Goal: Information Seeking & Learning: Learn about a topic

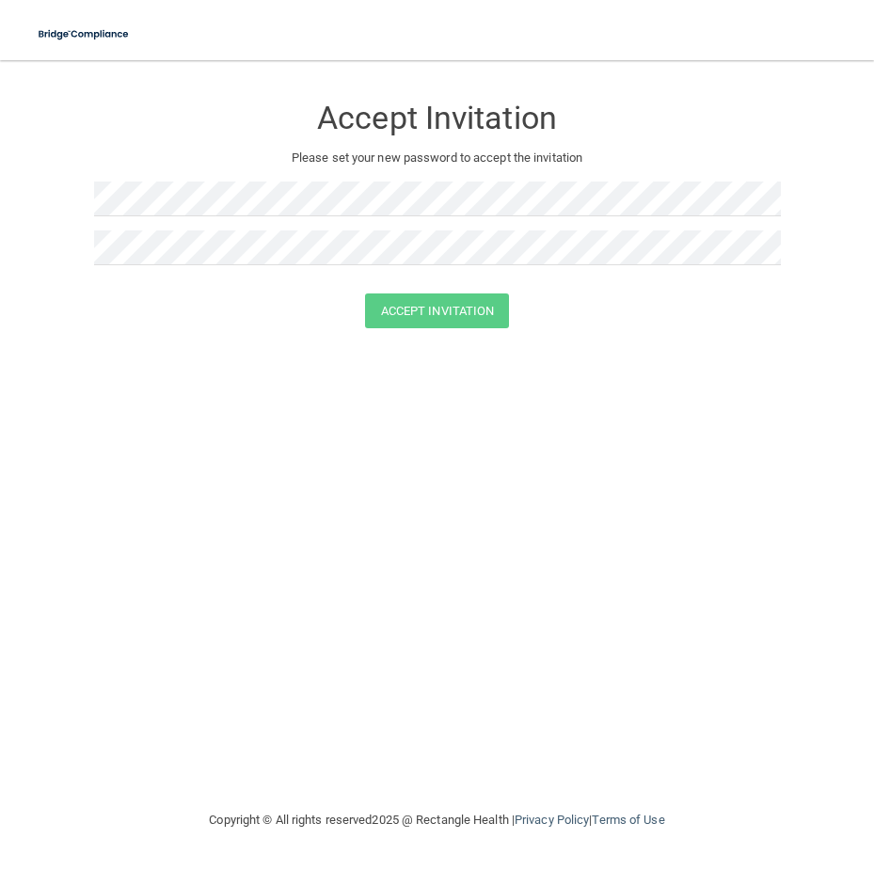
click at [217, 268] on div at bounding box center [437, 254] width 686 height 49
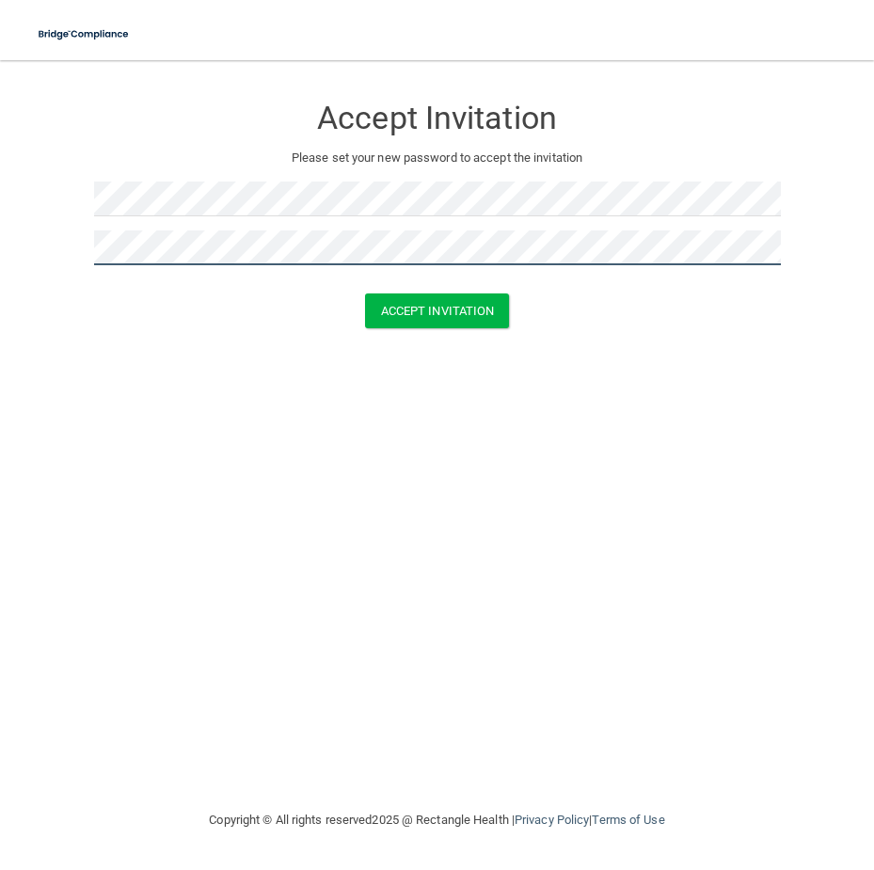
click at [365, 293] on button "Accept Invitation" at bounding box center [437, 310] width 145 height 35
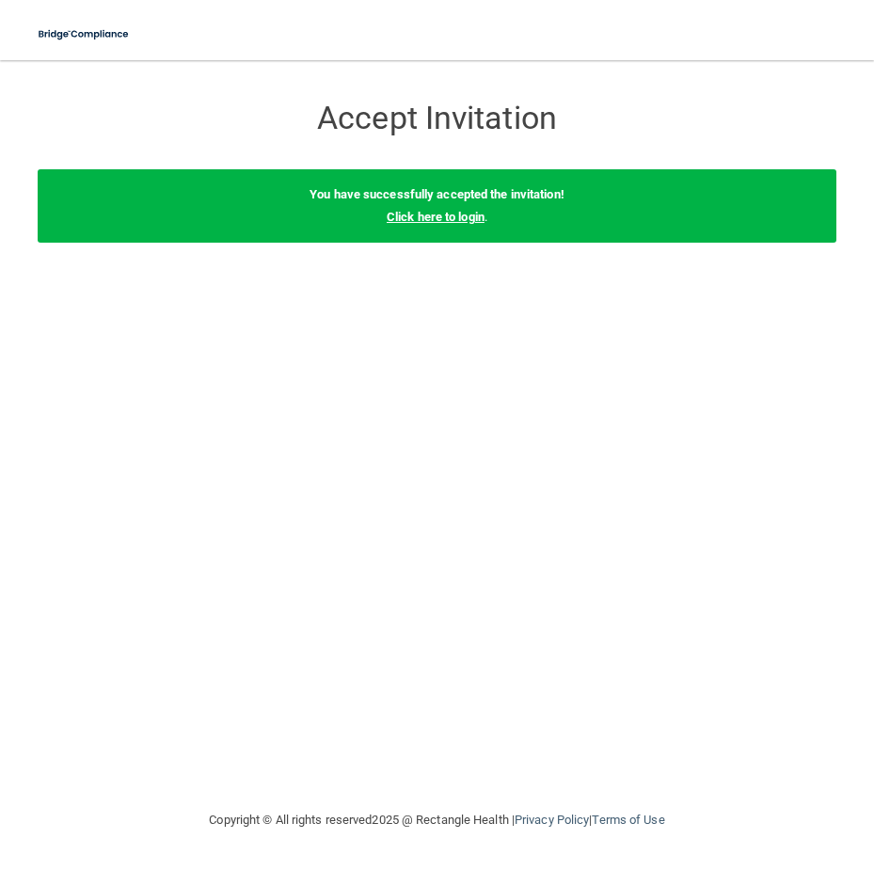
click at [435, 222] on link "Click here to login" at bounding box center [435, 217] width 98 height 14
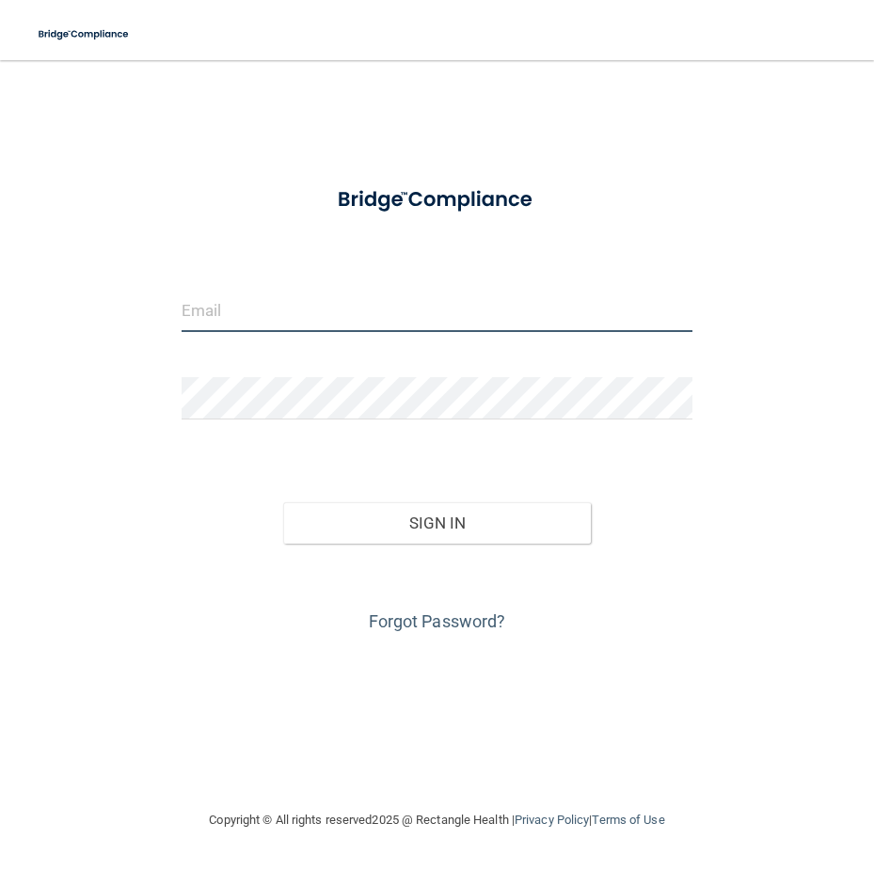
type input "[EMAIL_ADDRESS][DOMAIN_NAME]"
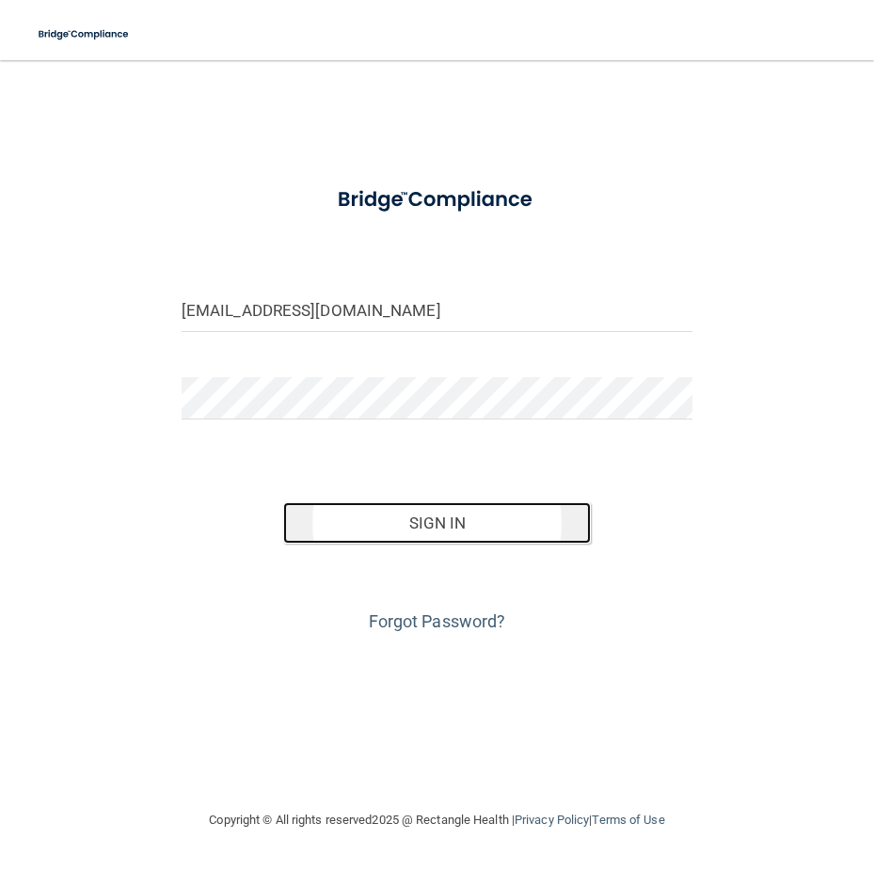
click at [430, 520] on button "Sign In" at bounding box center [436, 522] width 307 height 41
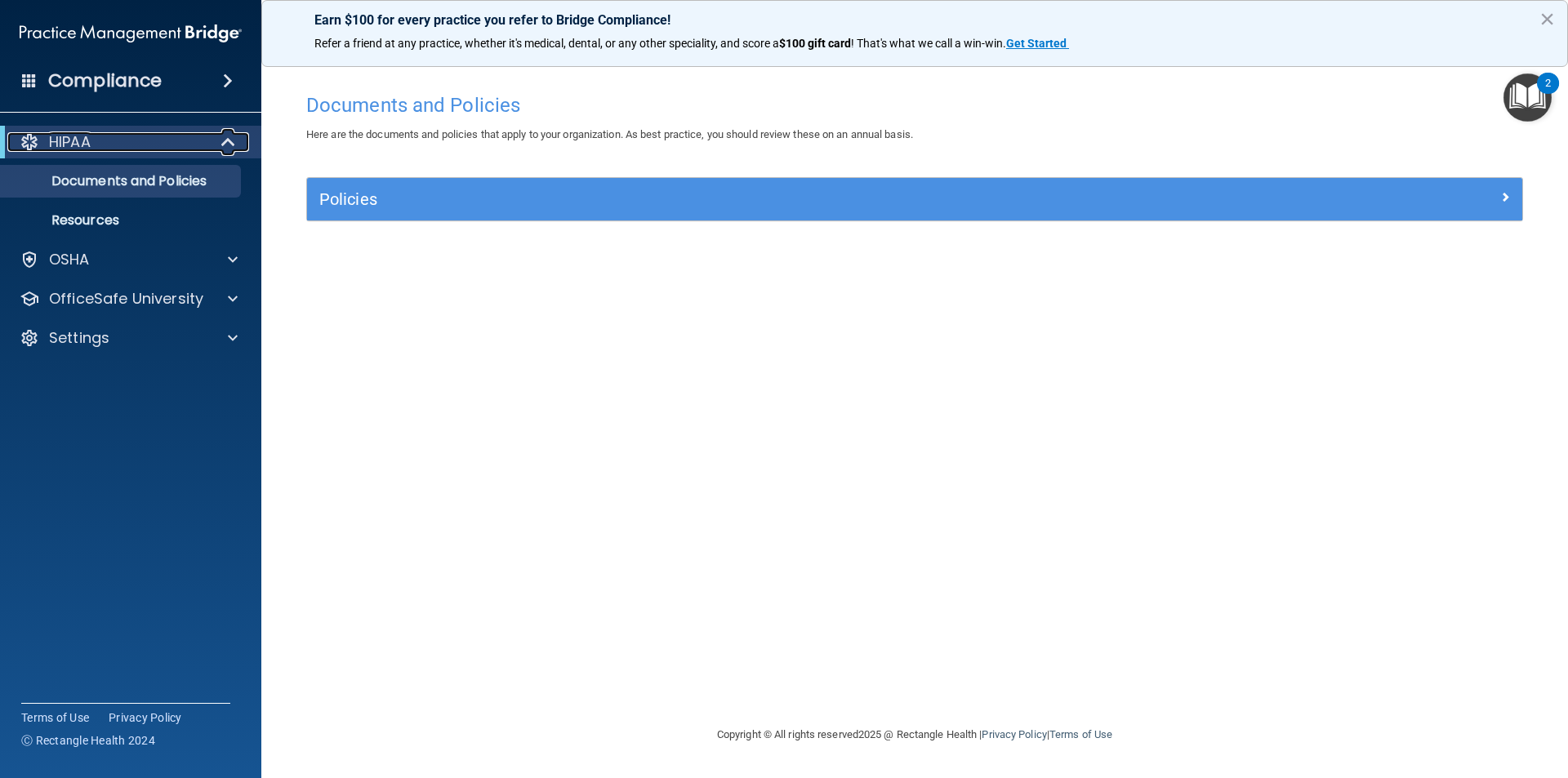
click at [83, 142] on p "HIPAA" at bounding box center [69, 142] width 42 height 20
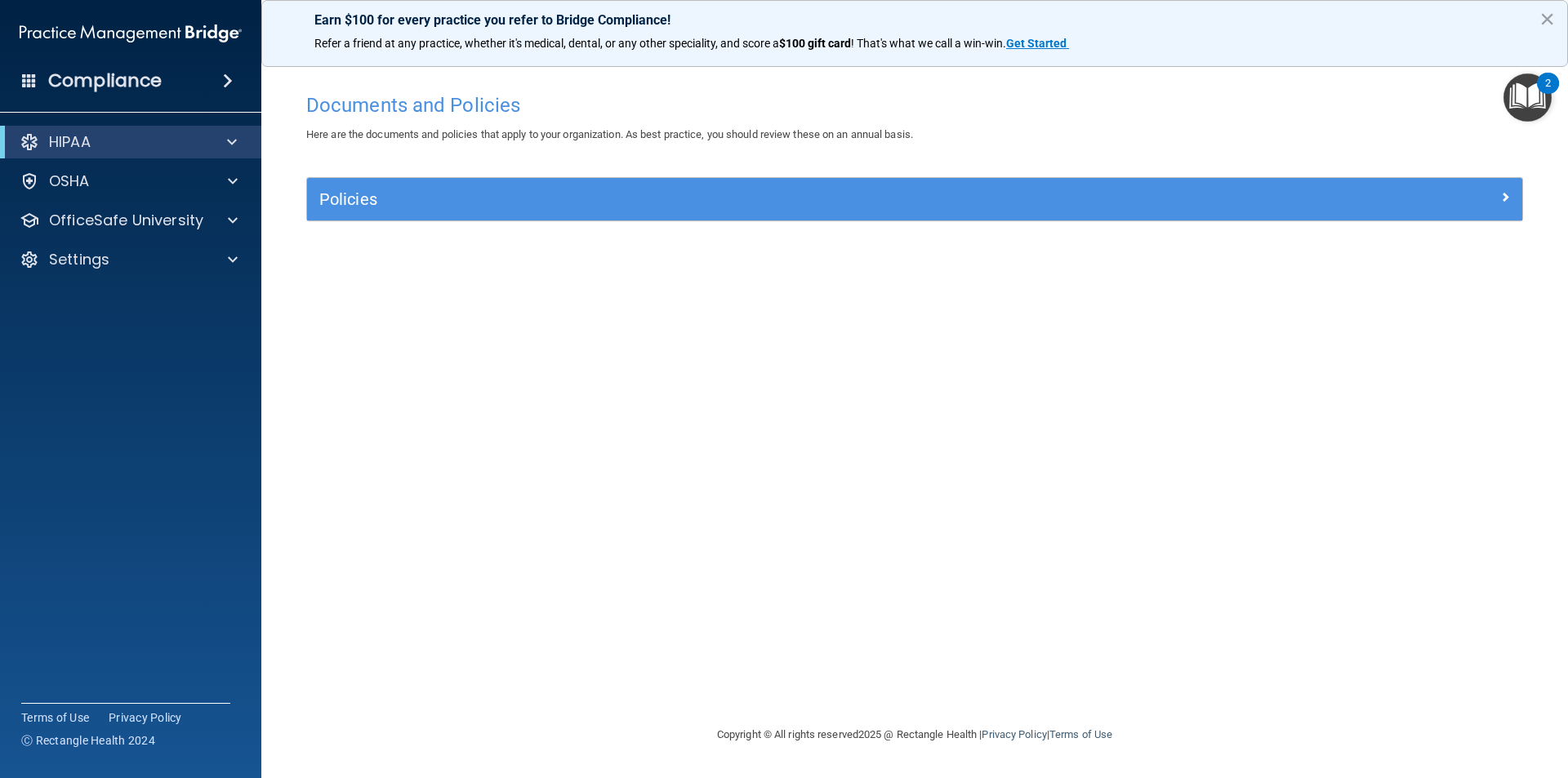
click at [154, 88] on h4 "Compliance" at bounding box center [104, 81] width 114 height 23
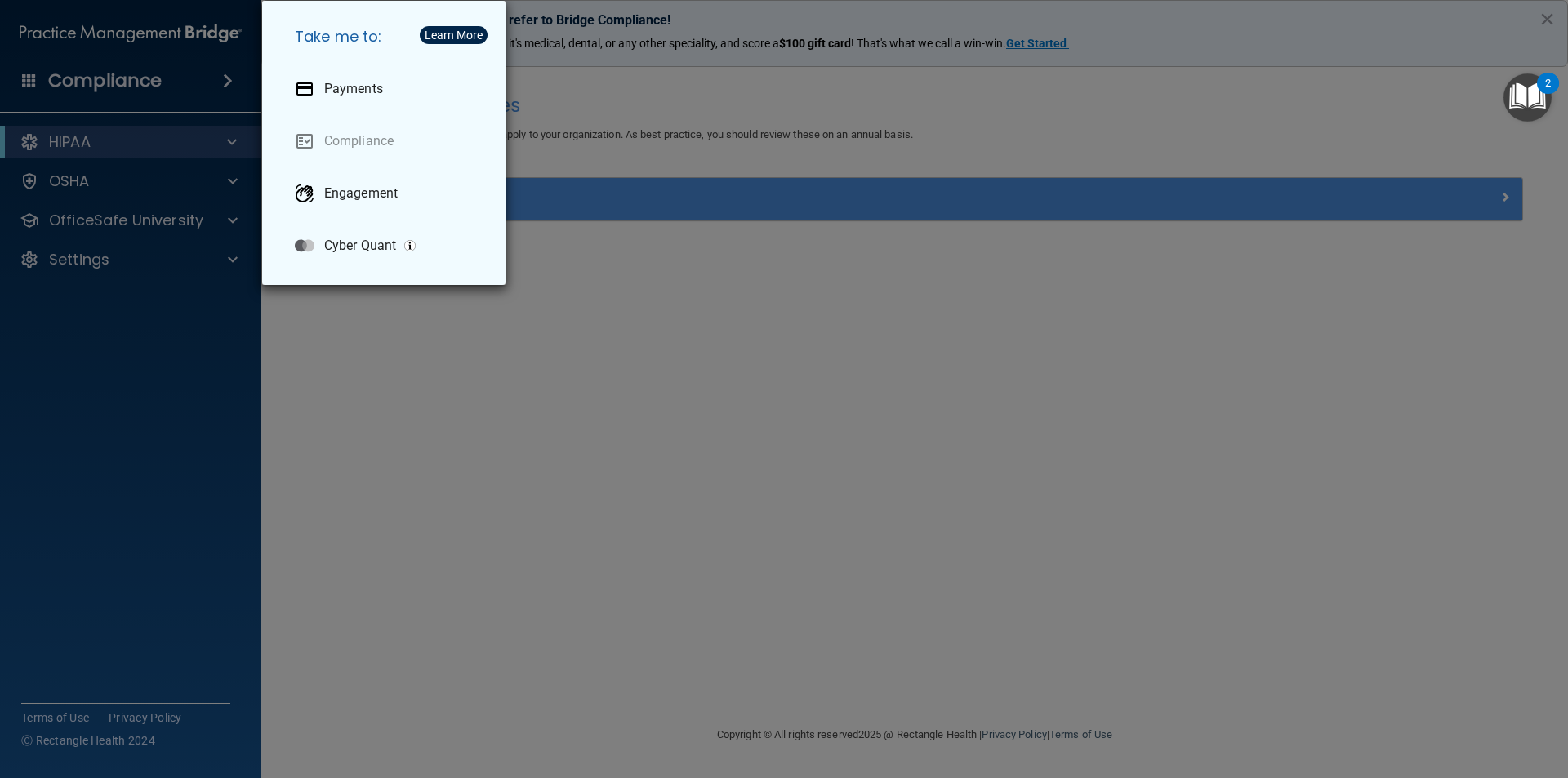
click at [393, 353] on div "Take me to: Payments Compliance Engagement Cyber Quant" at bounding box center [784, 389] width 1568 height 778
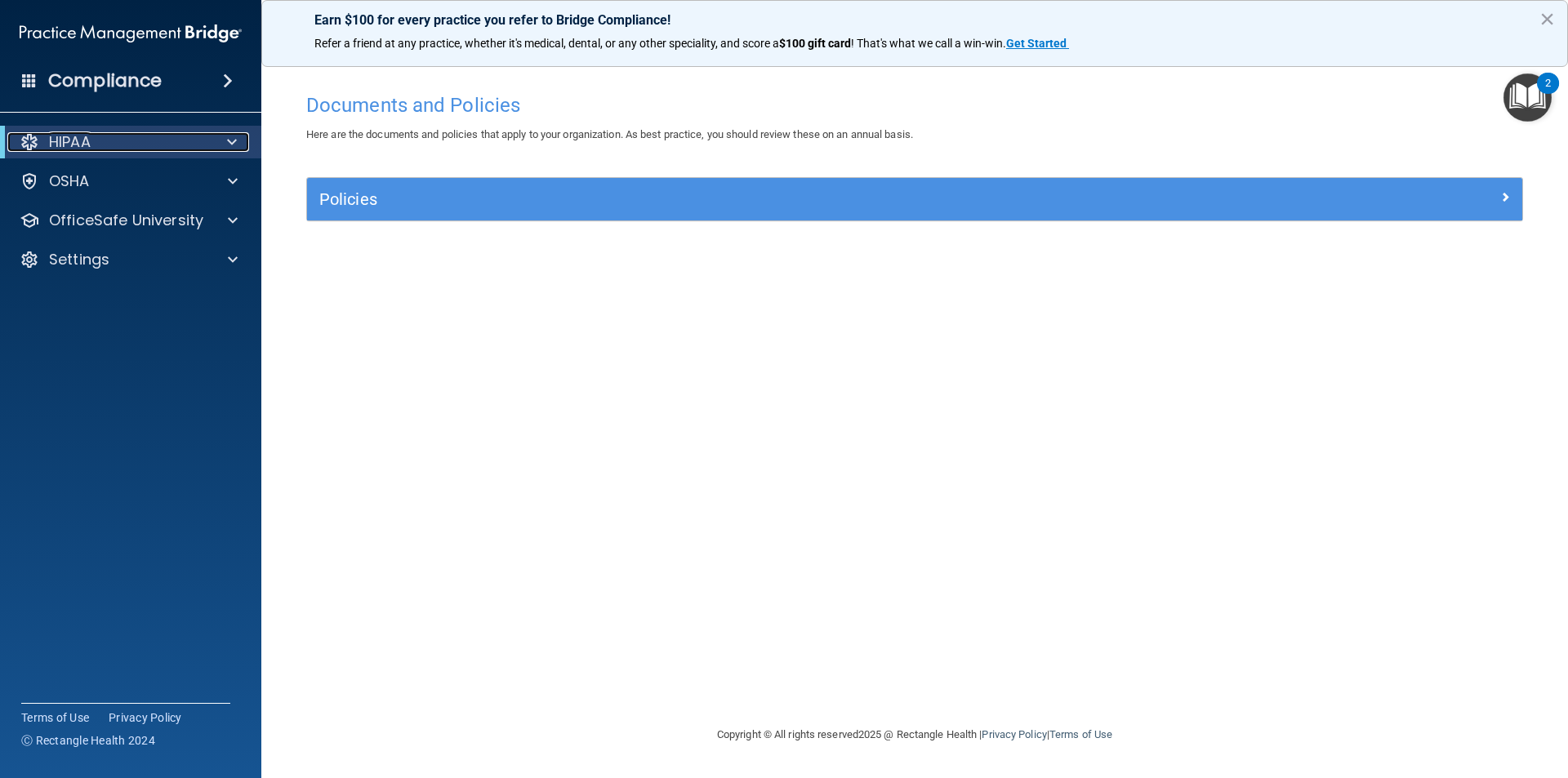
click at [125, 144] on div "HIPAA" at bounding box center [108, 142] width 202 height 20
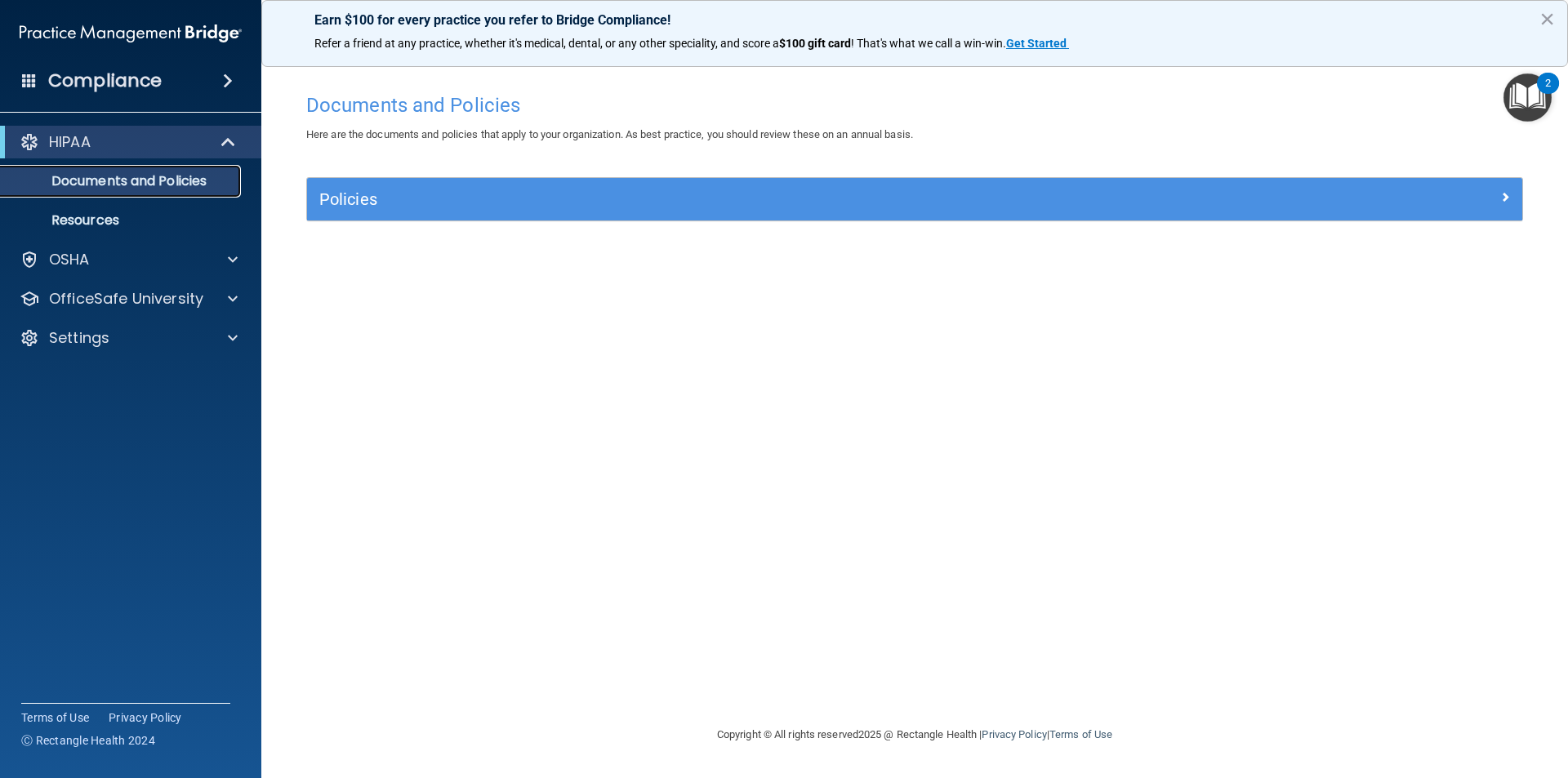
click at [121, 185] on p "Documents and Policies" at bounding box center [122, 181] width 223 height 16
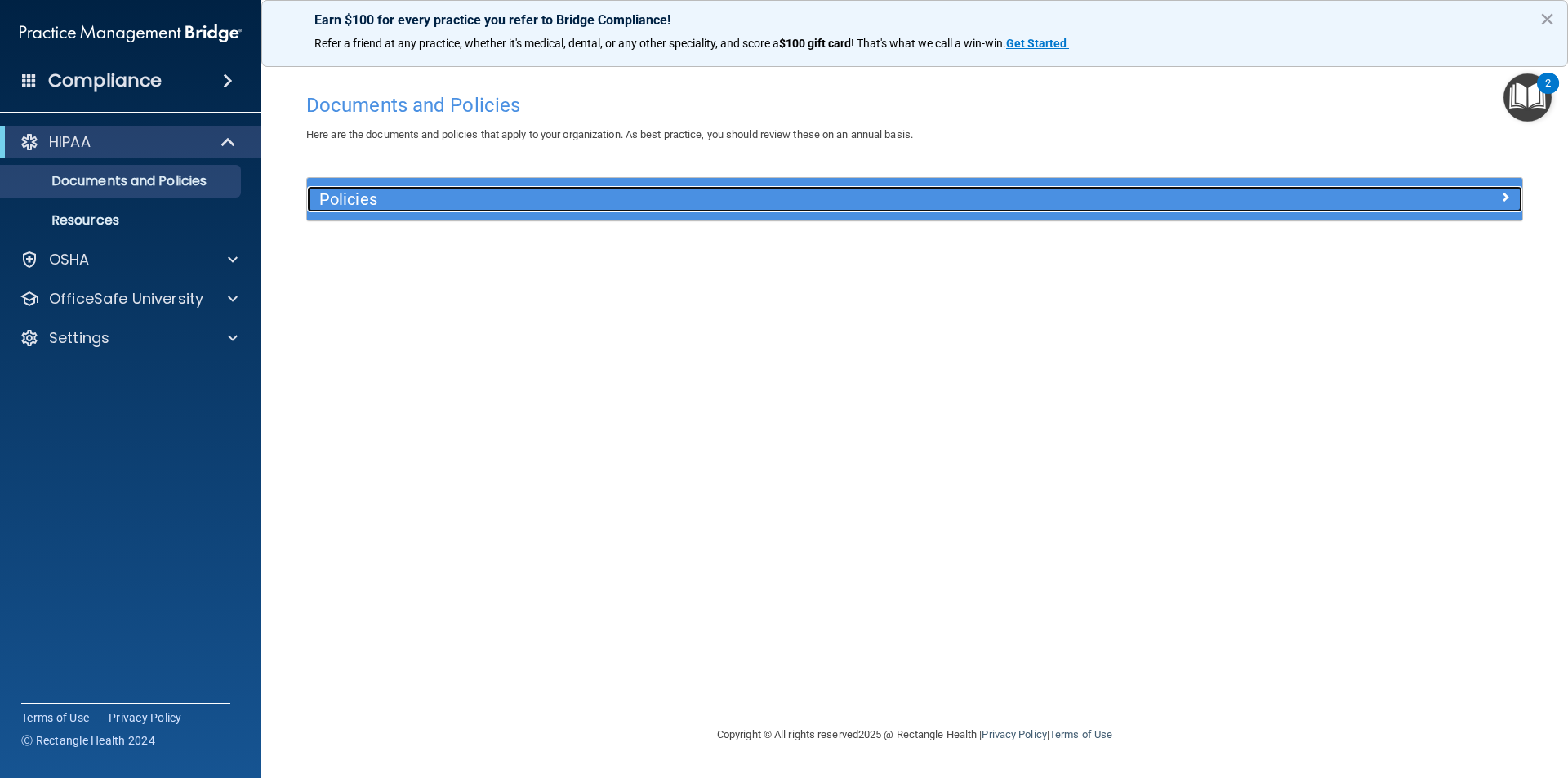
click at [384, 187] on div "Policies" at bounding box center [763, 199] width 911 height 26
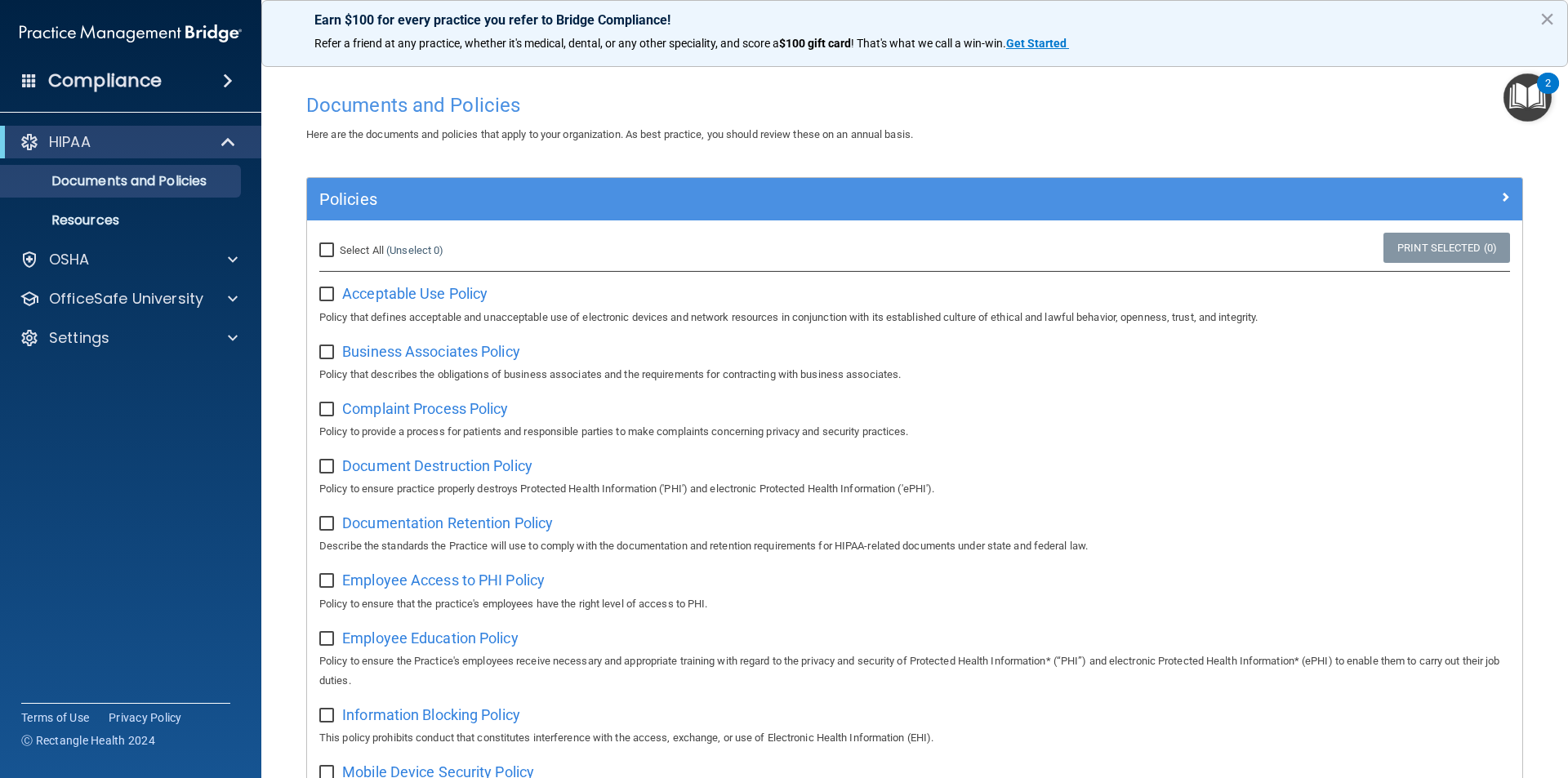
click at [327, 255] on input "Select All (Unselect 0) Unselect All" at bounding box center [329, 250] width 19 height 13
checkbox input "true"
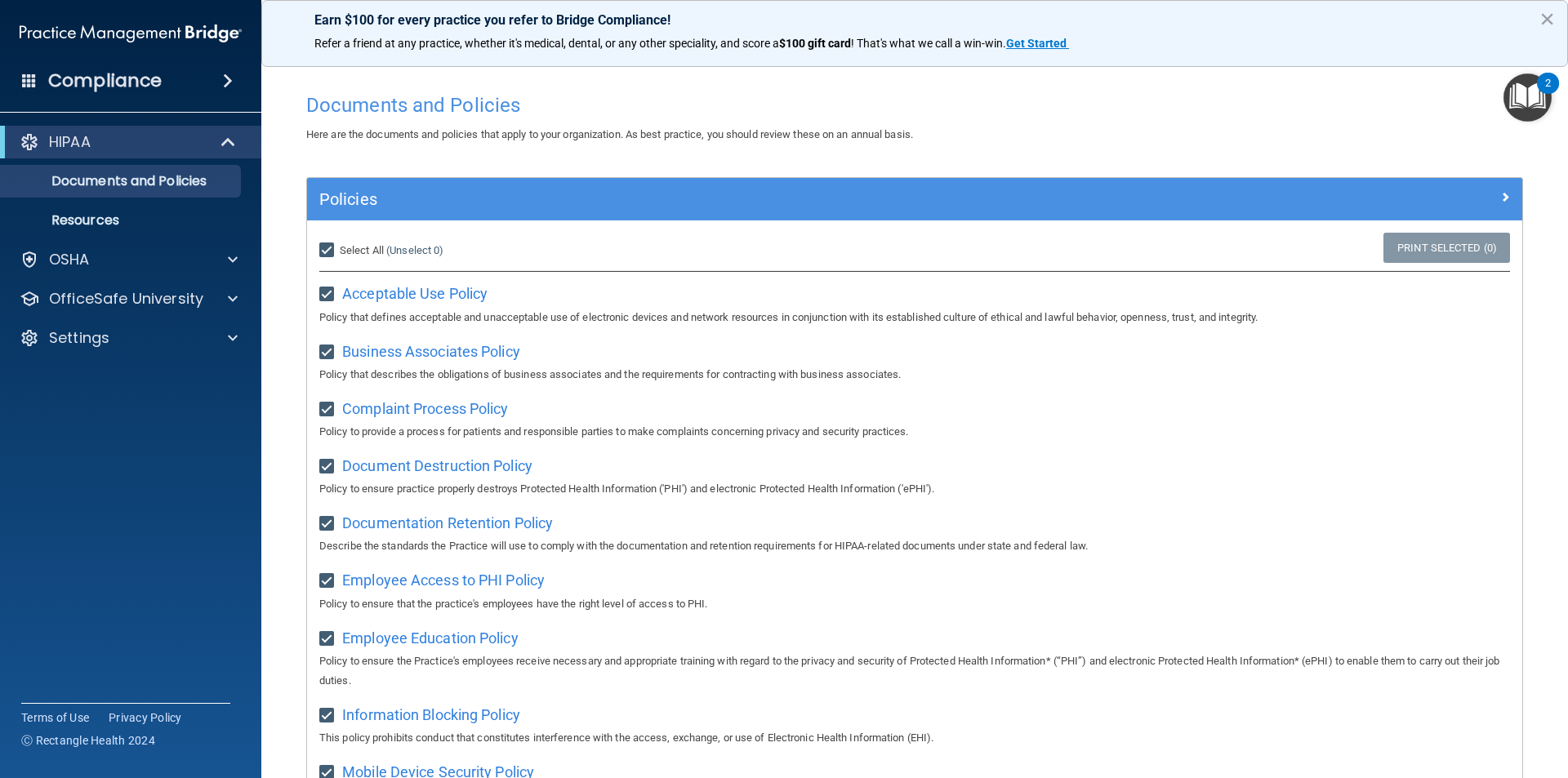
checkbox input "true"
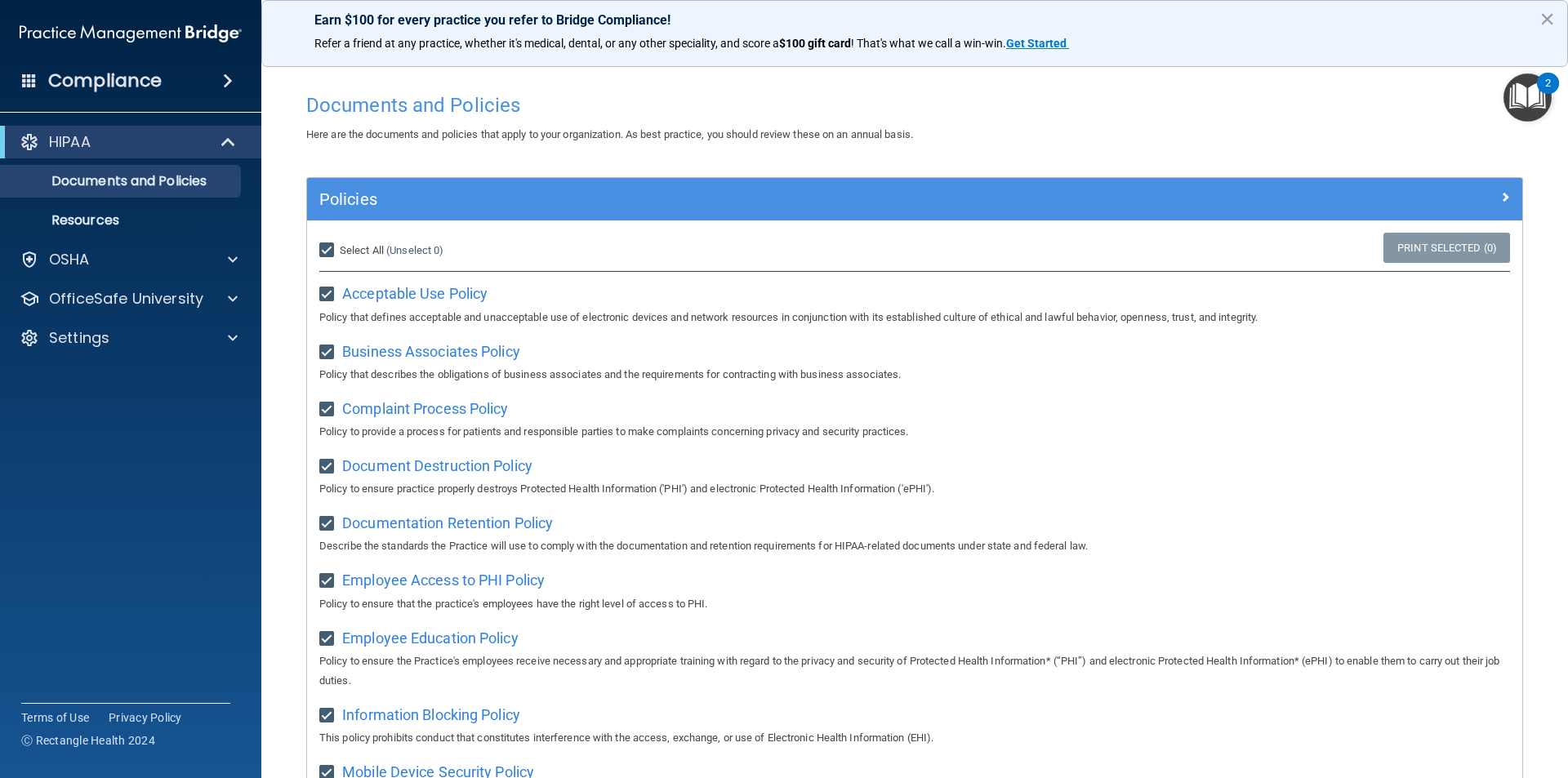
checkbox input "true"
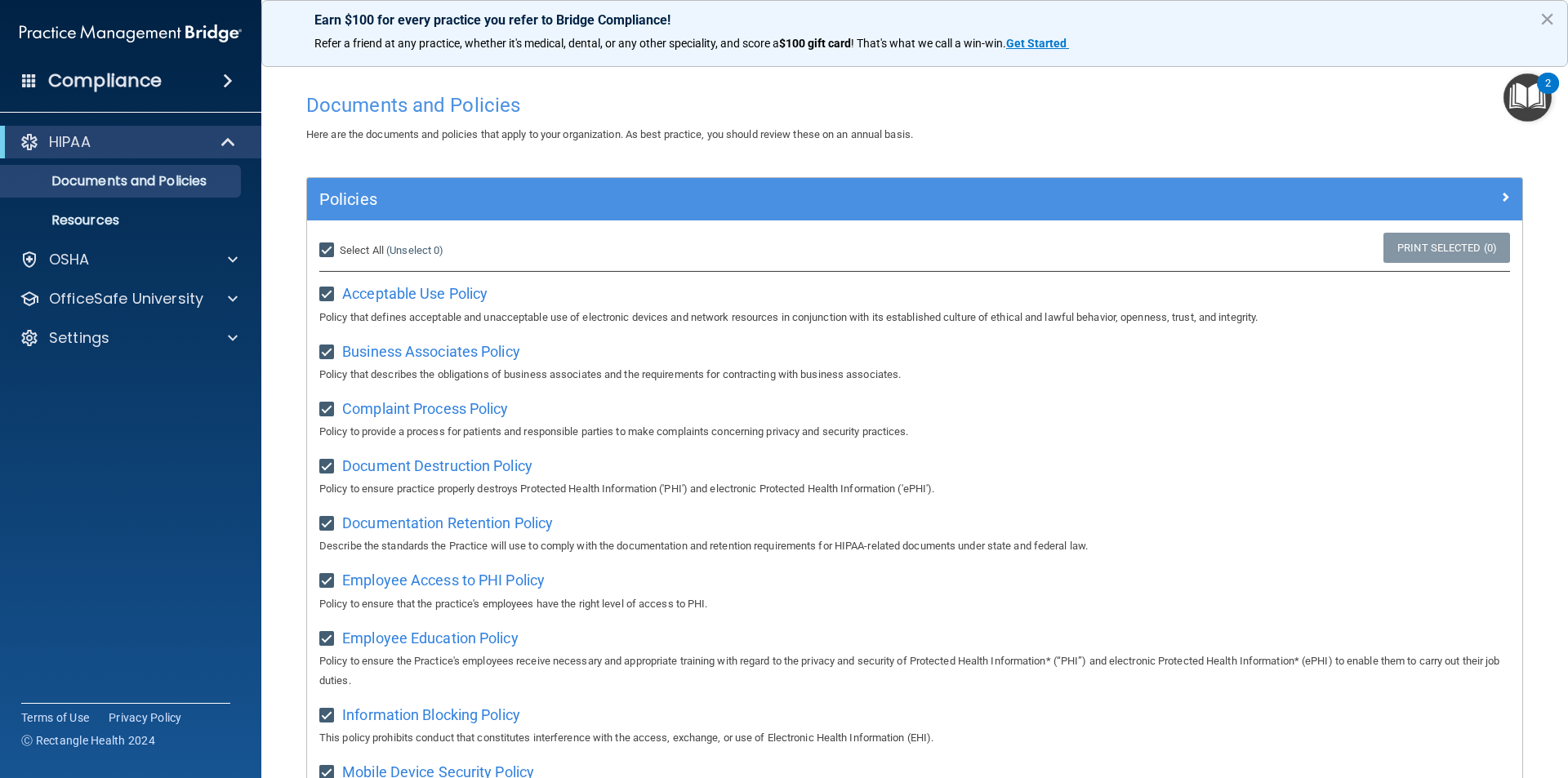
checkbox input "true"
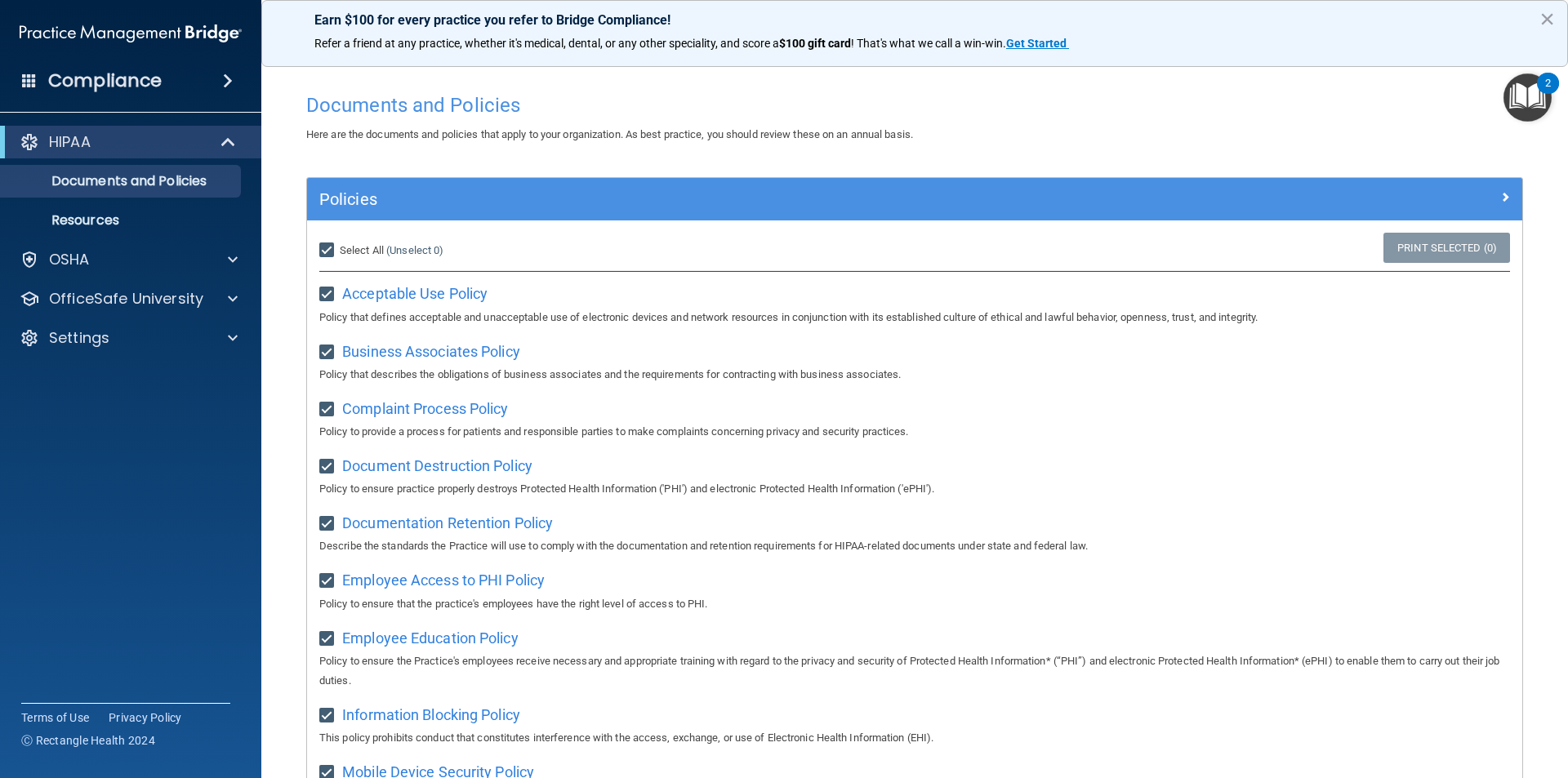
checkbox input "true"
click at [158, 248] on div "OSHA" at bounding box center [131, 260] width 262 height 33
click at [157, 259] on div "OSHA" at bounding box center [108, 260] width 202 height 20
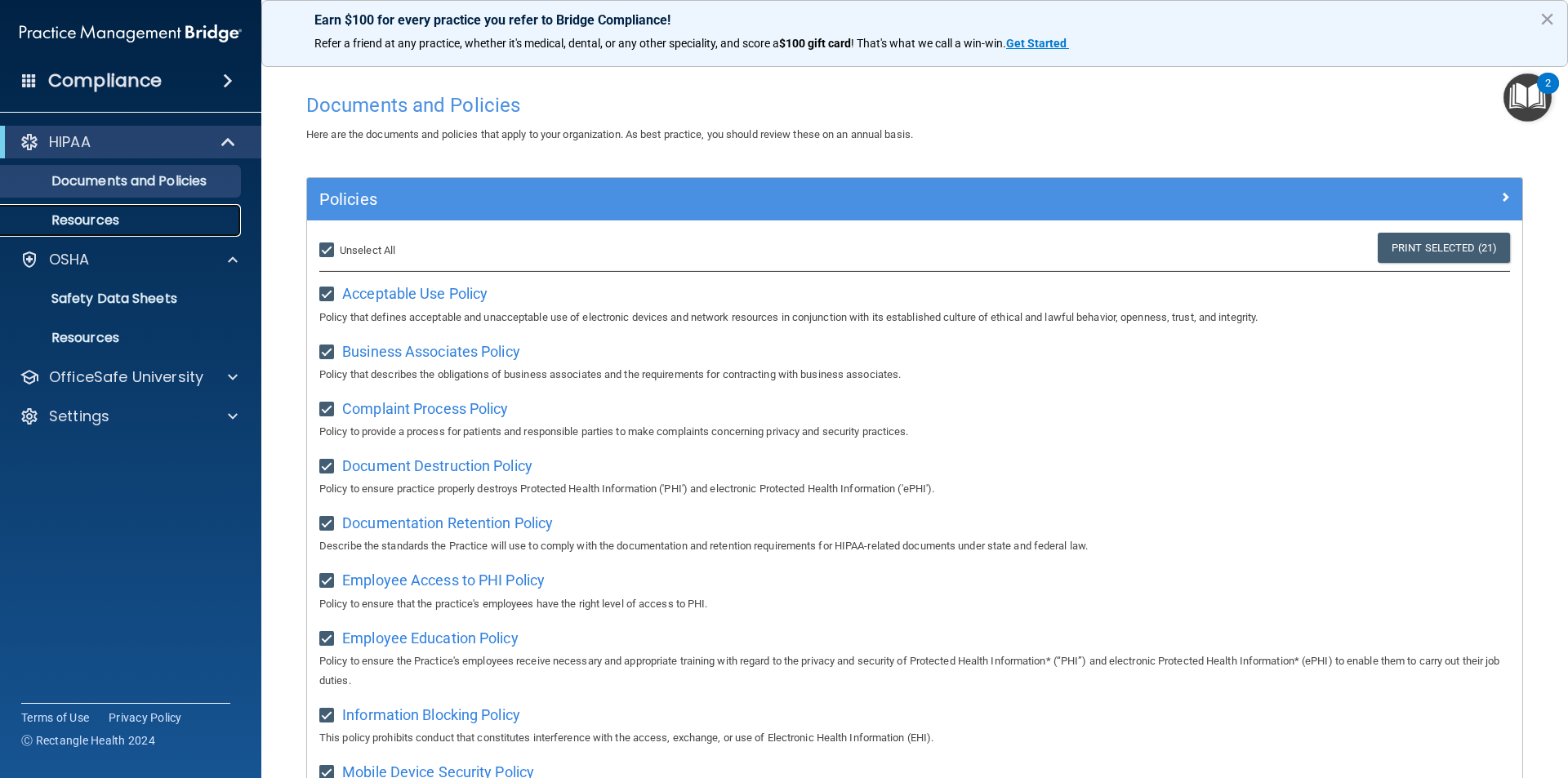
click at [175, 216] on p "Resources" at bounding box center [122, 220] width 223 height 16
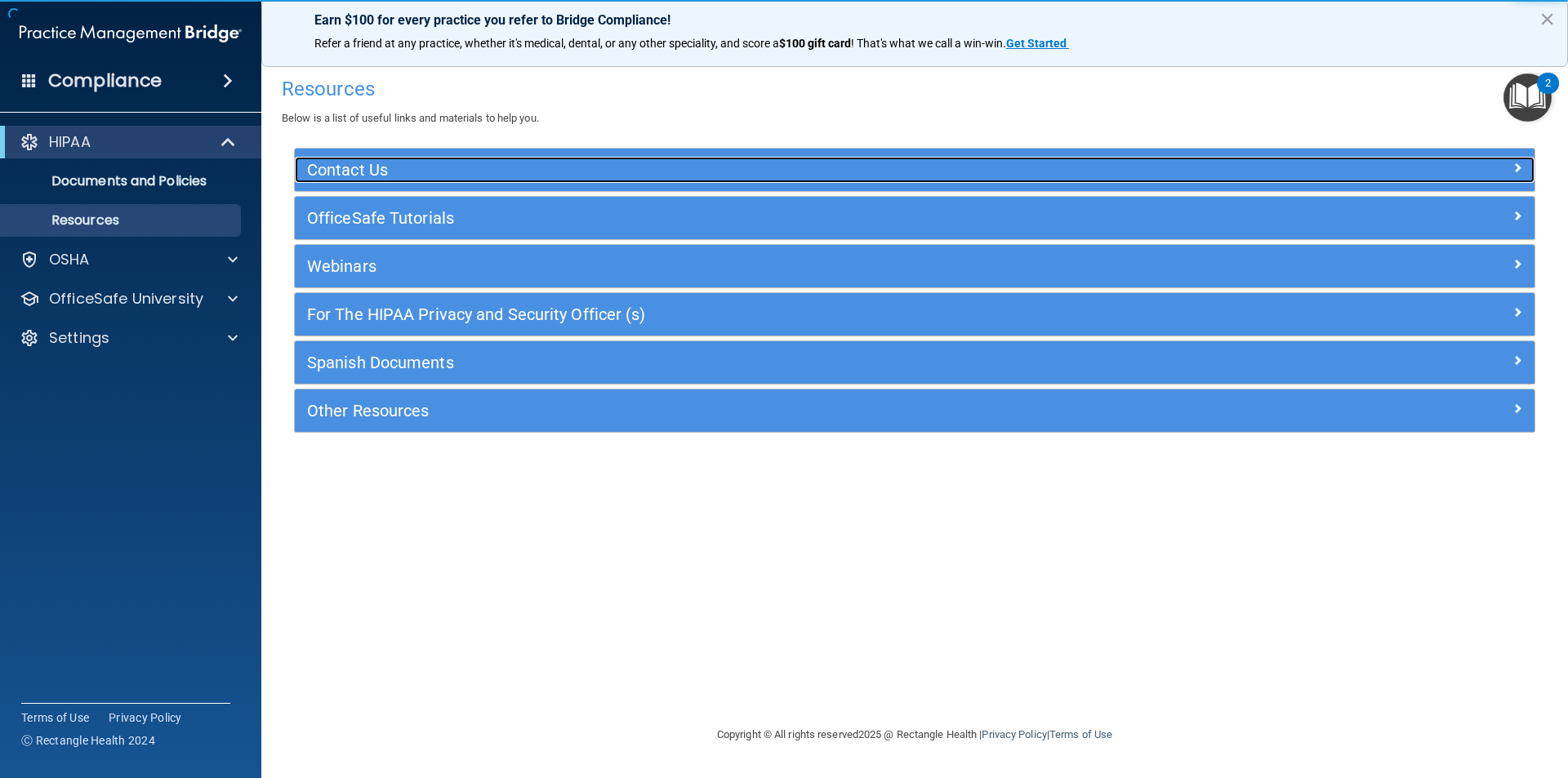
click at [405, 162] on h5 "Contact Us" at bounding box center [760, 169] width 906 height 18
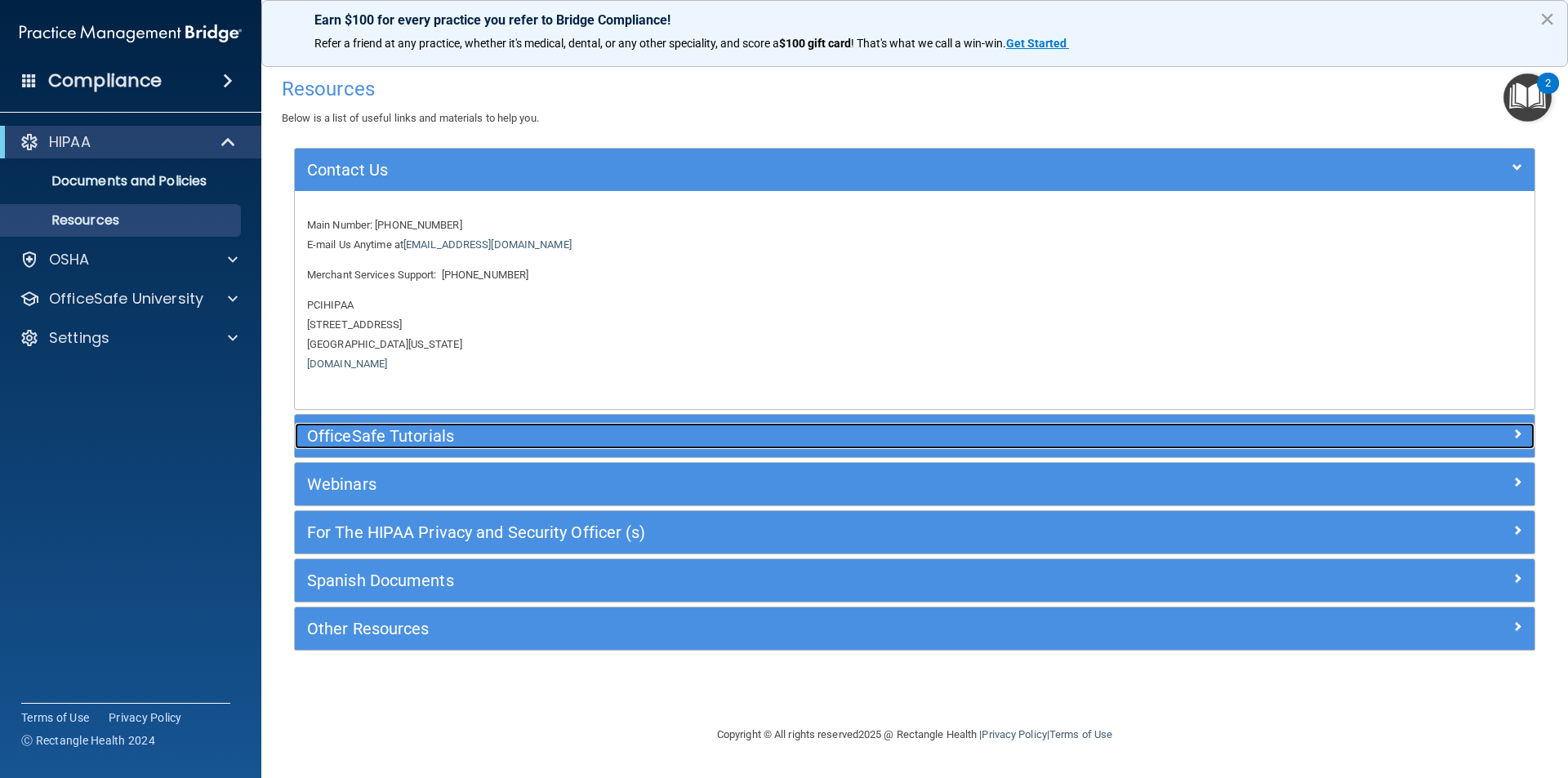
click at [445, 445] on div "OfficeSafe Tutorials" at bounding box center [759, 436] width 930 height 26
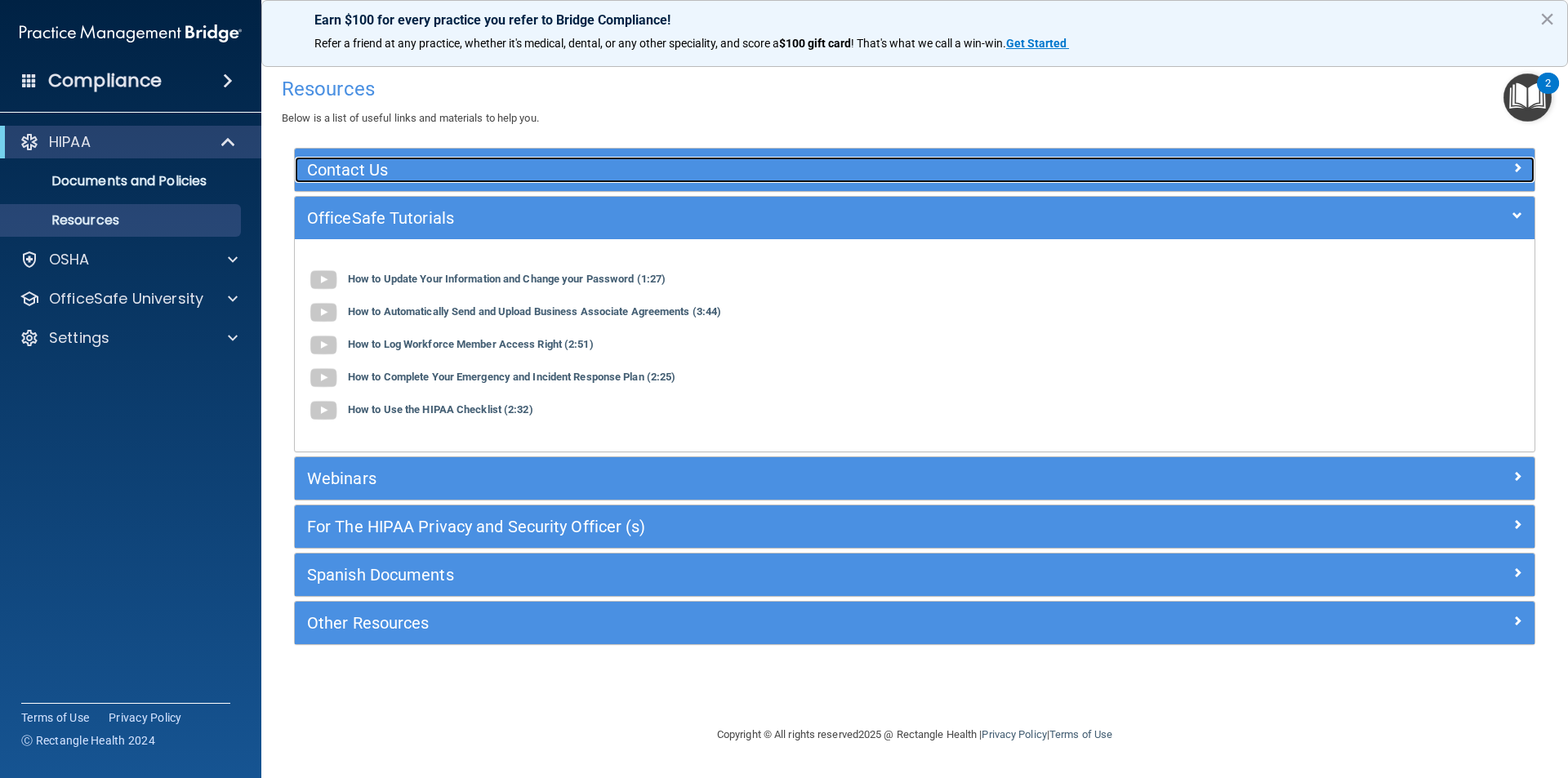
click at [407, 159] on div "Contact Us" at bounding box center [759, 170] width 930 height 26
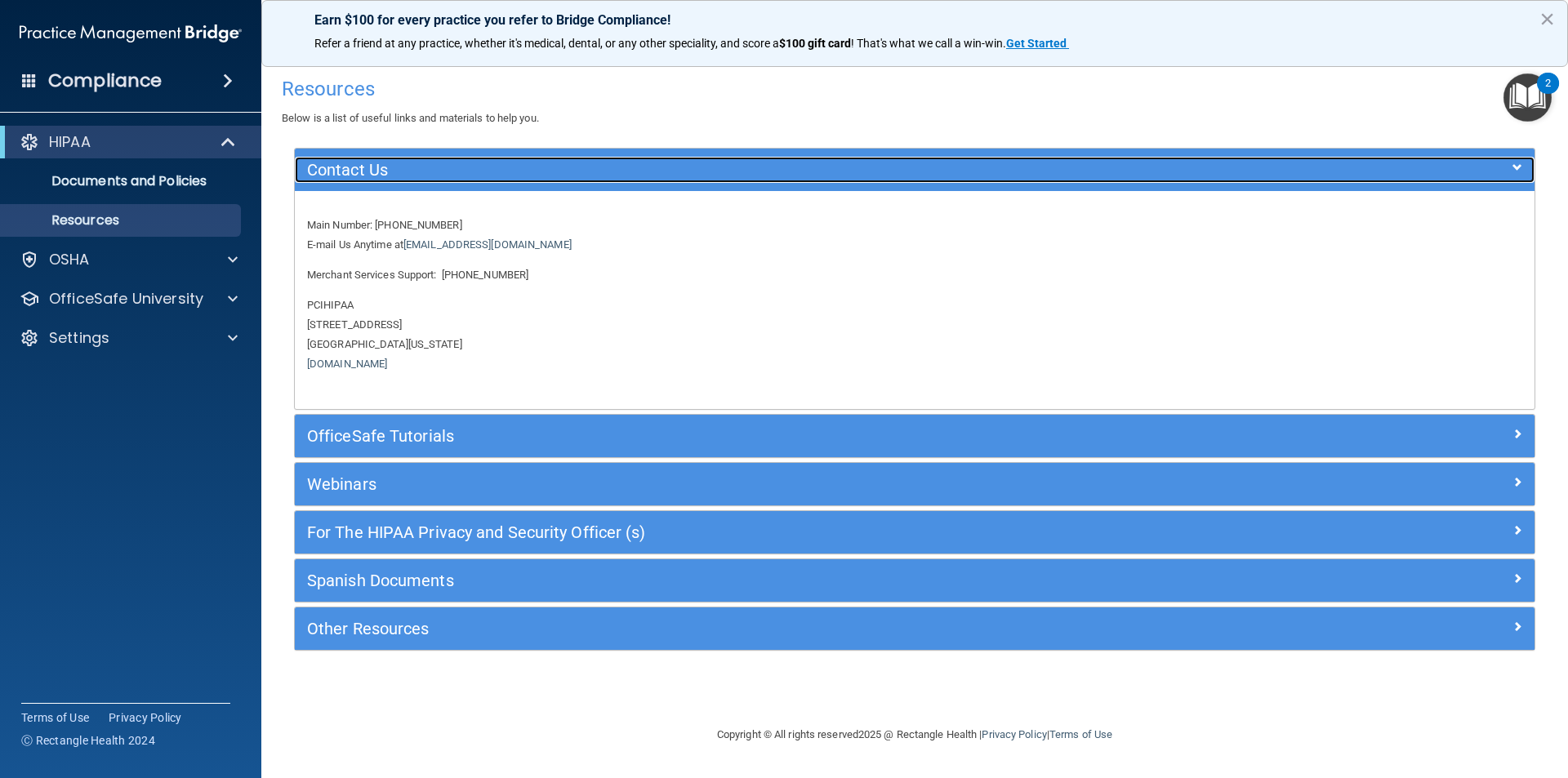
click at [422, 173] on h5 "Contact Us" at bounding box center [760, 169] width 906 height 18
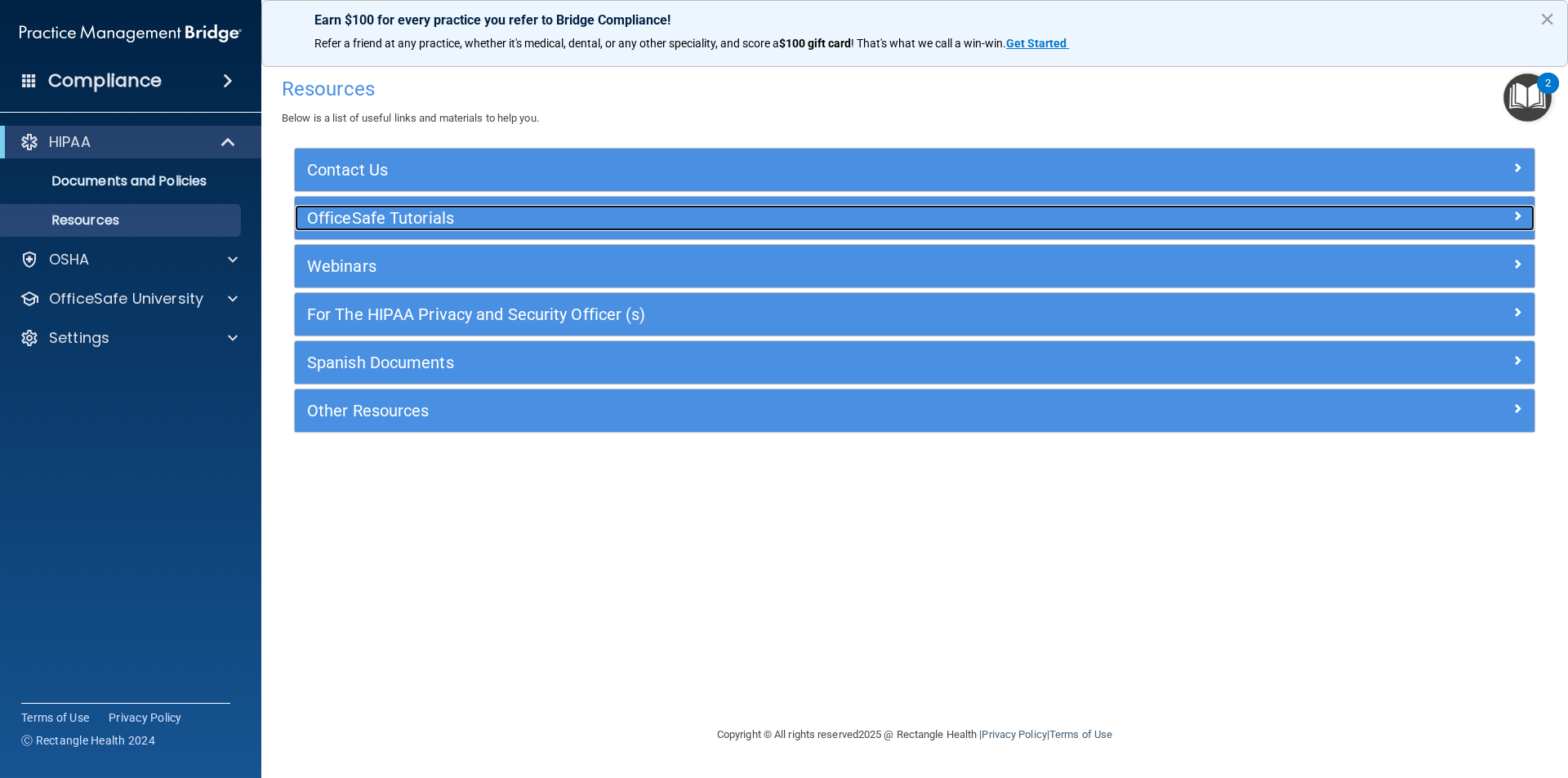
click at [390, 225] on h5 "OfficeSafe Tutorials" at bounding box center [760, 218] width 906 height 18
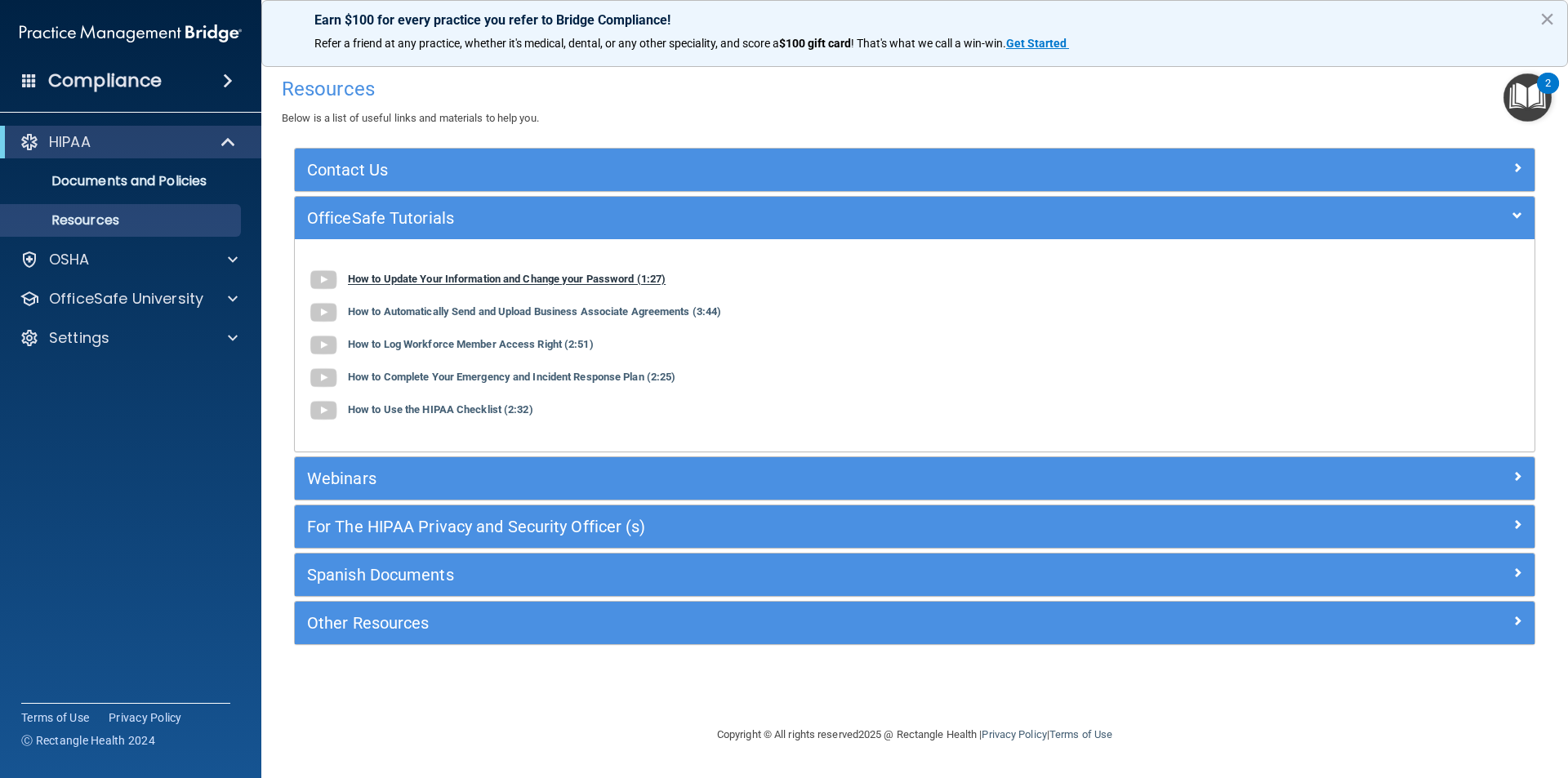
click at [390, 280] on b "How to Update Your Information and Change your Password (1:27)" at bounding box center [507, 280] width 318 height 12
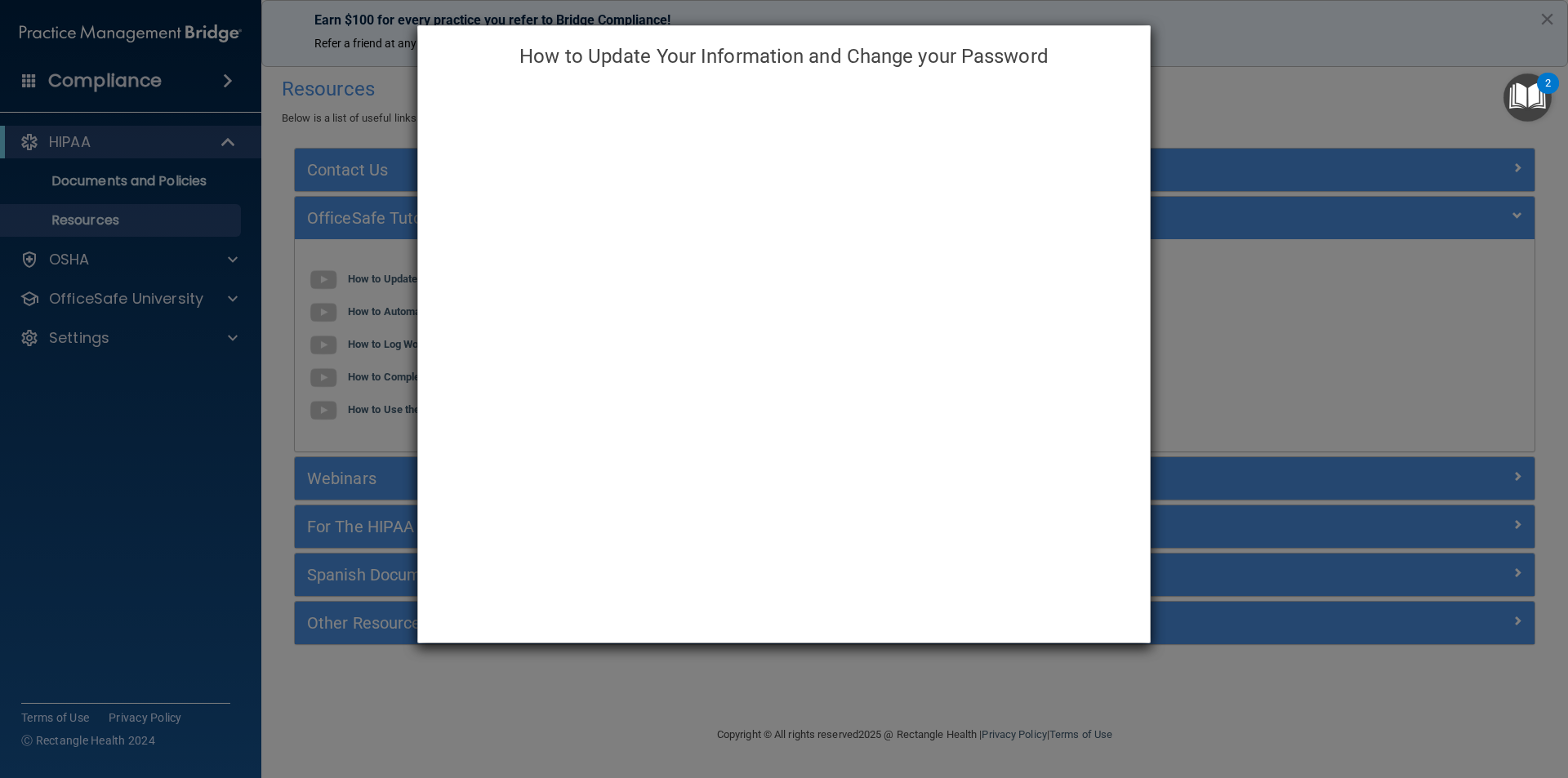
click at [758, 481] on div "How to Update Your Information and Change your Password" at bounding box center [784, 389] width 1568 height 778
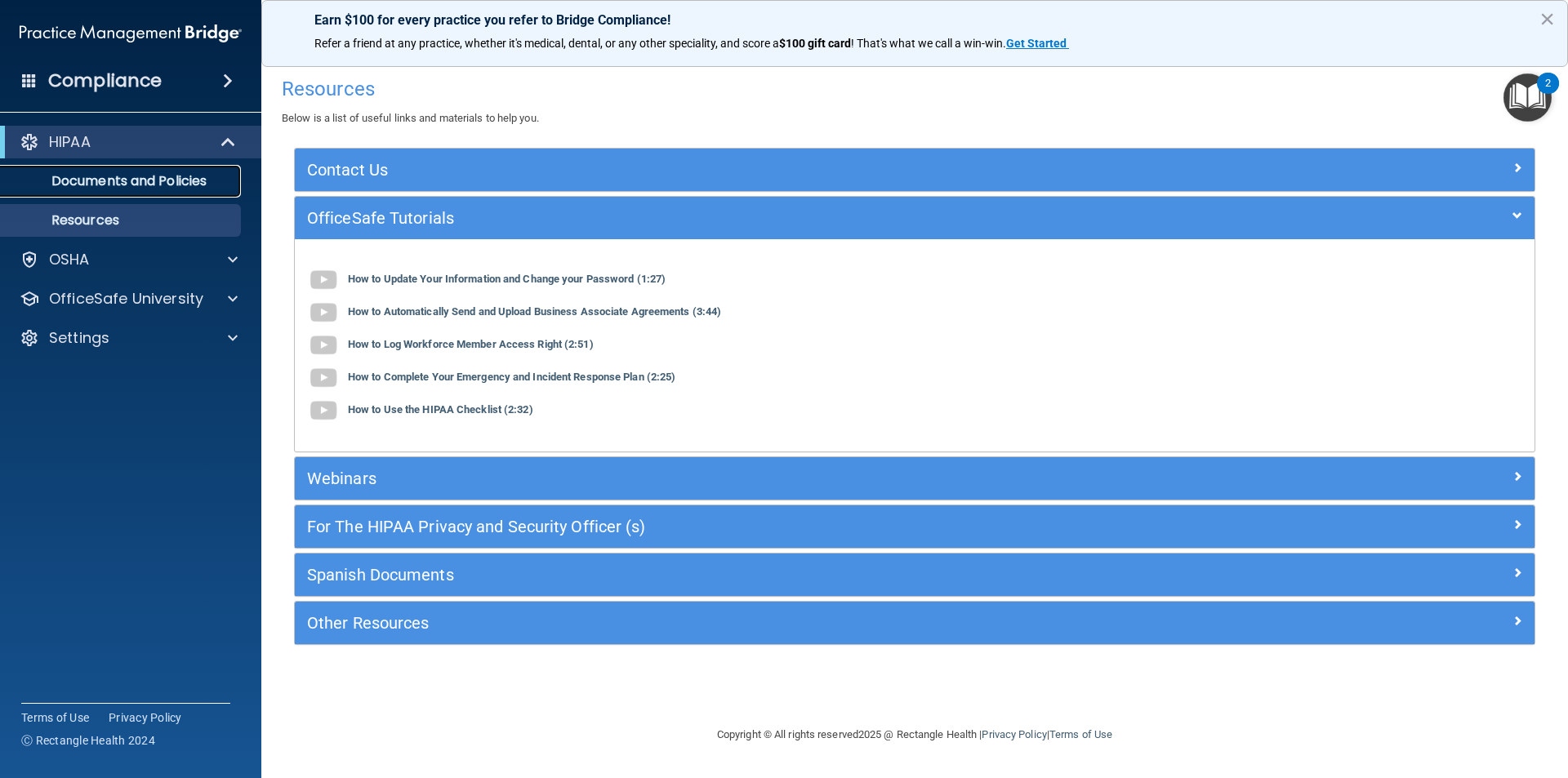
click at [180, 190] on link "Documents and Policies" at bounding box center [112, 181] width 257 height 33
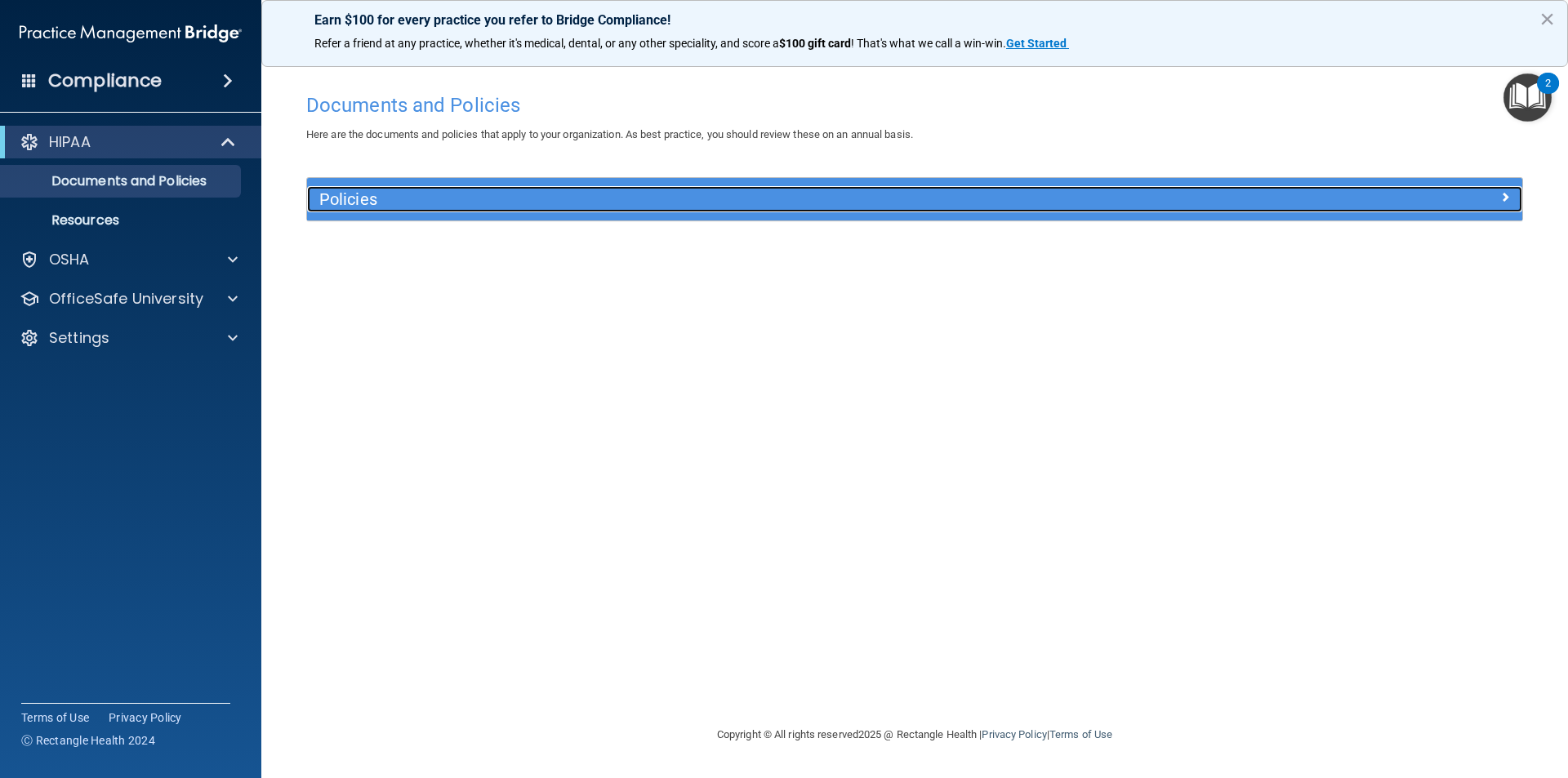
click at [372, 202] on h5 "Policies" at bounding box center [763, 199] width 887 height 18
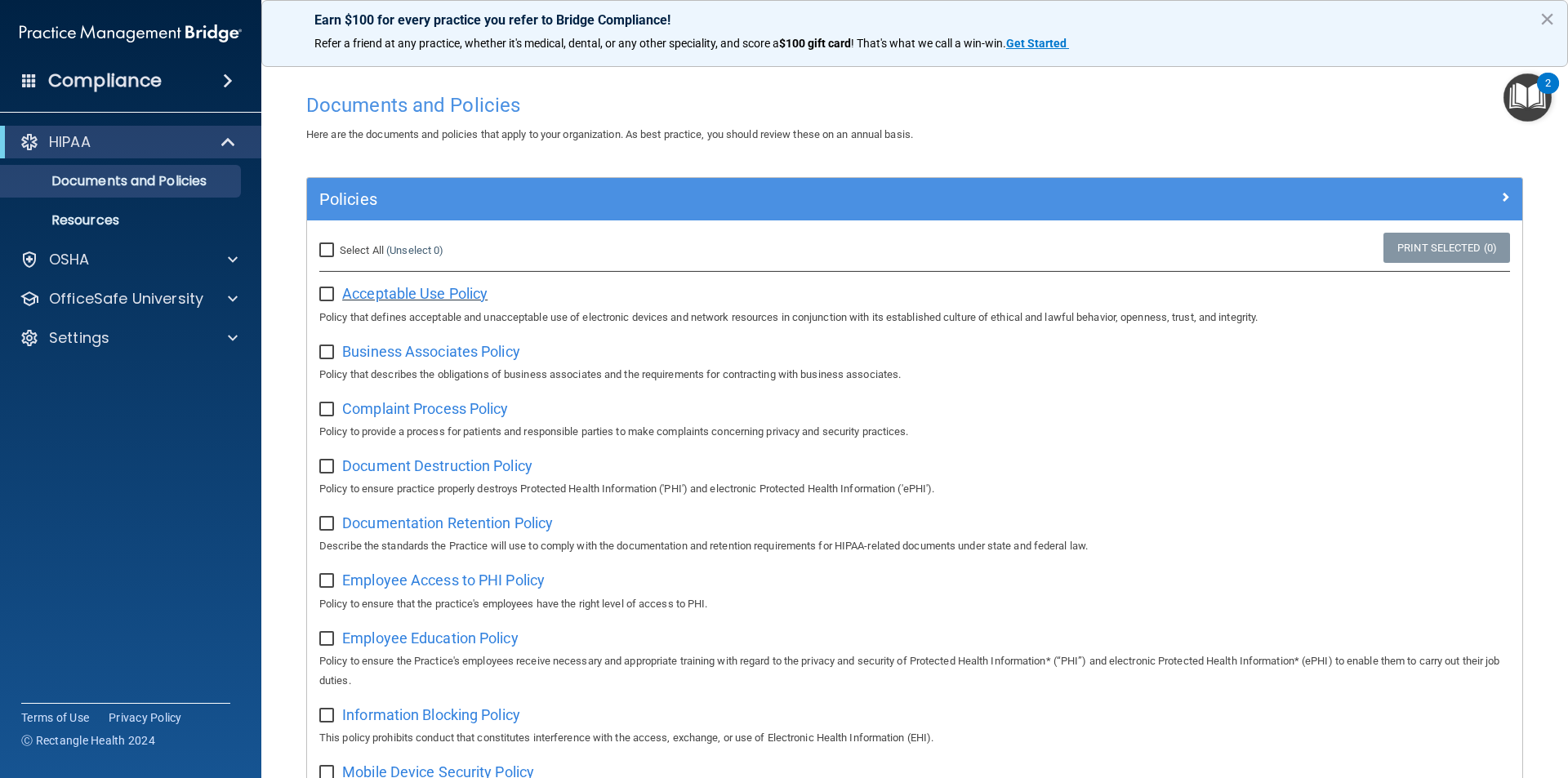
click at [431, 292] on span "Acceptable Use Policy" at bounding box center [414, 293] width 145 height 17
click at [328, 296] on input "checkbox" at bounding box center [329, 294] width 19 height 13
checkbox input "true"
click at [396, 351] on span "Business Associates Policy" at bounding box center [431, 352] width 178 height 17
click at [328, 354] on input "checkbox" at bounding box center [329, 353] width 19 height 13
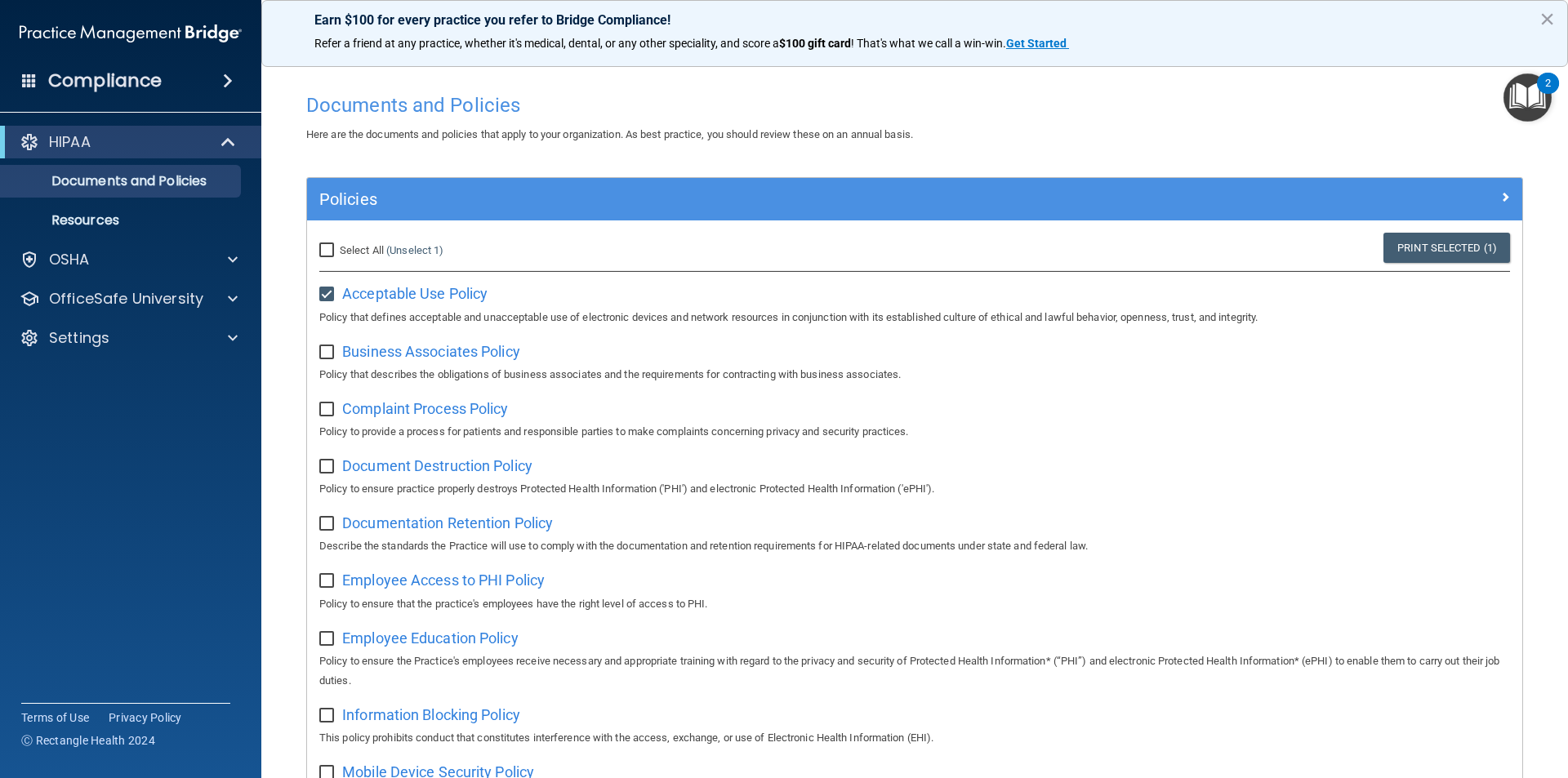
checkbox input "true"
click at [393, 404] on span "Complaint Process Policy" at bounding box center [425, 409] width 166 height 17
click at [330, 405] on input "checkbox" at bounding box center [329, 410] width 19 height 13
checkbox input "true"
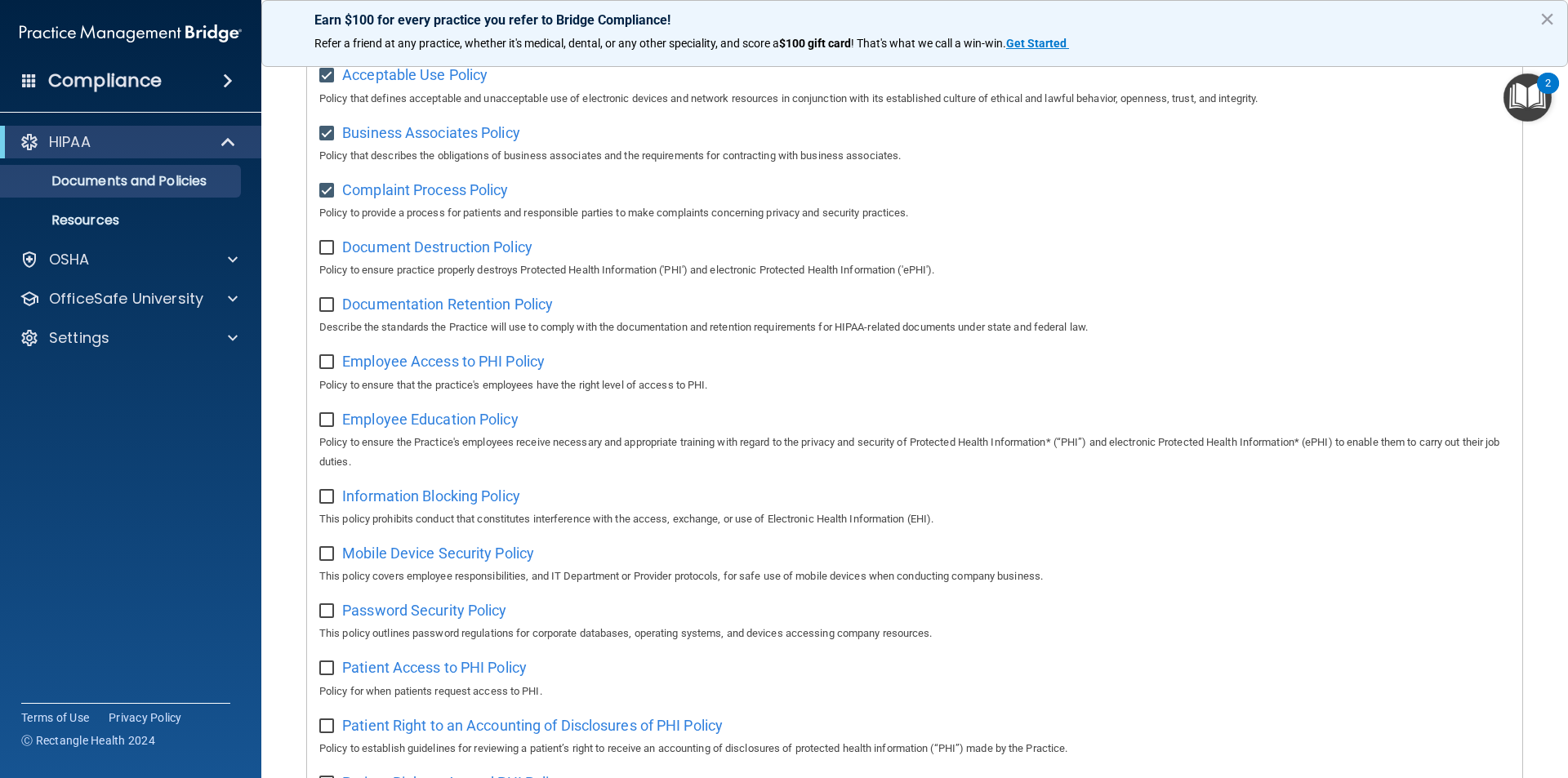
scroll to position [207, 0]
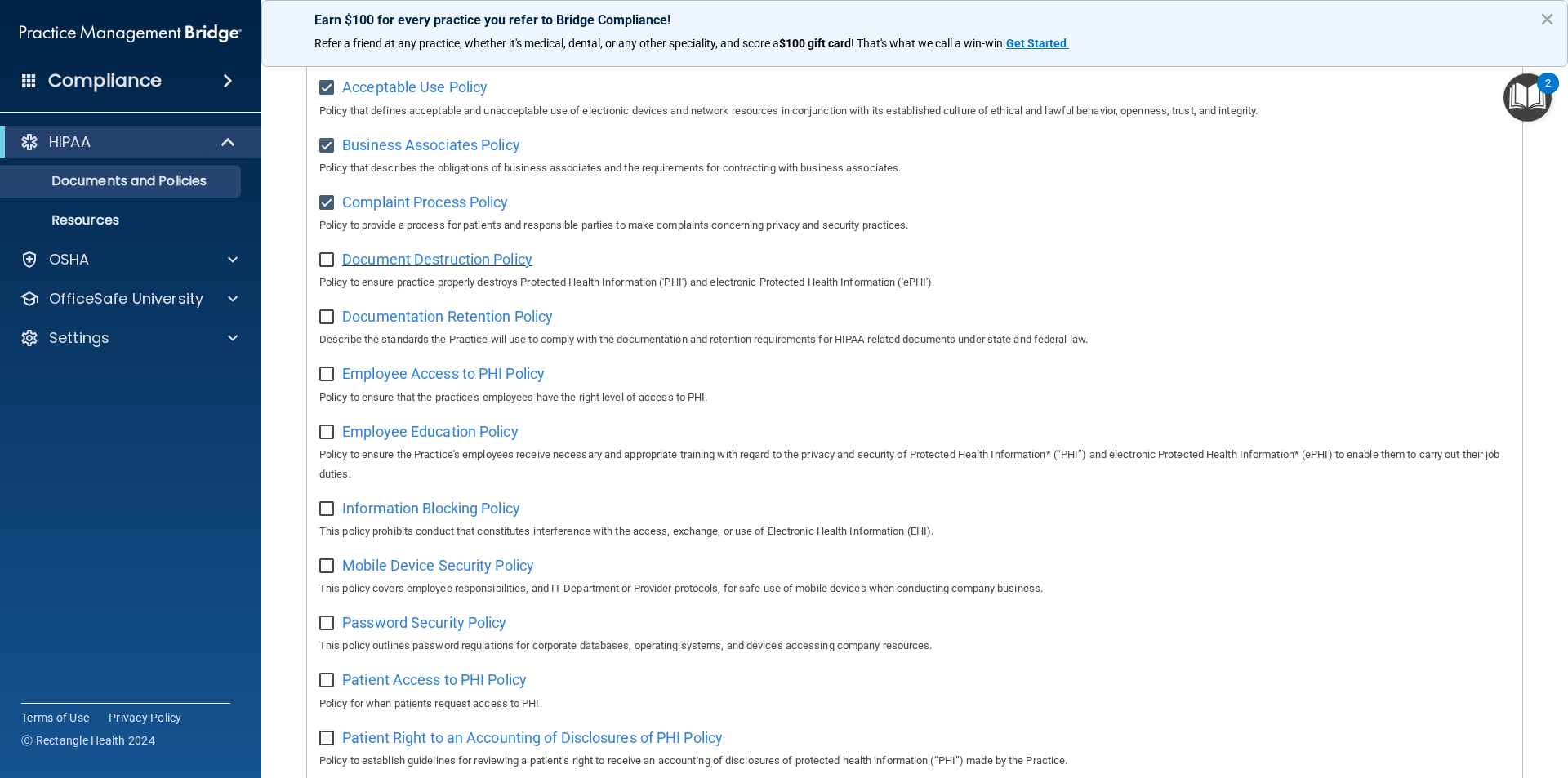
click at [354, 258] on span "Document Destruction Policy" at bounding box center [437, 260] width 190 height 17
click at [328, 267] on input "checkbox" at bounding box center [329, 260] width 19 height 13
checkbox input "true"
click at [387, 323] on span "Documentation Retention Policy" at bounding box center [447, 316] width 211 height 17
click at [333, 320] on input "checkbox" at bounding box center [329, 317] width 19 height 13
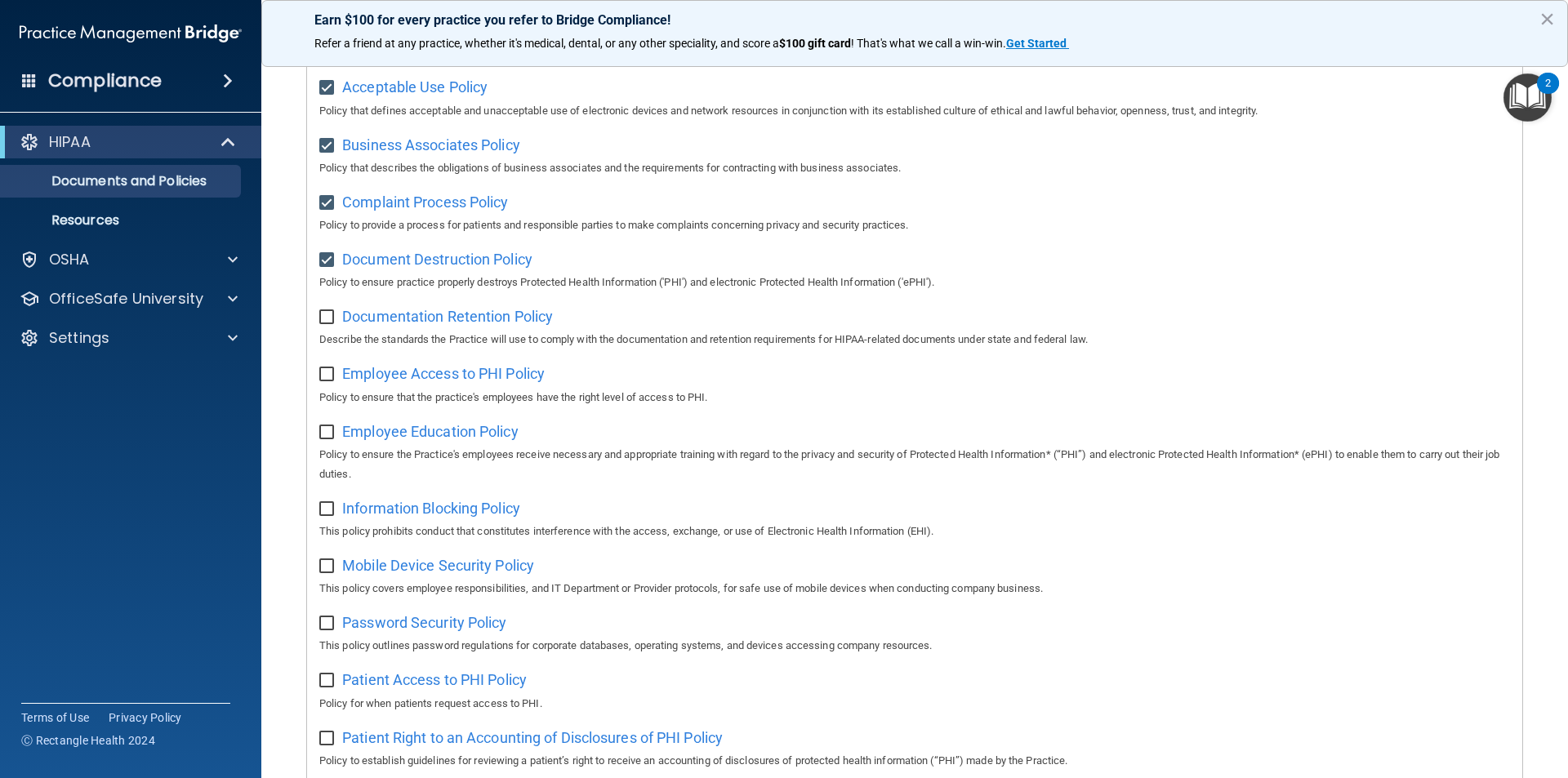
checkbox input "true"
click at [416, 378] on span "Employee Access to PHI Policy" at bounding box center [443, 373] width 202 height 17
click at [324, 377] on input "checkbox" at bounding box center [329, 374] width 19 height 13
checkbox input "true"
click at [405, 438] on span "Employee Education Policy" at bounding box center [430, 432] width 176 height 17
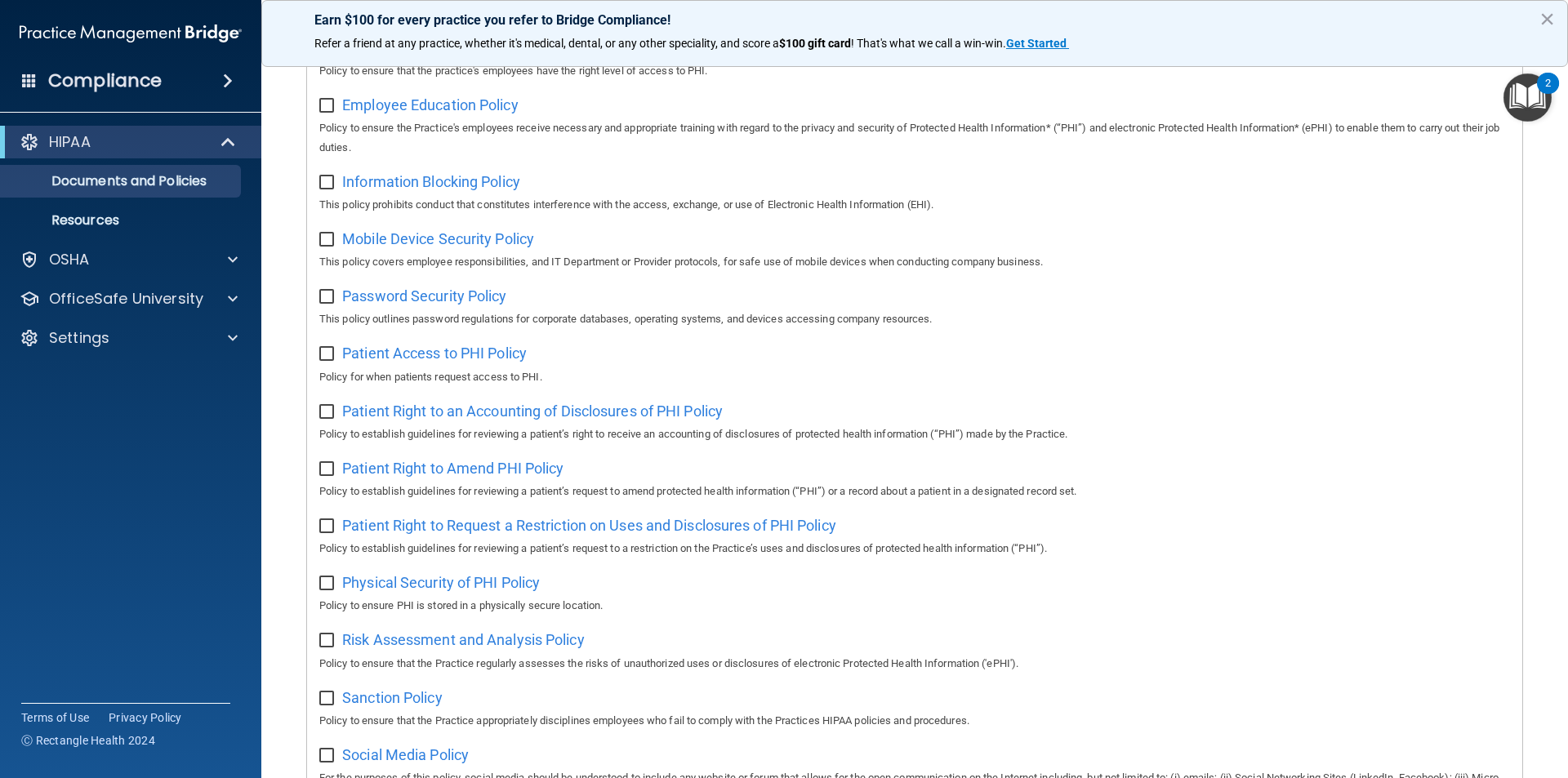
scroll to position [452, 0]
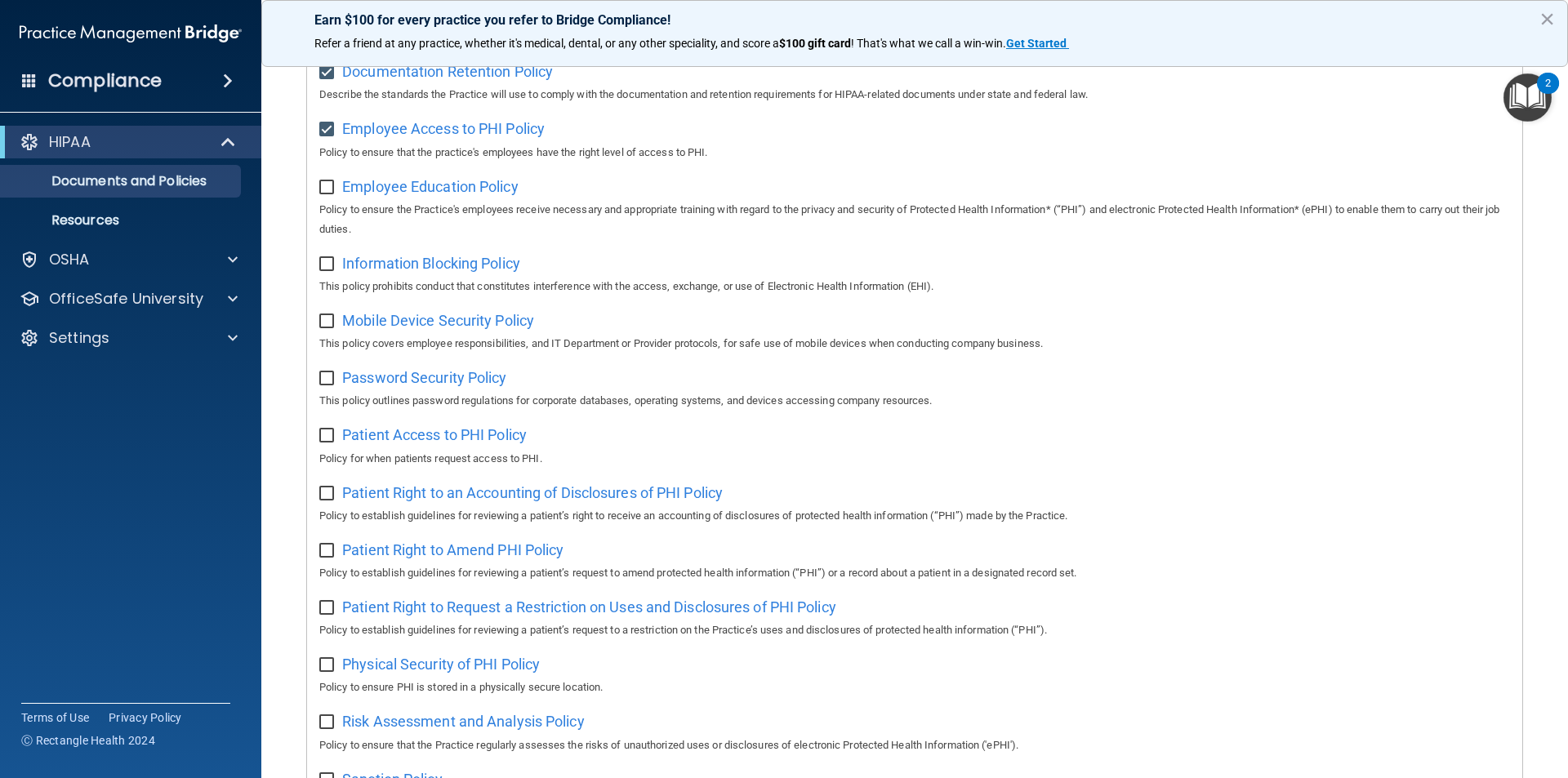
click at [327, 194] on input "checkbox" at bounding box center [329, 188] width 19 height 13
checkbox input "true"
click at [387, 272] on span "Information Blocking Policy" at bounding box center [431, 263] width 178 height 17
click at [324, 264] on input "checkbox" at bounding box center [329, 264] width 19 height 13
checkbox input "true"
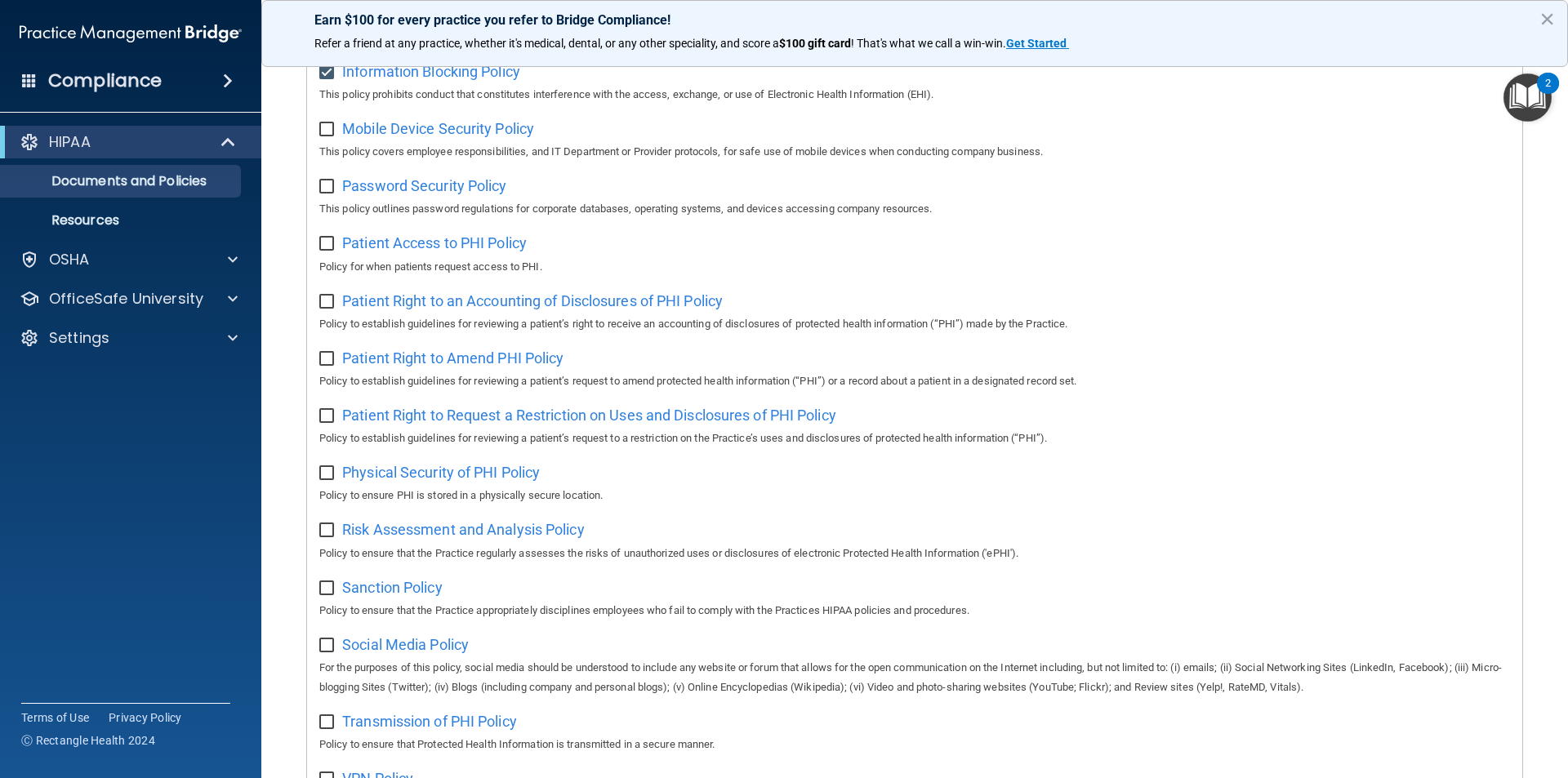
scroll to position [615, 0]
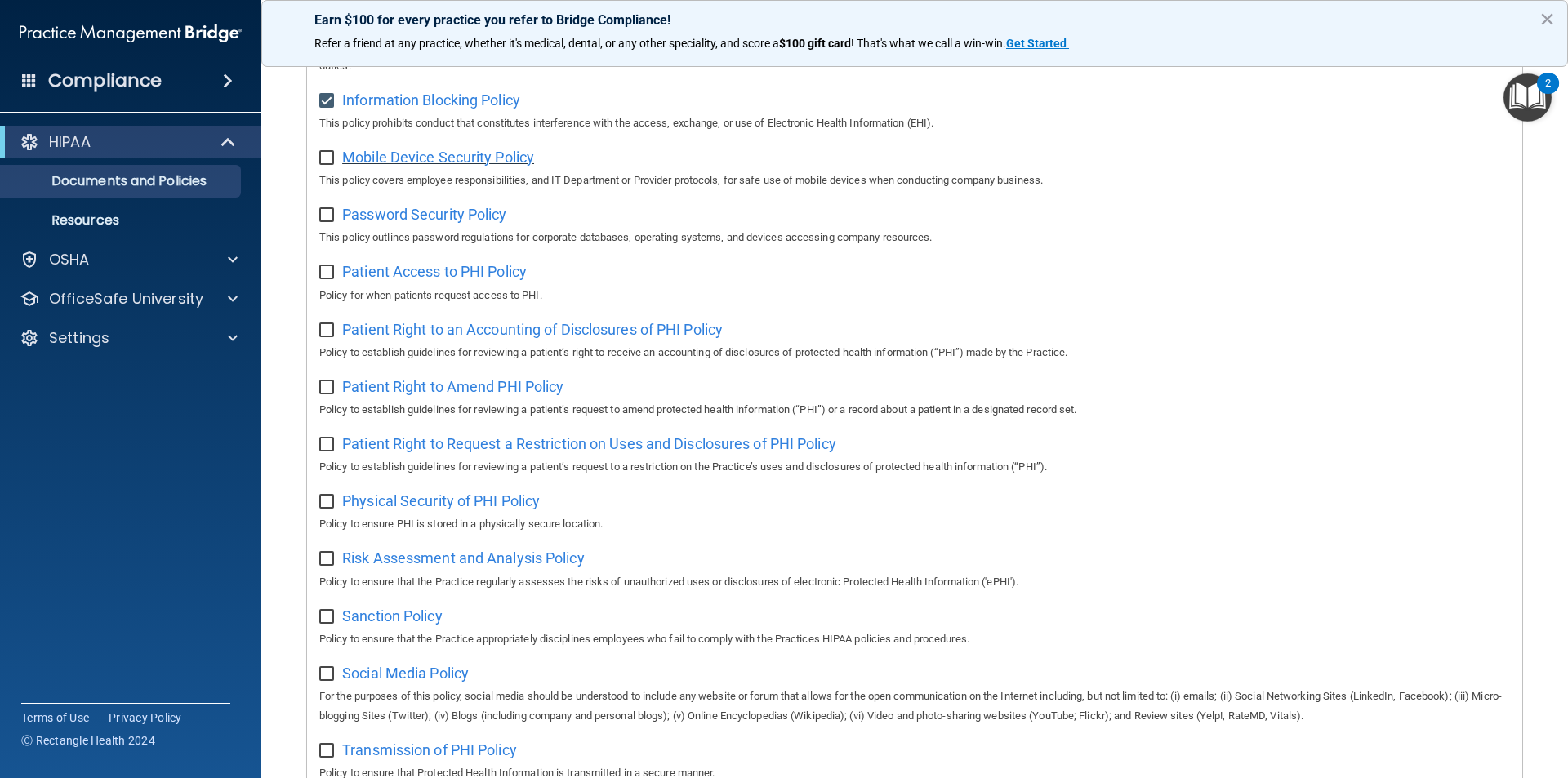
click at [429, 166] on span "Mobile Device Security Policy" at bounding box center [438, 157] width 192 height 17
click at [326, 163] on input "checkbox" at bounding box center [329, 158] width 19 height 13
checkbox input "true"
click at [436, 218] on span "Password Security Policy" at bounding box center [424, 214] width 164 height 17
click at [334, 216] on input "checkbox" at bounding box center [329, 215] width 19 height 13
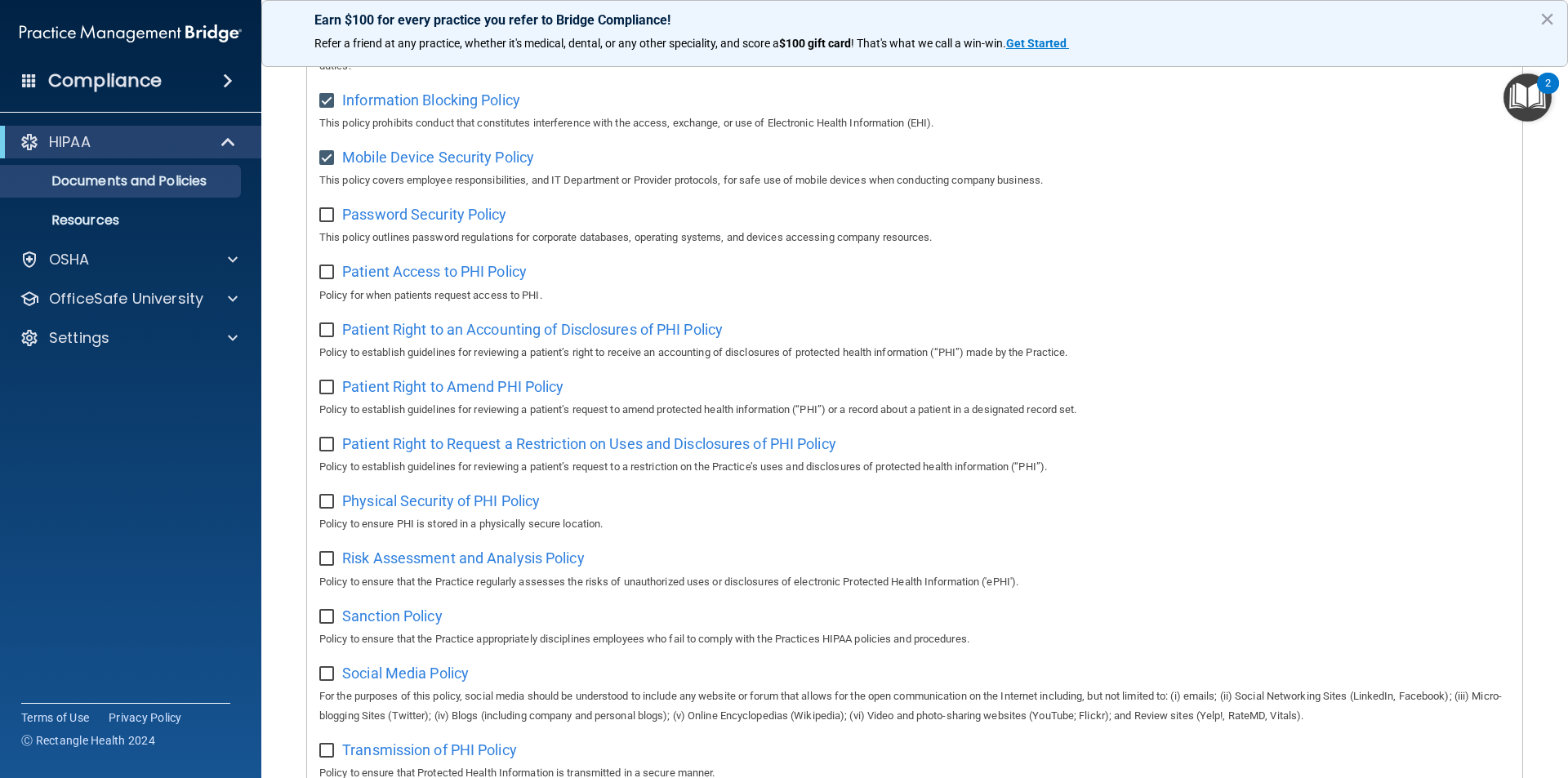
checkbox input "true"
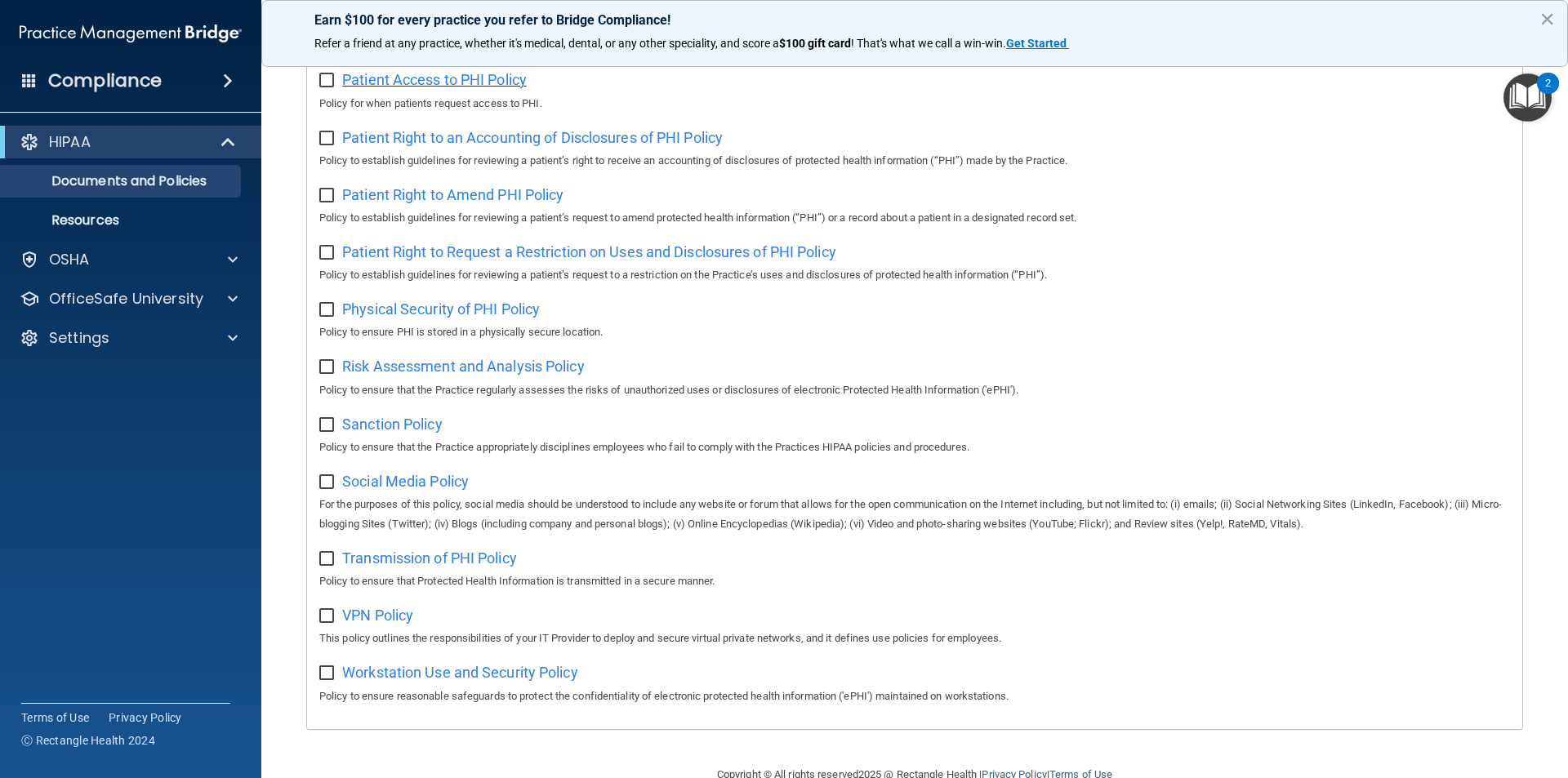
scroll to position [778, 0]
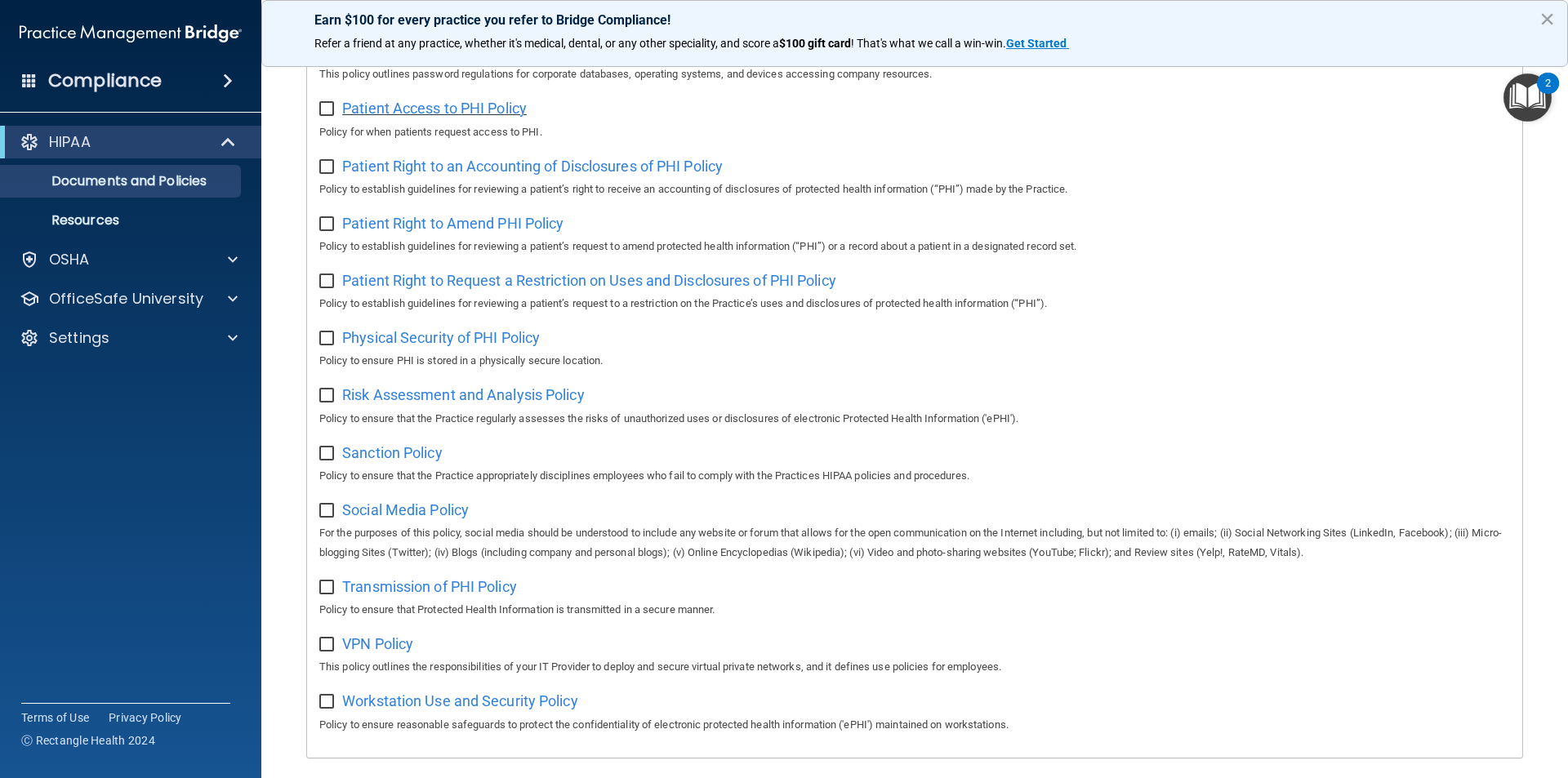
click at [352, 116] on span "Patient Access to PHI Policy" at bounding box center [434, 109] width 185 height 17
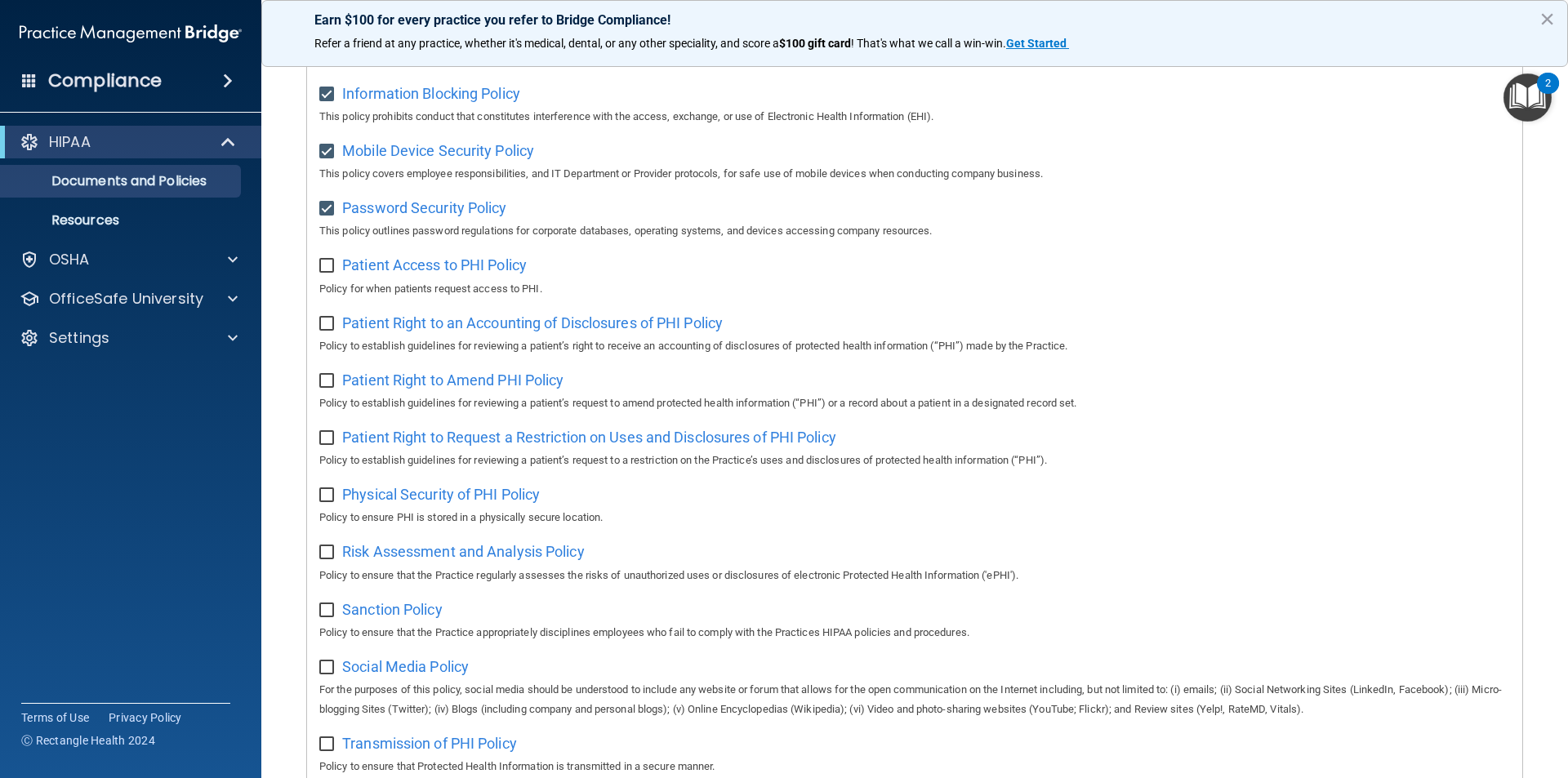
scroll to position [615, 0]
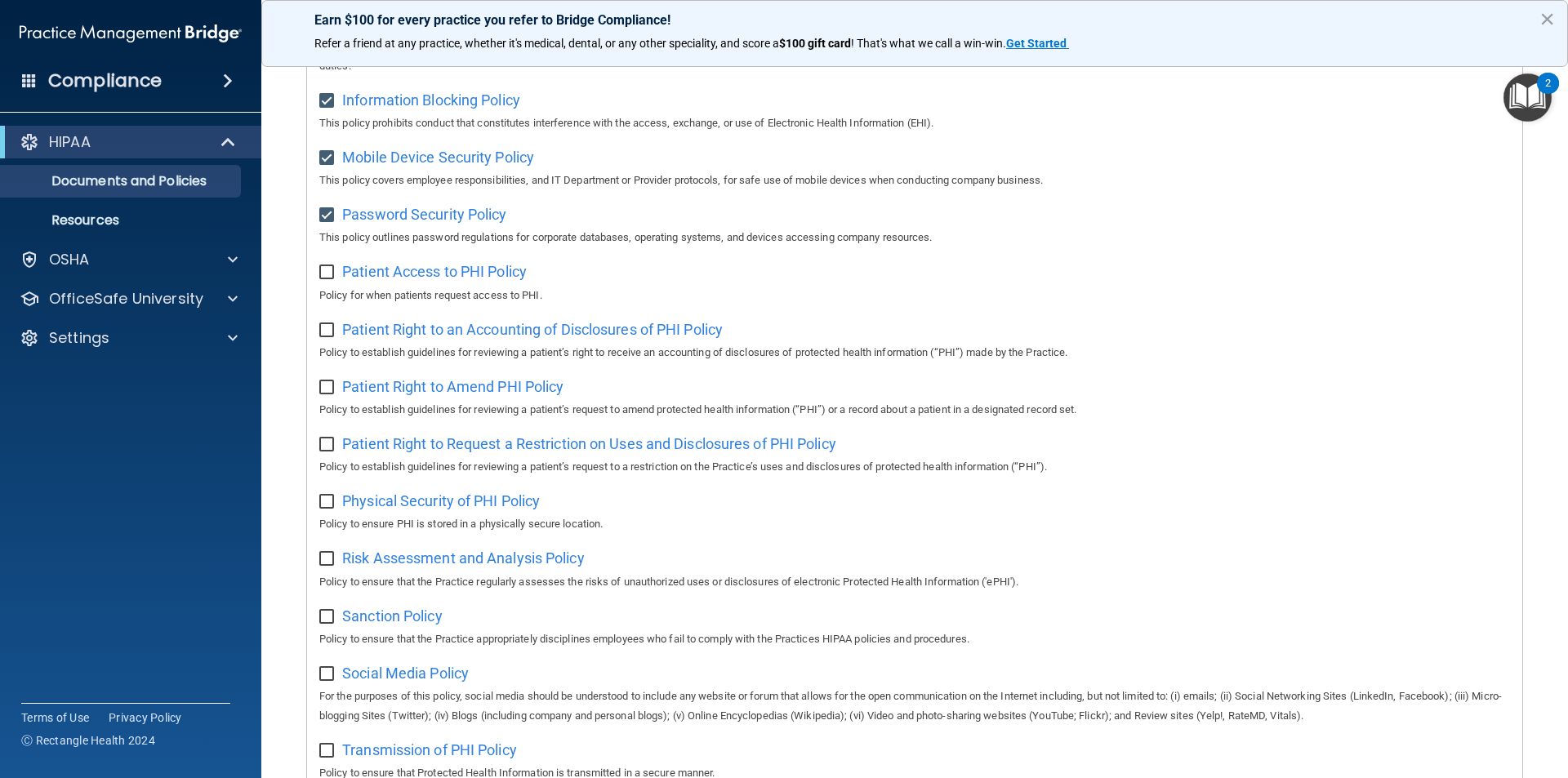
click at [329, 280] on input "checkbox" at bounding box center [329, 273] width 19 height 13
checkbox input "true"
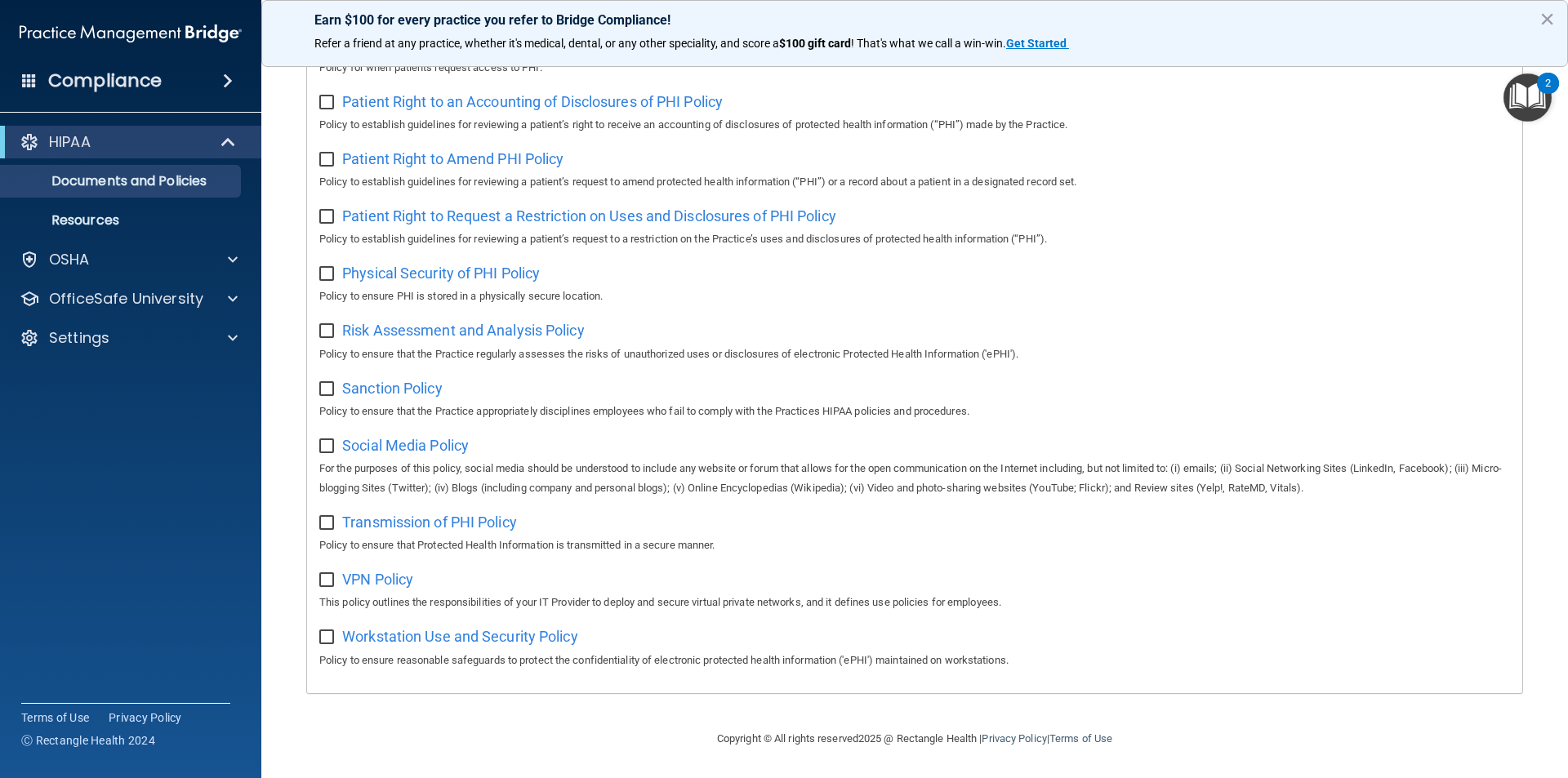
scroll to position [860, 0]
click at [430, 93] on span "Patient Right to an Accounting of Disclosures of PHI Policy" at bounding box center [533, 102] width 380 height 17
click at [322, 96] on input "checkbox" at bounding box center [329, 102] width 19 height 13
checkbox input "true"
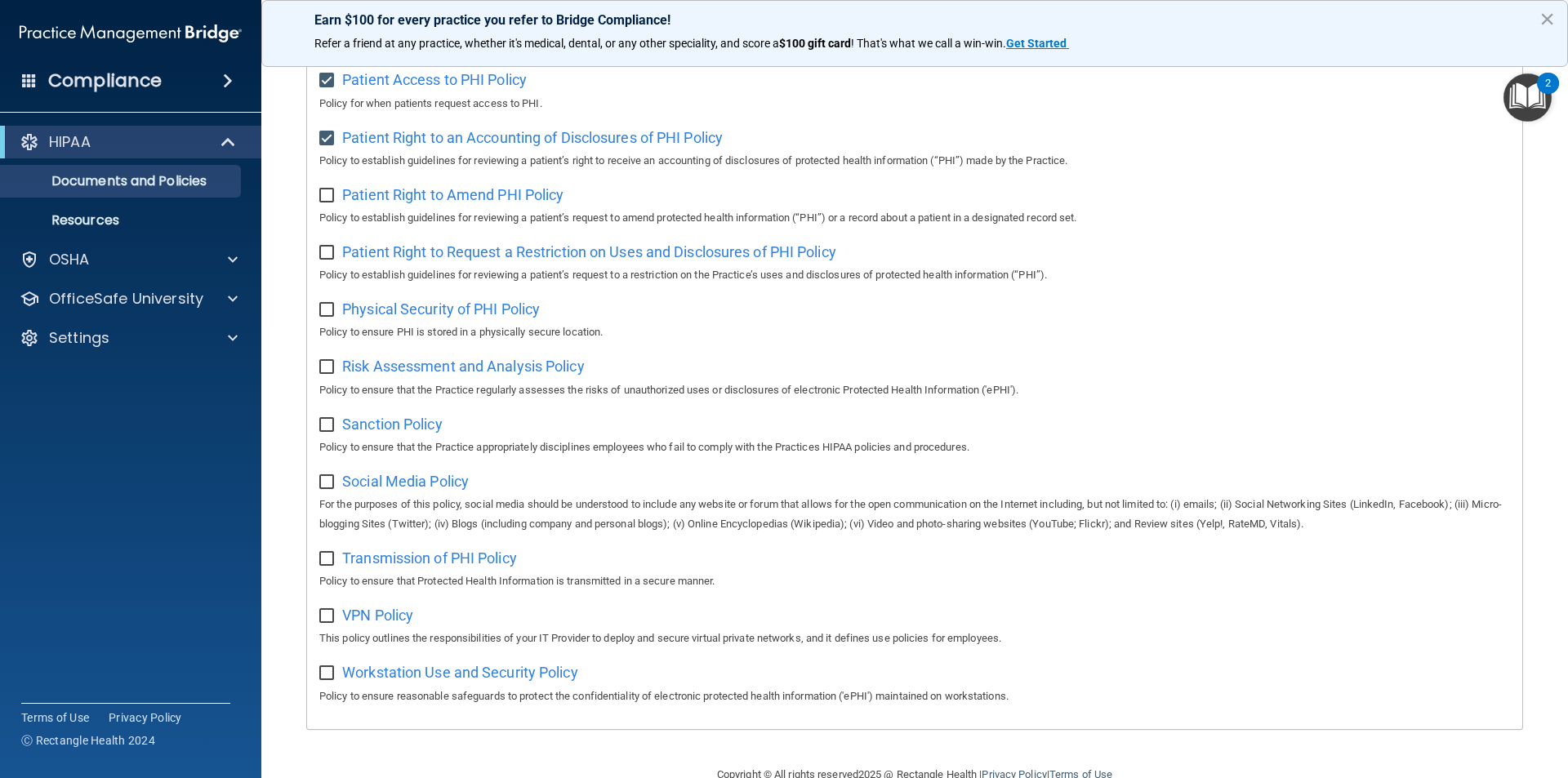
scroll to position [778, 0]
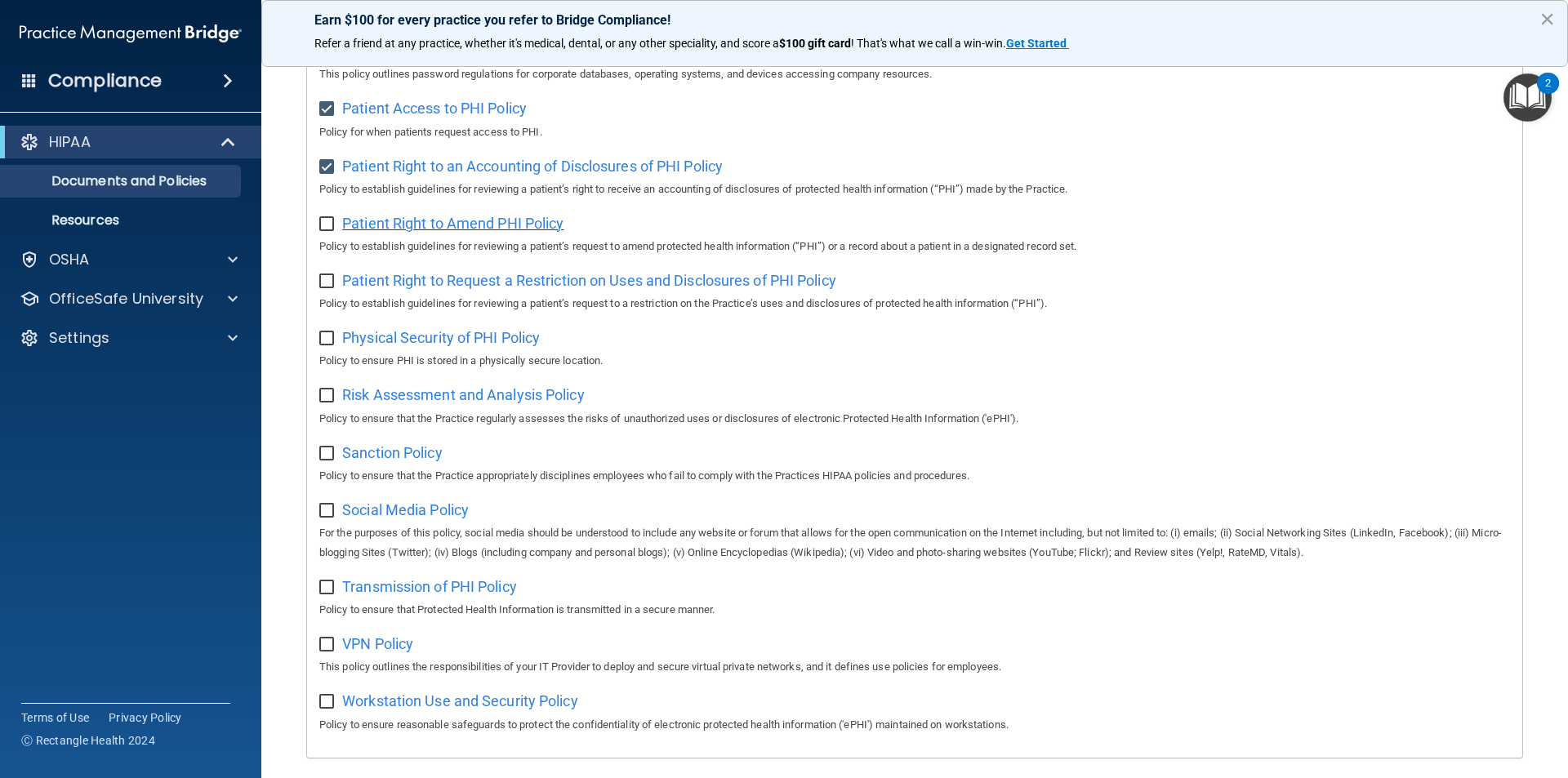
click at [410, 231] on span "Patient Right to Amend PHI Policy" at bounding box center [453, 223] width 222 height 17
click at [327, 231] on input "checkbox" at bounding box center [329, 224] width 19 height 13
checkbox input "true"
click at [461, 289] on span "Patient Right to Request a Restriction on Uses and Disclosures of PHI Policy" at bounding box center [589, 280] width 494 height 17
click at [324, 288] on input "checkbox" at bounding box center [329, 281] width 19 height 13
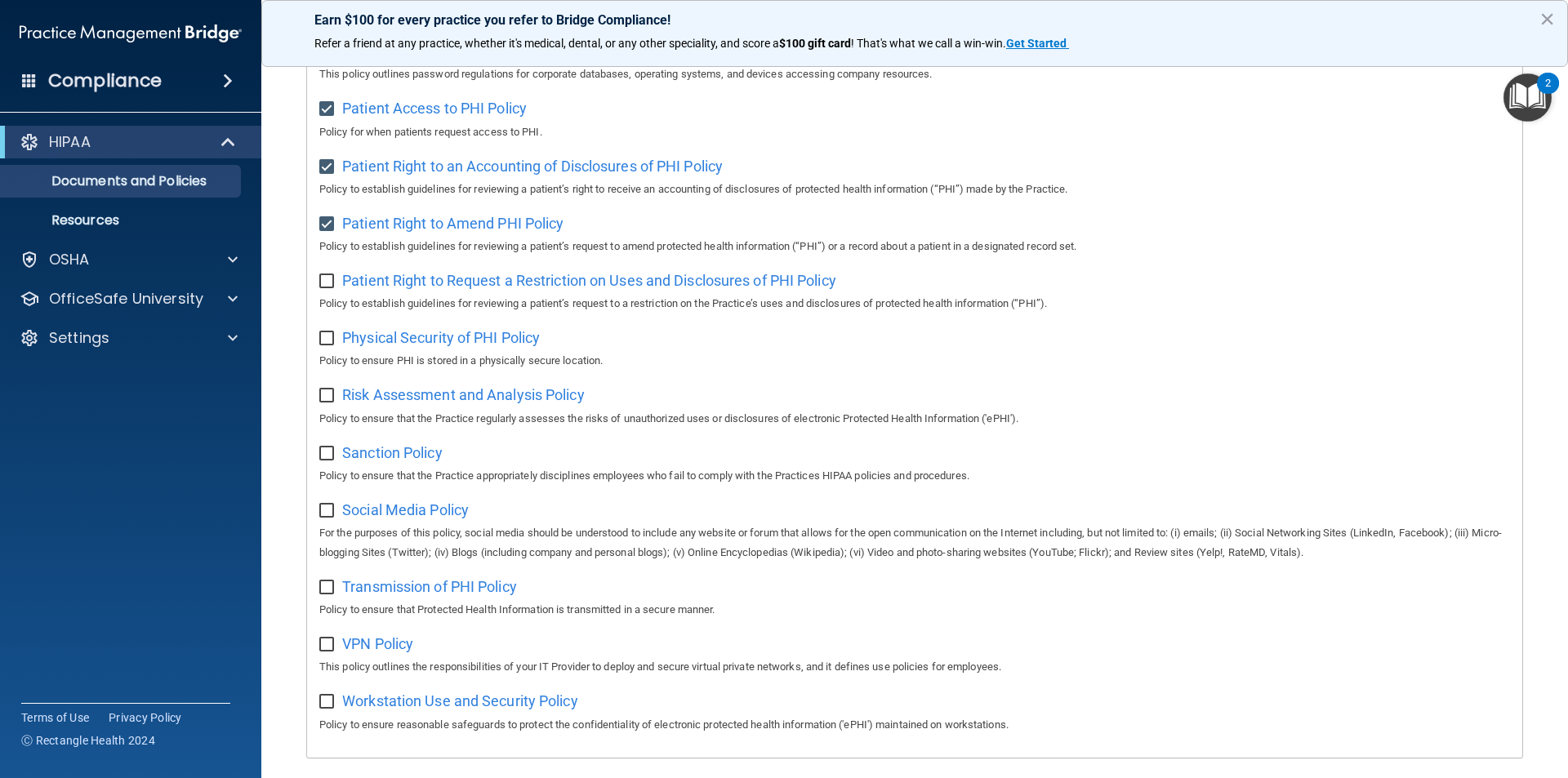
checkbox input "true"
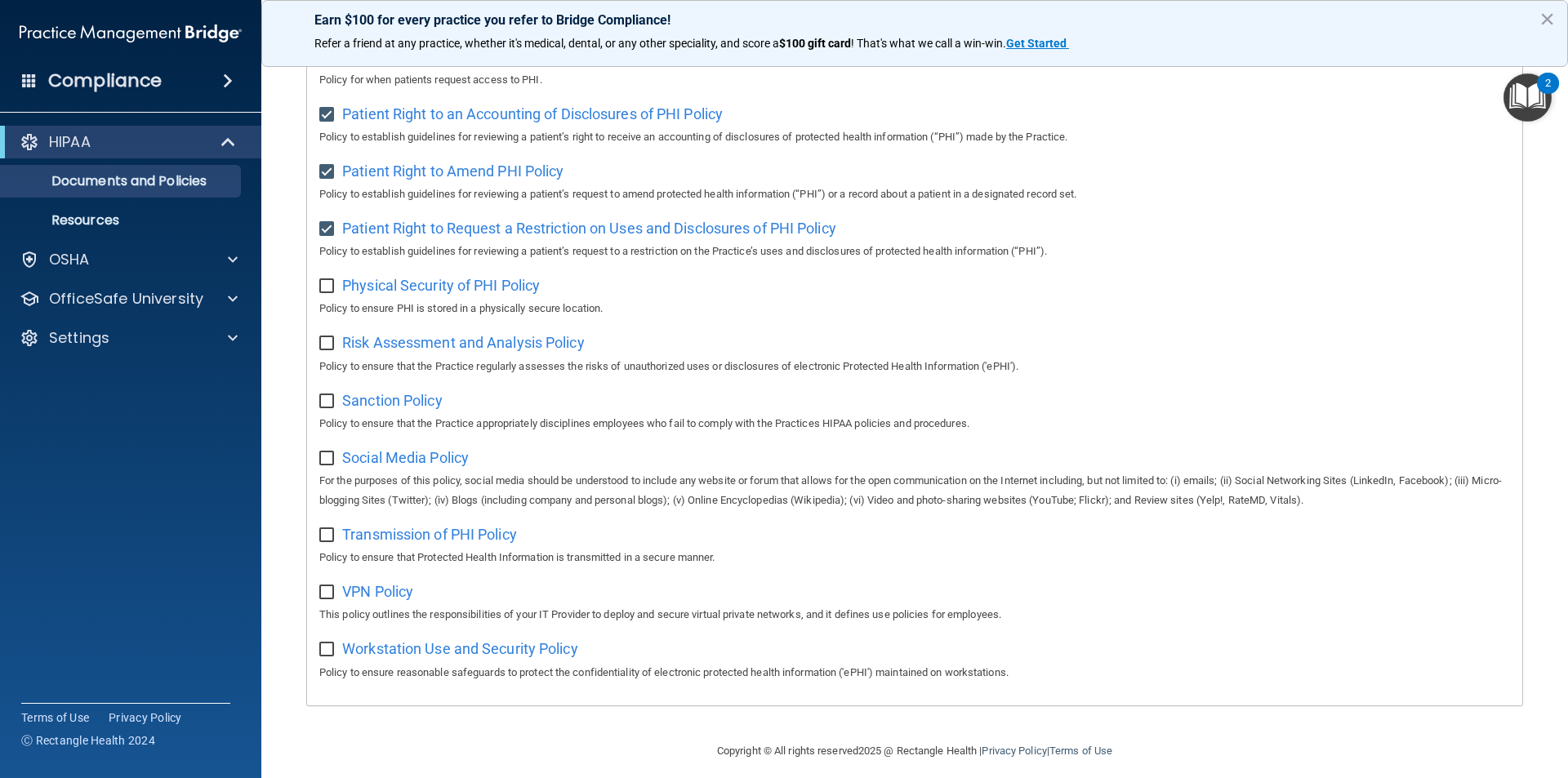
scroll to position [860, 0]
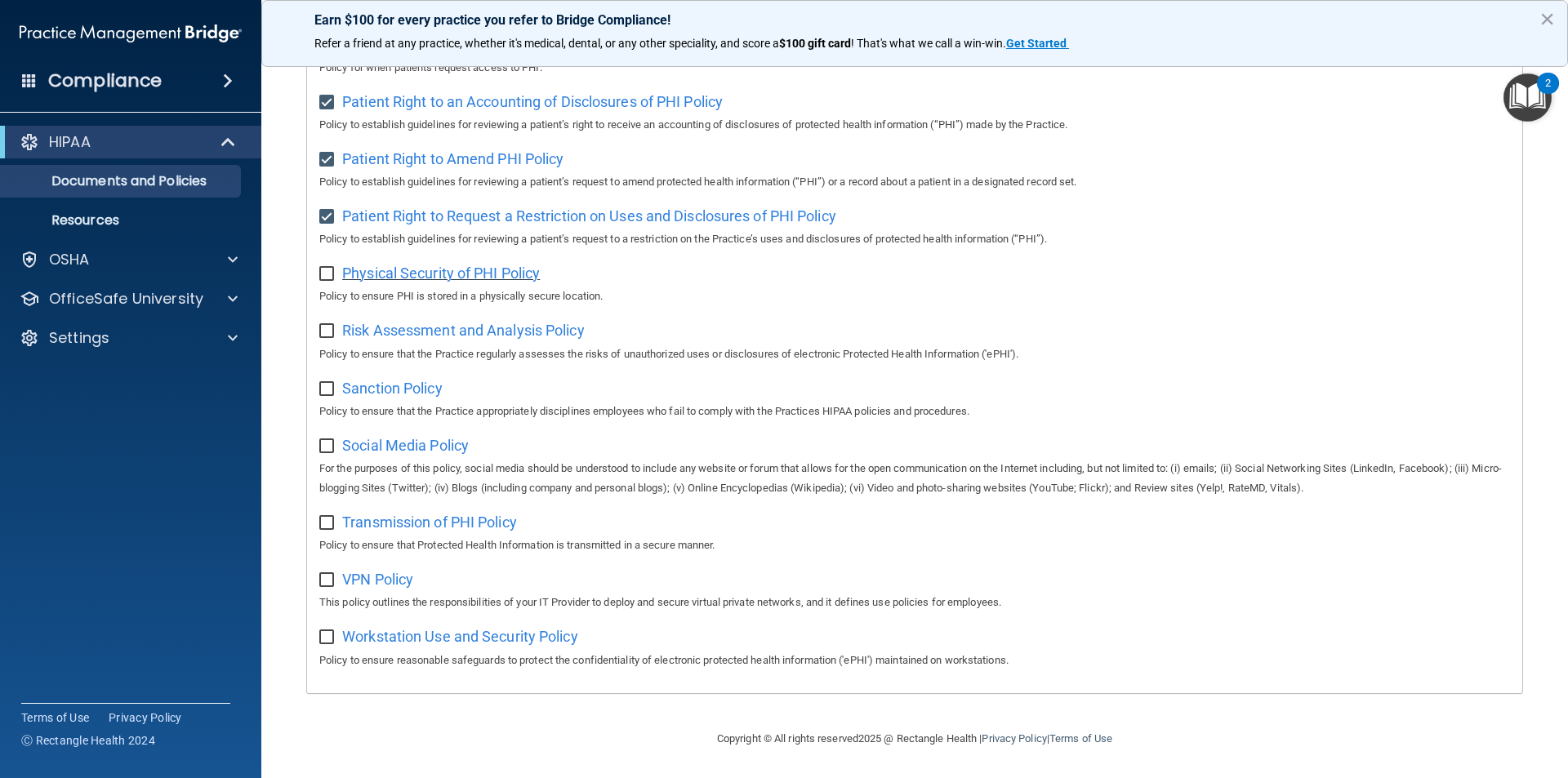
click at [471, 274] on span "Physical Security of PHI Policy" at bounding box center [441, 274] width 198 height 17
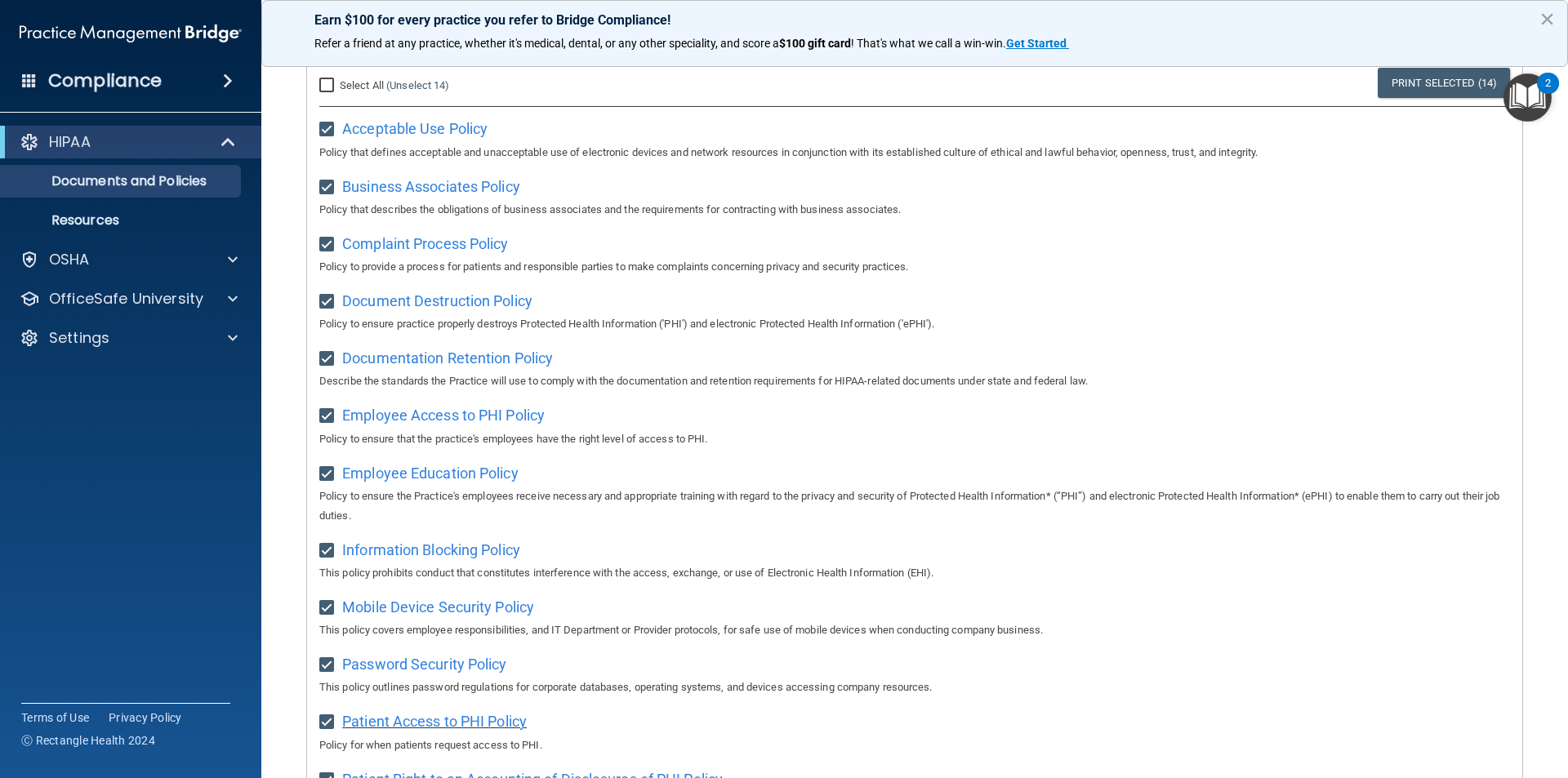
scroll to position [125, 0]
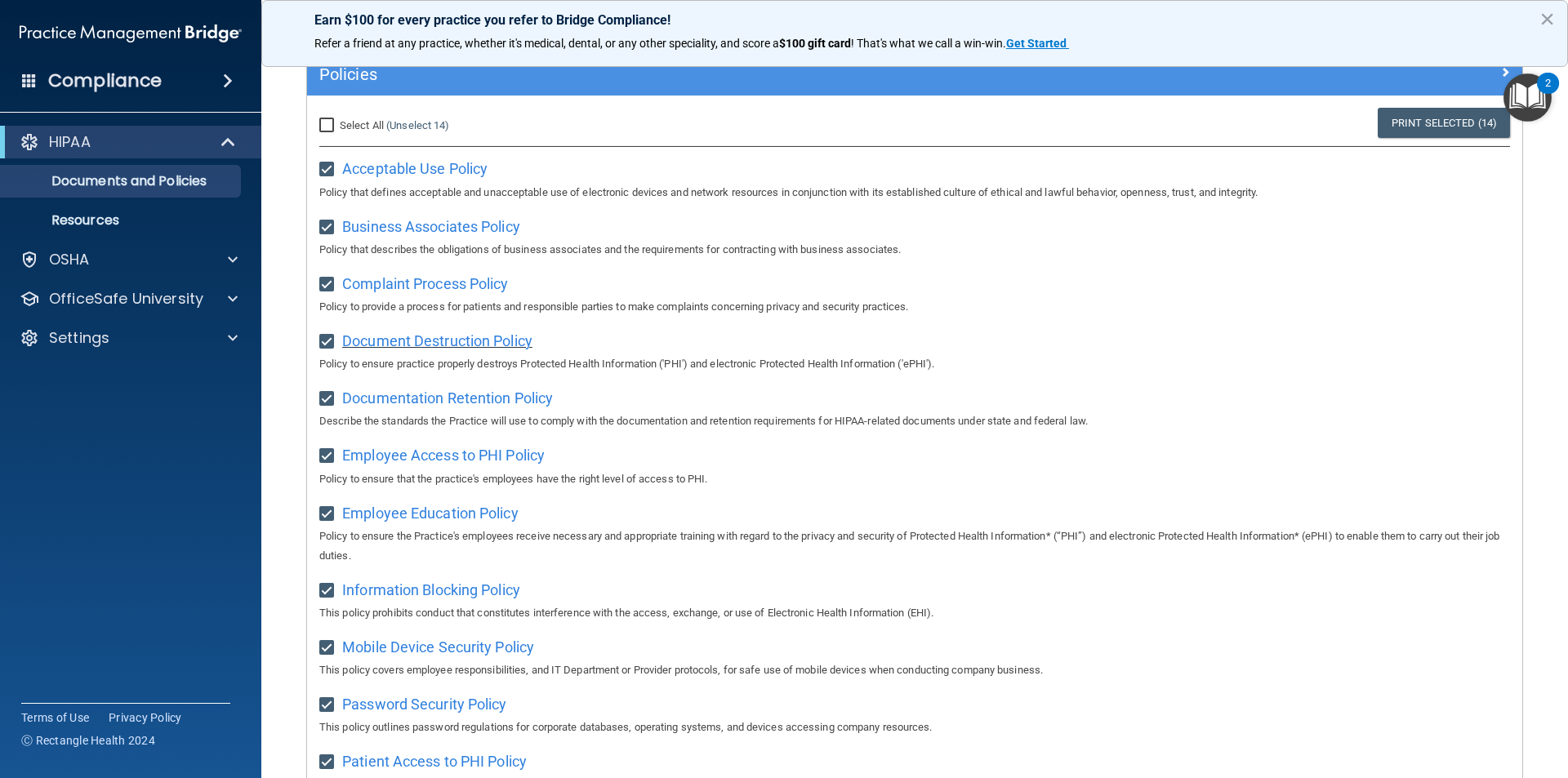
click at [445, 348] on span "Document Destruction Policy" at bounding box center [437, 341] width 190 height 17
click at [412, 281] on span "Complaint Process Policy" at bounding box center [425, 284] width 166 height 17
click at [390, 226] on span "Business Associates Policy" at bounding box center [431, 227] width 178 height 17
click at [387, 164] on span "Acceptable Use Policy" at bounding box center [414, 168] width 145 height 17
click at [484, 406] on span "Documentation Retention Policy" at bounding box center [447, 399] width 211 height 17
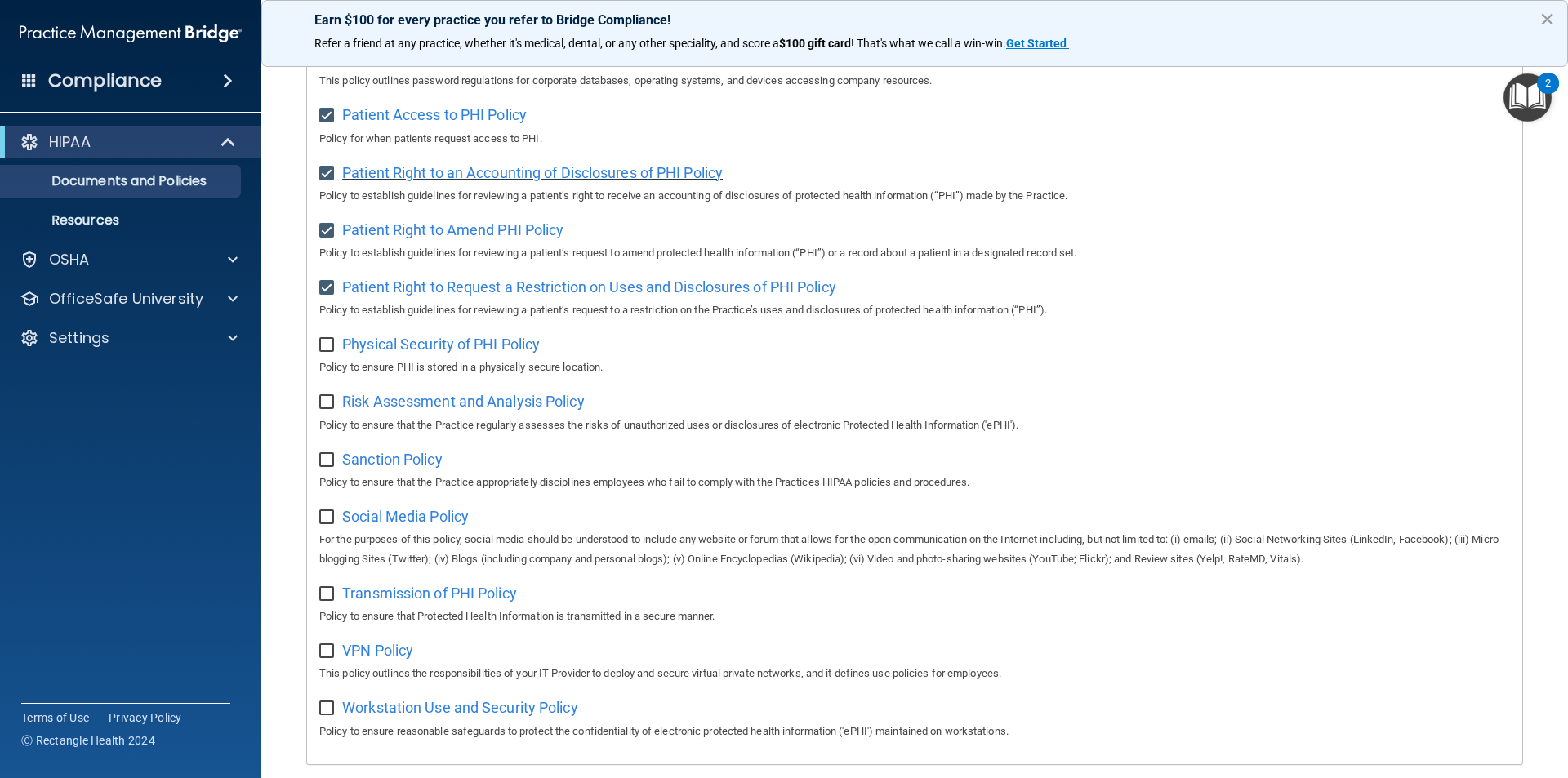
scroll to position [860, 0]
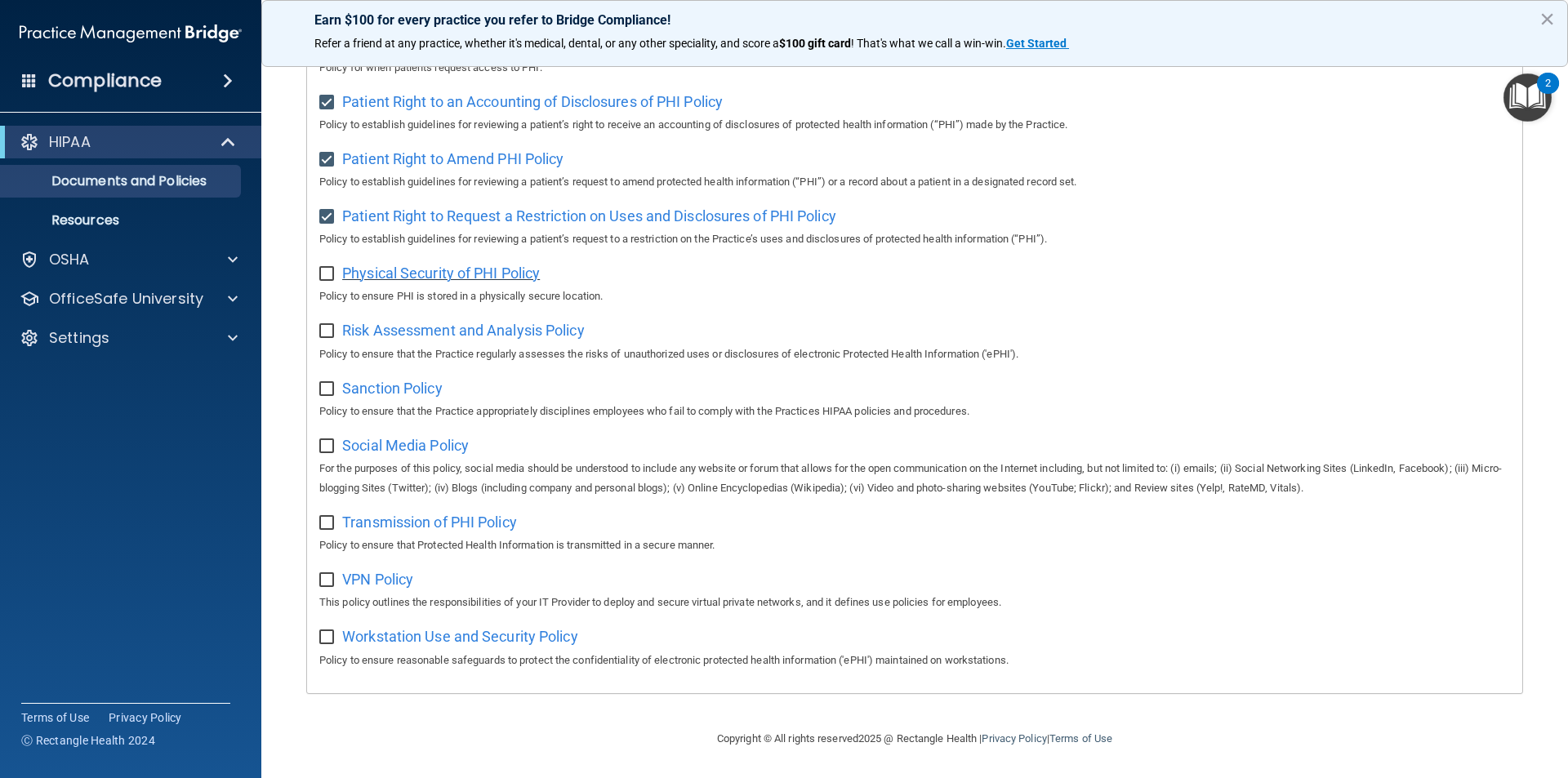
click at [497, 265] on span "Physical Security of PHI Policy" at bounding box center [441, 274] width 198 height 17
click at [323, 271] on input "checkbox" at bounding box center [329, 274] width 19 height 13
checkbox input "true"
click at [410, 334] on span "Risk Assessment and Analysis Policy" at bounding box center [463, 330] width 242 height 17
click at [333, 329] on input "checkbox" at bounding box center [329, 331] width 19 height 13
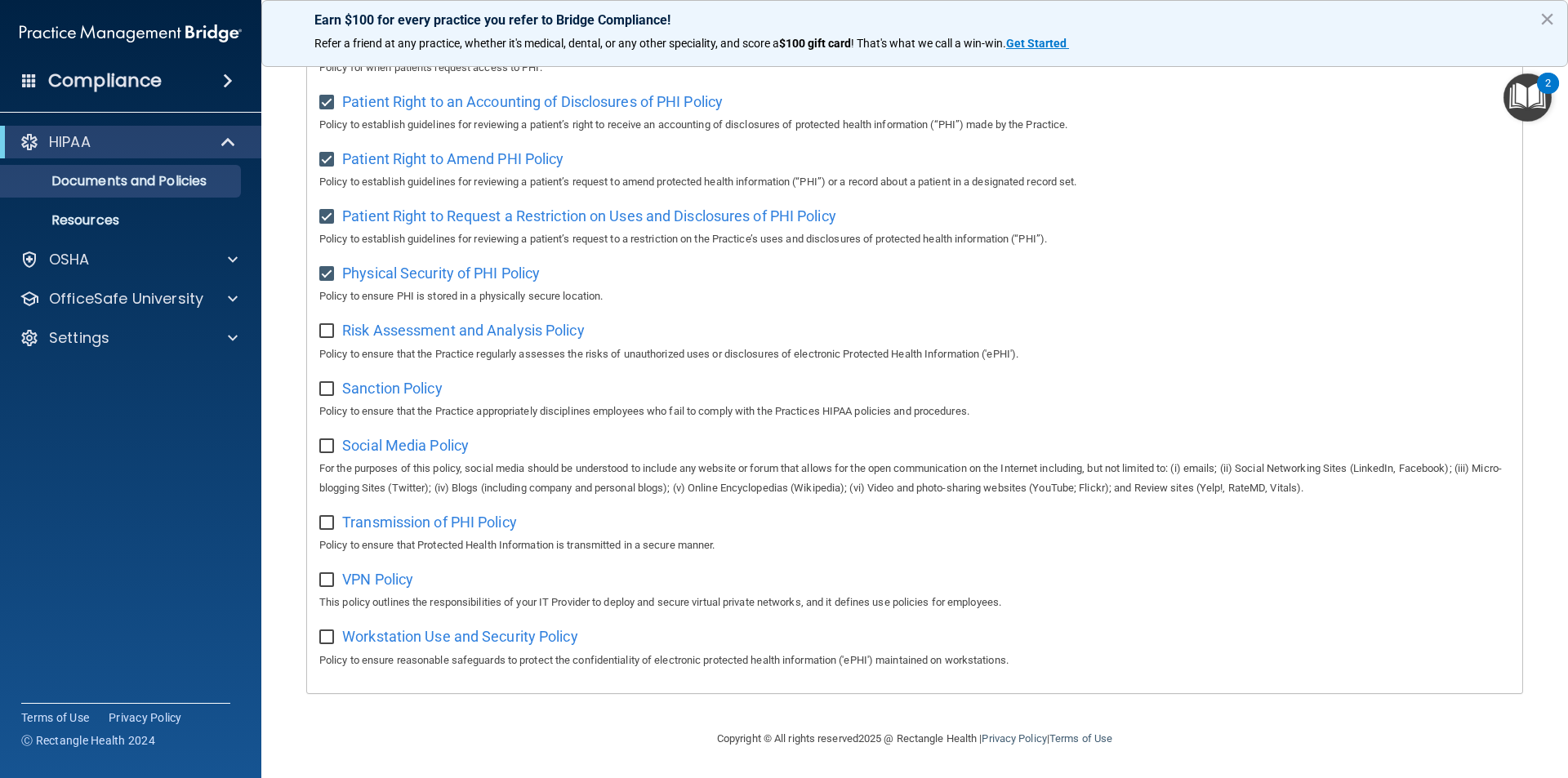
checkbox input "true"
click at [385, 386] on span "Sanction Policy" at bounding box center [393, 388] width 101 height 17
click at [326, 388] on input "checkbox" at bounding box center [329, 389] width 19 height 13
checkbox input "true"
click at [414, 447] on span "Social Media Policy" at bounding box center [406, 445] width 127 height 17
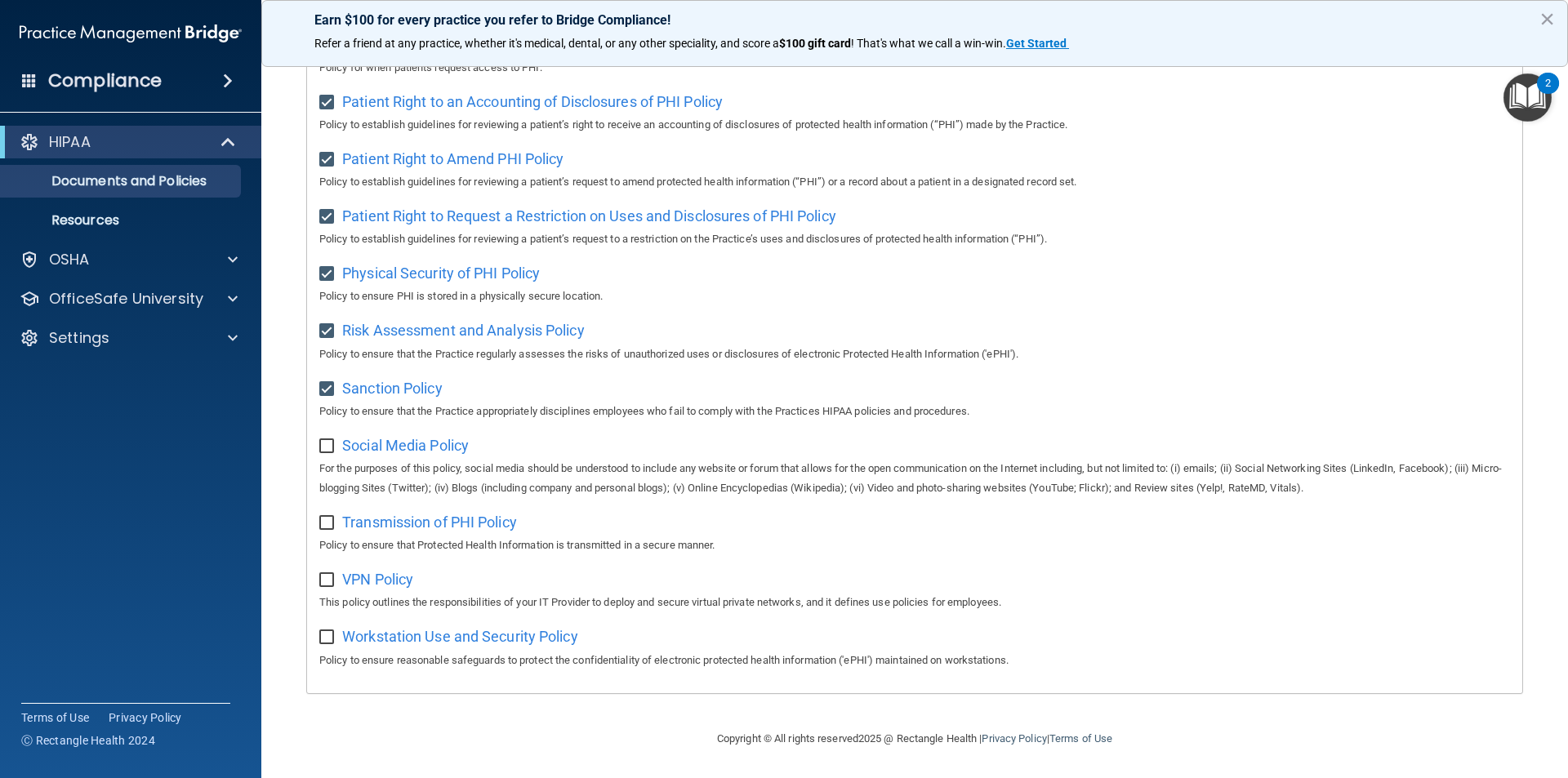
click at [331, 447] on input "checkbox" at bounding box center [329, 446] width 19 height 13
checkbox input "true"
click at [384, 526] on span "Transmission of PHI Policy" at bounding box center [429, 522] width 175 height 17
click at [327, 518] on input "checkbox" at bounding box center [329, 523] width 19 height 13
checkbox input "true"
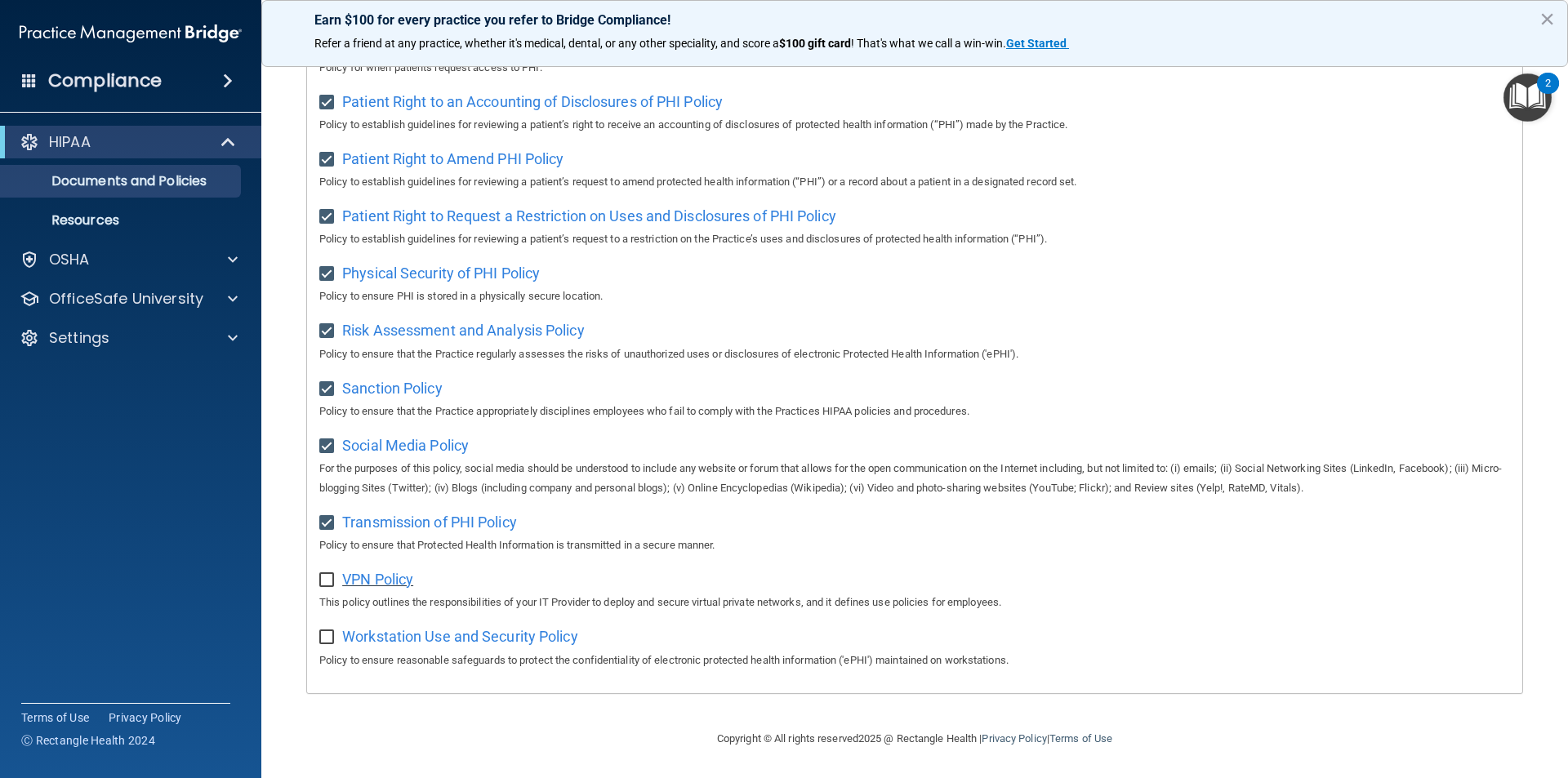
click at [387, 586] on span "VPN Policy" at bounding box center [378, 579] width 71 height 17
click at [327, 576] on input "checkbox" at bounding box center [329, 580] width 19 height 13
checkbox input "true"
click at [411, 638] on span "Workstation Use and Security Policy" at bounding box center [460, 636] width 236 height 17
click at [135, 213] on p "Resources" at bounding box center [122, 220] width 223 height 16
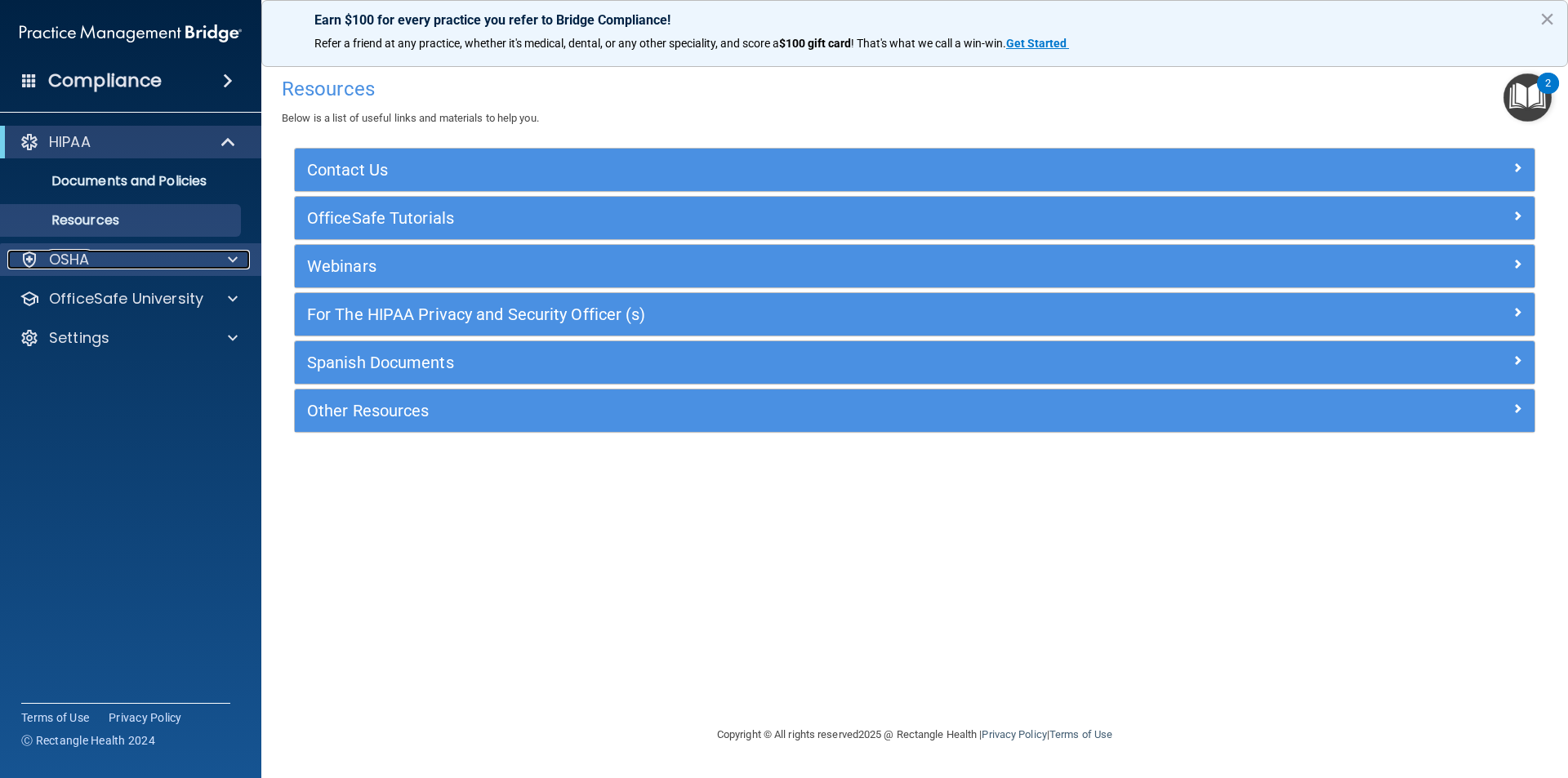
click at [104, 260] on div "OSHA" at bounding box center [108, 260] width 202 height 20
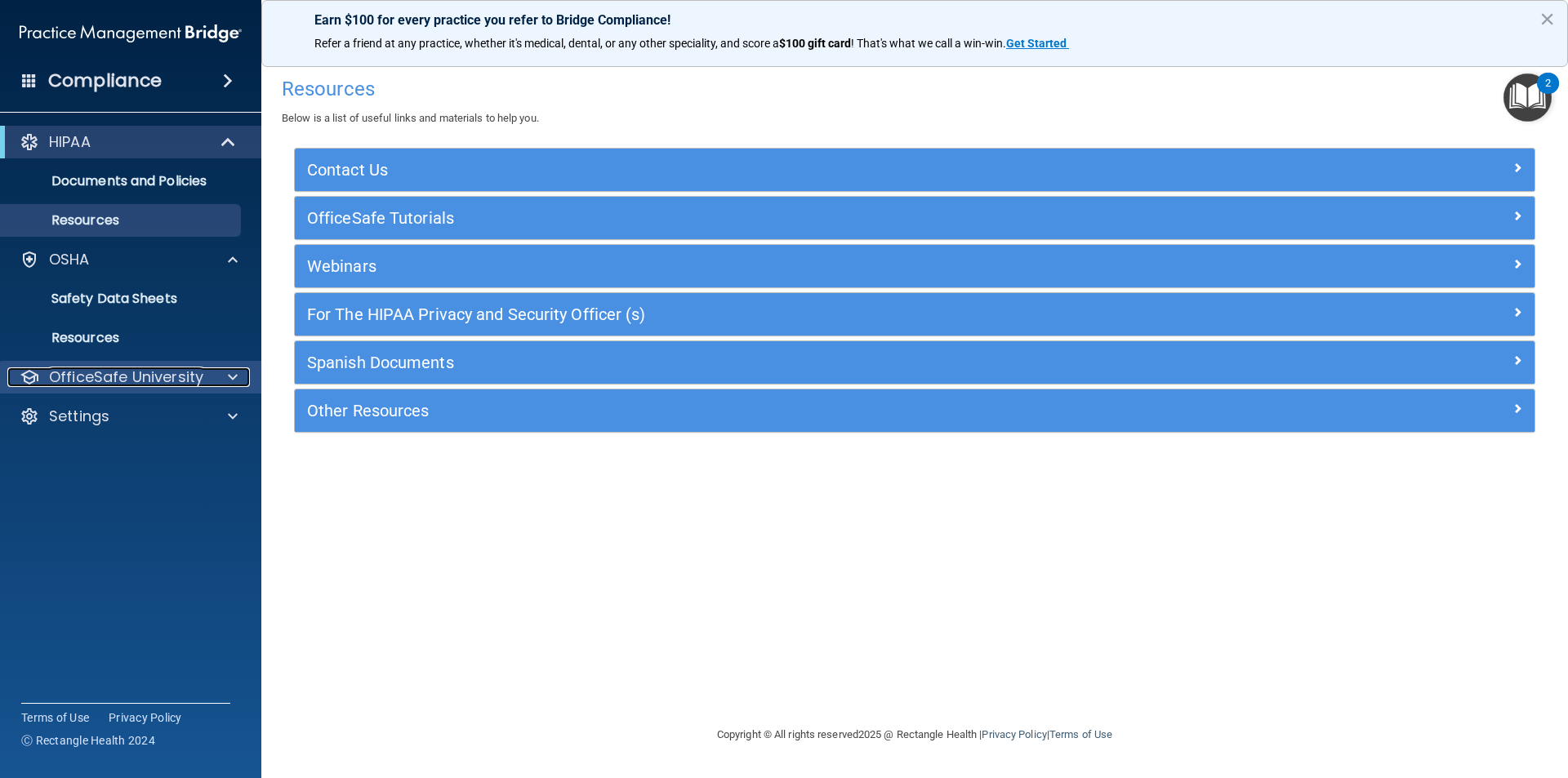
click at [157, 376] on p "OfficeSafe University" at bounding box center [126, 377] width 155 height 20
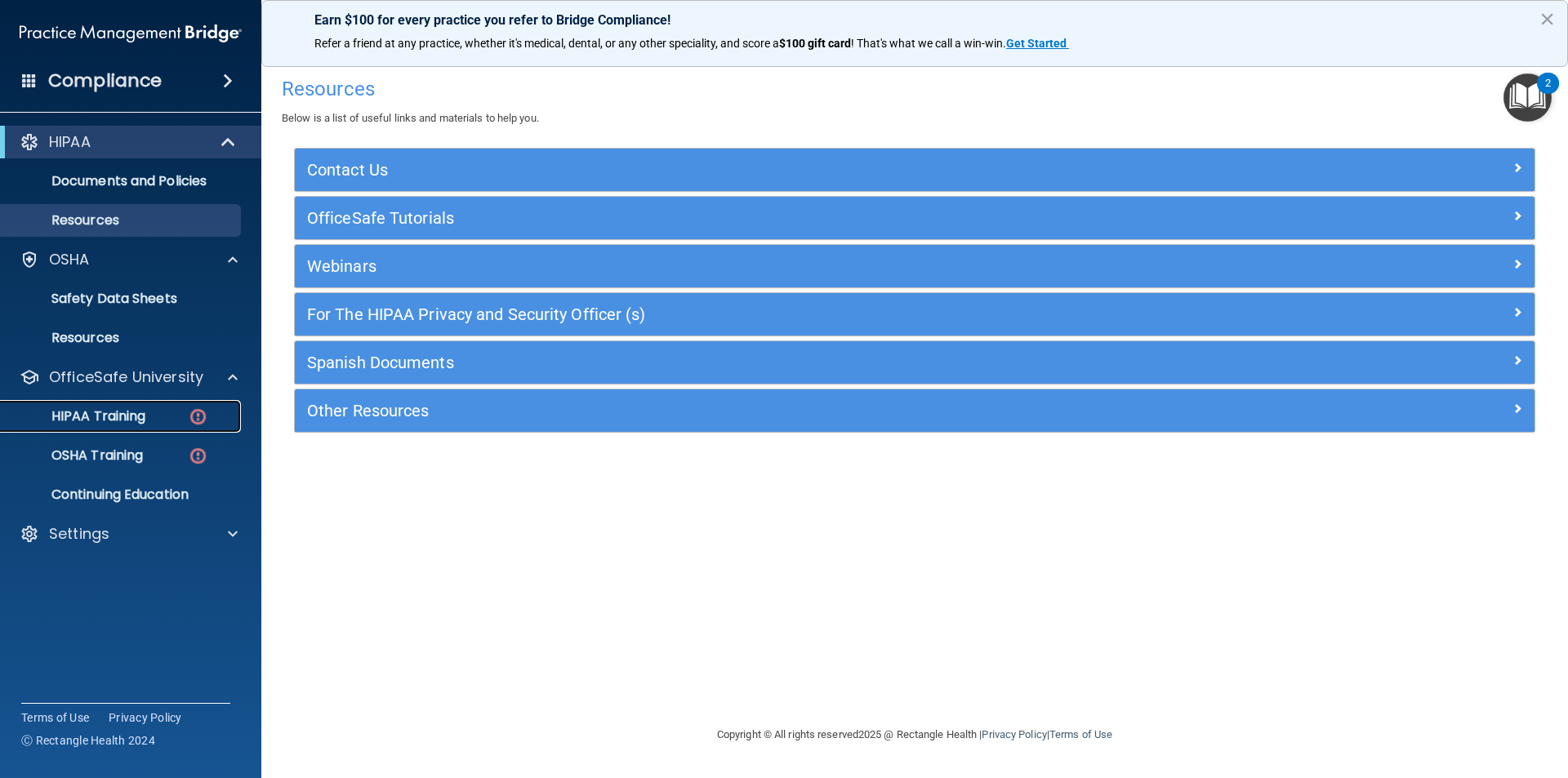
click at [205, 416] on img at bounding box center [198, 417] width 21 height 21
click at [205, 416] on link "HIPAA Training" at bounding box center [112, 417] width 257 height 33
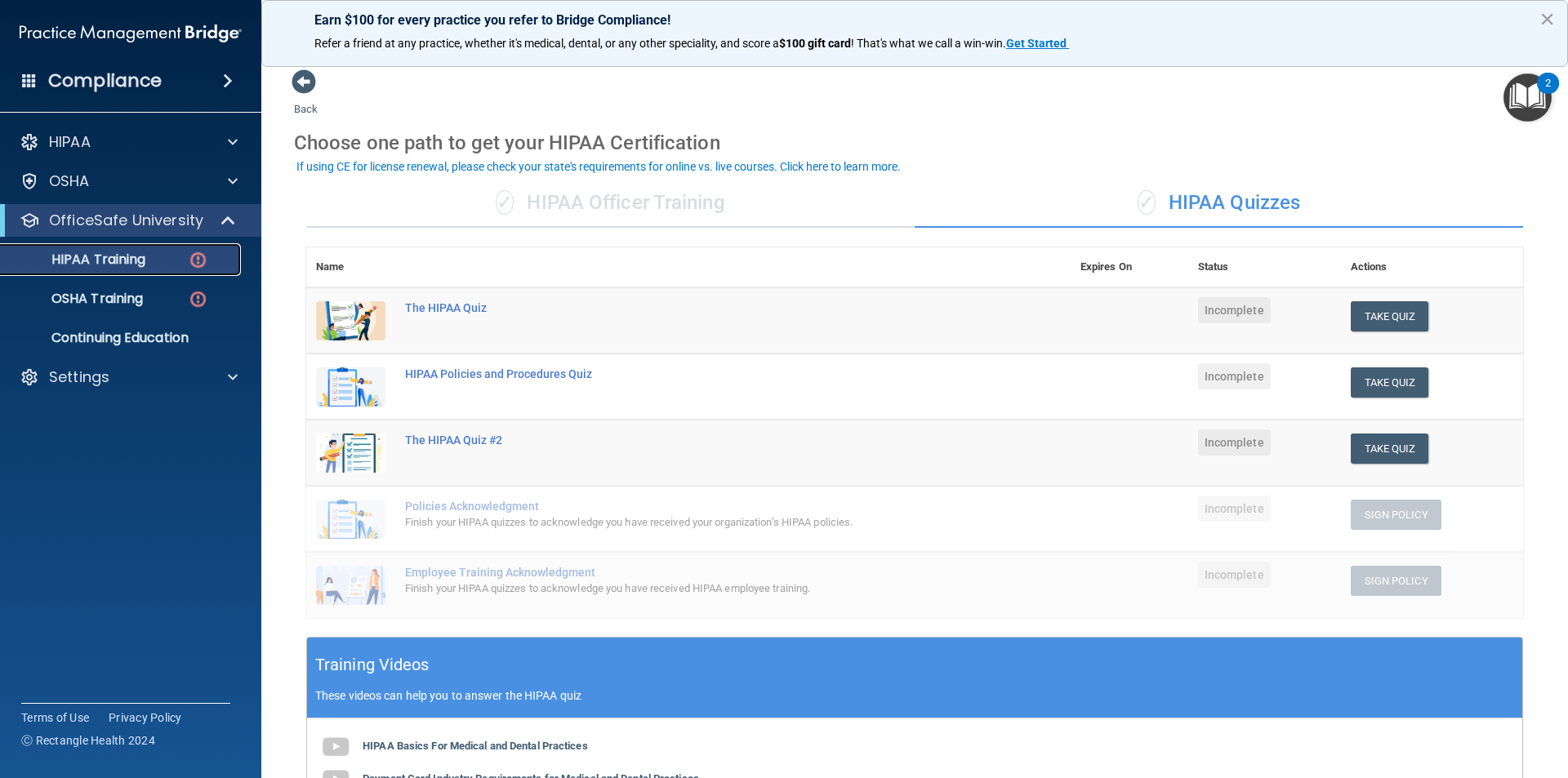
click at [195, 268] on img at bounding box center [198, 260] width 21 height 21
click at [195, 260] on img at bounding box center [198, 260] width 21 height 21
click at [425, 300] on td "The HIPAA Quiz" at bounding box center [733, 320] width 676 height 67
click at [429, 313] on div "The HIPAA Quiz" at bounding box center [697, 307] width 584 height 13
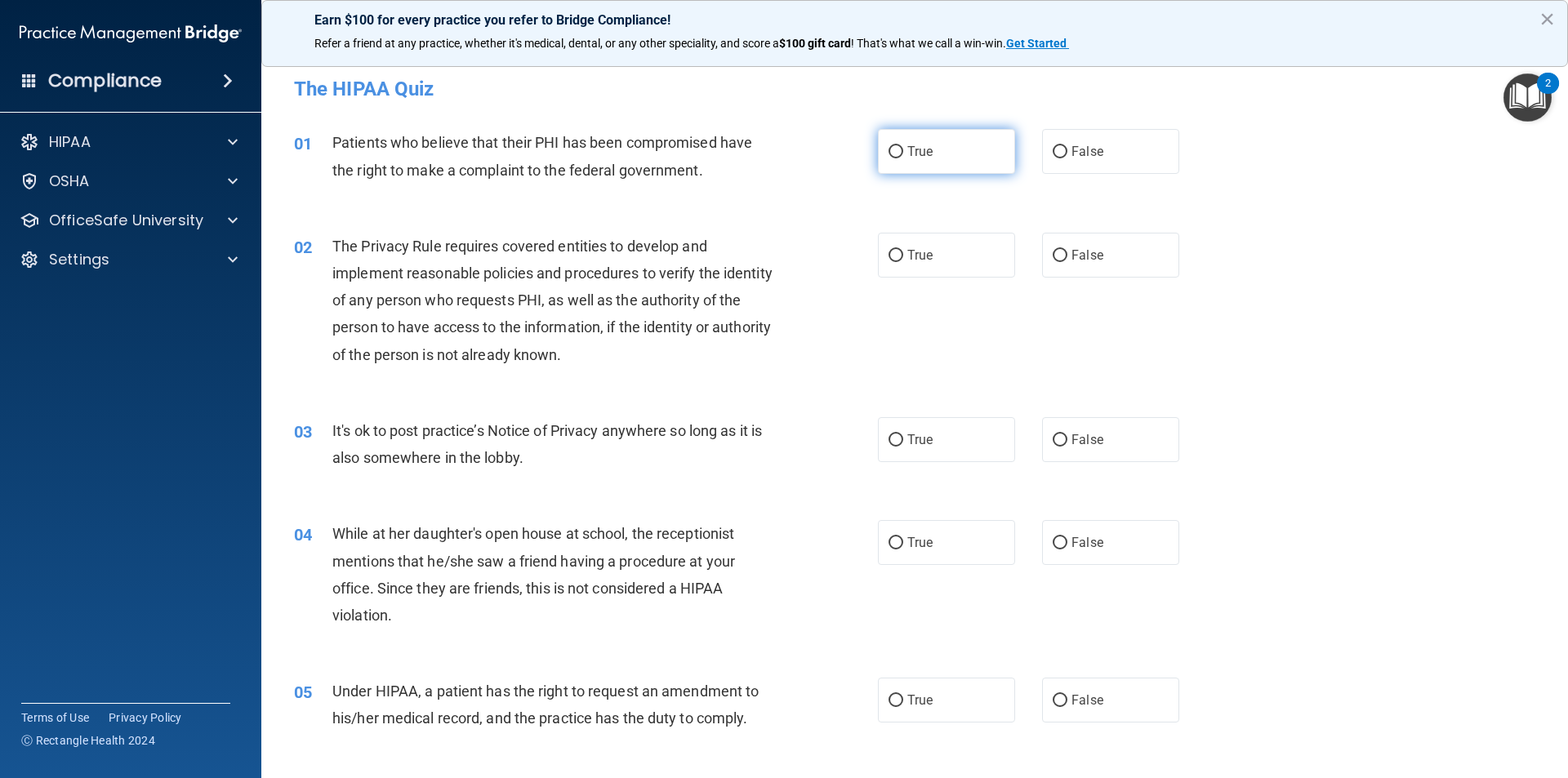
click at [758, 159] on label "True" at bounding box center [947, 152] width 137 height 45
click at [758, 158] on input "True" at bounding box center [896, 152] width 15 height 12
radio input "true"
click at [758, 255] on label "True" at bounding box center [947, 255] width 137 height 45
click at [758, 255] on input "True" at bounding box center [896, 256] width 15 height 12
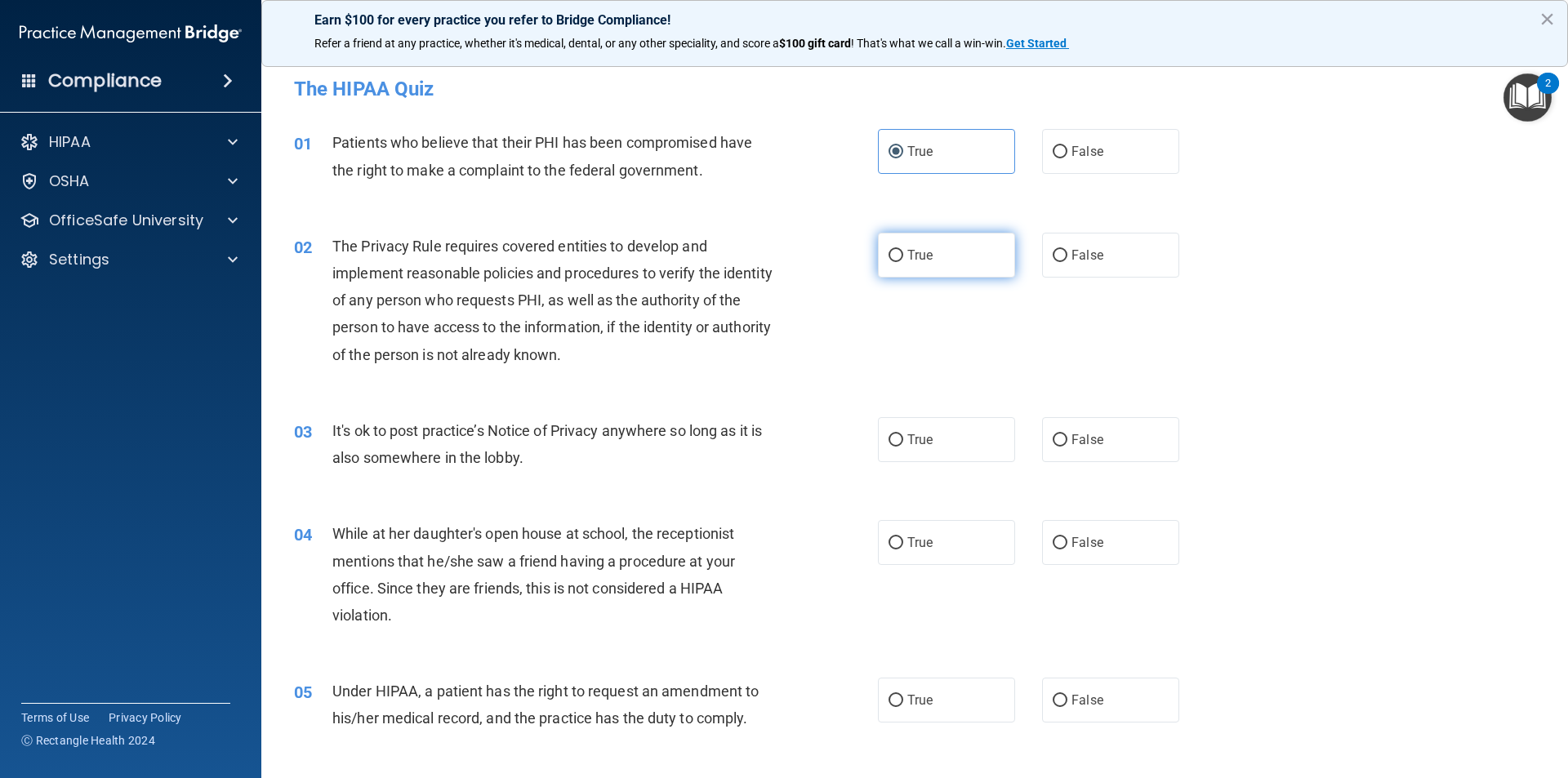
radio input "true"
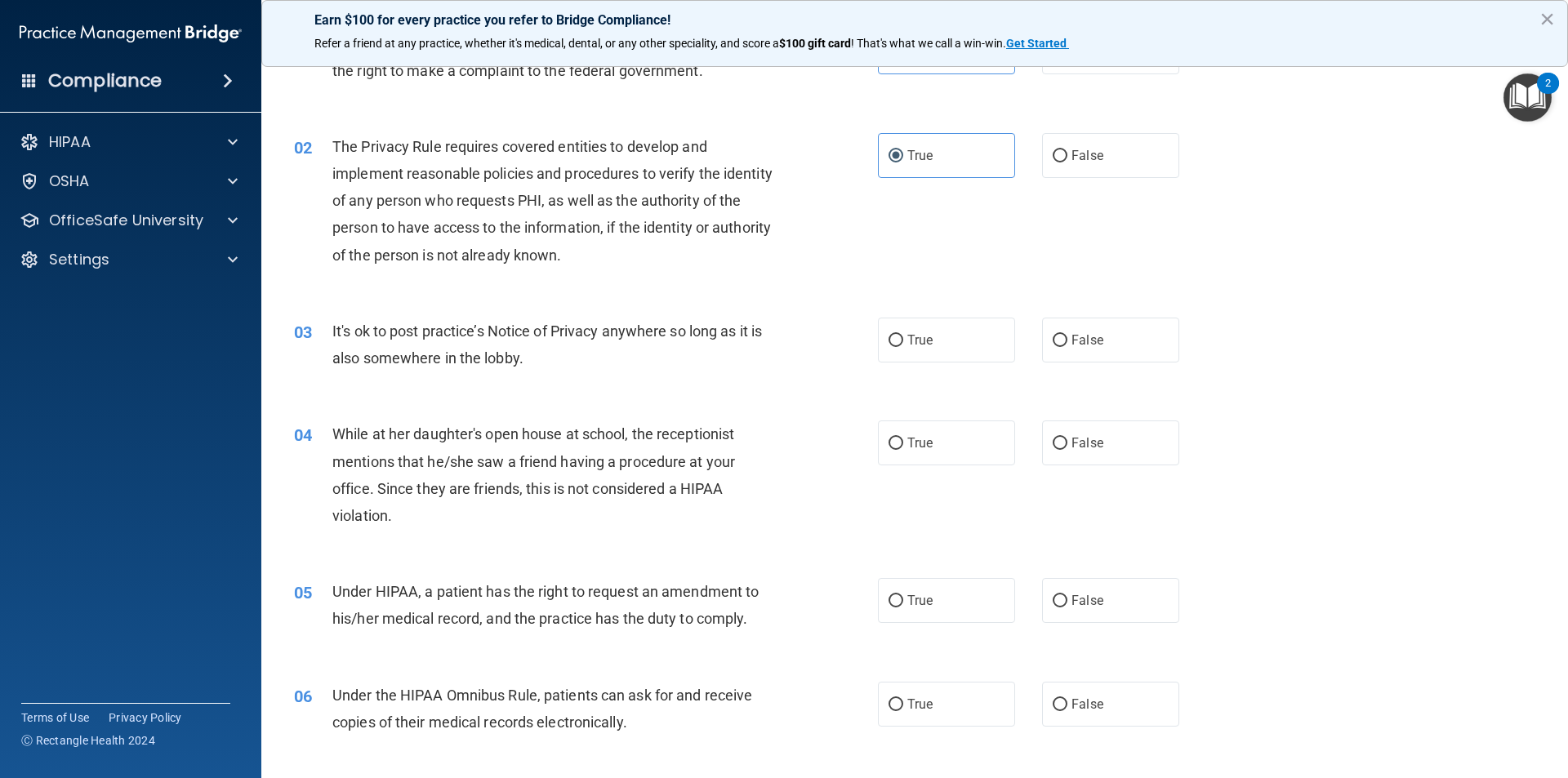
scroll to position [163, 0]
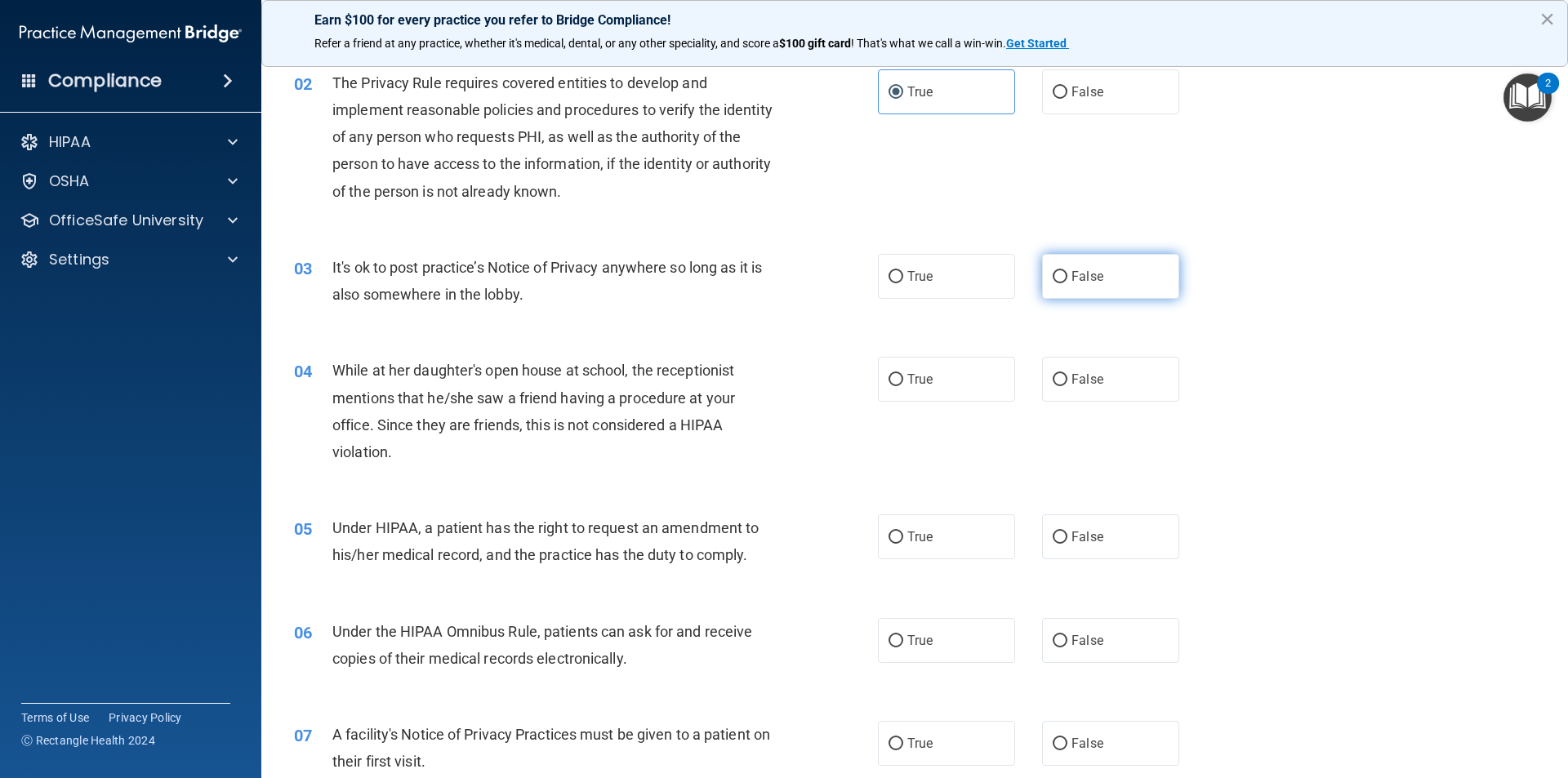
click at [758, 282] on span "False" at bounding box center [1088, 276] width 32 height 16
click at [758, 282] on input "False" at bounding box center [1060, 277] width 15 height 12
radio input "true"
click at [758, 383] on input "False" at bounding box center [1060, 380] width 15 height 12
radio input "true"
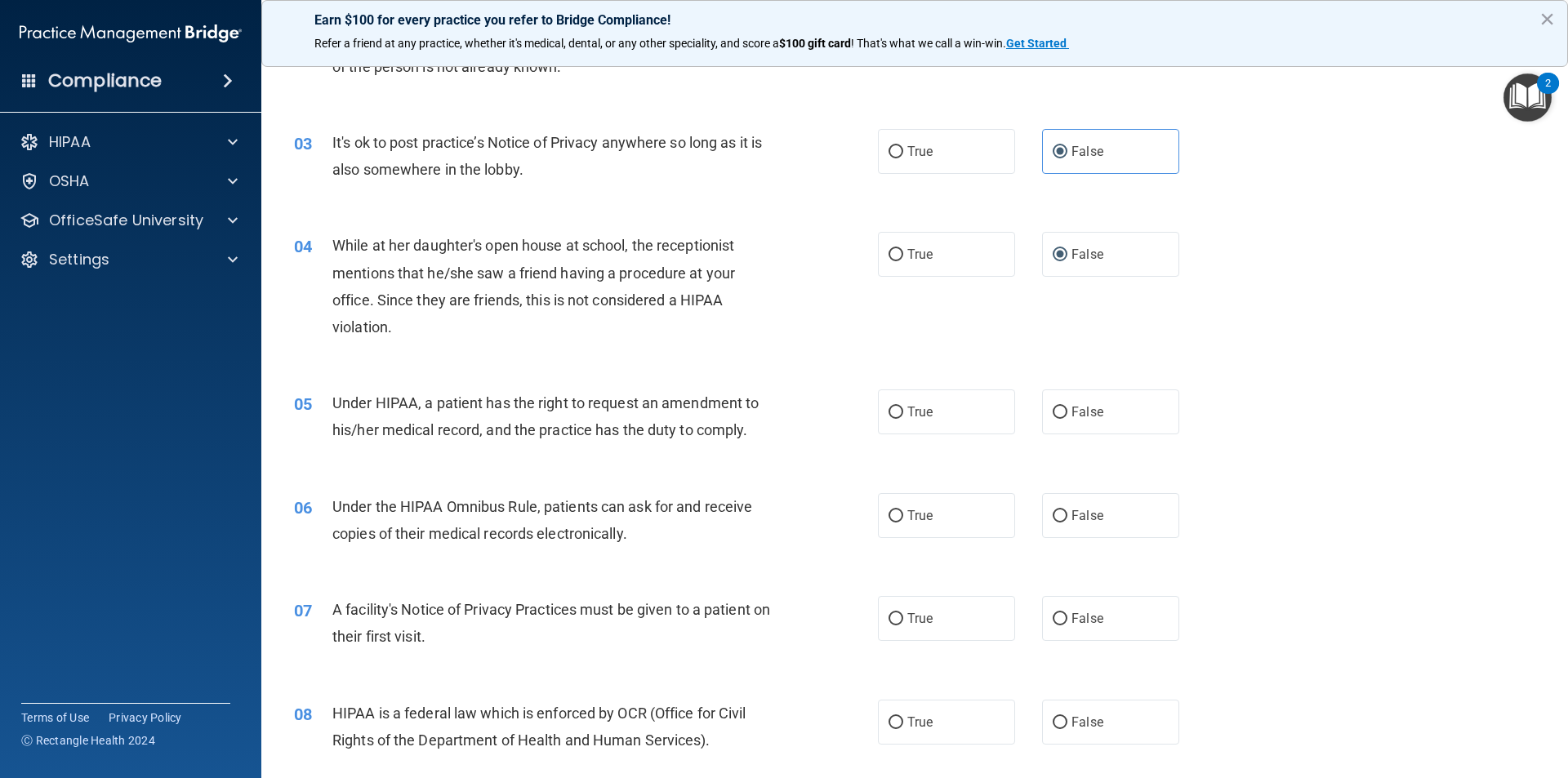
scroll to position [326, 0]
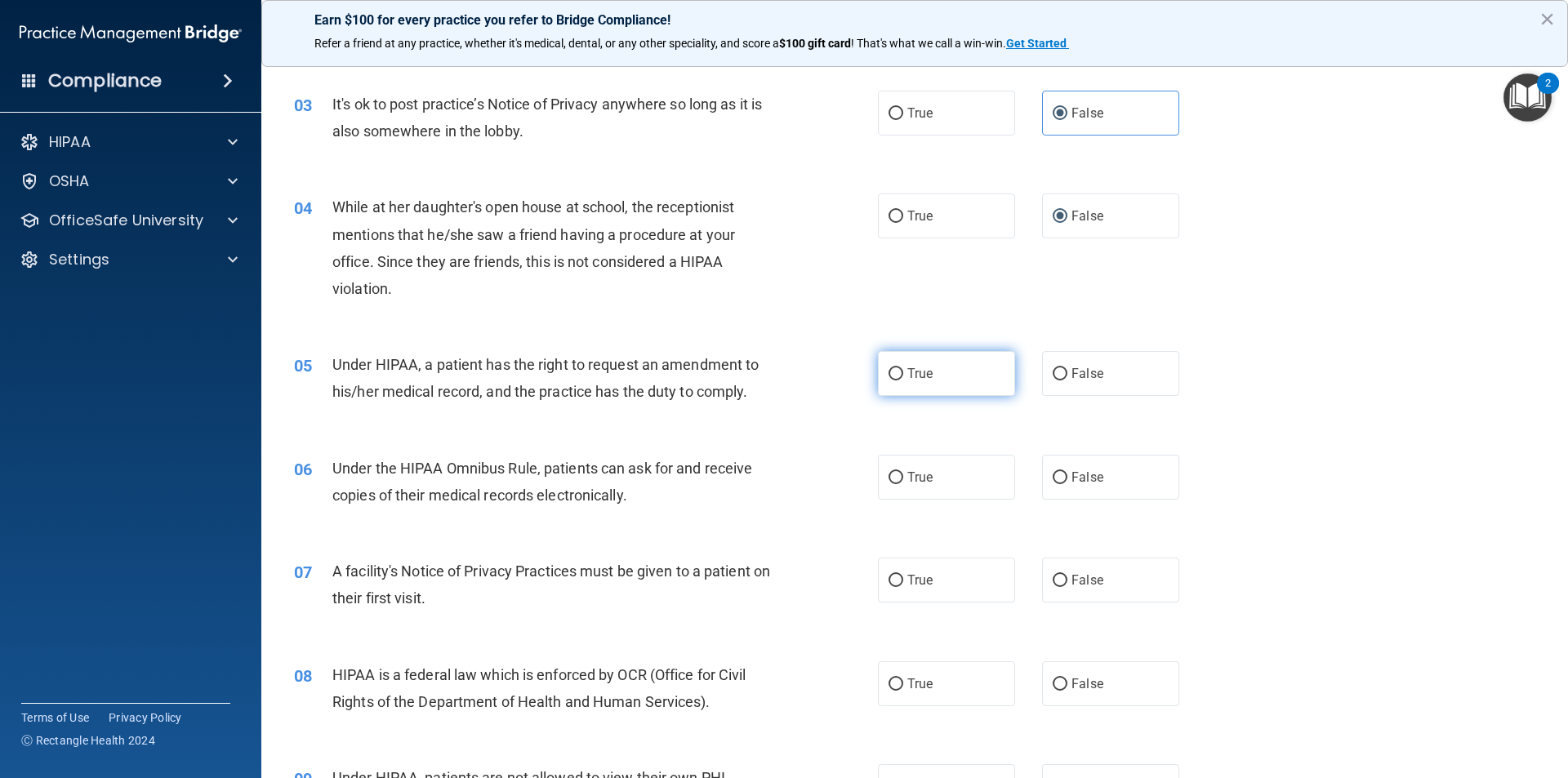
click at [758, 383] on label "True" at bounding box center [947, 373] width 137 height 45
click at [758, 380] on input "True" at bounding box center [896, 374] width 15 height 12
radio input "true"
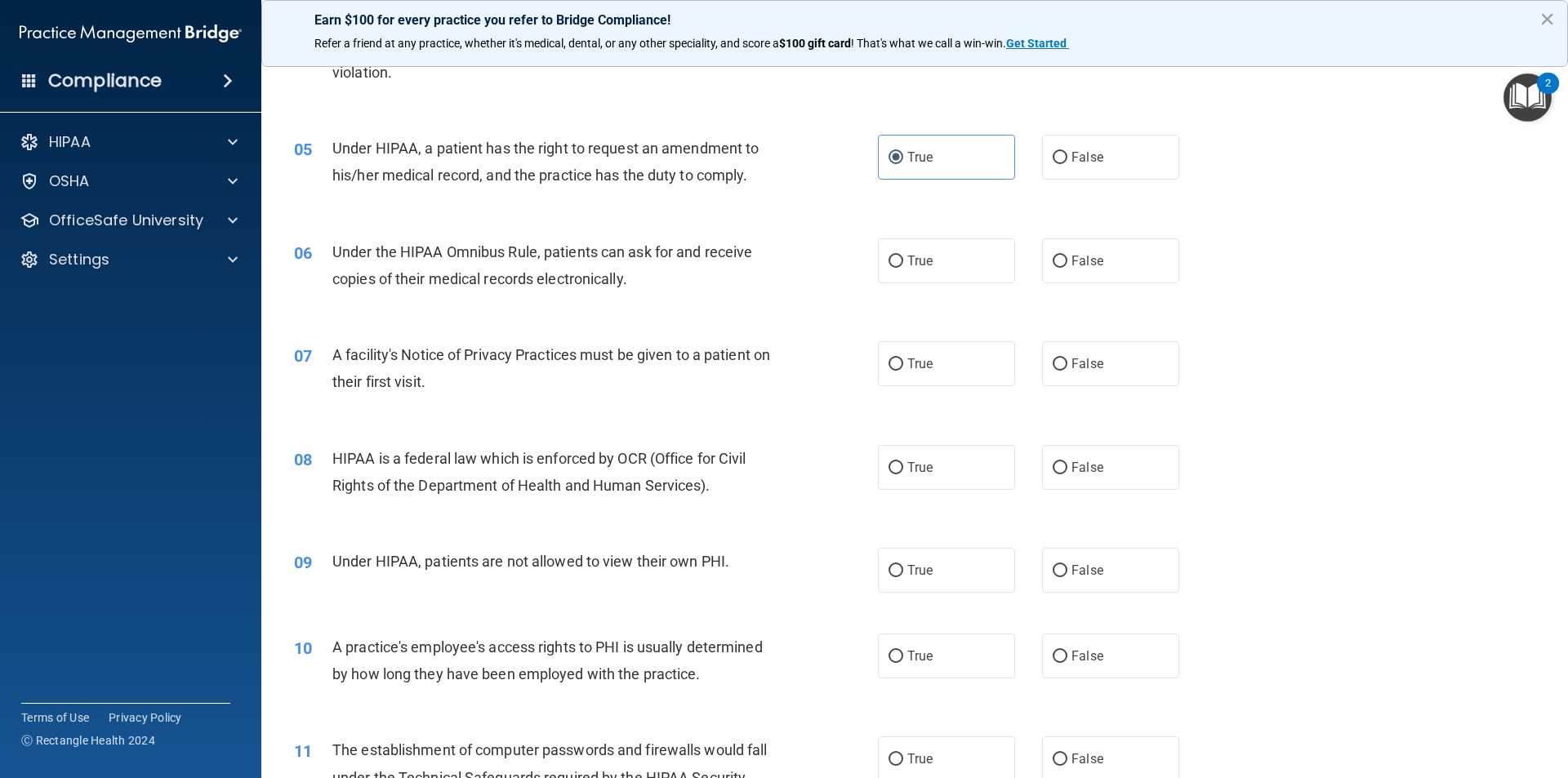
scroll to position [571, 0]
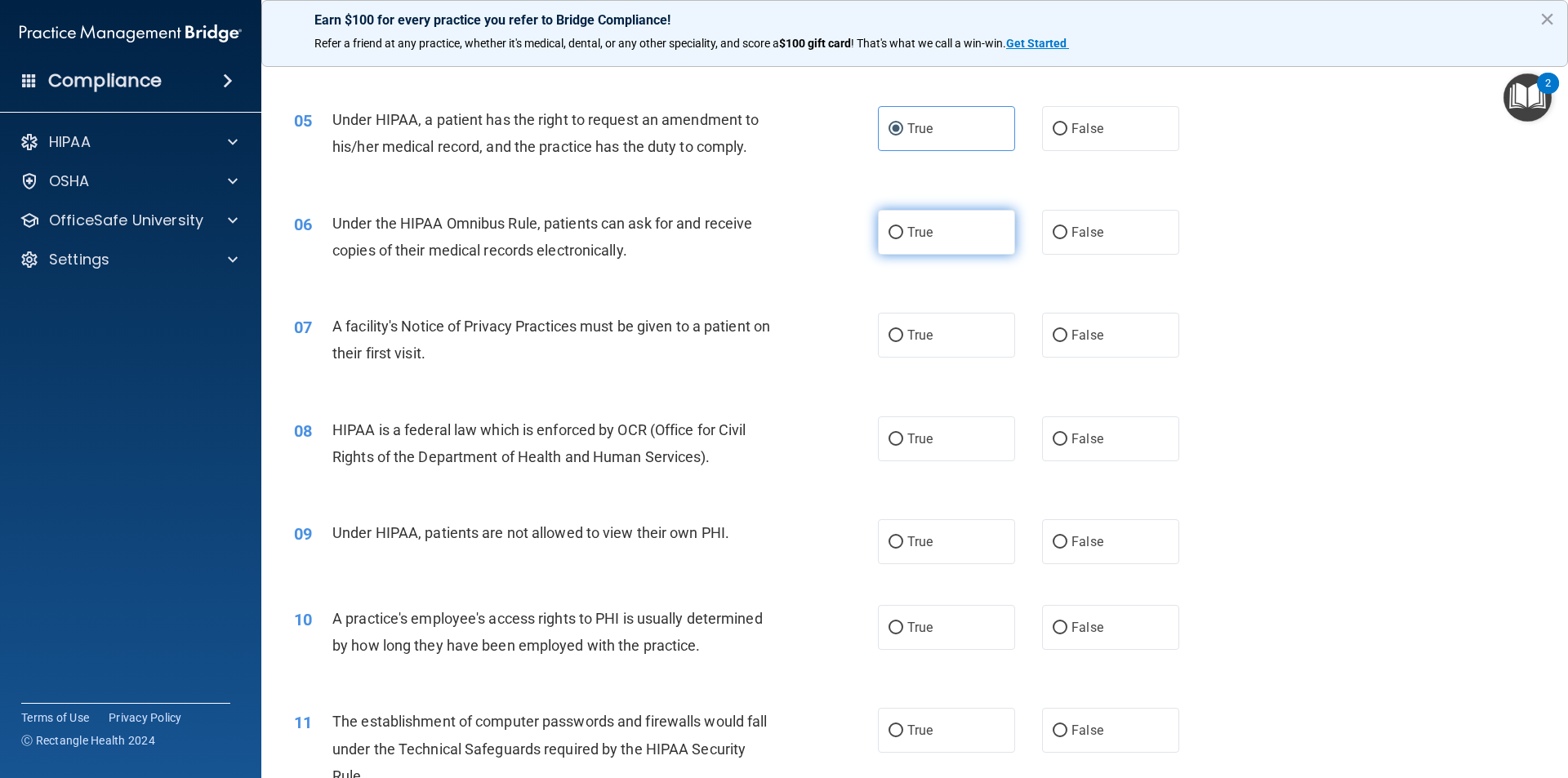
click at [758, 228] on label "True" at bounding box center [947, 233] width 137 height 45
click at [758, 228] on input "True" at bounding box center [896, 233] width 15 height 12
radio input "true"
click at [758, 337] on label "True" at bounding box center [947, 335] width 137 height 45
click at [758, 337] on input "True" at bounding box center [896, 336] width 15 height 12
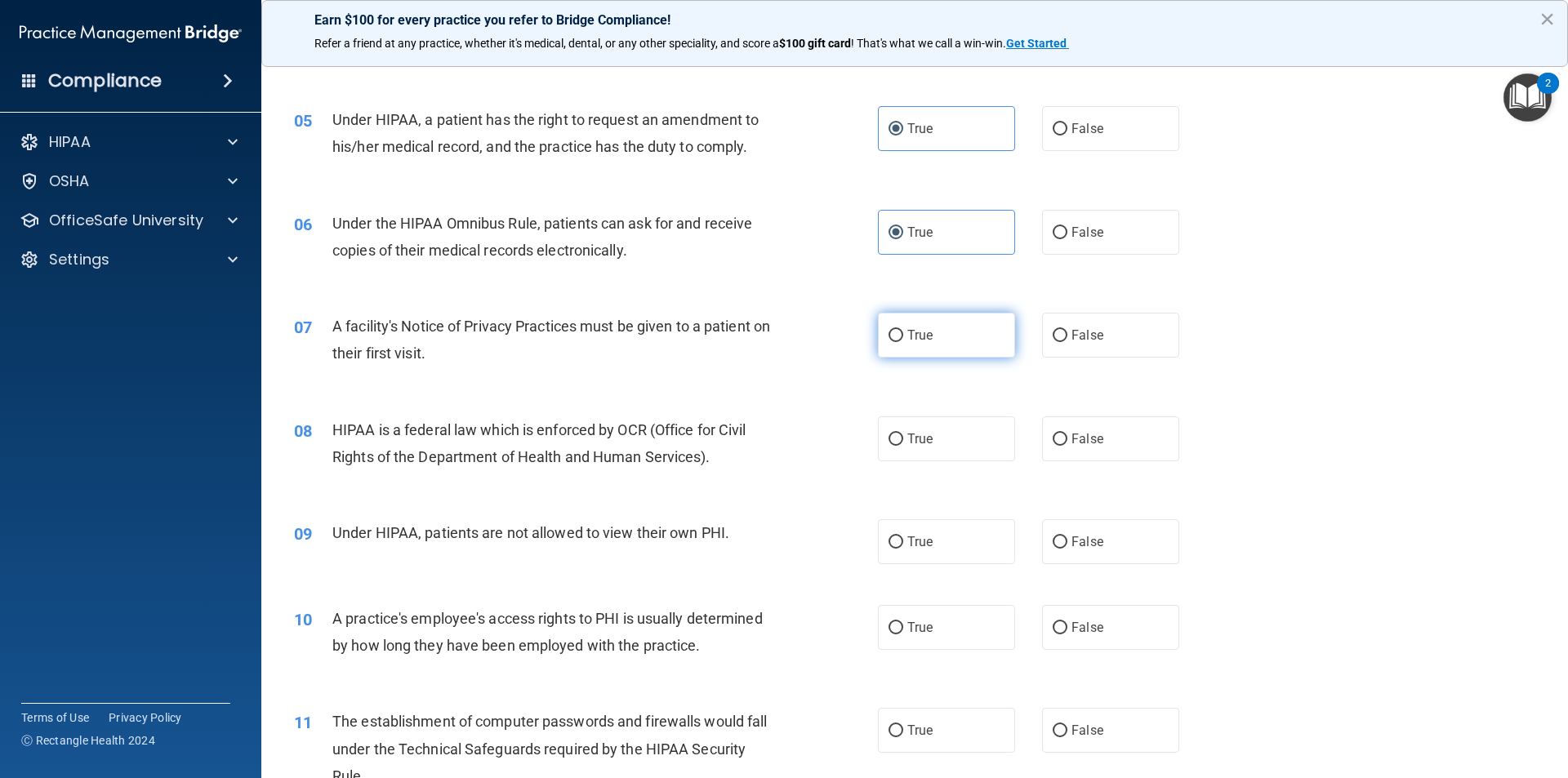
radio input "true"
click at [758, 437] on label "True" at bounding box center [947, 439] width 137 height 45
click at [758, 437] on input "True" at bounding box center [896, 439] width 15 height 12
radio input "true"
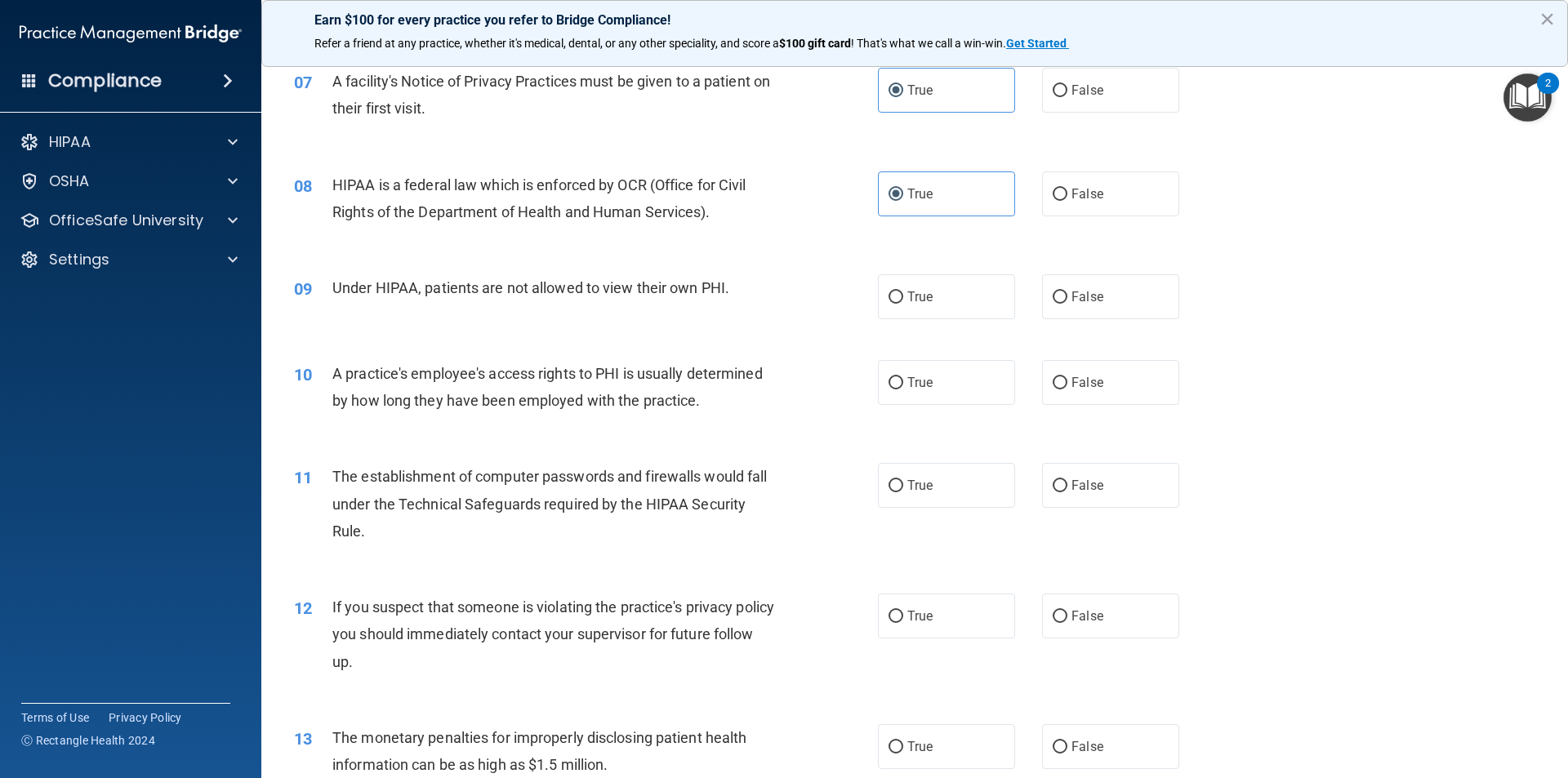
scroll to position [898, 0]
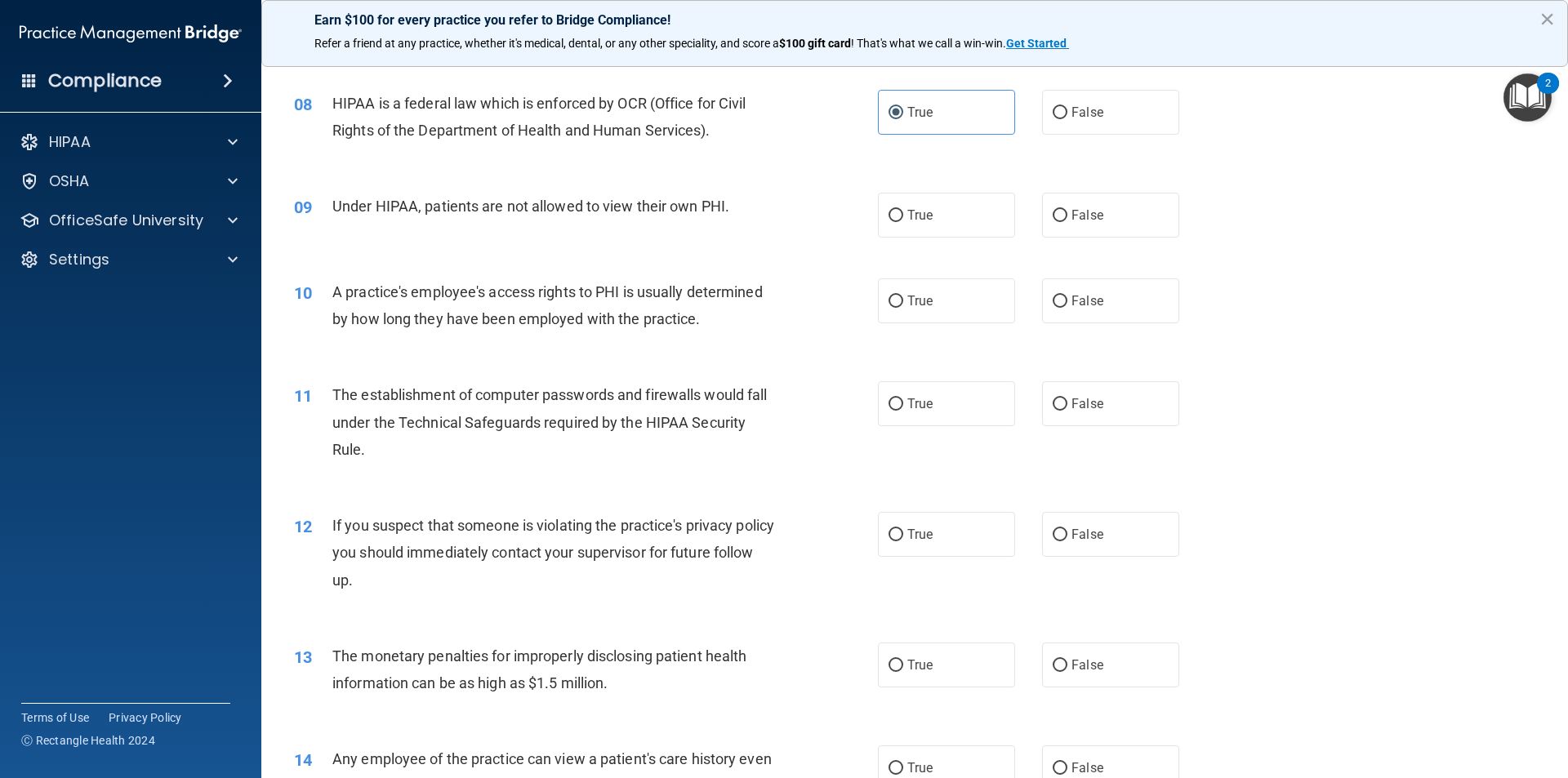
click at [758, 244] on div "09 Under HIPAA, patients are not allowed to view their own PHI. True False" at bounding box center [914, 214] width 1266 height 86
click at [758, 226] on label "True" at bounding box center [947, 215] width 137 height 45
click at [758, 222] on input "True" at bounding box center [896, 216] width 15 height 12
radio input "true"
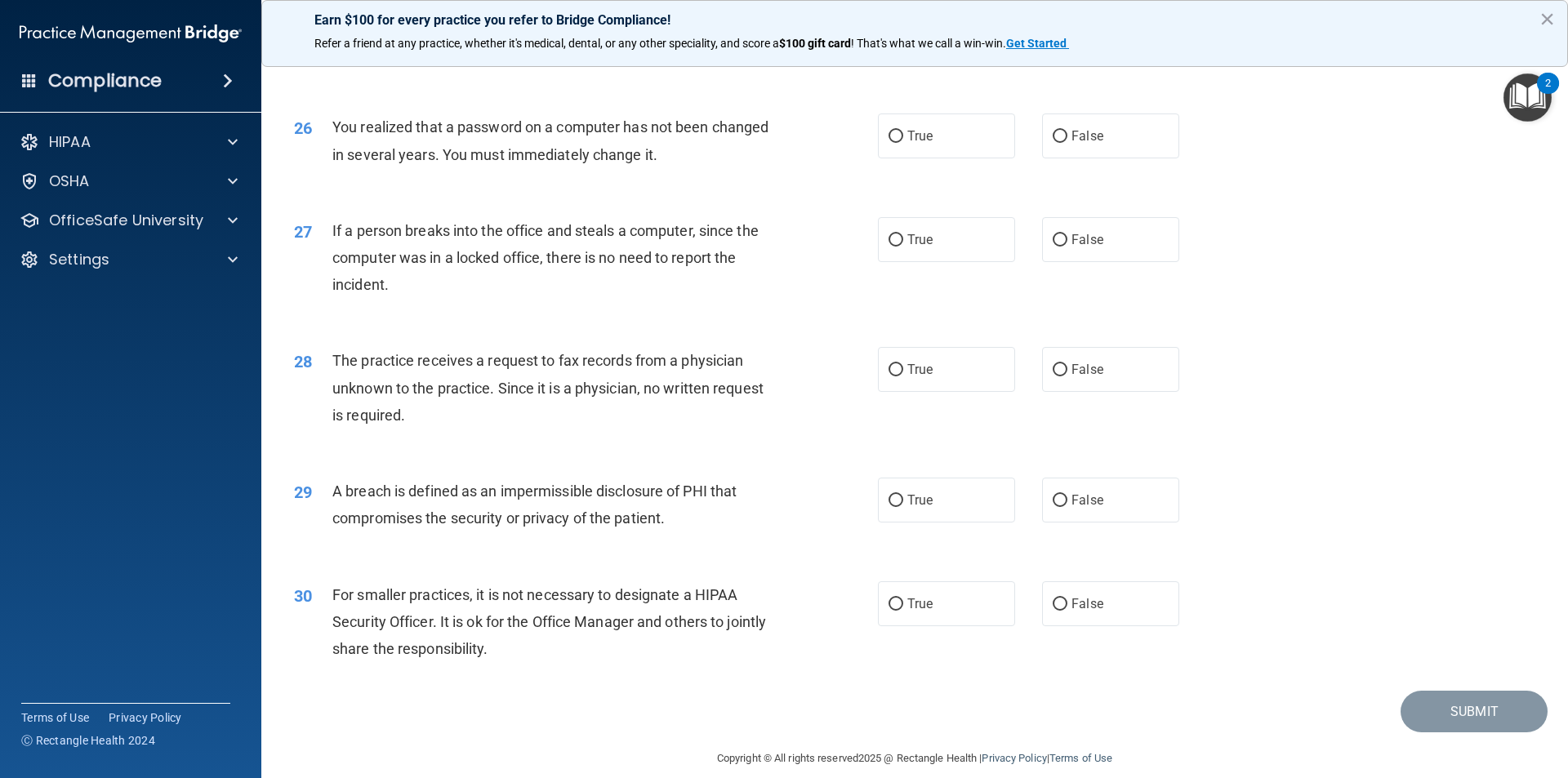
scroll to position [3086, 0]
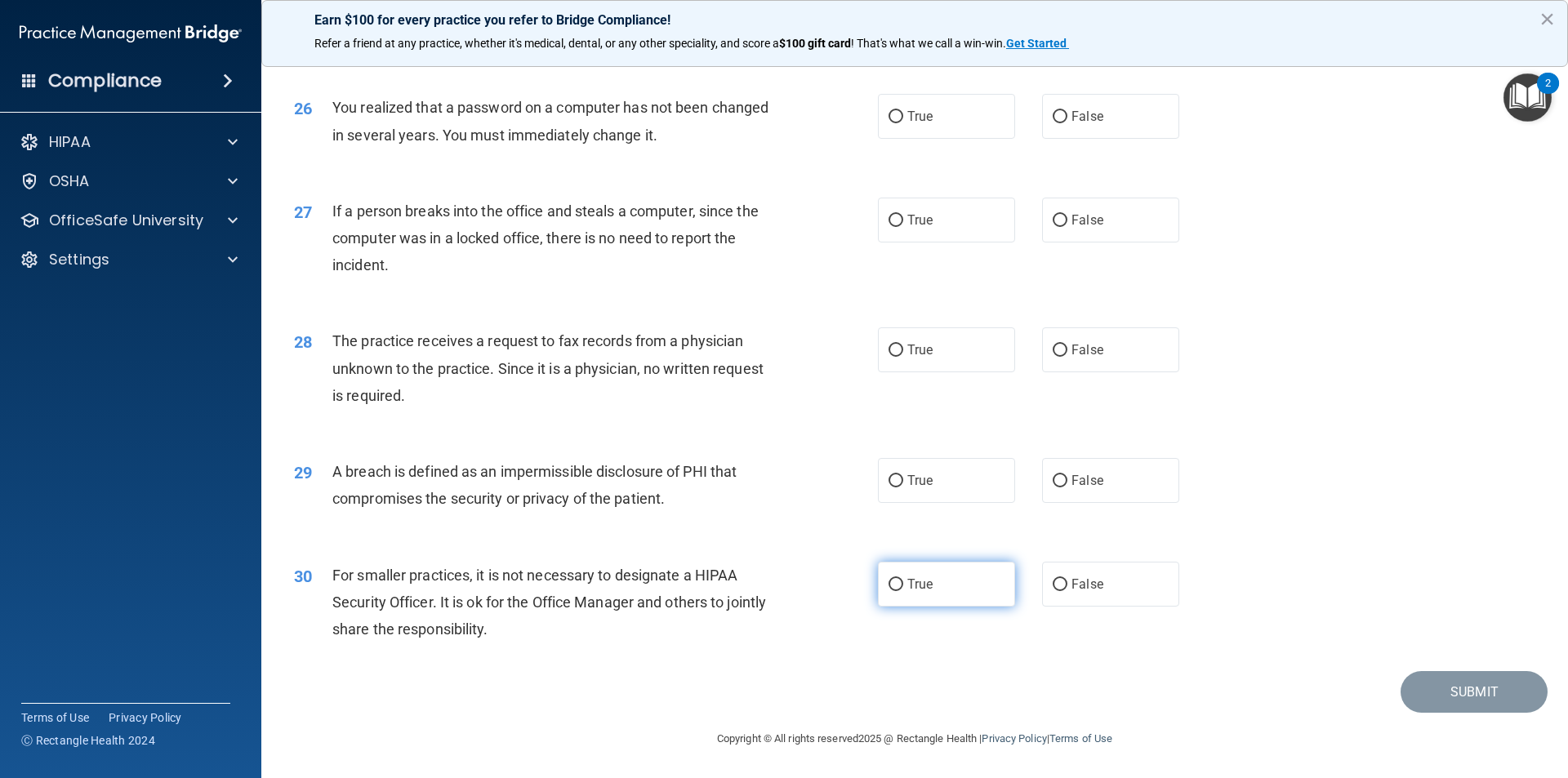
click at [758, 591] on span "True" at bounding box center [920, 584] width 25 height 16
click at [758, 591] on input "True" at bounding box center [896, 585] width 15 height 12
radio input "true"
click at [758, 485] on input "True" at bounding box center [896, 481] width 15 height 12
radio input "true"
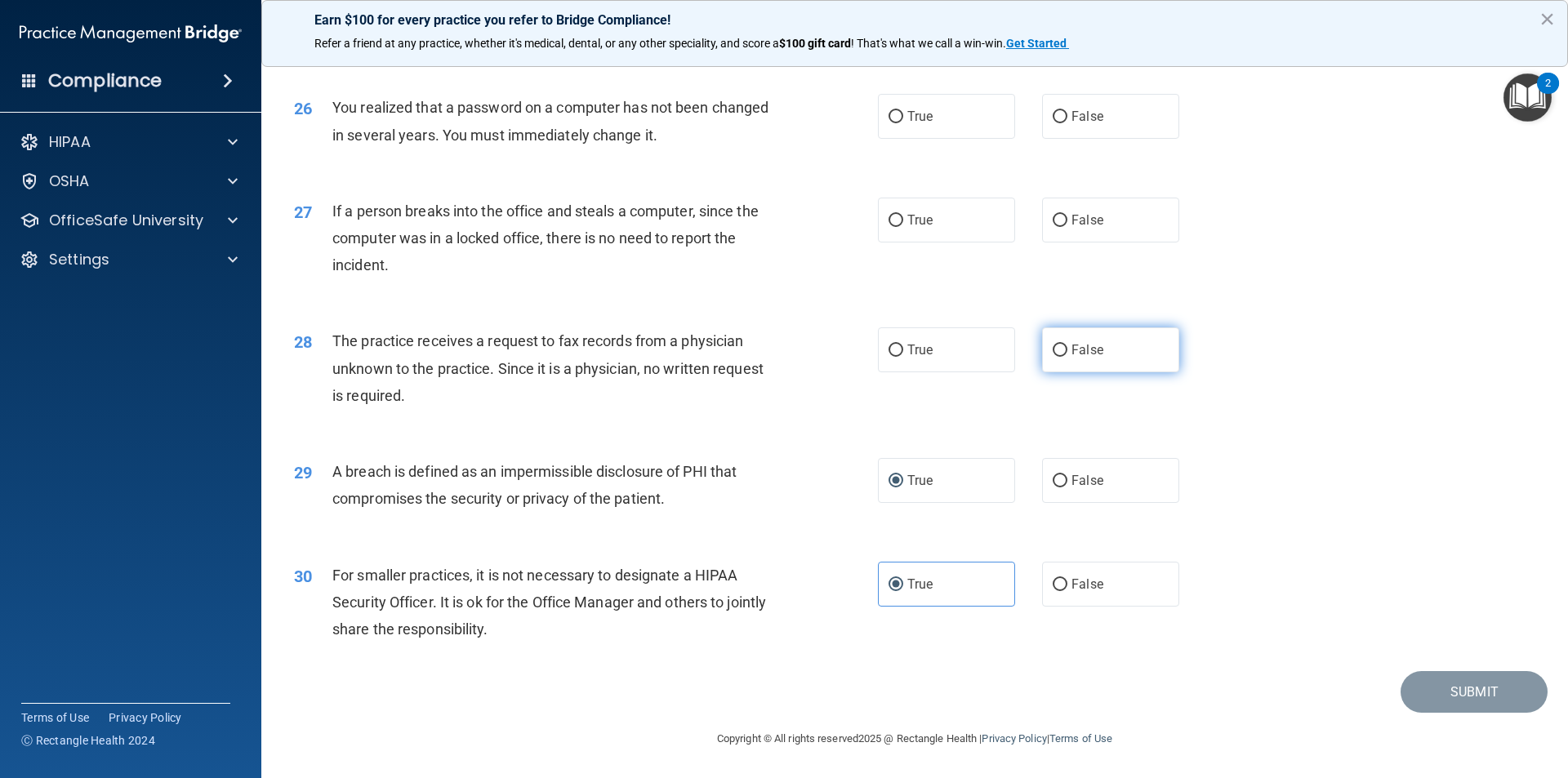
click at [758, 350] on label "False" at bounding box center [1111, 350] width 137 height 45
click at [758, 350] on input "False" at bounding box center [1060, 351] width 15 height 12
radio input "true"
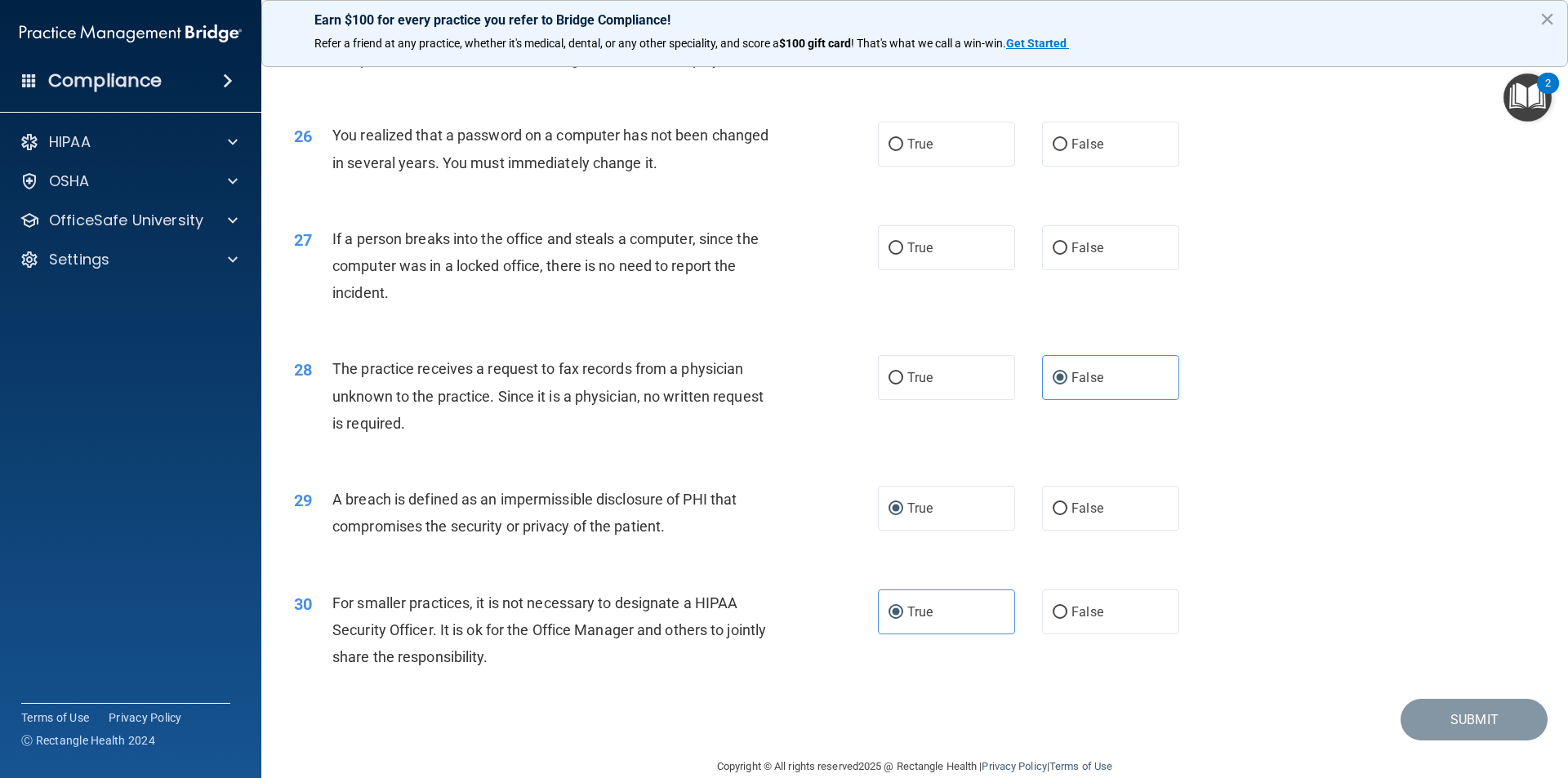
scroll to position [2923, 0]
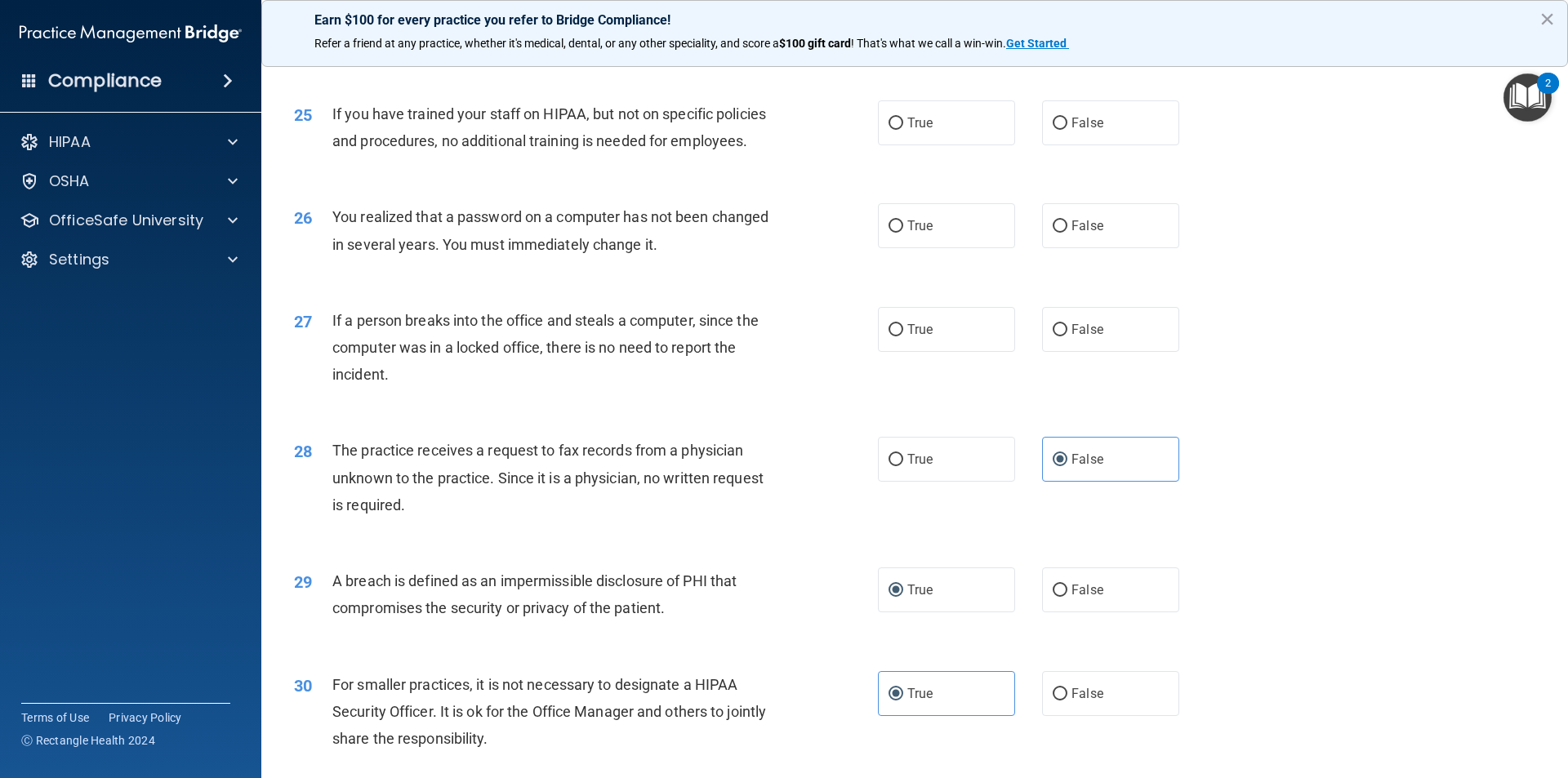
click at [758, 412] on div "27 If a person breaks into the office and steals a computer, since the computer…" at bounding box center [914, 352] width 1266 height 130
click at [758, 352] on label "False" at bounding box center [1111, 330] width 137 height 45
click at [758, 336] on input "False" at bounding box center [1060, 330] width 15 height 12
radio input "true"
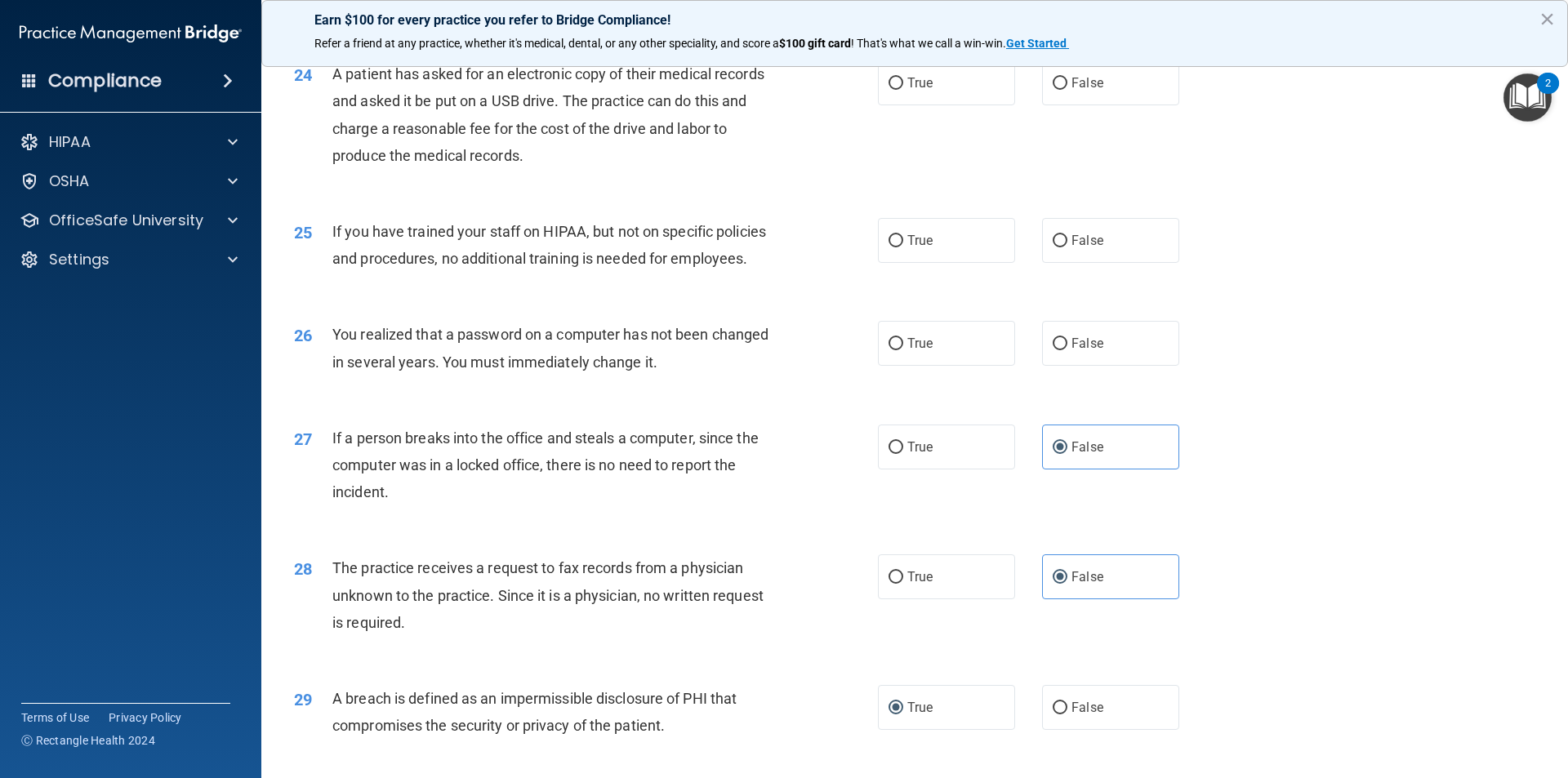
scroll to position [2678, 0]
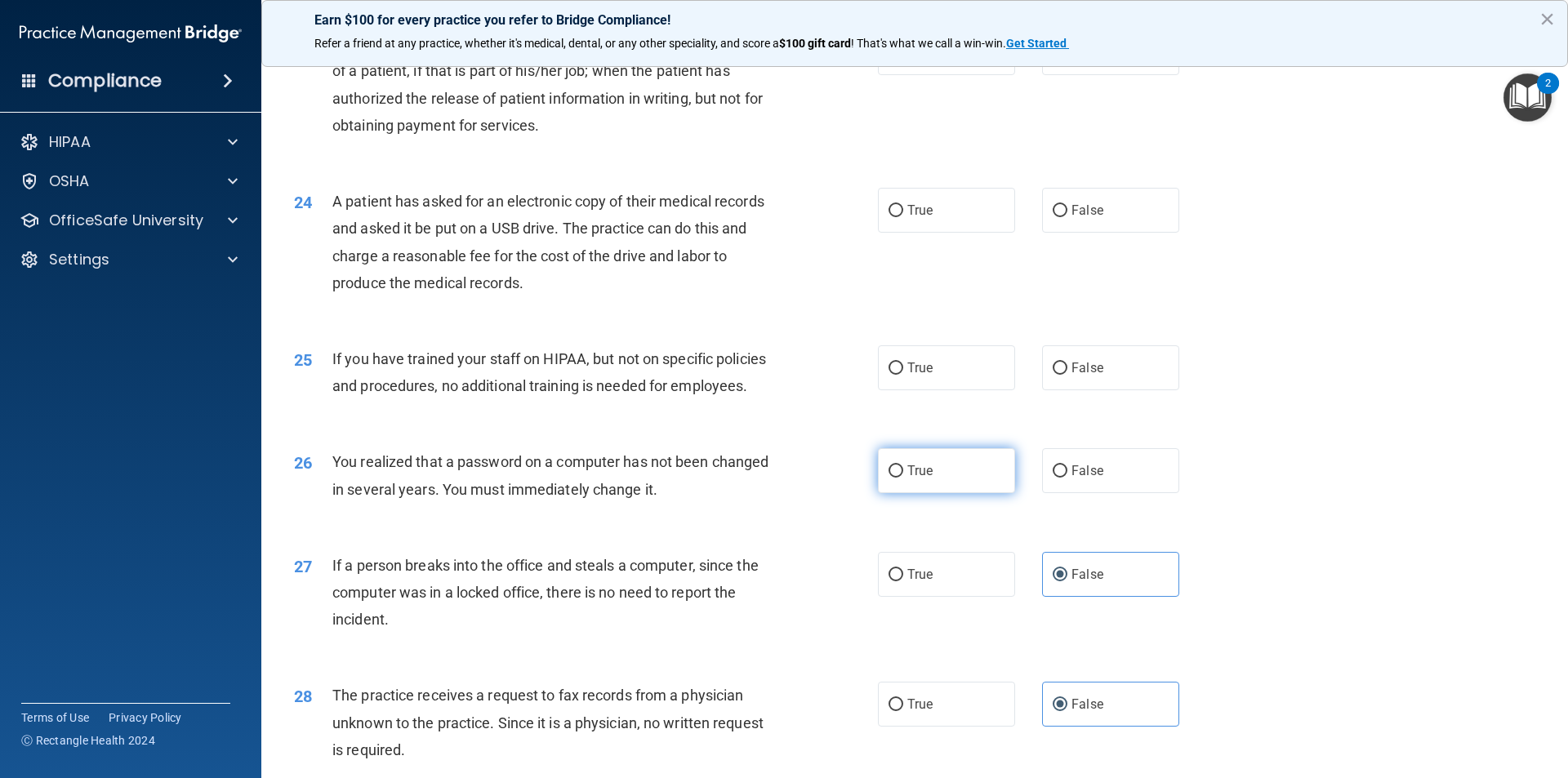
click at [758, 478] on span "True" at bounding box center [920, 471] width 25 height 16
click at [758, 478] on input "True" at bounding box center [896, 471] width 15 height 12
radio input "true"
click at [758, 390] on label "False" at bounding box center [1111, 368] width 137 height 45
click at [758, 375] on input "False" at bounding box center [1060, 368] width 15 height 12
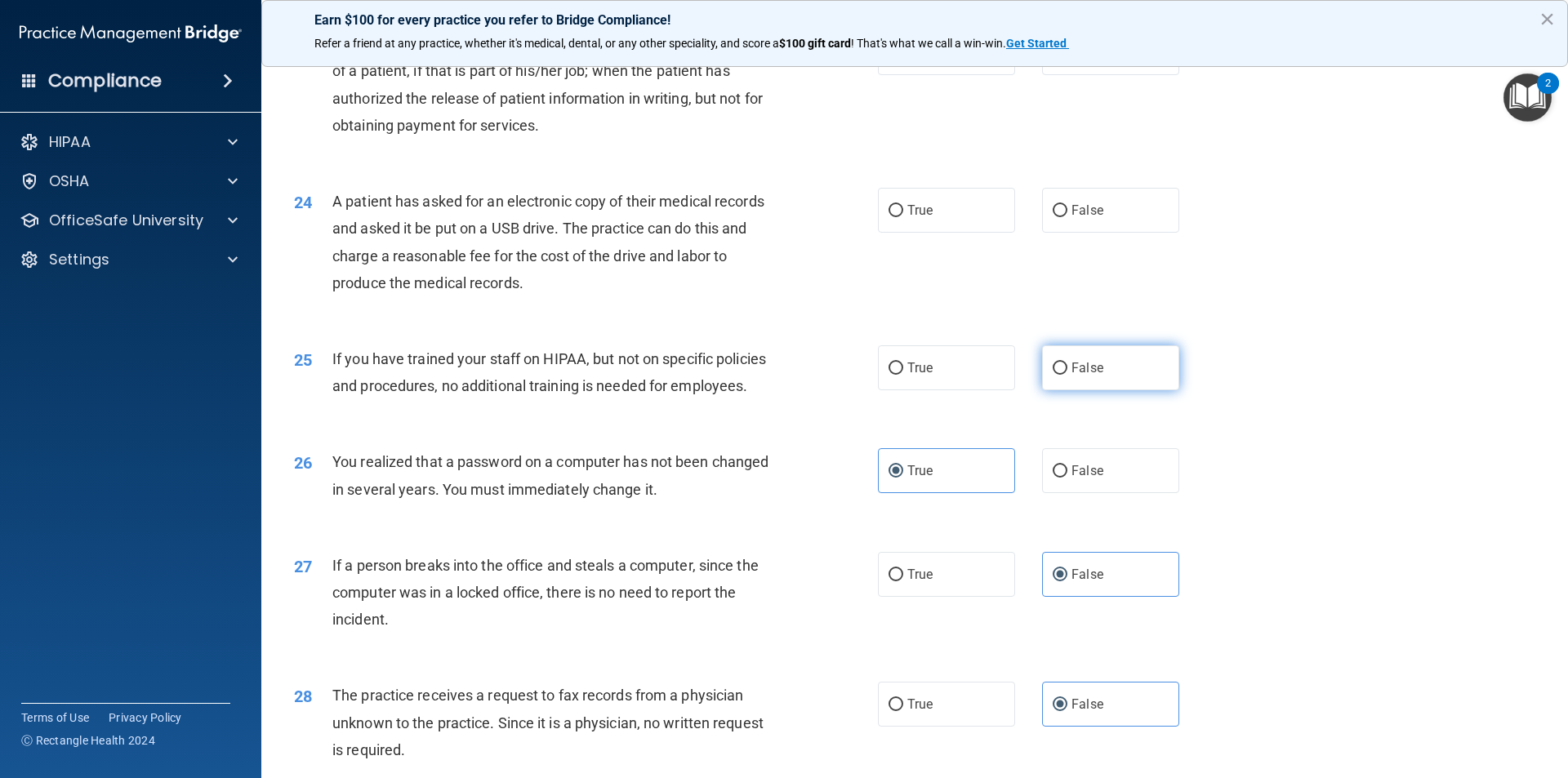
radio input "true"
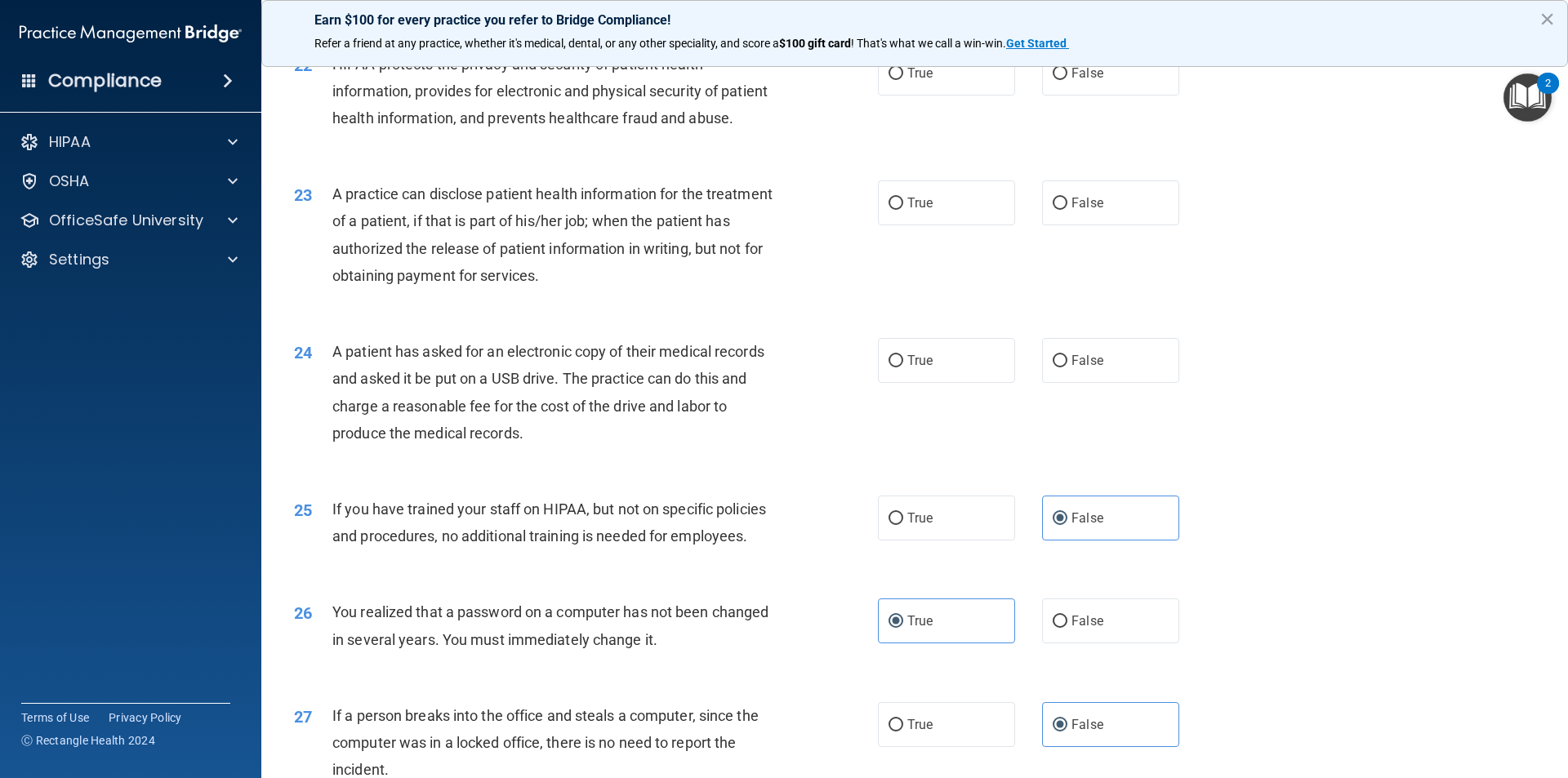
scroll to position [2515, 0]
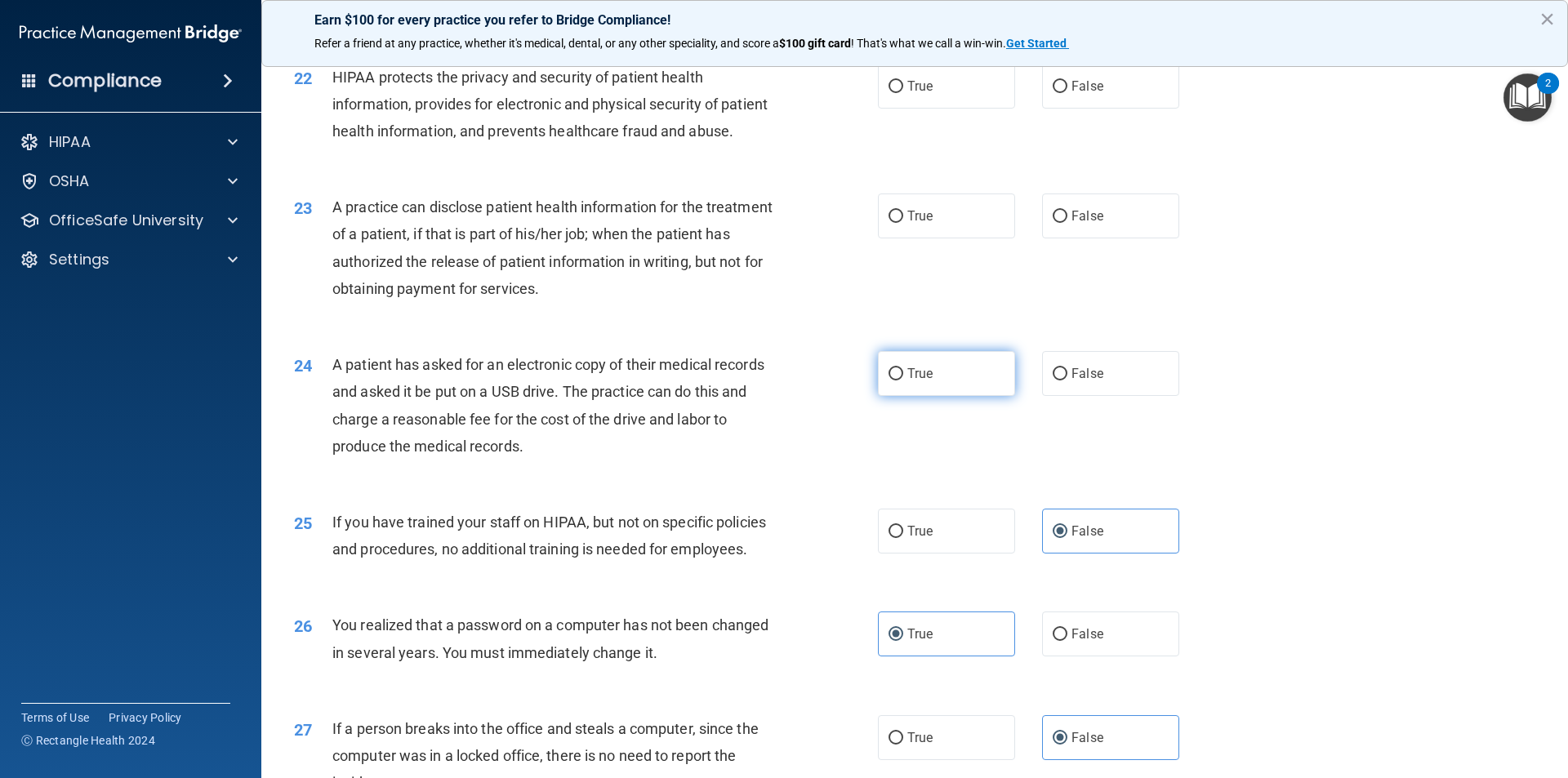
click at [758, 396] on label "True" at bounding box center [947, 373] width 137 height 45
click at [758, 380] on input "True" at bounding box center [896, 374] width 15 height 12
radio input "true"
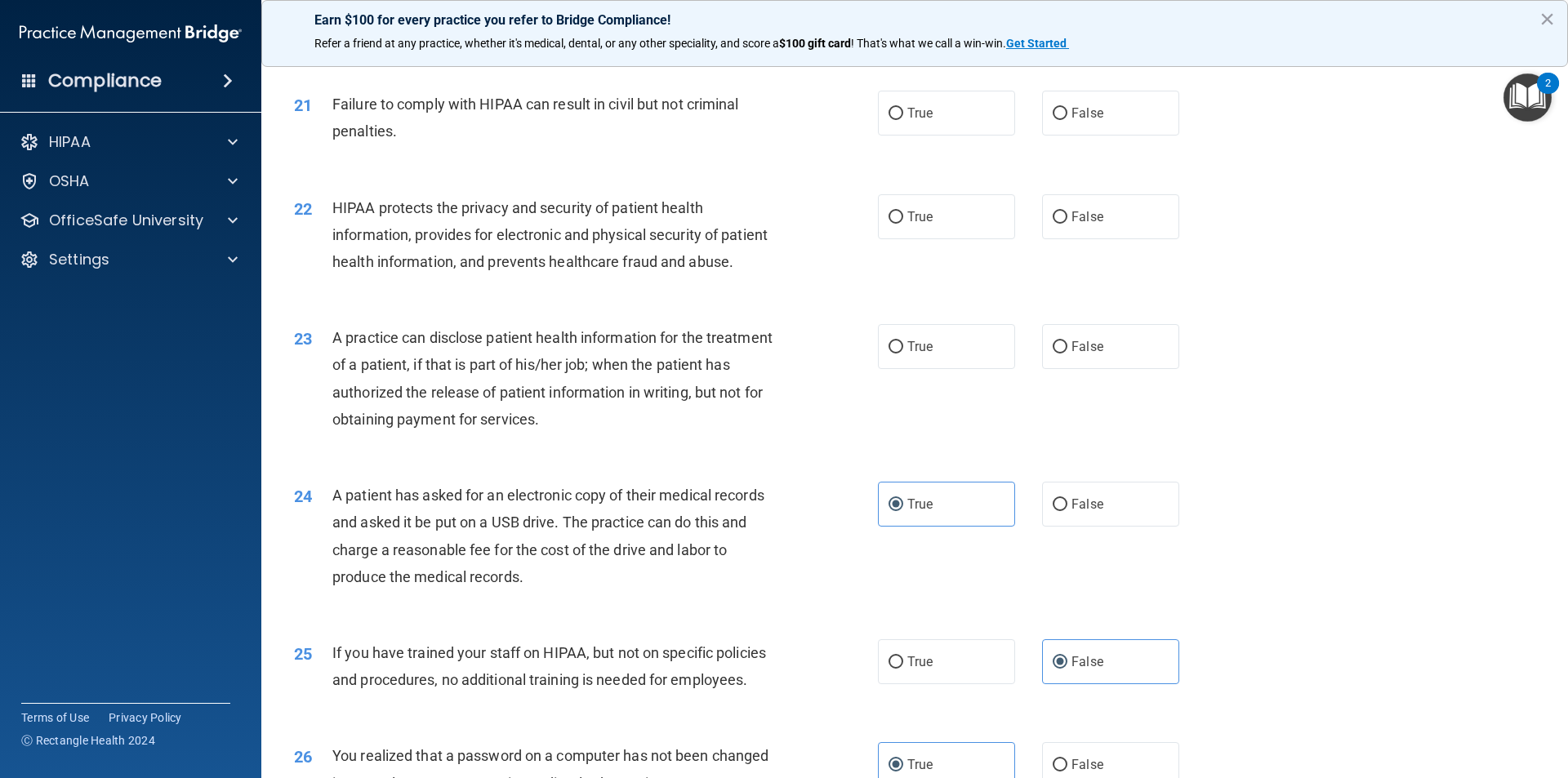
scroll to position [2351, 0]
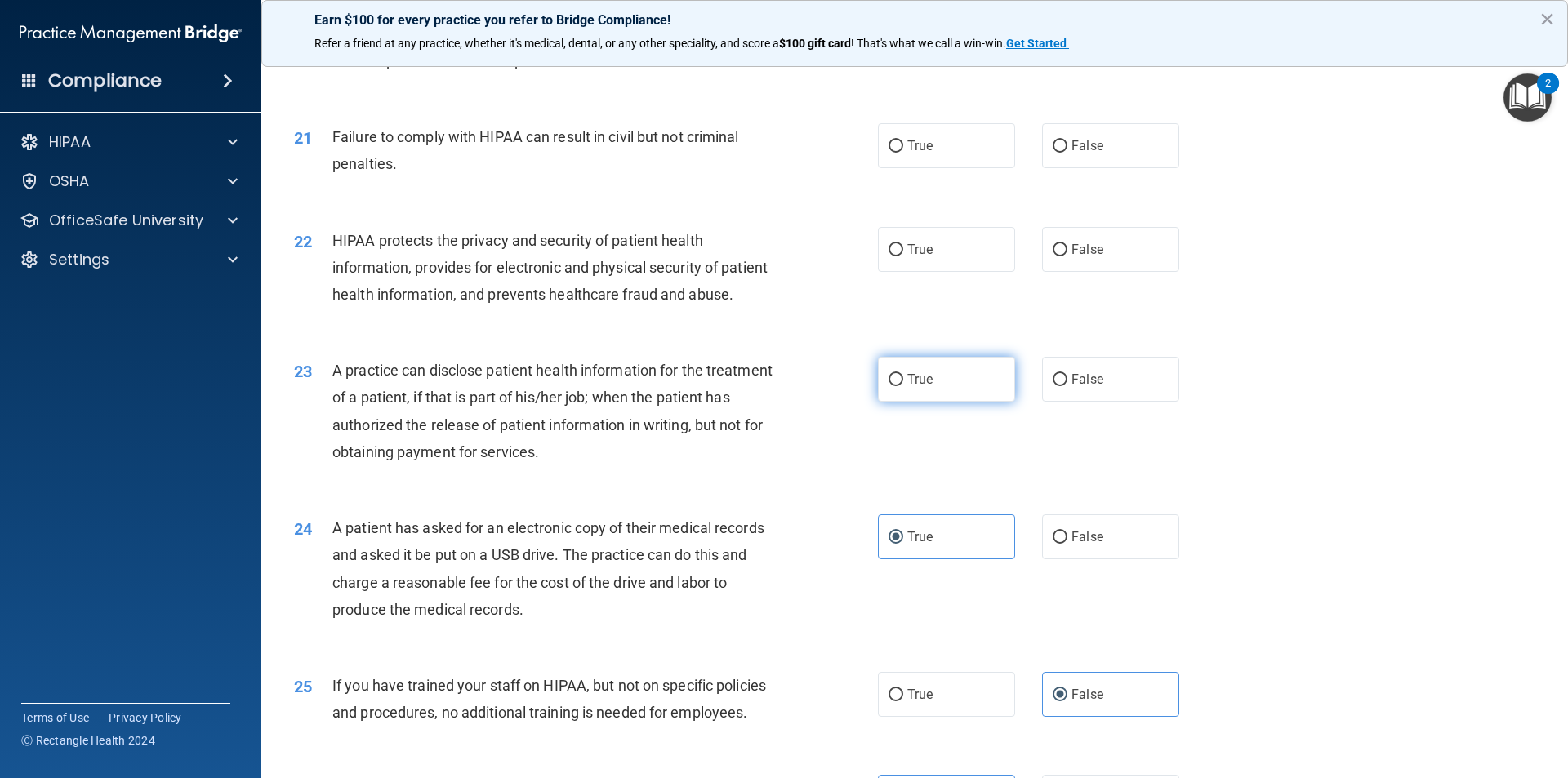
click at [758, 402] on label "True" at bounding box center [947, 379] width 137 height 45
click at [758, 386] on input "True" at bounding box center [896, 380] width 15 height 12
radio input "true"
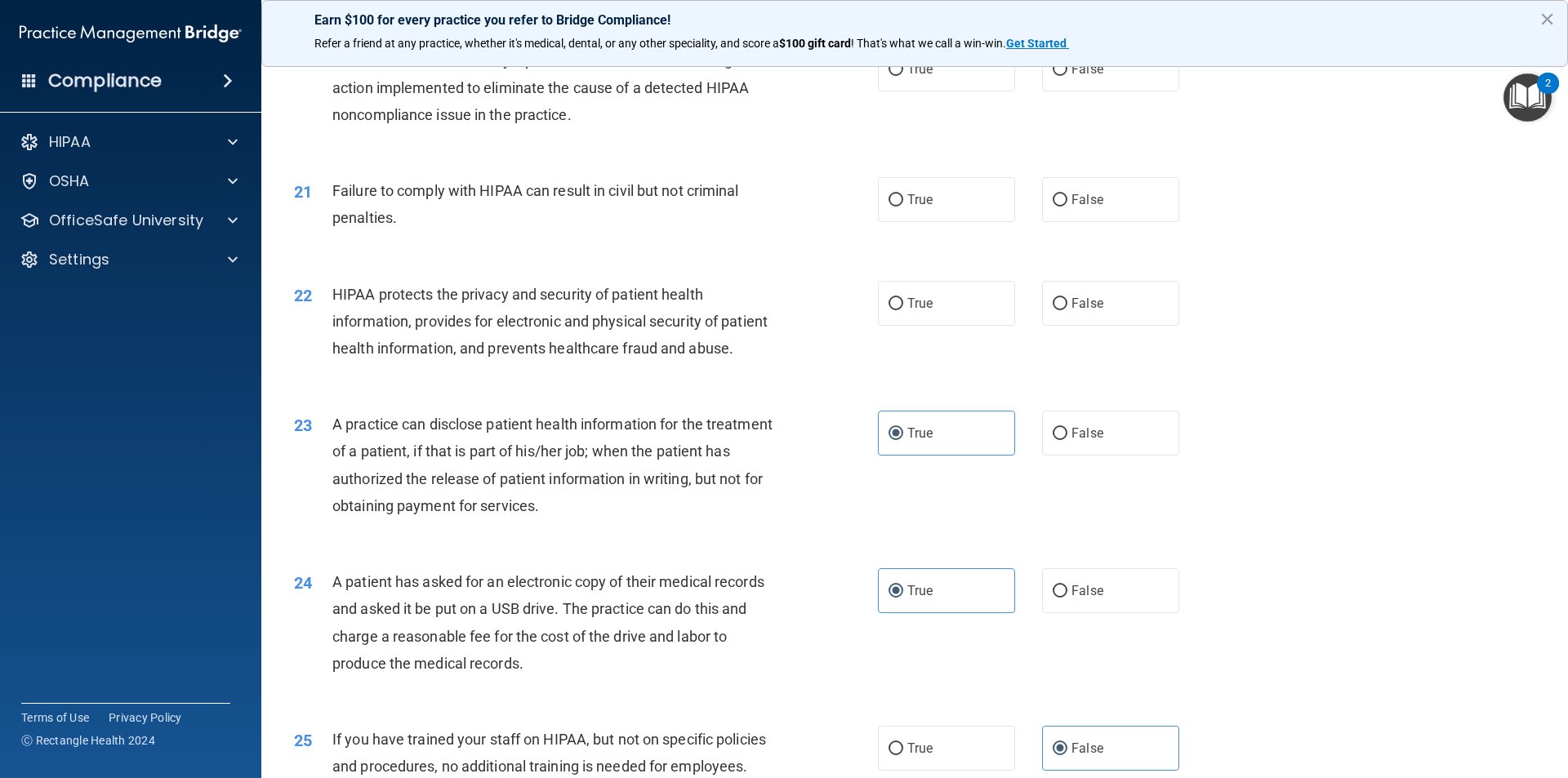
scroll to position [2188, 0]
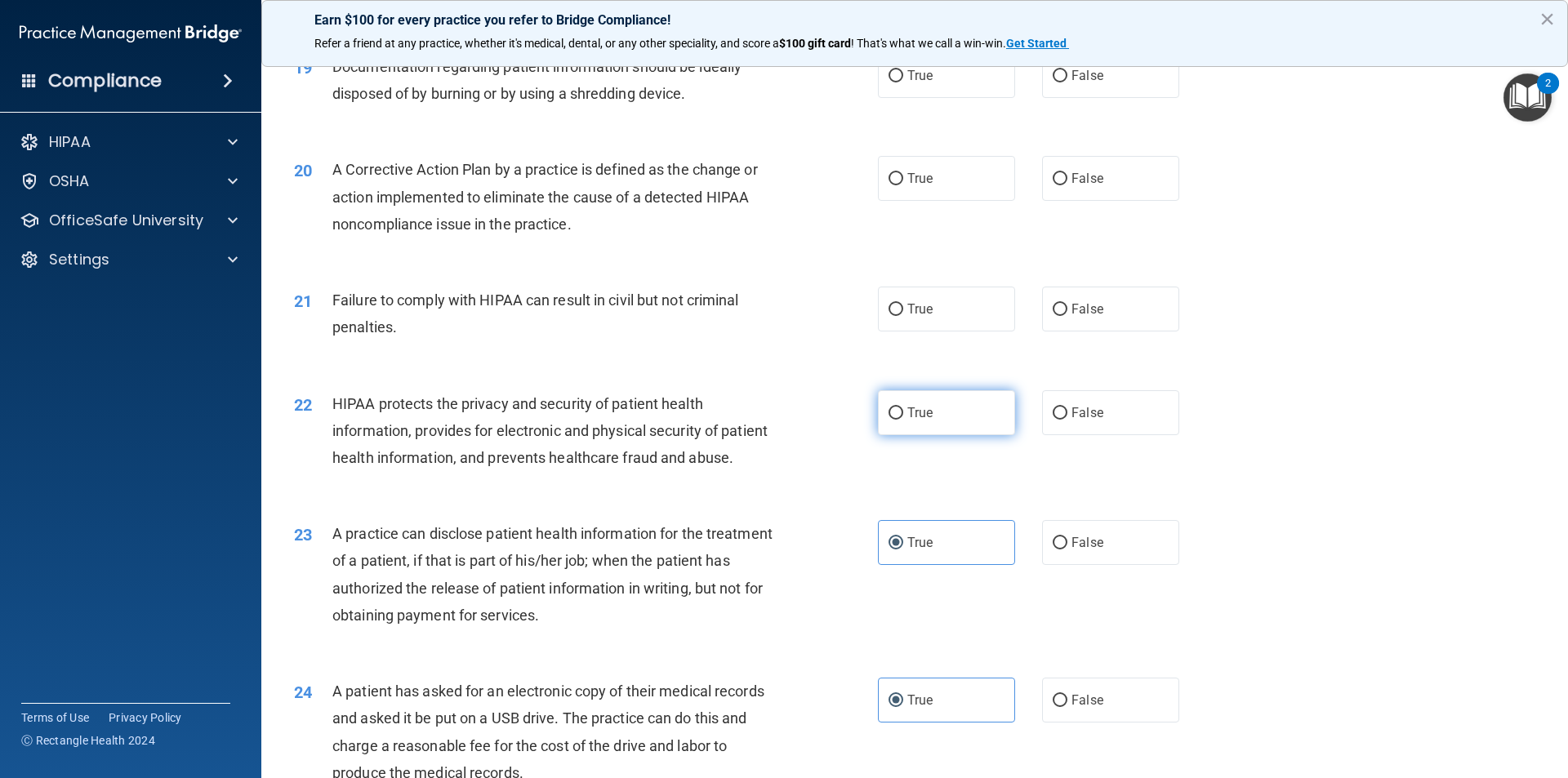
click at [758, 419] on input "True" at bounding box center [896, 413] width 15 height 12
radio input "true"
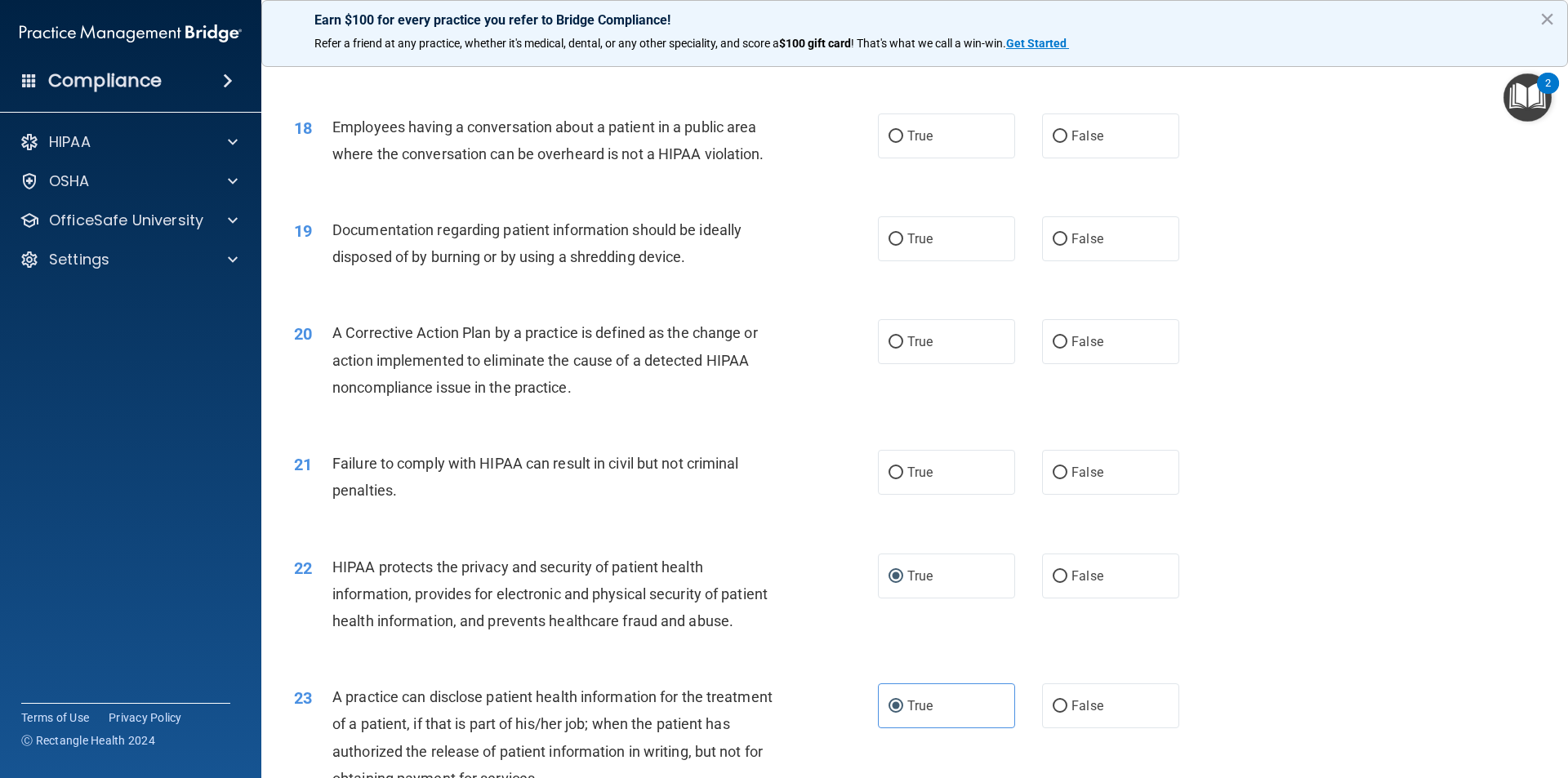
scroll to position [1943, 0]
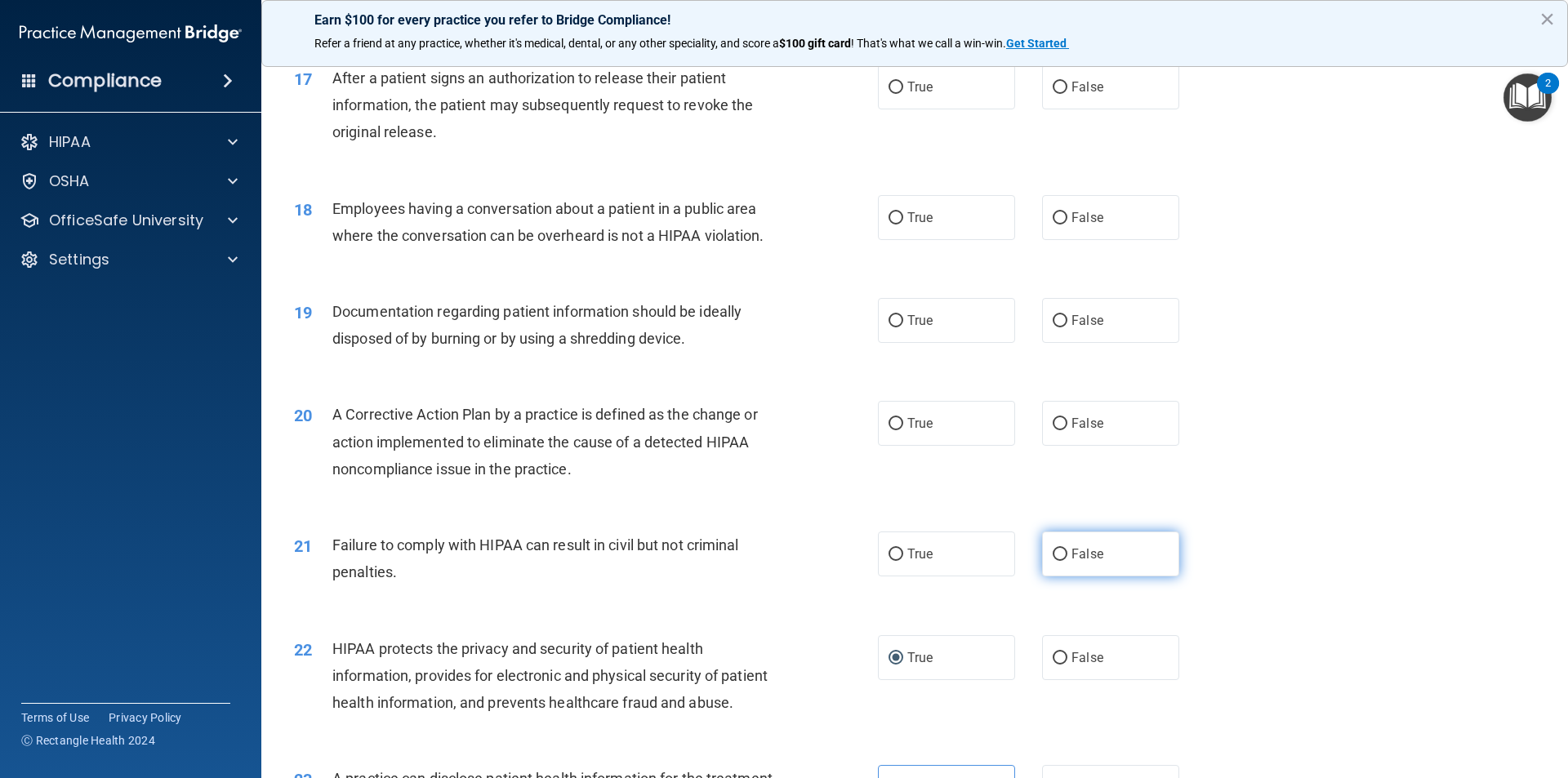
click at [758, 561] on input "False" at bounding box center [1060, 555] width 15 height 12
radio input "true"
click at [758, 445] on label "True" at bounding box center [947, 424] width 137 height 45
click at [758, 431] on input "True" at bounding box center [896, 424] width 15 height 12
radio input "true"
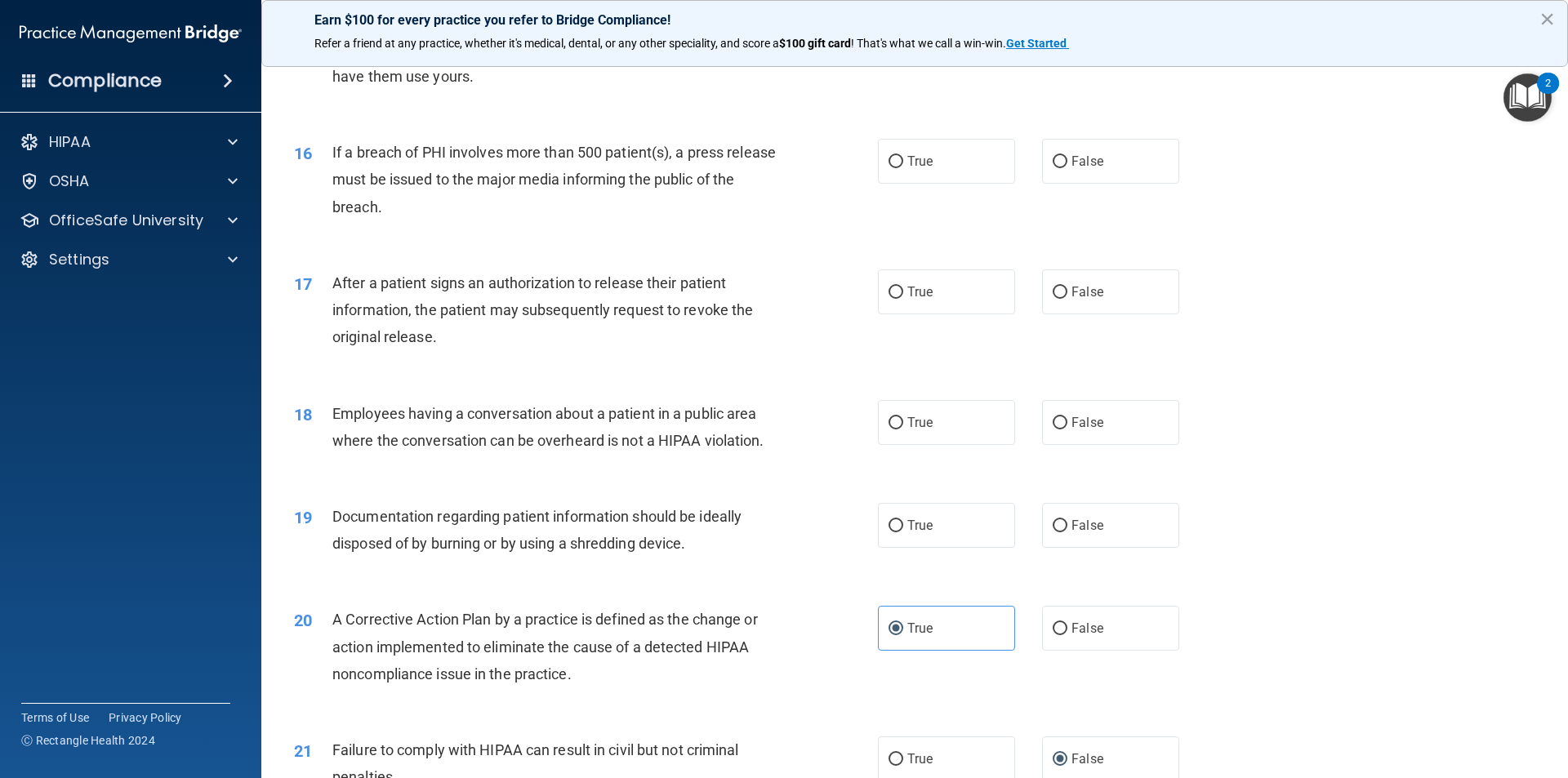
scroll to position [1698, 0]
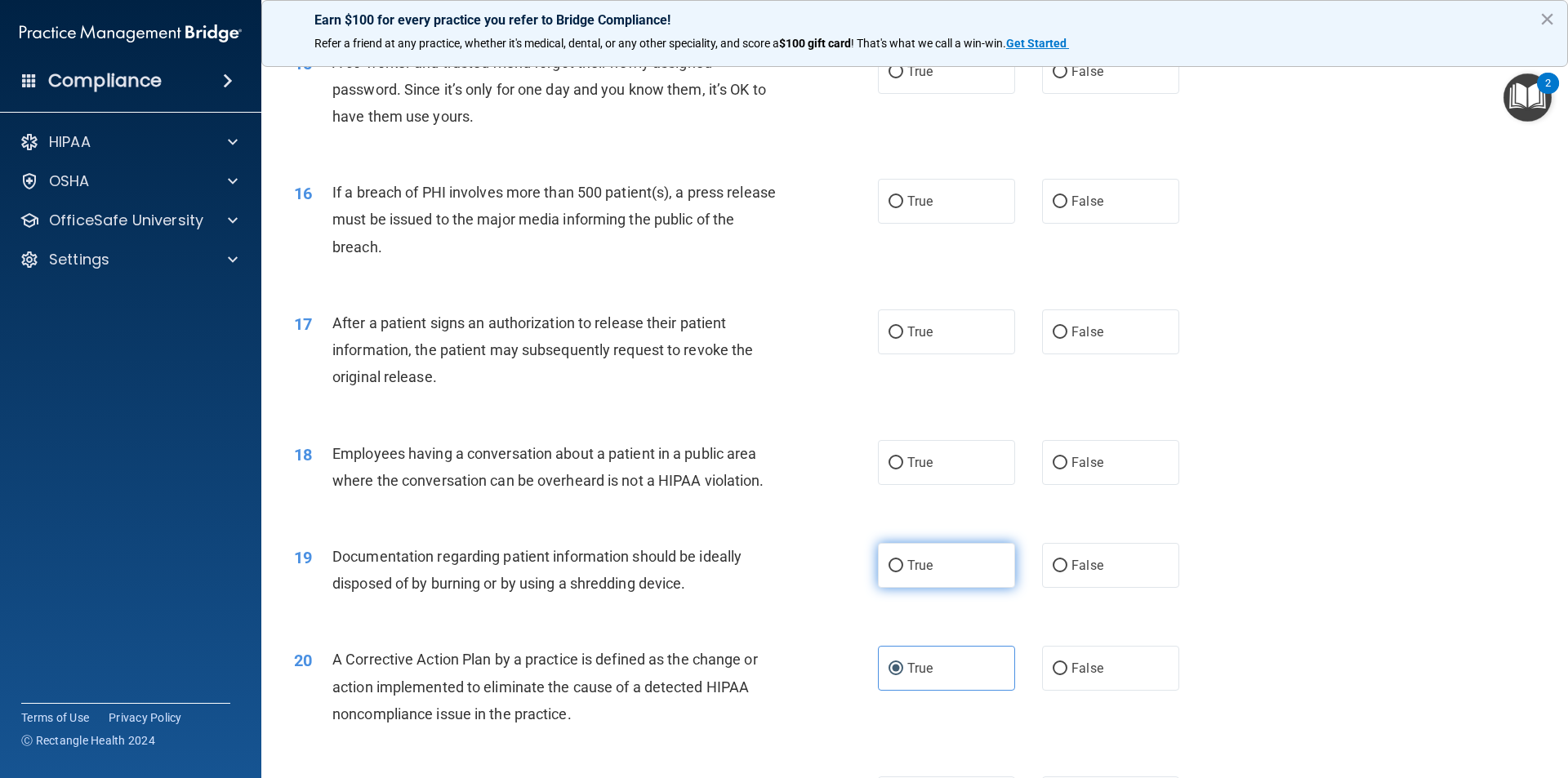
click at [758, 588] on label "True" at bounding box center [947, 565] width 137 height 45
click at [758, 572] on input "True" at bounding box center [896, 566] width 15 height 12
radio input "true"
click at [758, 471] on span "False" at bounding box center [1088, 463] width 32 height 16
click at [758, 470] on input "False" at bounding box center [1060, 464] width 15 height 12
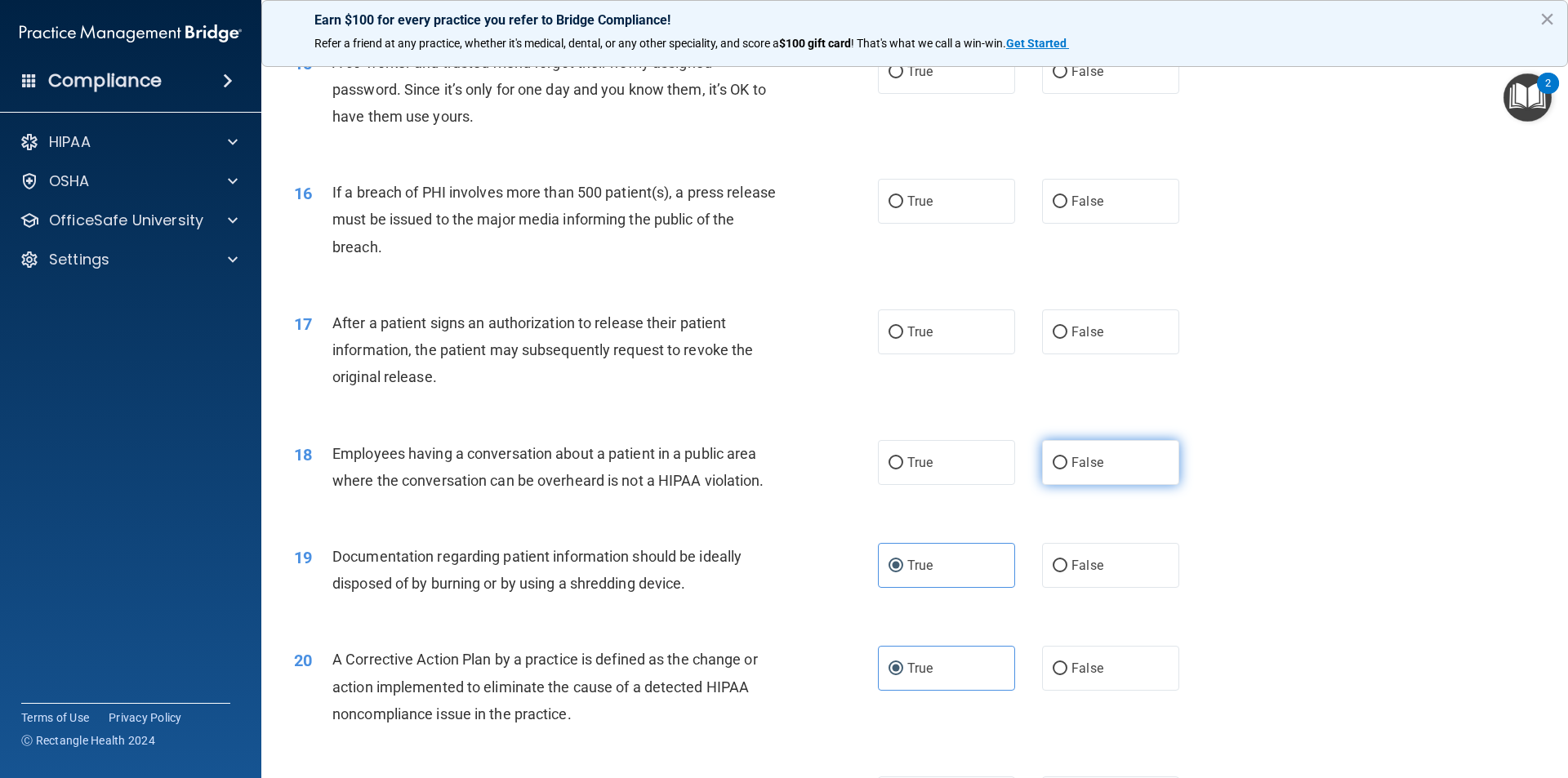
radio input "true"
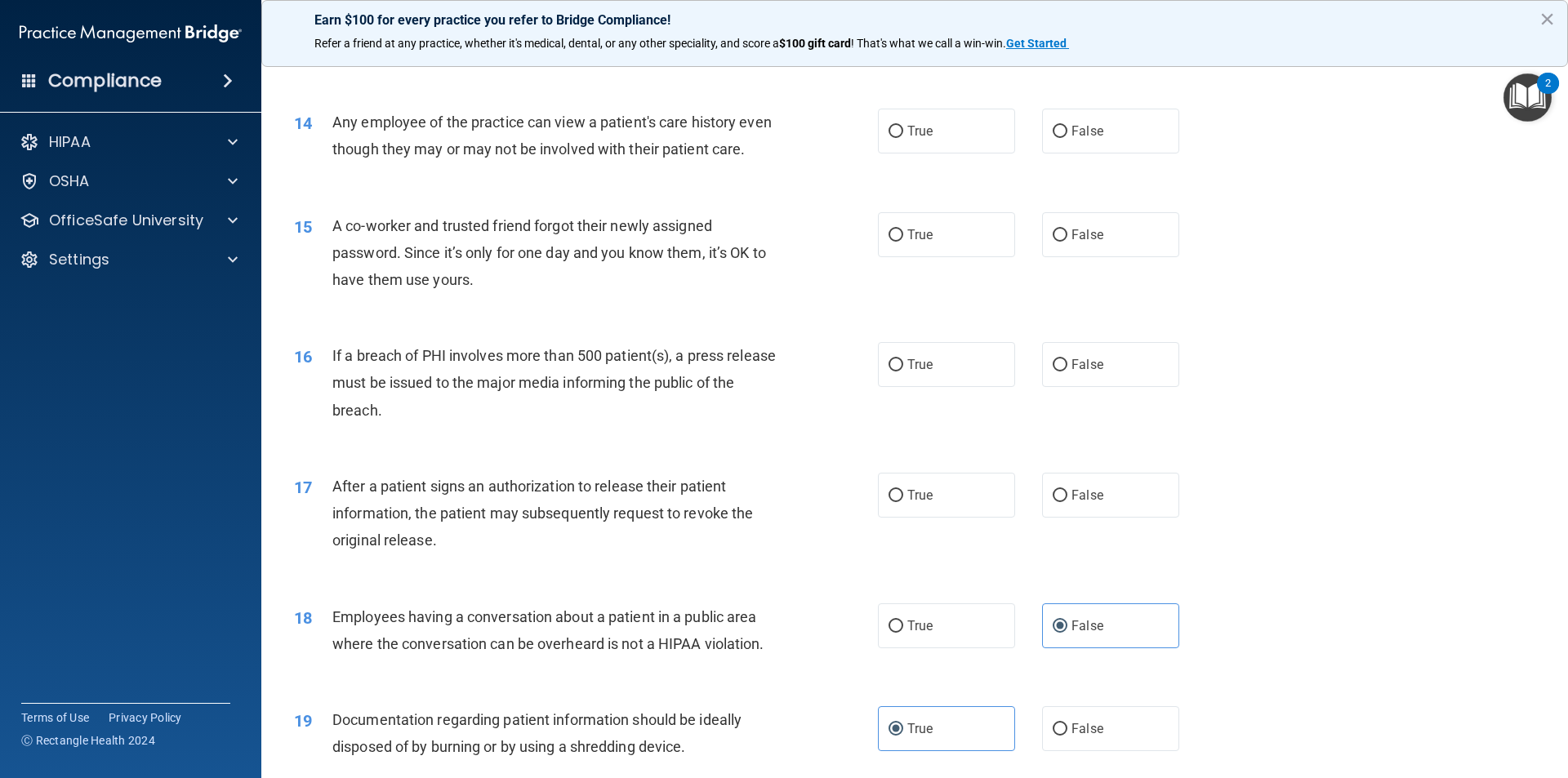
scroll to position [1454, 0]
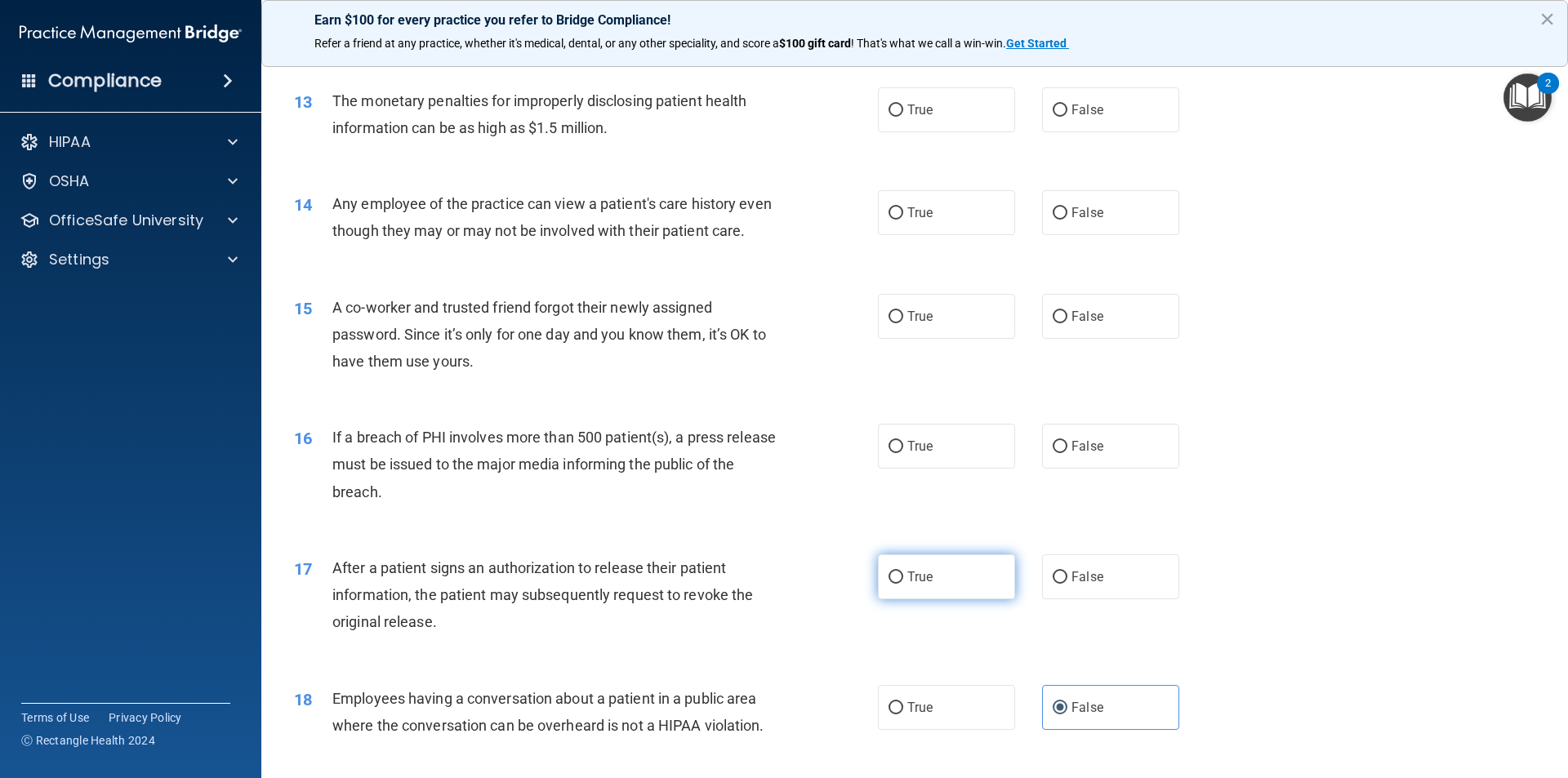
click at [758, 599] on label "True" at bounding box center [947, 577] width 137 height 45
click at [758, 584] on input "True" at bounding box center [896, 577] width 15 height 12
radio input "true"
click at [758, 469] on label "True" at bounding box center [947, 446] width 137 height 45
click at [758, 453] on input "True" at bounding box center [896, 447] width 15 height 12
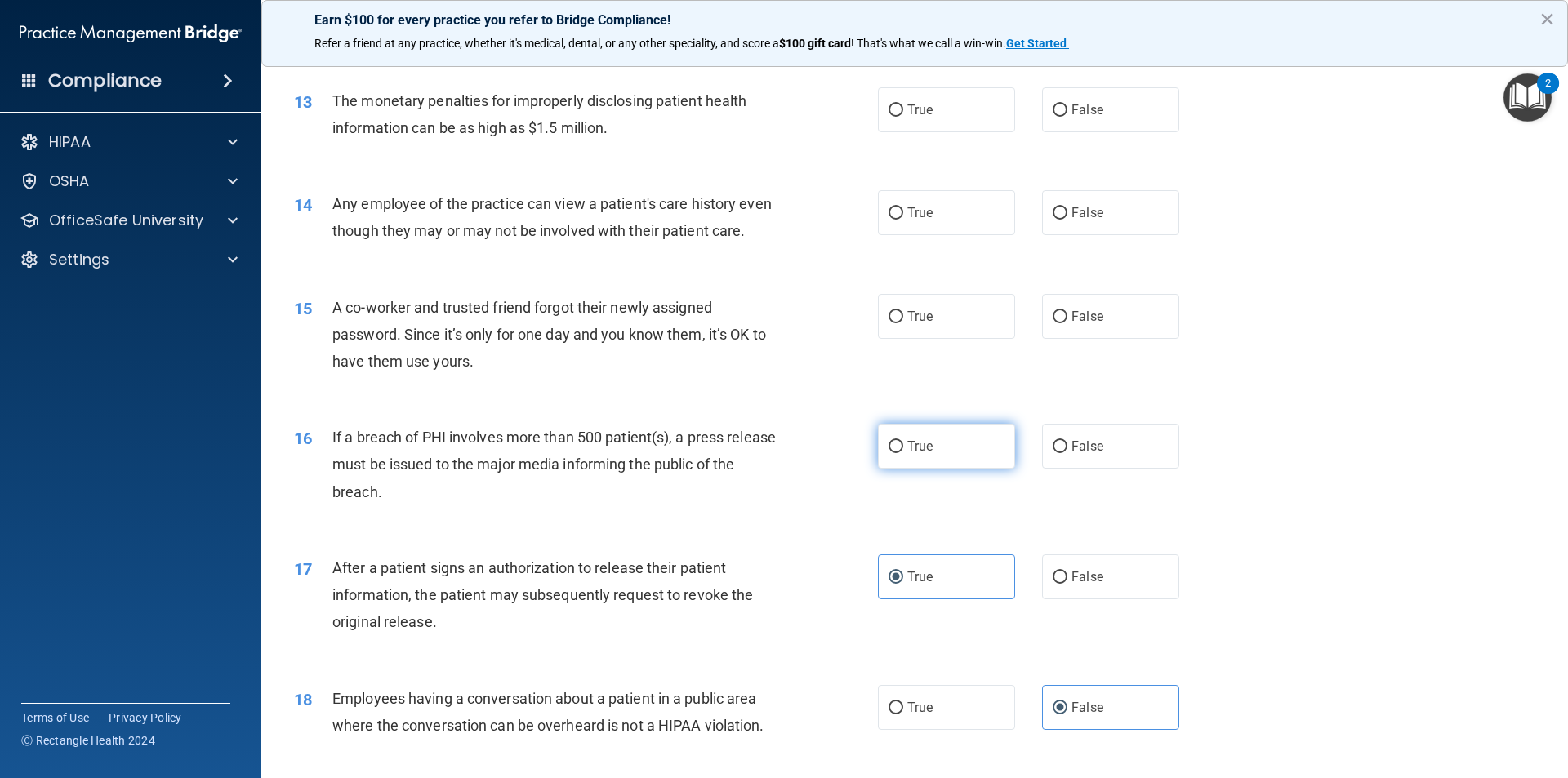
radio input "true"
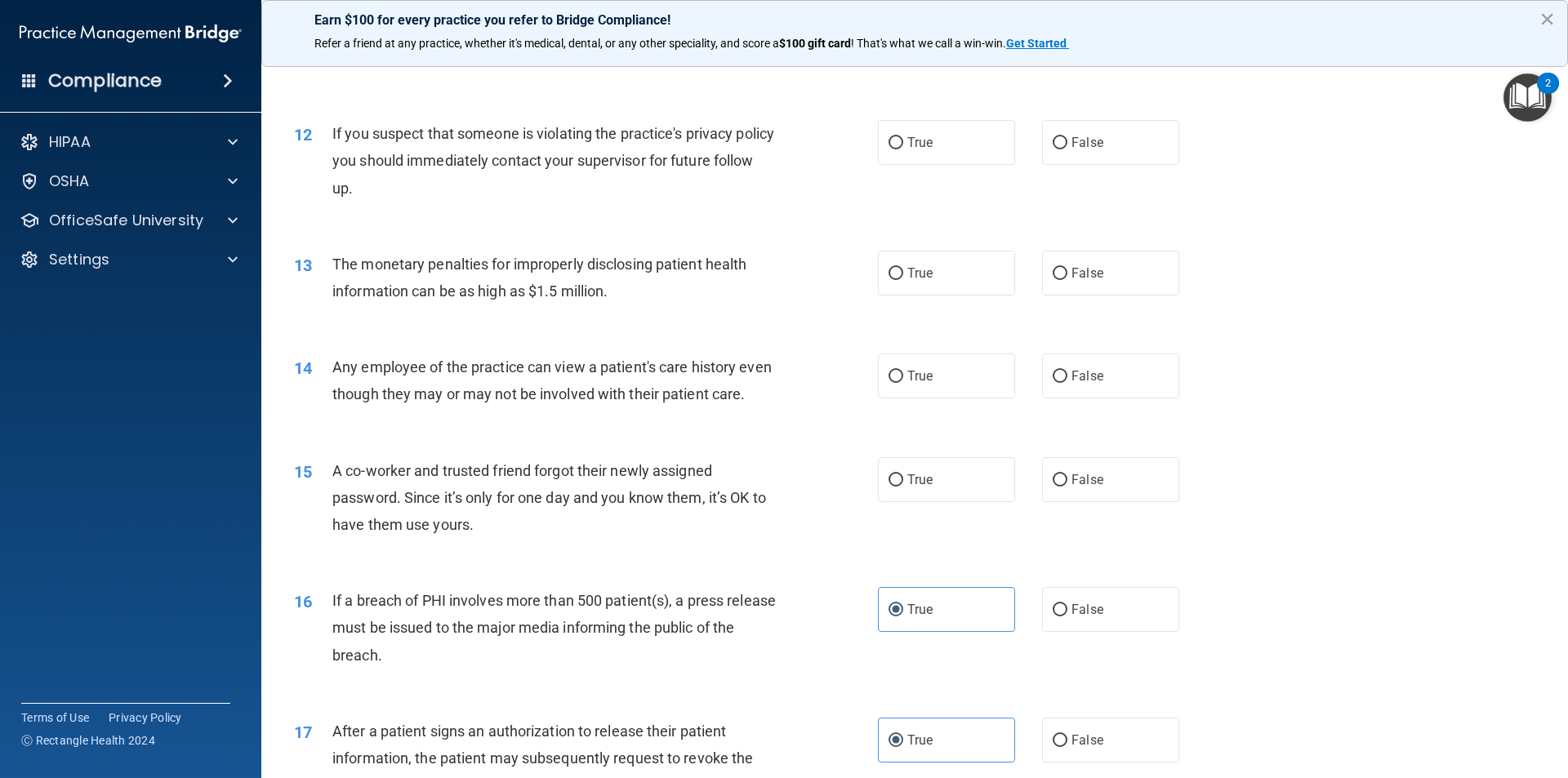
scroll to position [1209, 0]
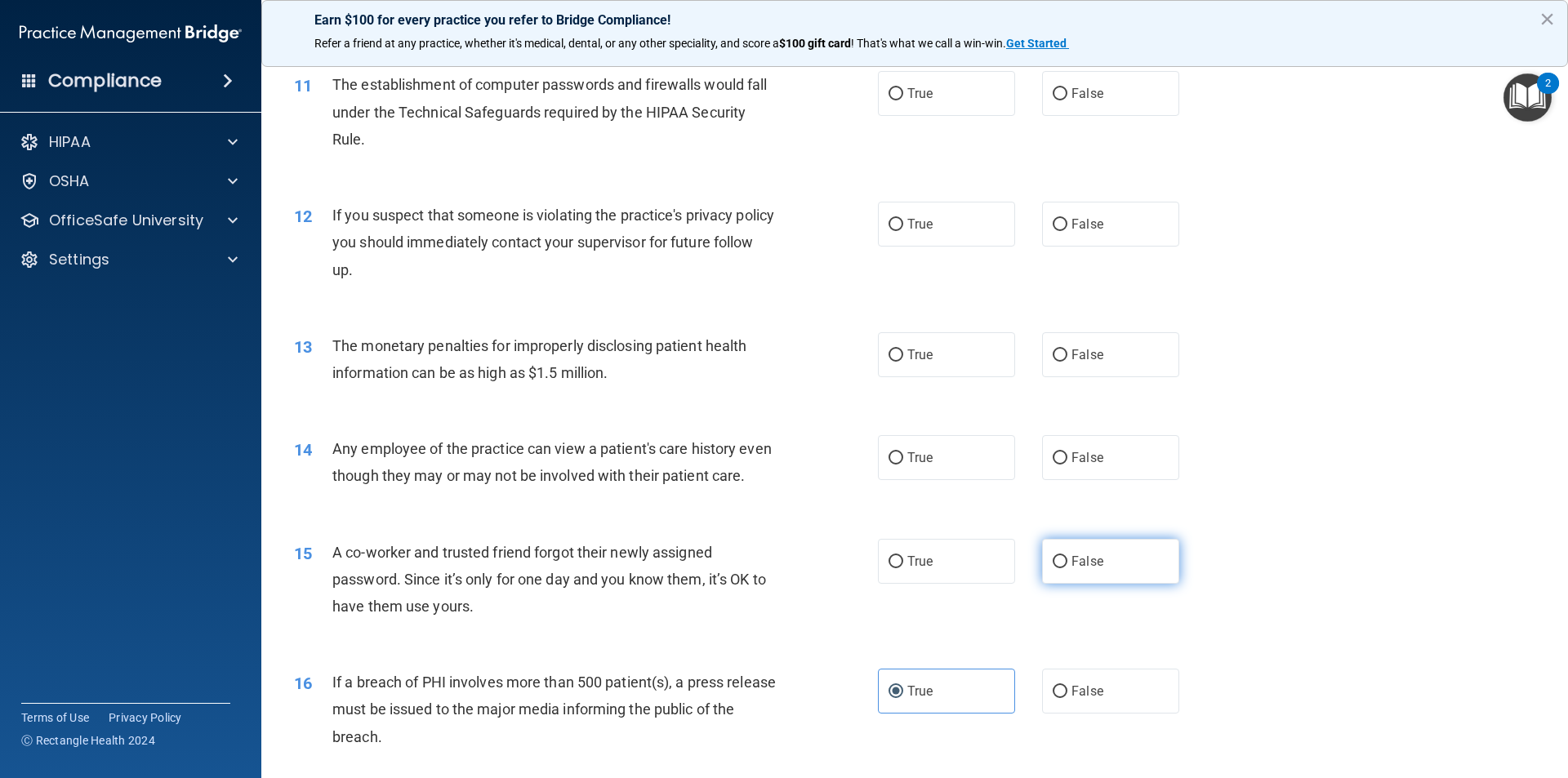
click at [758, 568] on input "False" at bounding box center [1060, 562] width 15 height 12
radio input "true"
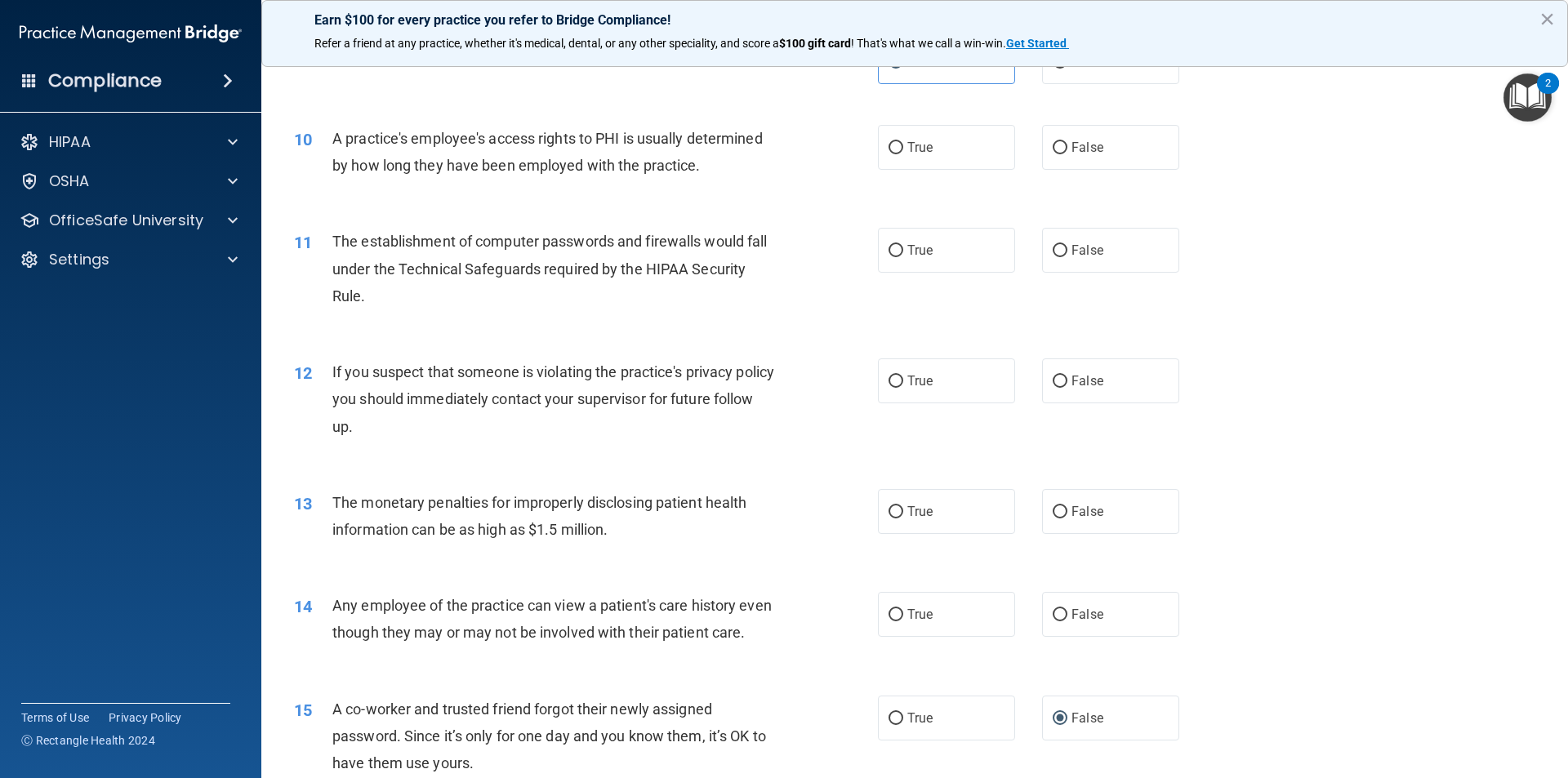
scroll to position [1045, 0]
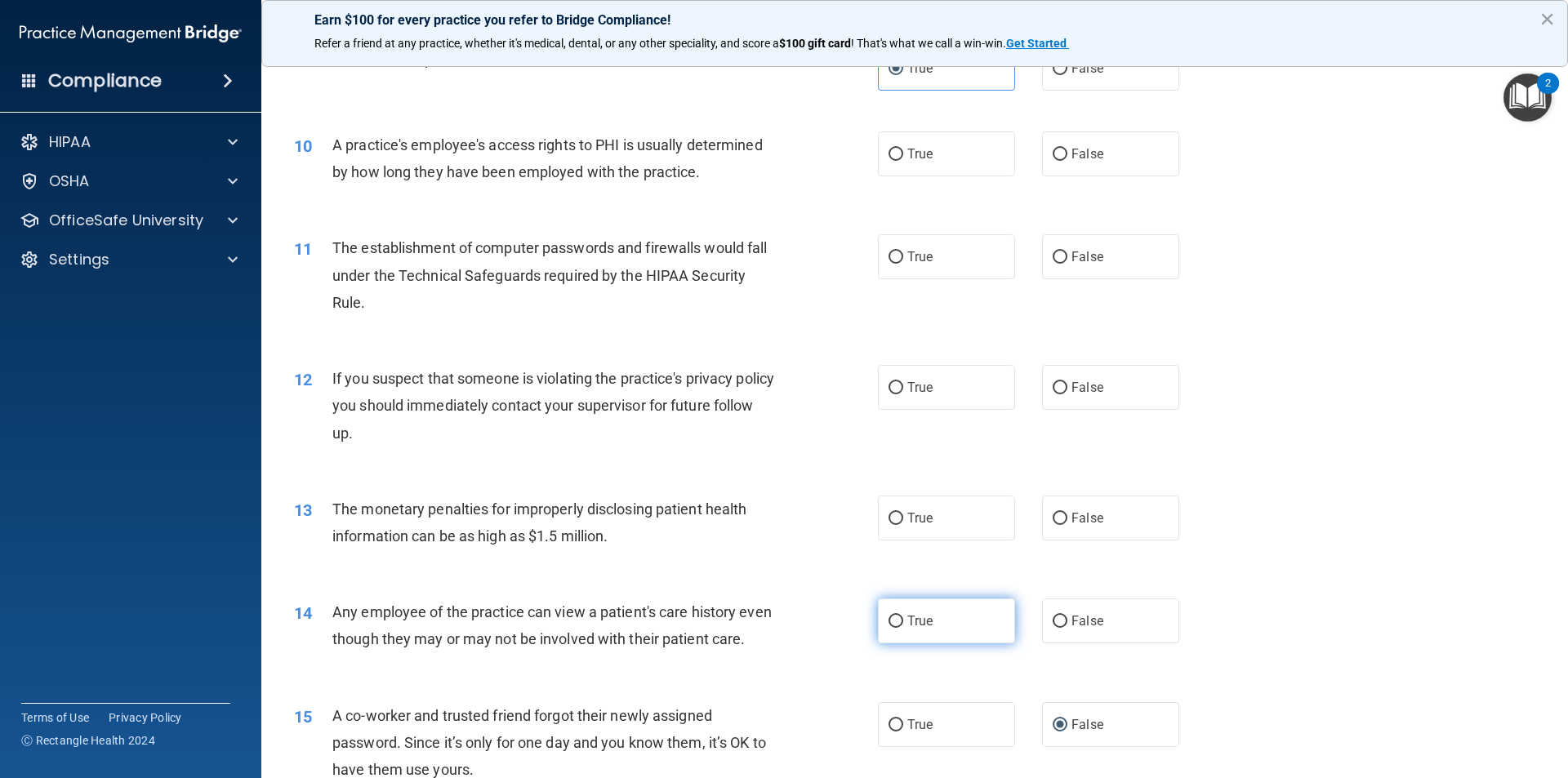
click at [758, 636] on label "True" at bounding box center [947, 621] width 137 height 45
click at [758, 628] on input "True" at bounding box center [896, 622] width 15 height 12
radio input "true"
click at [758, 528] on label "True" at bounding box center [947, 518] width 137 height 45
click at [758, 525] on input "True" at bounding box center [896, 519] width 15 height 12
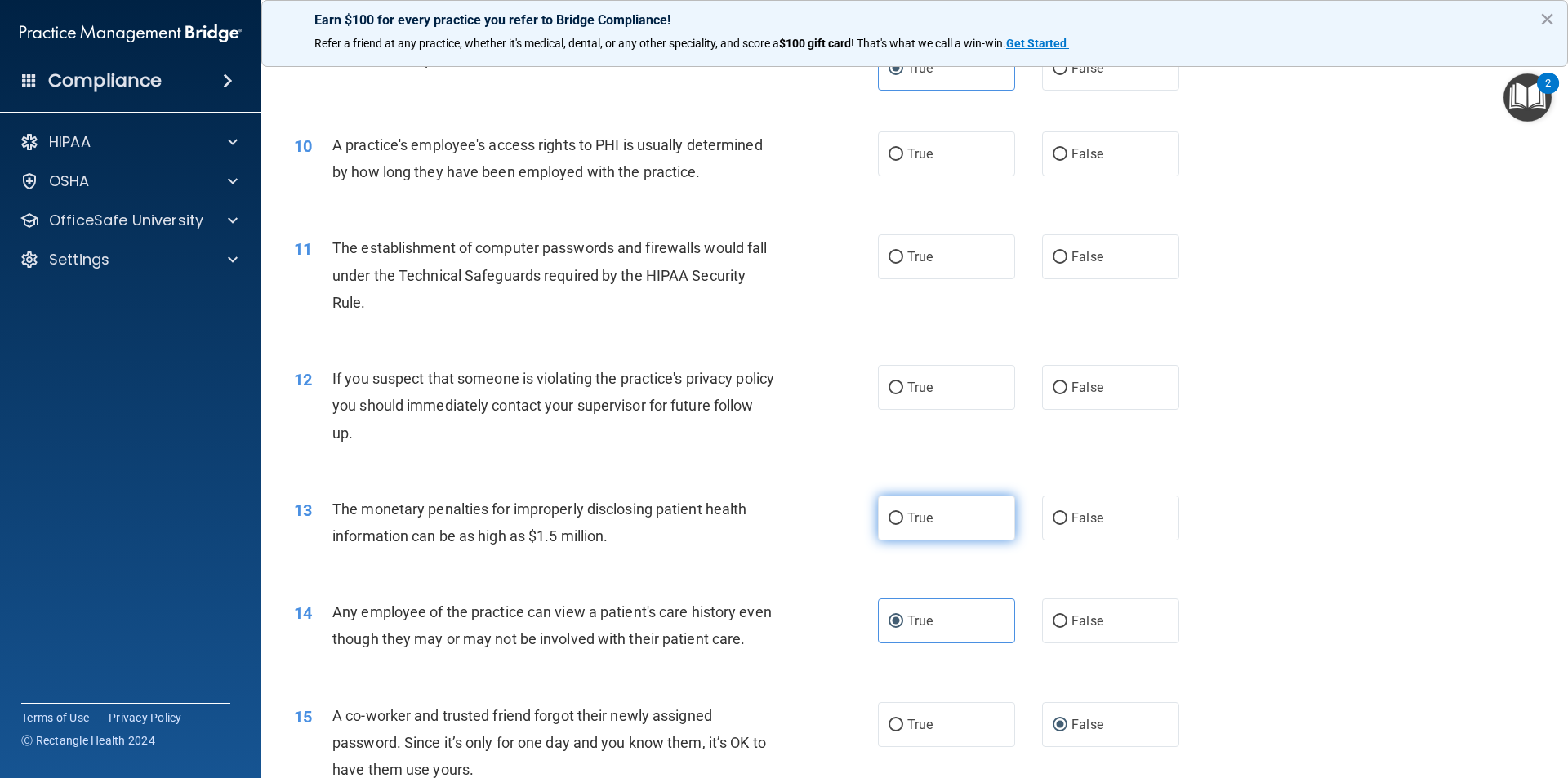
radio input "true"
click at [758, 399] on label "True" at bounding box center [947, 387] width 137 height 45
click at [758, 394] on input "True" at bounding box center [896, 388] width 15 height 12
radio input "true"
click at [758, 279] on label "True" at bounding box center [947, 257] width 137 height 45
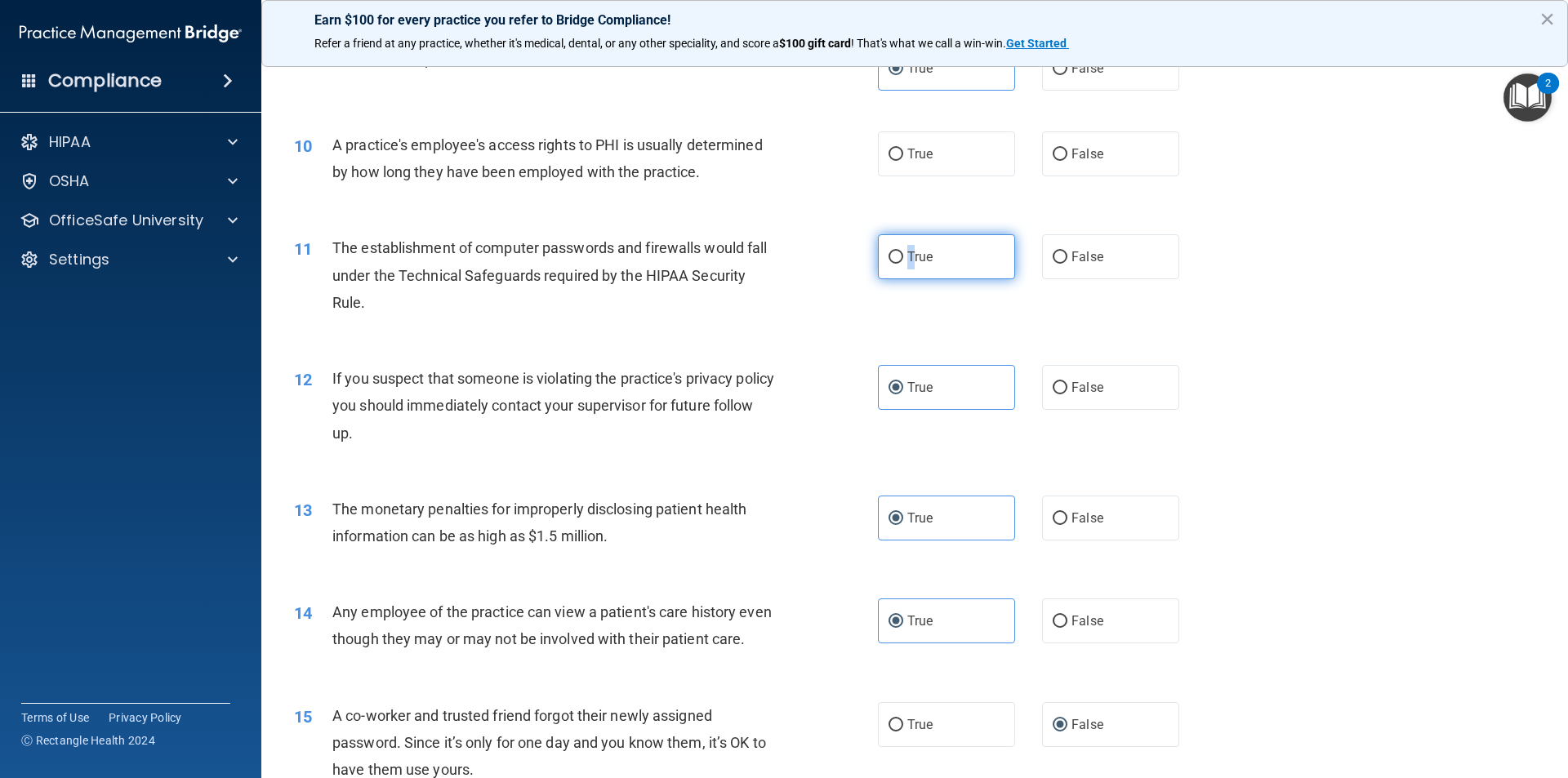
click at [758, 264] on span "True" at bounding box center [920, 257] width 25 height 16
click at [758, 264] on input "True" at bounding box center [896, 258] width 15 height 12
radio input "true"
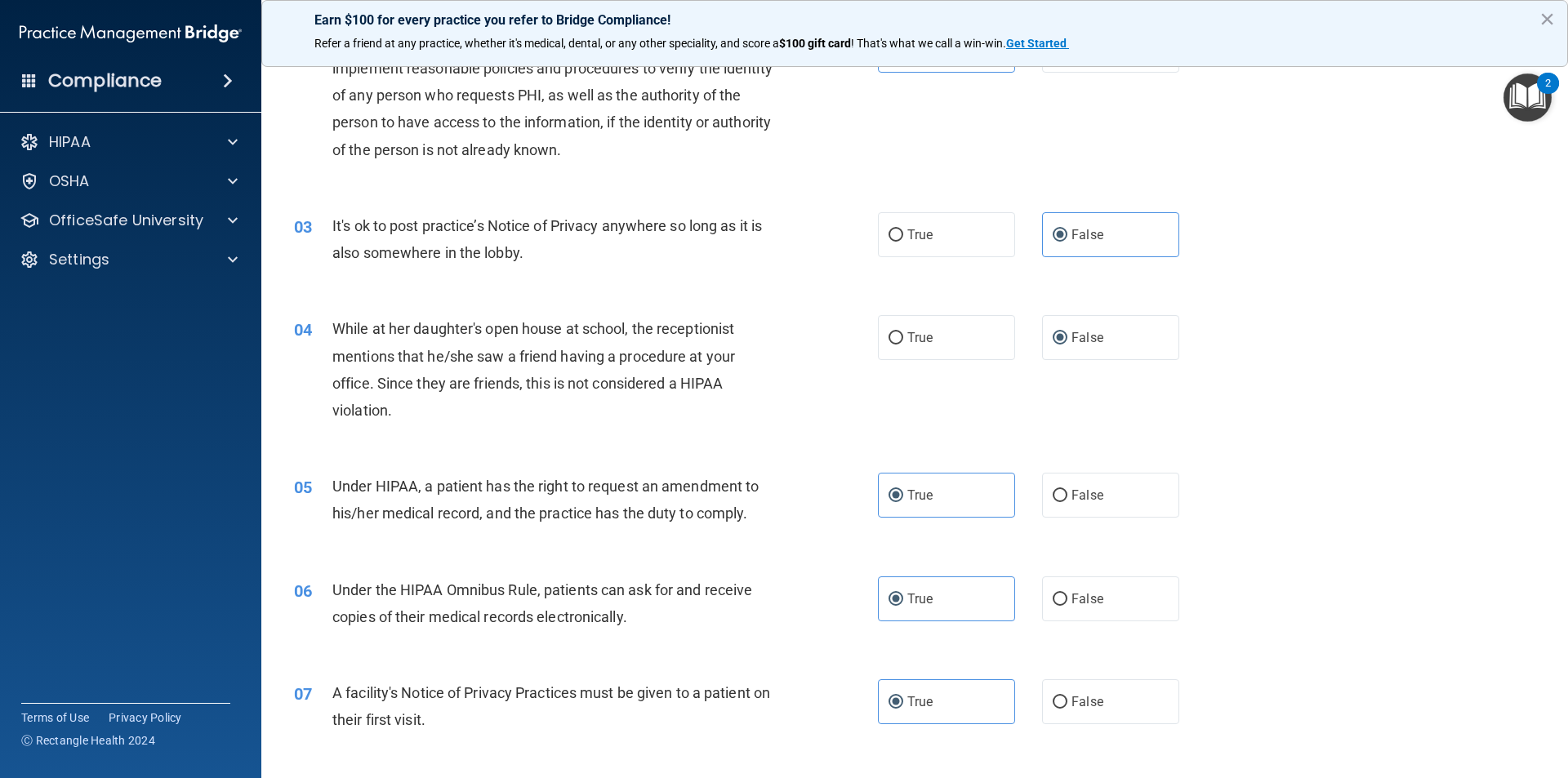
scroll to position [245, 0]
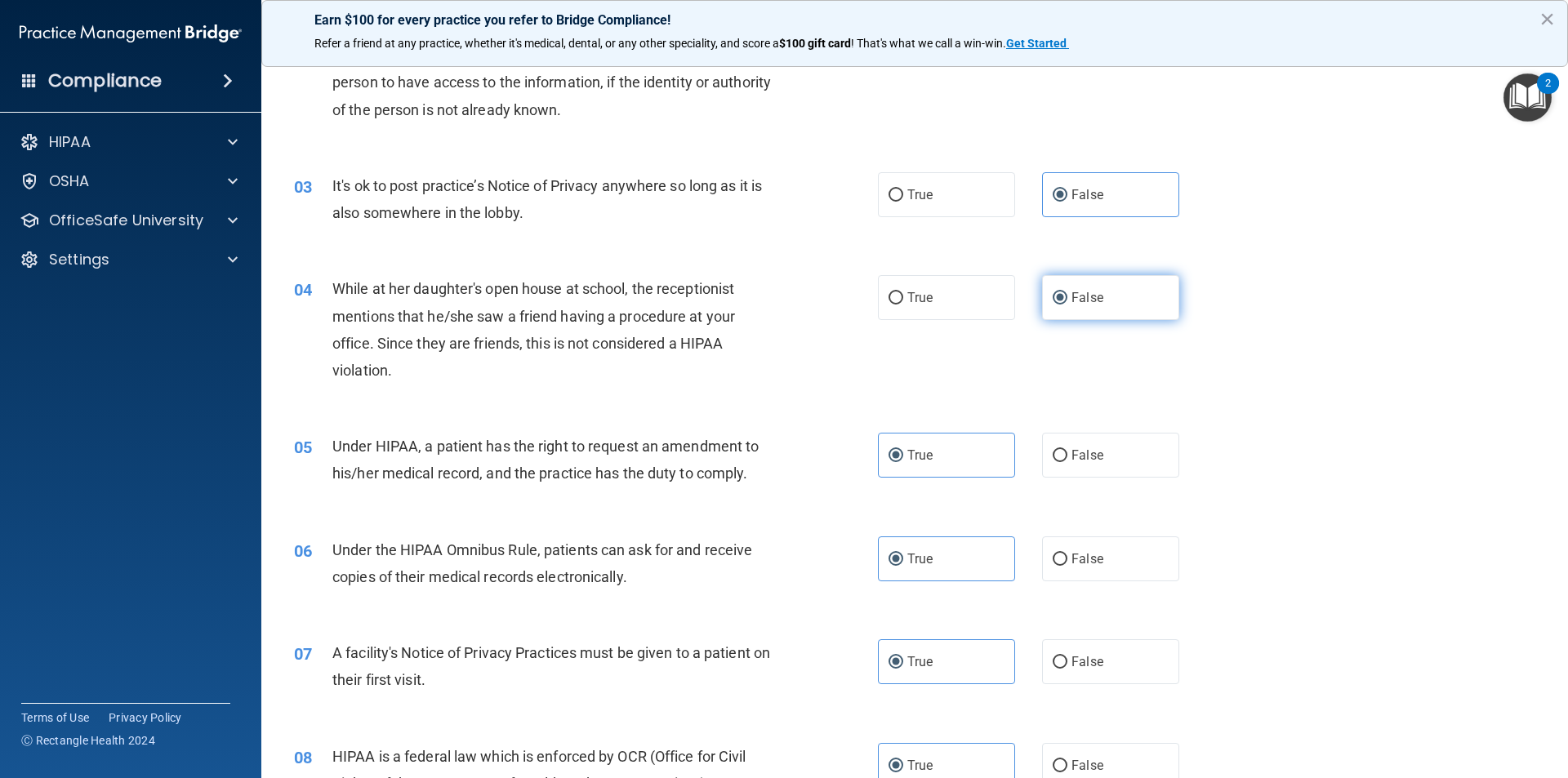
click at [758, 305] on label "False" at bounding box center [1111, 298] width 137 height 45
click at [758, 305] on input "False" at bounding box center [1060, 299] width 15 height 12
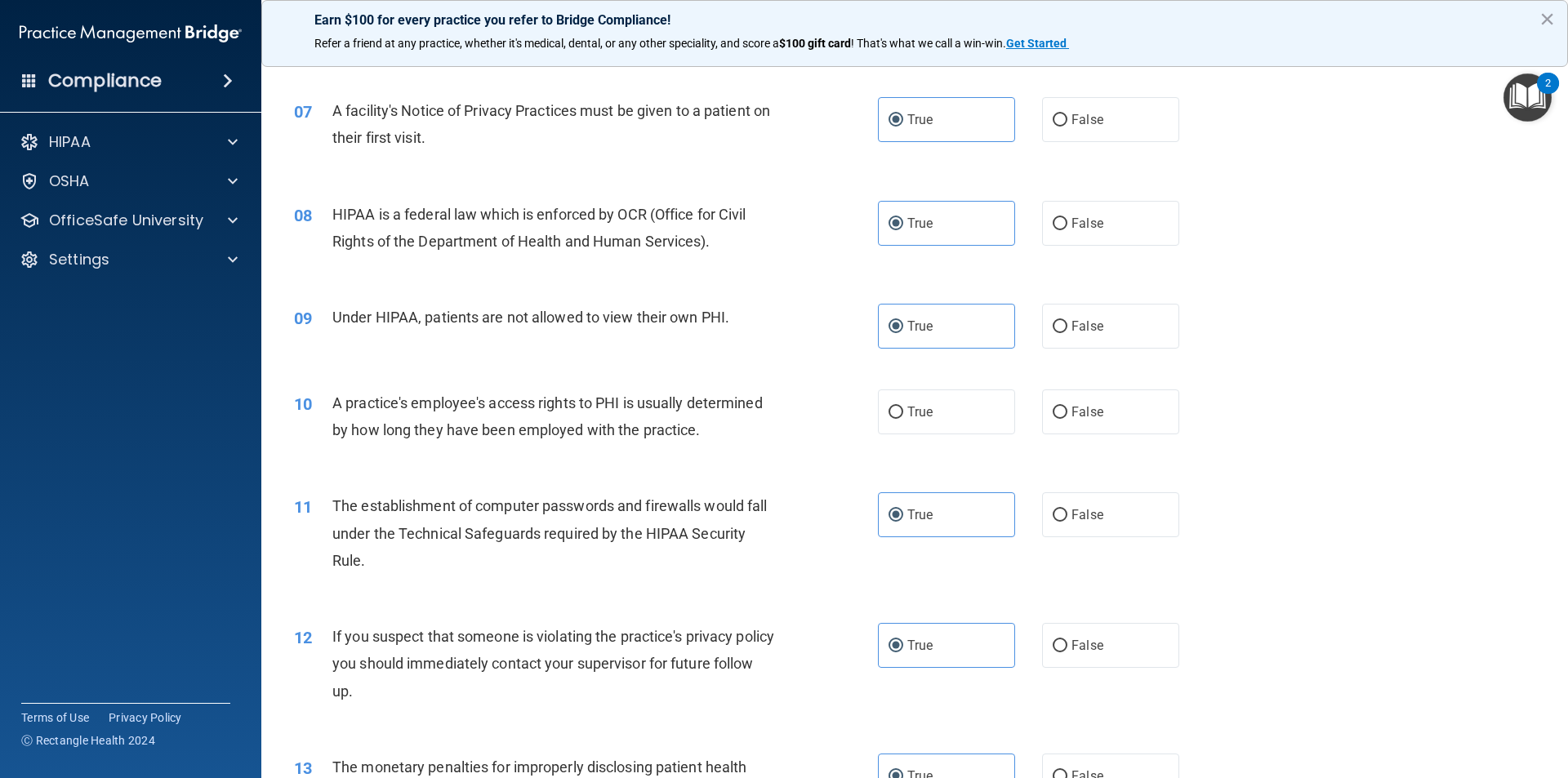
scroll to position [816, 0]
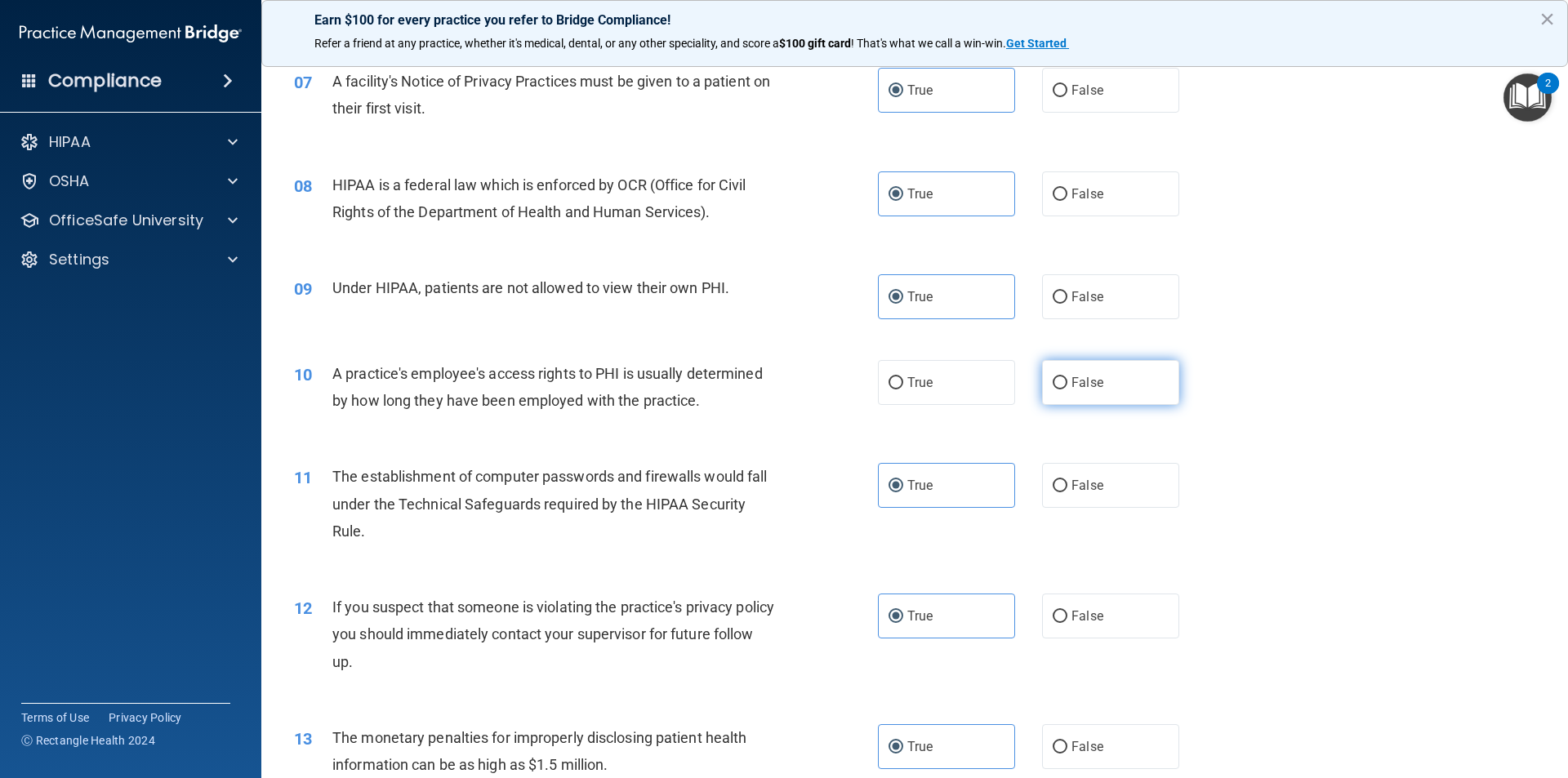
click at [758, 380] on label "False" at bounding box center [1111, 383] width 137 height 45
click at [758, 380] on input "False" at bounding box center [1060, 383] width 15 height 12
radio input "true"
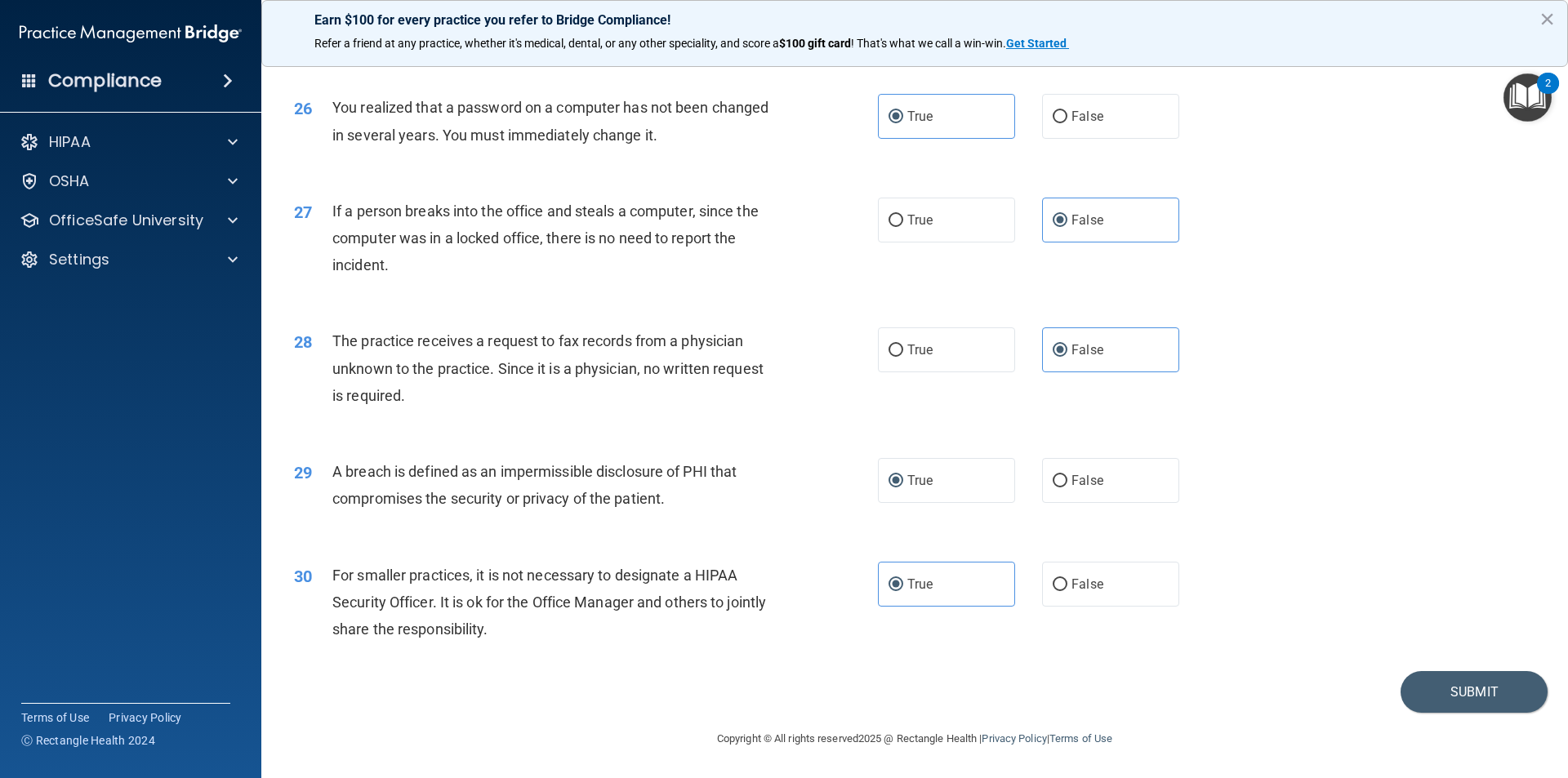
scroll to position [3086, 0]
click at [758, 704] on button "Submit" at bounding box center [1474, 692] width 147 height 42
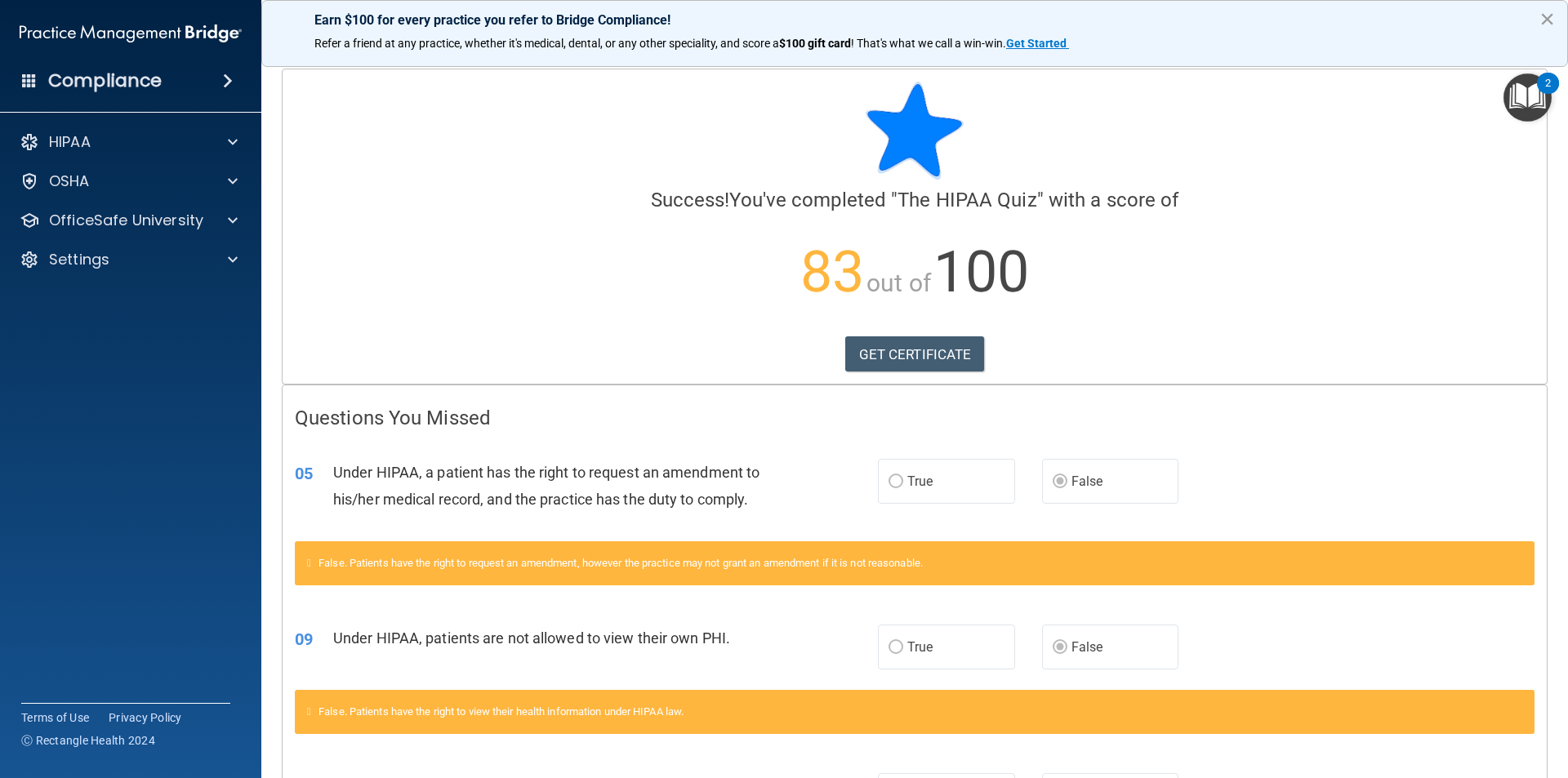
click at [758, 13] on button "×" at bounding box center [1547, 19] width 16 height 26
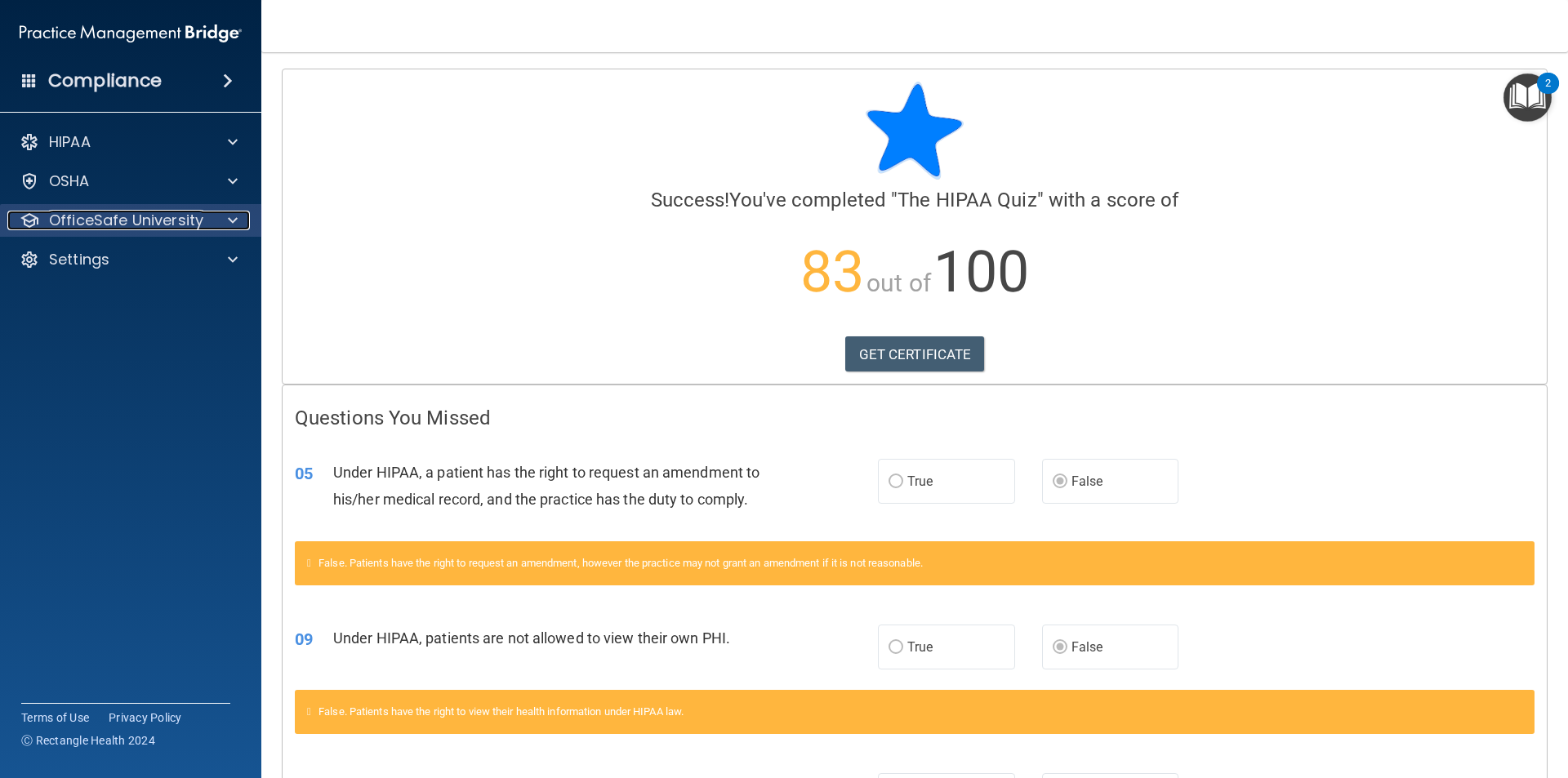
click at [173, 221] on p "OfficeSafe University" at bounding box center [126, 221] width 155 height 20
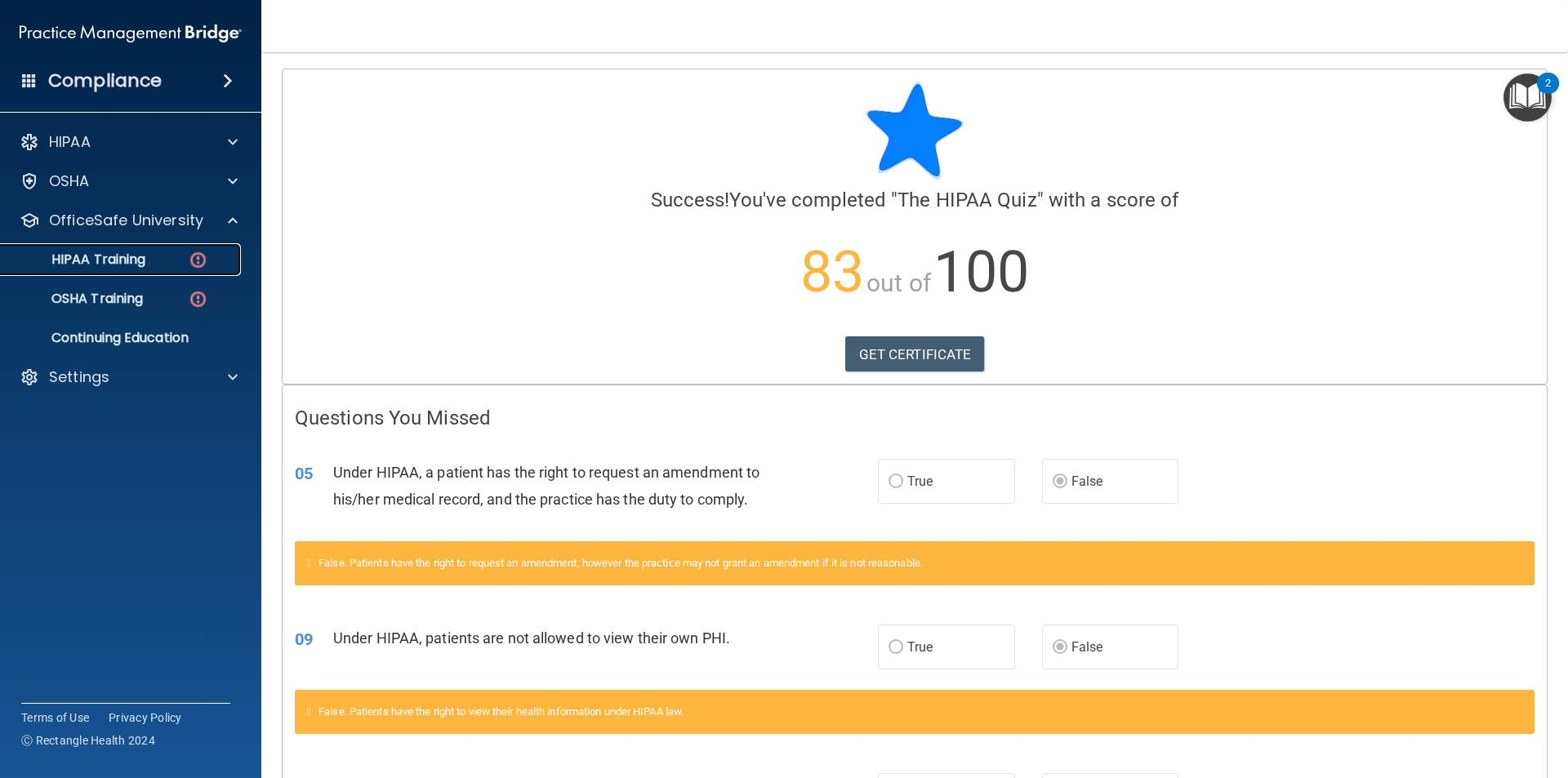
click at [202, 248] on link "HIPAA Training" at bounding box center [112, 260] width 257 height 33
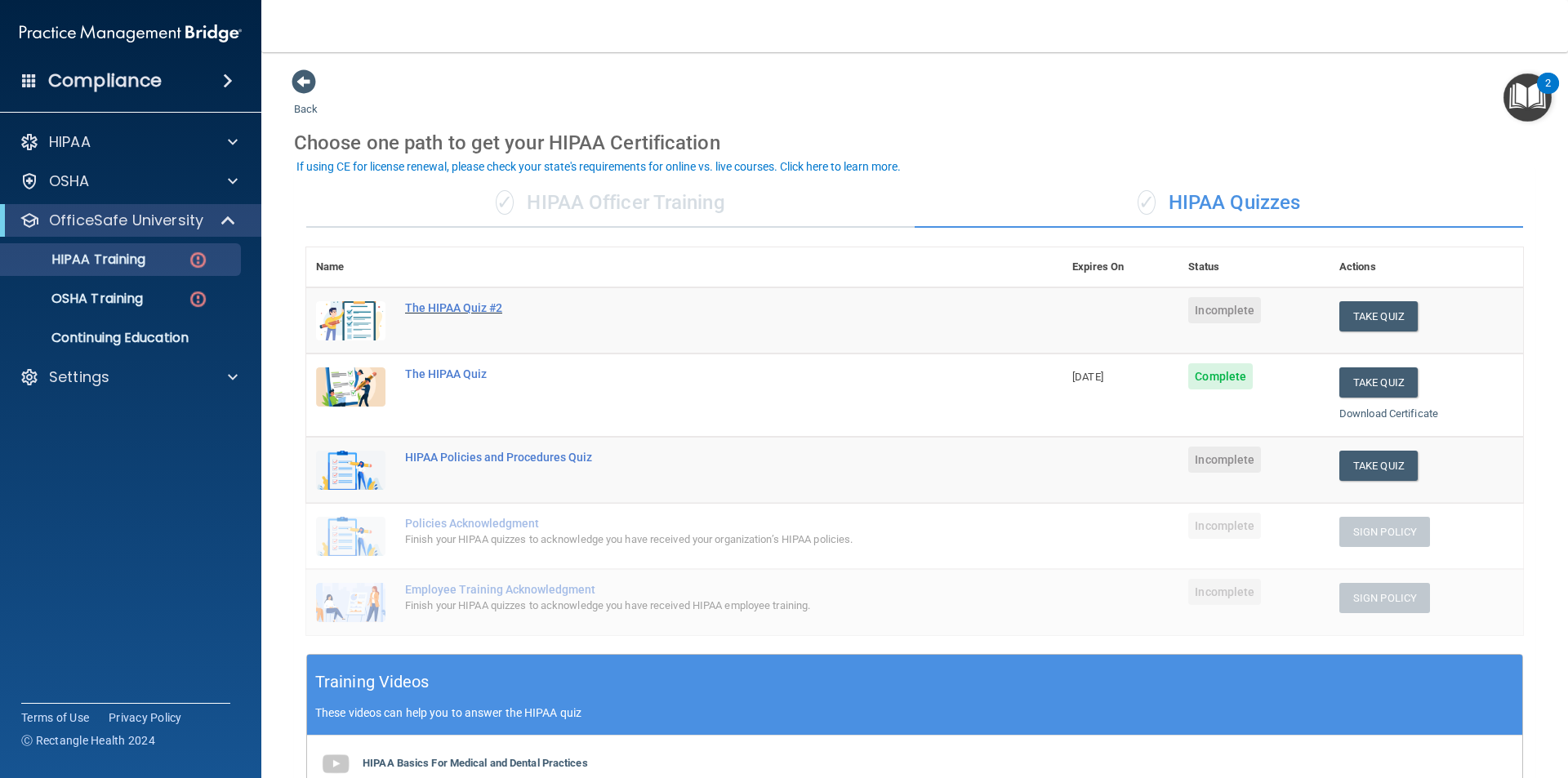
click at [449, 309] on div "The HIPAA Quiz #2" at bounding box center [692, 307] width 576 height 13
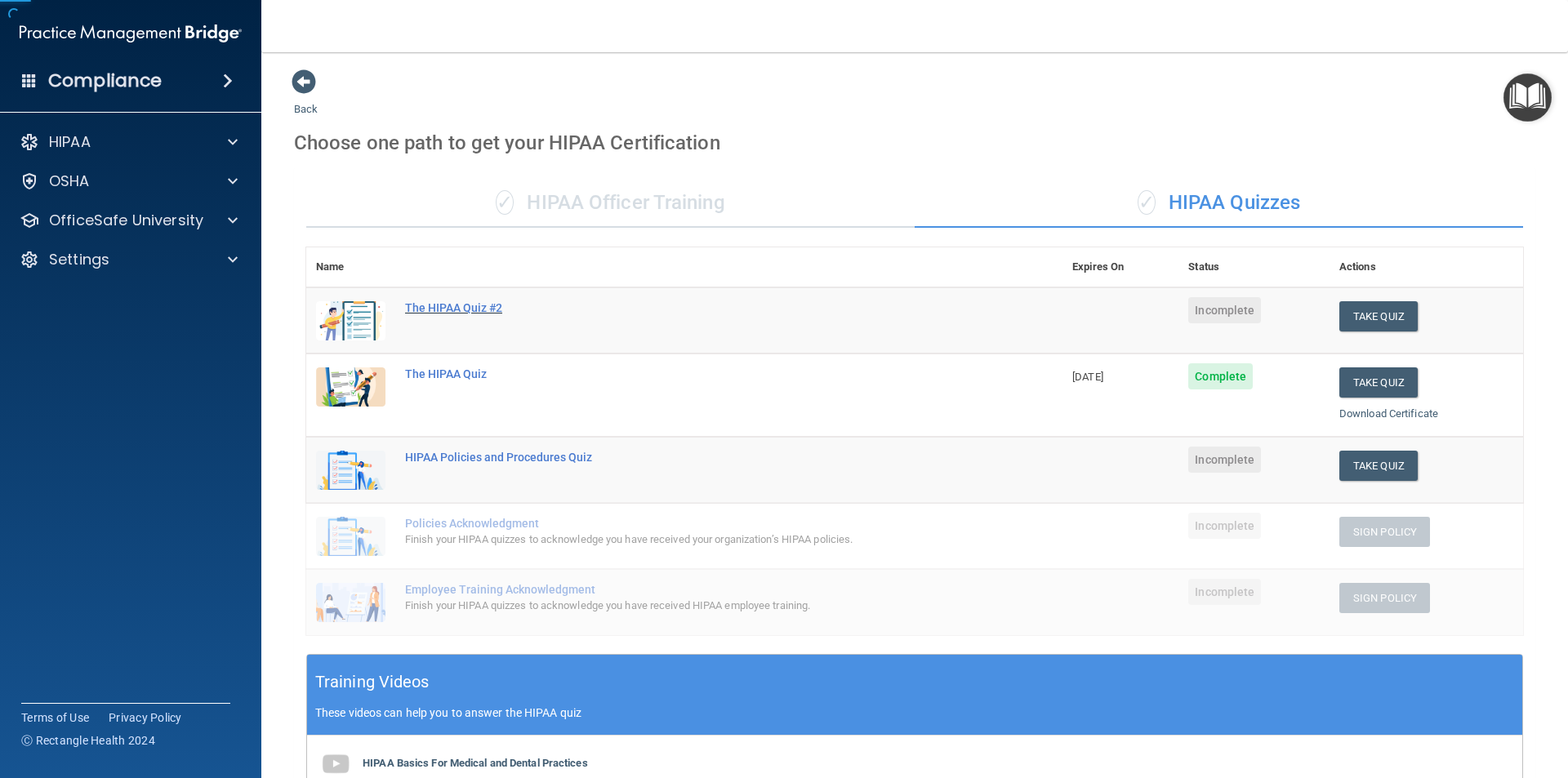
click at [449, 309] on div "The HIPAA Quiz #2" at bounding box center [692, 307] width 576 height 13
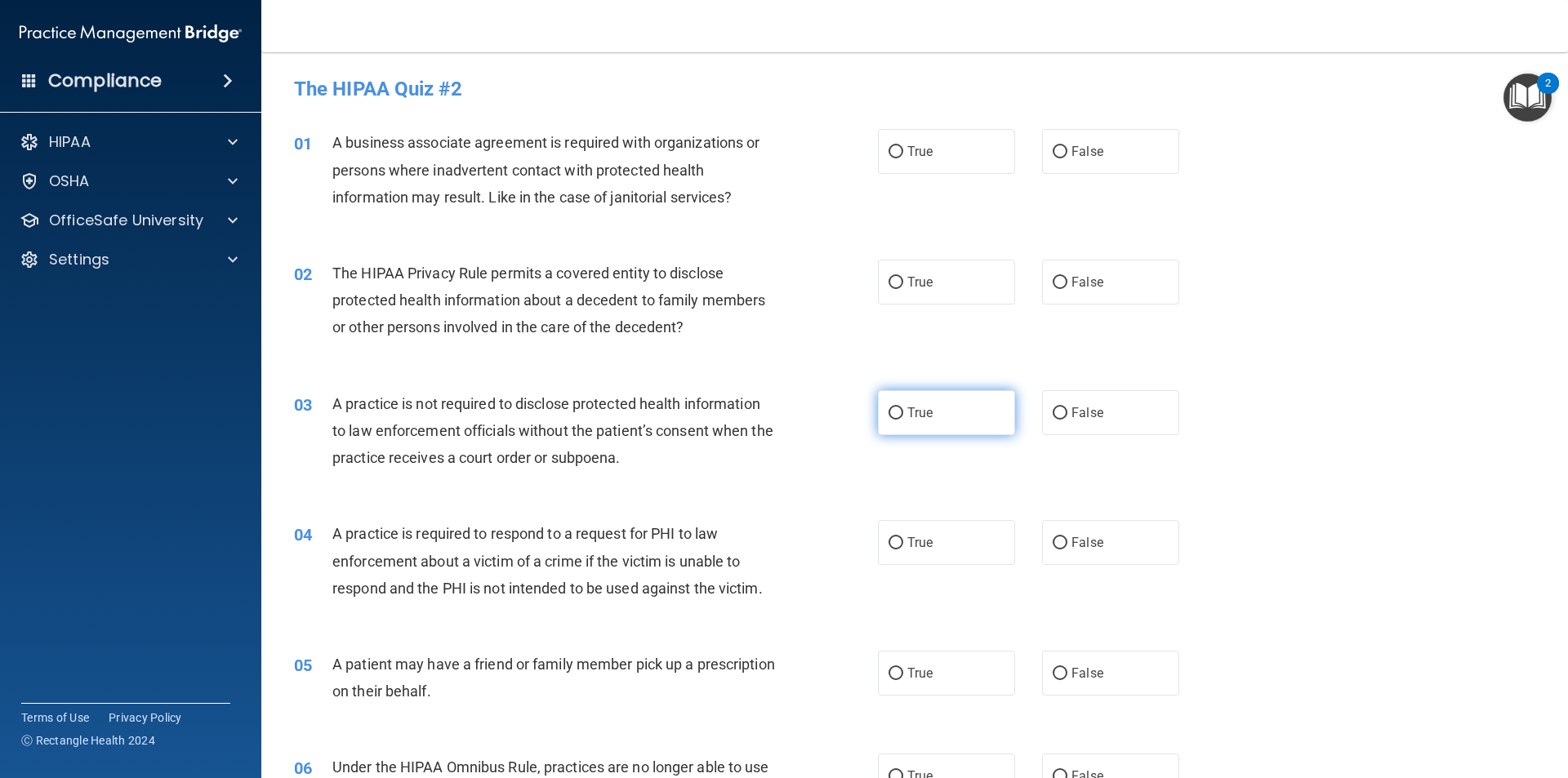
click at [758, 412] on span "True" at bounding box center [920, 412] width 25 height 16
click at [758, 412] on input "True" at bounding box center [896, 413] width 15 height 12
radio input "true"
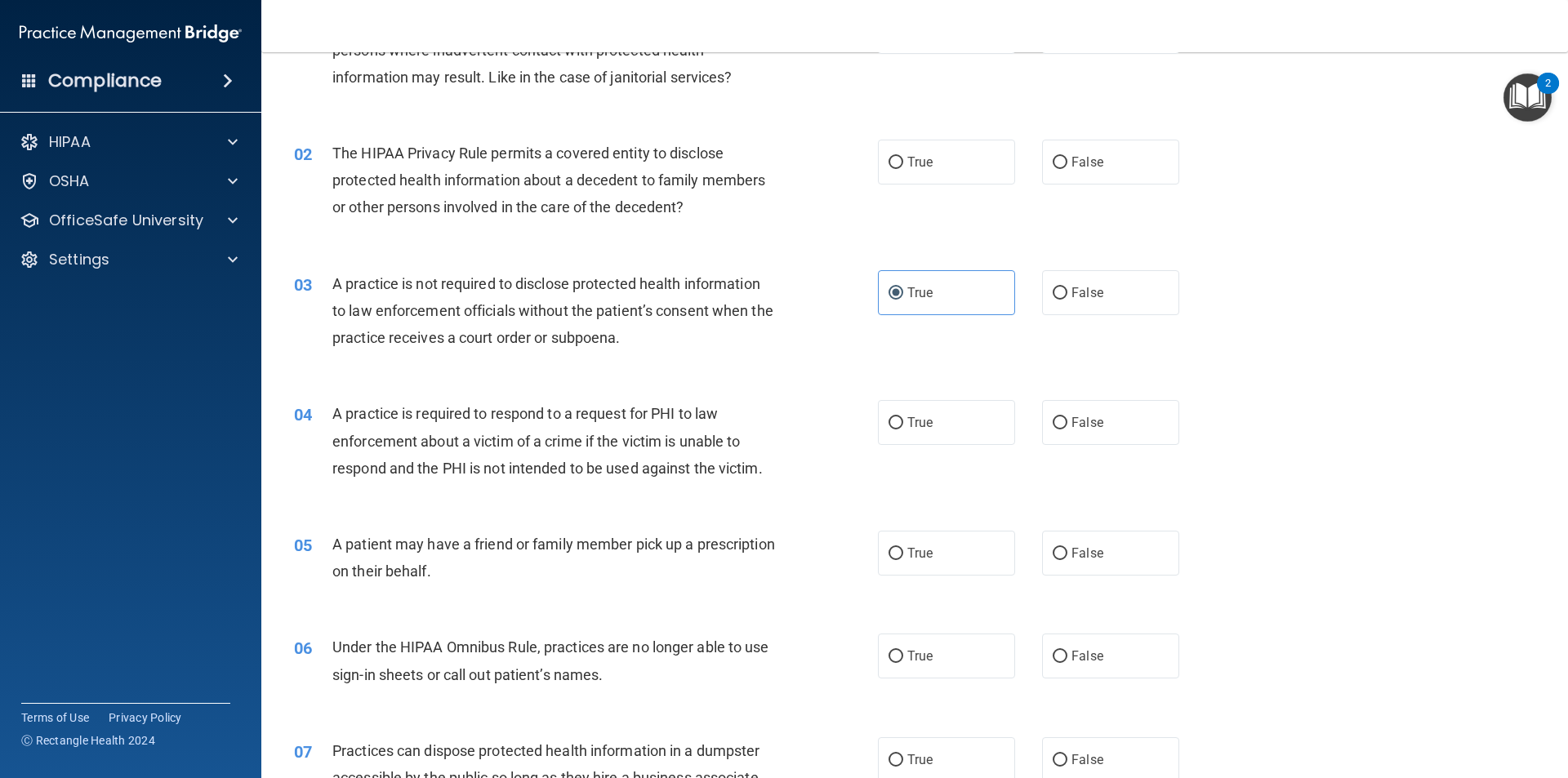
scroll to position [163, 0]
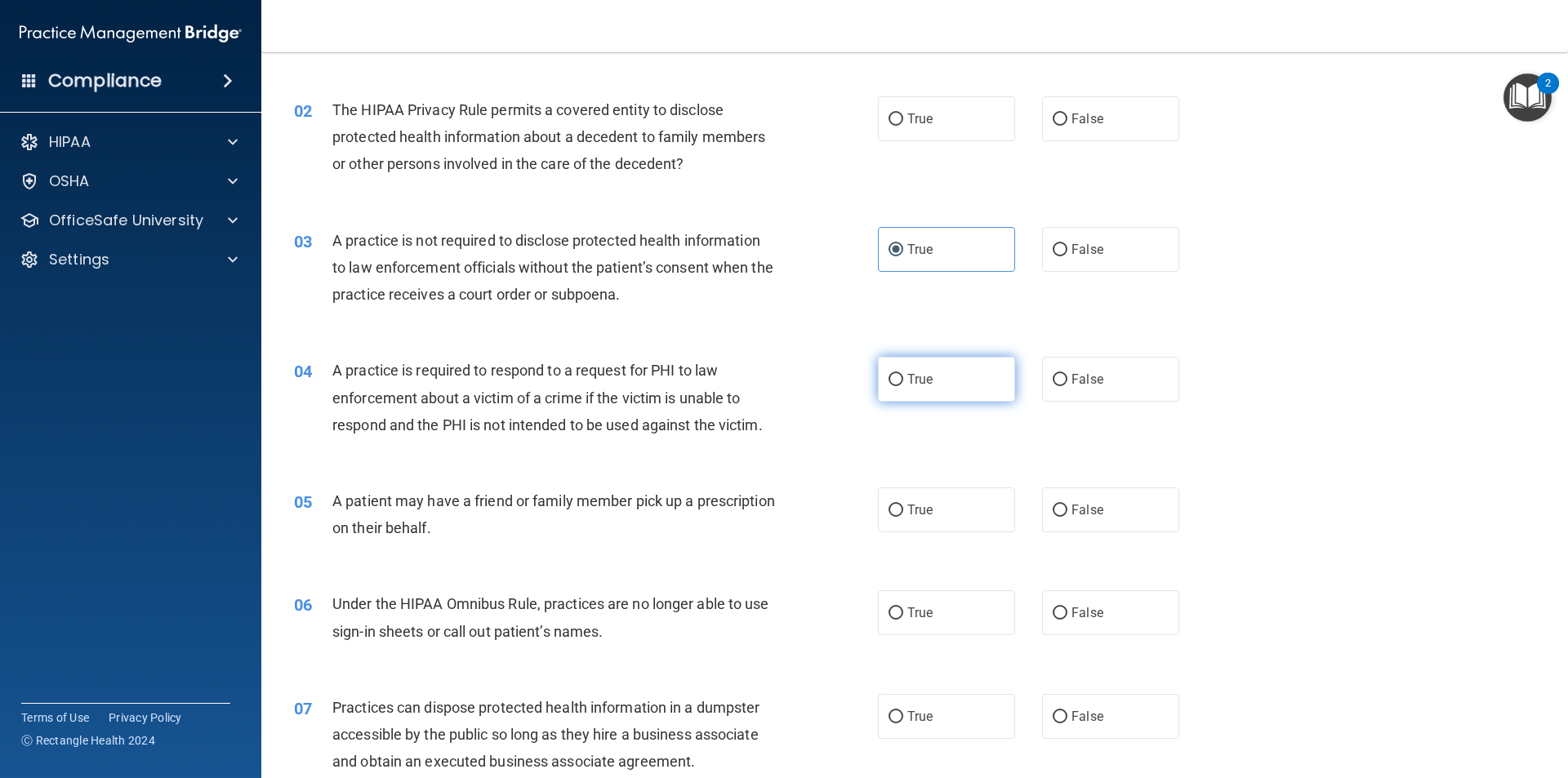
click at [758, 385] on input "True" at bounding box center [896, 380] width 15 height 12
radio input "true"
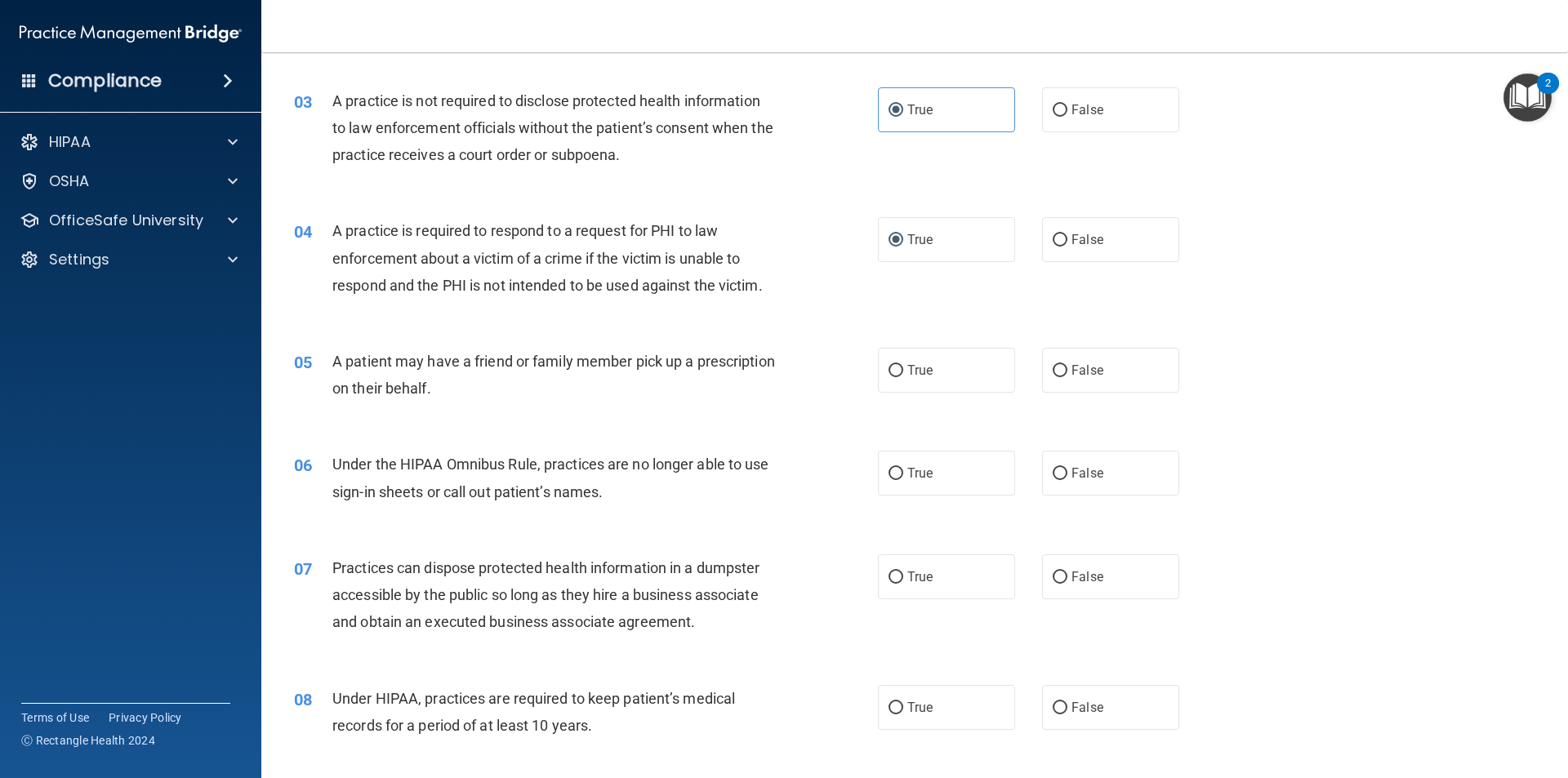
scroll to position [326, 0]
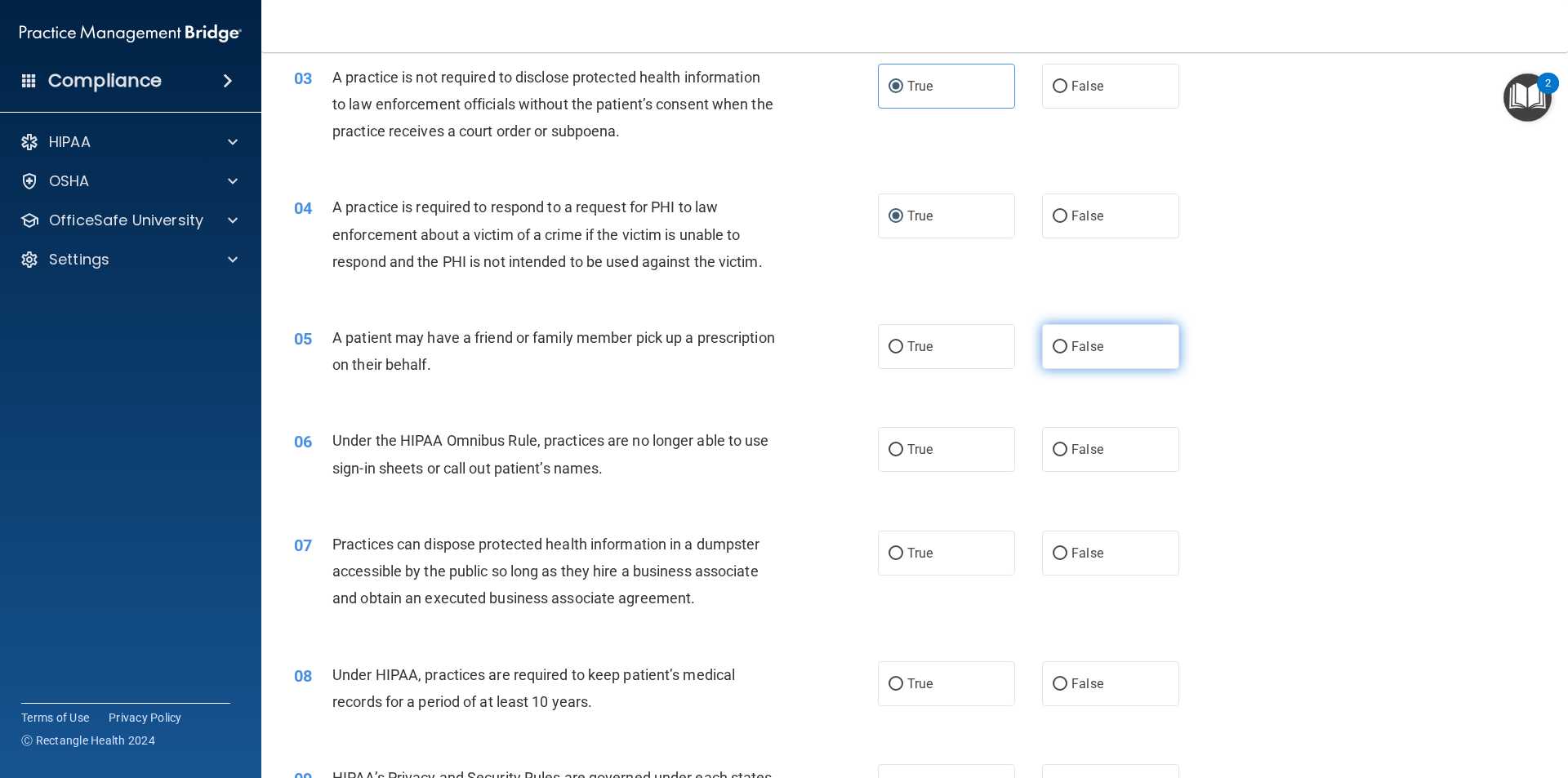
click at [758, 344] on input "False" at bounding box center [1060, 347] width 15 height 12
radio input "true"
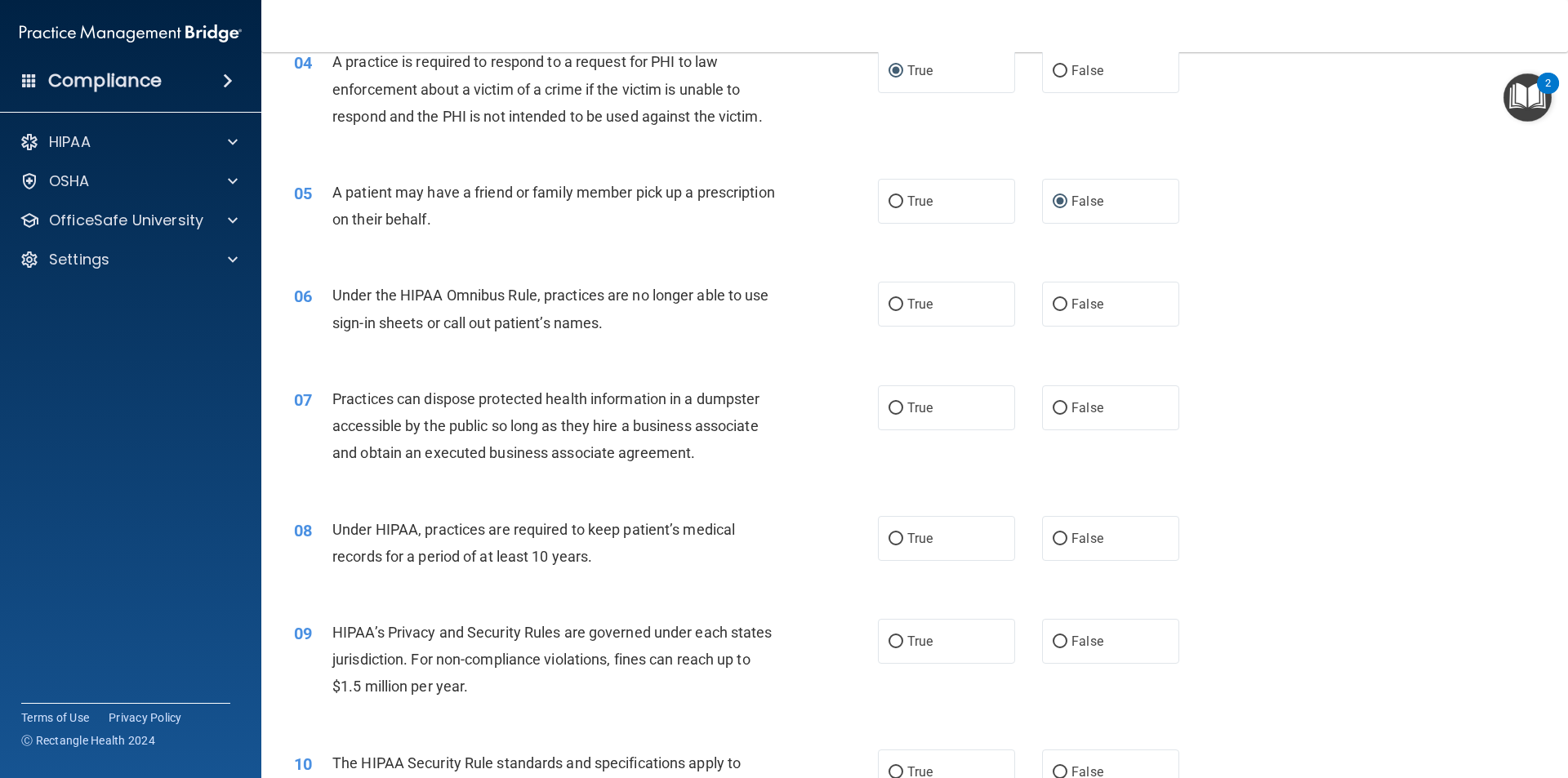
scroll to position [490, 0]
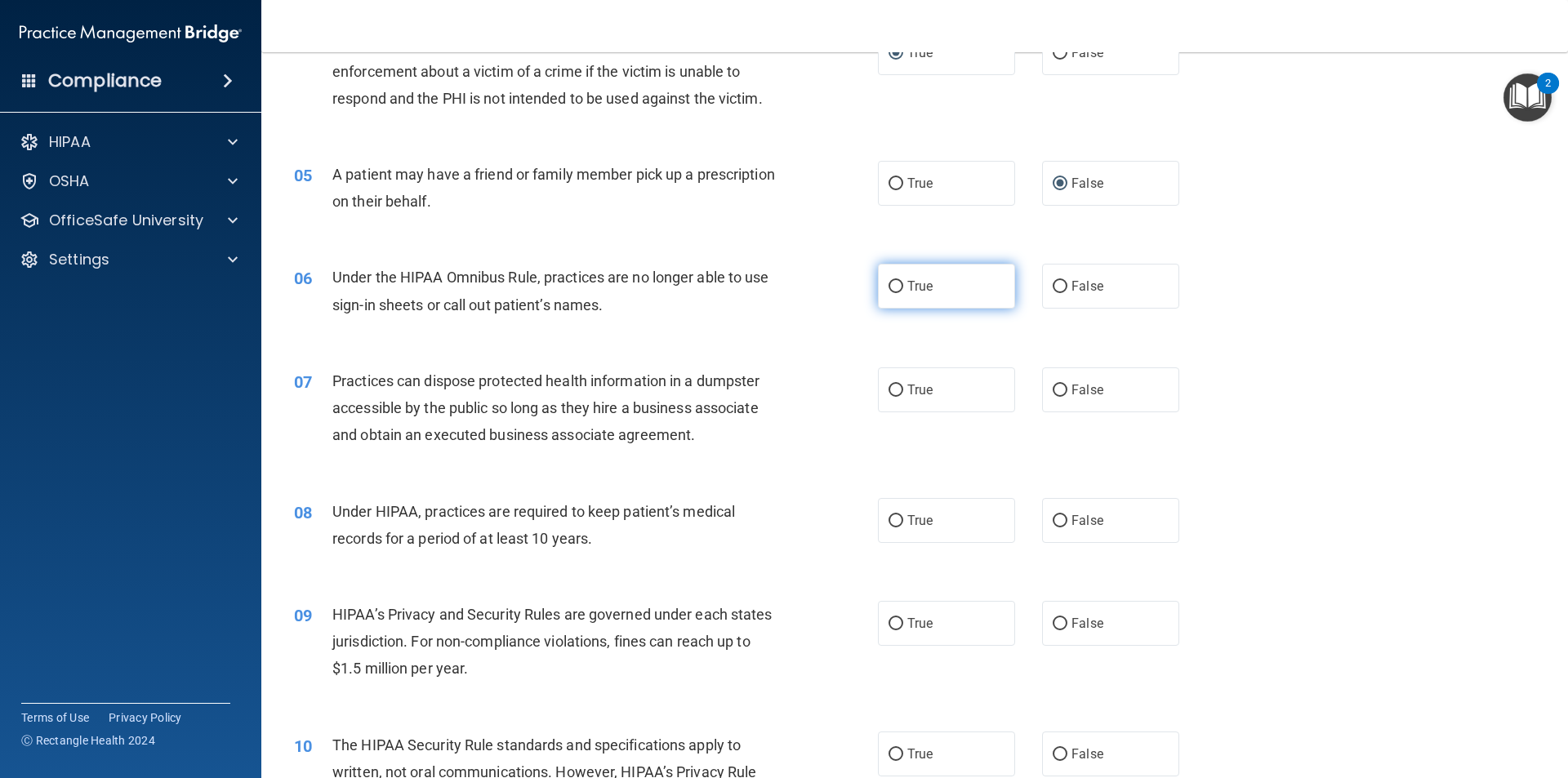
click at [758, 294] on label "True" at bounding box center [947, 287] width 137 height 45
click at [758, 293] on input "True" at bounding box center [896, 287] width 15 height 12
radio input "true"
click at [758, 287] on span "False" at bounding box center [1088, 287] width 32 height 16
click at [758, 287] on input "False" at bounding box center [1060, 287] width 15 height 12
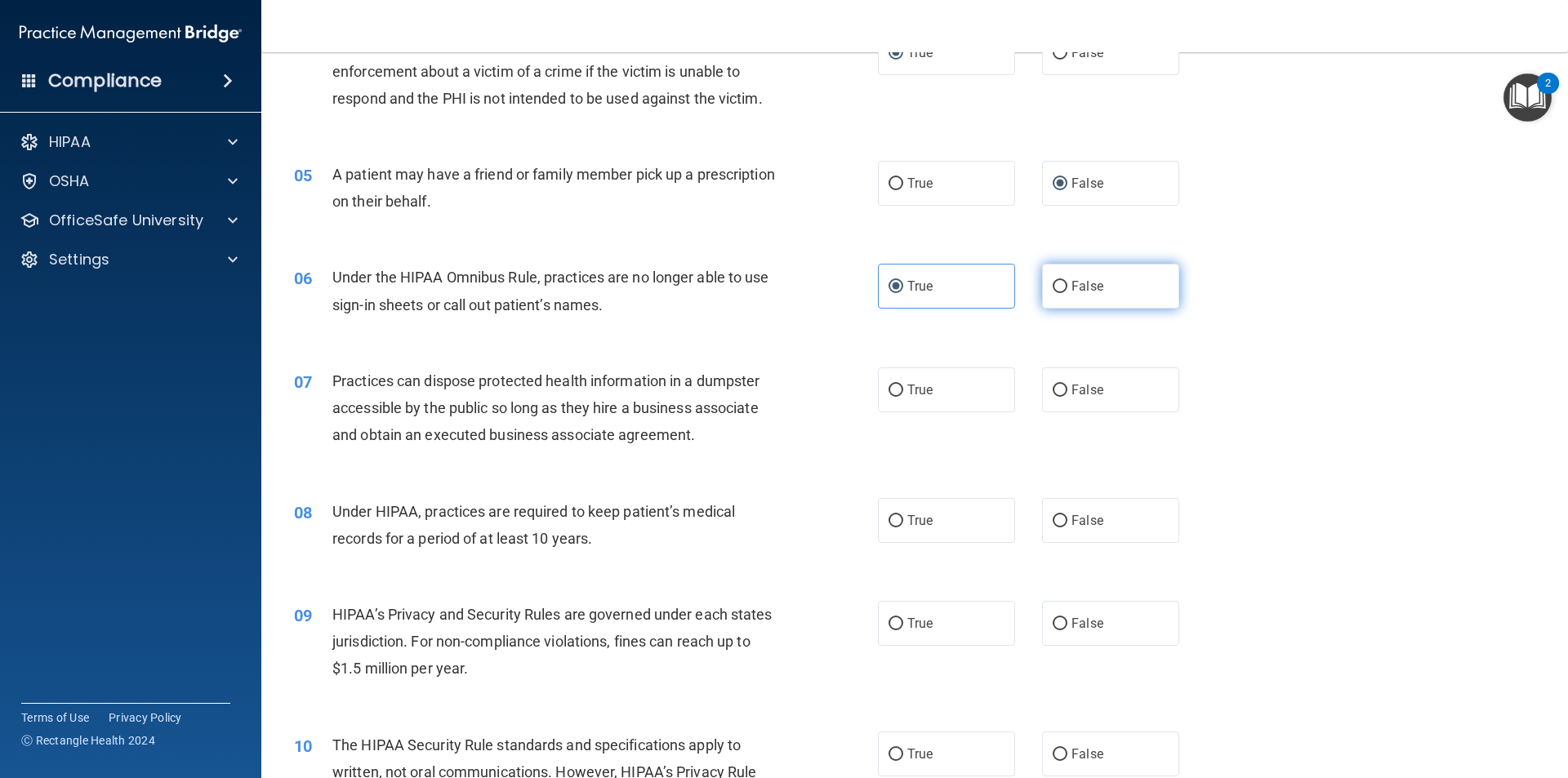
radio input "true"
radio input "false"
click at [758, 400] on label "False" at bounding box center [1111, 390] width 137 height 45
click at [758, 397] on input "False" at bounding box center [1060, 391] width 15 height 12
radio input "true"
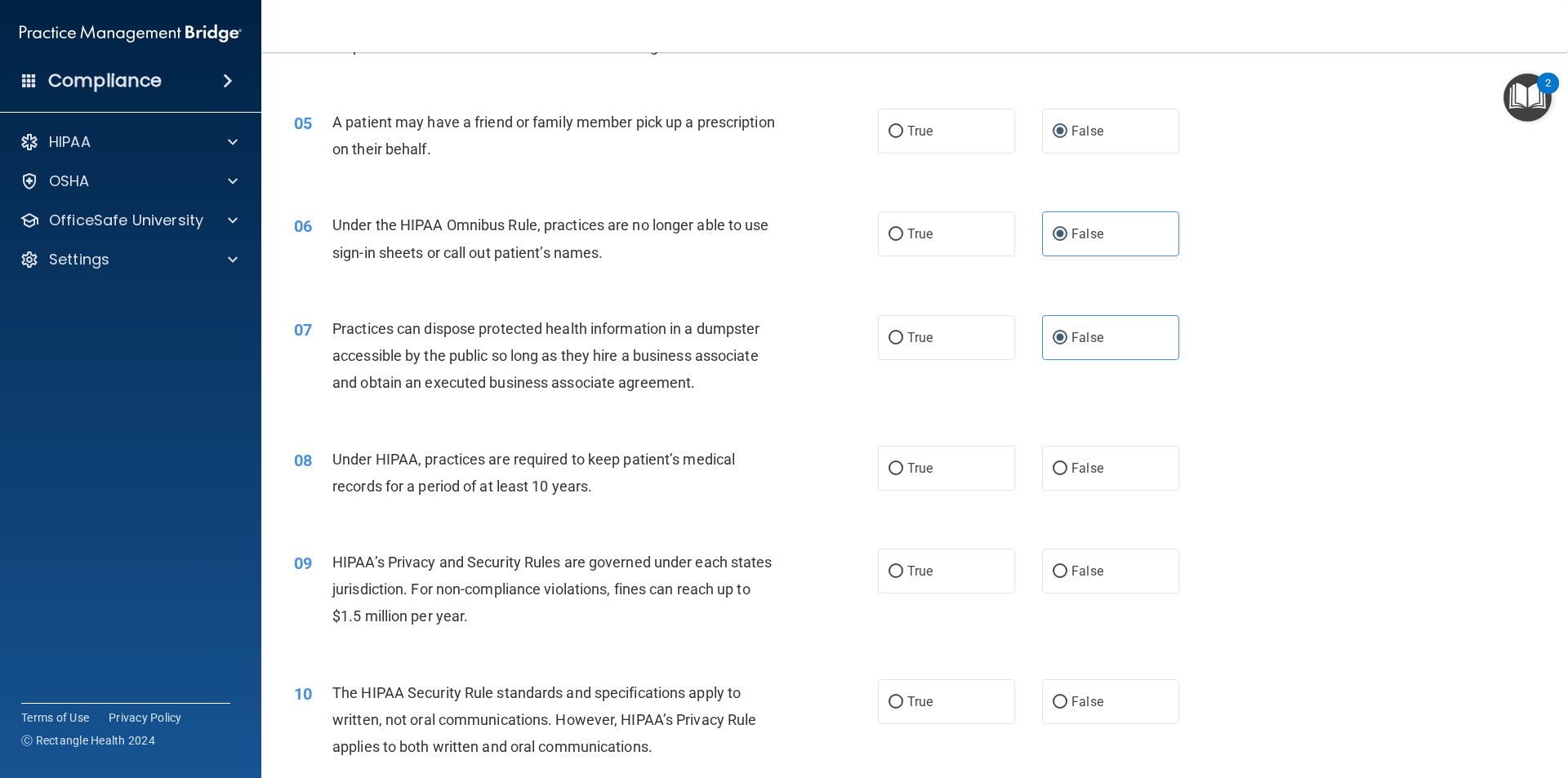
scroll to position [571, 0]
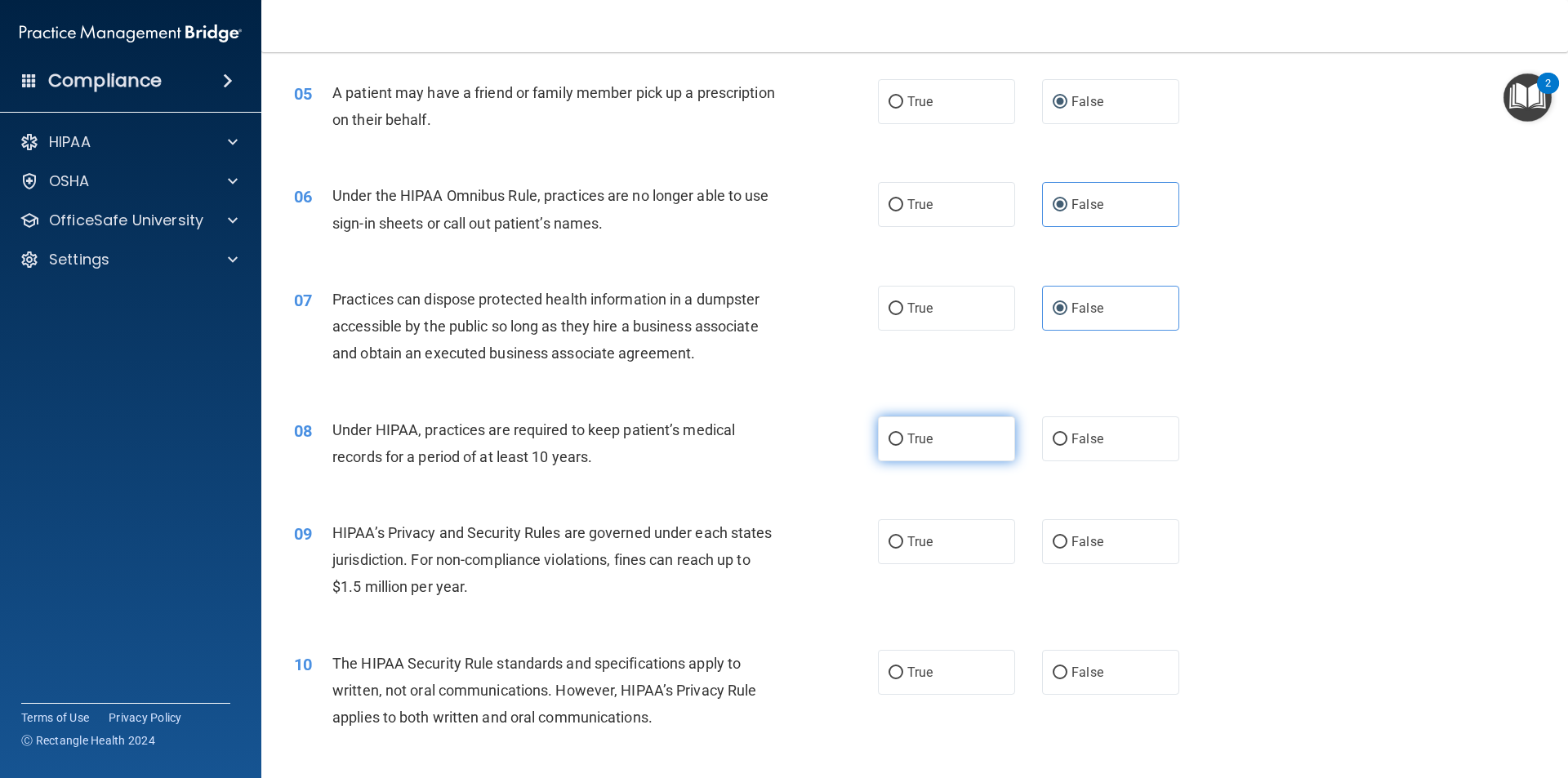
click at [758, 446] on label "True" at bounding box center [947, 439] width 137 height 45
click at [758, 445] on input "True" at bounding box center [896, 439] width 15 height 12
radio input "true"
click at [758, 566] on div "09 HIPAA’s Privacy and Security Rules are governed under each states jurisdicti…" at bounding box center [914, 564] width 1266 height 130
click at [758, 549] on span "True" at bounding box center [920, 542] width 25 height 16
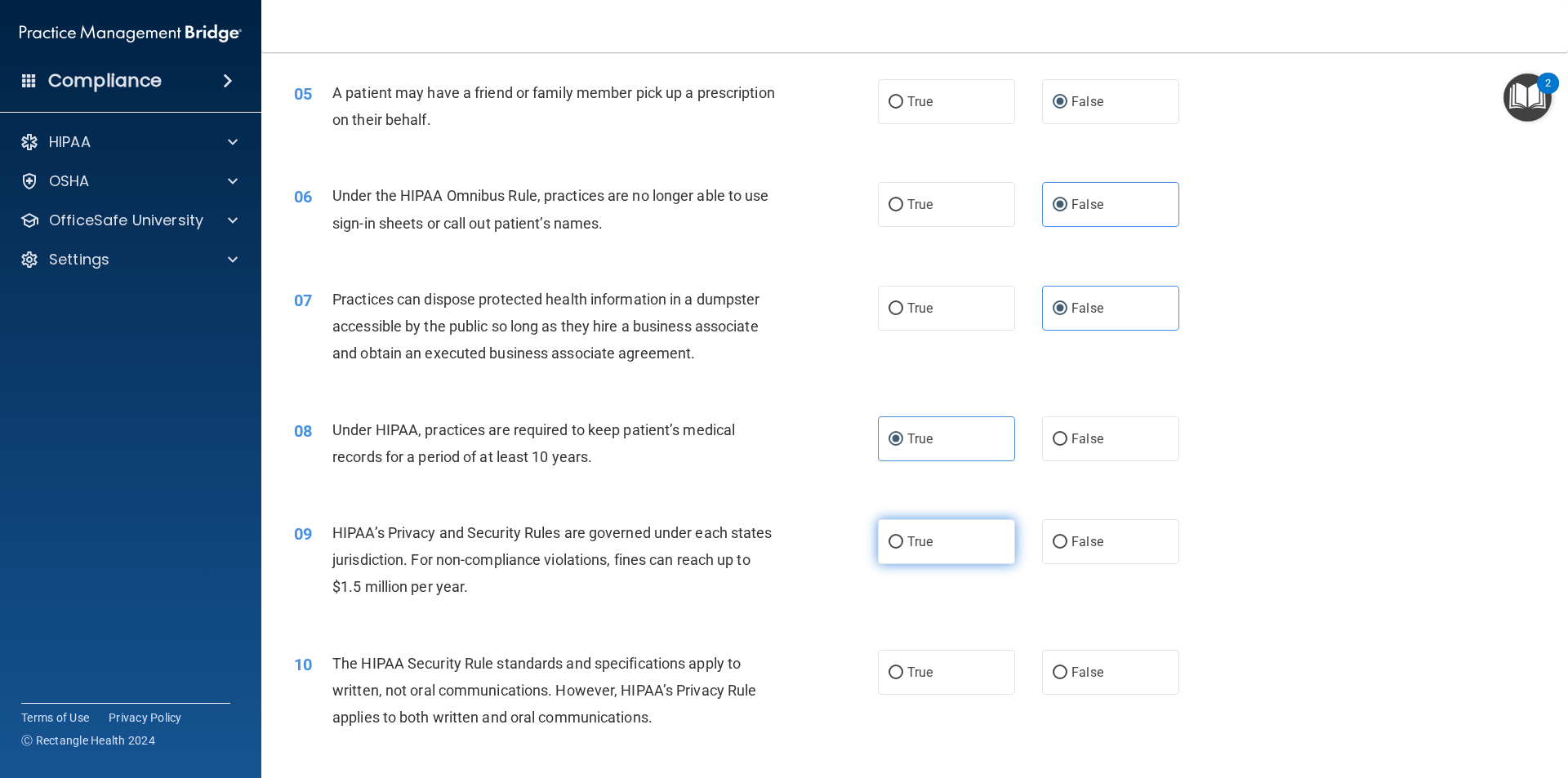
click at [758, 549] on input "True" at bounding box center [896, 543] width 15 height 12
radio input "true"
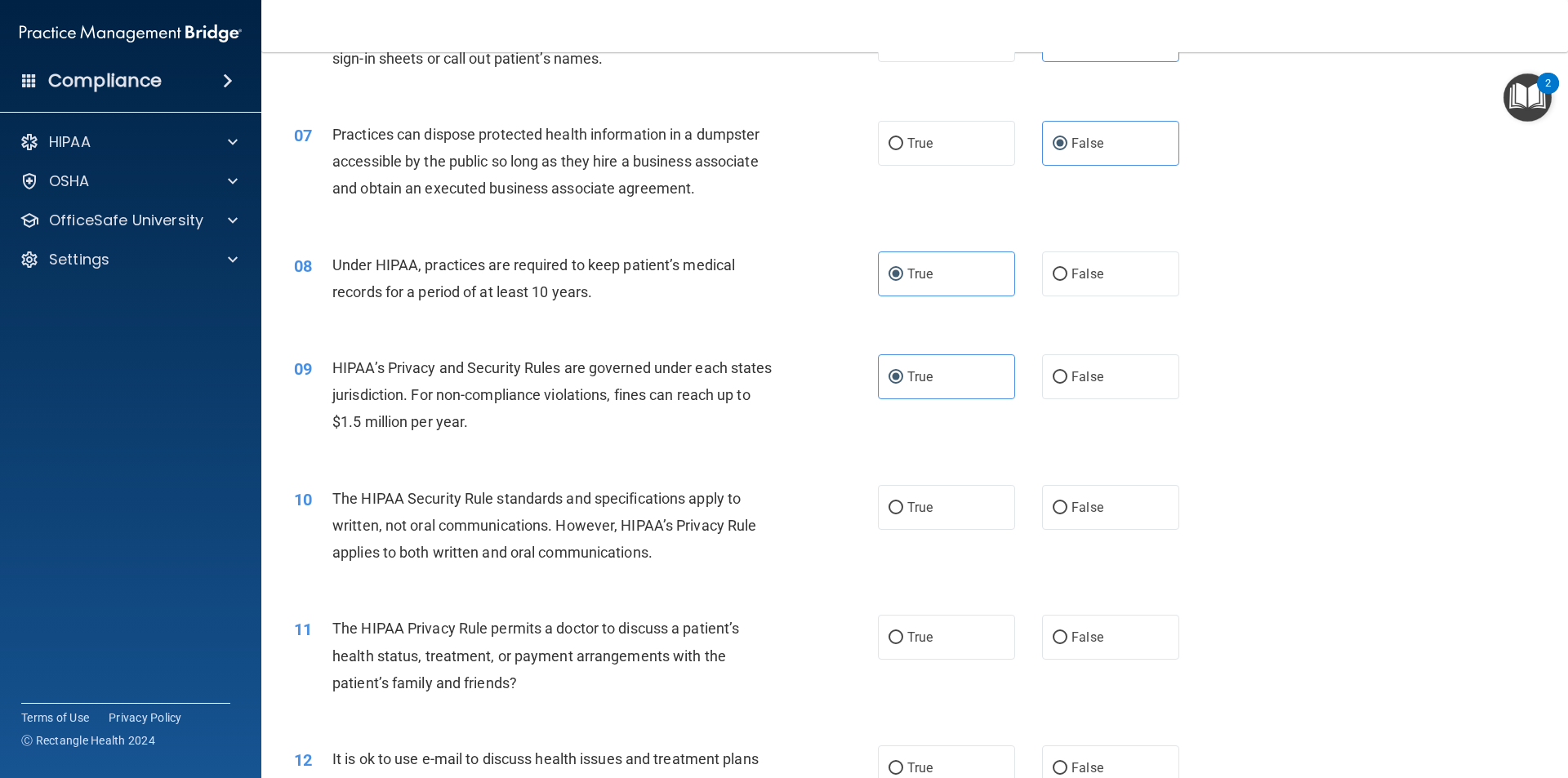
scroll to position [735, 0]
click at [175, 215] on p "OfficeSafe University" at bounding box center [126, 221] width 155 height 20
click at [198, 262] on img at bounding box center [198, 260] width 21 height 21
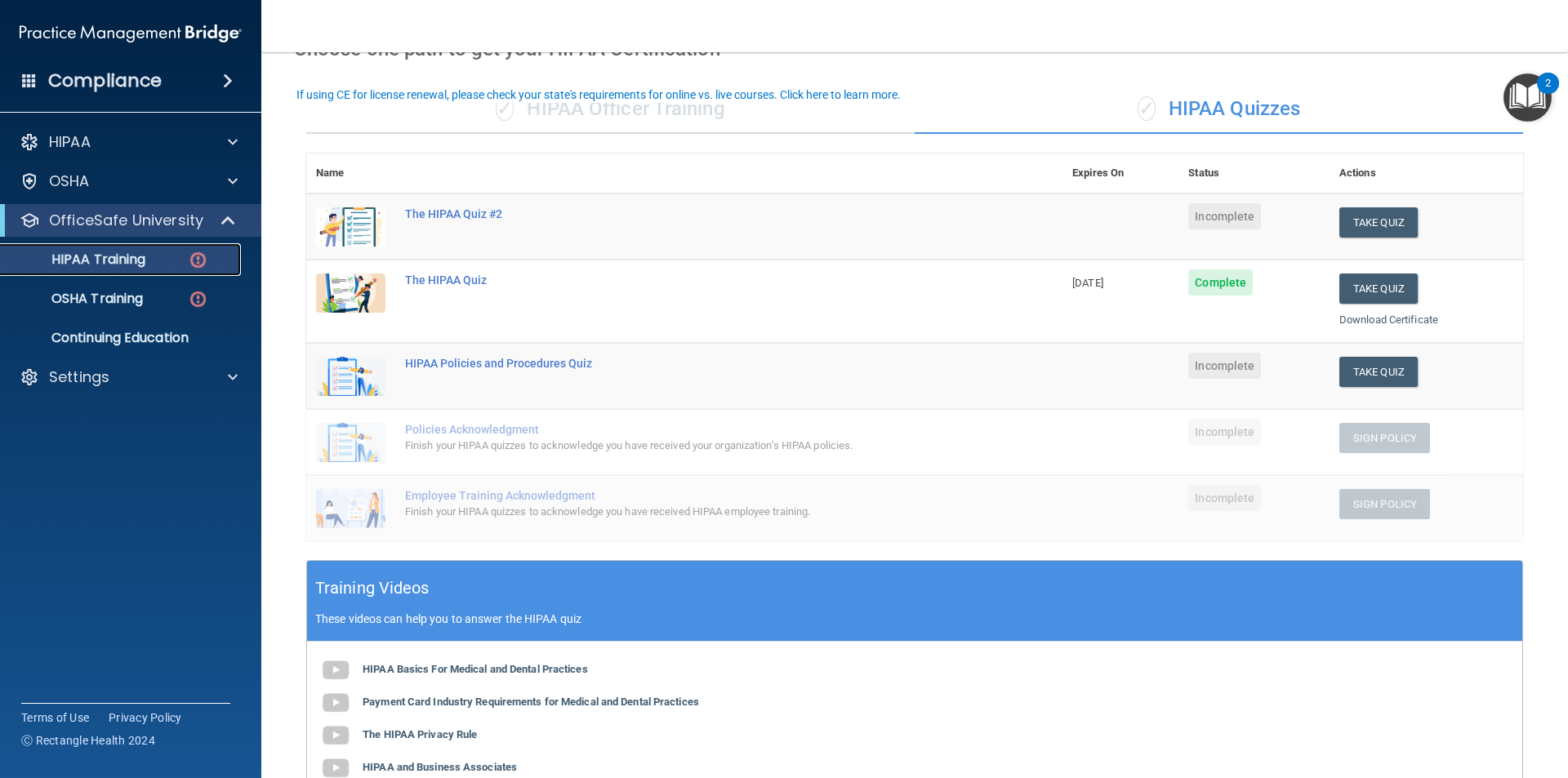
scroll to position [56, 0]
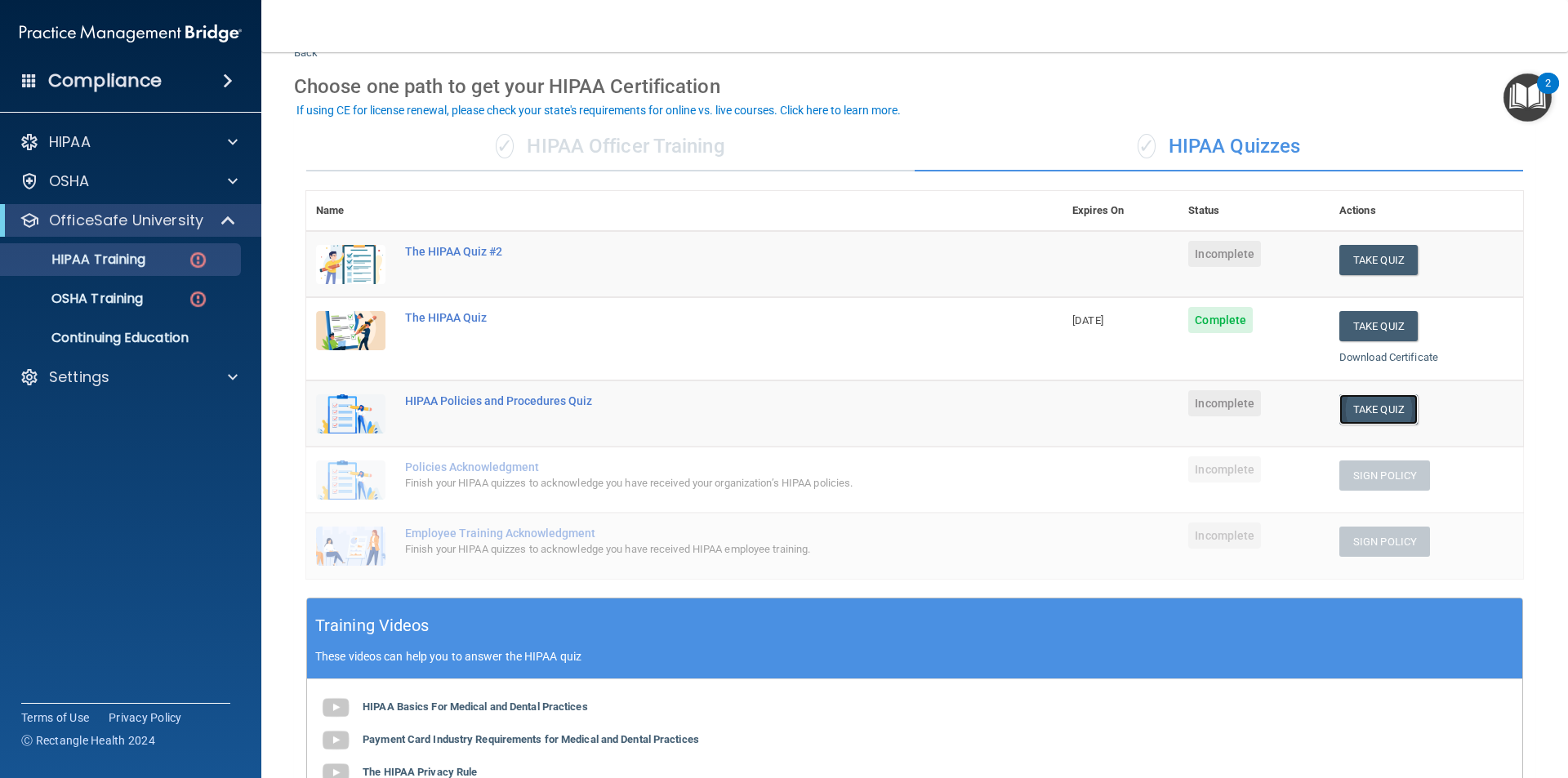
click at [758, 404] on button "Take Quiz" at bounding box center [1379, 409] width 78 height 30
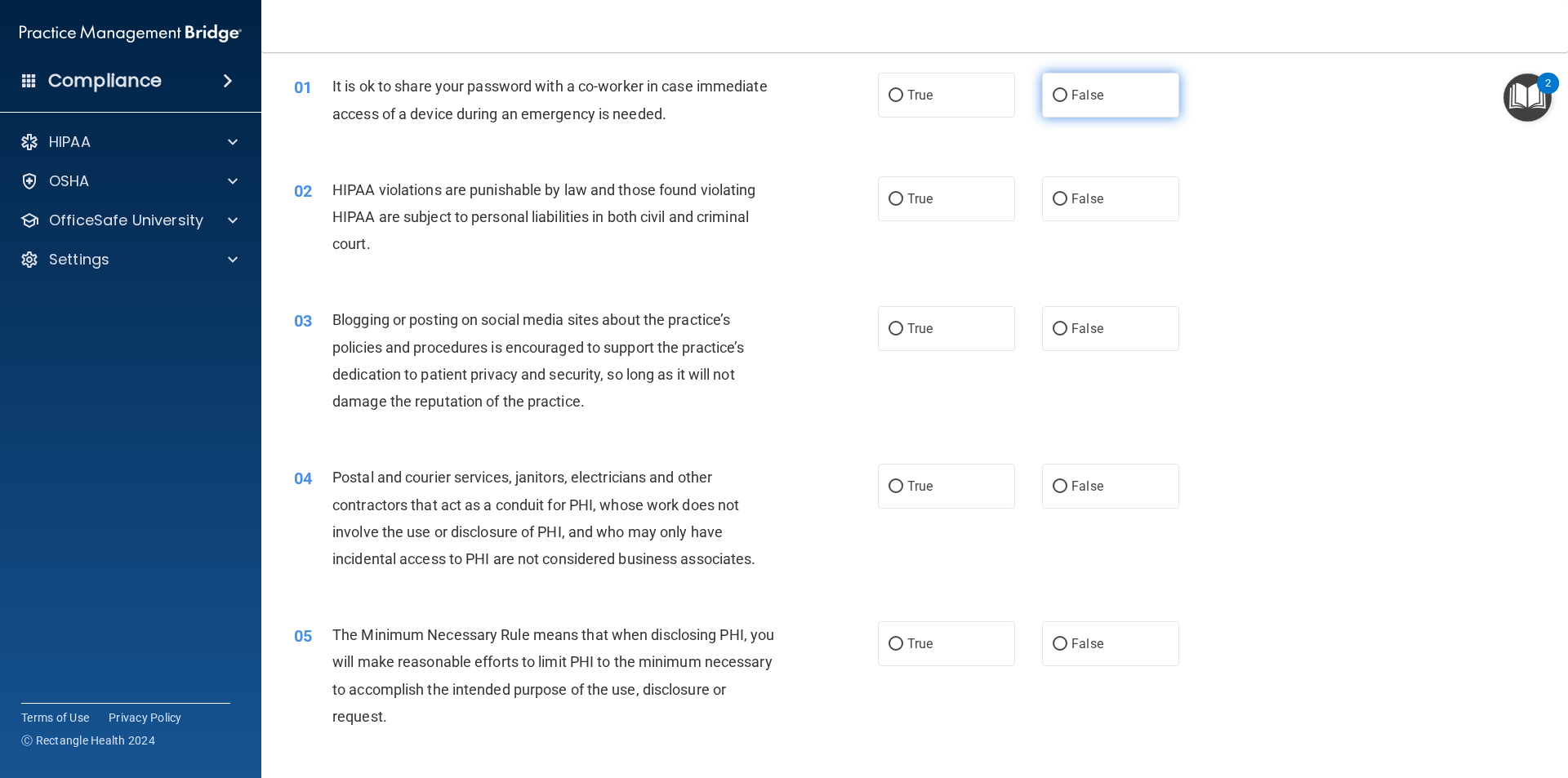
click at [758, 99] on span "False" at bounding box center [1088, 96] width 32 height 16
click at [758, 99] on input "False" at bounding box center [1060, 96] width 15 height 12
radio input "true"
click at [758, 192] on label "True" at bounding box center [947, 199] width 137 height 45
click at [758, 194] on input "True" at bounding box center [896, 200] width 15 height 12
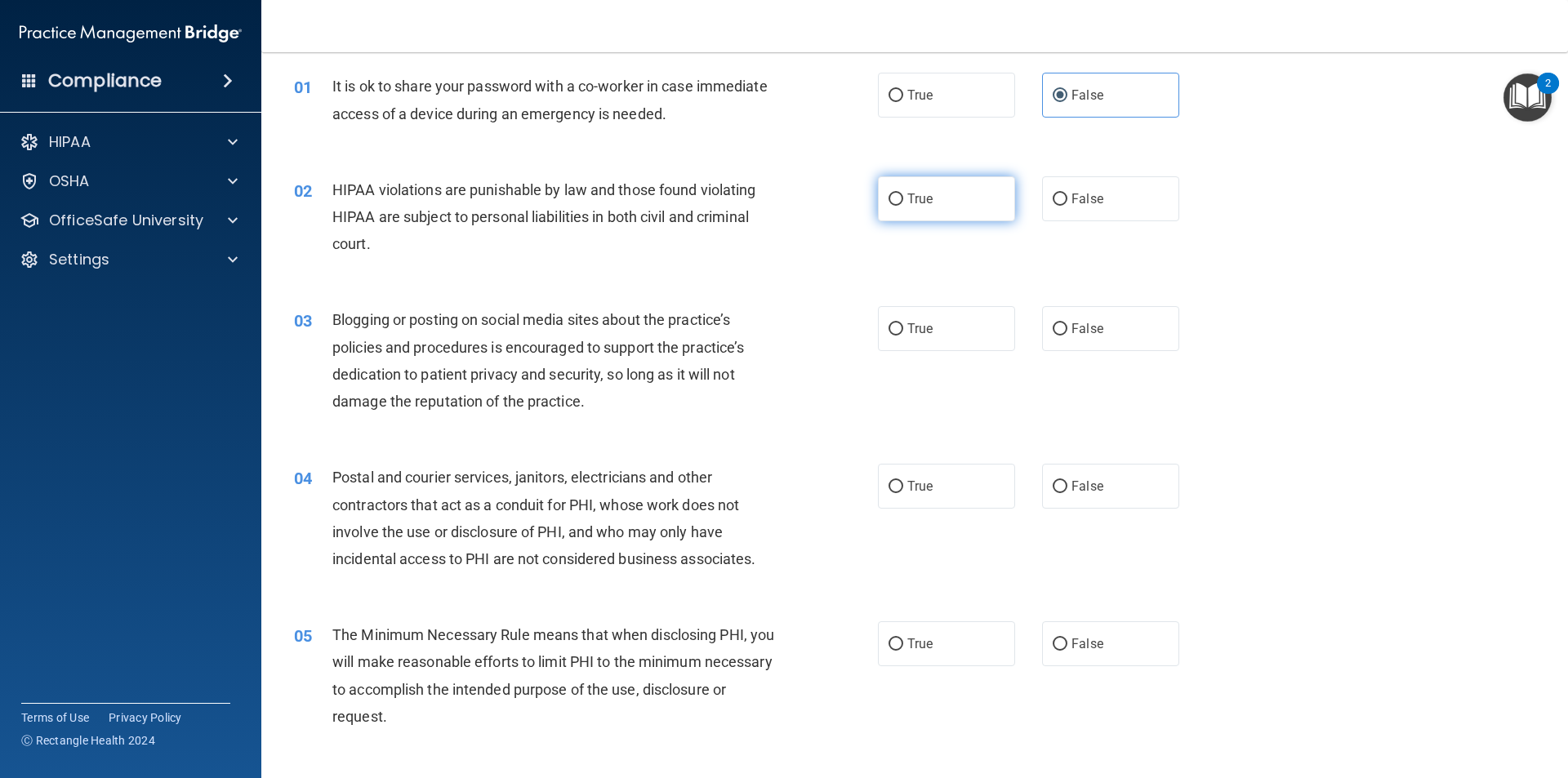
radio input "true"
click at [758, 323] on label "False" at bounding box center [1111, 329] width 137 height 45
click at [758, 323] on input "False" at bounding box center [1060, 329] width 15 height 12
radio input "true"
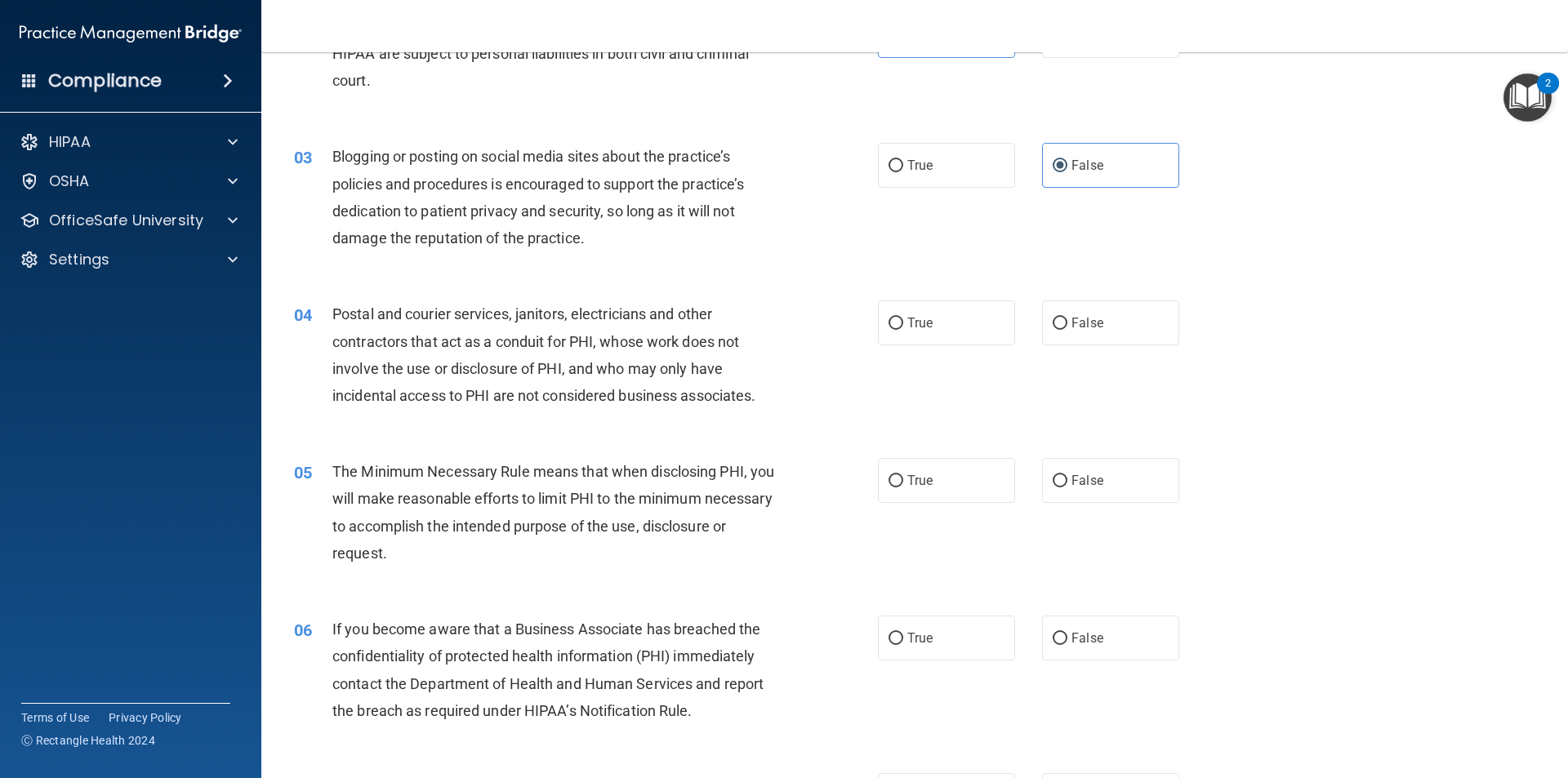
scroll to position [301, 0]
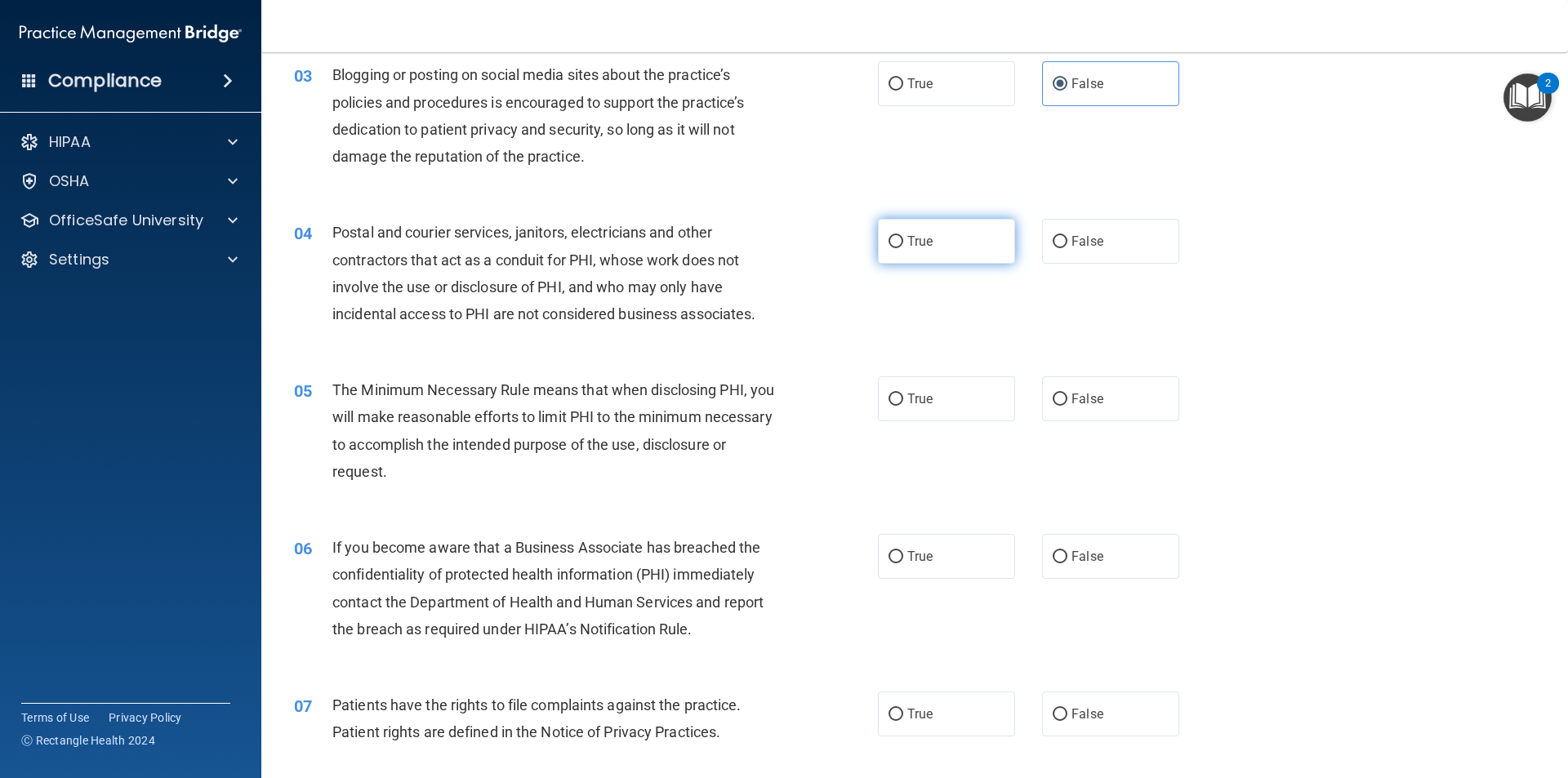
click at [758, 244] on label "True" at bounding box center [947, 241] width 137 height 45
click at [758, 244] on input "True" at bounding box center [896, 242] width 15 height 12
radio input "true"
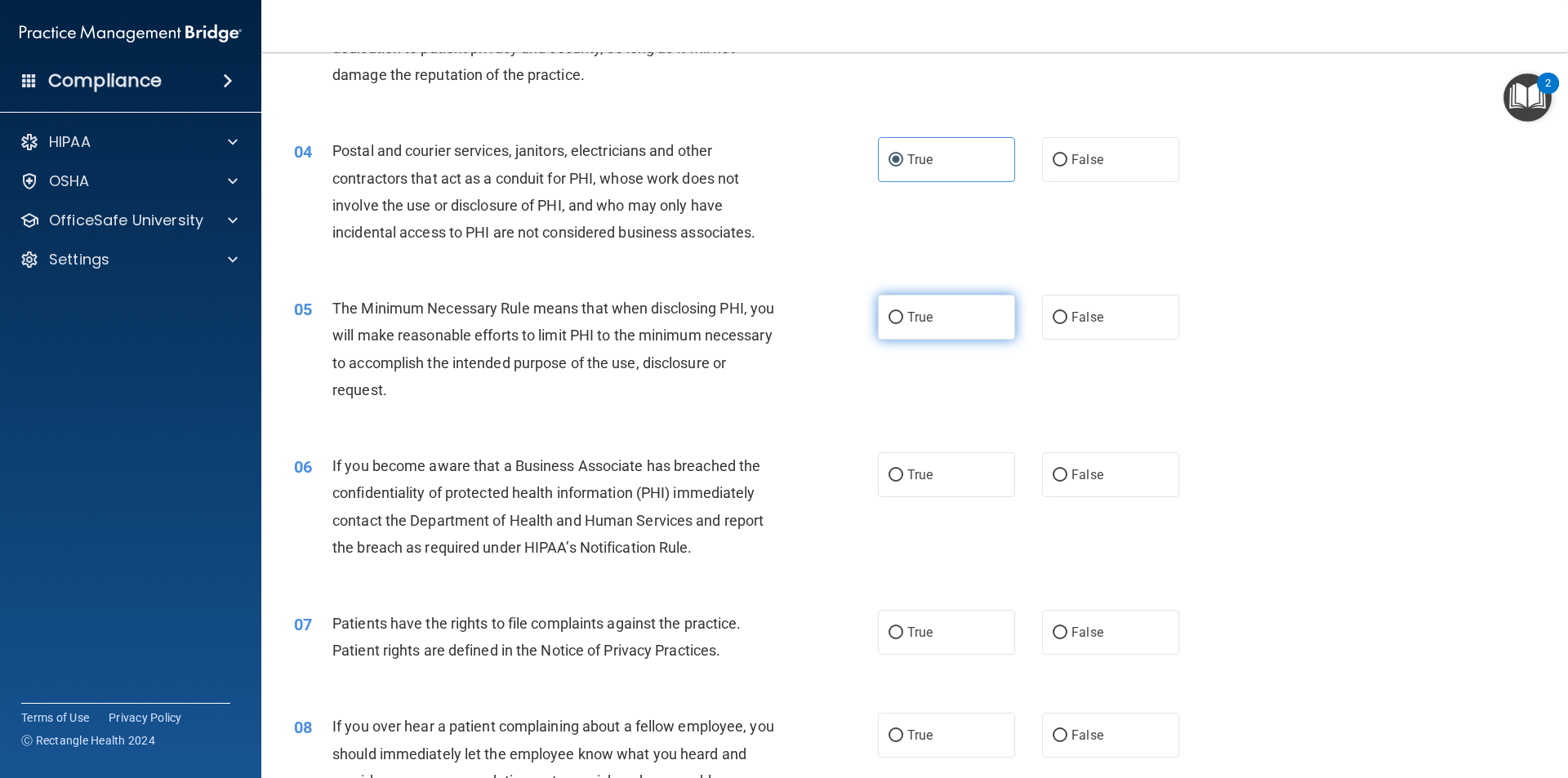
scroll to position [465, 0]
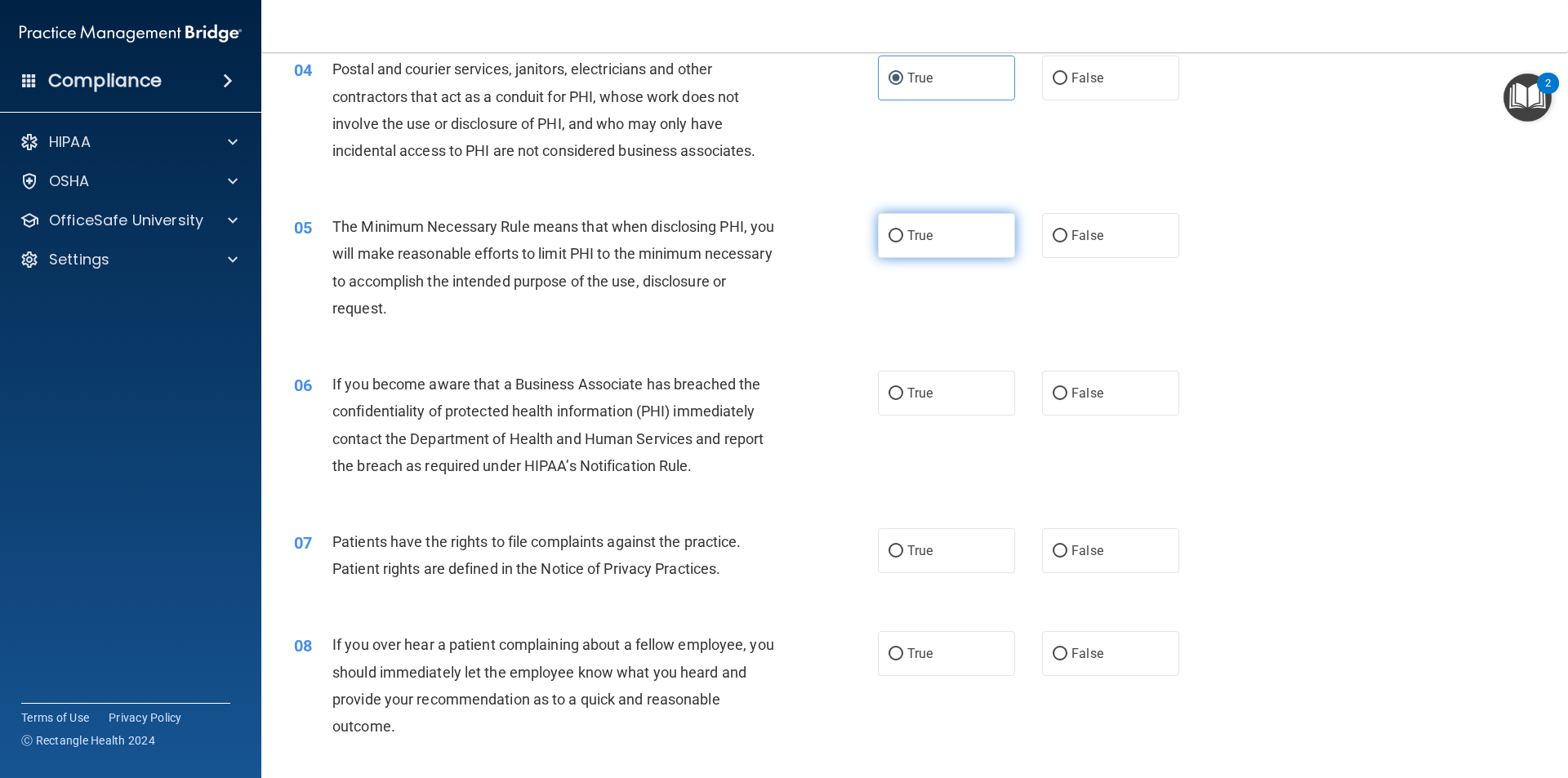
click at [758, 234] on label "True" at bounding box center [947, 235] width 137 height 45
click at [758, 234] on input "True" at bounding box center [896, 236] width 15 height 12
radio input "true"
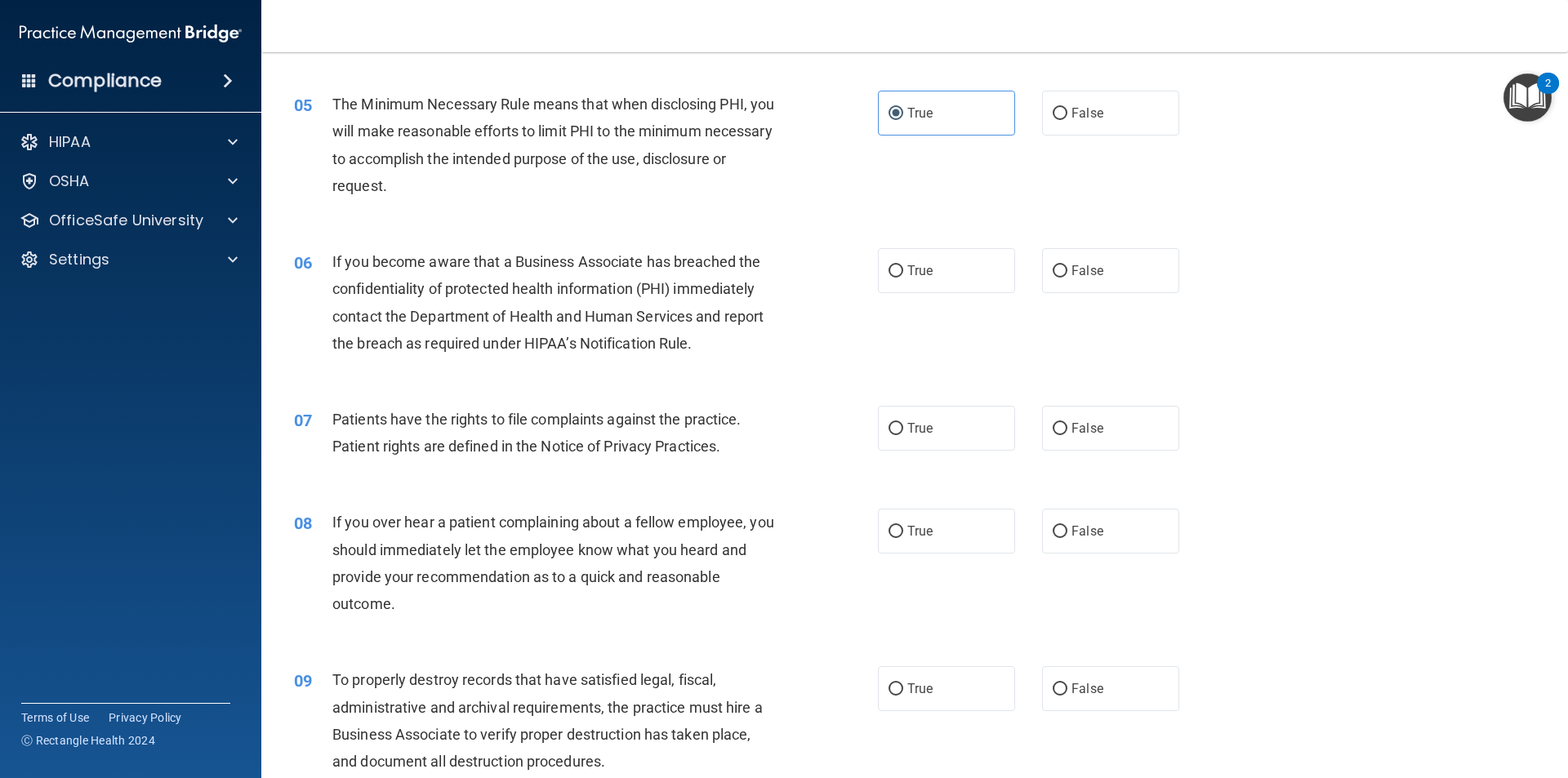
scroll to position [628, 0]
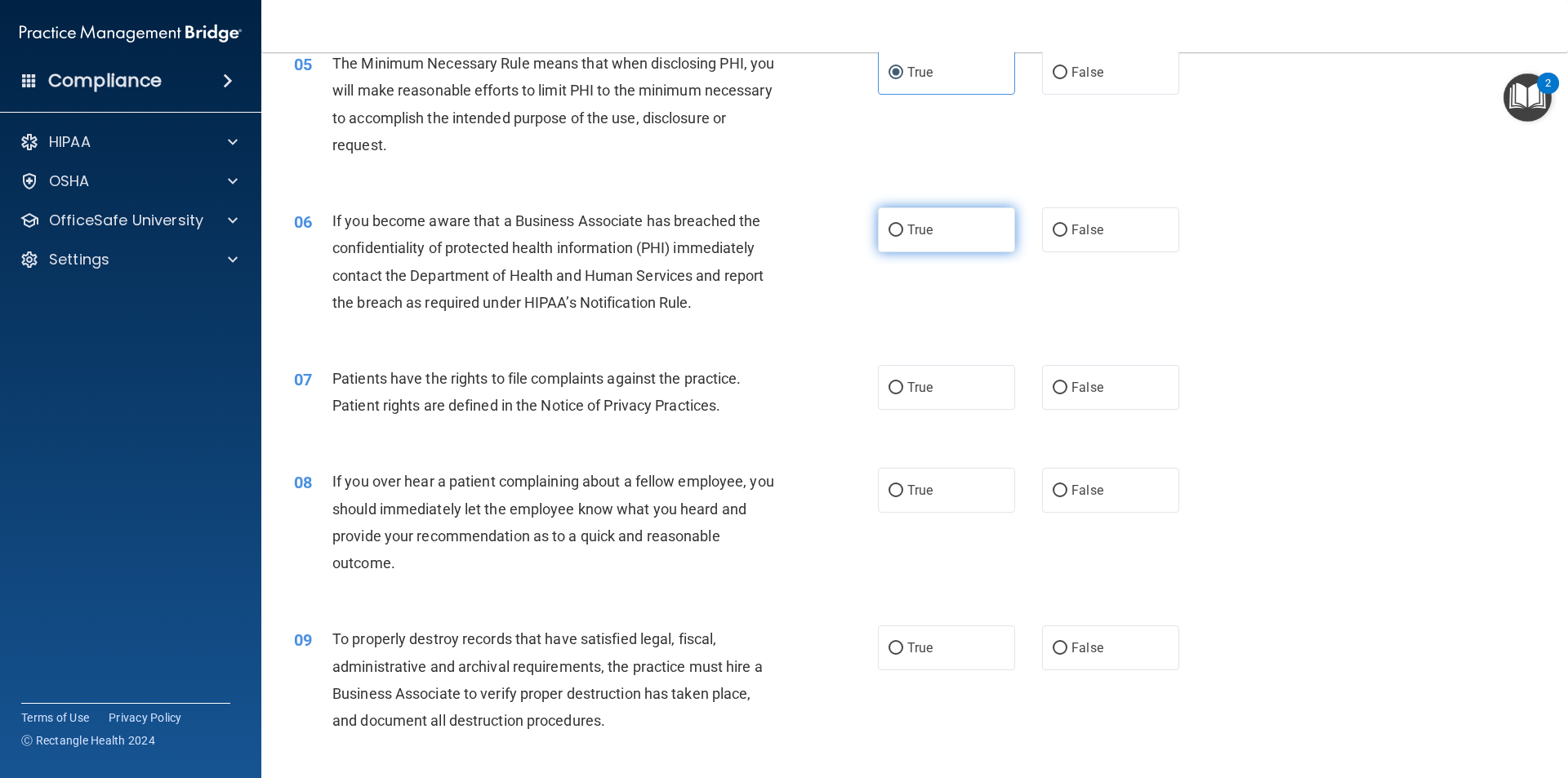
click at [758, 231] on label "True" at bounding box center [947, 230] width 137 height 45
click at [758, 231] on input "True" at bounding box center [896, 231] width 15 height 12
radio input "true"
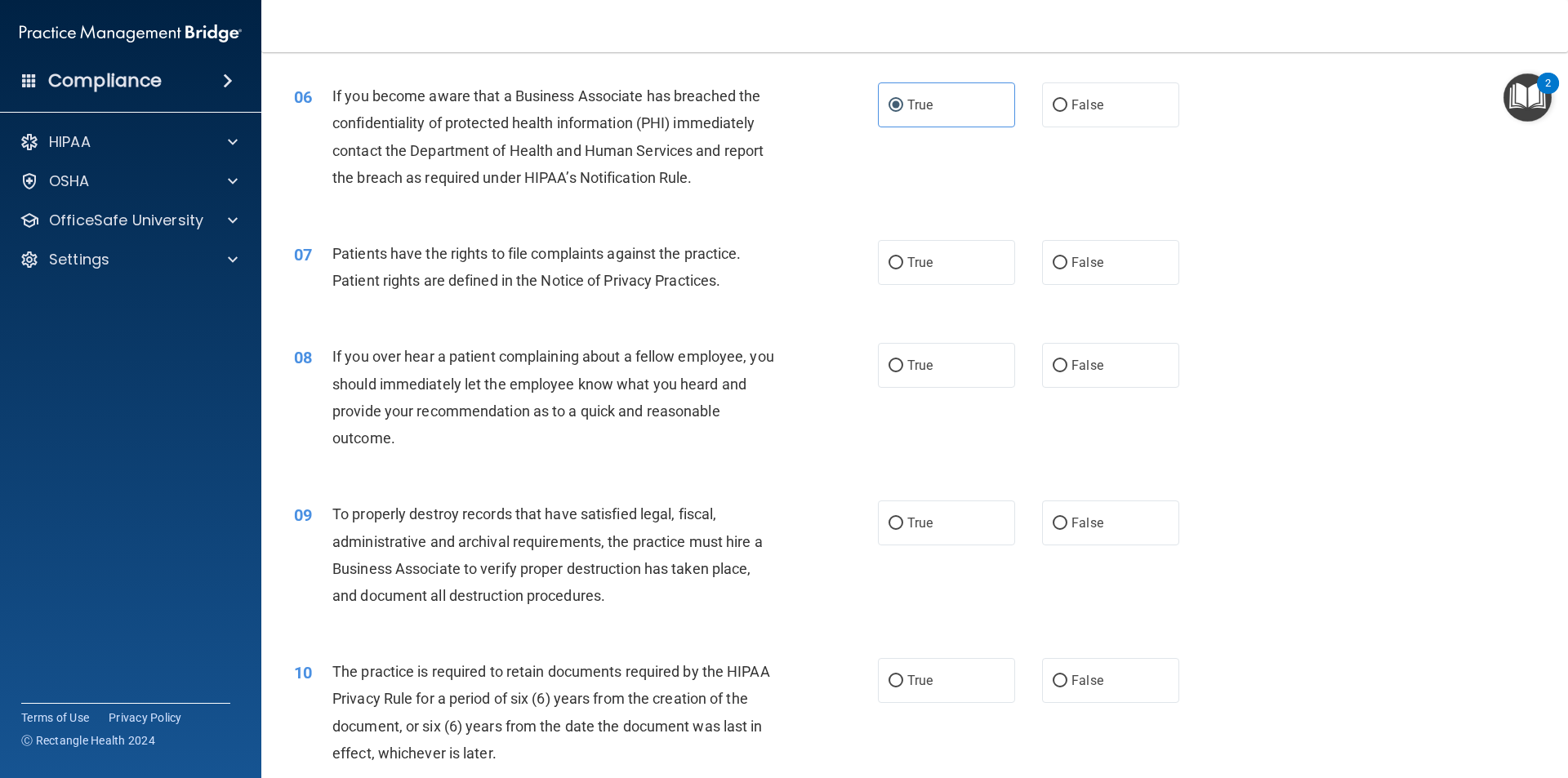
scroll to position [791, 0]
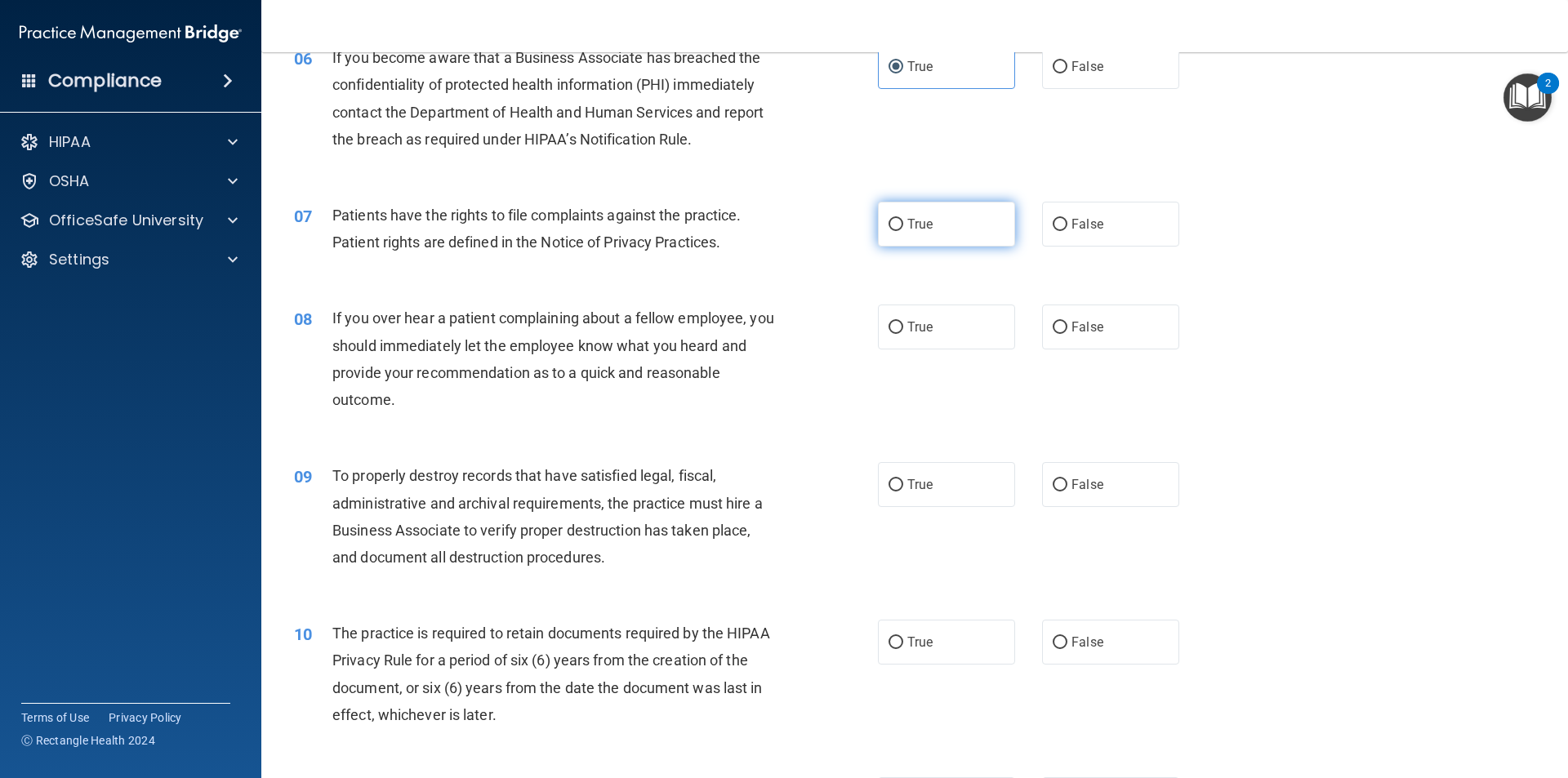
click at [758, 229] on span "True" at bounding box center [920, 224] width 25 height 16
click at [758, 229] on input "True" at bounding box center [896, 225] width 15 height 12
radio input "true"
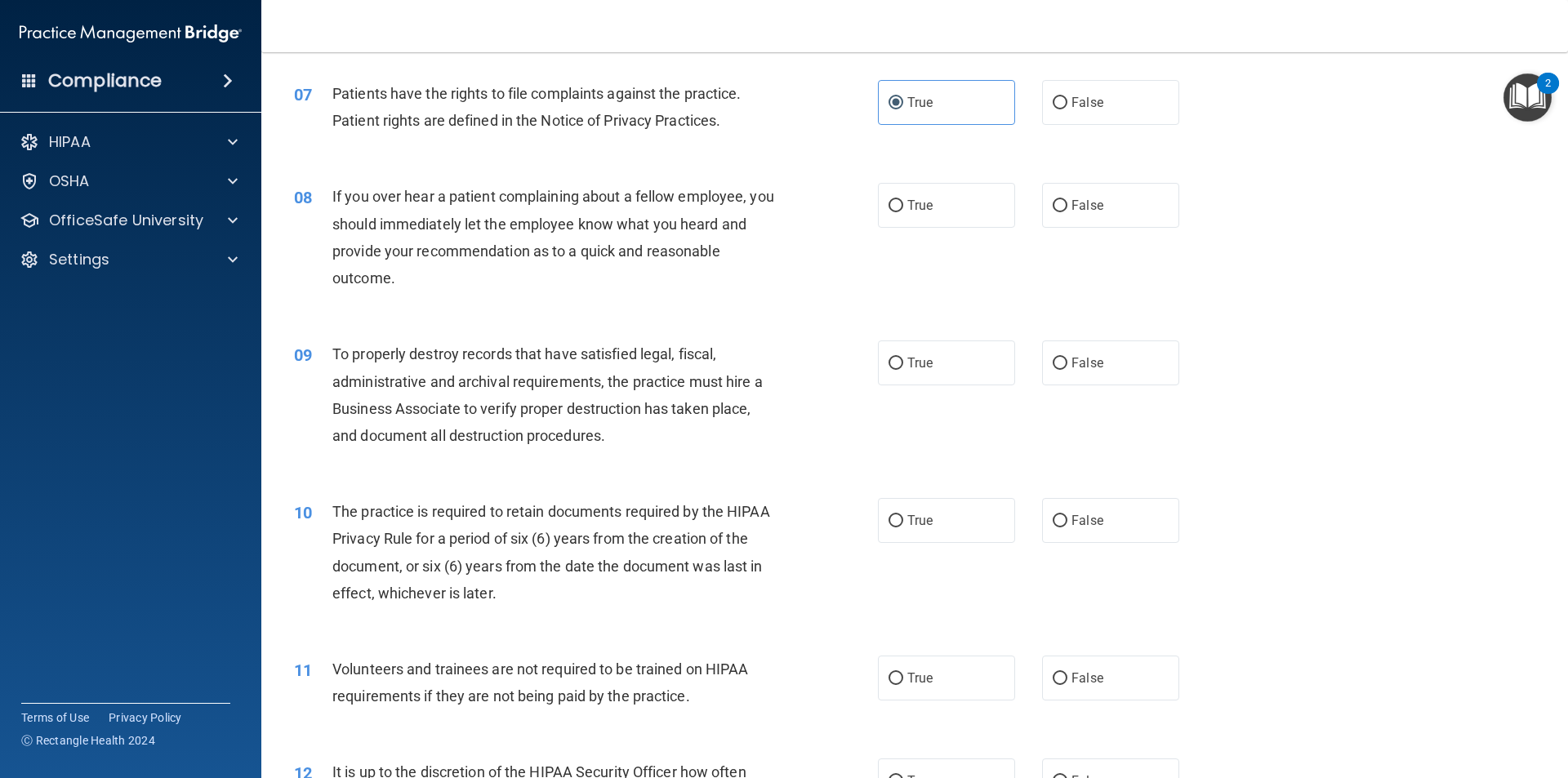
scroll to position [954, 0]
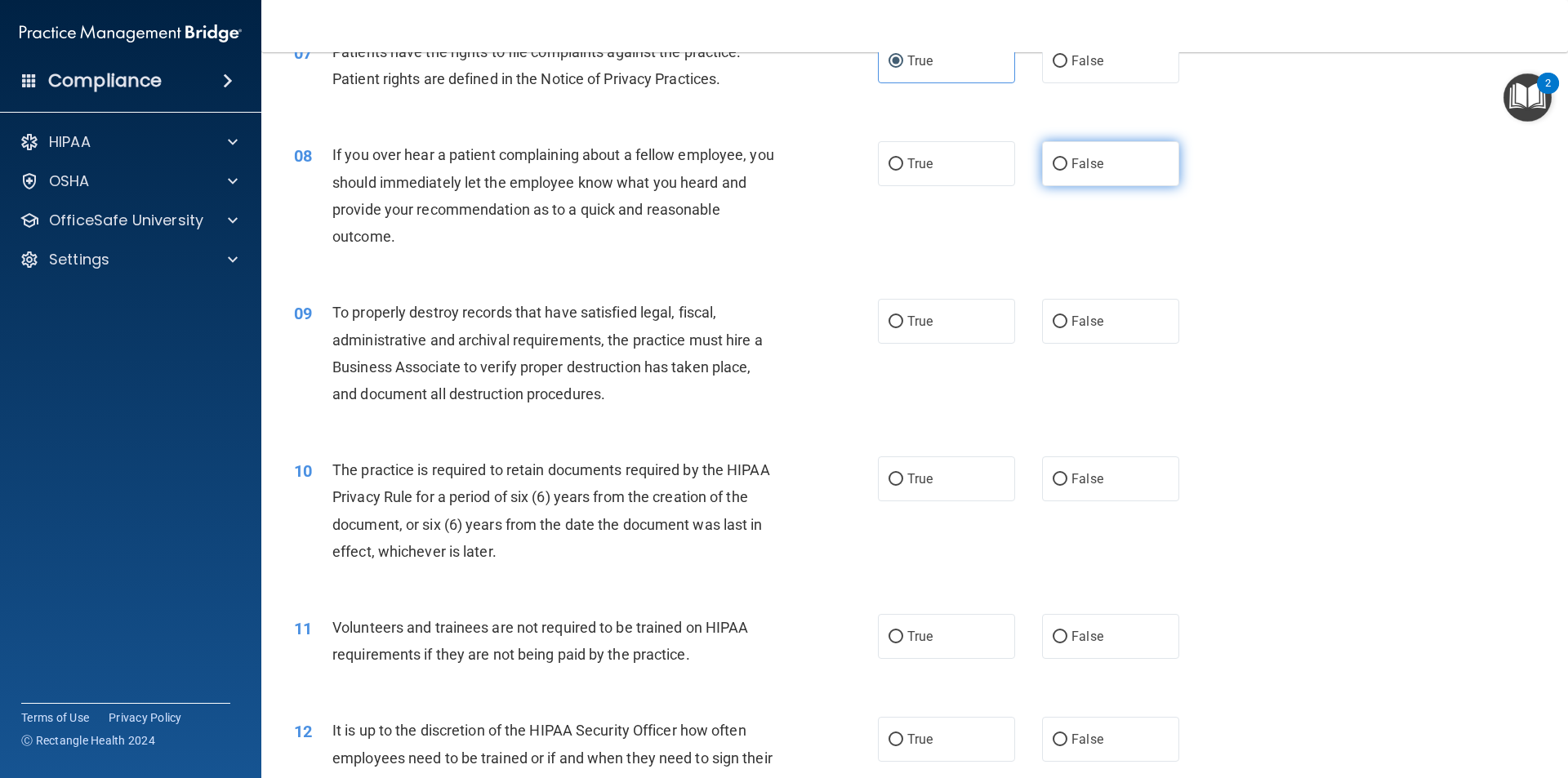
click at [758, 168] on span "False" at bounding box center [1088, 164] width 32 height 16
click at [758, 168] on input "False" at bounding box center [1060, 164] width 15 height 12
radio input "true"
click at [758, 324] on label "True" at bounding box center [947, 321] width 137 height 45
click at [758, 324] on input "True" at bounding box center [896, 322] width 15 height 12
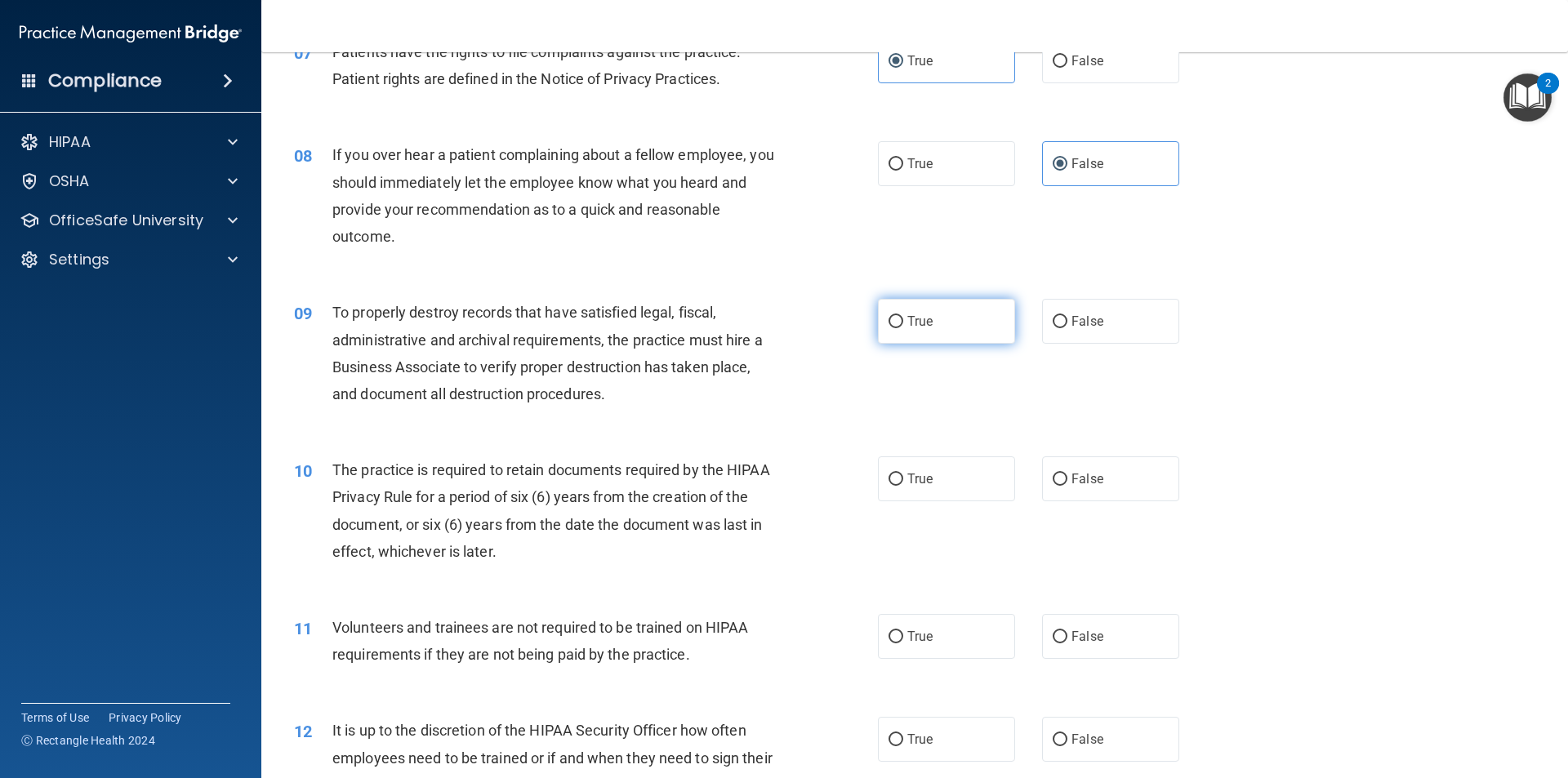
radio input "true"
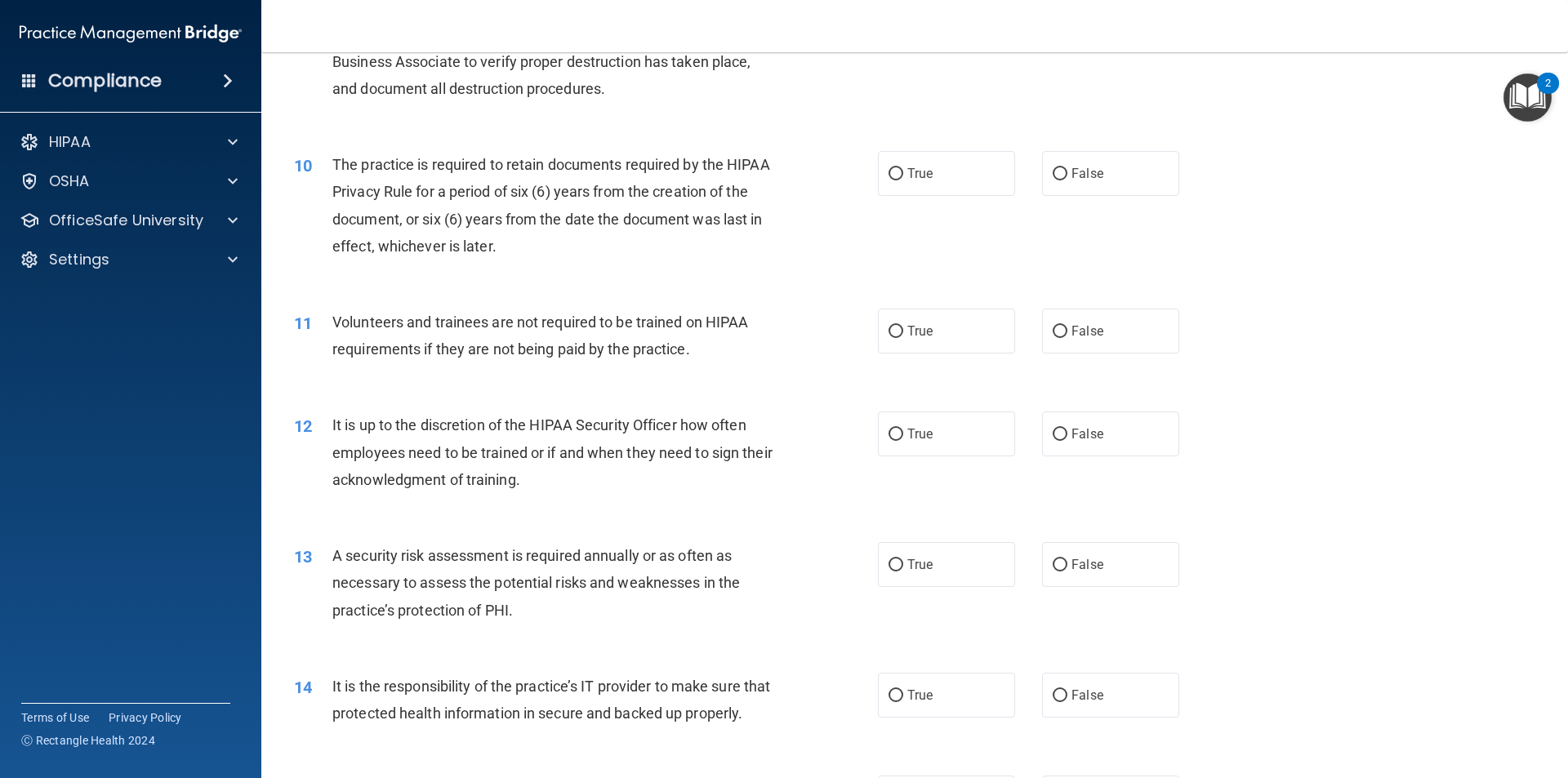
scroll to position [1281, 0]
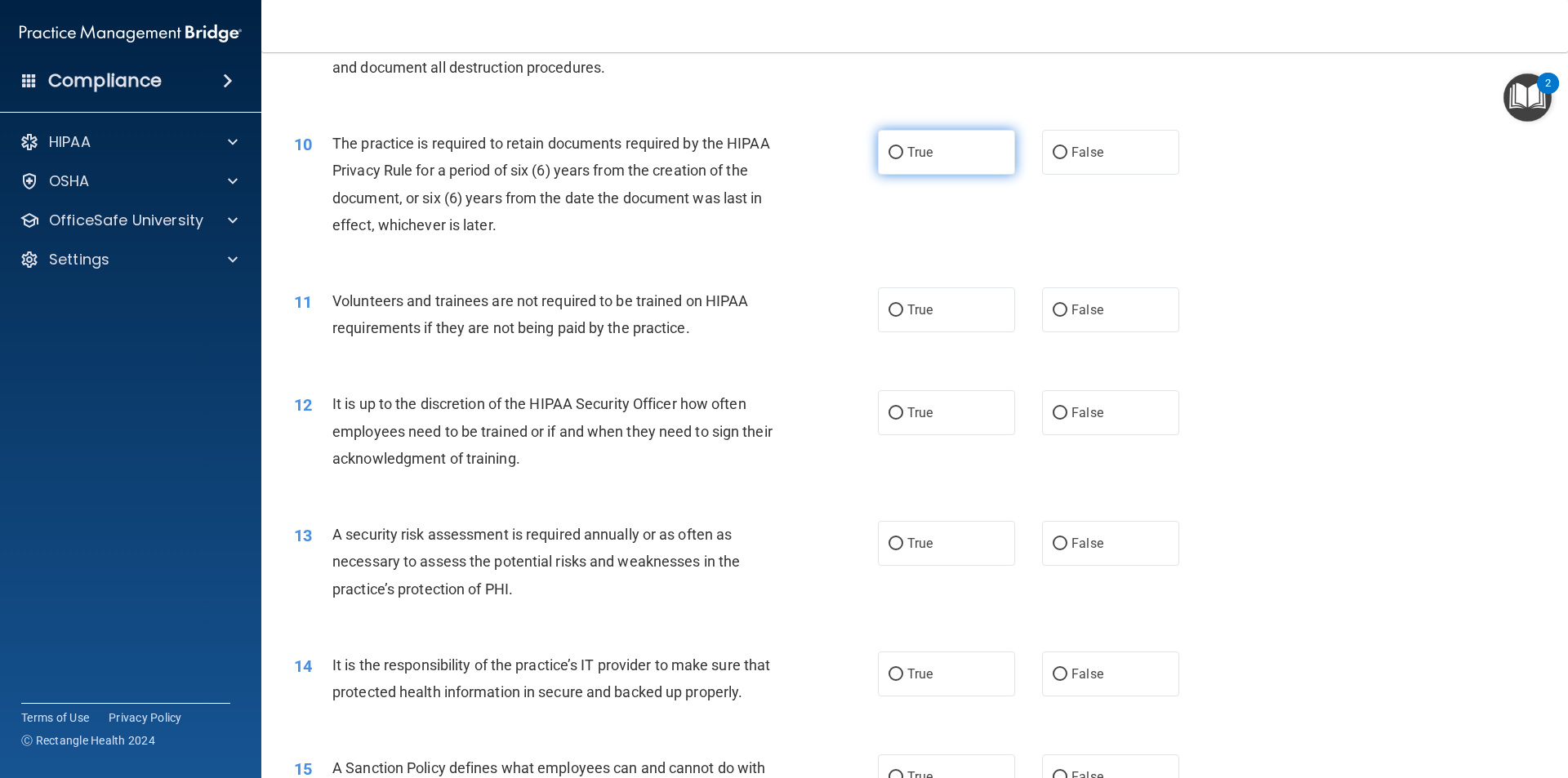
click at [758, 157] on span "True" at bounding box center [920, 152] width 25 height 16
click at [758, 157] on input "True" at bounding box center [896, 153] width 15 height 12
radio input "true"
click at [758, 329] on label "False" at bounding box center [1111, 310] width 137 height 45
click at [758, 317] on input "False" at bounding box center [1060, 311] width 15 height 12
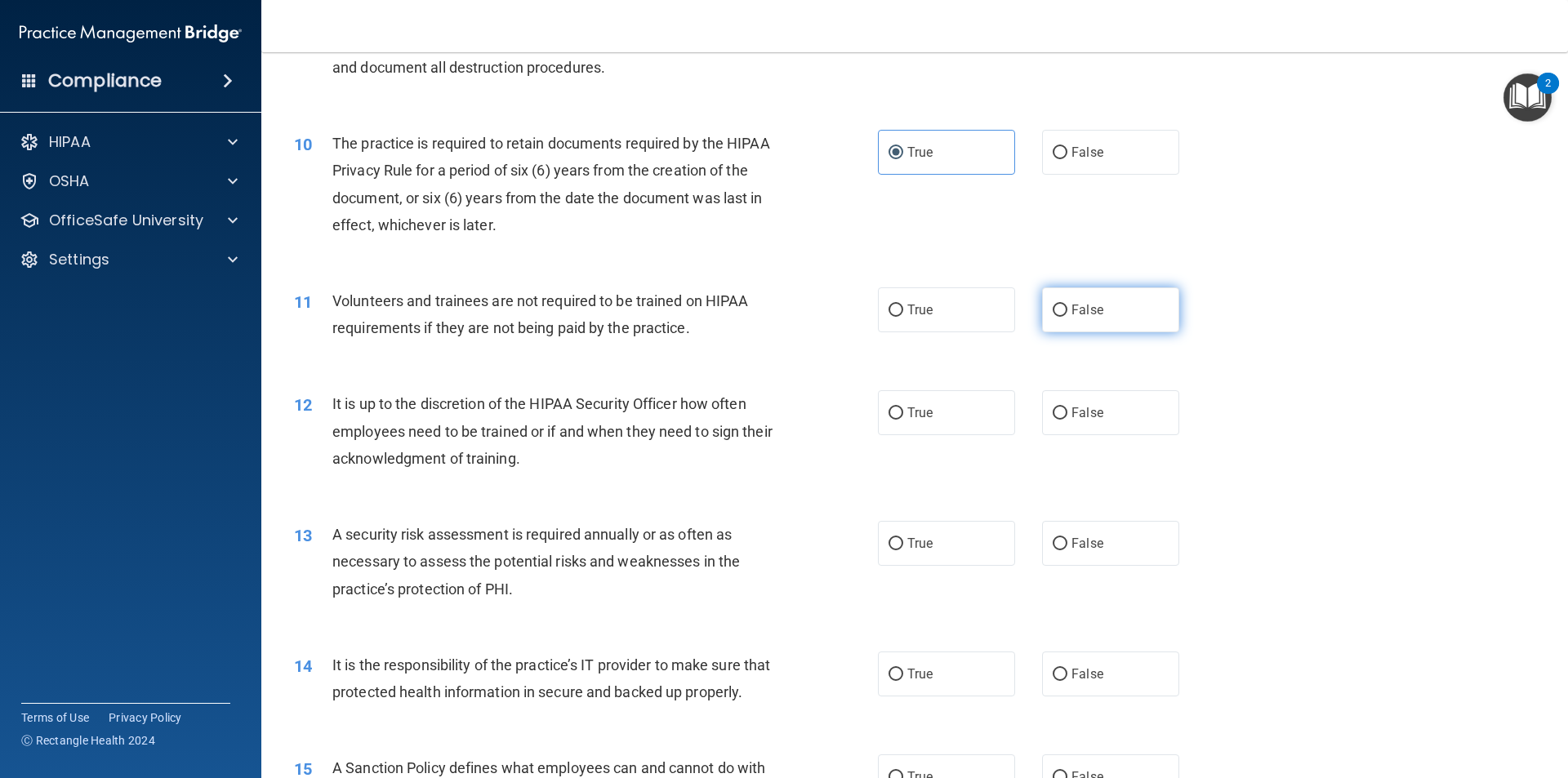
radio input "true"
click at [758, 414] on span "True" at bounding box center [920, 412] width 25 height 16
click at [758, 414] on input "True" at bounding box center [896, 413] width 15 height 12
radio input "true"
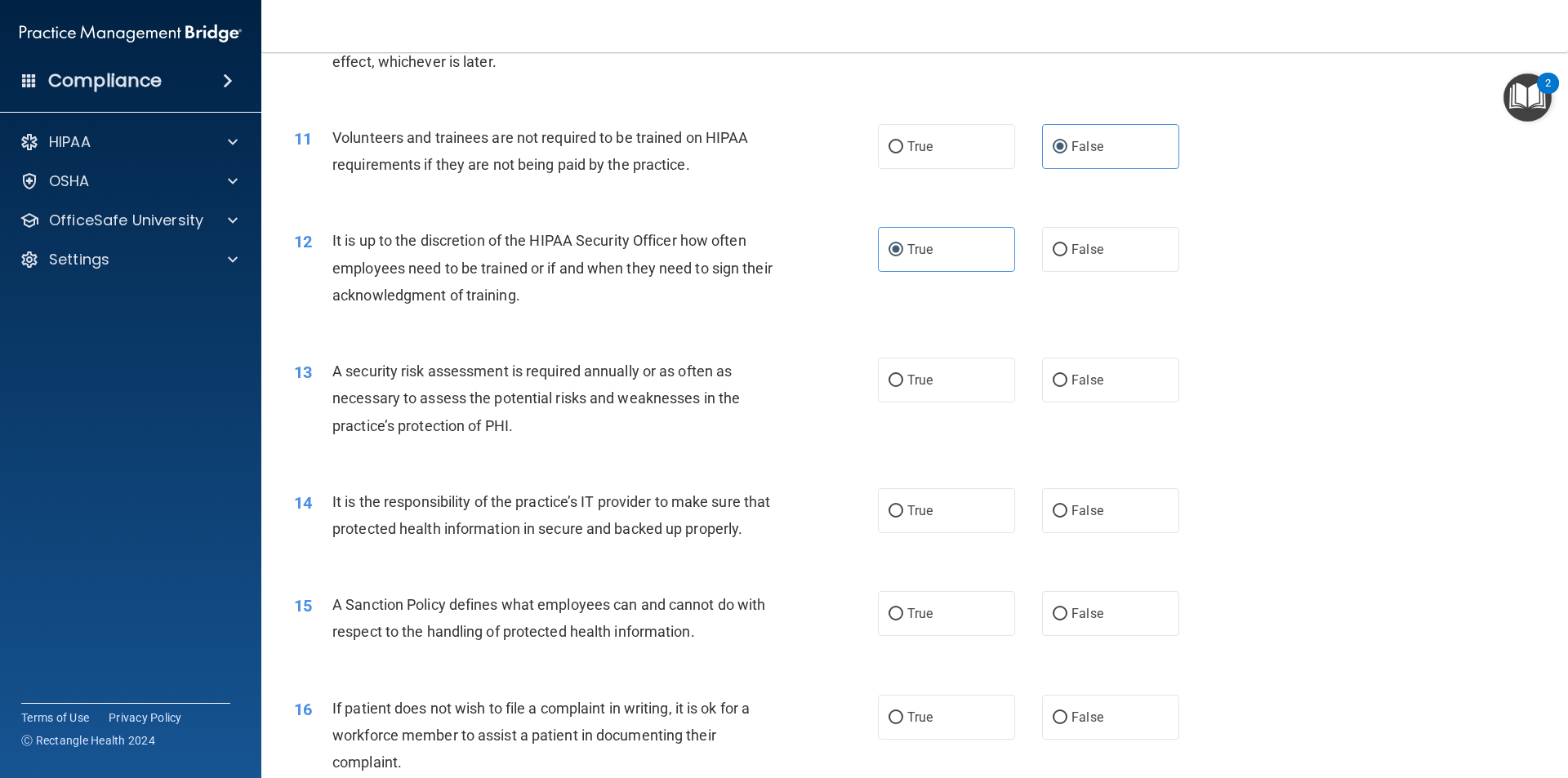
scroll to position [1526, 0]
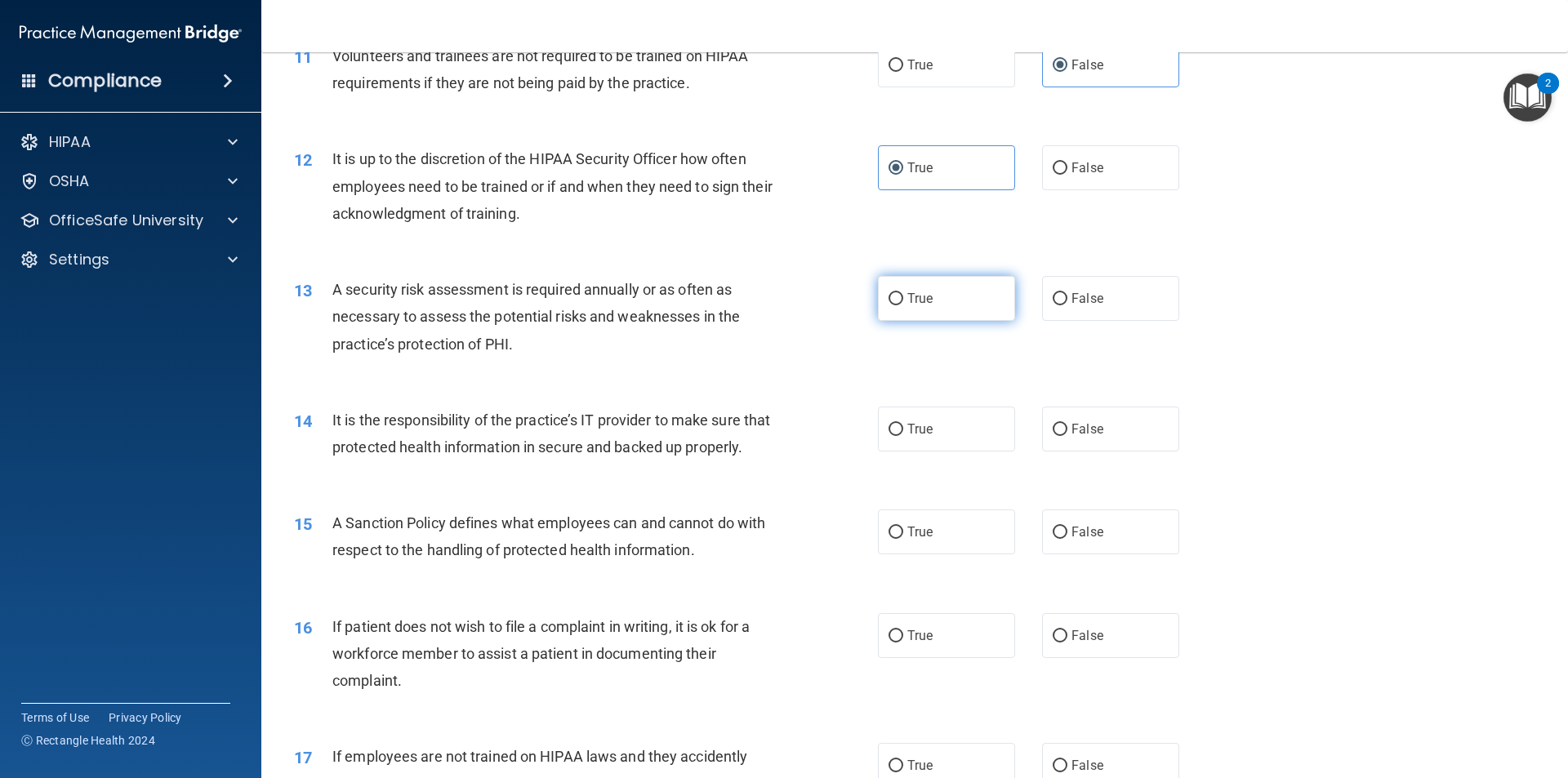
click at [758, 298] on label "True" at bounding box center [947, 299] width 137 height 45
click at [758, 298] on input "True" at bounding box center [896, 300] width 15 height 12
radio input "true"
click at [758, 429] on label "True" at bounding box center [947, 429] width 137 height 45
click at [758, 429] on input "True" at bounding box center [896, 430] width 15 height 12
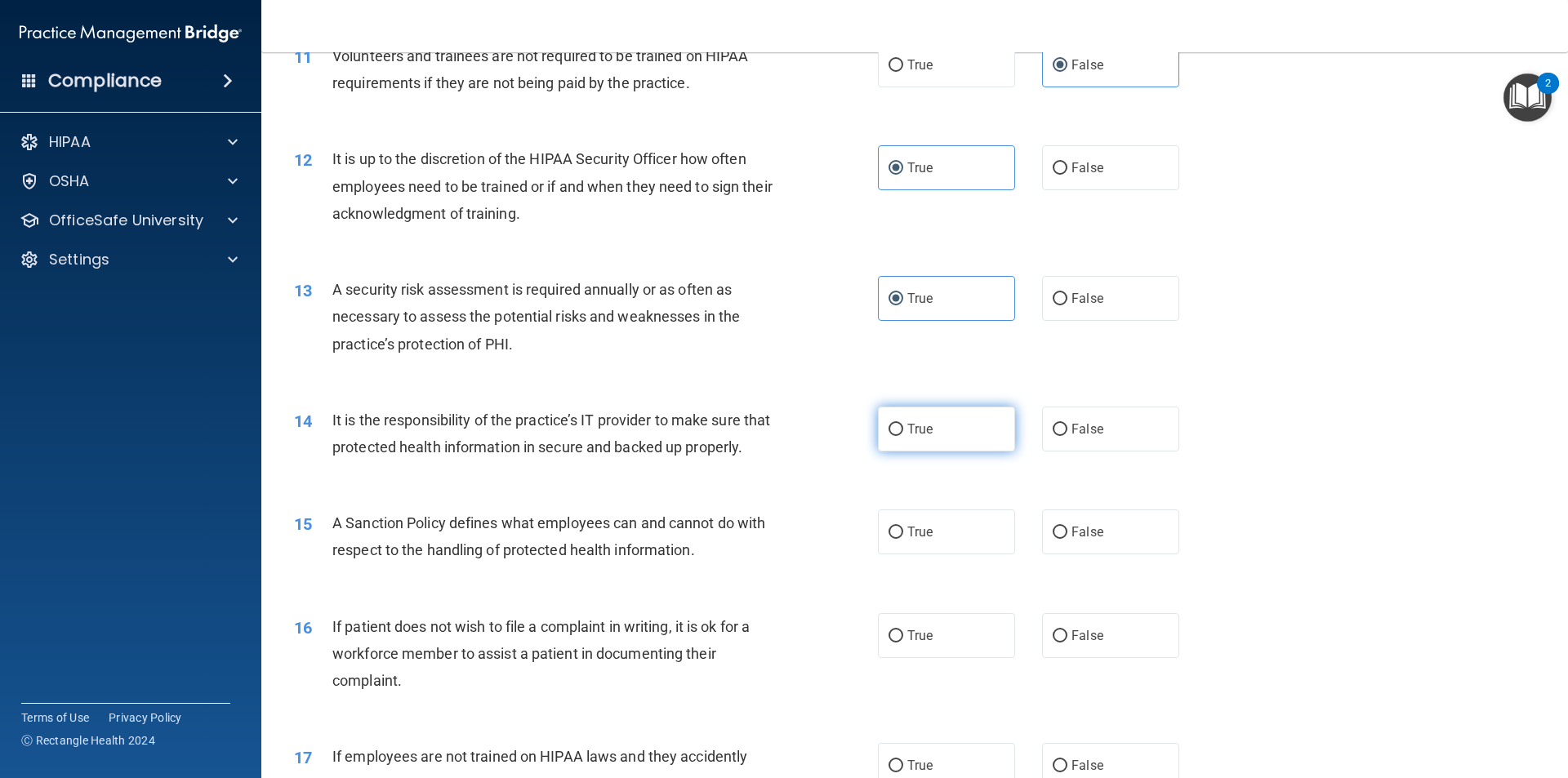
radio input "true"
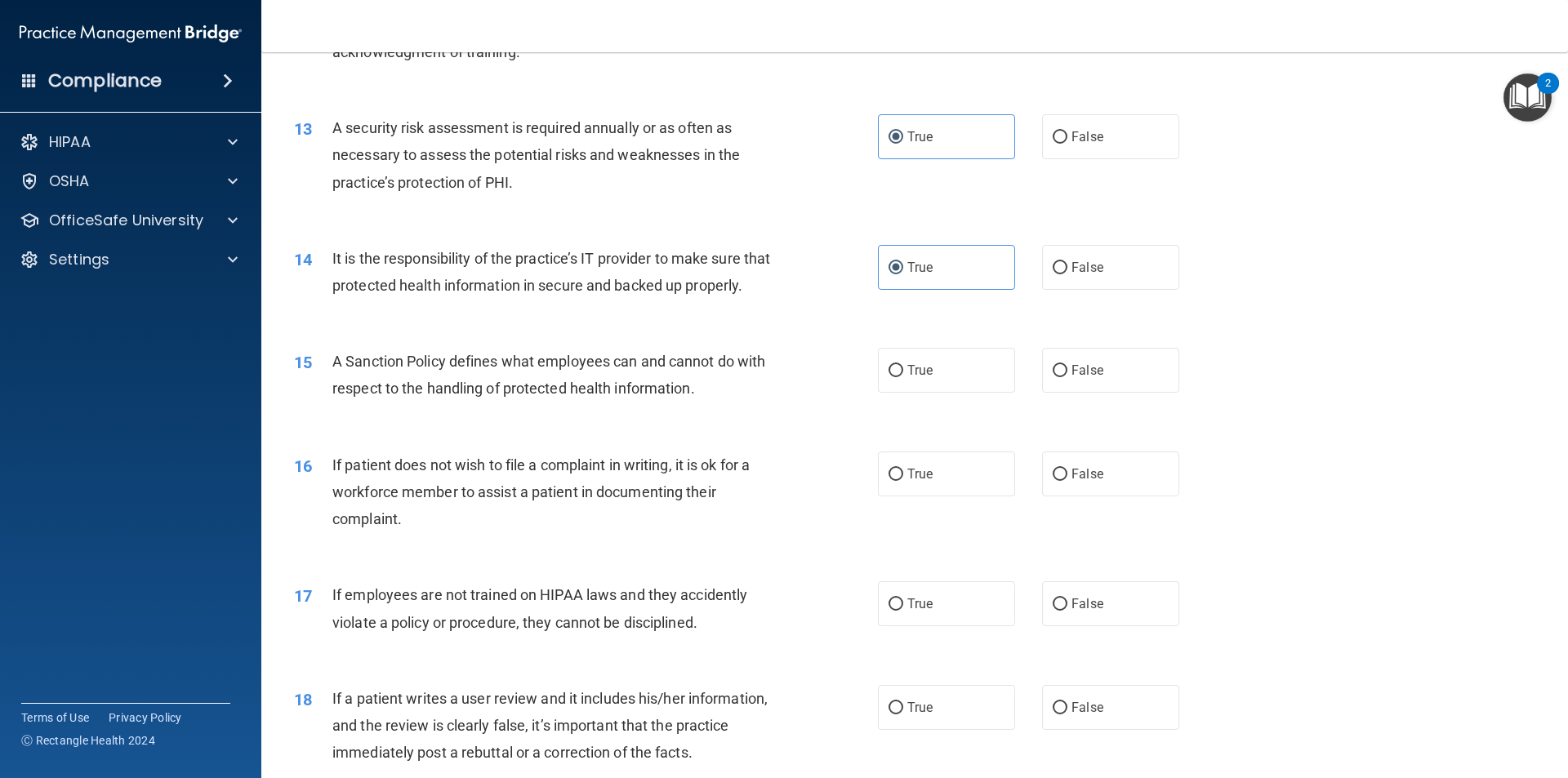
scroll to position [1689, 0]
click at [758, 391] on label "True" at bounding box center [947, 369] width 137 height 45
click at [758, 376] on input "True" at bounding box center [896, 369] width 15 height 12
radio input "true"
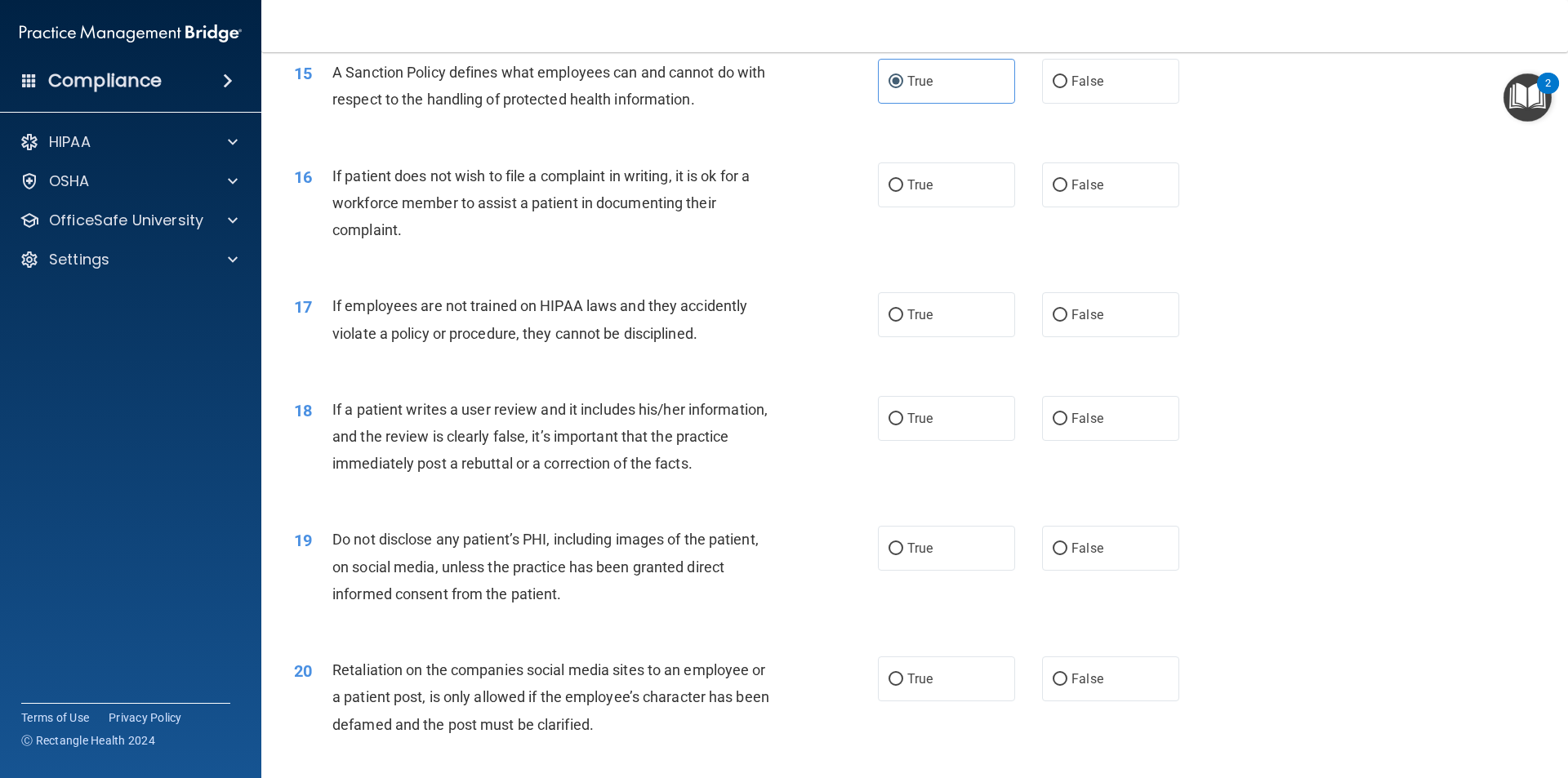
scroll to position [2016, 0]
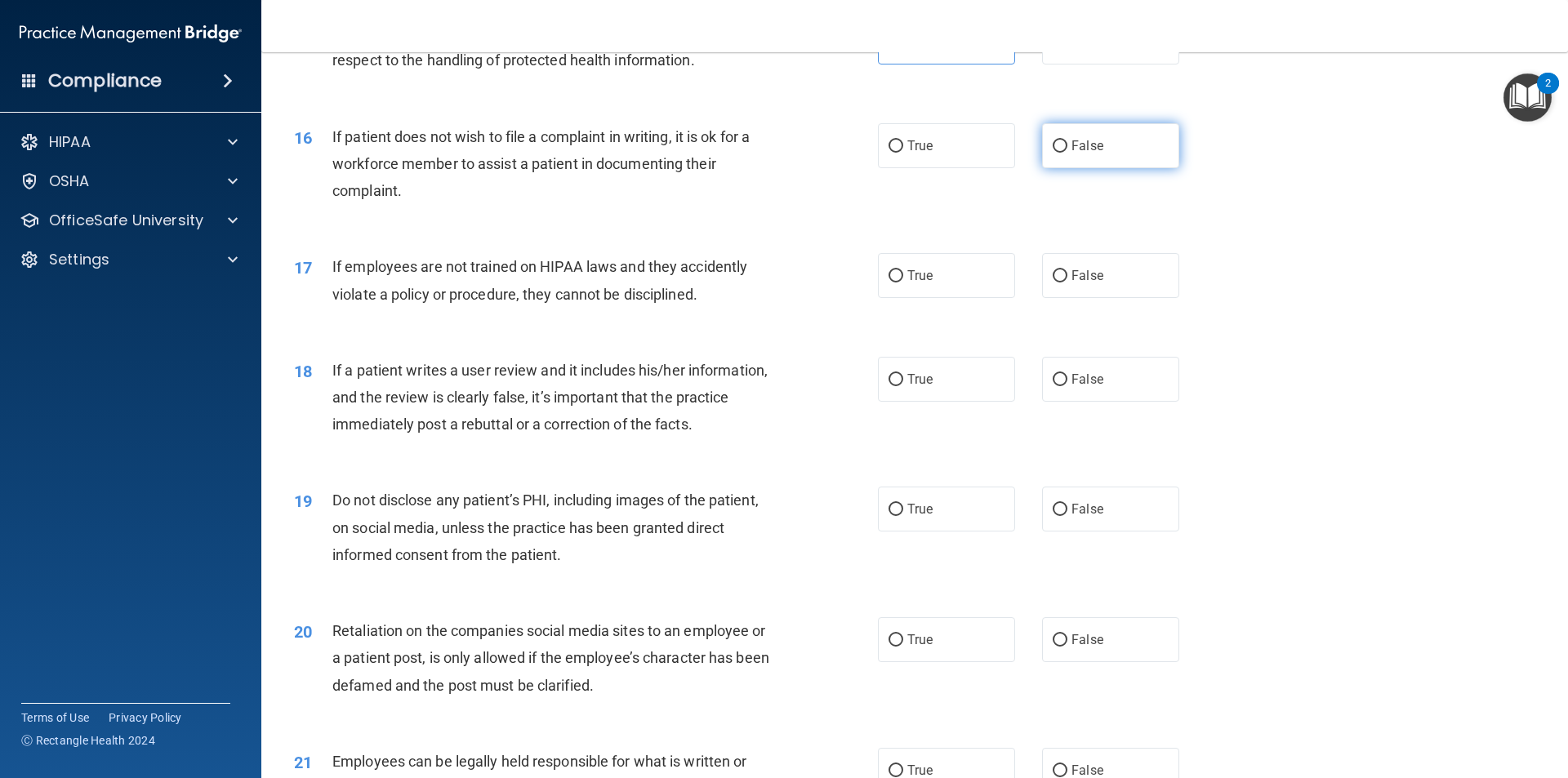
click at [758, 168] on label "False" at bounding box center [1111, 146] width 137 height 45
click at [758, 153] on input "False" at bounding box center [1060, 147] width 15 height 12
radio input "true"
click at [758, 168] on label "True" at bounding box center [947, 146] width 137 height 45
click at [758, 153] on input "True" at bounding box center [896, 147] width 15 height 12
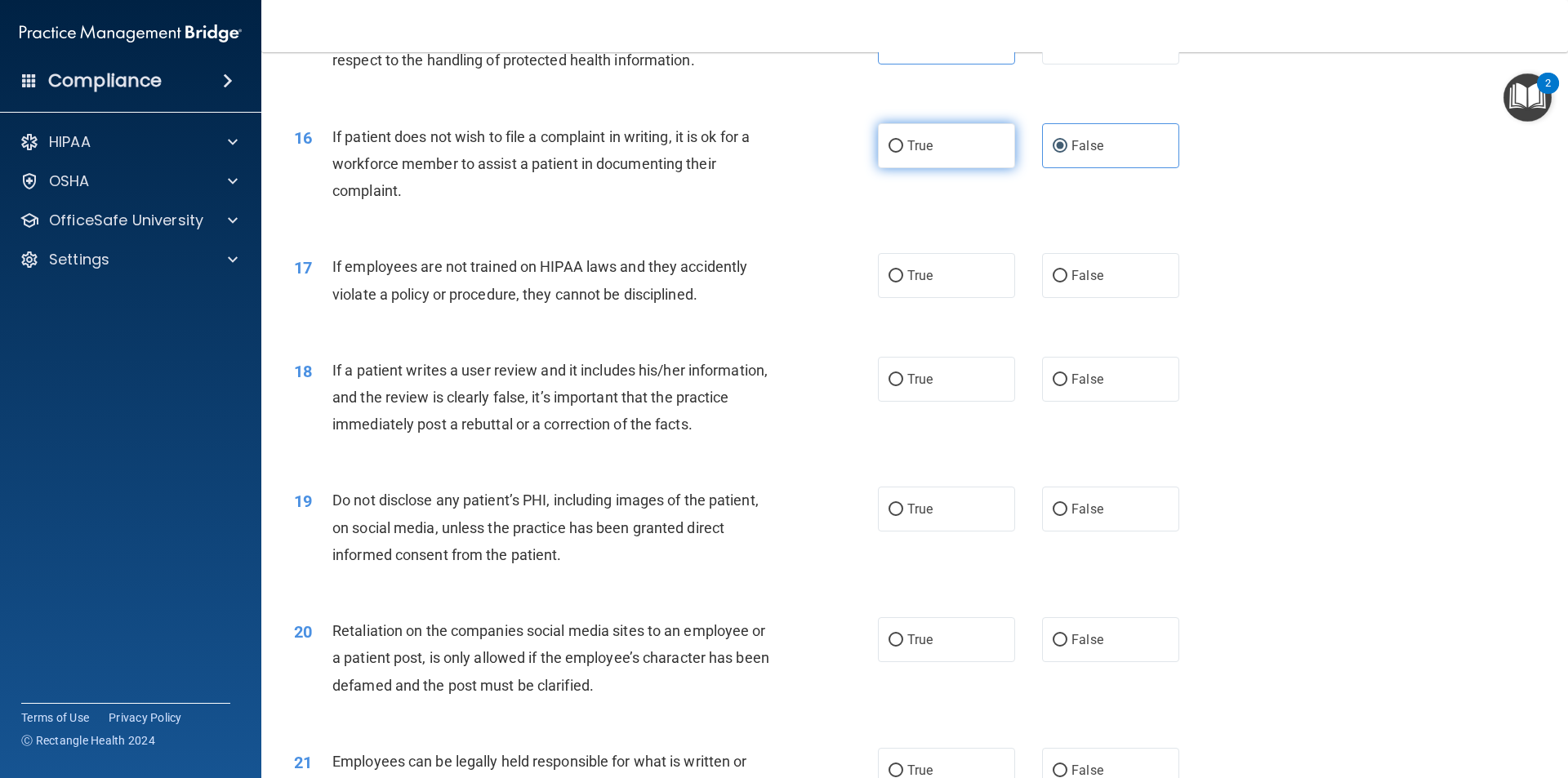
radio input "true"
radio input "false"
click at [758, 283] on span "False" at bounding box center [1088, 275] width 32 height 16
click at [758, 282] on input "False" at bounding box center [1060, 276] width 15 height 12
radio input "true"
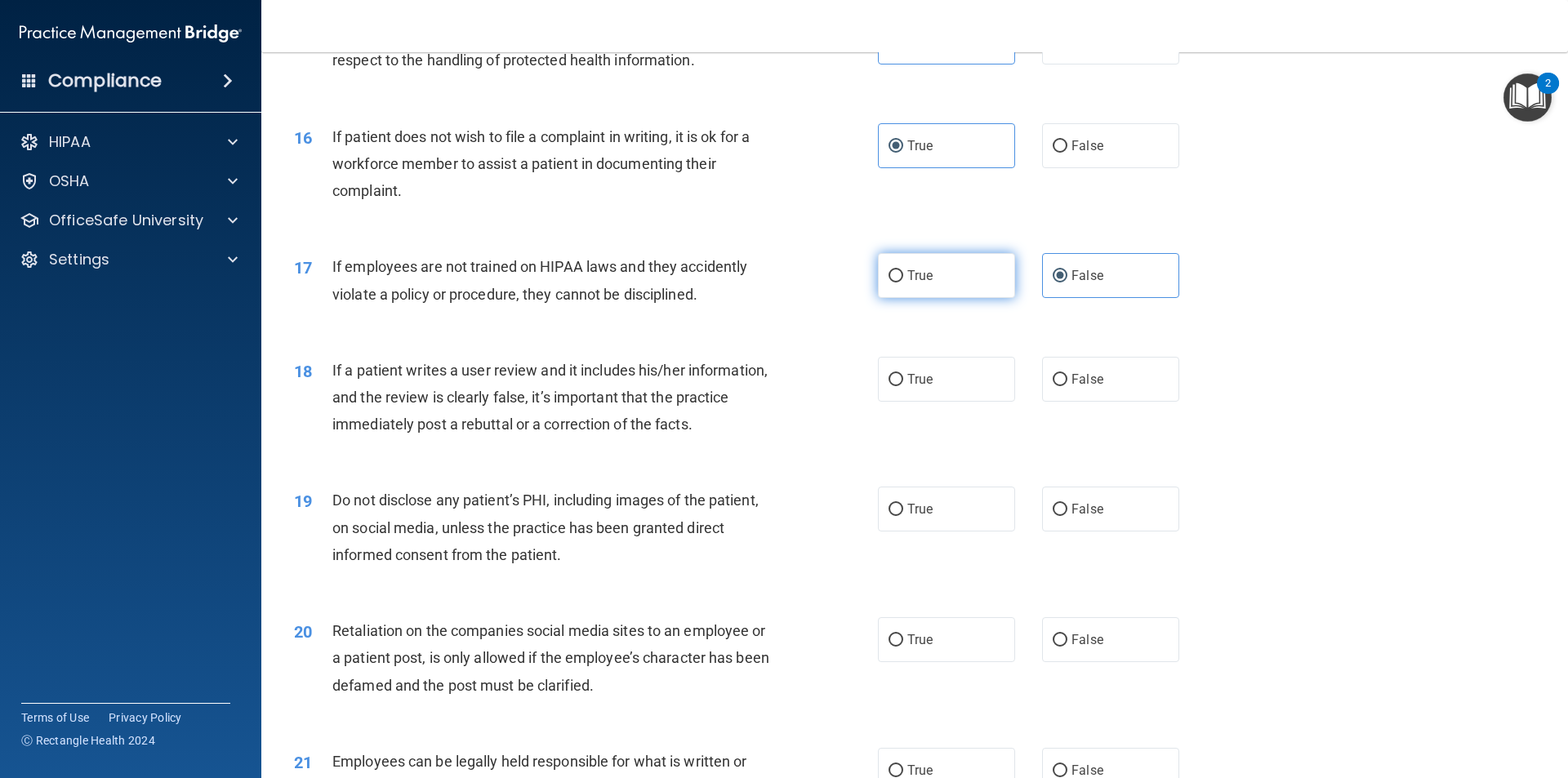
click at [758, 298] on label "True" at bounding box center [947, 275] width 137 height 45
click at [758, 282] on input "True" at bounding box center [896, 276] width 15 height 12
radio input "true"
radio input "false"
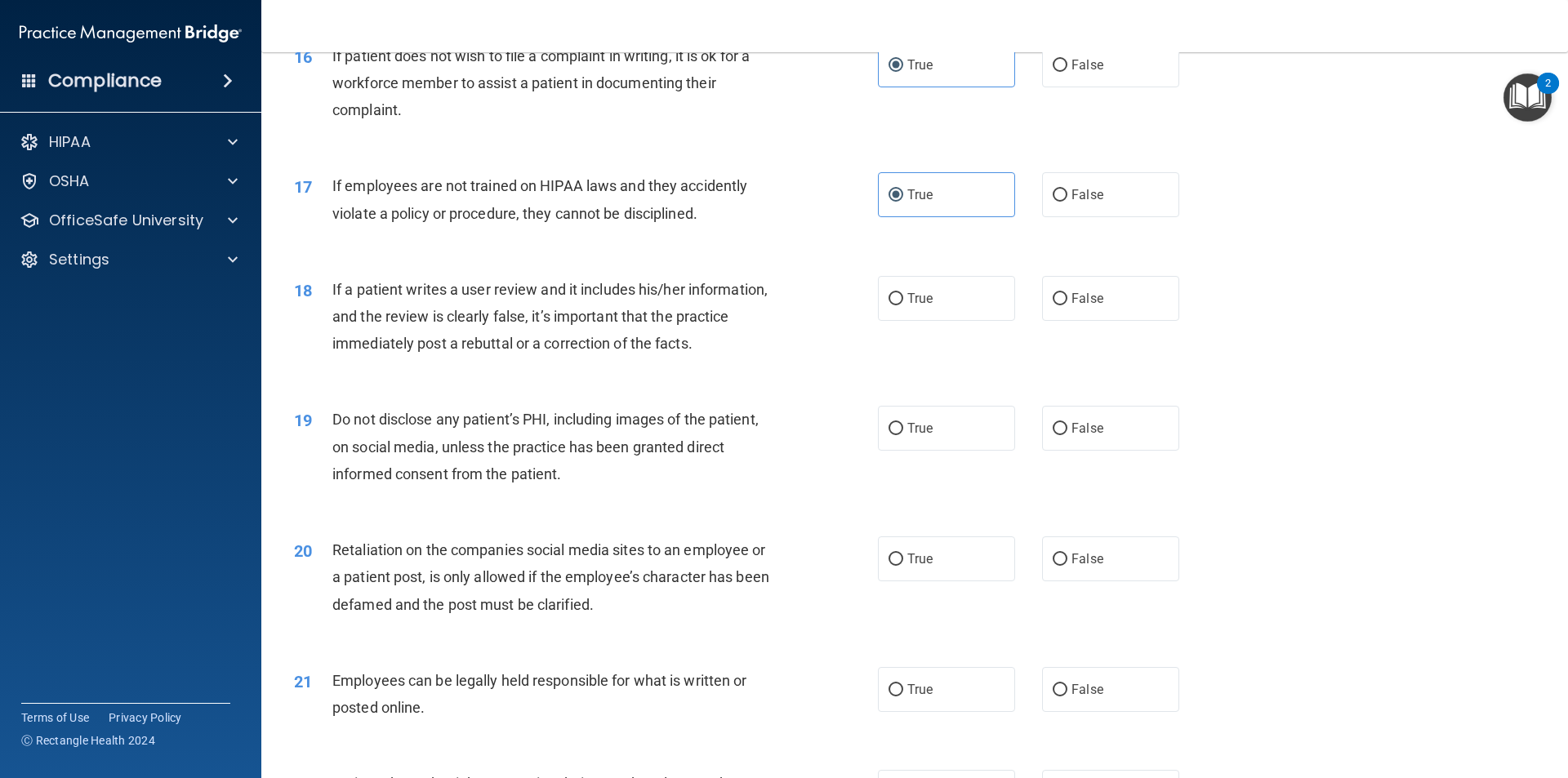
scroll to position [2179, 0]
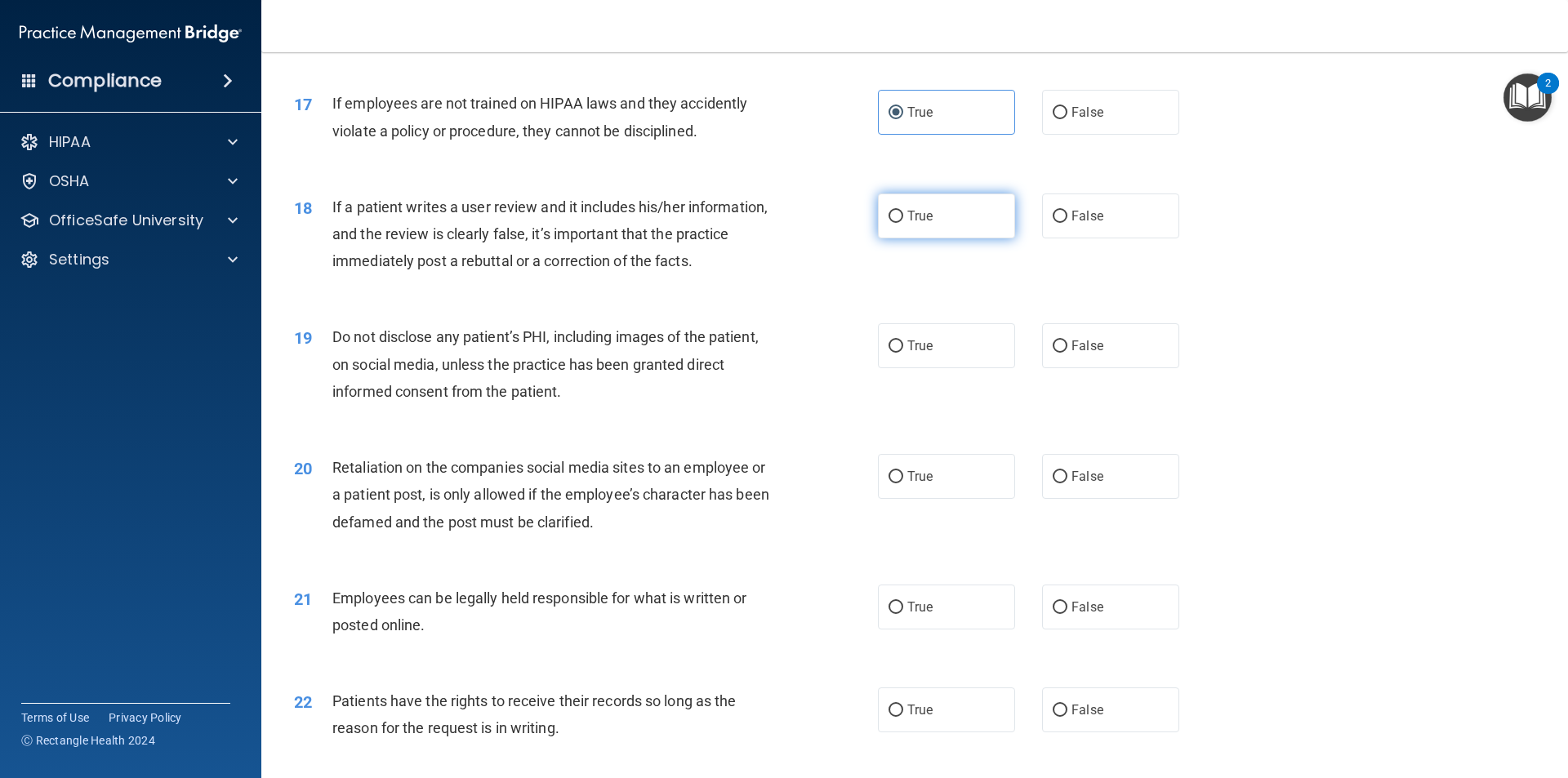
click at [758, 239] on label "True" at bounding box center [947, 216] width 137 height 45
click at [758, 223] on input "True" at bounding box center [896, 217] width 15 height 12
radio input "true"
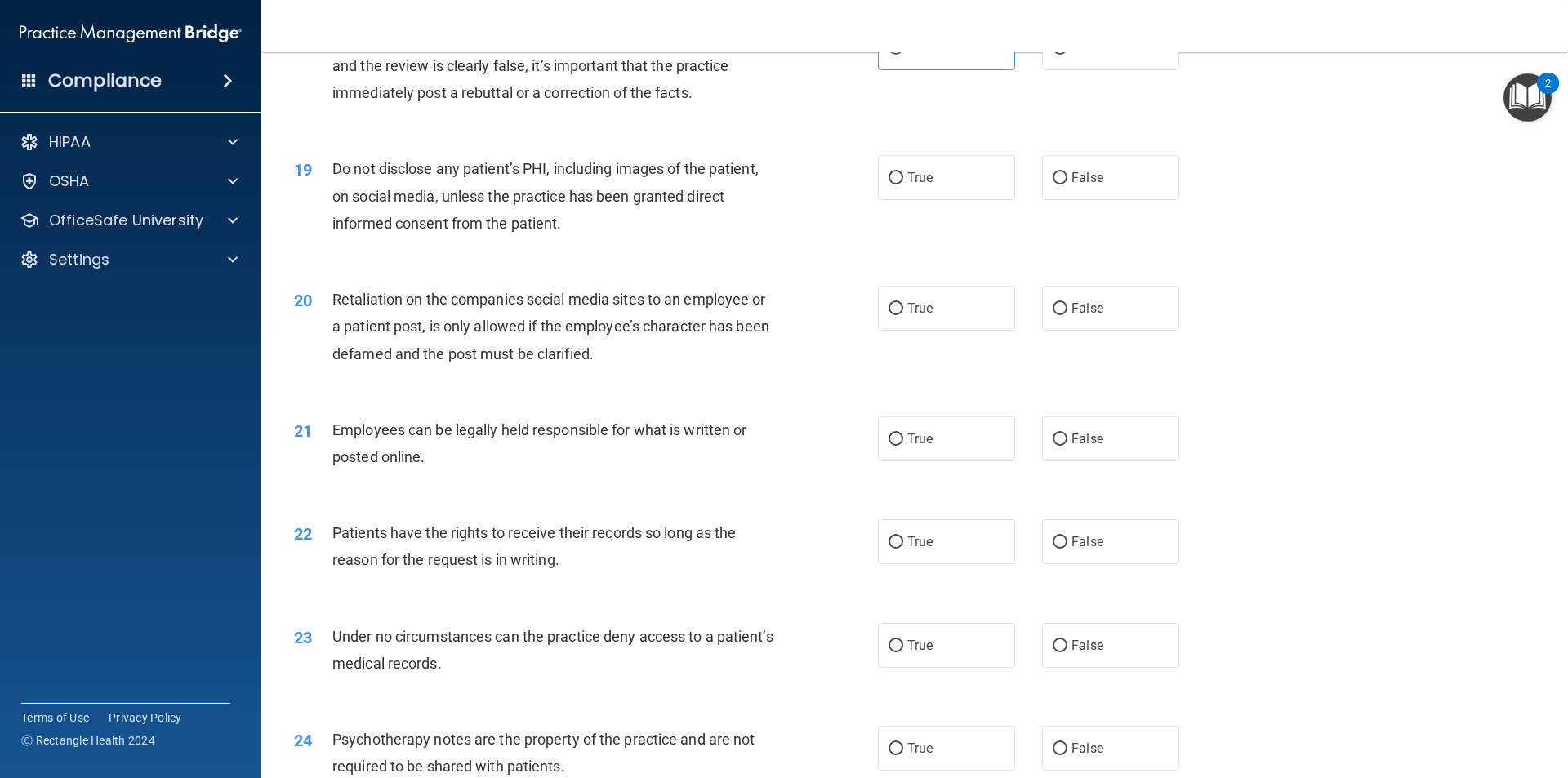
scroll to position [2424, 0]
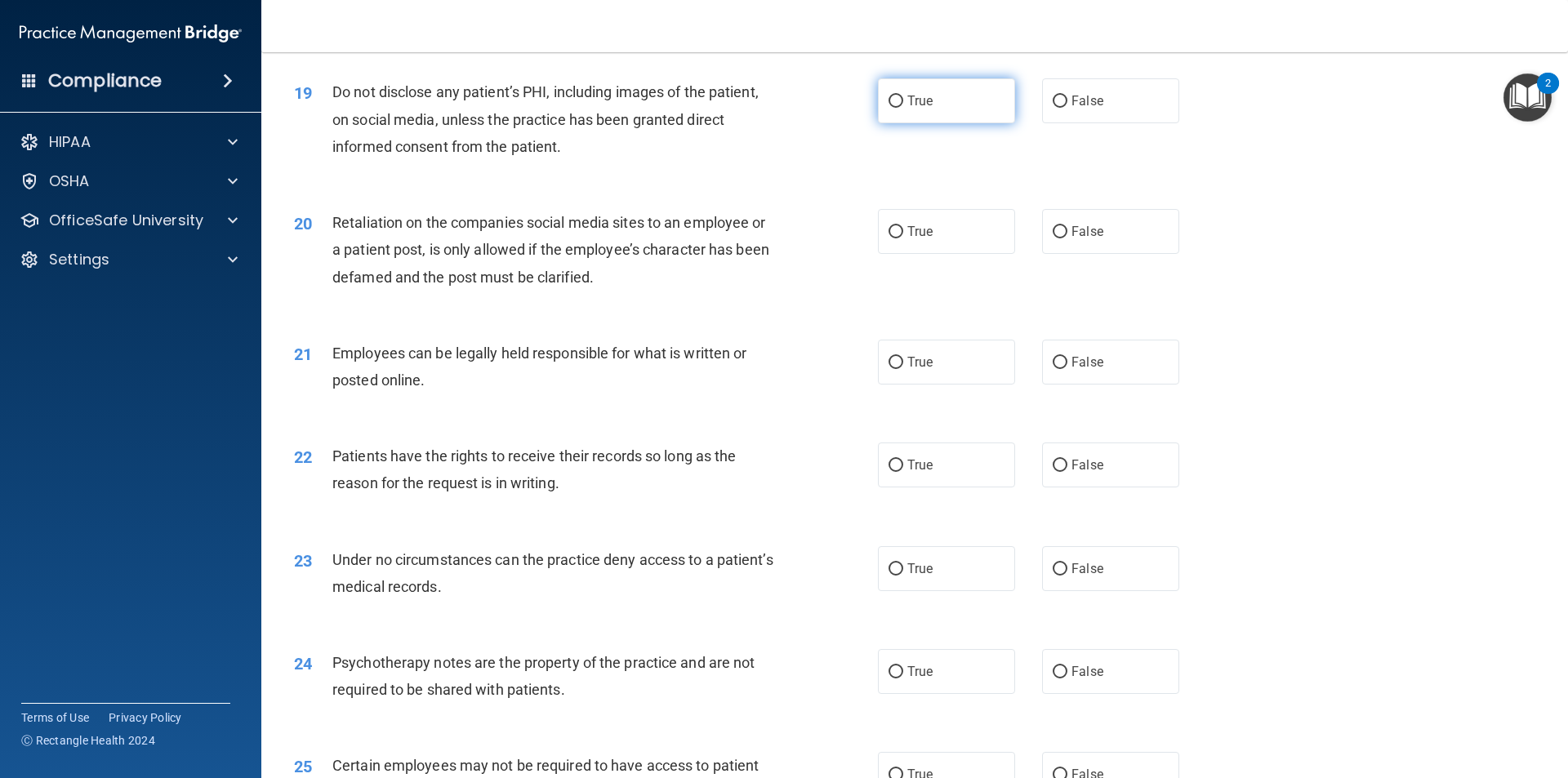
click at [758, 123] on label "True" at bounding box center [947, 101] width 137 height 45
click at [758, 108] on input "True" at bounding box center [896, 102] width 15 height 12
radio input "true"
click at [758, 254] on label "True" at bounding box center [947, 232] width 137 height 45
click at [758, 239] on input "True" at bounding box center [896, 232] width 15 height 12
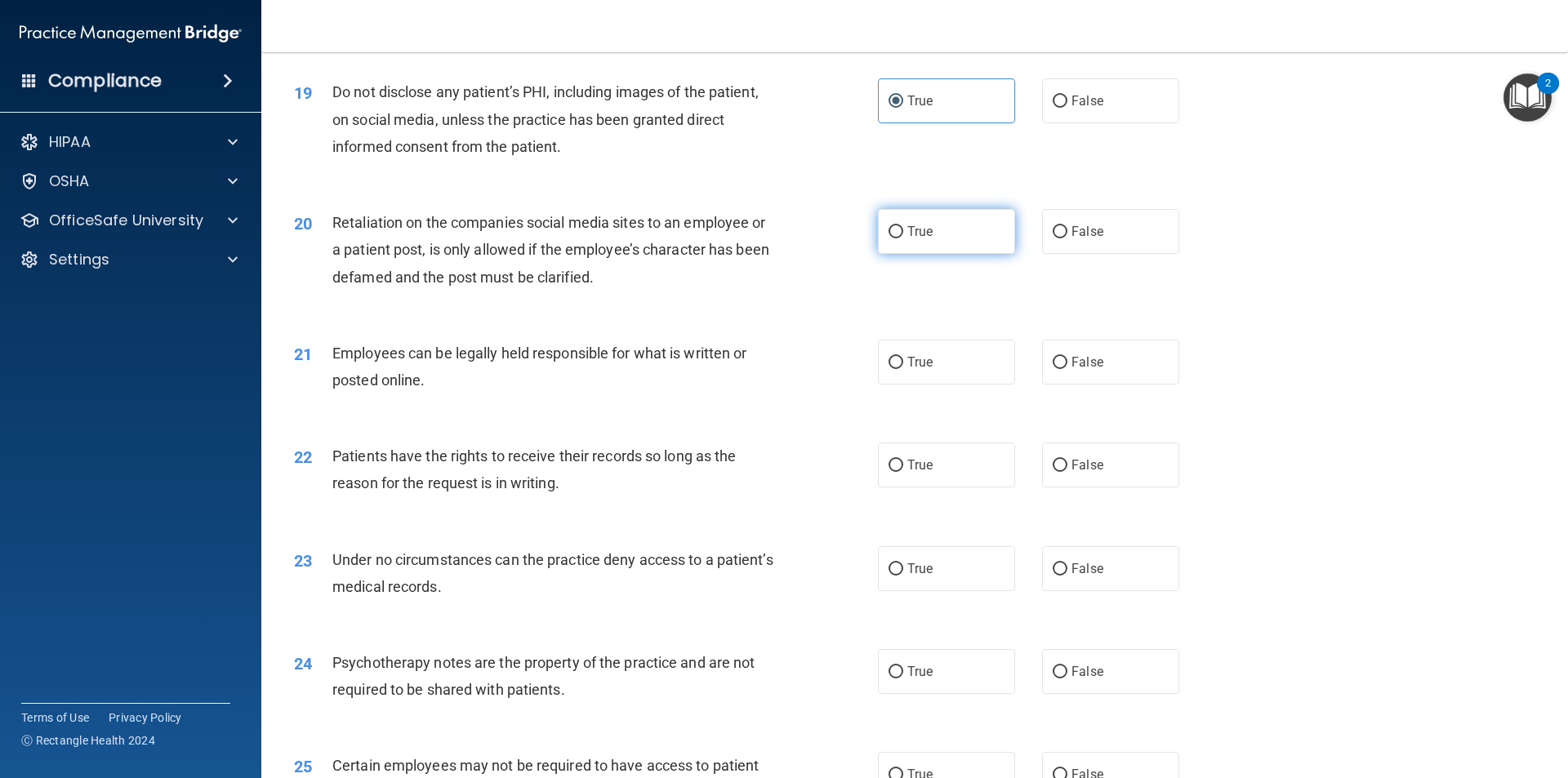
radio input "true"
click at [758, 369] on input "True" at bounding box center [896, 363] width 15 height 12
radio input "true"
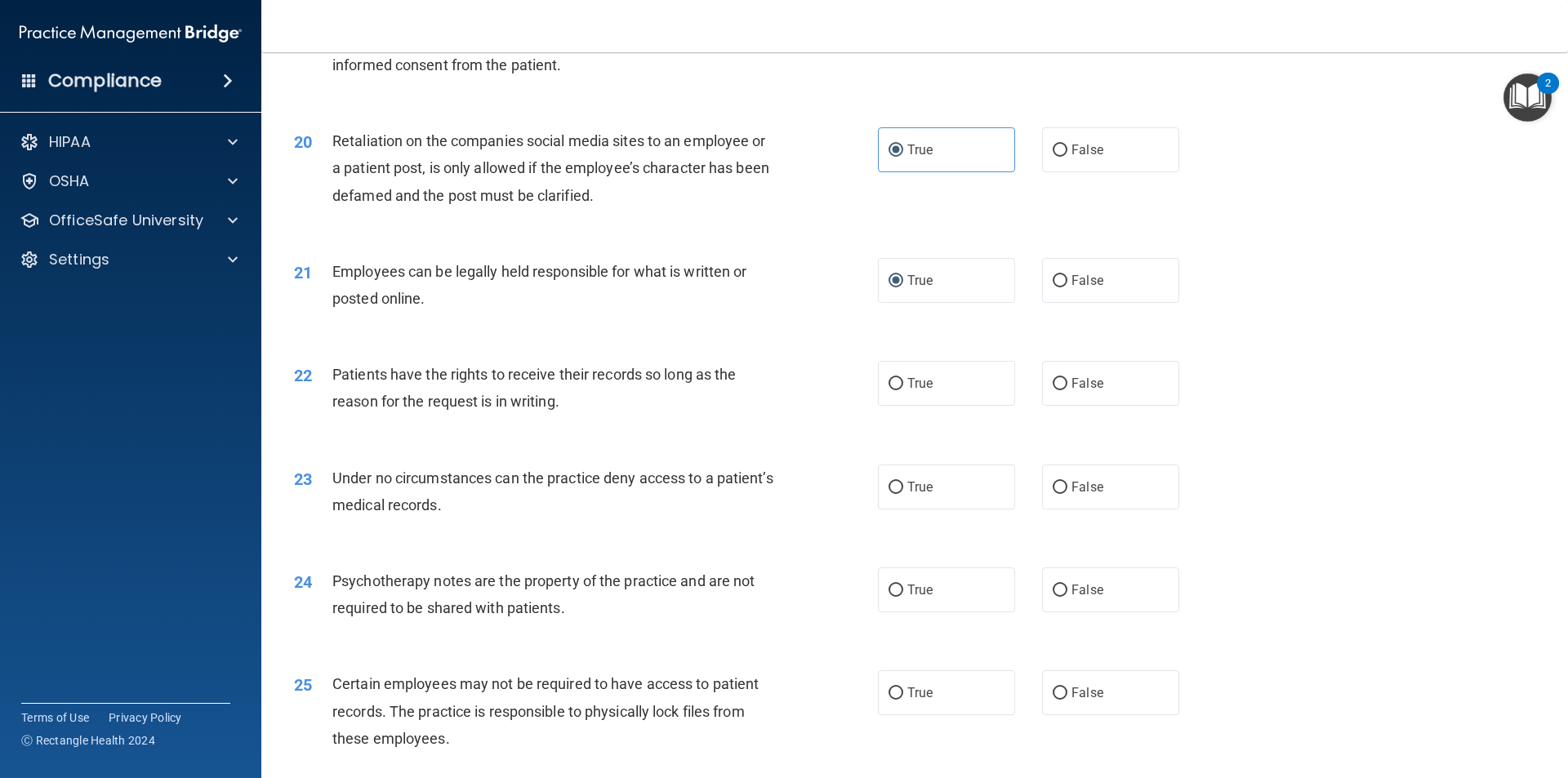
scroll to position [2588, 0]
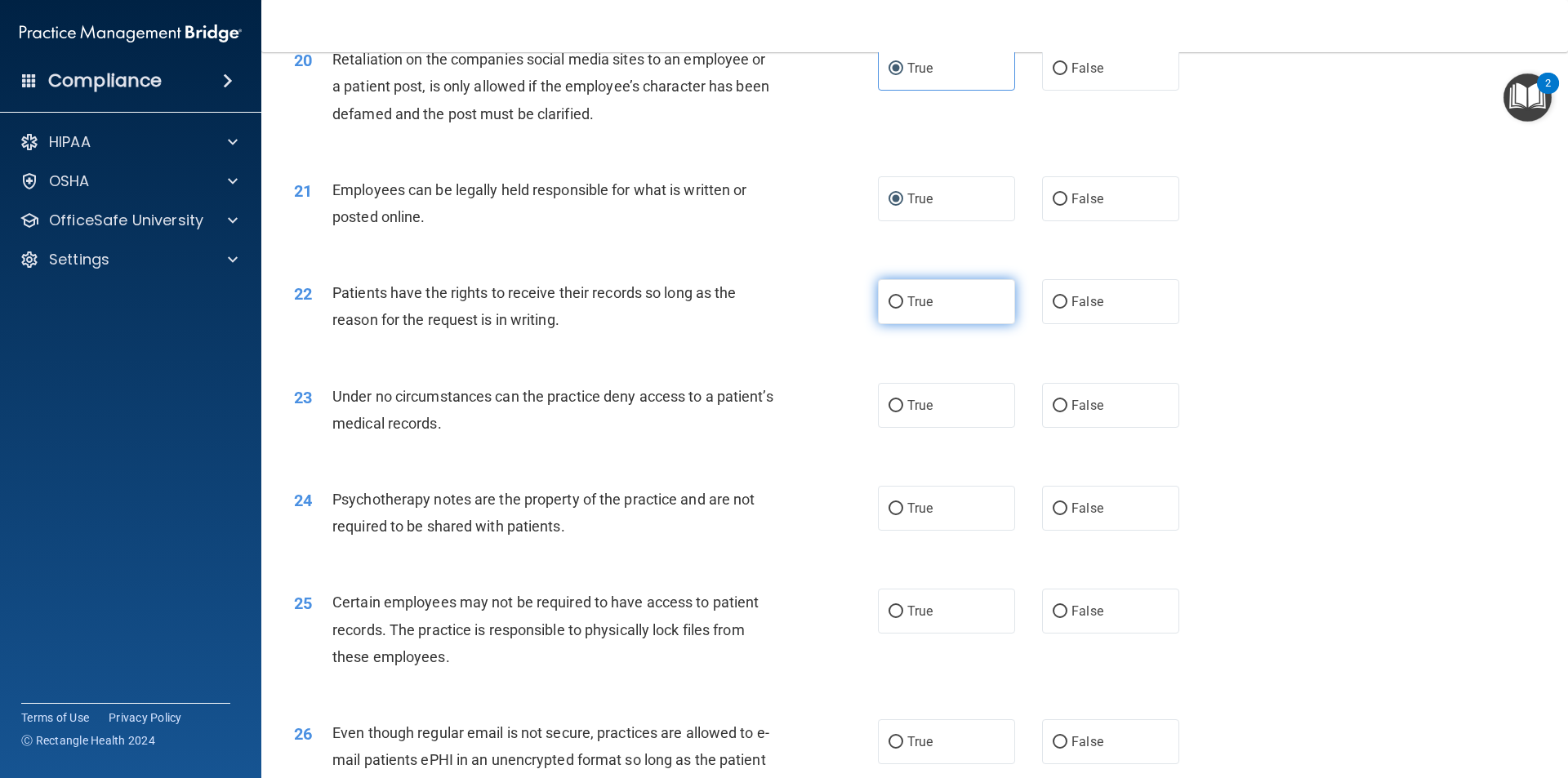
click at [758, 308] on input "True" at bounding box center [896, 302] width 15 height 12
radio input "true"
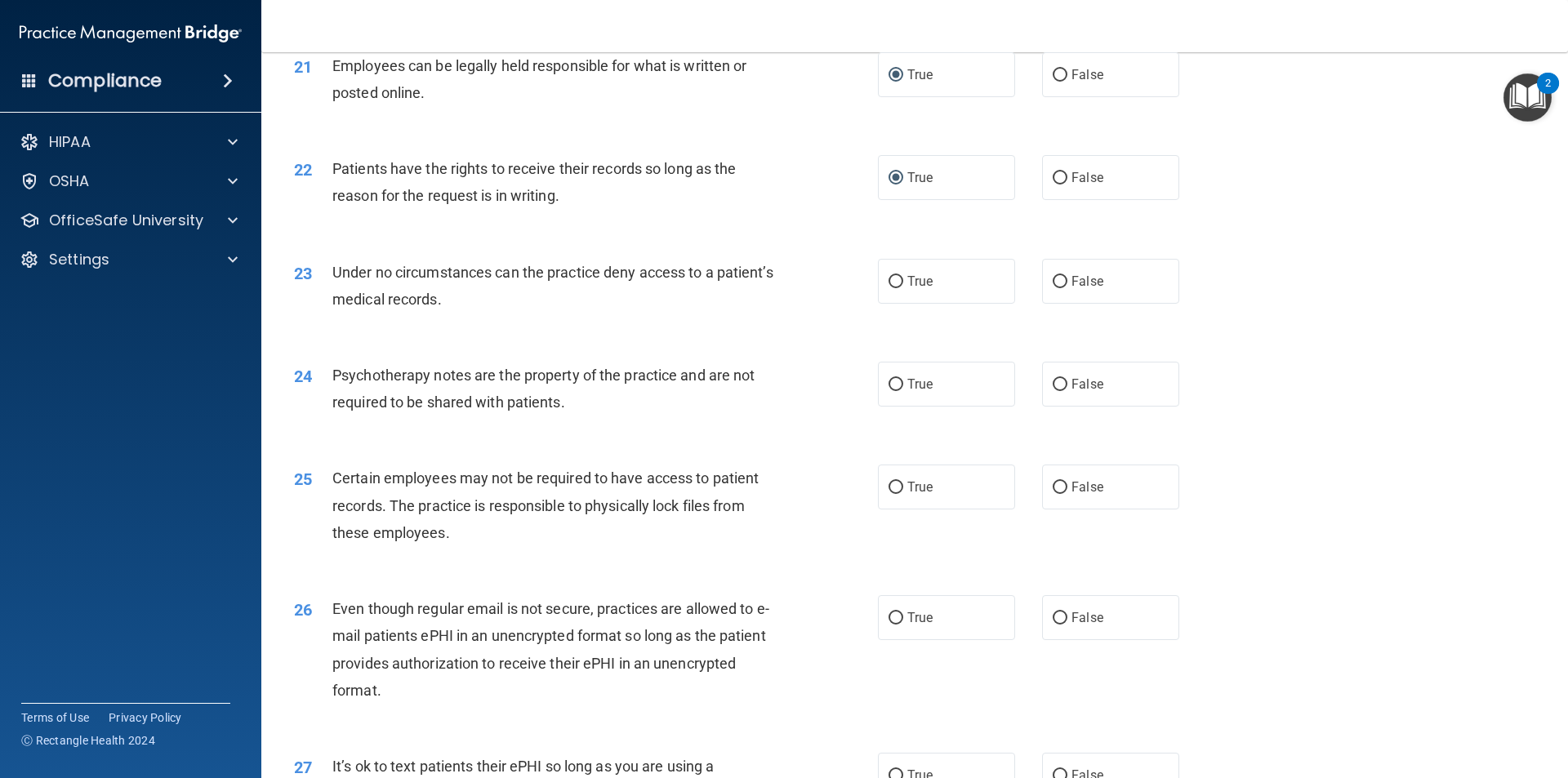
scroll to position [2751, 0]
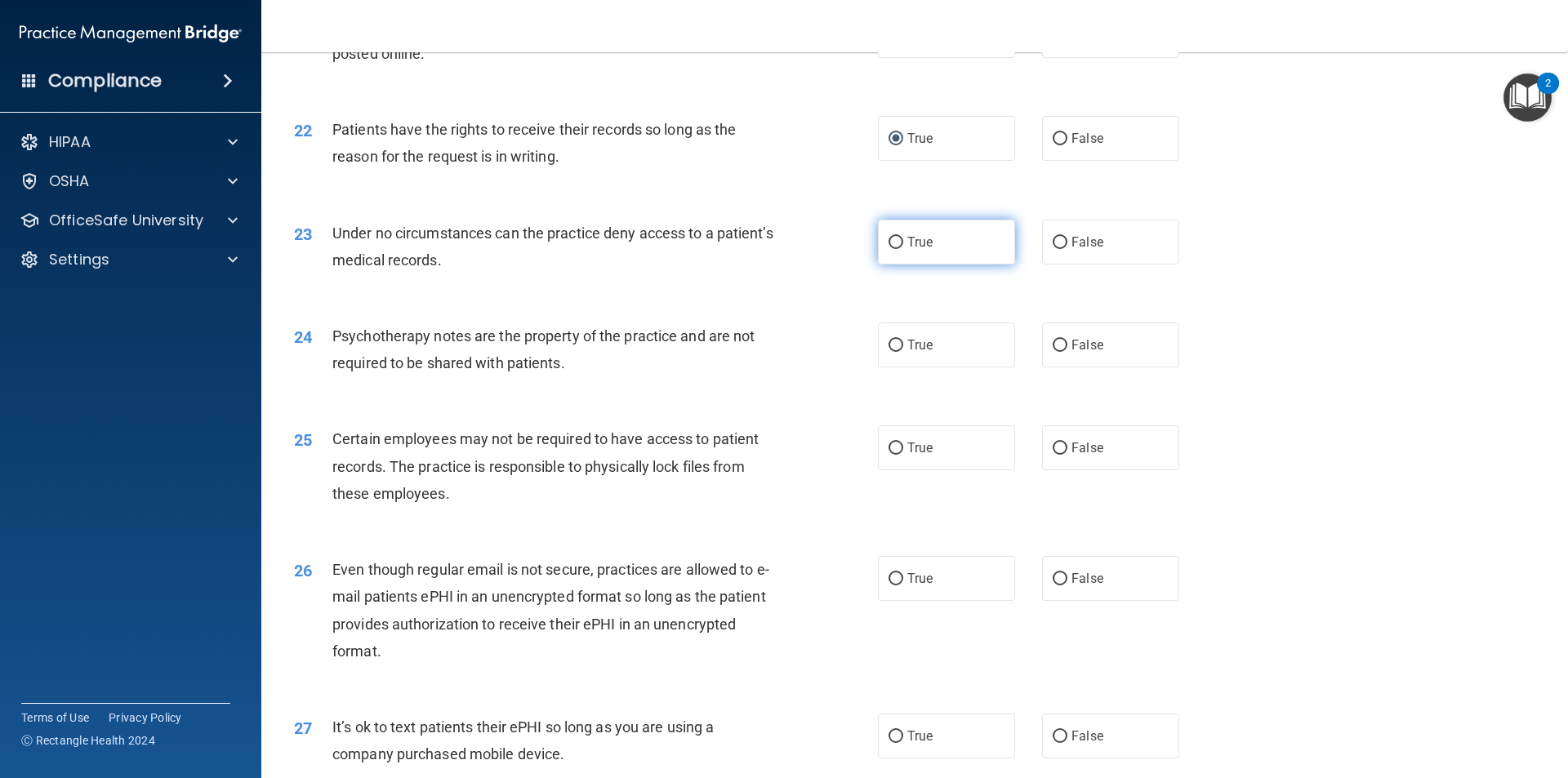
click at [758, 250] on span "True" at bounding box center [920, 242] width 25 height 16
click at [758, 249] on input "True" at bounding box center [896, 243] width 15 height 12
radio input "true"
click at [758, 361] on label "True" at bounding box center [947, 345] width 137 height 45
click at [758, 352] on input "True" at bounding box center [896, 346] width 15 height 12
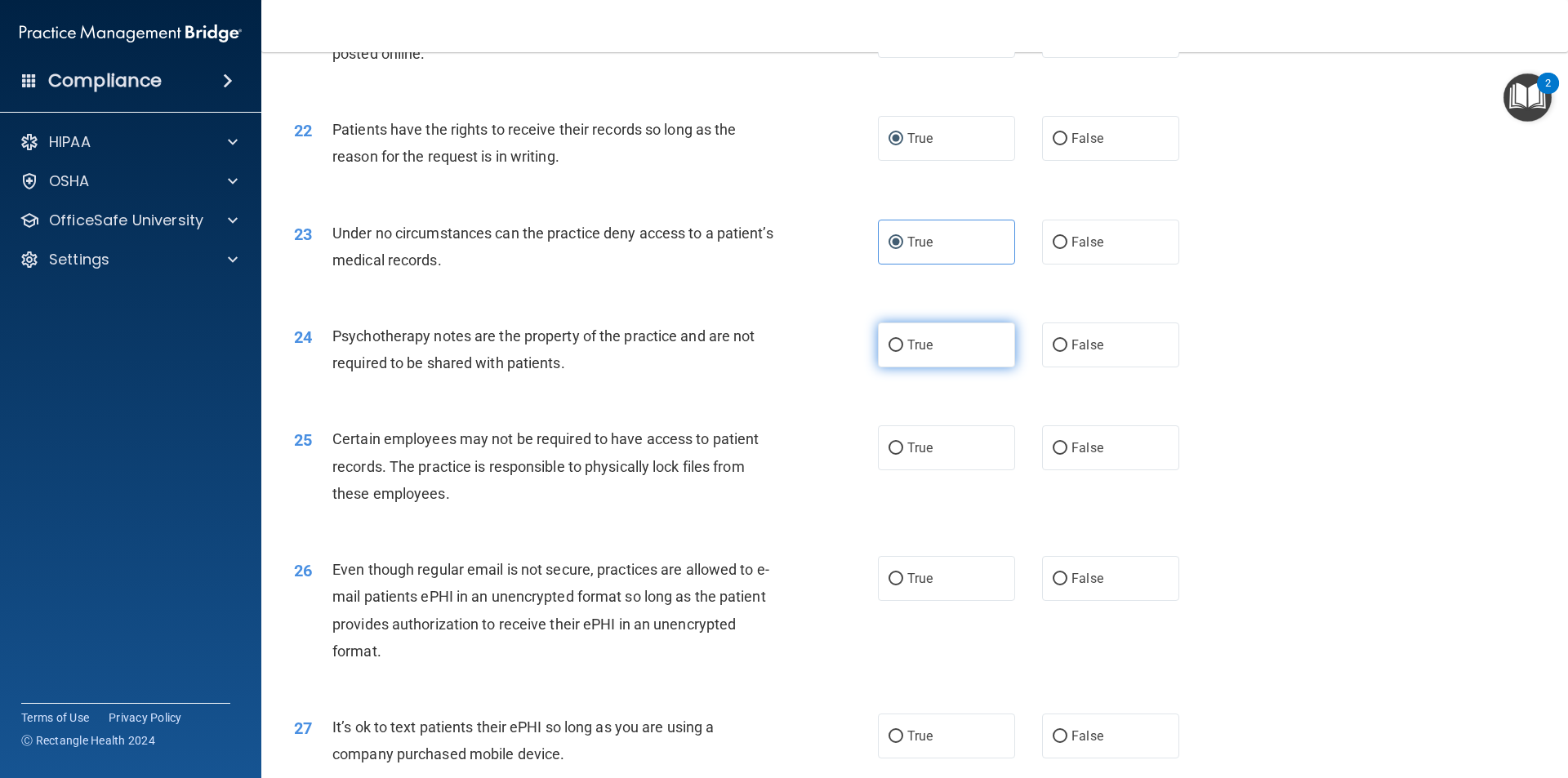
radio input "true"
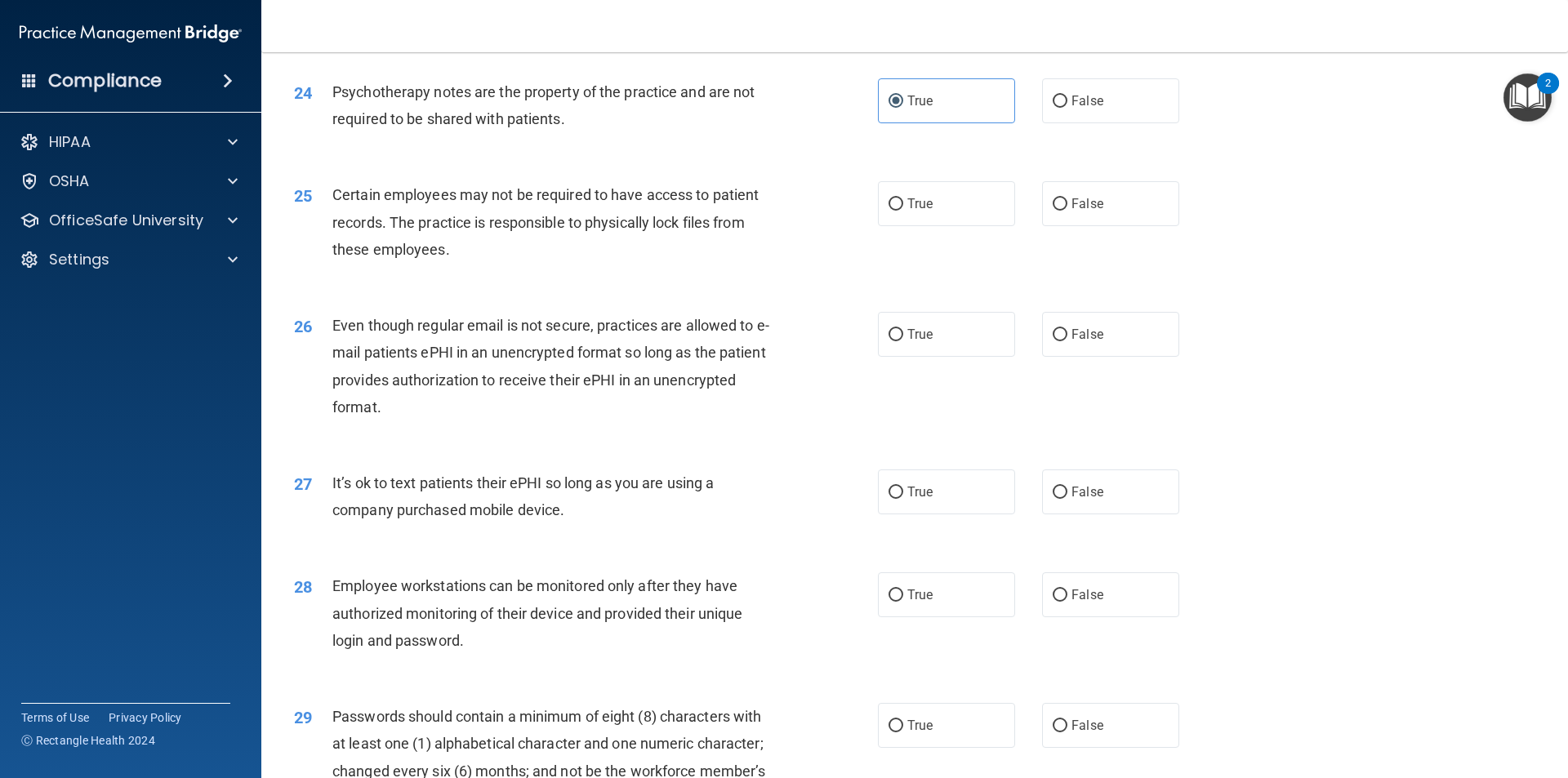
scroll to position [2996, 0]
click at [758, 210] on input "True" at bounding box center [896, 204] width 15 height 12
radio input "true"
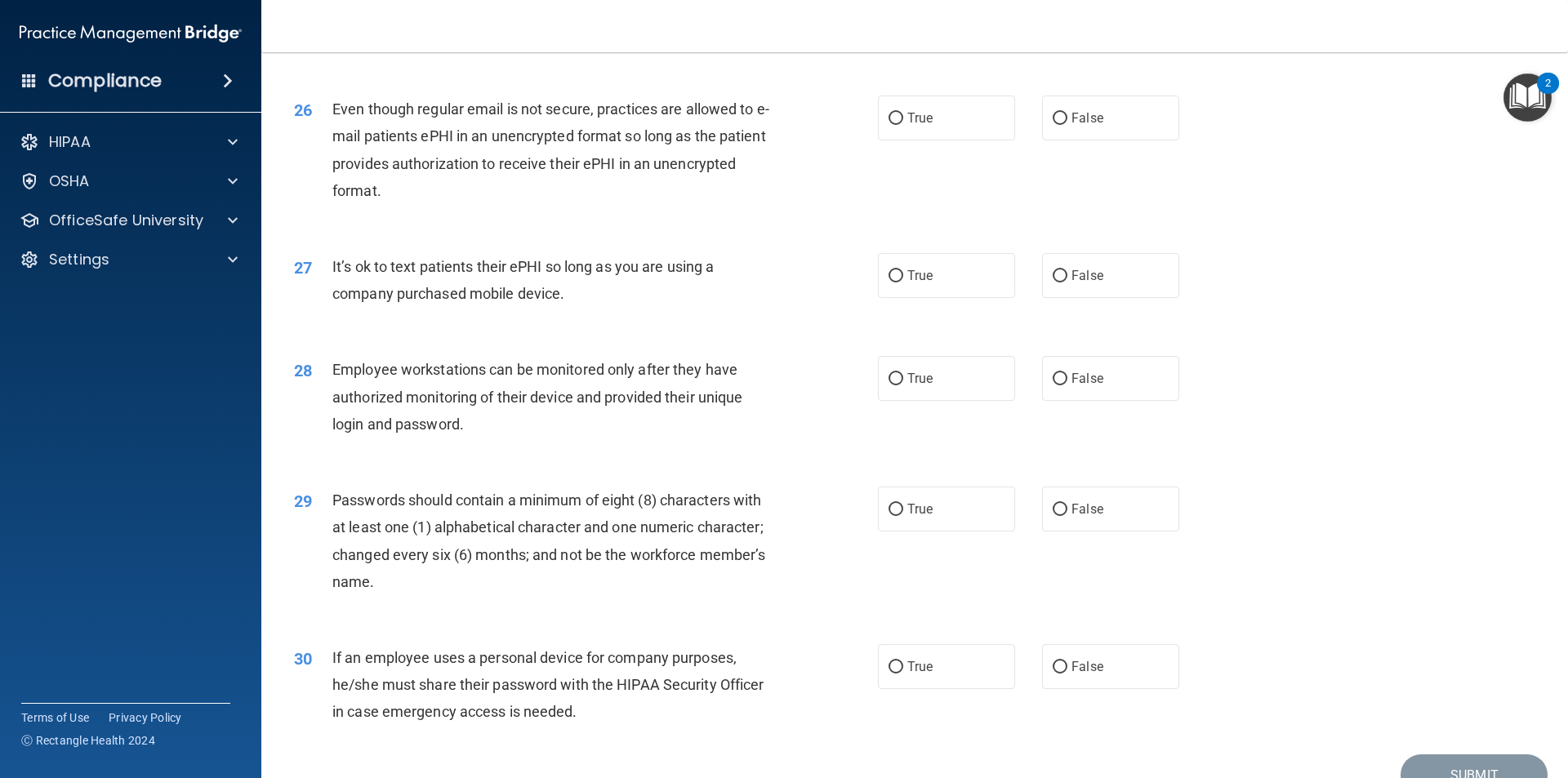
scroll to position [3241, 0]
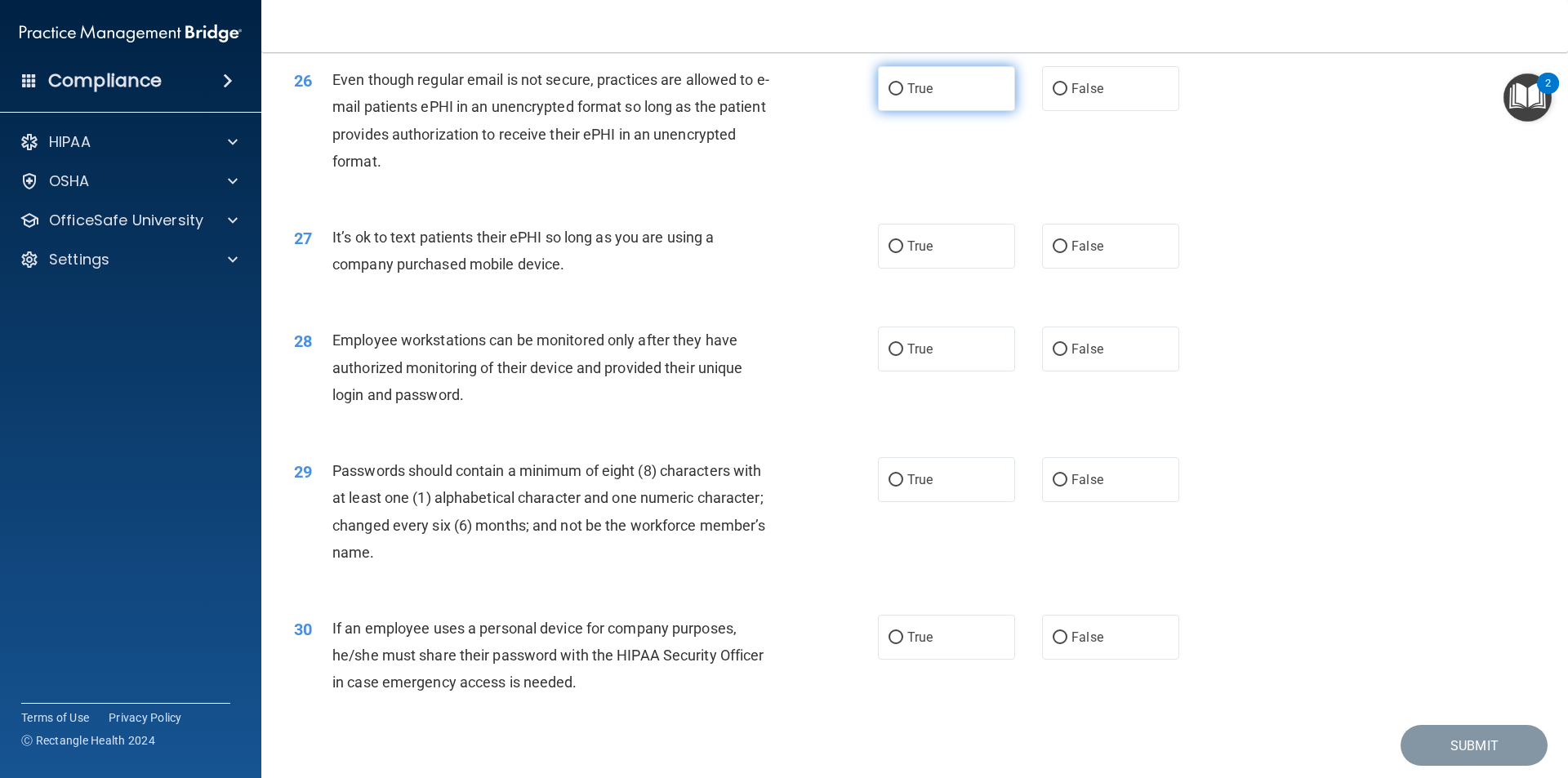
click at [758, 111] on label "True" at bounding box center [947, 89] width 137 height 45
click at [758, 96] on input "True" at bounding box center [896, 89] width 15 height 12
radio input "true"
click at [758, 268] on label "True" at bounding box center [947, 247] width 137 height 45
click at [758, 253] on input "True" at bounding box center [896, 247] width 15 height 12
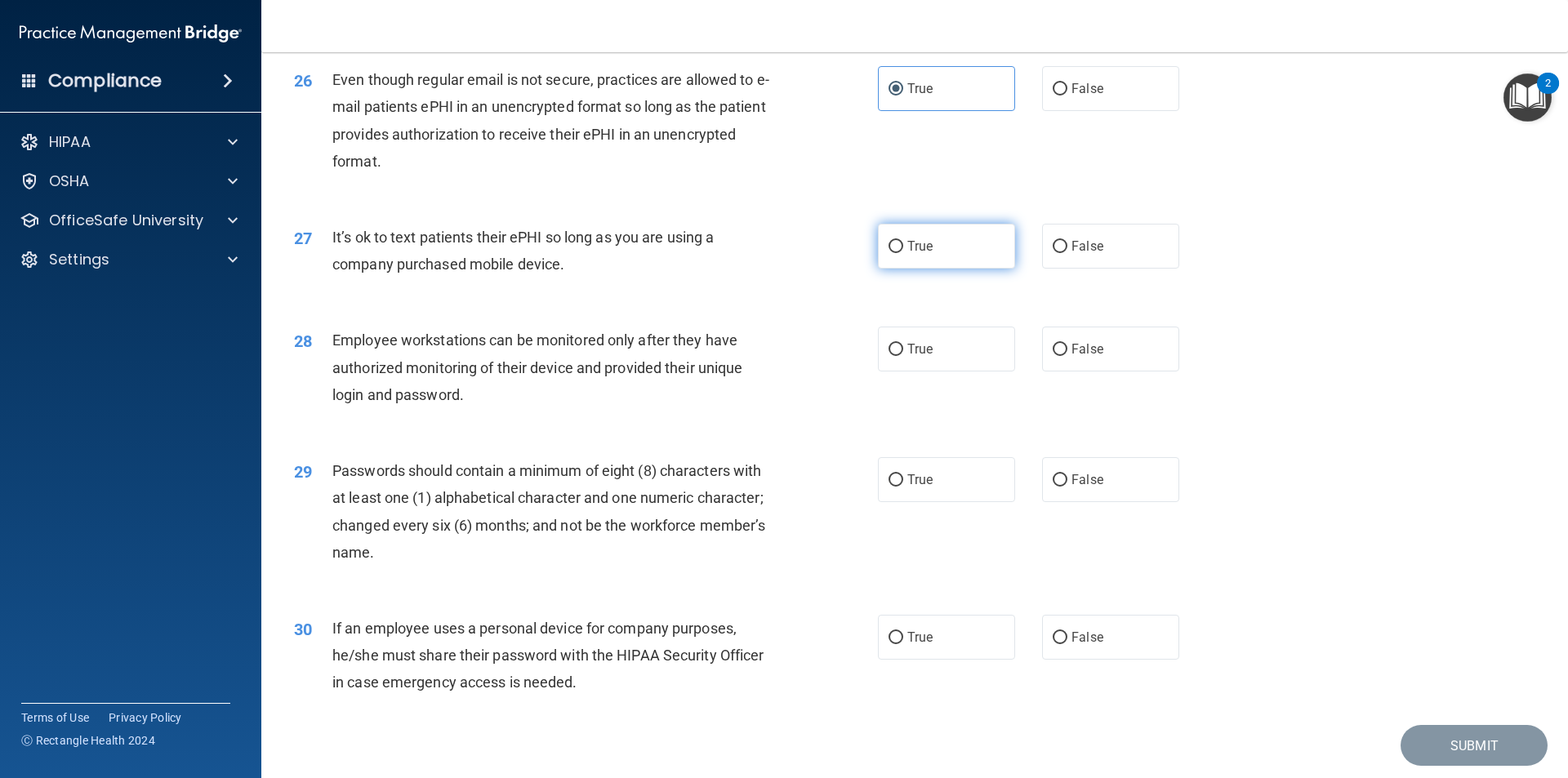
radio input "true"
click at [758, 372] on label "True" at bounding box center [947, 349] width 137 height 45
click at [758, 356] on input "True" at bounding box center [896, 350] width 15 height 12
radio input "true"
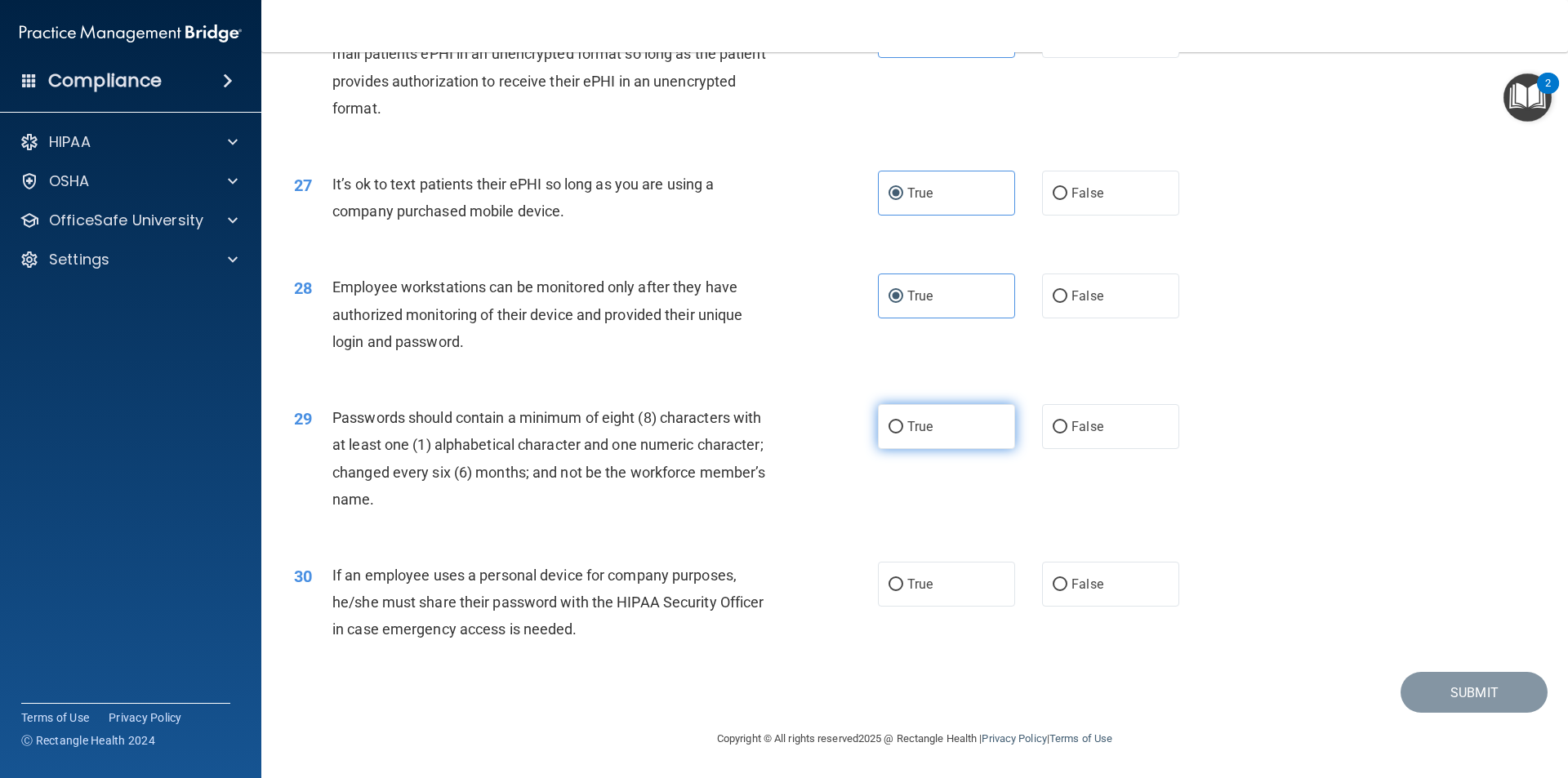
click at [758, 431] on label "True" at bounding box center [947, 426] width 137 height 45
click at [758, 431] on input "True" at bounding box center [896, 427] width 15 height 12
radio input "true"
click at [758, 586] on div "True False" at bounding box center [1042, 584] width 329 height 45
click at [758, 590] on span "False" at bounding box center [1088, 584] width 32 height 16
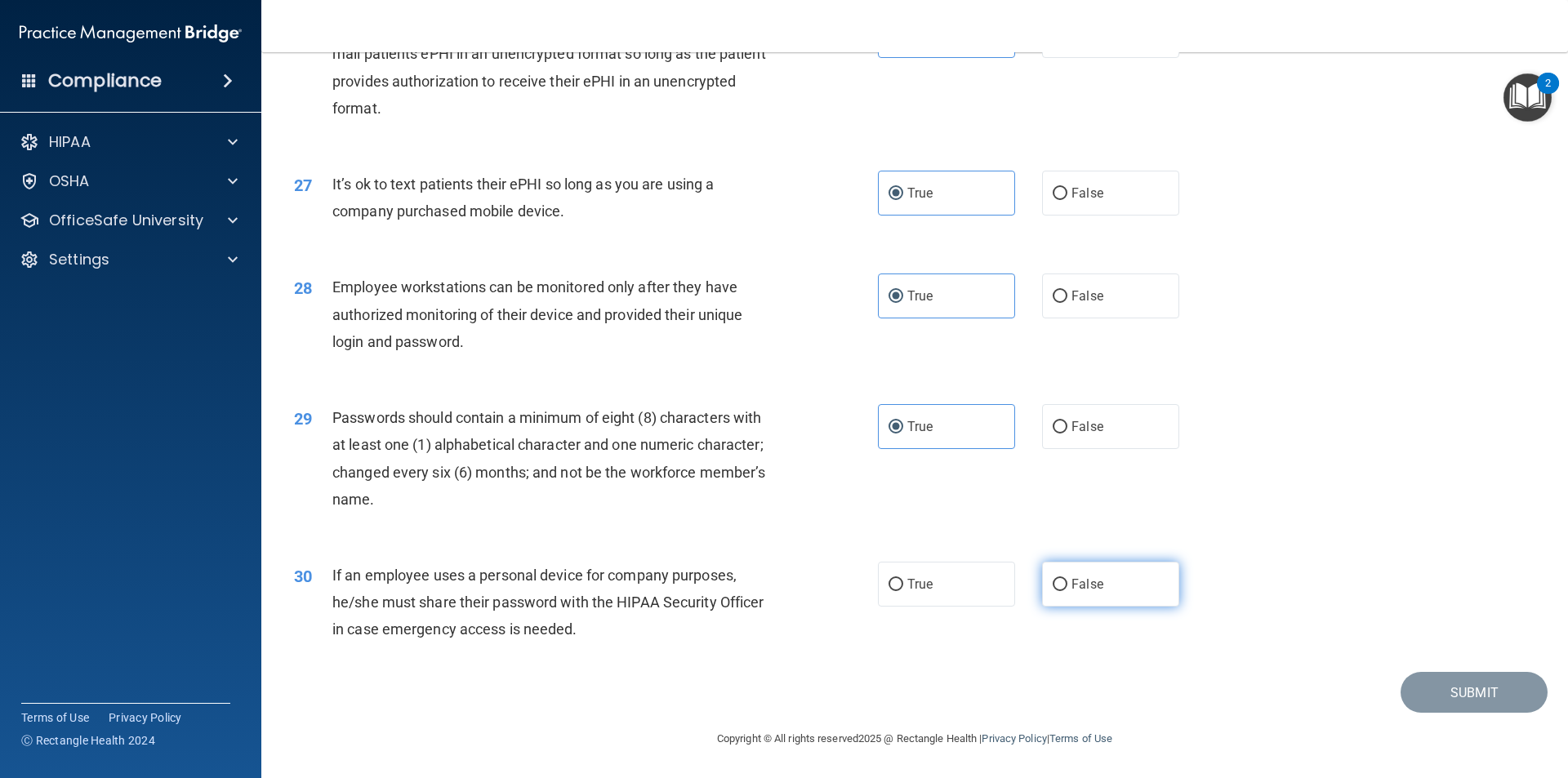
click at [758, 590] on input "False" at bounding box center [1060, 585] width 15 height 12
radio input "true"
click at [758, 706] on button "Submit" at bounding box center [1474, 693] width 147 height 42
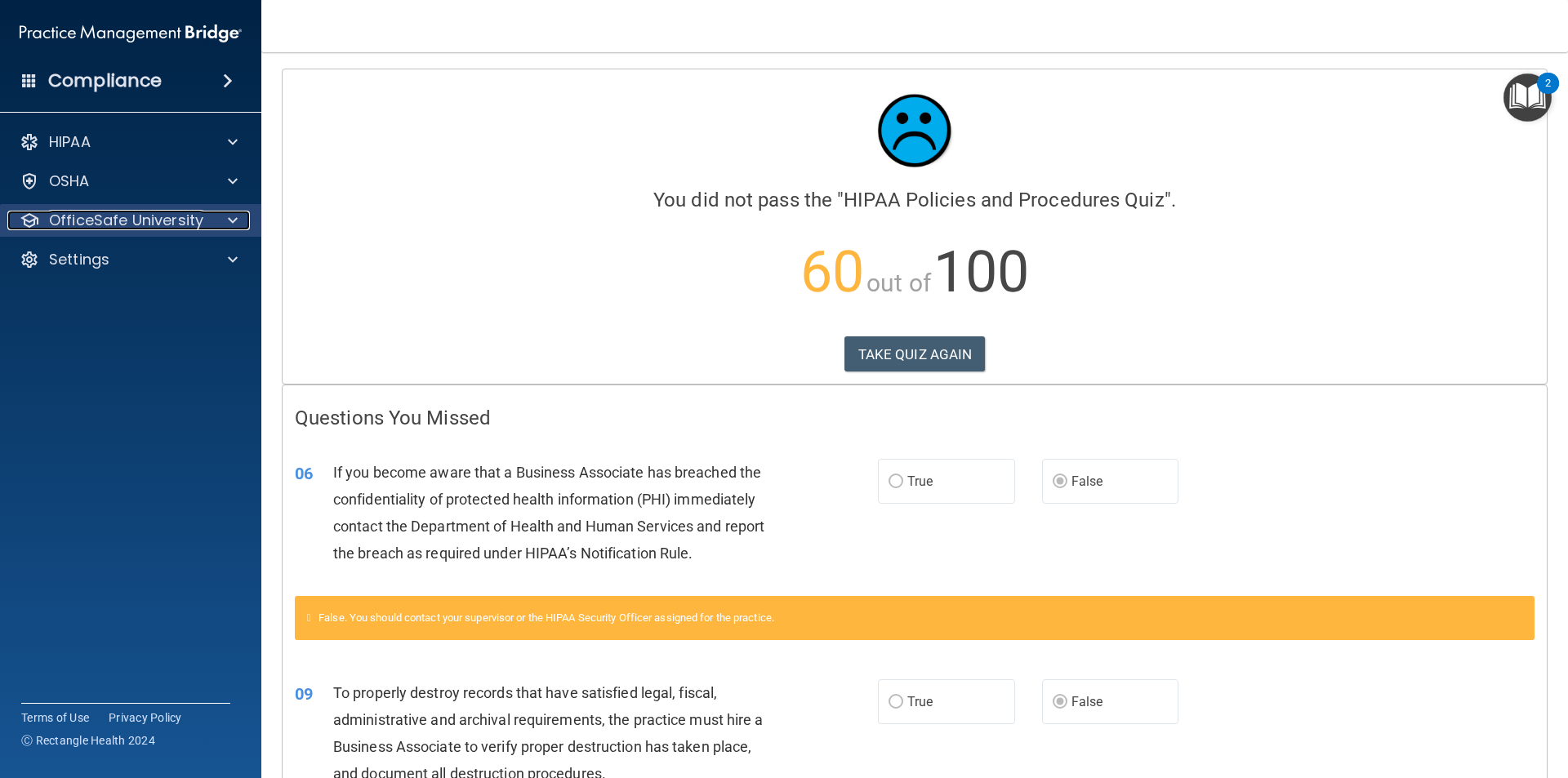
click at [96, 221] on p "OfficeSafe University" at bounding box center [126, 221] width 155 height 20
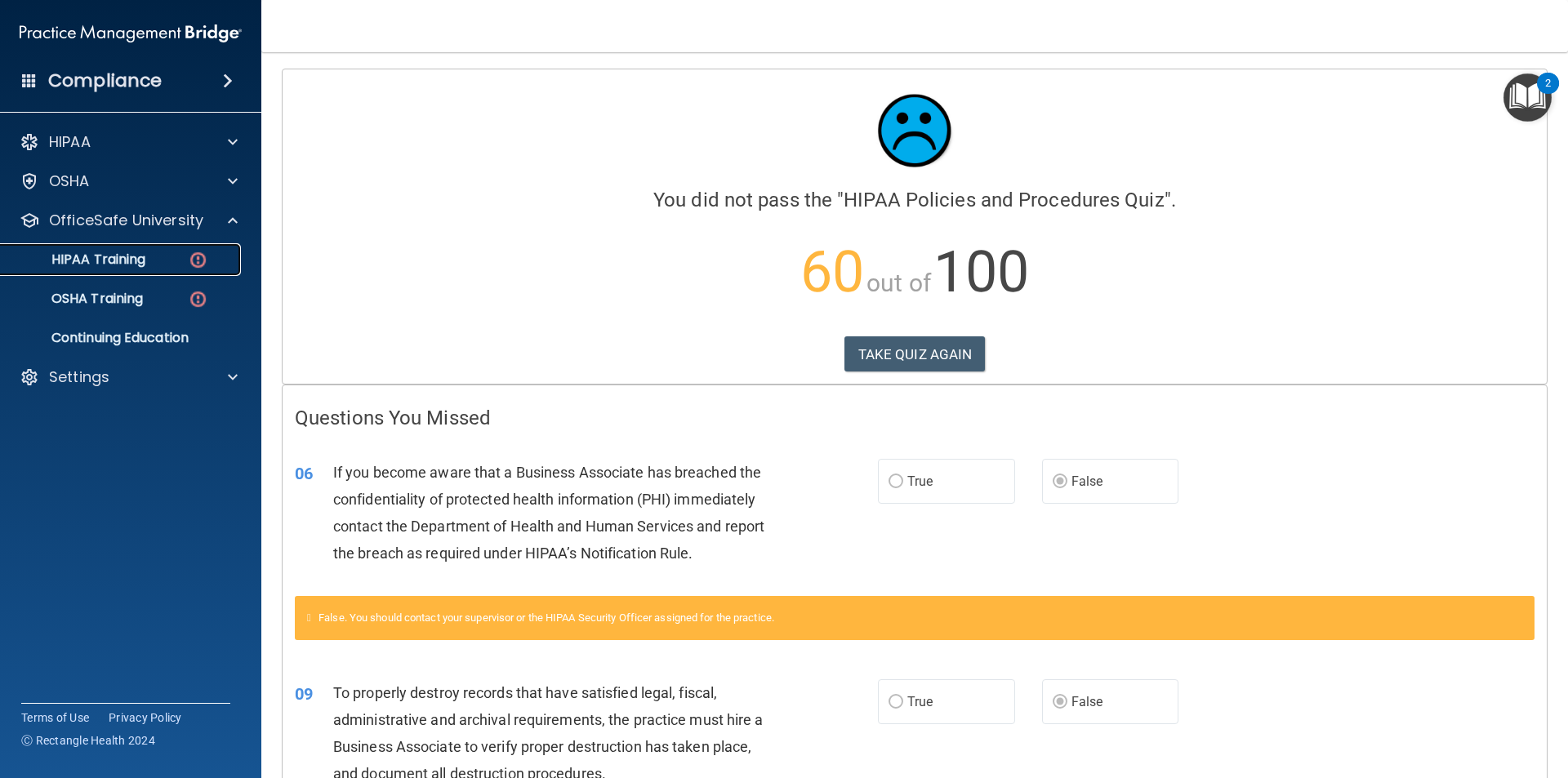
click at [204, 253] on img at bounding box center [198, 260] width 21 height 21
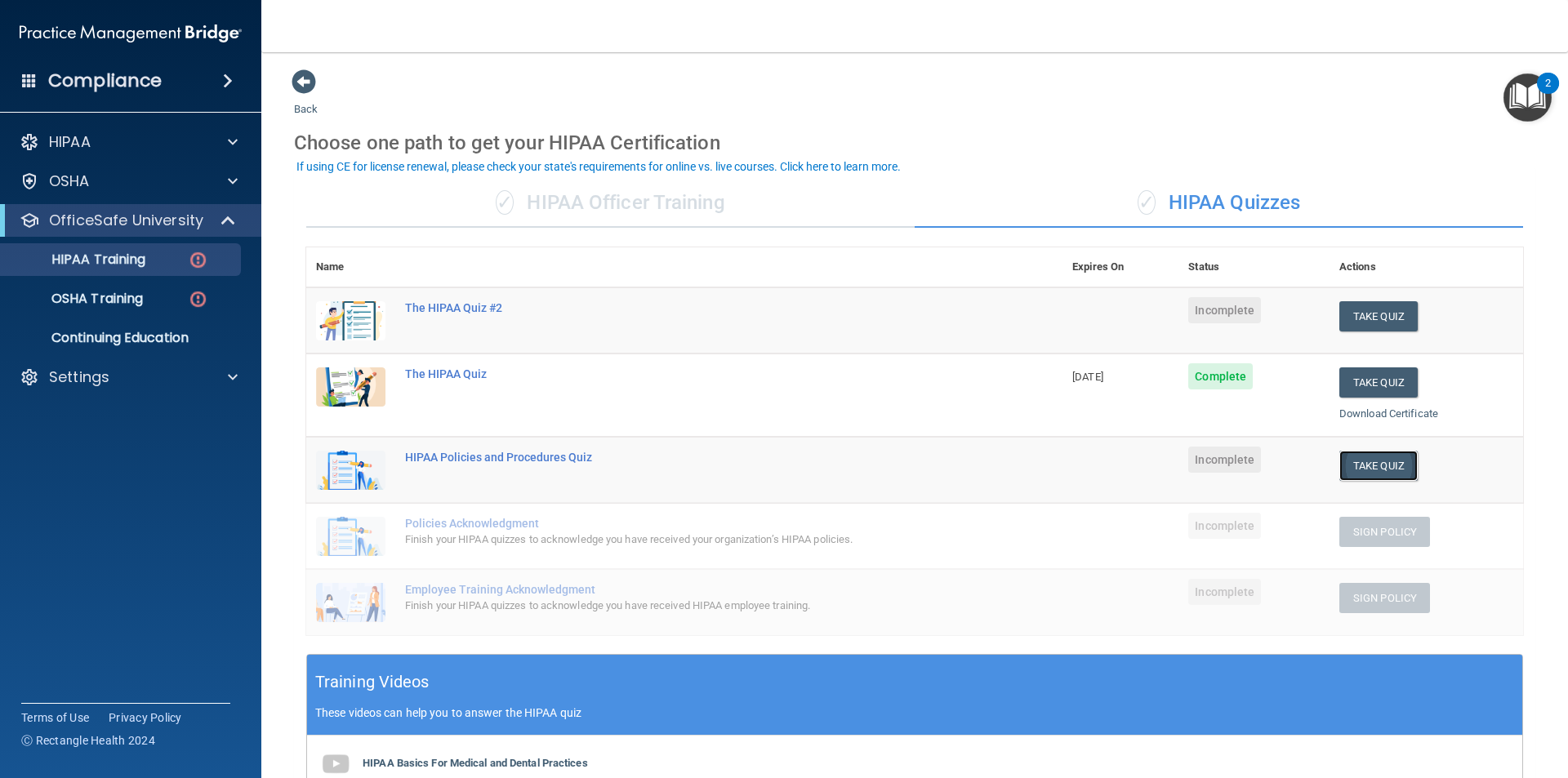
click at [758, 466] on button "Take Quiz" at bounding box center [1379, 465] width 78 height 30
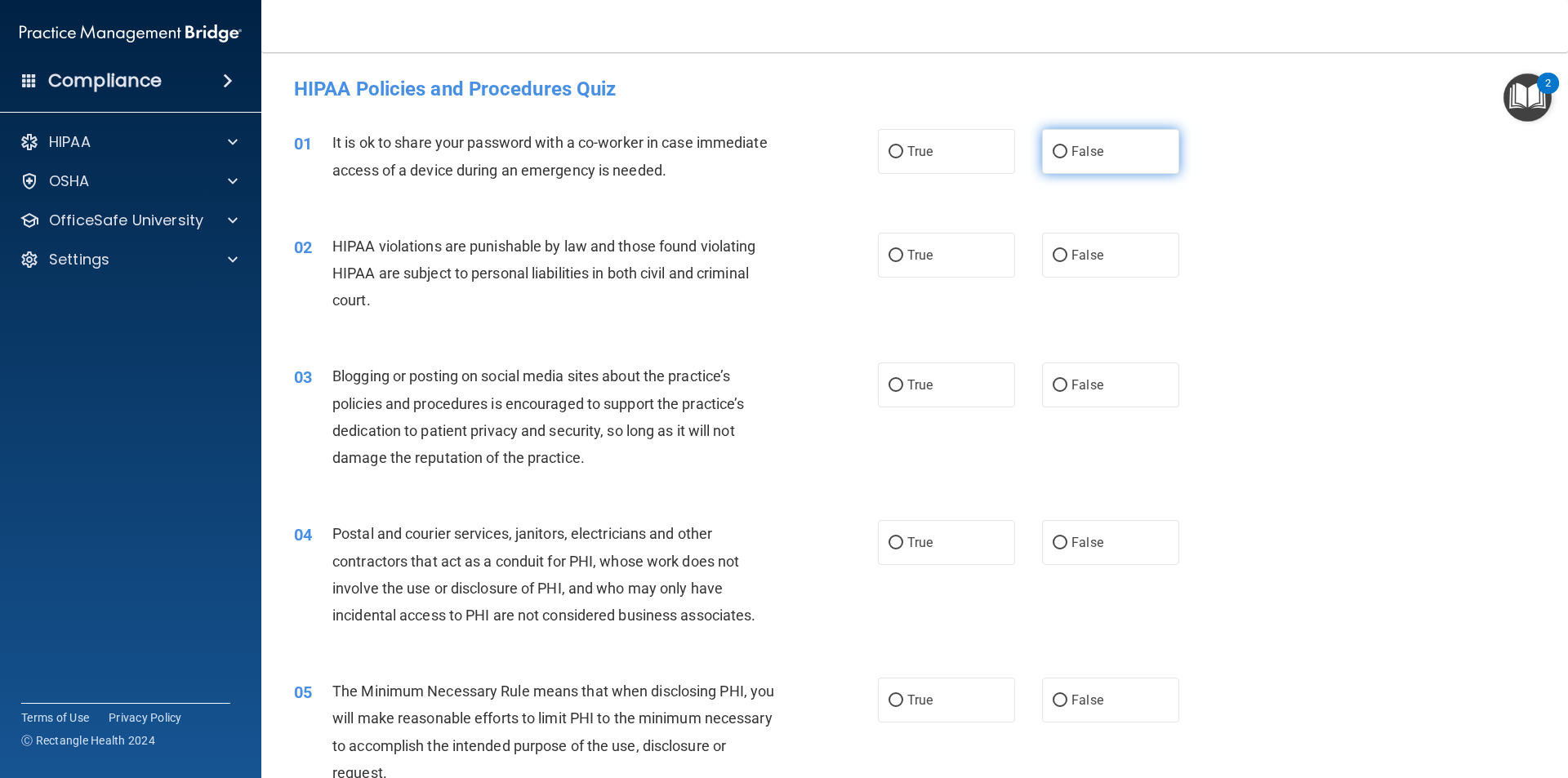
click at [758, 154] on label "False" at bounding box center [1111, 152] width 137 height 45
click at [758, 154] on input "False" at bounding box center [1060, 152] width 15 height 12
radio input "true"
click at [758, 260] on label "True" at bounding box center [947, 255] width 137 height 45
click at [758, 260] on input "True" at bounding box center [896, 256] width 15 height 12
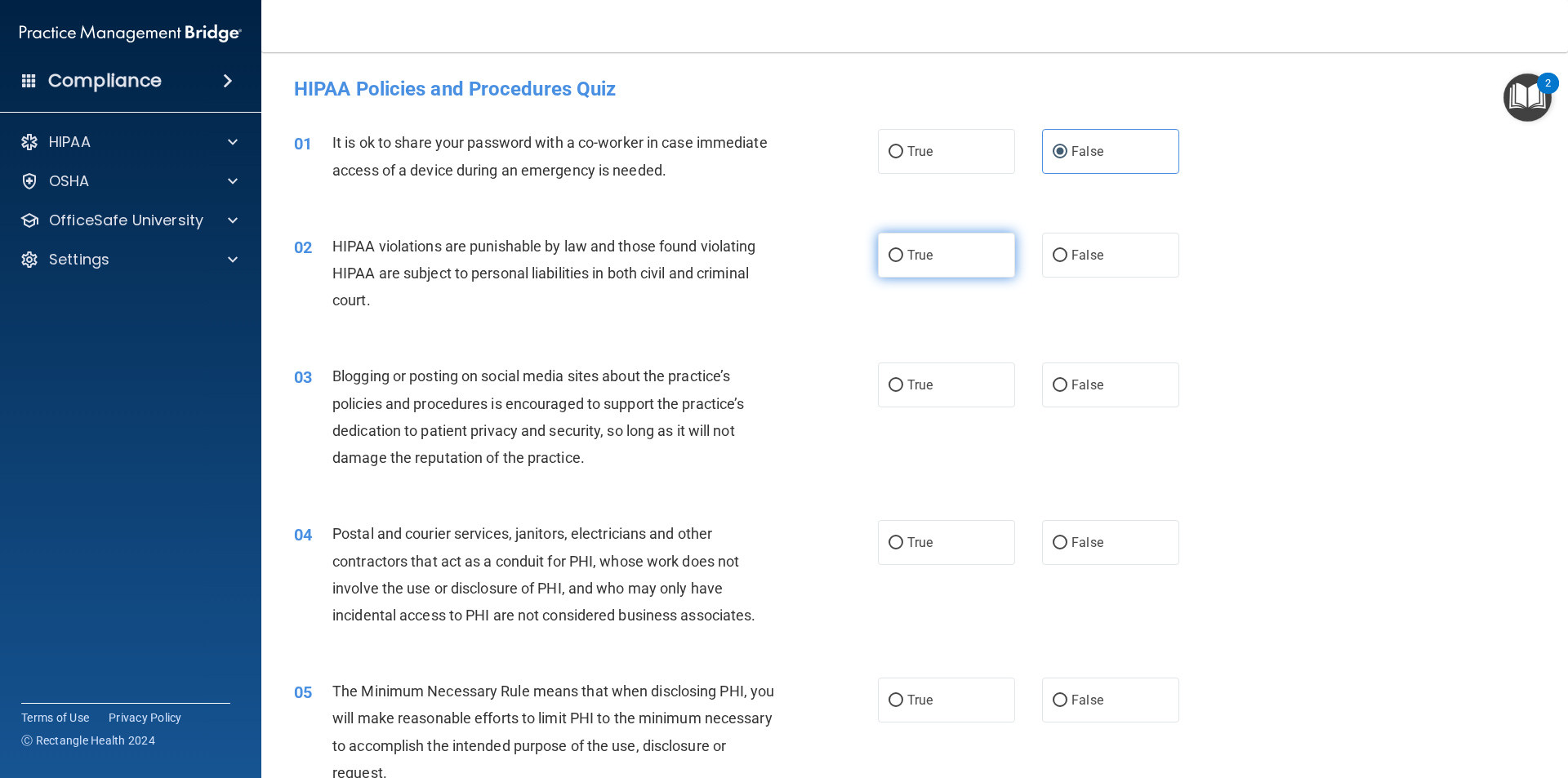
radio input "true"
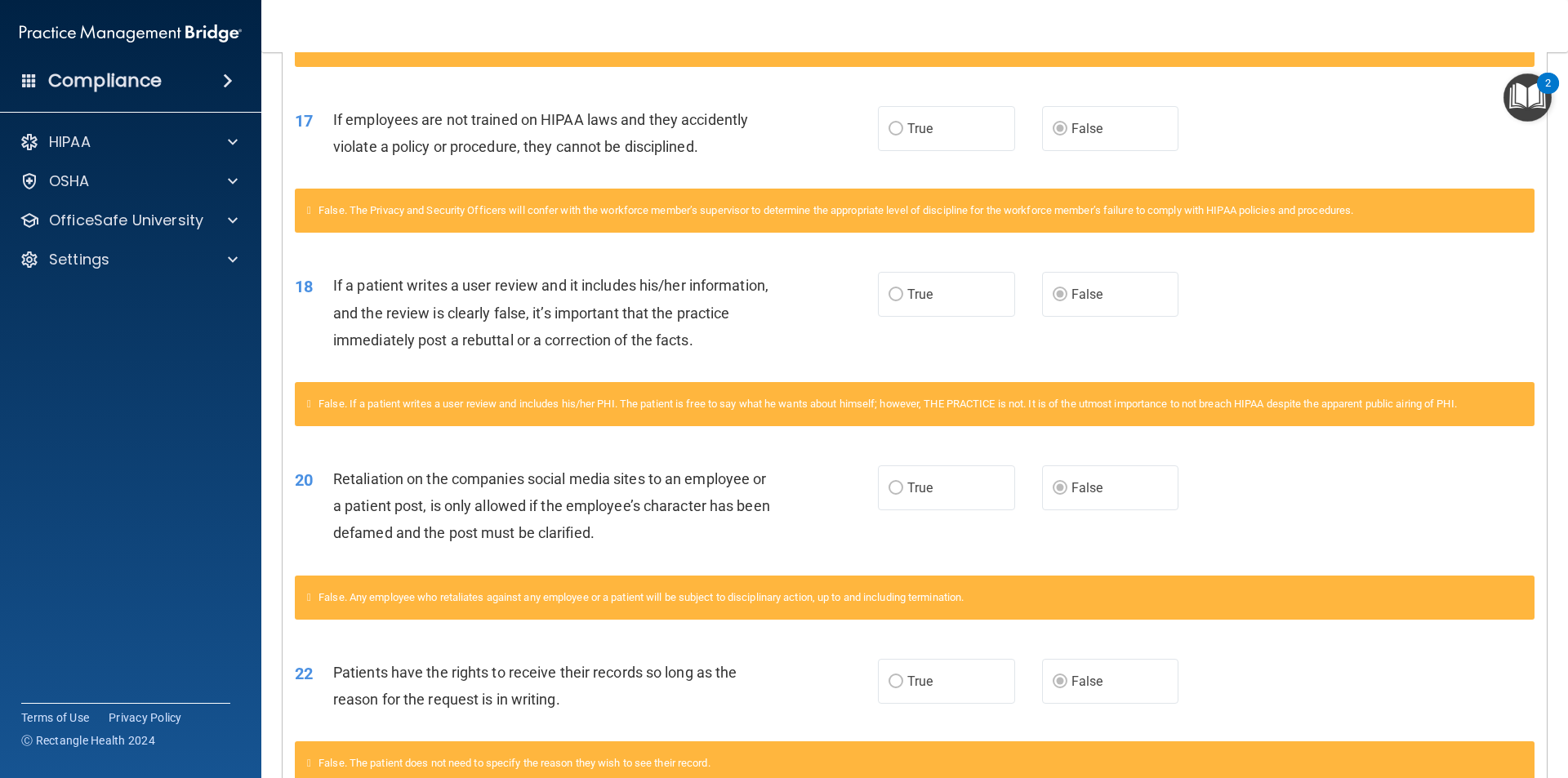
scroll to position [1388, 0]
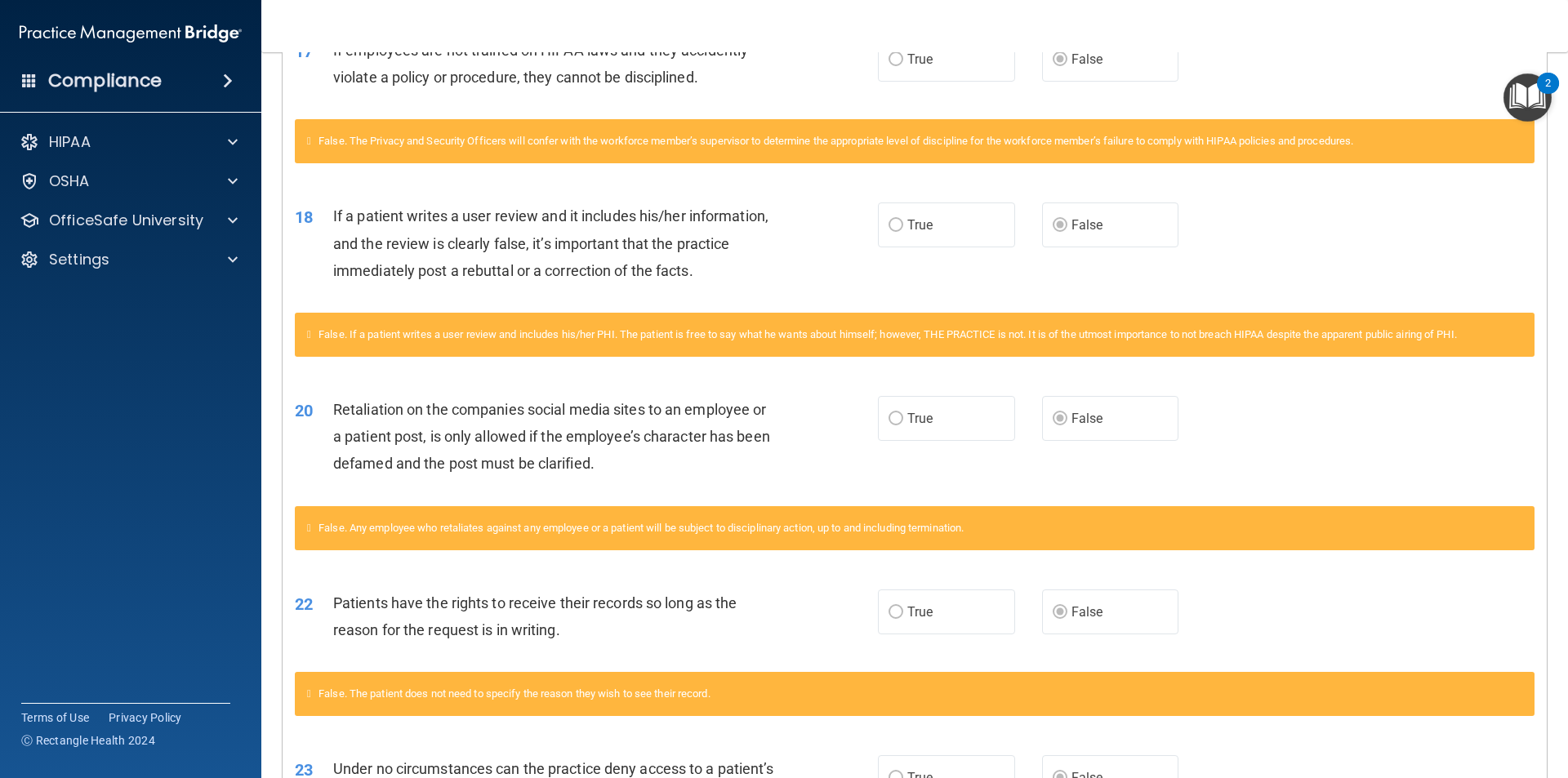
click at [433, 431] on span "Retaliation on the companies social media sites to an employee or a patient pos…" at bounding box center [552, 437] width 437 height 71
click at [434, 454] on span "Retaliation on the companies social media sites to an employee or a patient pos…" at bounding box center [552, 437] width 437 height 71
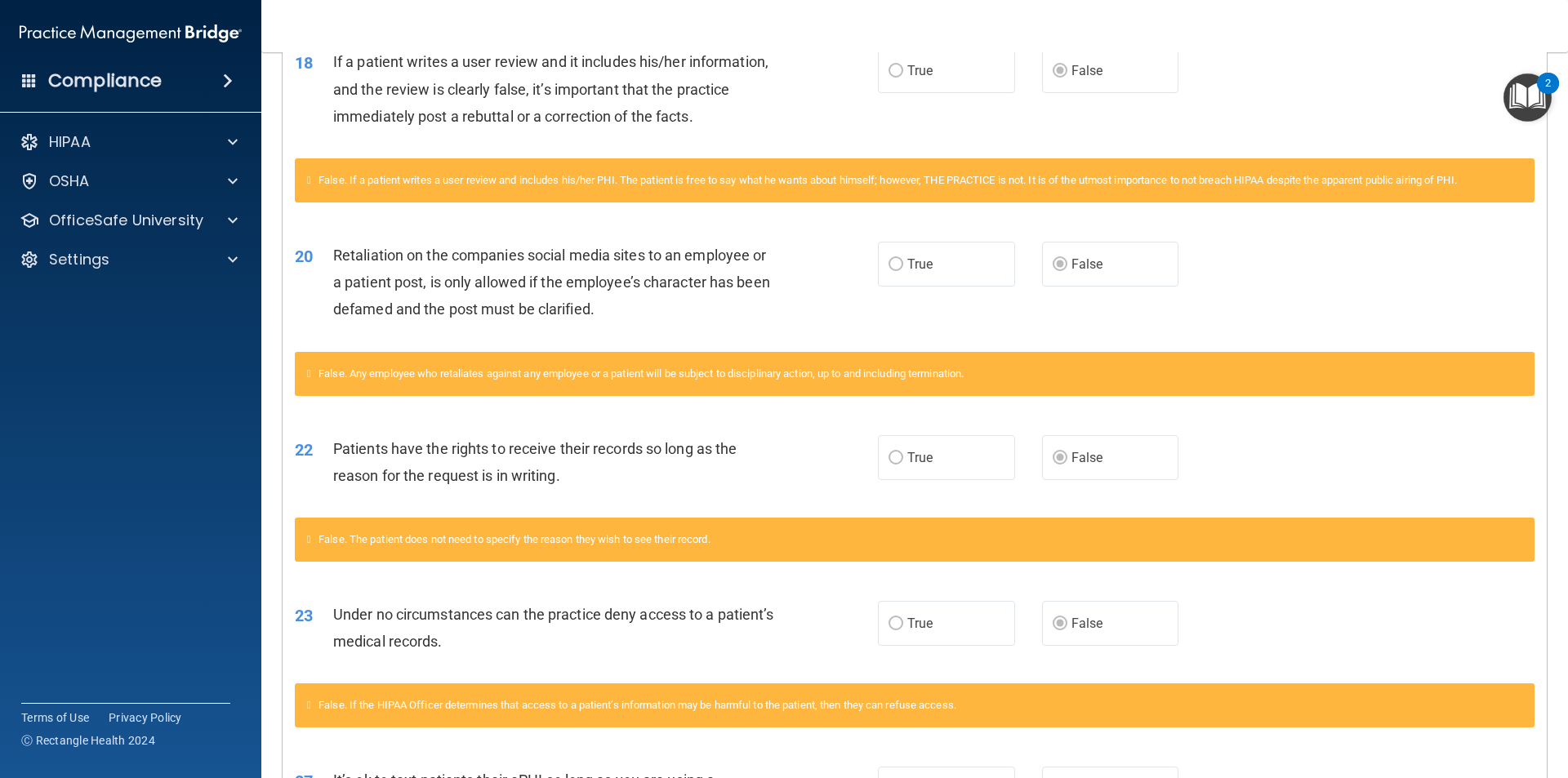
scroll to position [1633, 0]
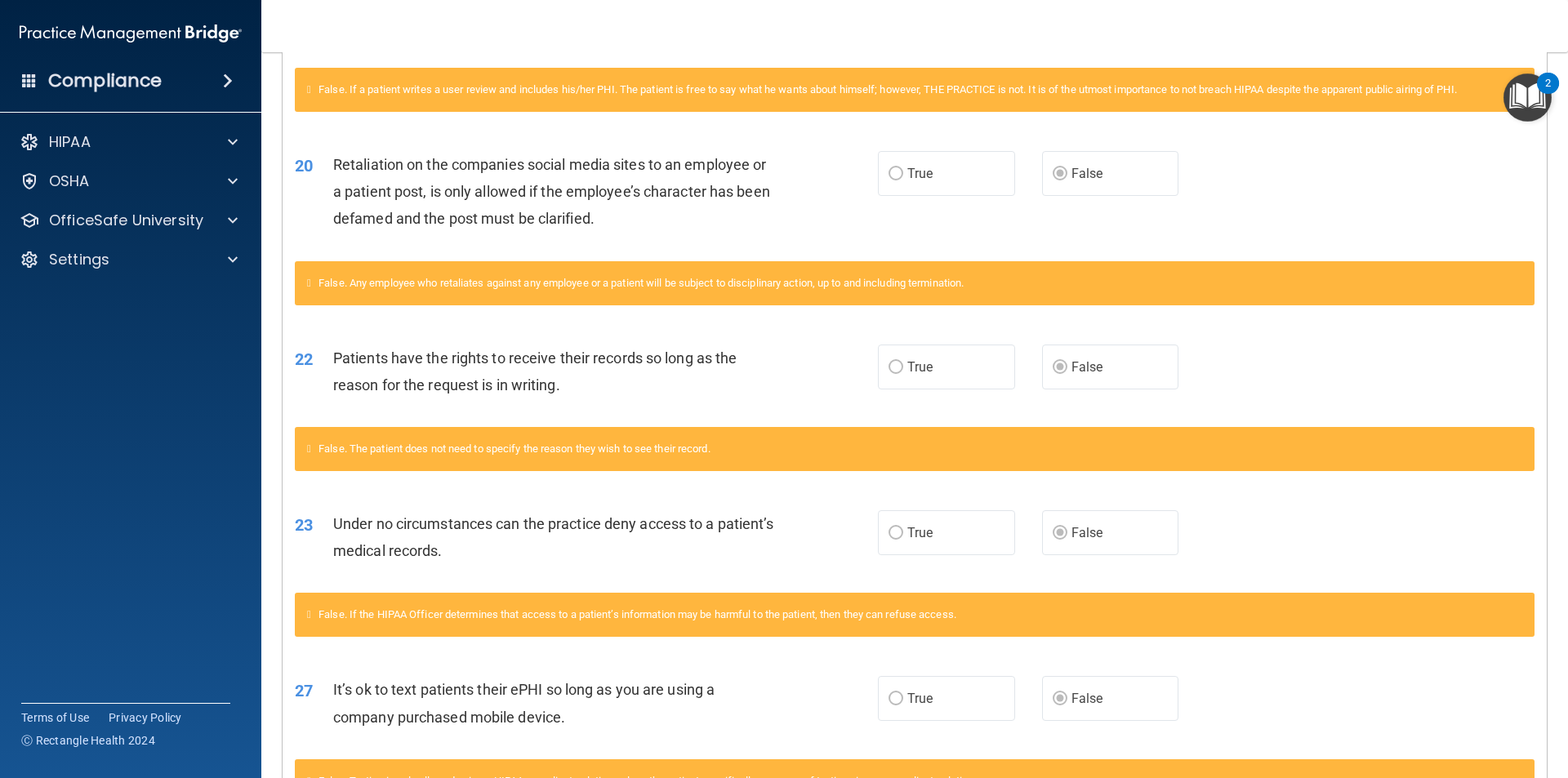
drag, startPoint x: 354, startPoint y: 386, endPoint x: 368, endPoint y: 386, distance: 14.0
click at [356, 386] on span "Patients have the rights to receive their records so long as the reason for the…" at bounding box center [535, 371] width 404 height 44
click at [412, 455] on span "False. The patient does not need to specify the reason they wish to see their r…" at bounding box center [514, 449] width 392 height 12
click at [758, 469] on div "False. The patient does not need to specify the reason they wish to see their r…" at bounding box center [914, 449] width 1240 height 44
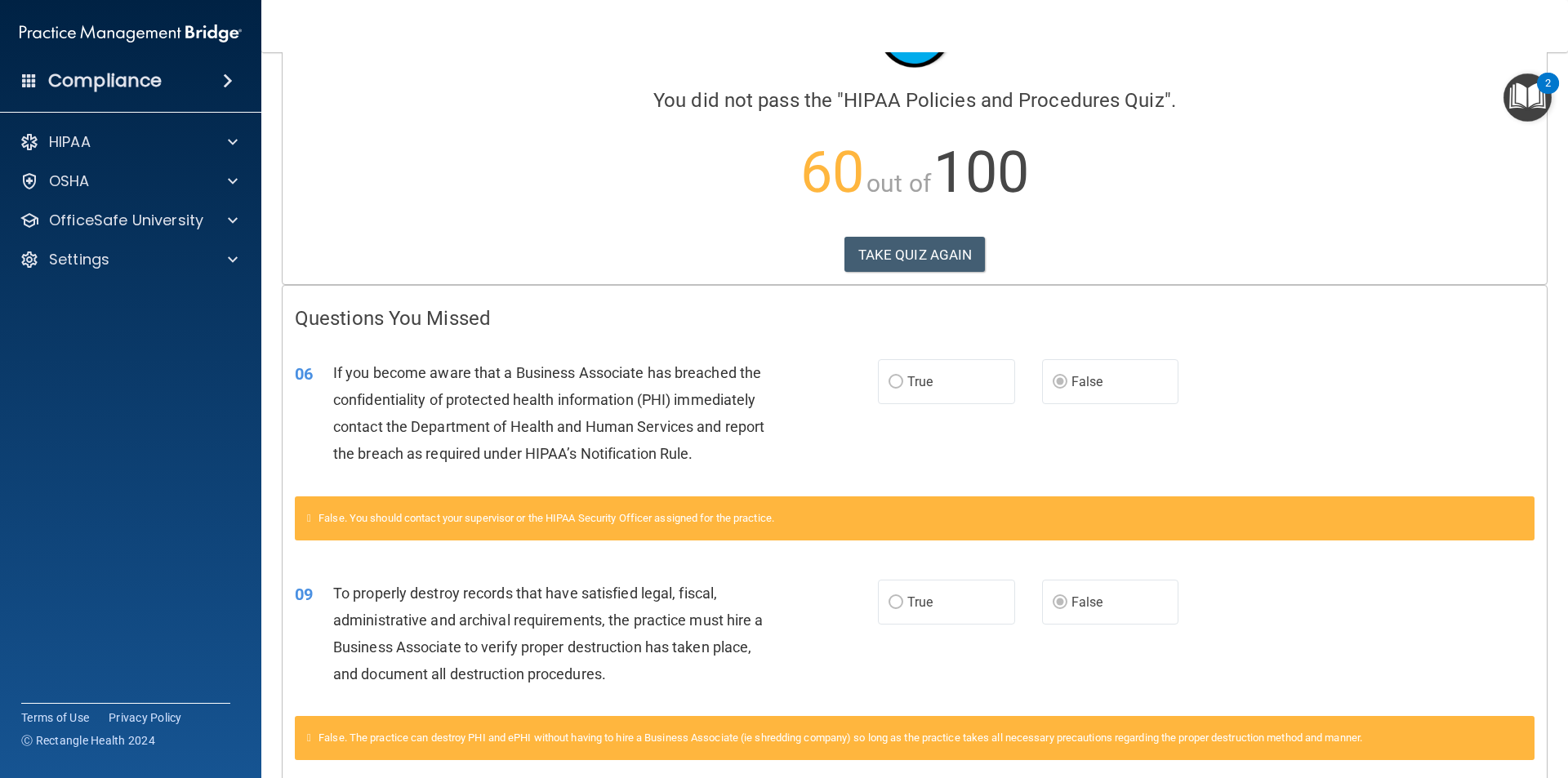
scroll to position [98, 0]
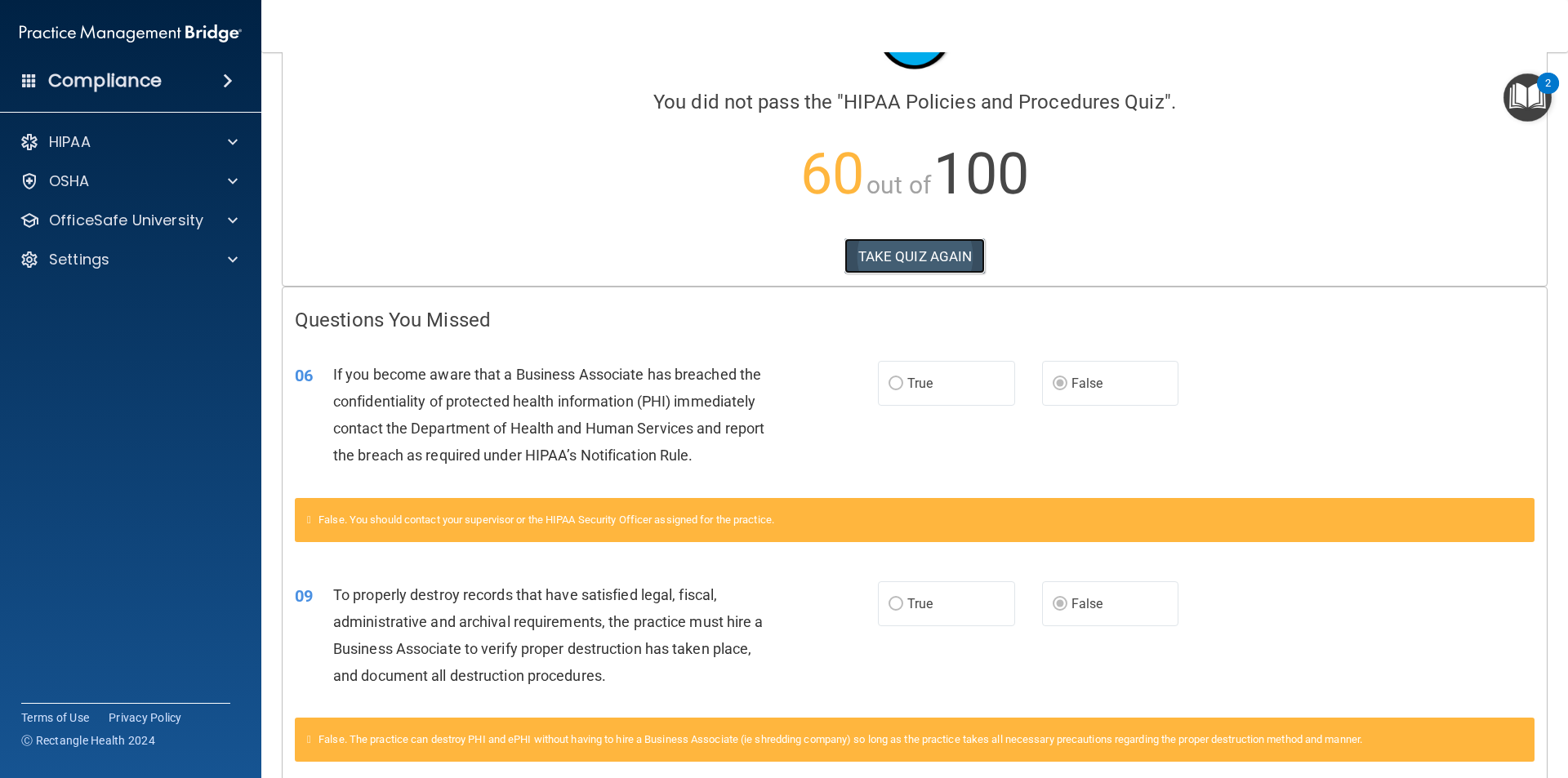
click at [758, 265] on button "TAKE QUIZ AGAIN" at bounding box center [915, 256] width 142 height 36
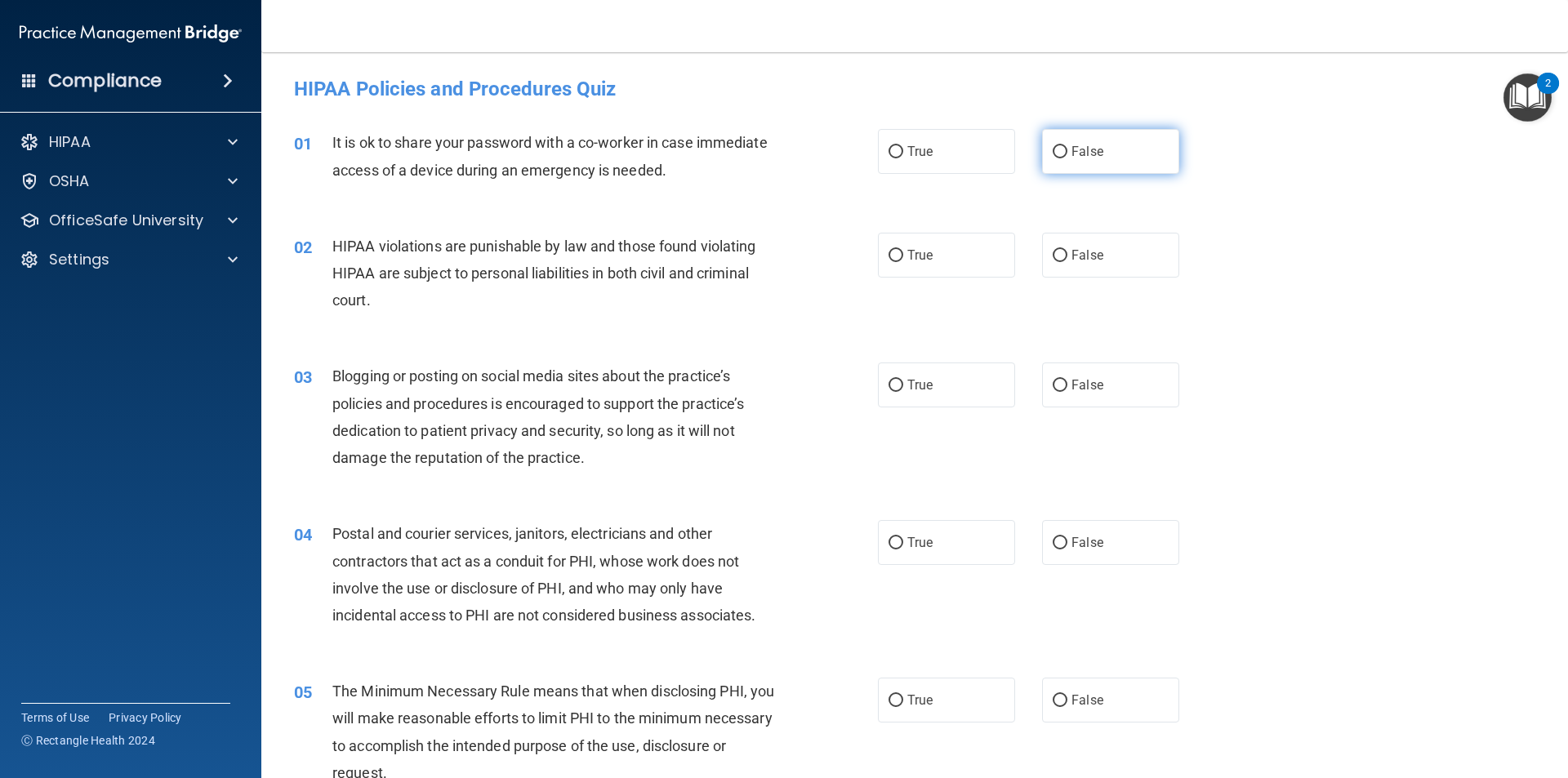
click at [758, 149] on span "False" at bounding box center [1088, 151] width 32 height 16
click at [758, 149] on input "False" at bounding box center [1060, 152] width 15 height 12
radio input "true"
click at [758, 254] on label "False" at bounding box center [1111, 255] width 137 height 45
click at [758, 254] on input "False" at bounding box center [1060, 256] width 15 height 12
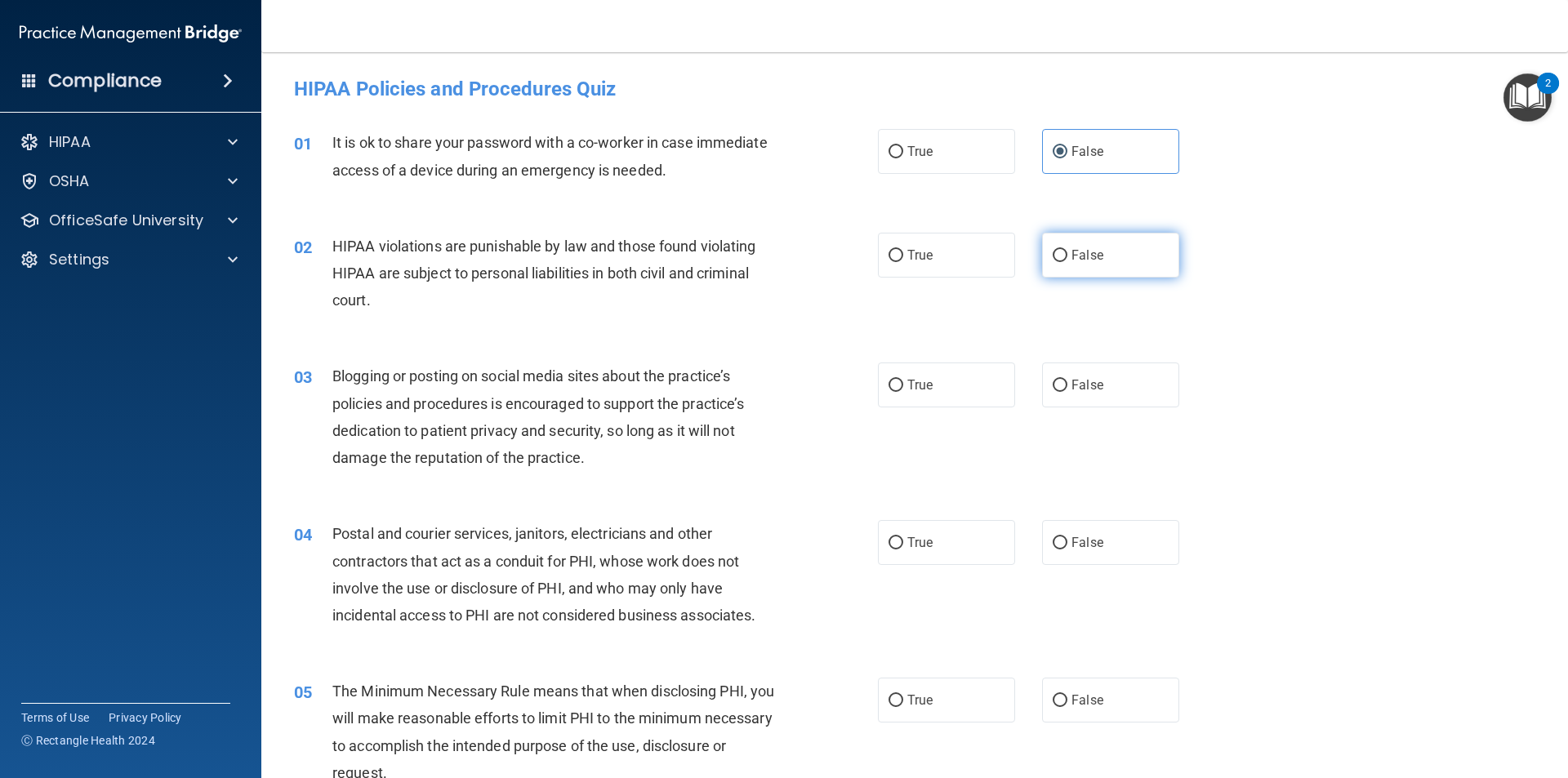
radio input "true"
click at [758, 279] on div "02 HIPAA violations are punishable by law and those found violating HIPAA are s…" at bounding box center [914, 277] width 1266 height 130
click at [758, 267] on label "True" at bounding box center [947, 255] width 137 height 45
click at [758, 262] on input "True" at bounding box center [896, 256] width 15 height 12
radio input "true"
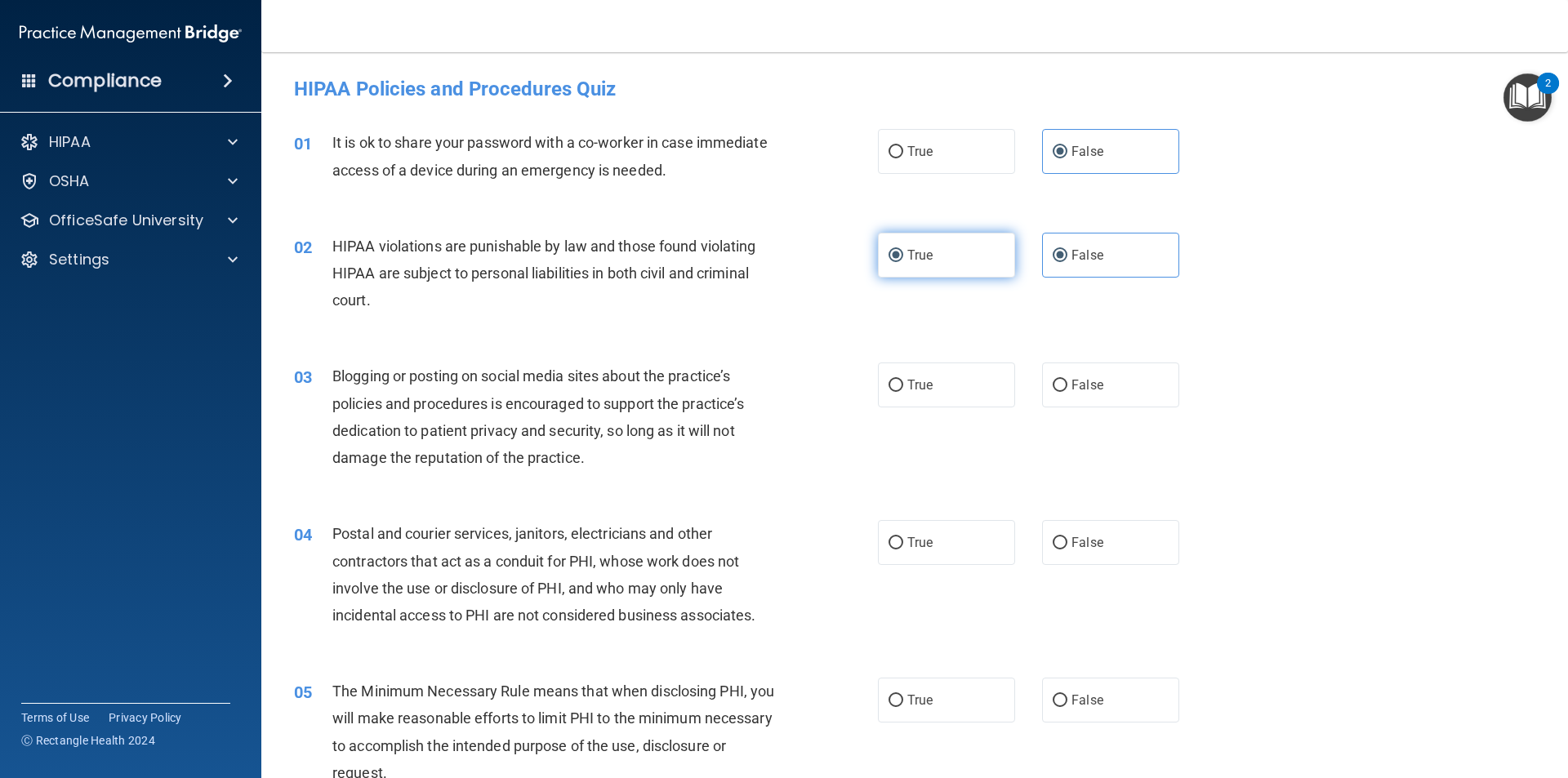
radio input "false"
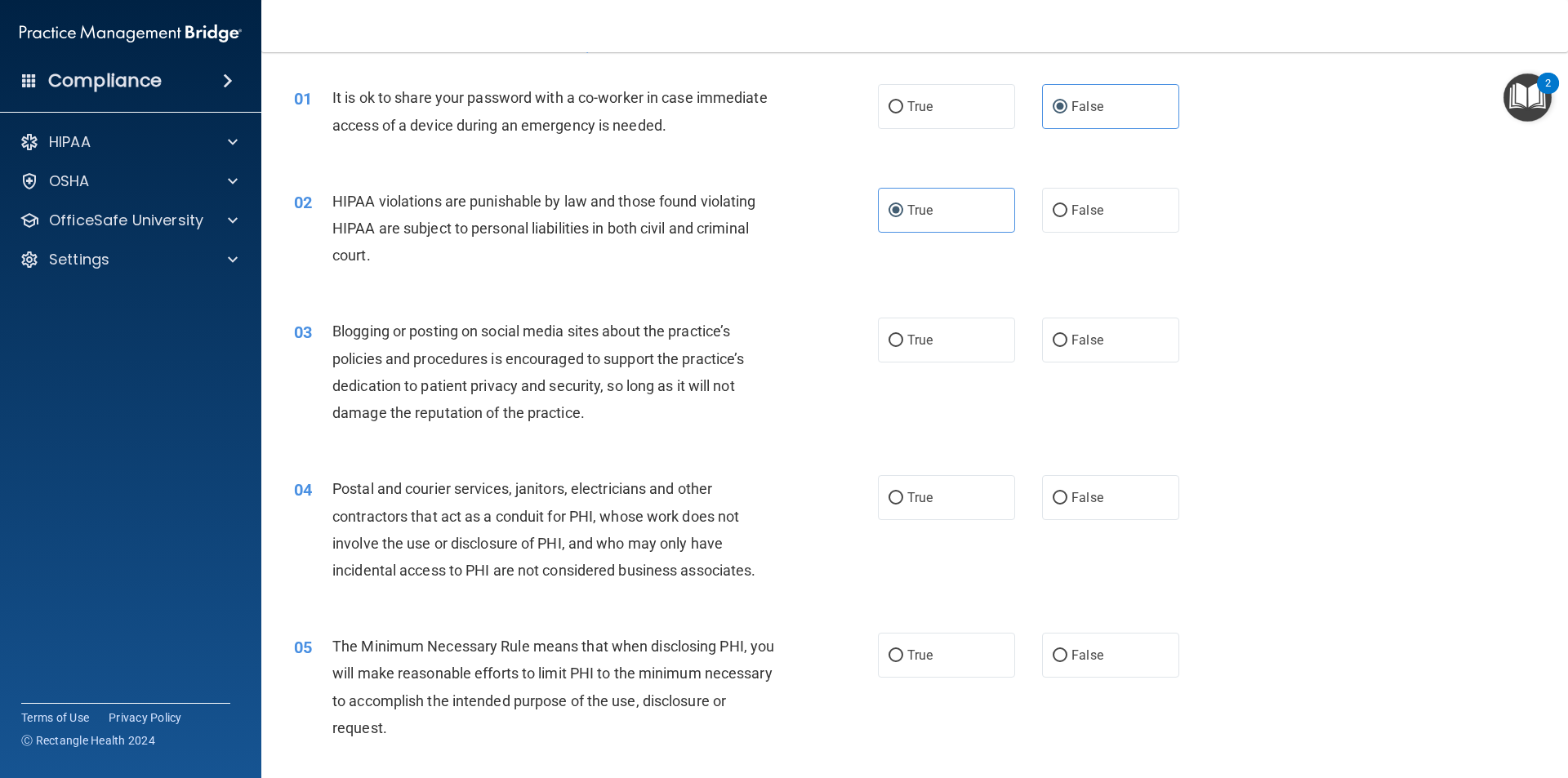
scroll to position [82, 0]
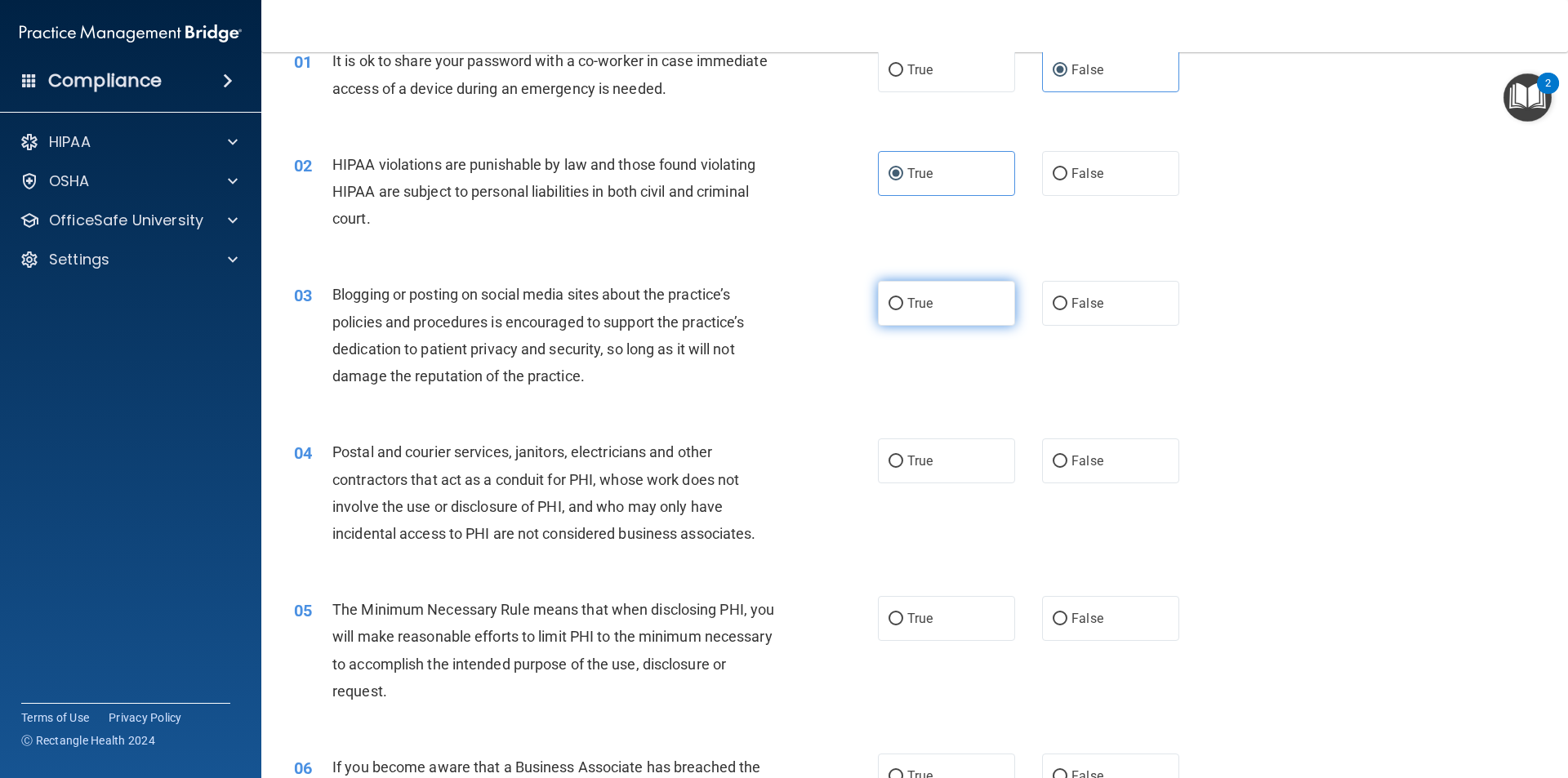
click at [758, 300] on label "True" at bounding box center [947, 303] width 137 height 45
click at [758, 300] on input "True" at bounding box center [896, 304] width 15 height 12
radio input "true"
click at [758, 300] on span "False" at bounding box center [1088, 303] width 32 height 16
click at [758, 300] on input "False" at bounding box center [1060, 304] width 15 height 12
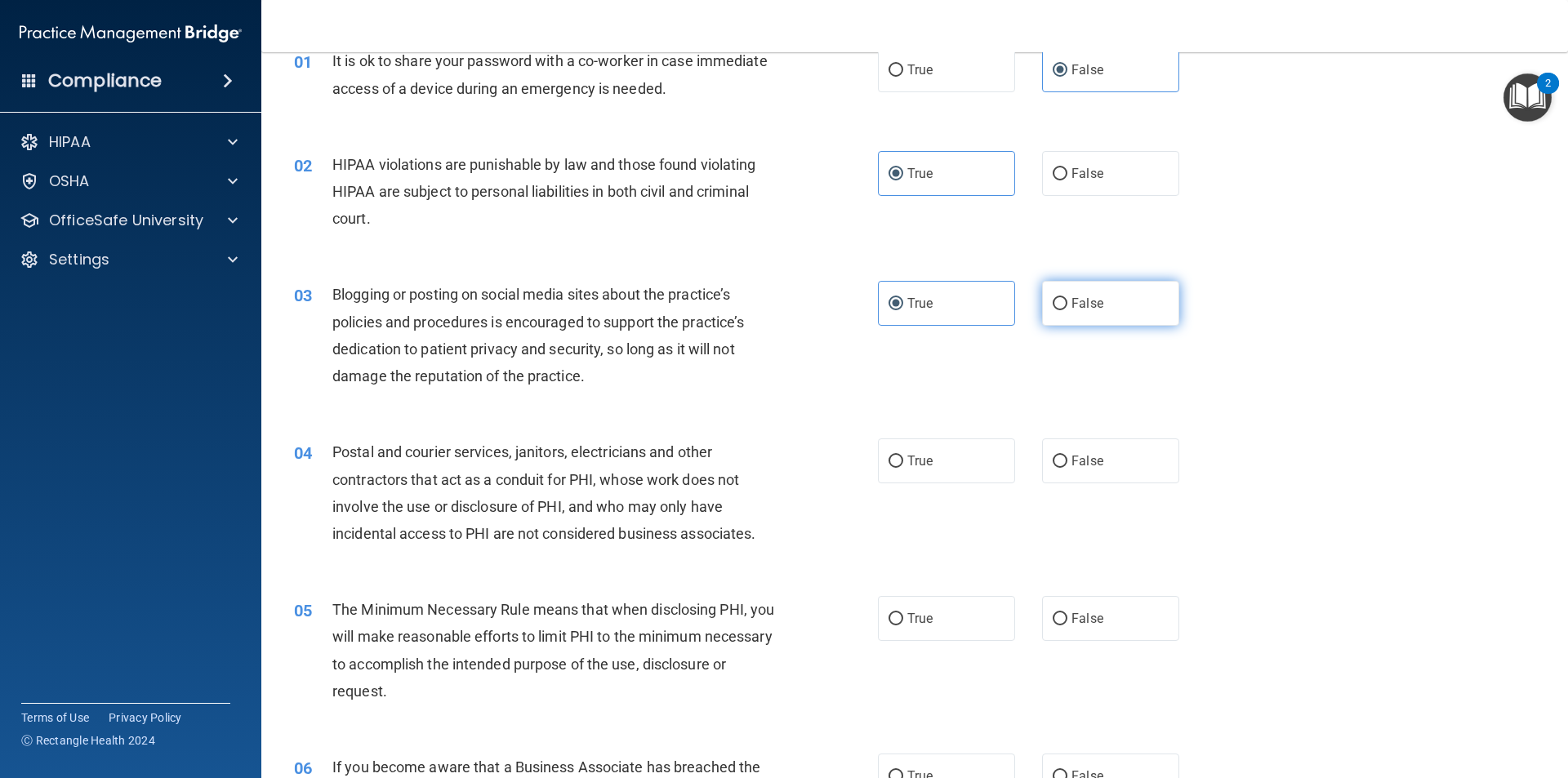
radio input "true"
radio input "false"
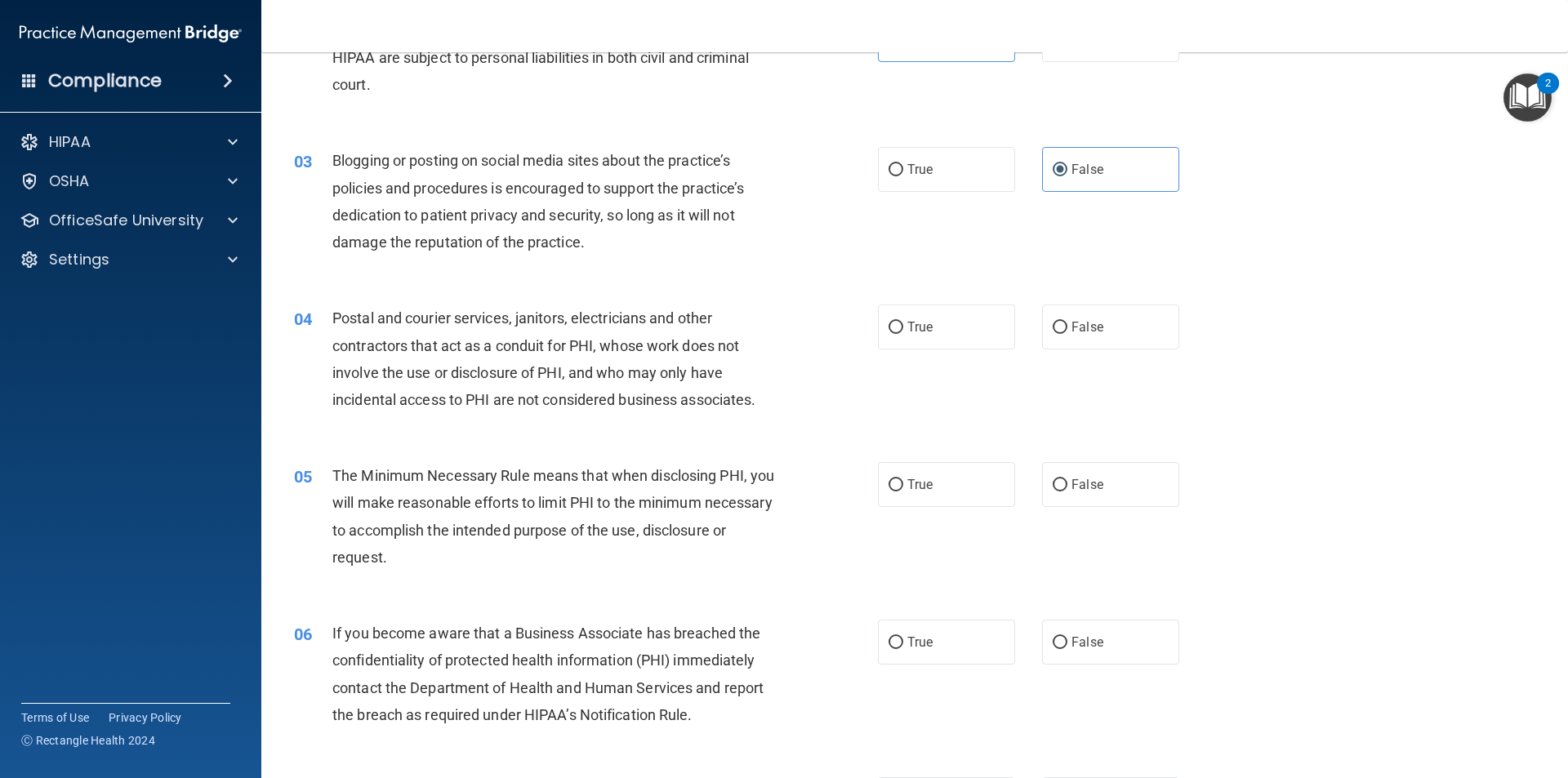
scroll to position [245, 0]
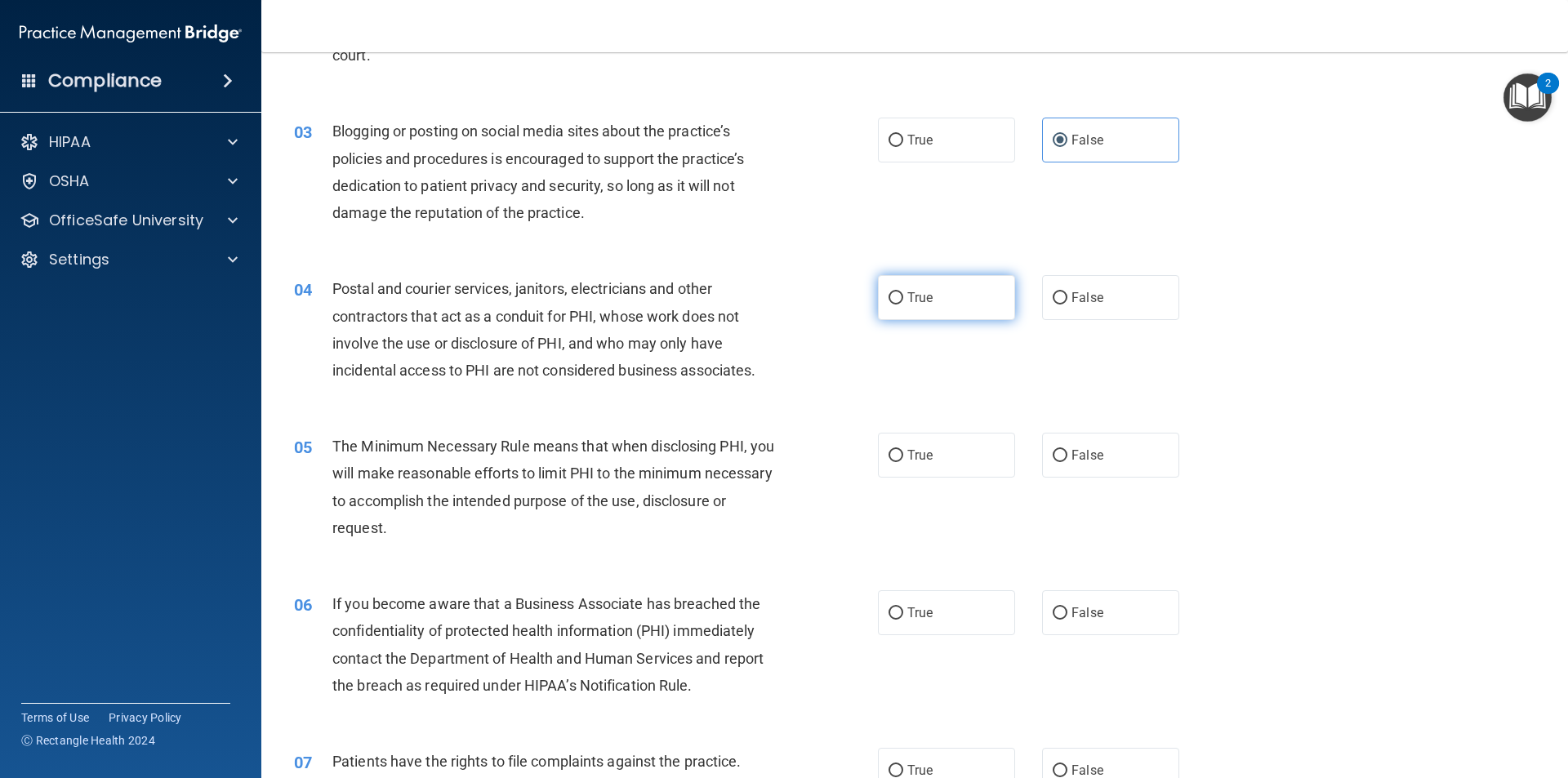
click at [758, 316] on label "True" at bounding box center [947, 298] width 137 height 45
click at [758, 305] on input "True" at bounding box center [896, 299] width 15 height 12
radio input "true"
click at [758, 293] on label "False" at bounding box center [1111, 298] width 137 height 45
click at [758, 293] on input "False" at bounding box center [1060, 299] width 15 height 12
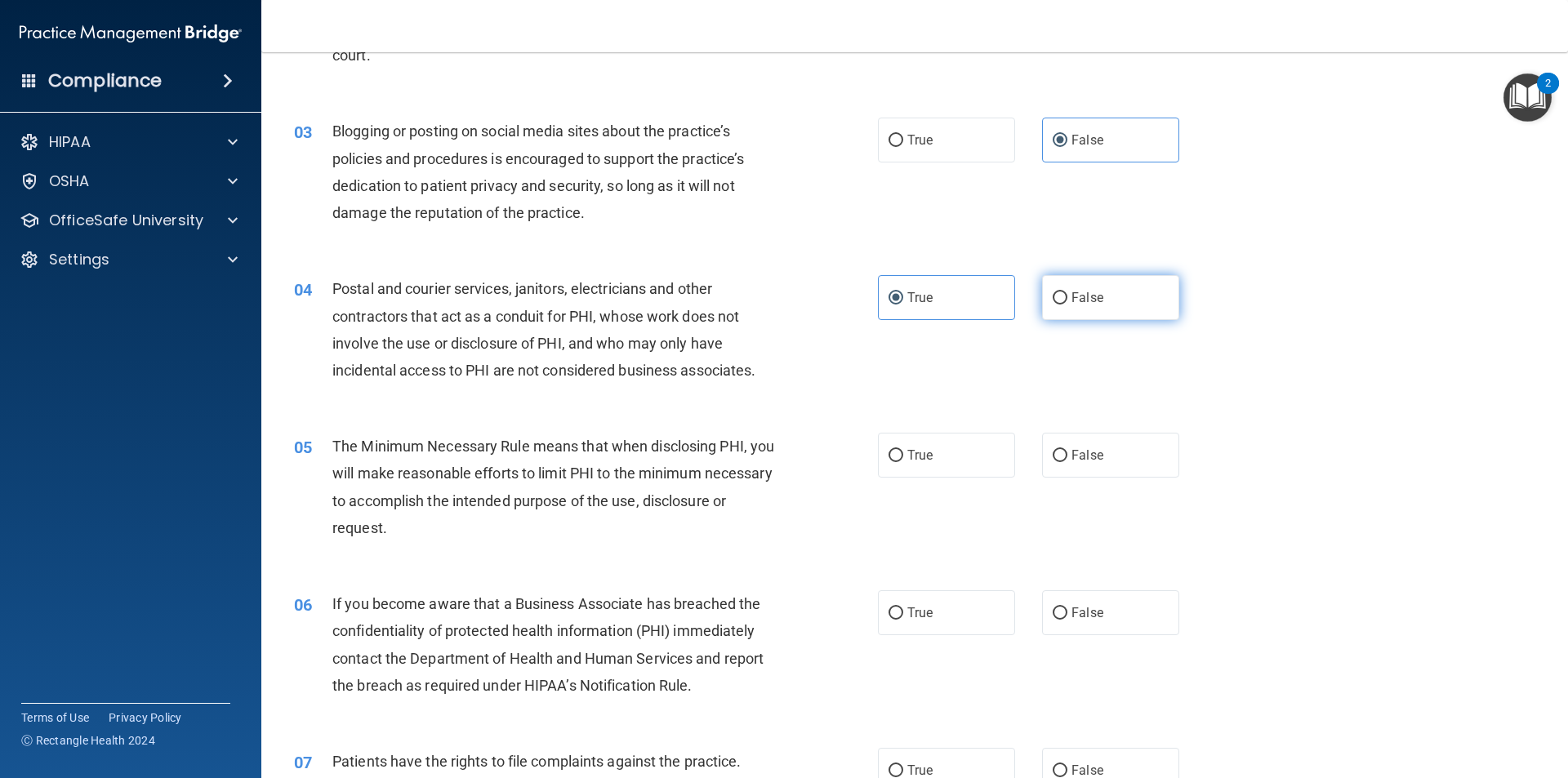
radio input "true"
radio input "false"
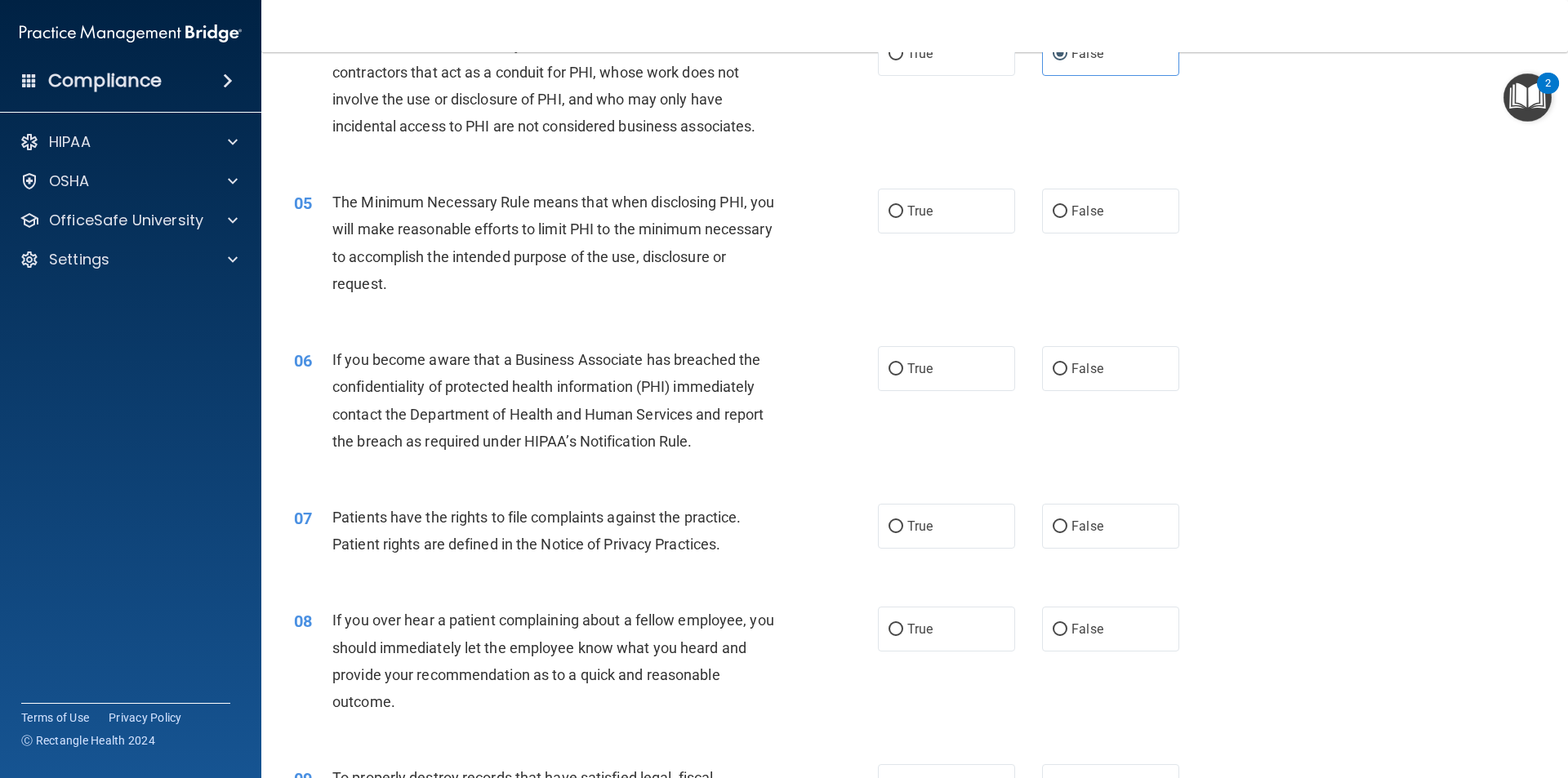
scroll to position [490, 0]
click at [758, 204] on label "True" at bounding box center [947, 210] width 137 height 45
click at [758, 205] on input "True" at bounding box center [896, 211] width 15 height 12
radio input "true"
click at [758, 375] on input "True" at bounding box center [896, 368] width 15 height 12
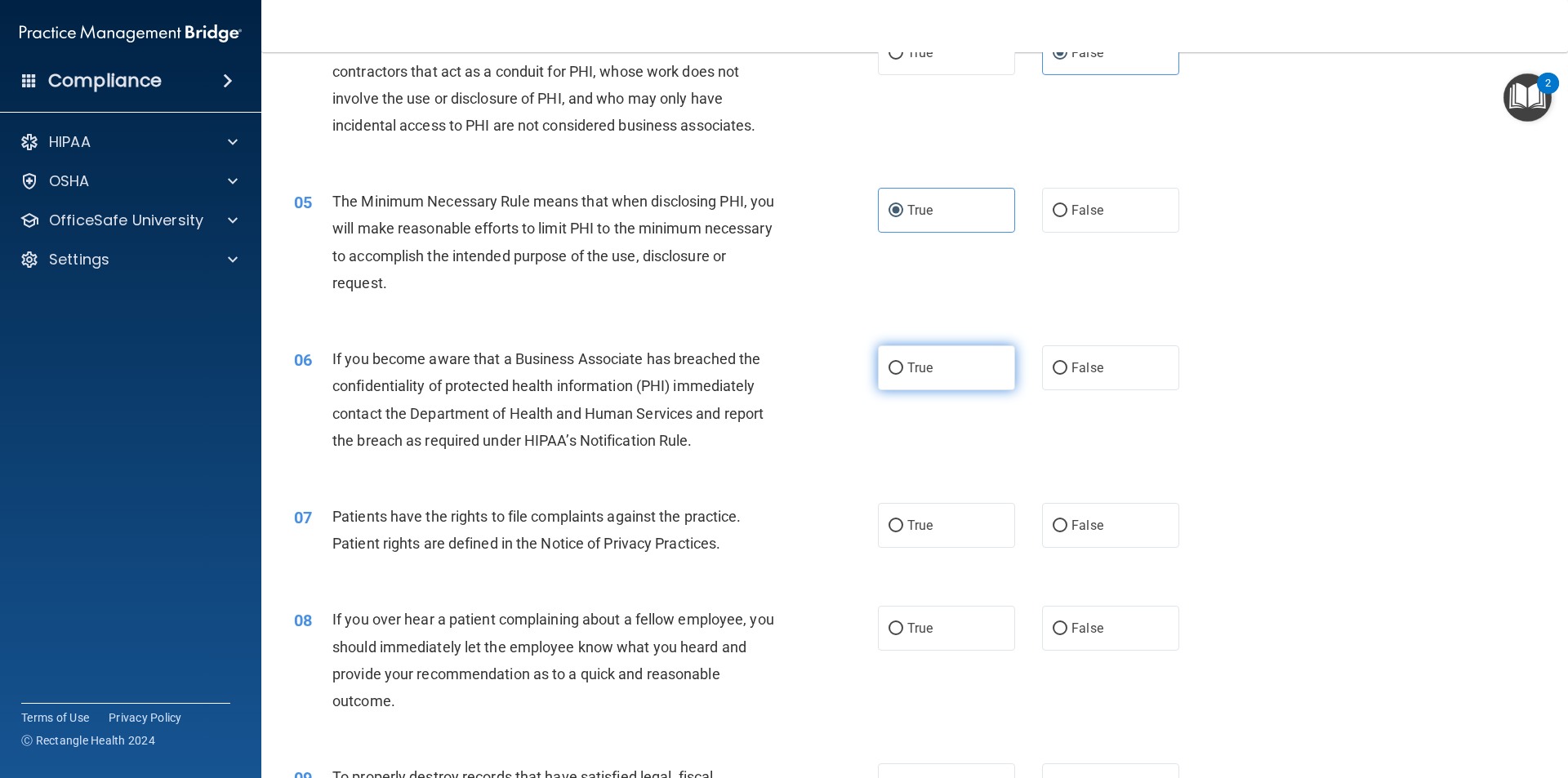
radio input "true"
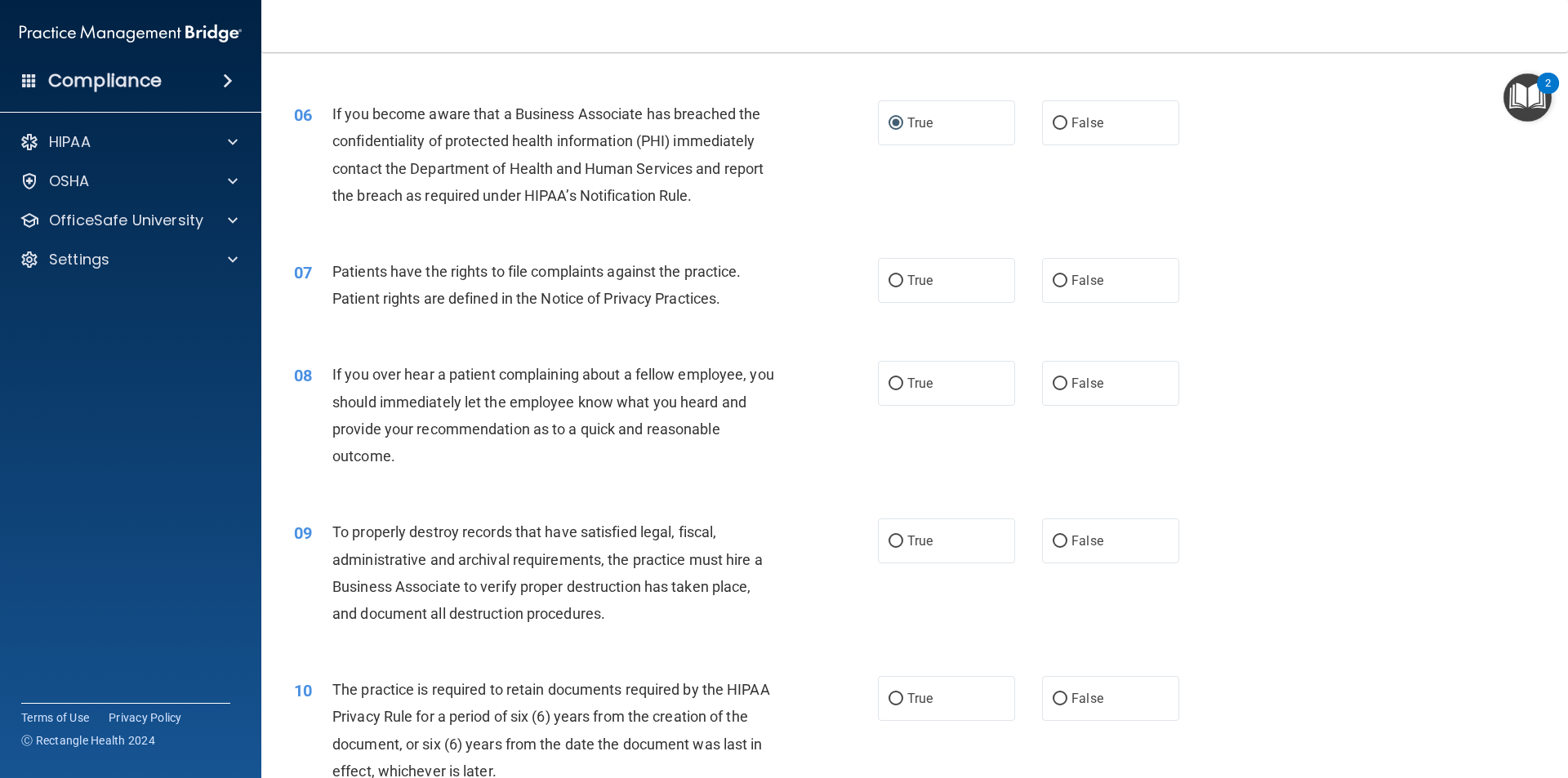
scroll to position [816, 0]
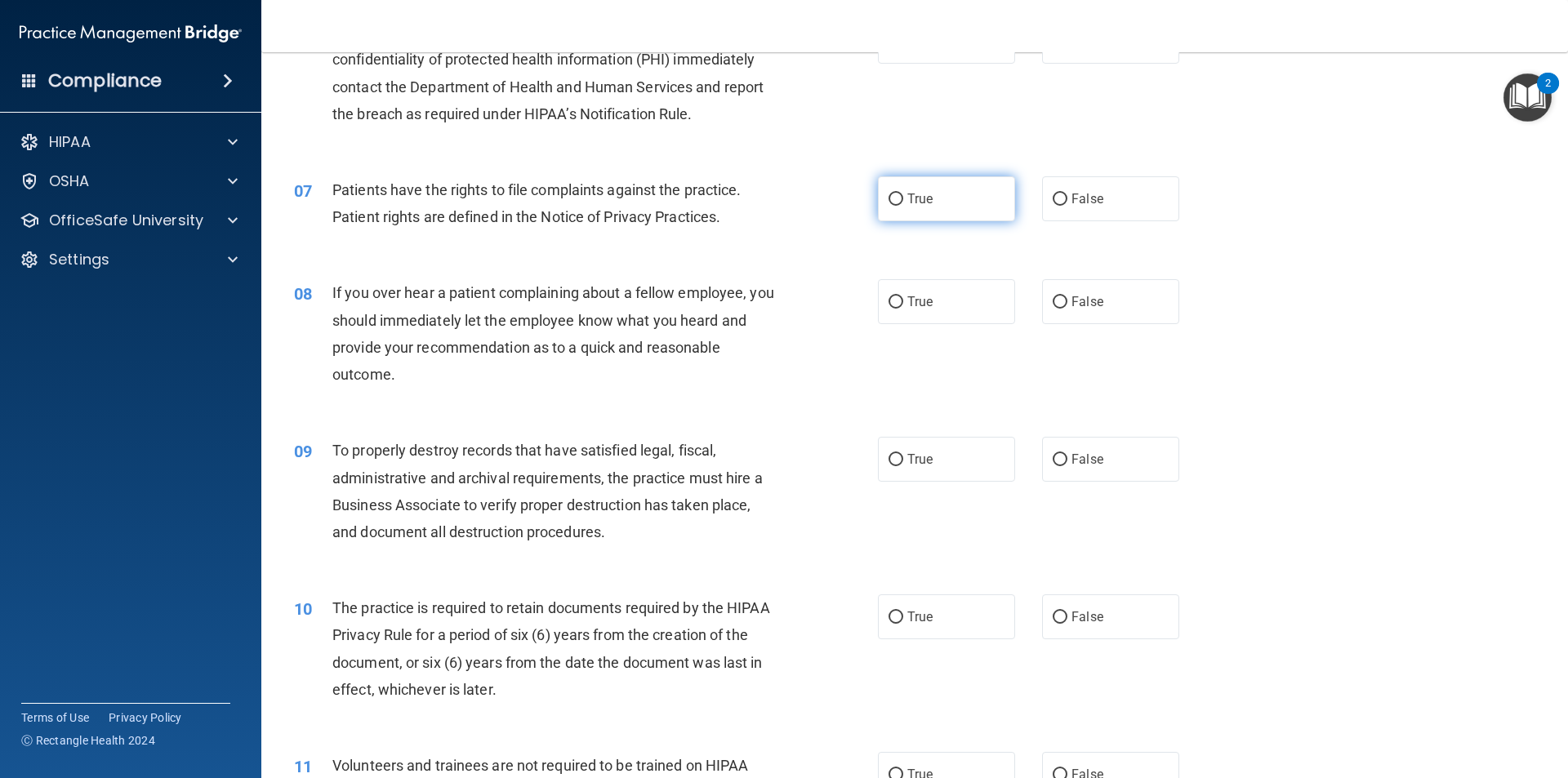
click at [758, 203] on label "True" at bounding box center [947, 199] width 137 height 45
click at [758, 203] on input "True" at bounding box center [896, 200] width 15 height 12
radio input "true"
click at [758, 311] on label "False" at bounding box center [1111, 302] width 137 height 45
click at [758, 308] on input "False" at bounding box center [1060, 302] width 15 height 12
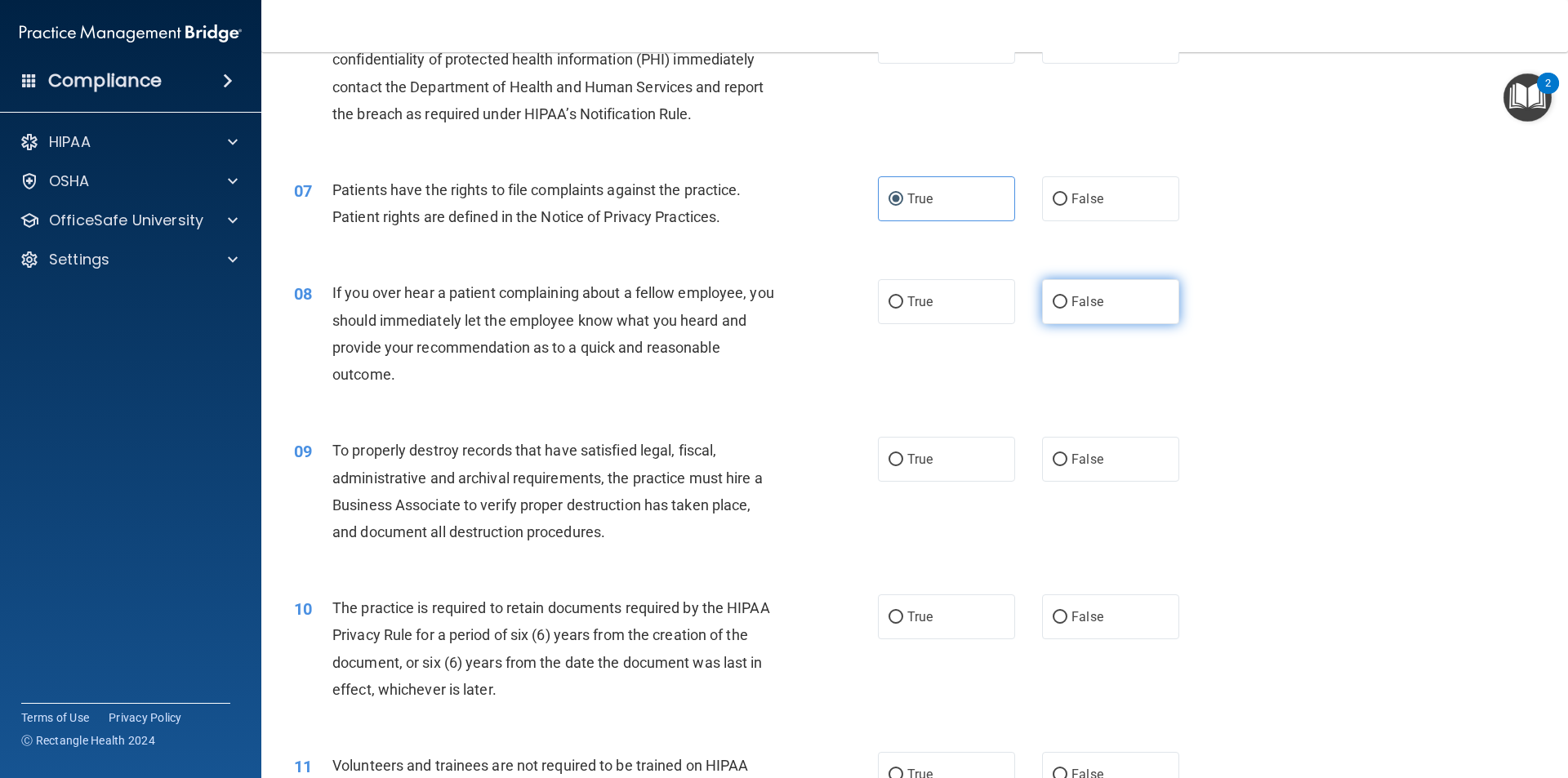
radio input "true"
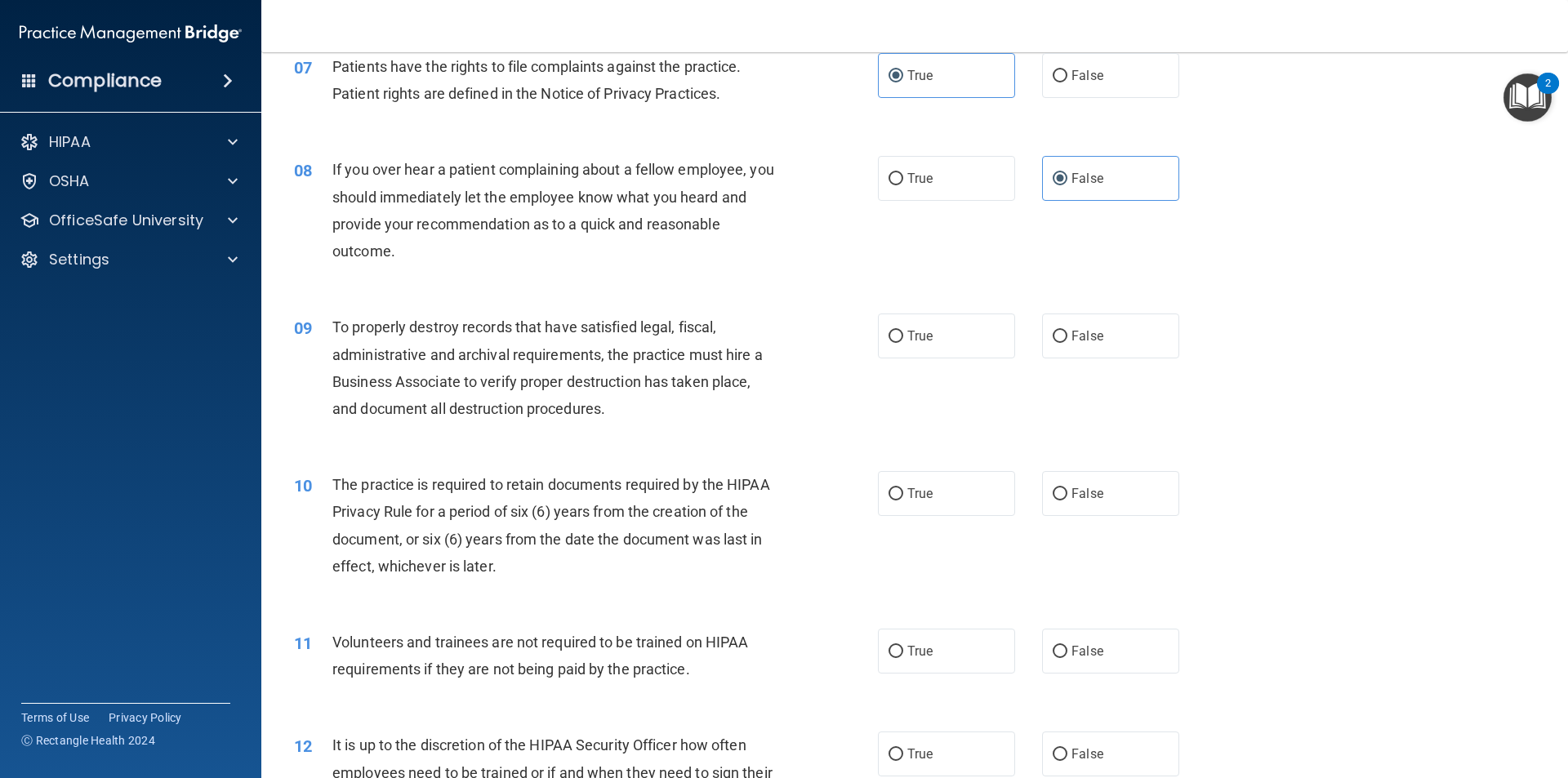
scroll to position [979, 0]
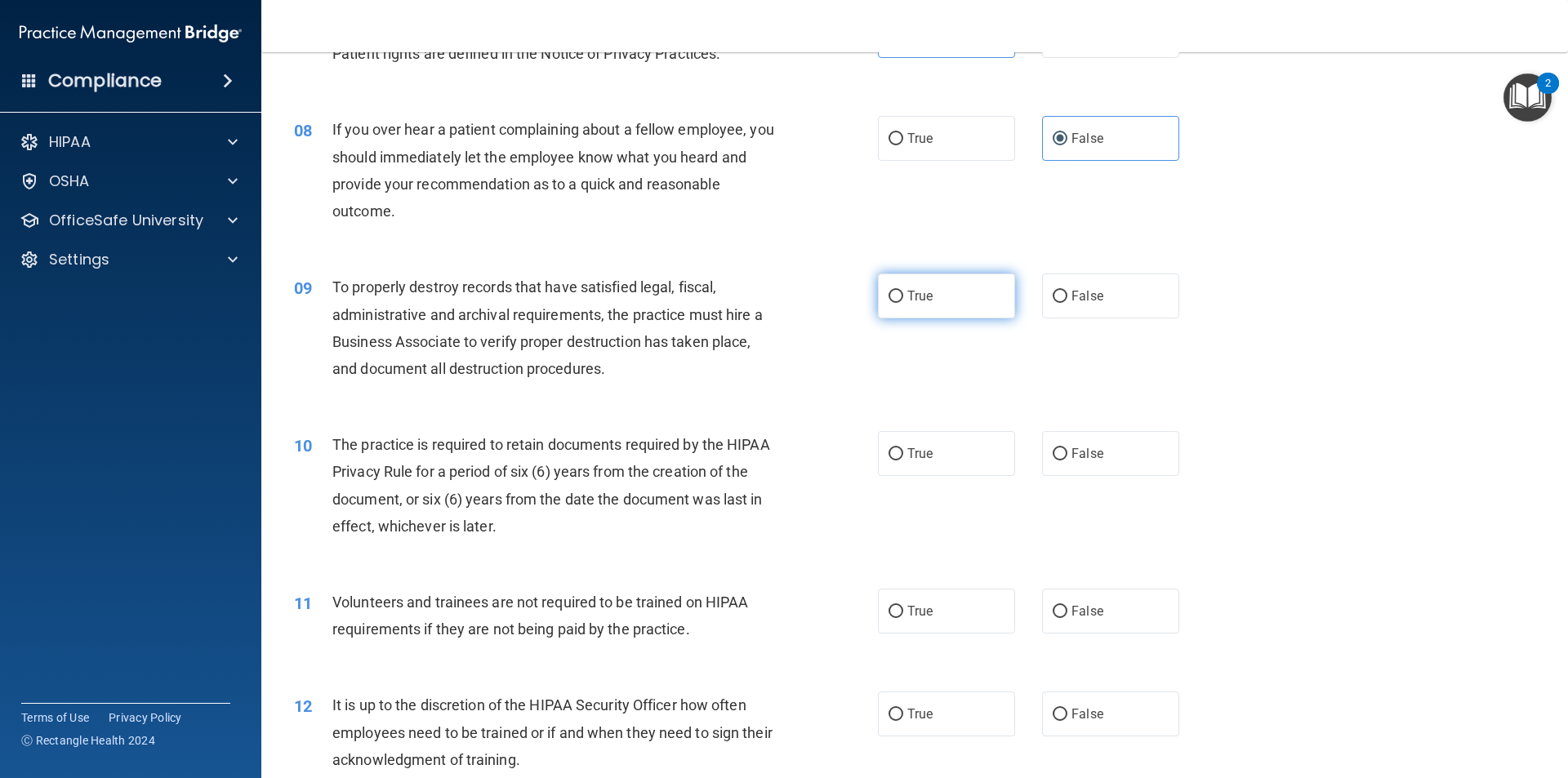
click at [758, 303] on span "True" at bounding box center [920, 296] width 25 height 16
click at [758, 303] on input "True" at bounding box center [896, 297] width 15 height 12
radio input "true"
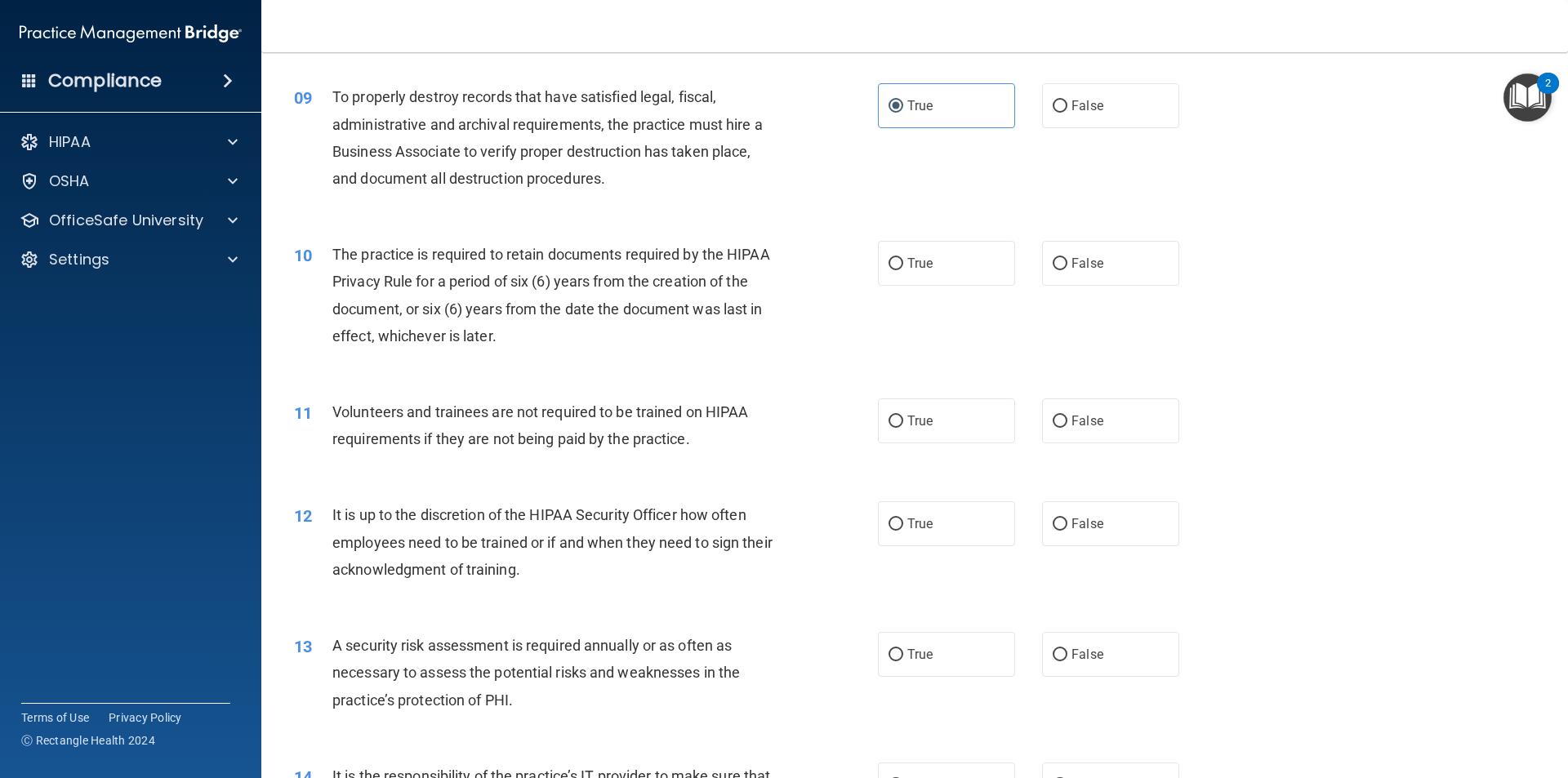
scroll to position [1224, 0]
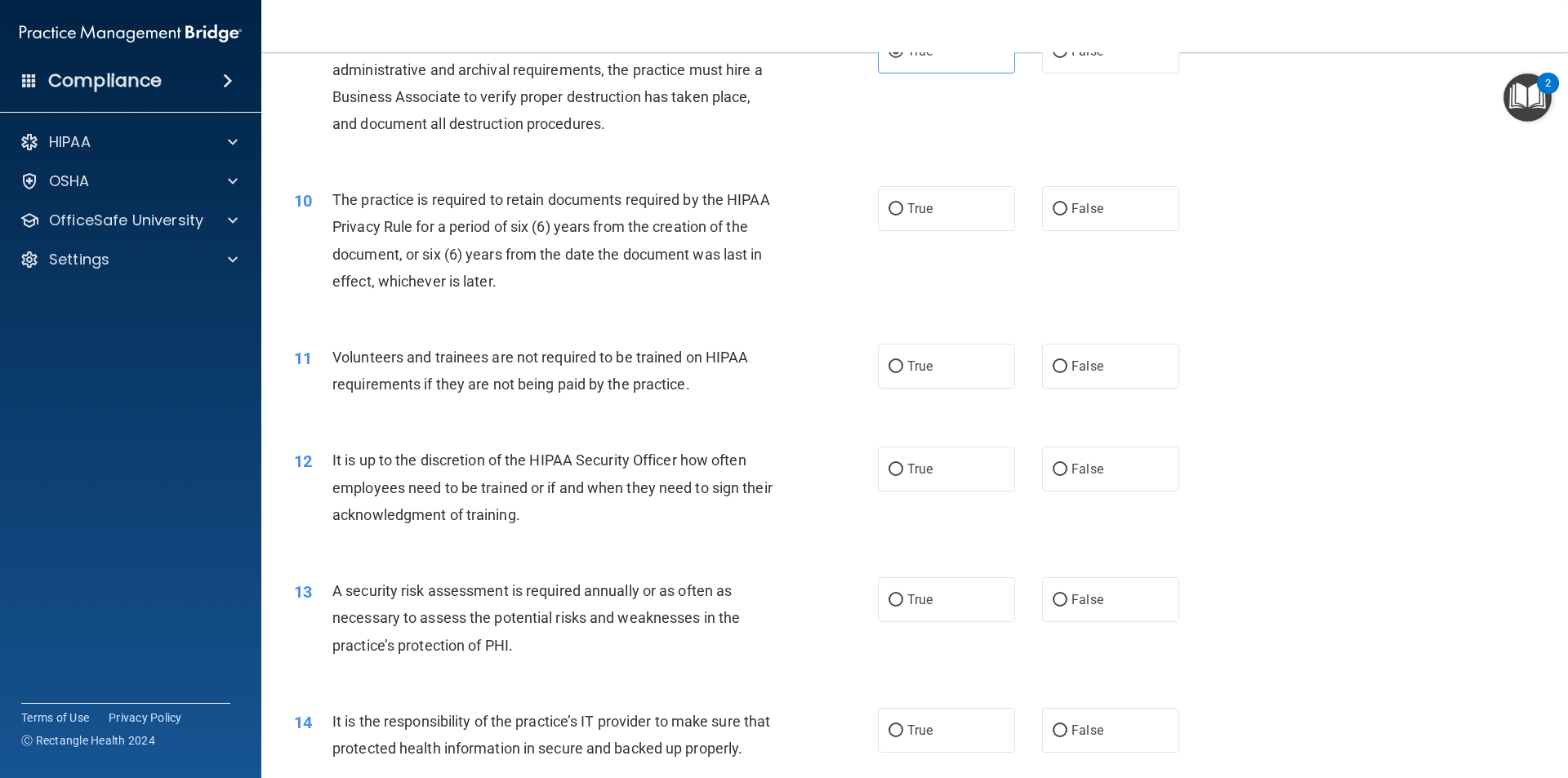
click at [335, 197] on span "The practice is required to retain documents required by the HIPAA Privacy Rule…" at bounding box center [552, 241] width 438 height 99
click at [540, 207] on span "The practice is required to retain documents required by the HIPAA Privacy Rule…" at bounding box center [552, 241] width 438 height 99
click at [758, 226] on label "True" at bounding box center [947, 208] width 137 height 45
click at [758, 215] on input "True" at bounding box center [896, 209] width 15 height 12
radio input "true"
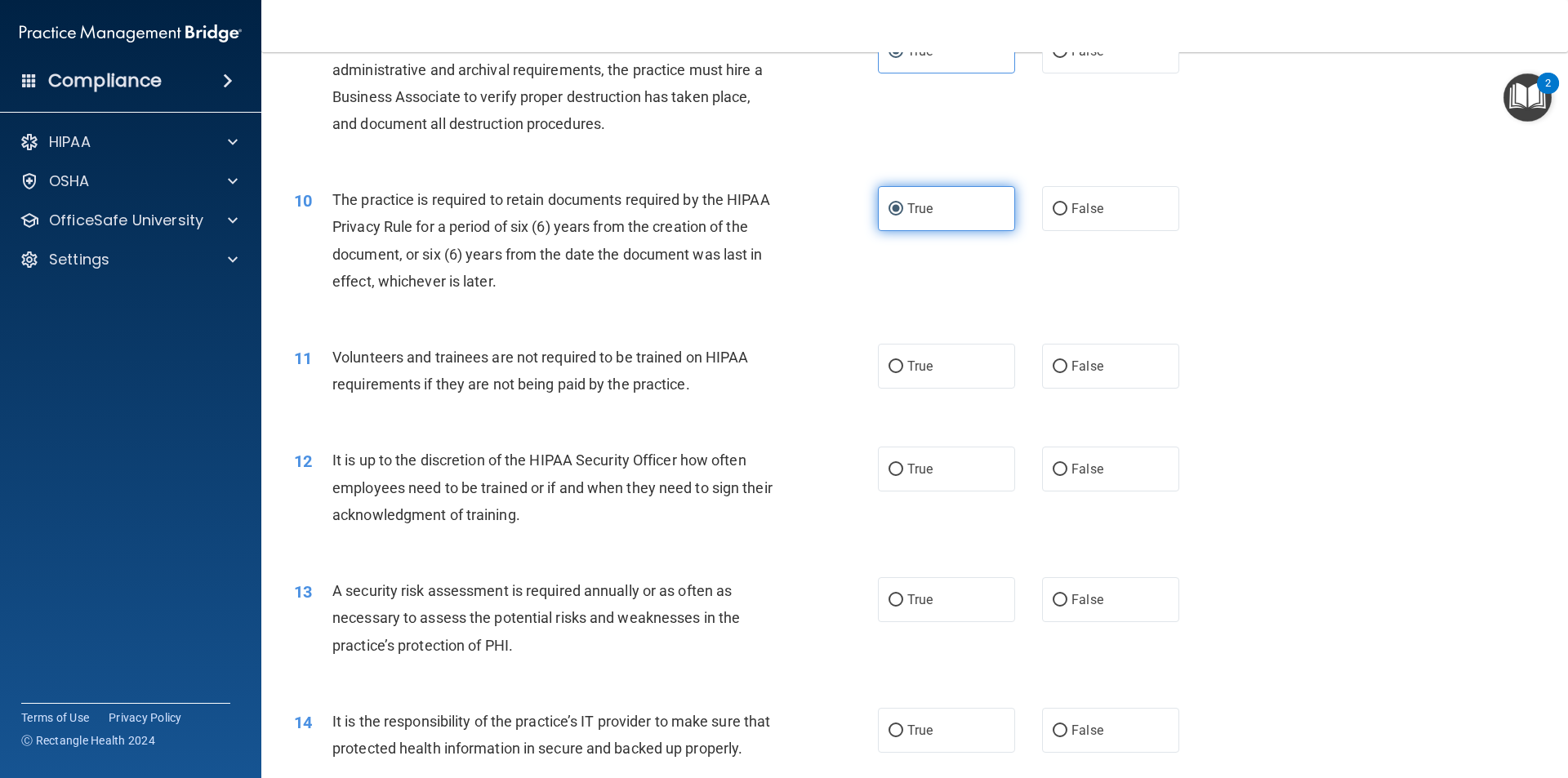
click at [758, 217] on label "True" at bounding box center [947, 208] width 137 height 45
click at [758, 215] on input "True" at bounding box center [896, 209] width 15 height 12
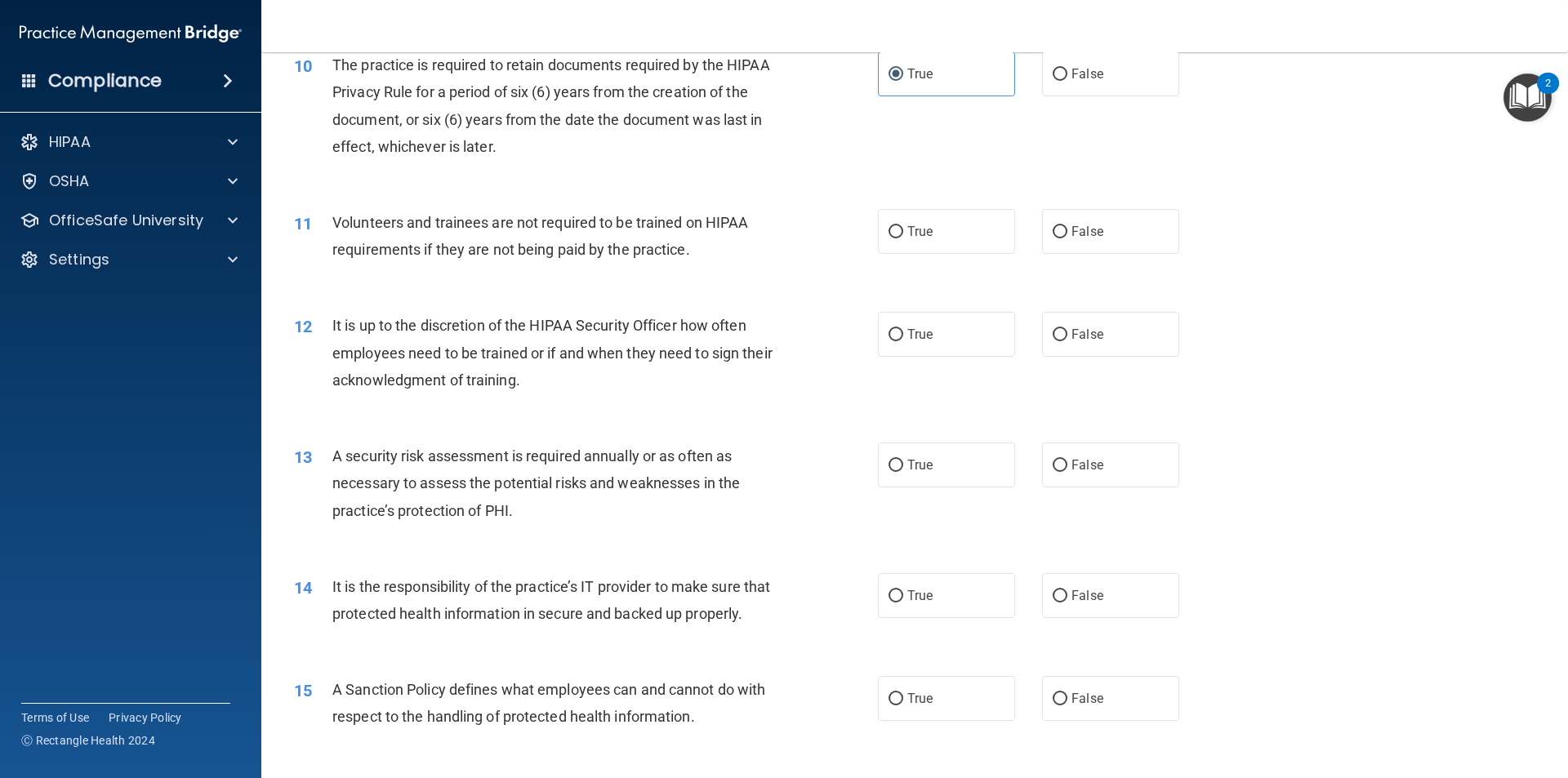
scroll to position [1388, 0]
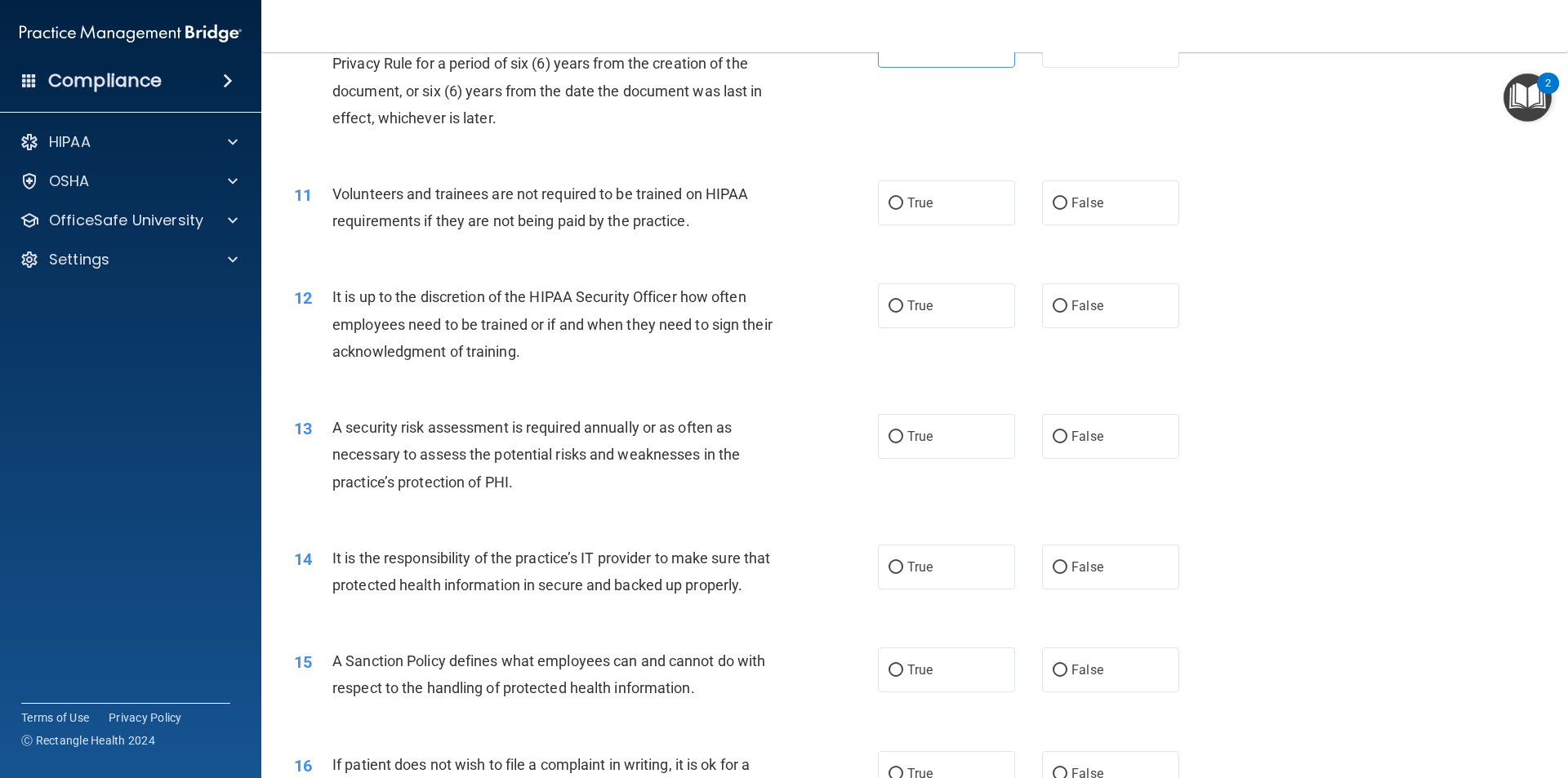
click at [441, 241] on div "11 Volunteers and trainees are not required to be trained on HIPAA requirements…" at bounding box center [586, 211] width 633 height 62
click at [390, 192] on span "Volunteers and trainees are not required to be trained on HIPAA requirements if…" at bounding box center [540, 207] width 416 height 44
click at [421, 194] on span "Volunteers and trainees are not required to be trained on HIPAA requirements if…" at bounding box center [540, 207] width 416 height 44
drag, startPoint x: 736, startPoint y: 200, endPoint x: 763, endPoint y: 201, distance: 27.0
click at [737, 201] on span "Volunteers and trainees are not required to be trained on HIPAA requirements if…" at bounding box center [540, 207] width 416 height 44
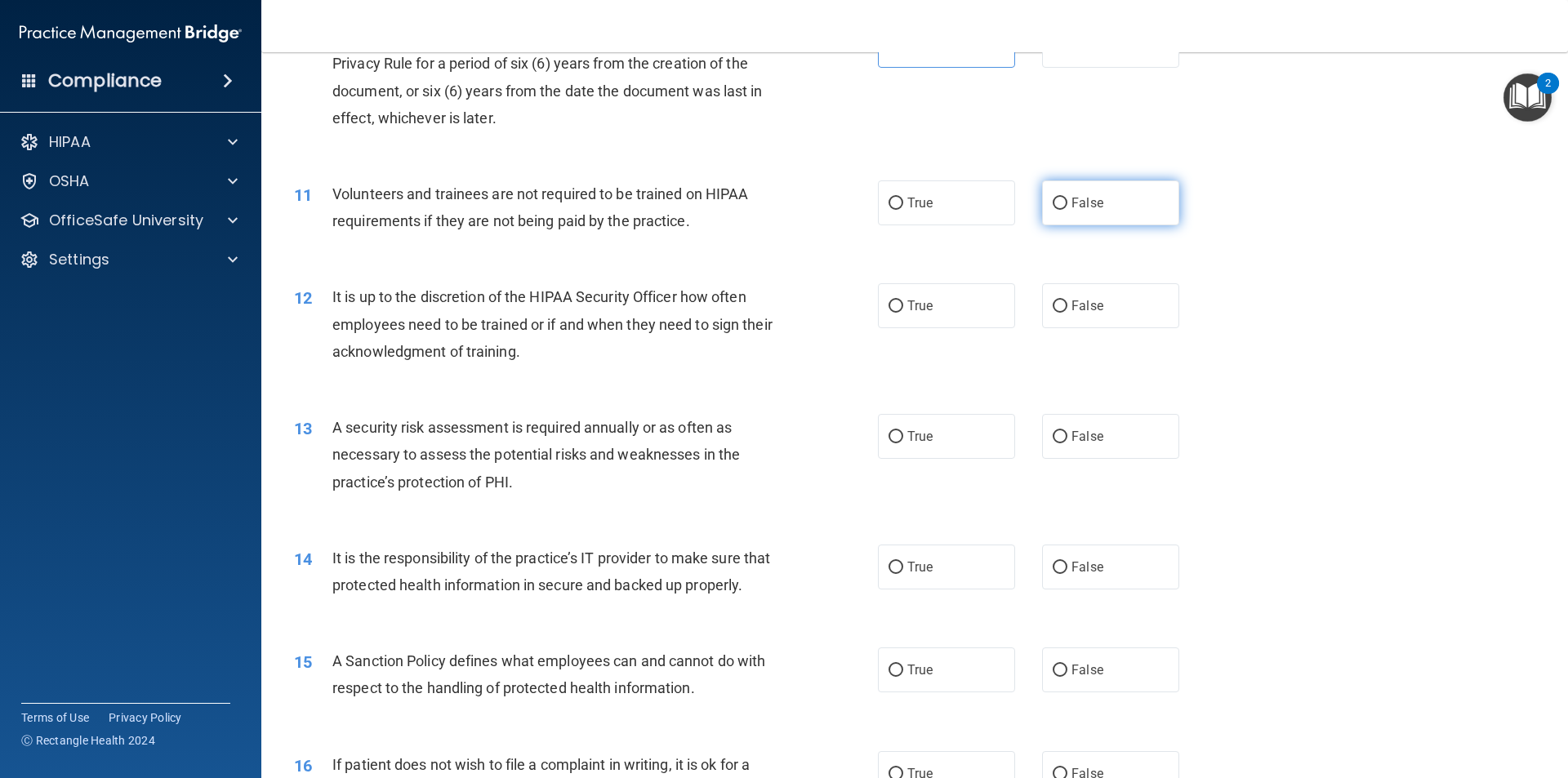
click at [758, 212] on label "False" at bounding box center [1111, 203] width 137 height 45
click at [758, 210] on input "False" at bounding box center [1060, 204] width 15 height 12
radio input "true"
click at [758, 317] on label "False" at bounding box center [1111, 306] width 137 height 45
click at [758, 313] on input "False" at bounding box center [1060, 307] width 15 height 12
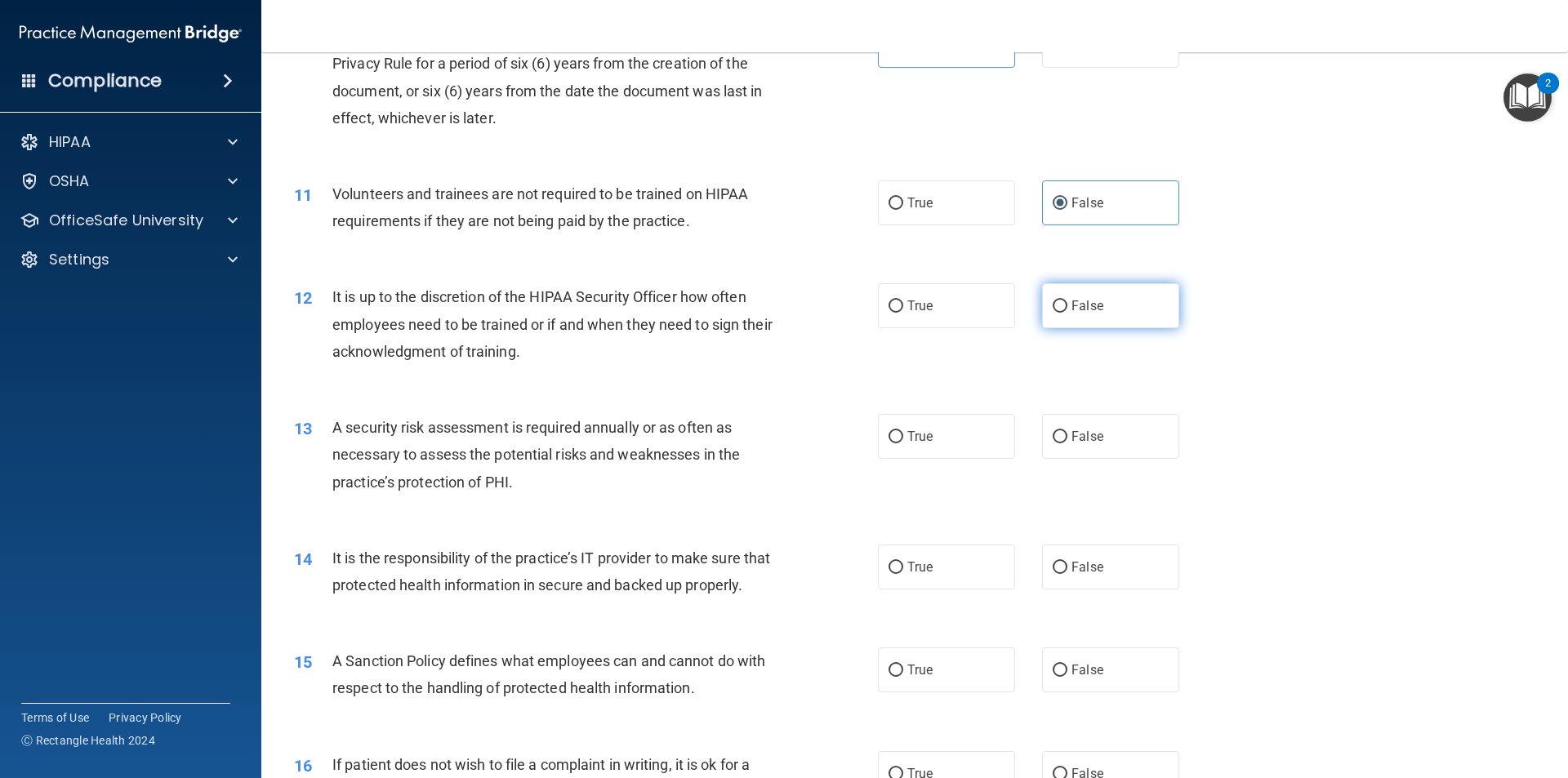
radio input "true"
click at [758, 307] on label "True" at bounding box center [947, 306] width 137 height 45
click at [758, 307] on input "True" at bounding box center [896, 307] width 15 height 12
radio input "true"
radio input "false"
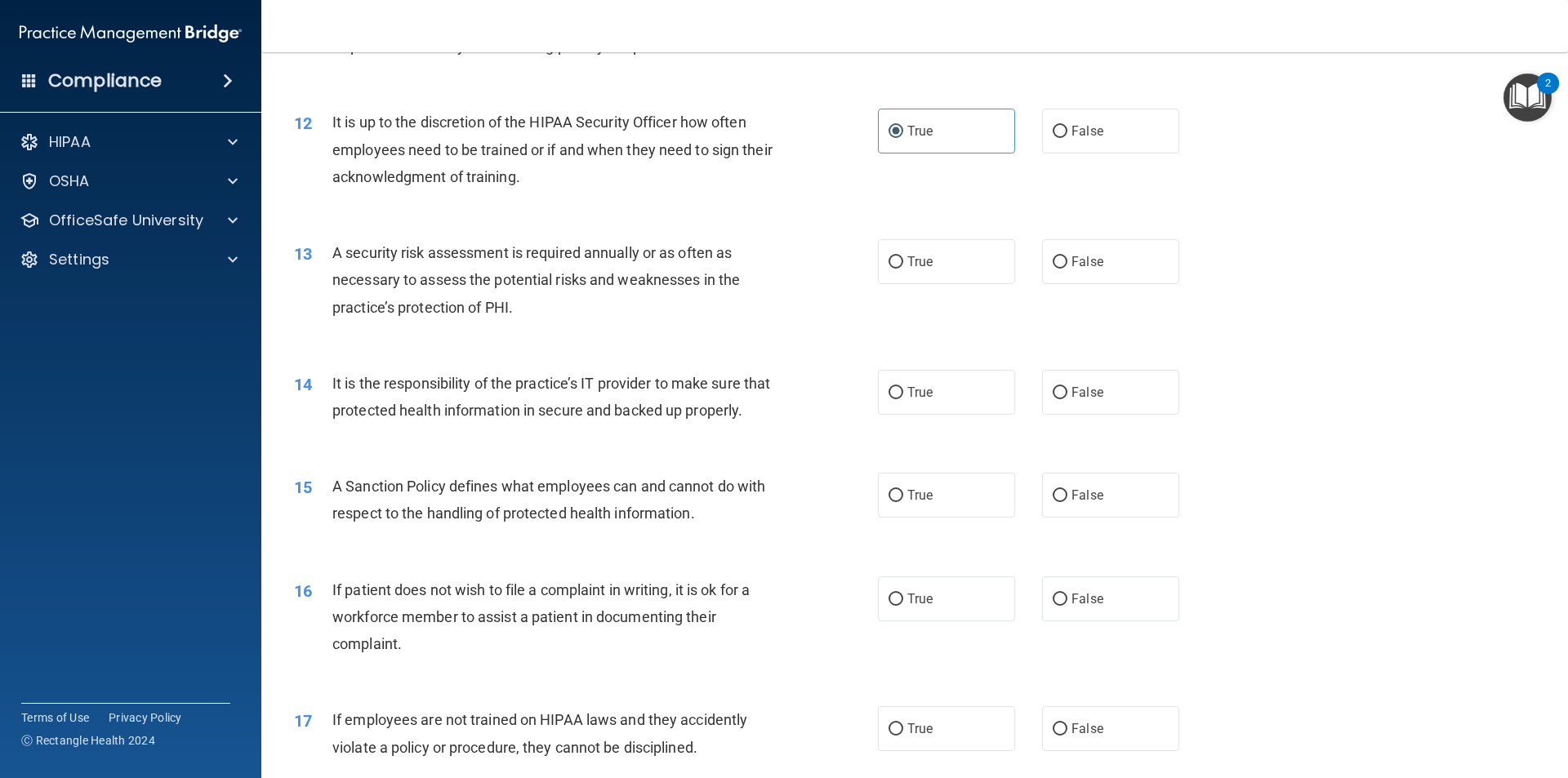
scroll to position [1552, 0]
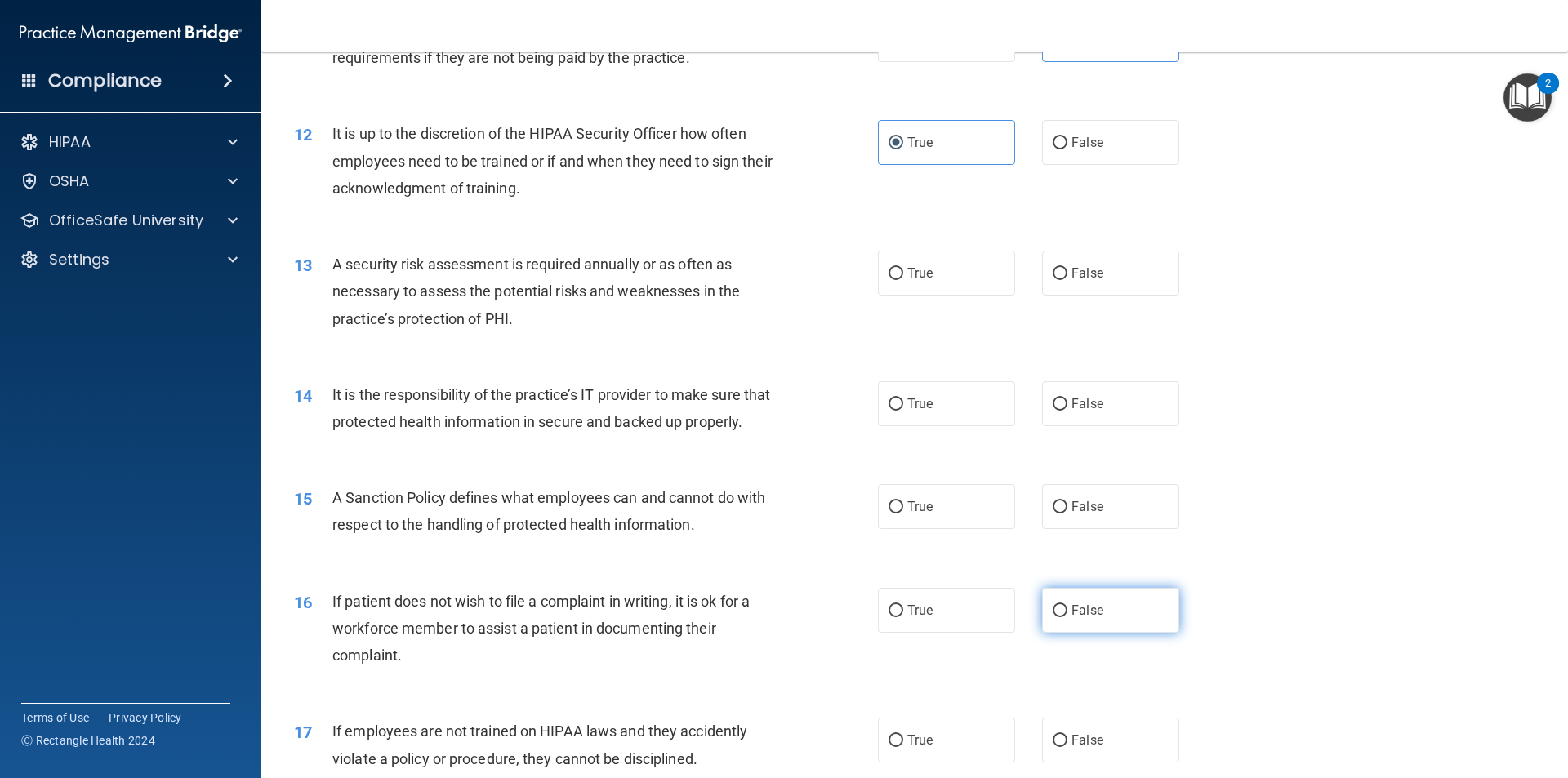
click at [758, 618] on span "False" at bounding box center [1088, 610] width 32 height 16
click at [758, 617] on input "False" at bounding box center [1060, 611] width 15 height 12
radio input "true"
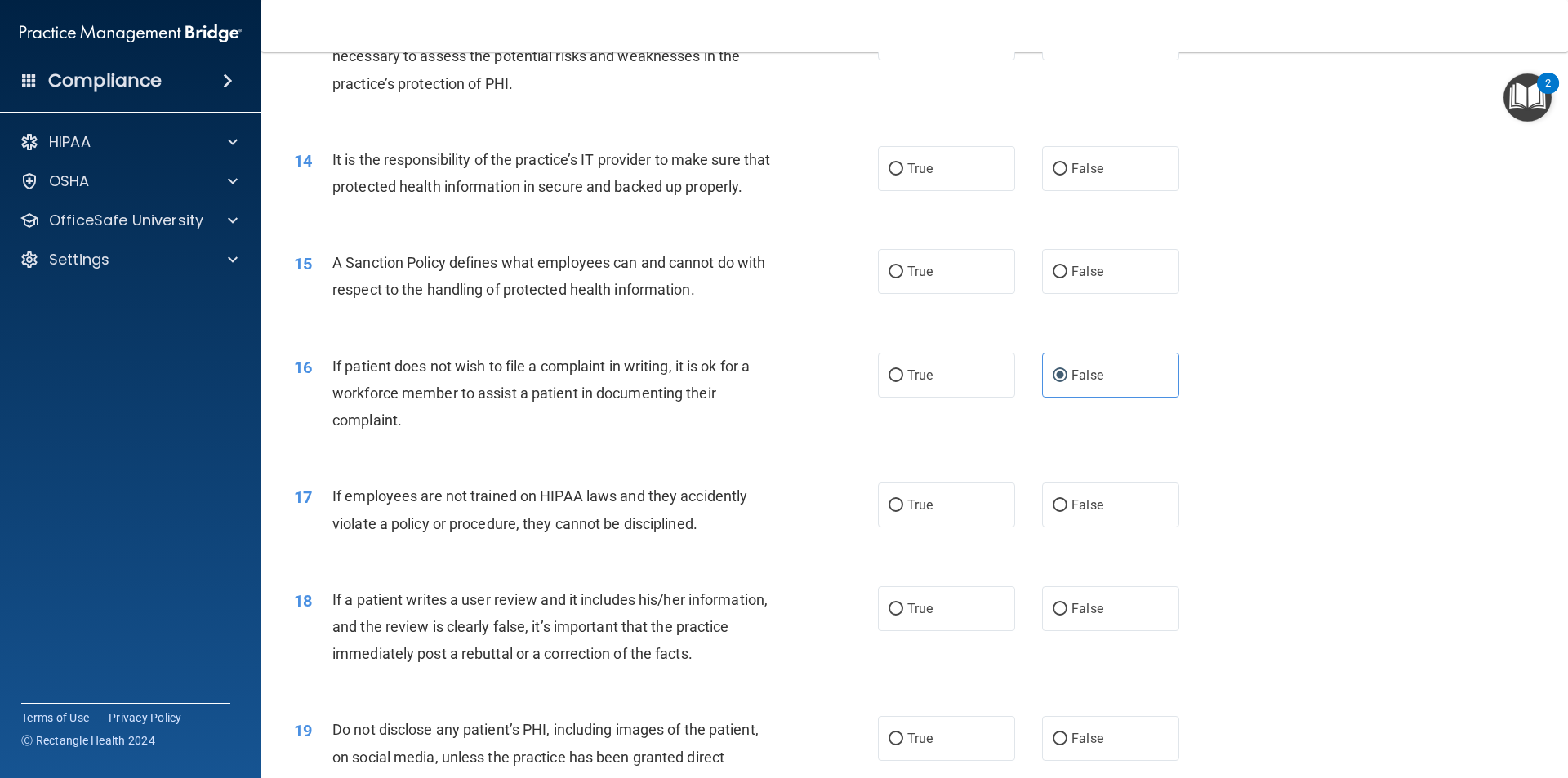
scroll to position [1797, 0]
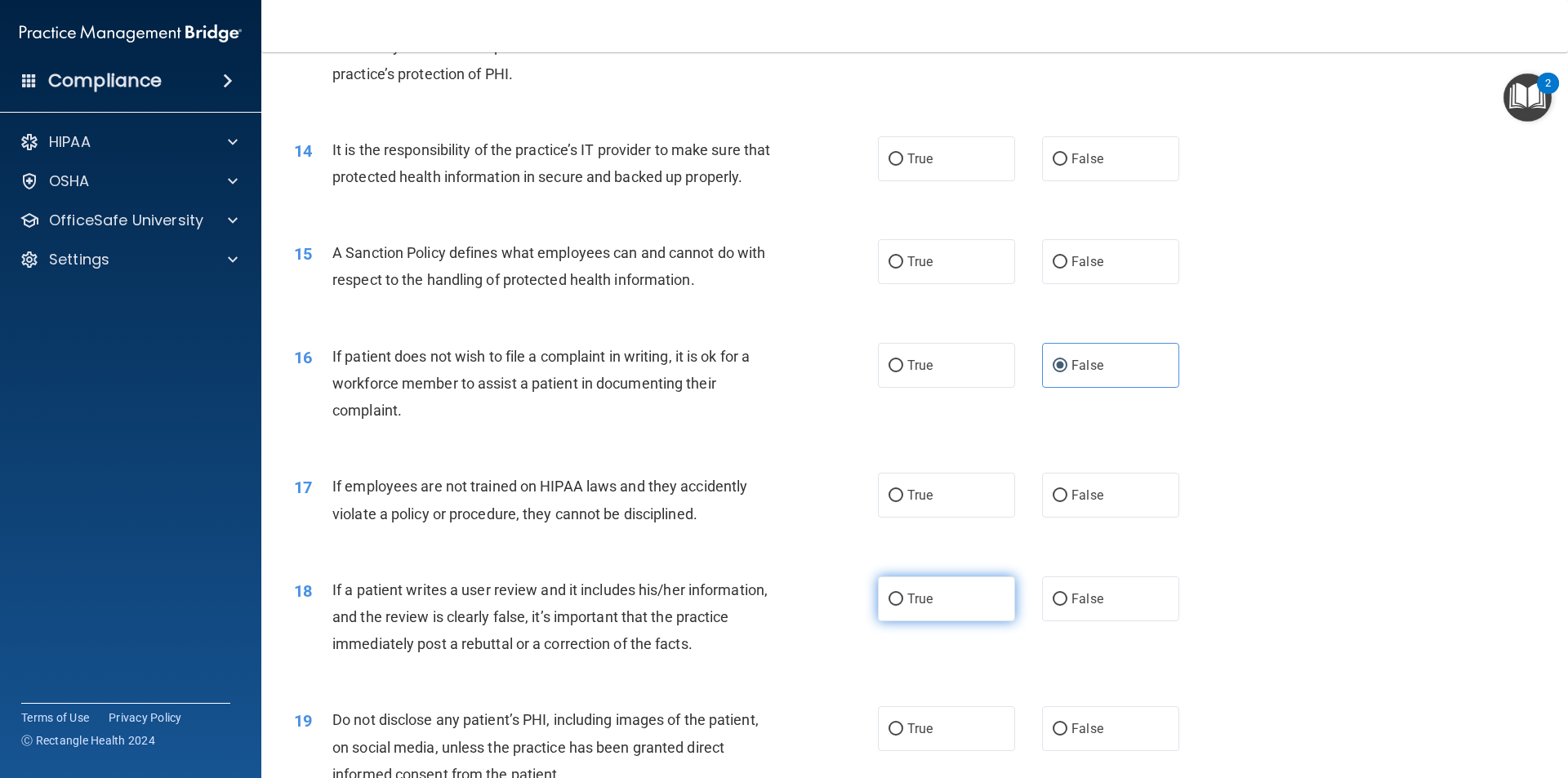
click at [758, 614] on label "True" at bounding box center [947, 599] width 137 height 45
click at [758, 606] on input "True" at bounding box center [896, 600] width 15 height 12
radio input "true"
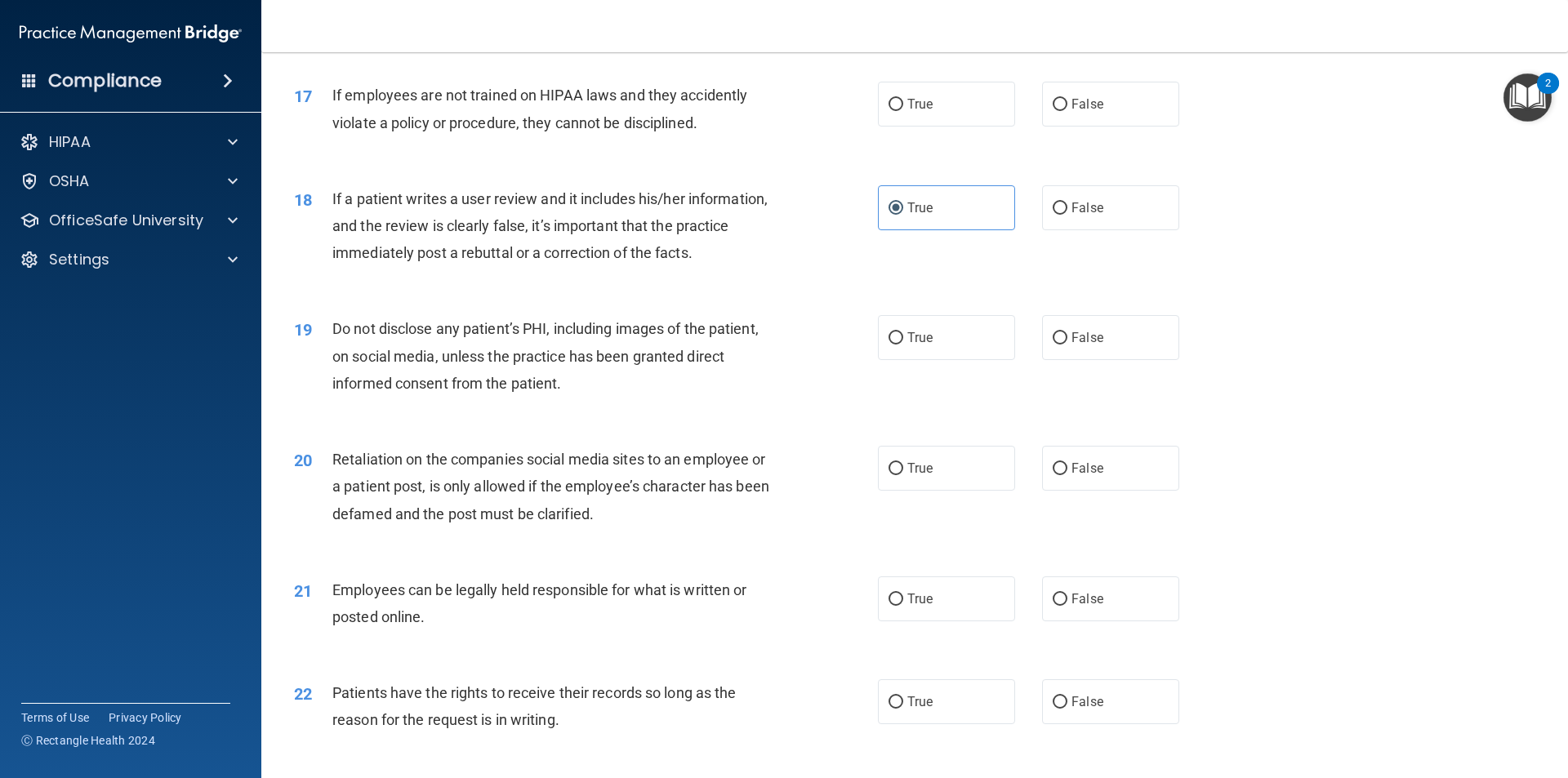
scroll to position [2205, 0]
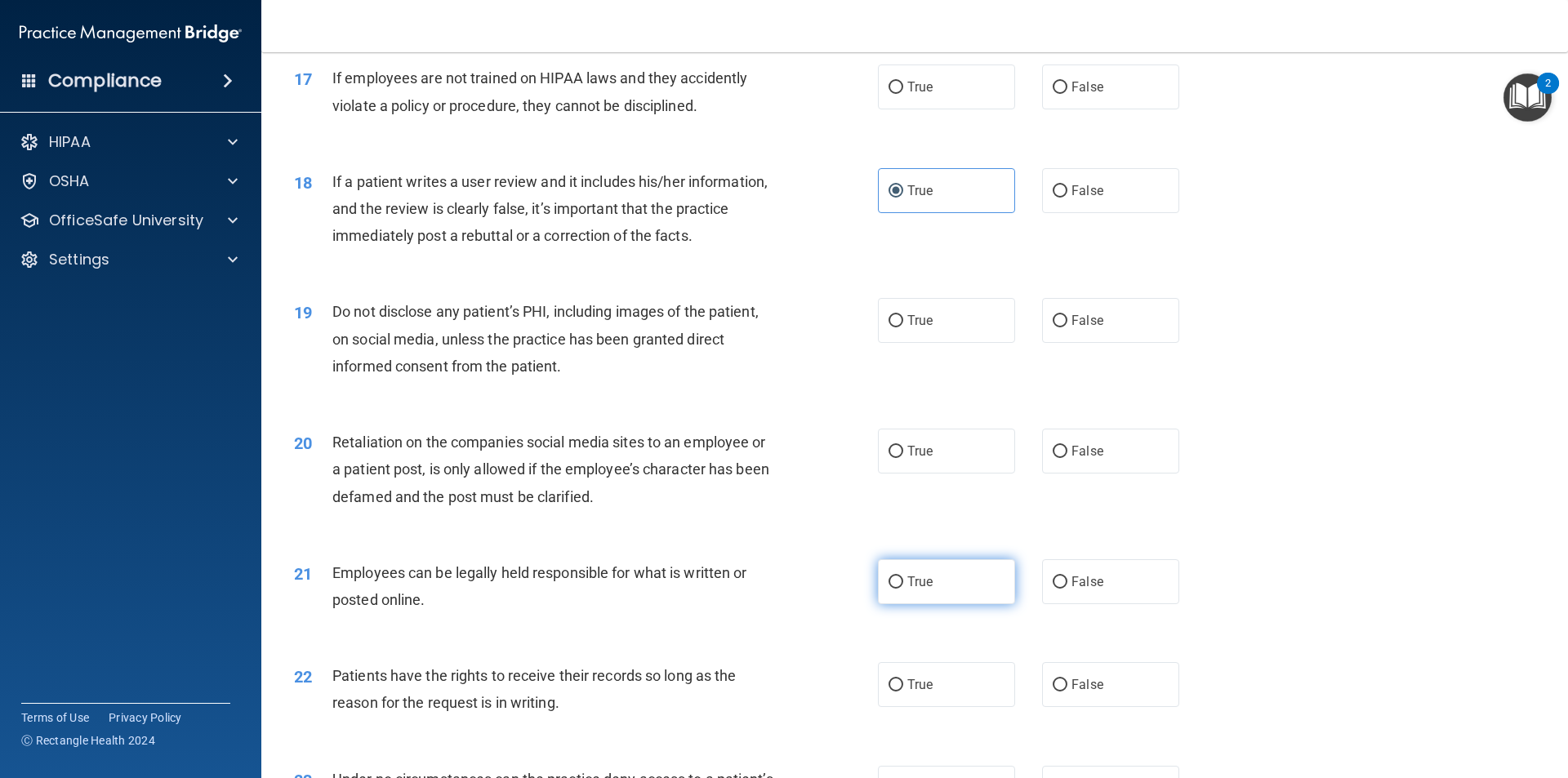
click at [758, 604] on label "True" at bounding box center [947, 582] width 137 height 45
click at [758, 589] on input "True" at bounding box center [896, 583] width 15 height 12
radio input "true"
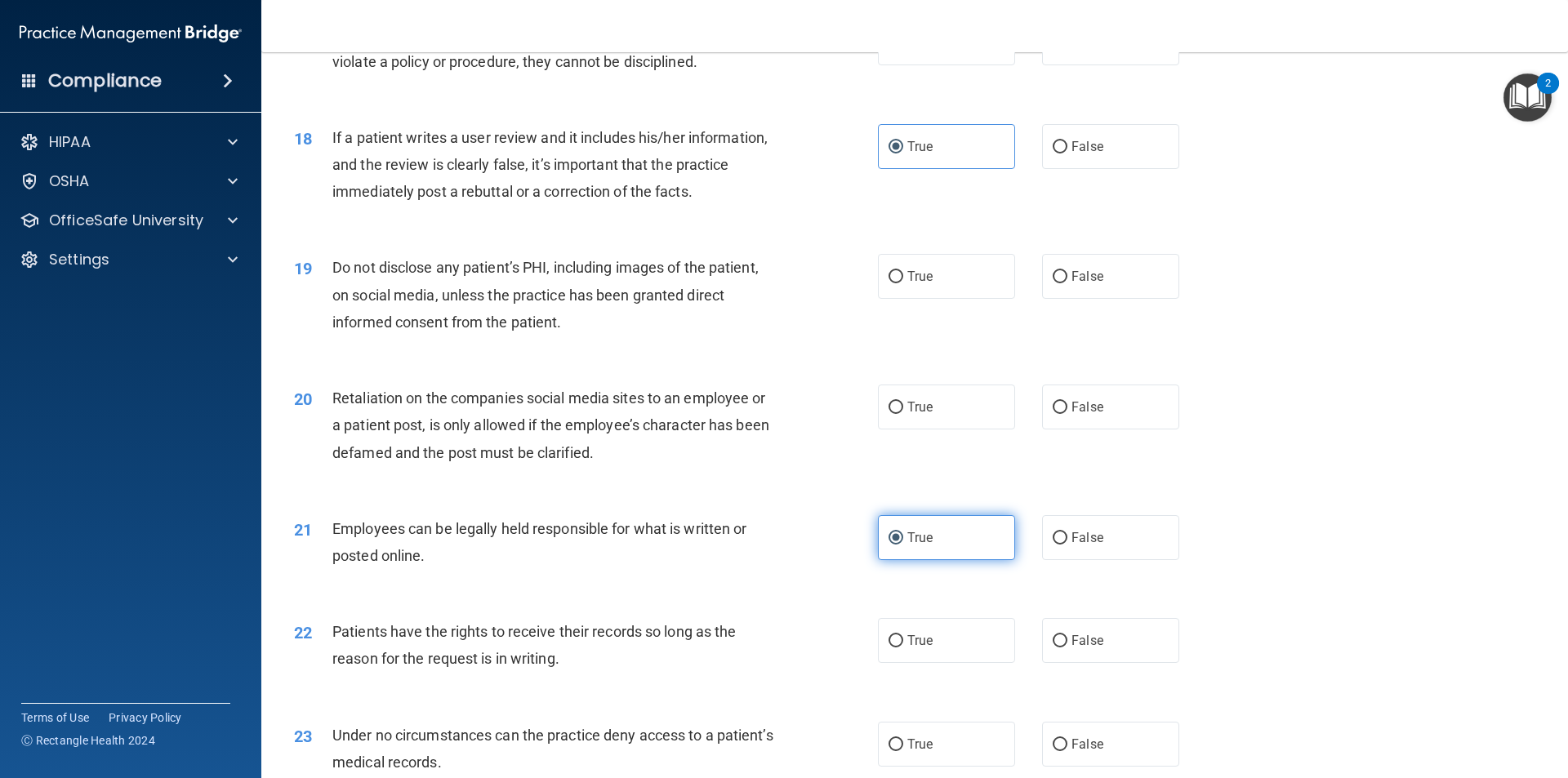
scroll to position [2286, 0]
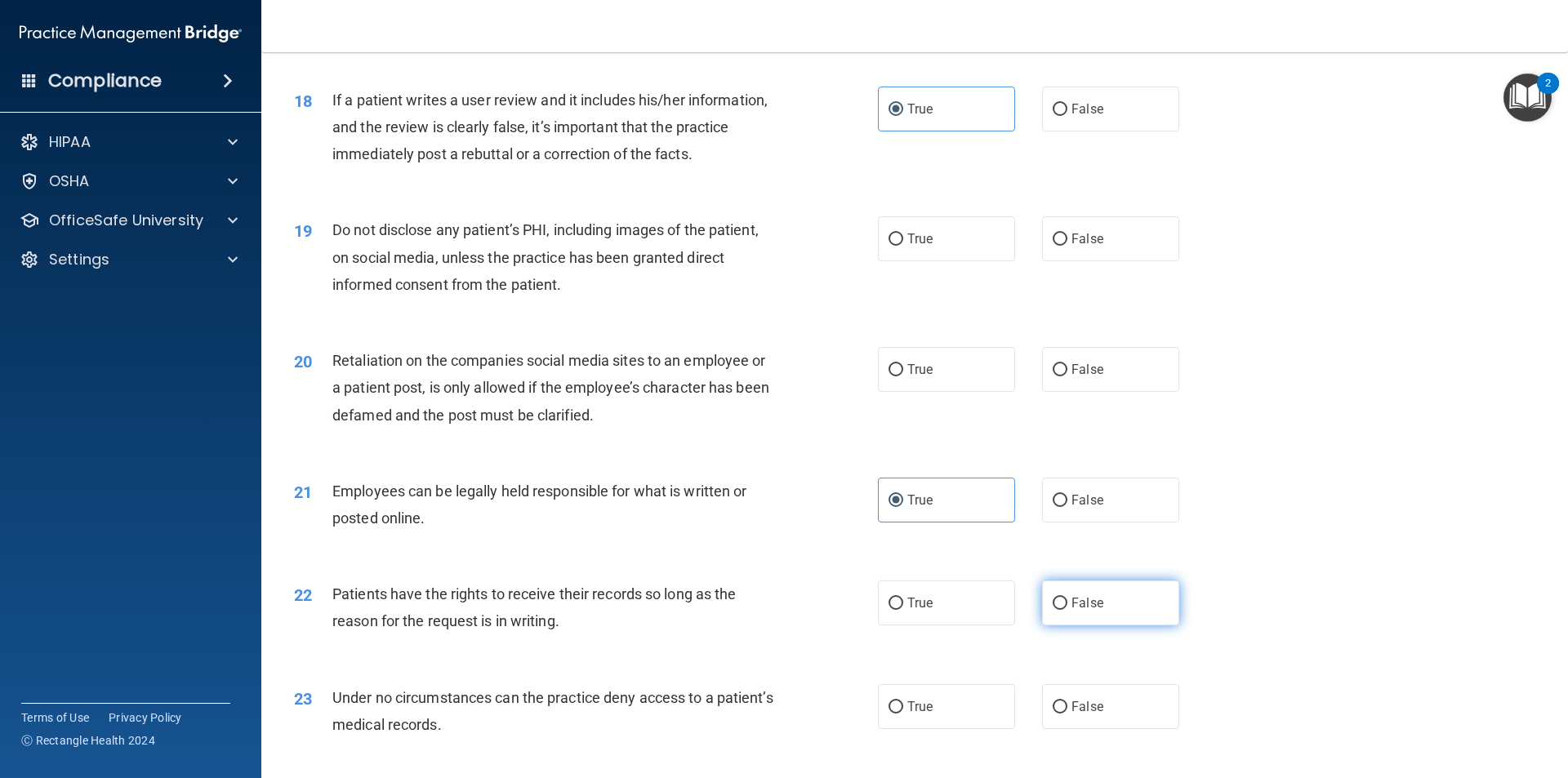
click at [758, 625] on div "True False" at bounding box center [1042, 603] width 329 height 45
click at [758, 610] on span "False" at bounding box center [1088, 603] width 32 height 16
click at [758, 610] on input "False" at bounding box center [1060, 603] width 15 height 12
radio input "true"
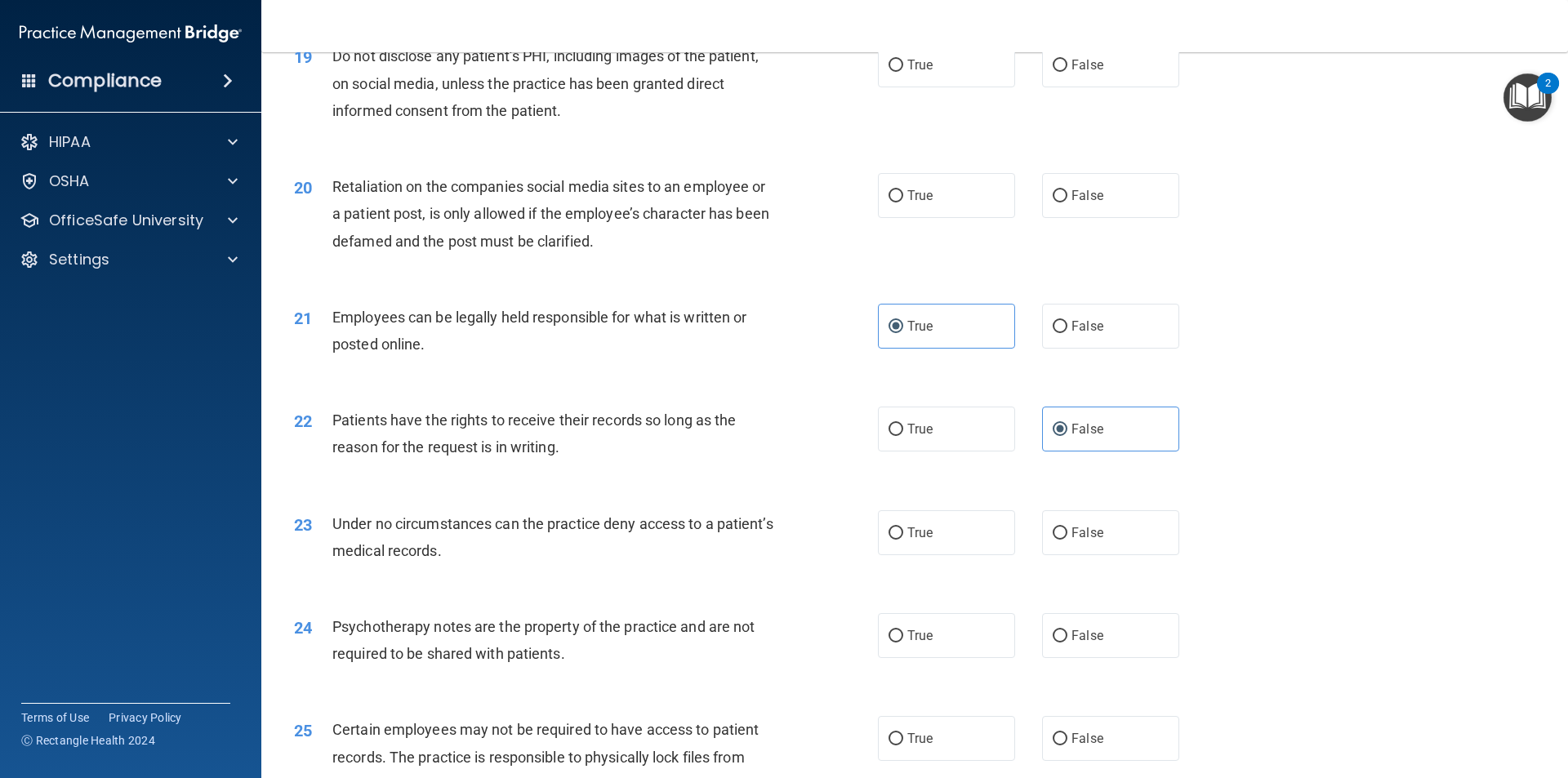
scroll to position [2531, 0]
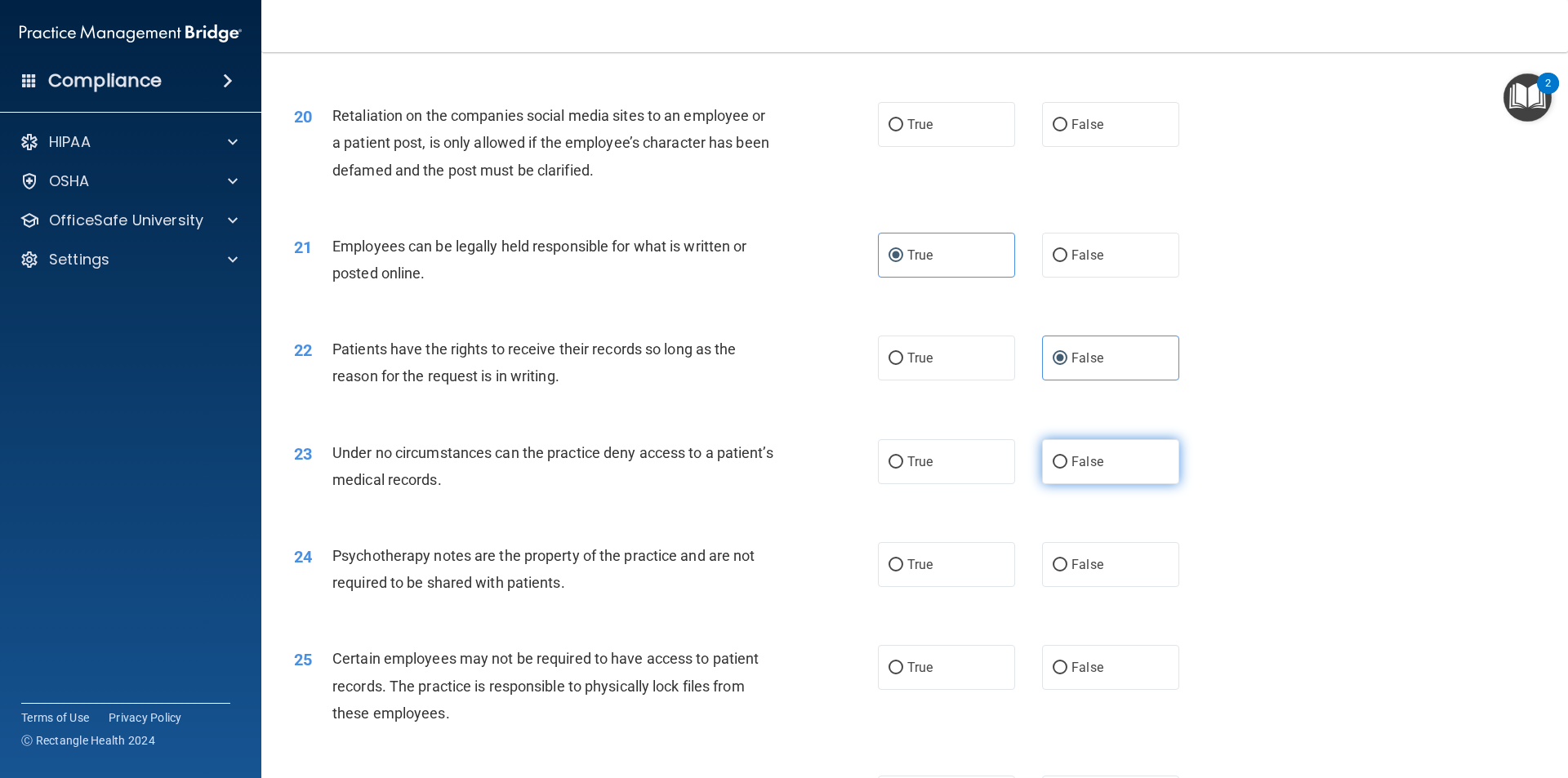
click at [758, 485] on label "False" at bounding box center [1111, 462] width 137 height 45
click at [758, 469] on input "False" at bounding box center [1060, 463] width 15 height 12
radio input "true"
click at [758, 587] on label "True" at bounding box center [947, 564] width 137 height 45
click at [758, 571] on input "True" at bounding box center [896, 565] width 15 height 12
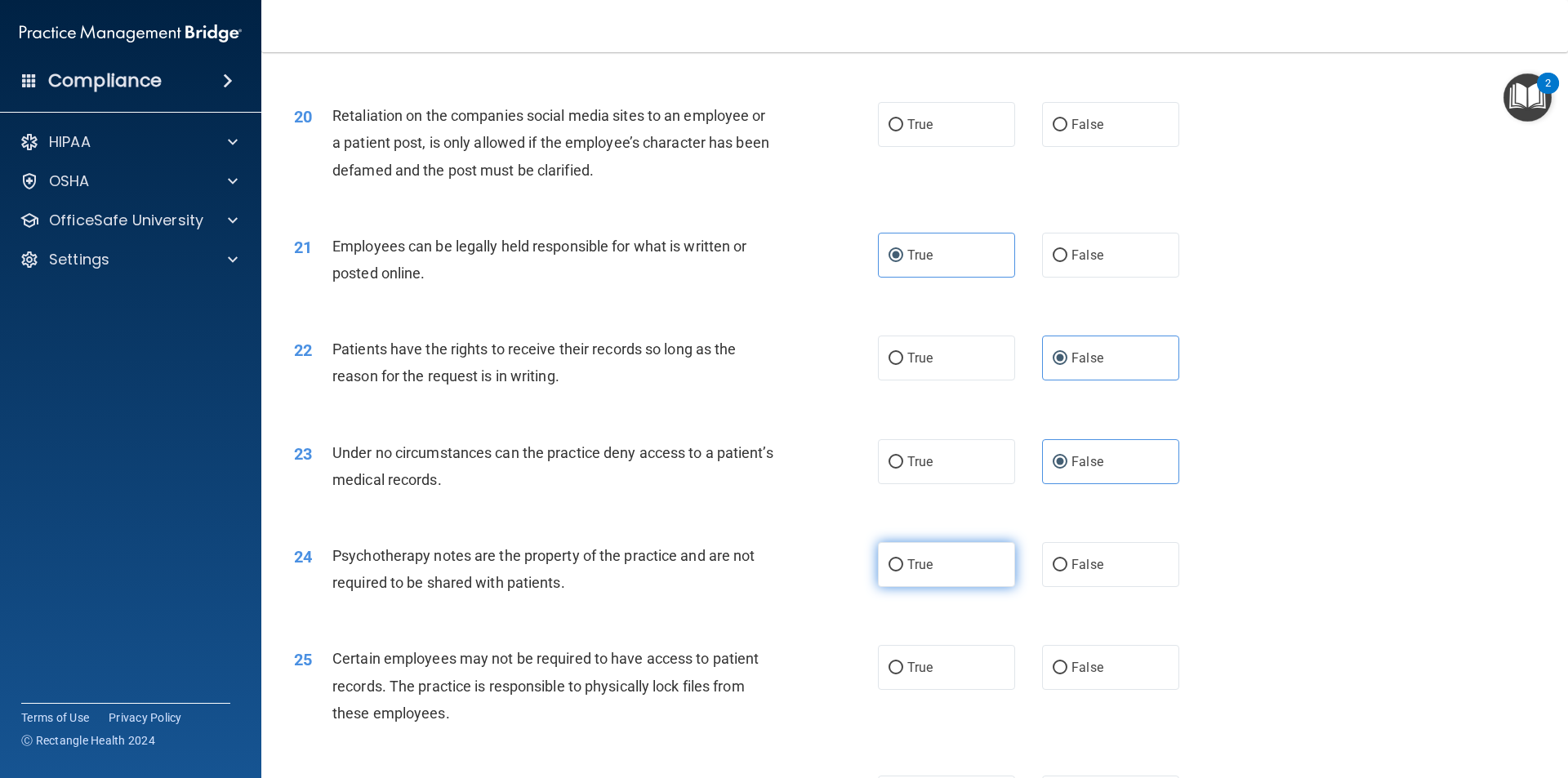
radio input "true"
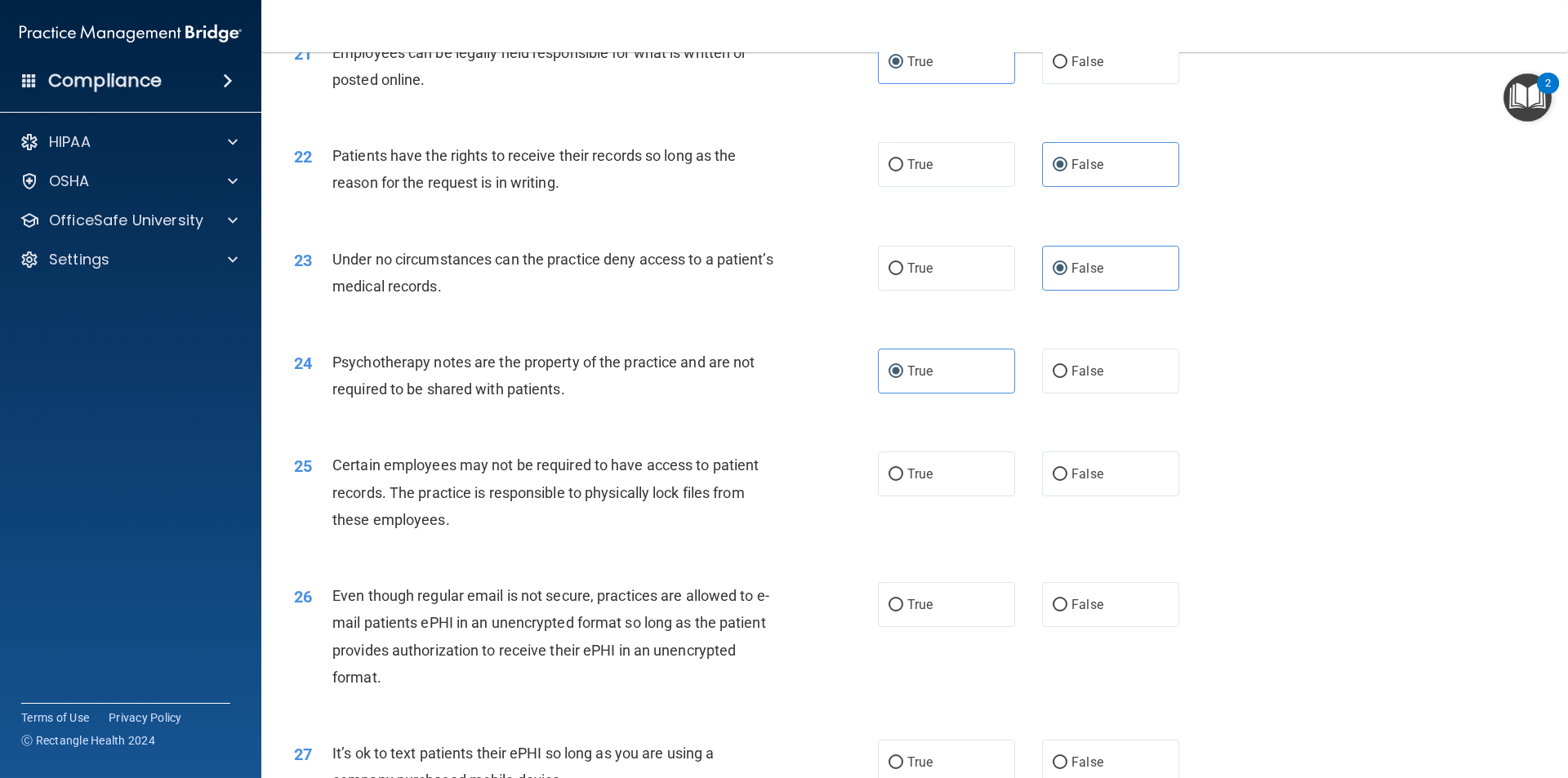
scroll to position [2776, 0]
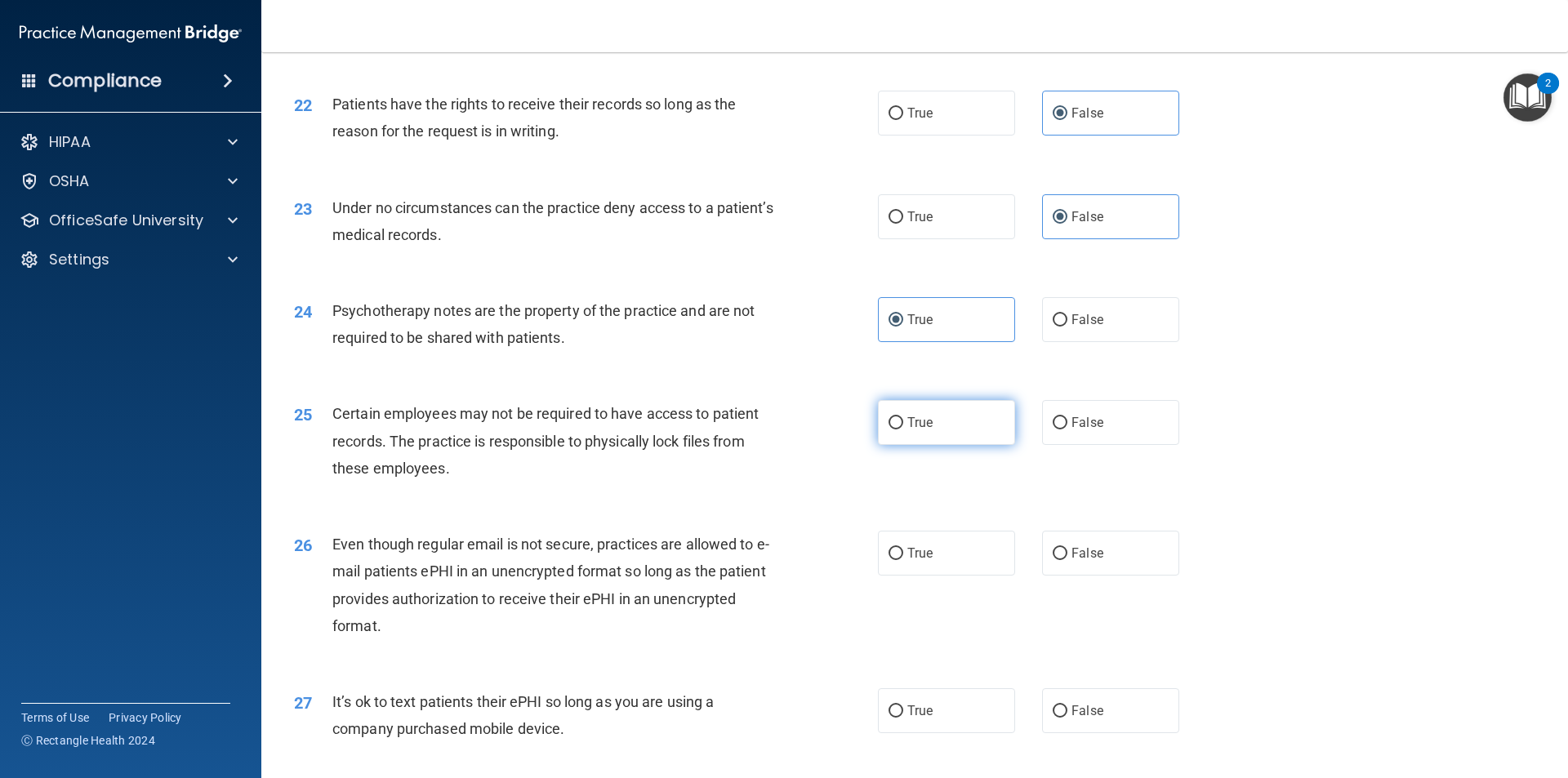
click at [758, 431] on span "True" at bounding box center [920, 423] width 25 height 16
click at [758, 430] on input "True" at bounding box center [896, 423] width 15 height 12
radio input "true"
click at [758, 565] on label "True" at bounding box center [947, 553] width 137 height 45
click at [758, 560] on input "True" at bounding box center [896, 554] width 15 height 12
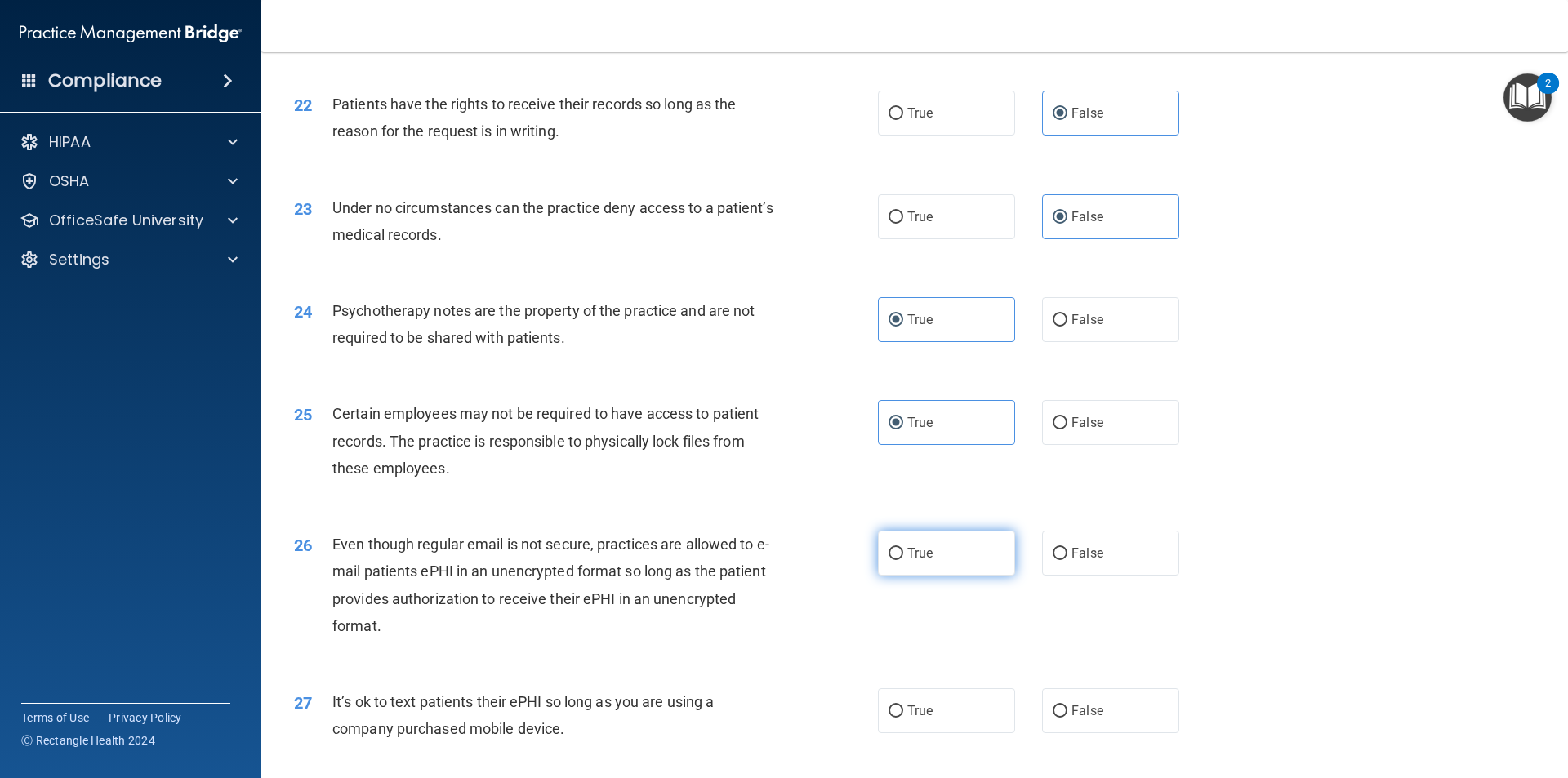
radio input "true"
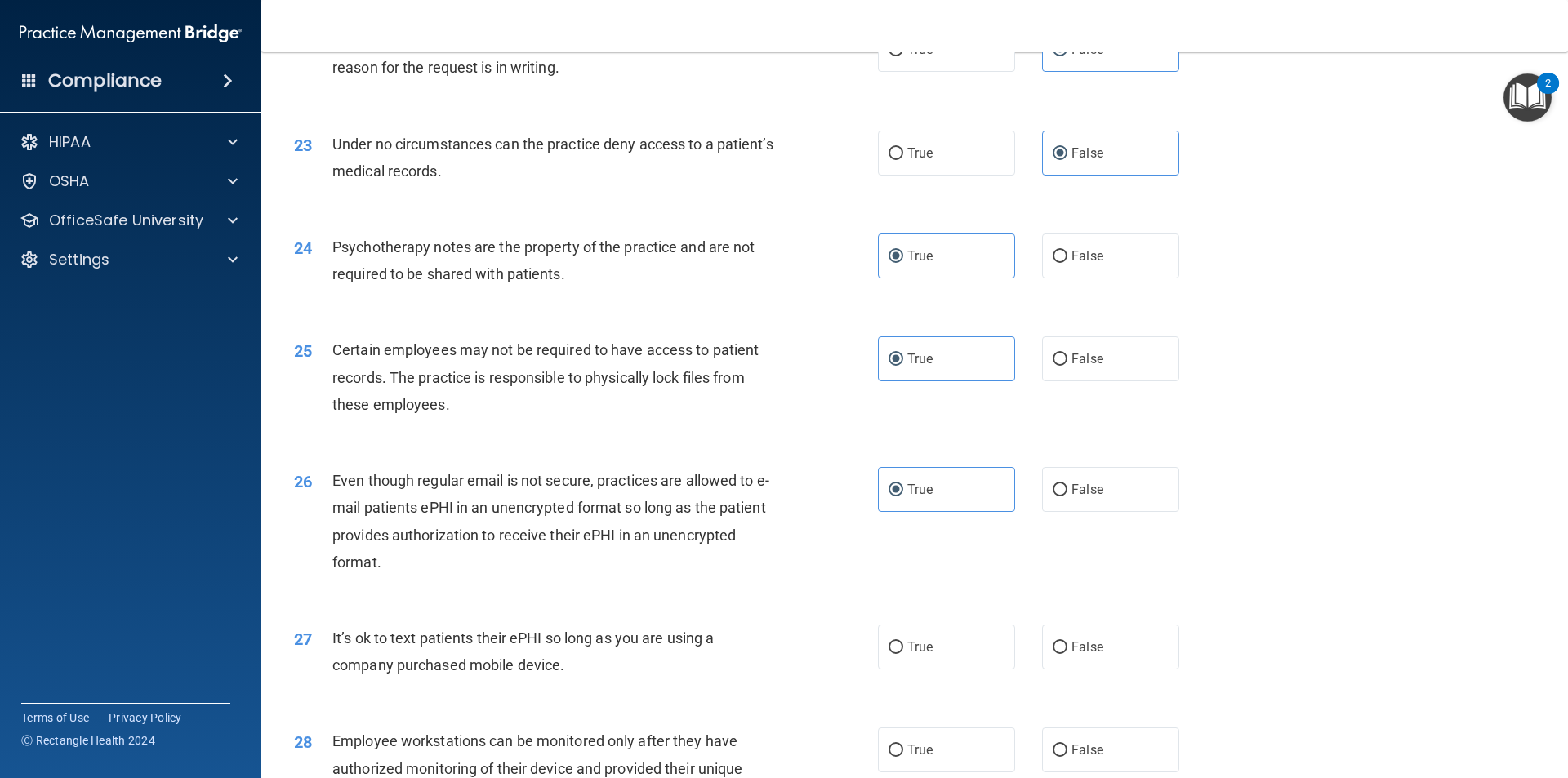
scroll to position [2939, 0]
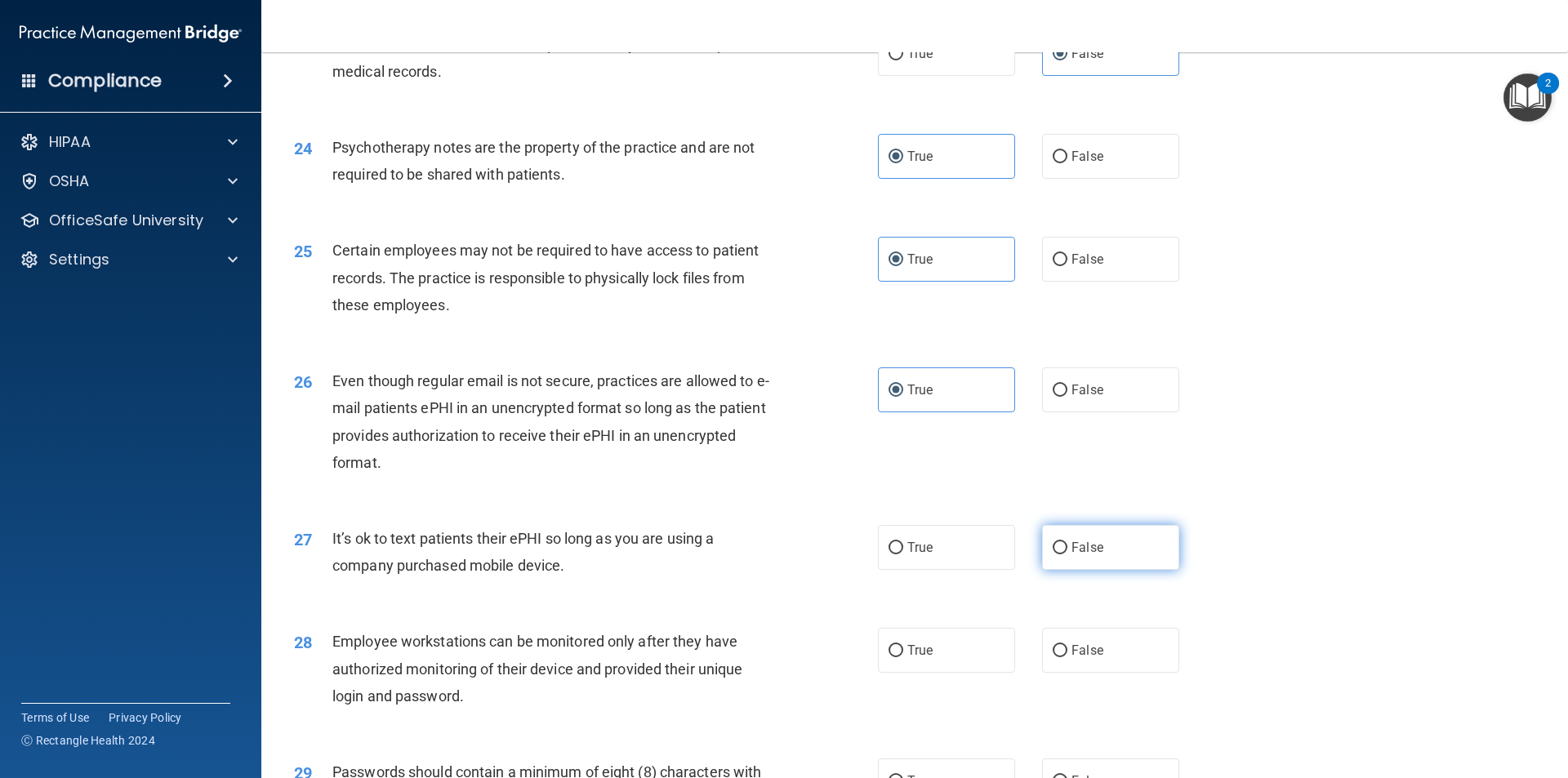
click at [758, 555] on span "False" at bounding box center [1088, 548] width 32 height 16
click at [758, 554] on input "False" at bounding box center [1060, 548] width 15 height 12
radio input "true"
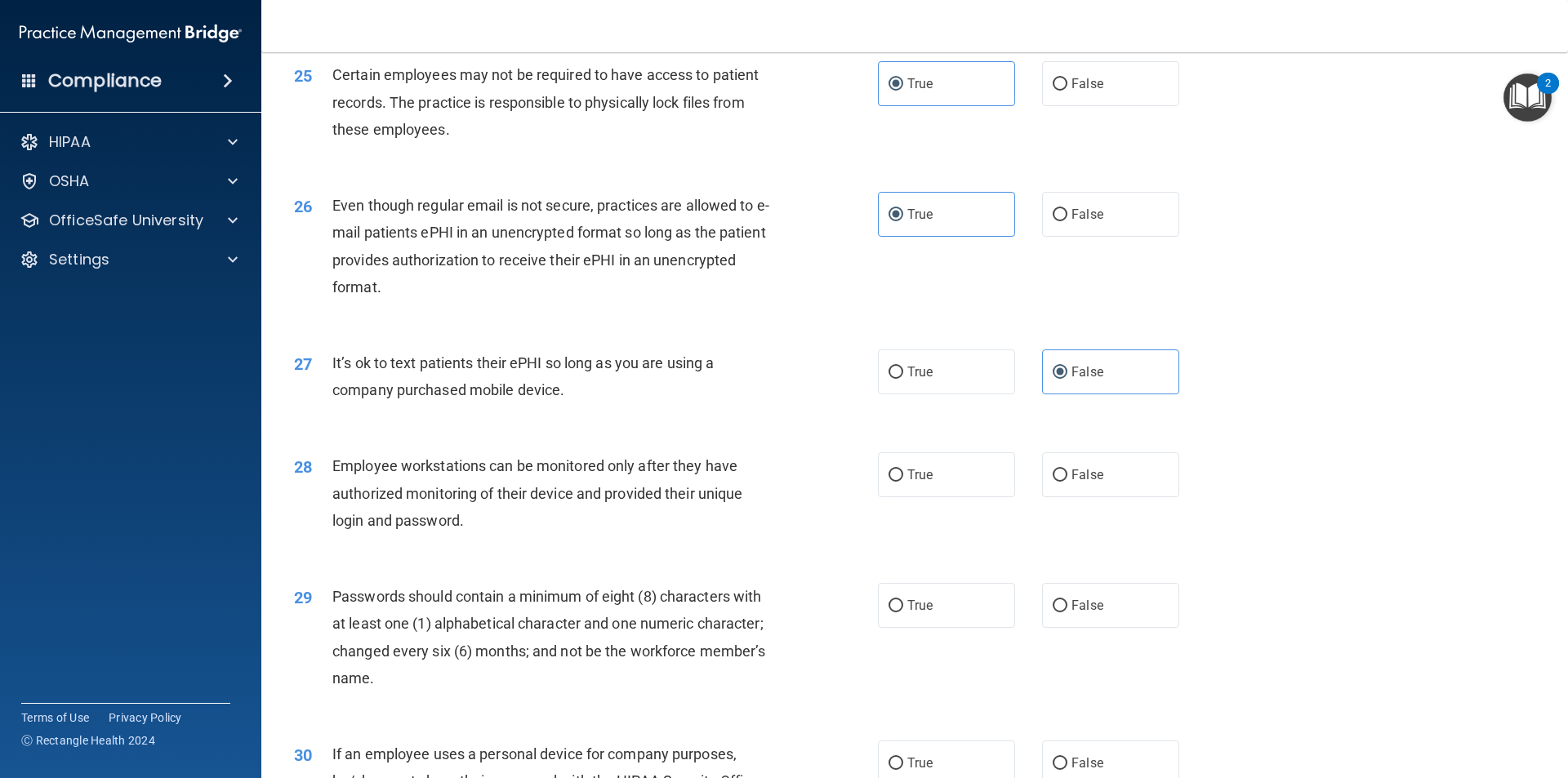
scroll to position [3184, 0]
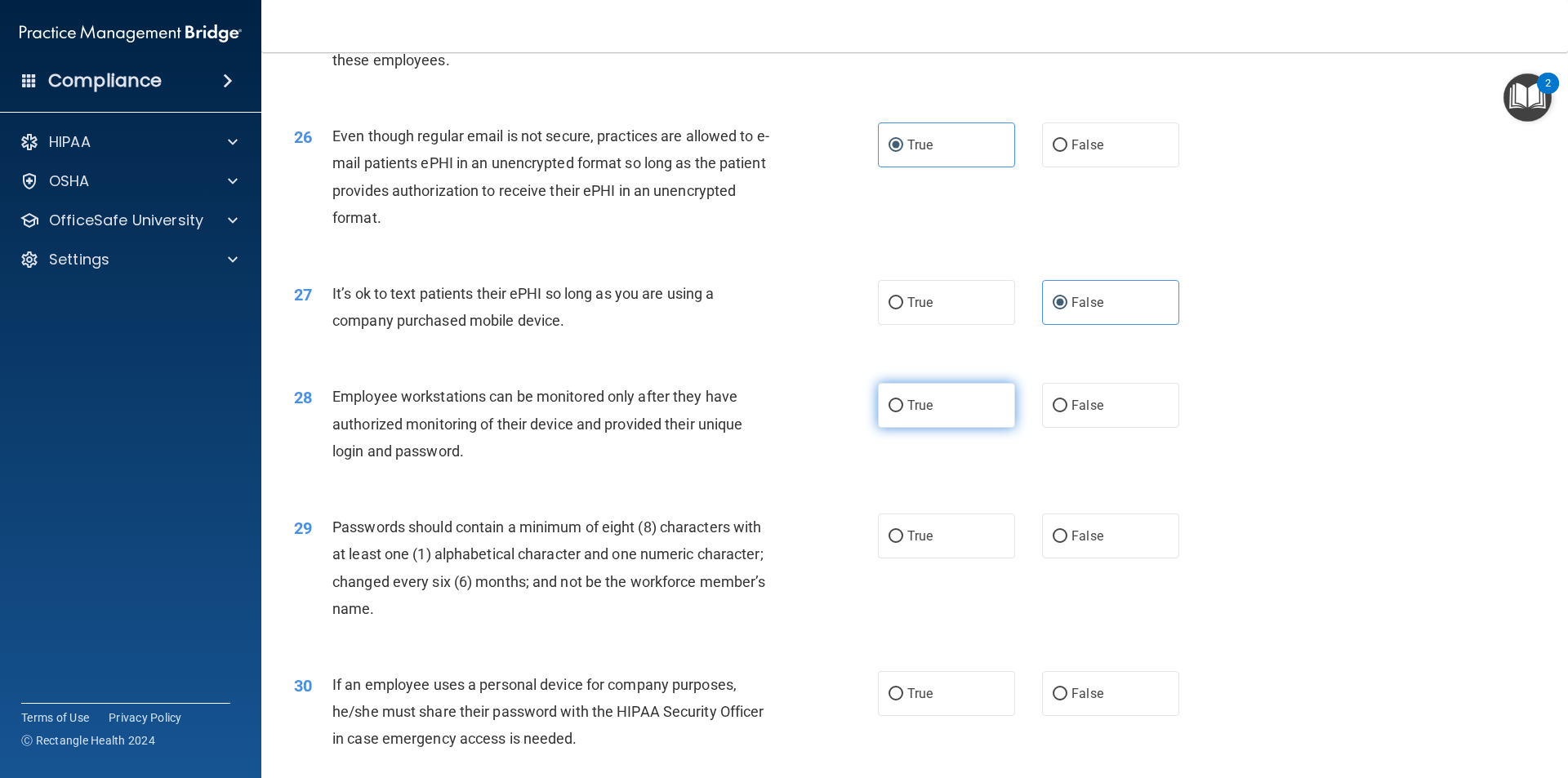
click at [758, 428] on label "True" at bounding box center [947, 405] width 137 height 45
click at [758, 412] on input "True" at bounding box center [896, 406] width 15 height 12
radio input "true"
click at [758, 544] on span "True" at bounding box center [920, 536] width 25 height 16
click at [758, 543] on input "True" at bounding box center [896, 537] width 15 height 12
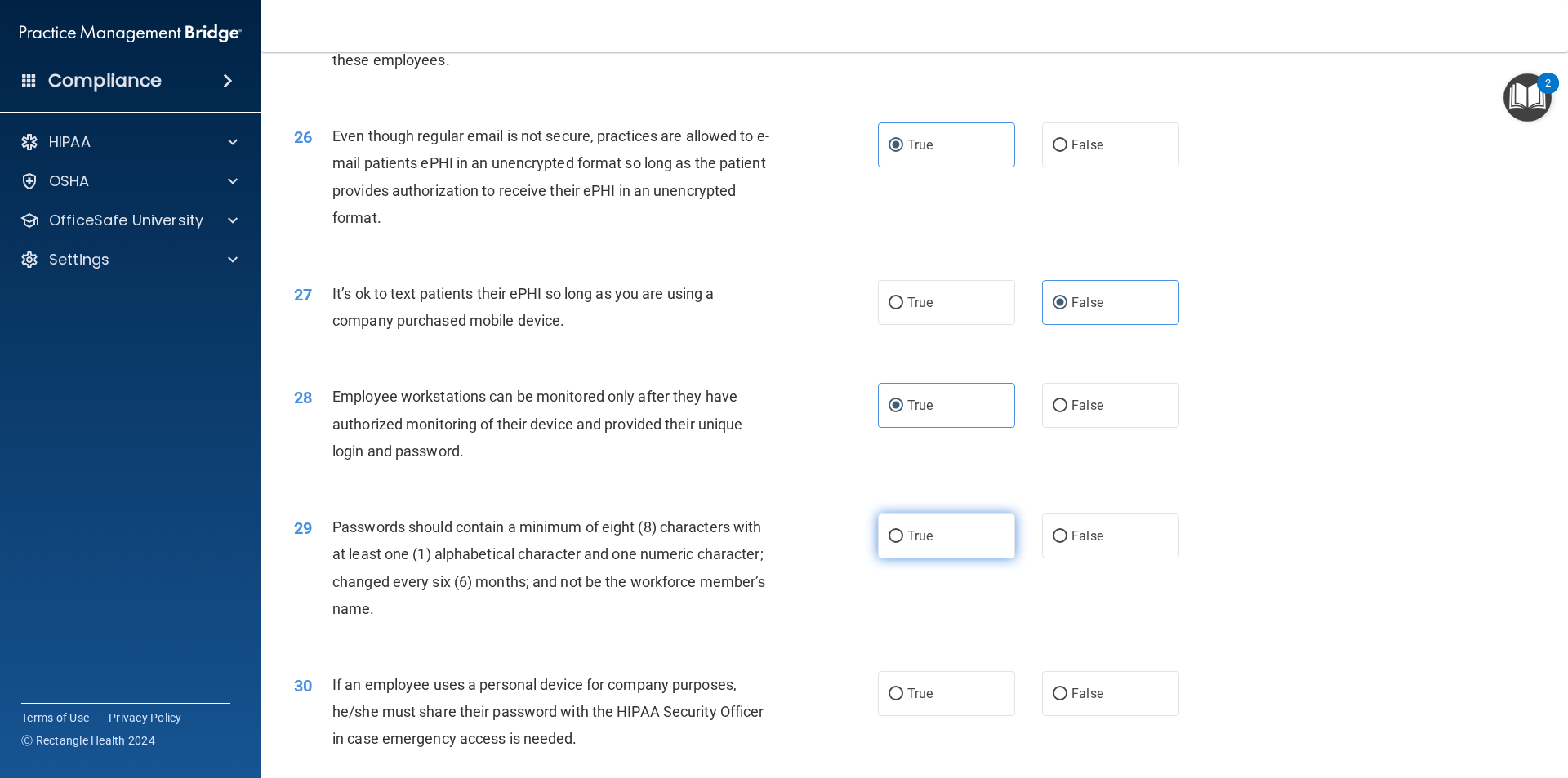
radio input "true"
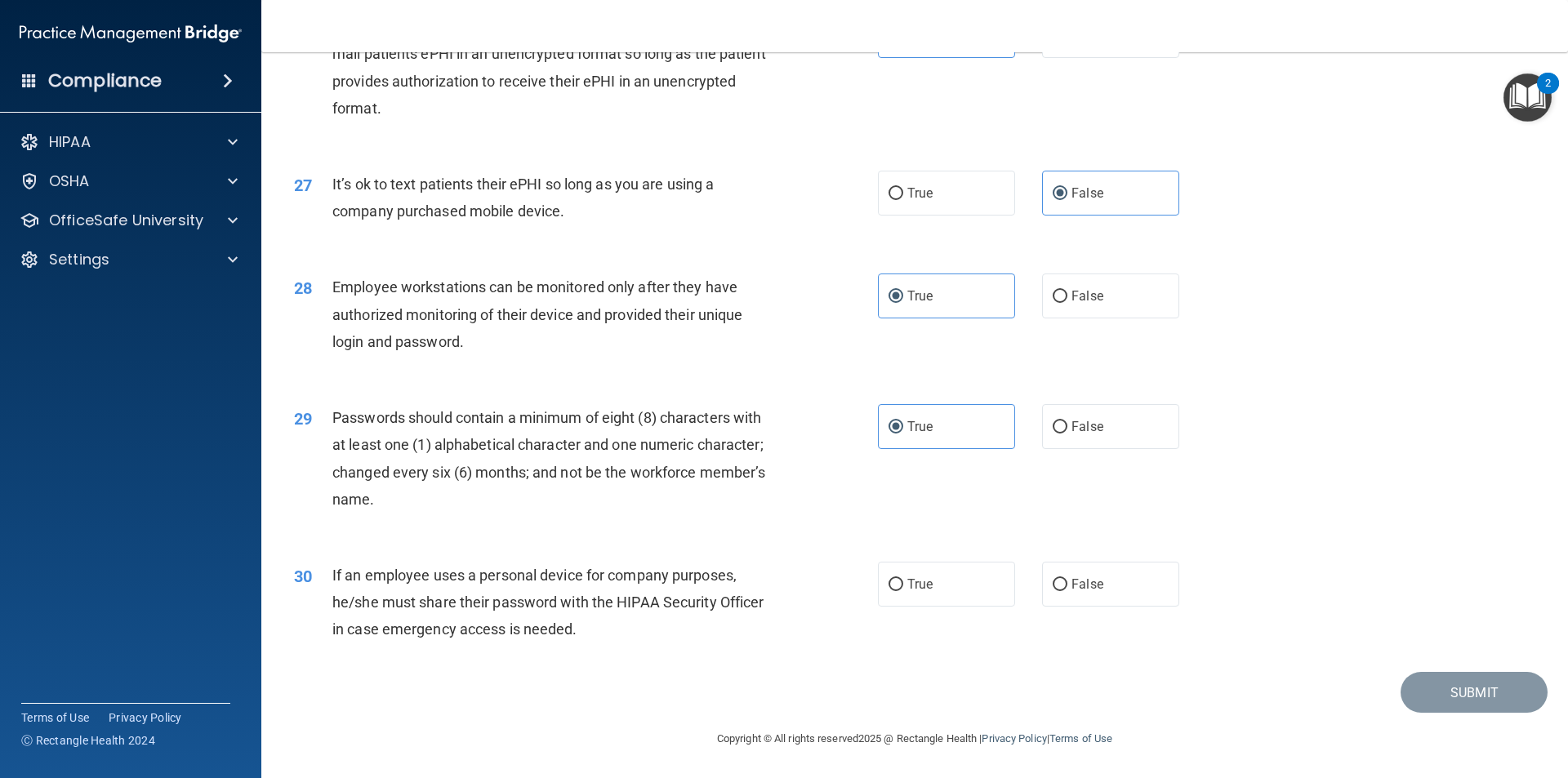
scroll to position [3320, 0]
click at [758, 593] on label "False" at bounding box center [1111, 584] width 137 height 45
click at [758, 591] on input "False" at bounding box center [1060, 585] width 15 height 12
radio input "true"
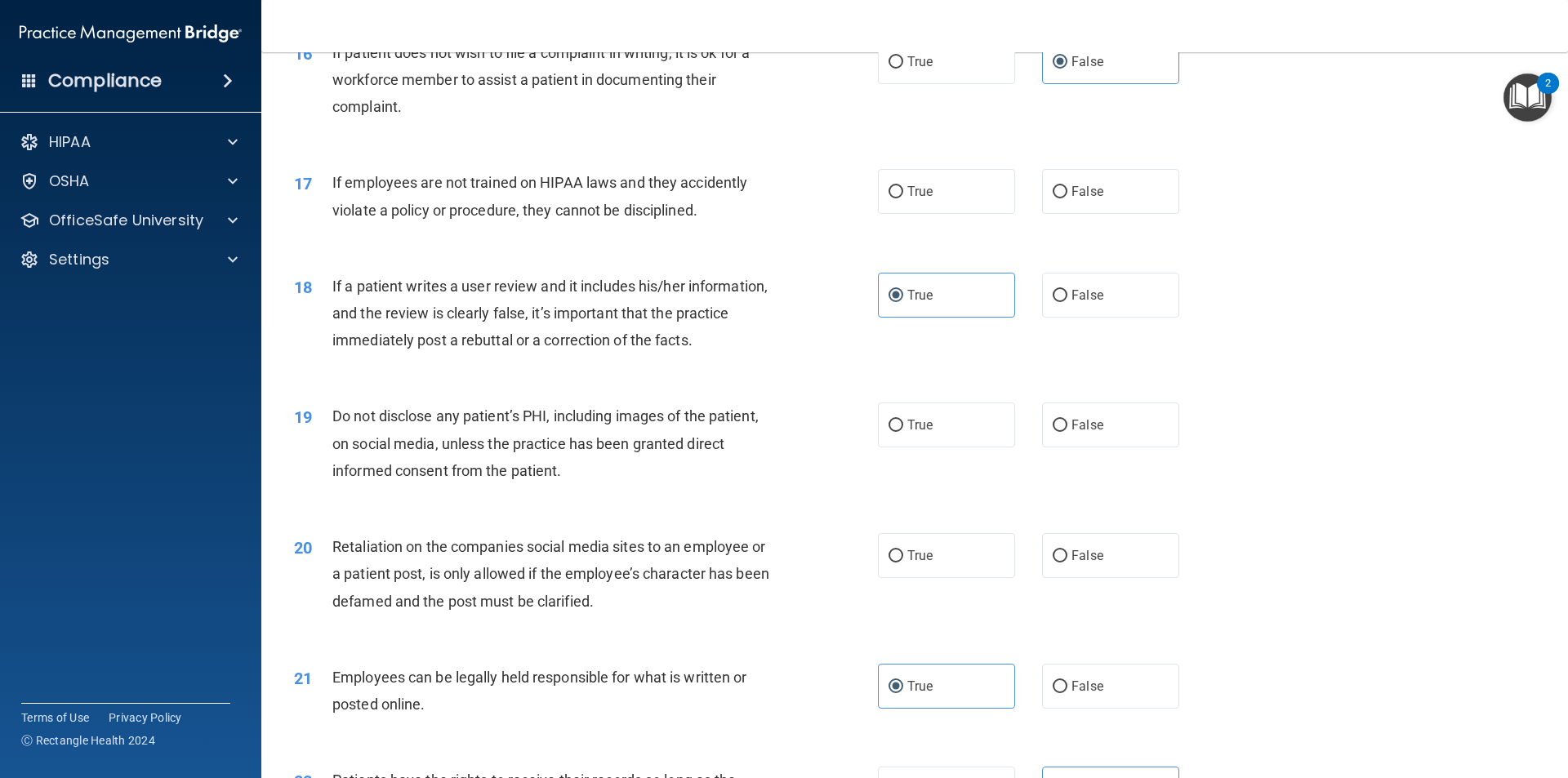
scroll to position [2096, 0]
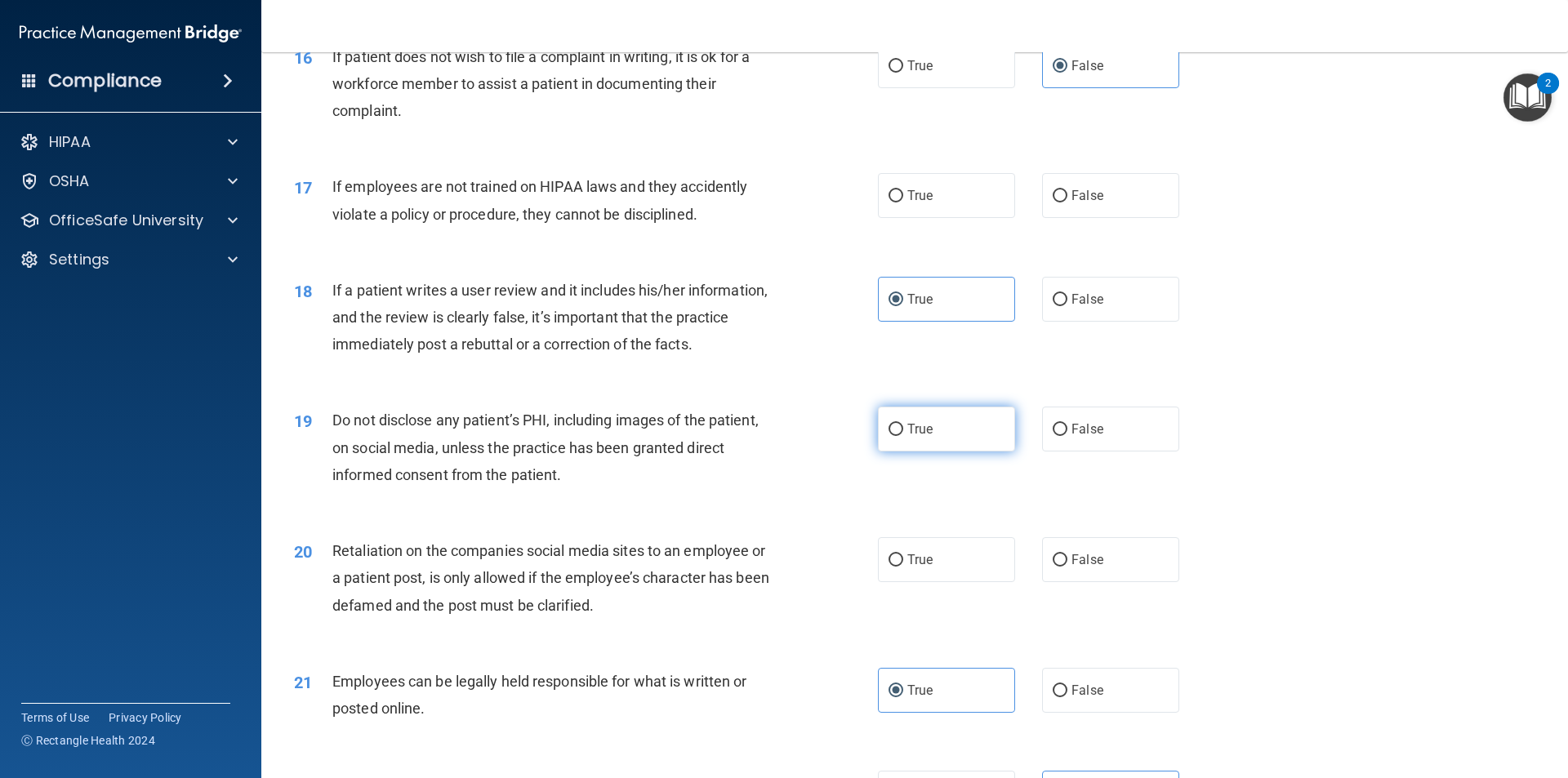
click at [758, 452] on label "True" at bounding box center [947, 429] width 137 height 45
click at [758, 436] on input "True" at bounding box center [896, 430] width 15 height 12
radio input "true"
click at [758, 581] on label "True" at bounding box center [947, 560] width 137 height 45
click at [758, 567] on input "True" at bounding box center [896, 560] width 15 height 12
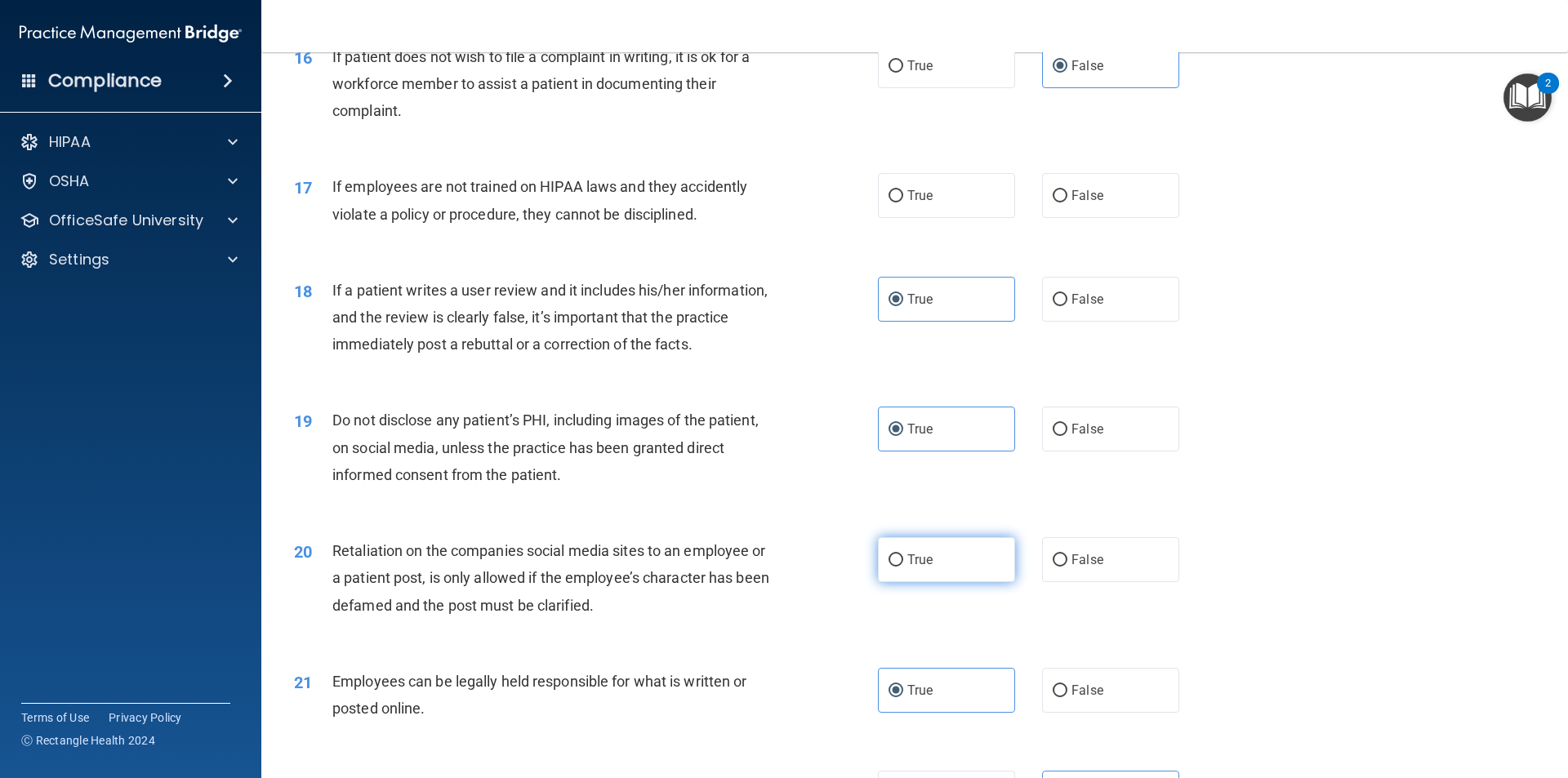
radio input "true"
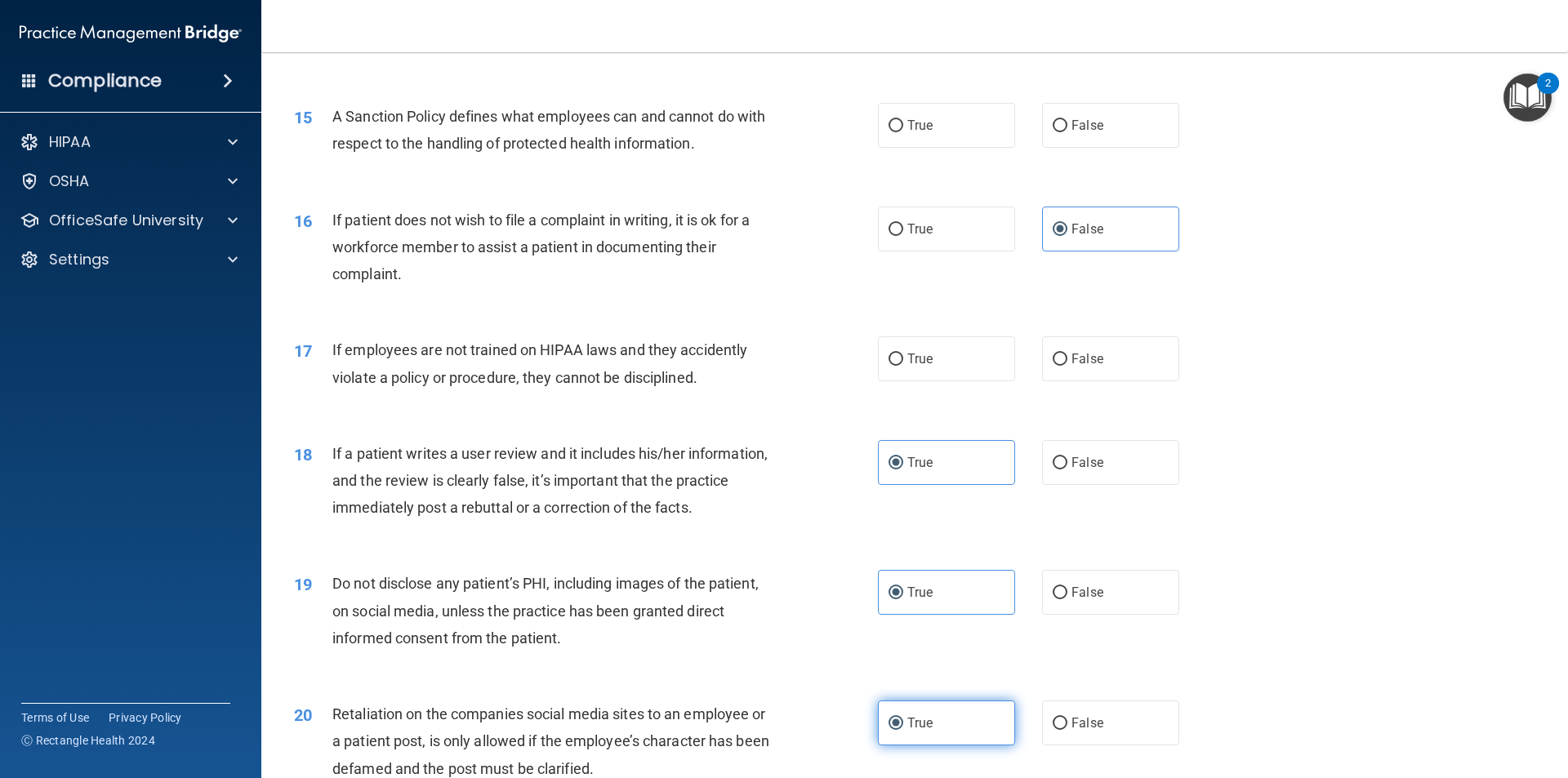
scroll to position [1851, 0]
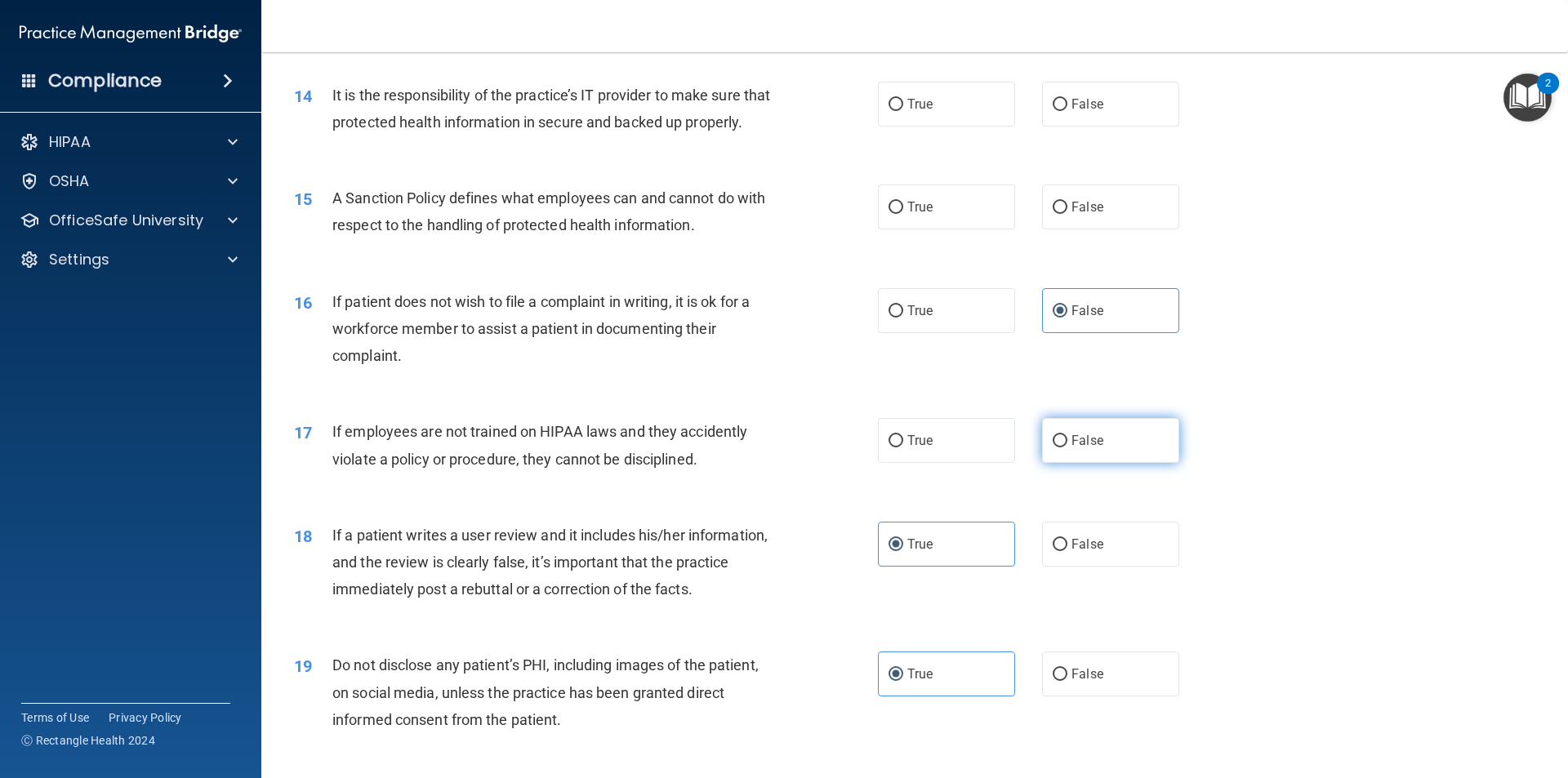
click at [758, 463] on label "False" at bounding box center [1111, 440] width 137 height 45
click at [758, 447] on input "False" at bounding box center [1060, 441] width 15 height 12
radio input "true"
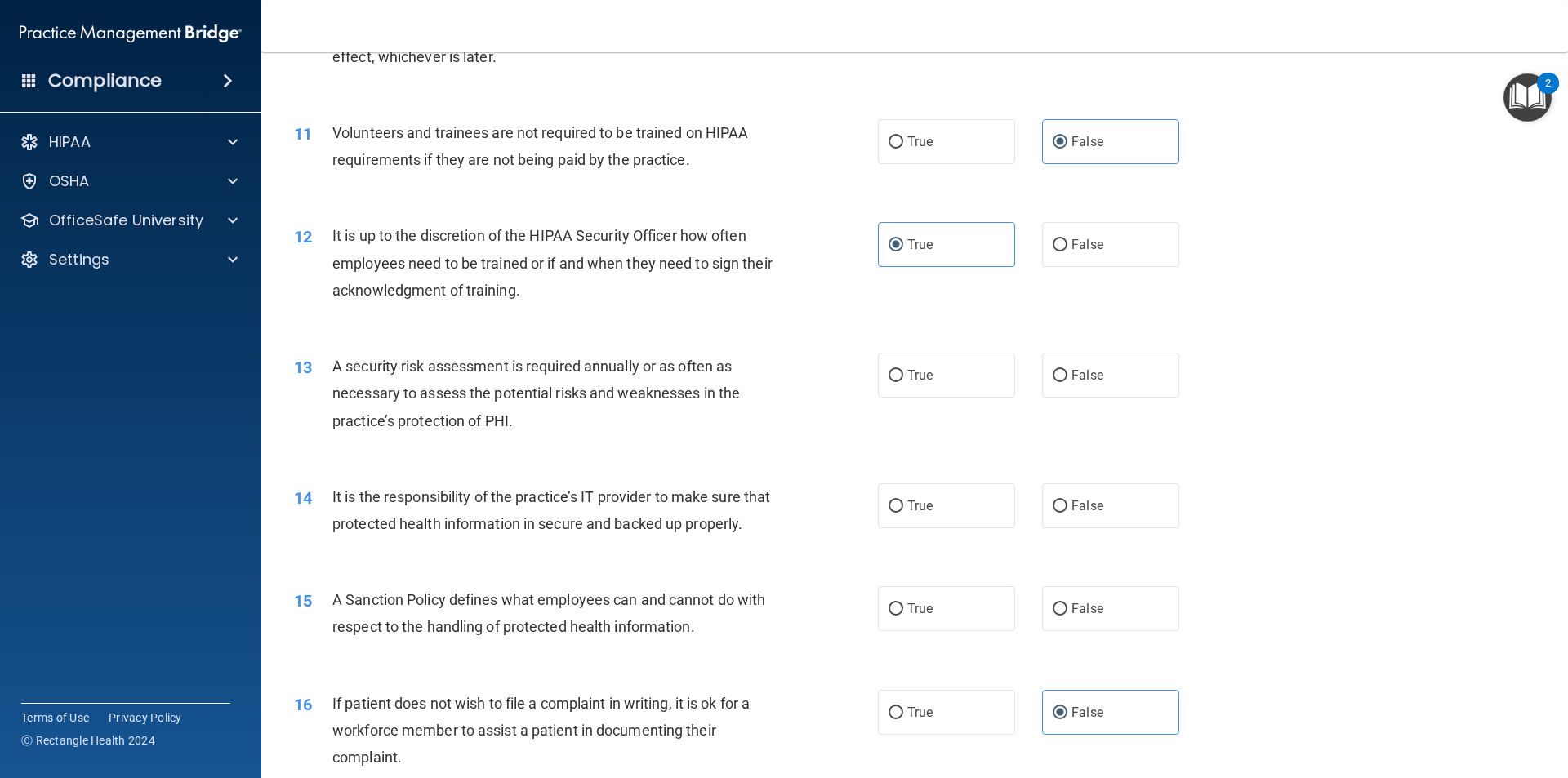
scroll to position [1443, 0]
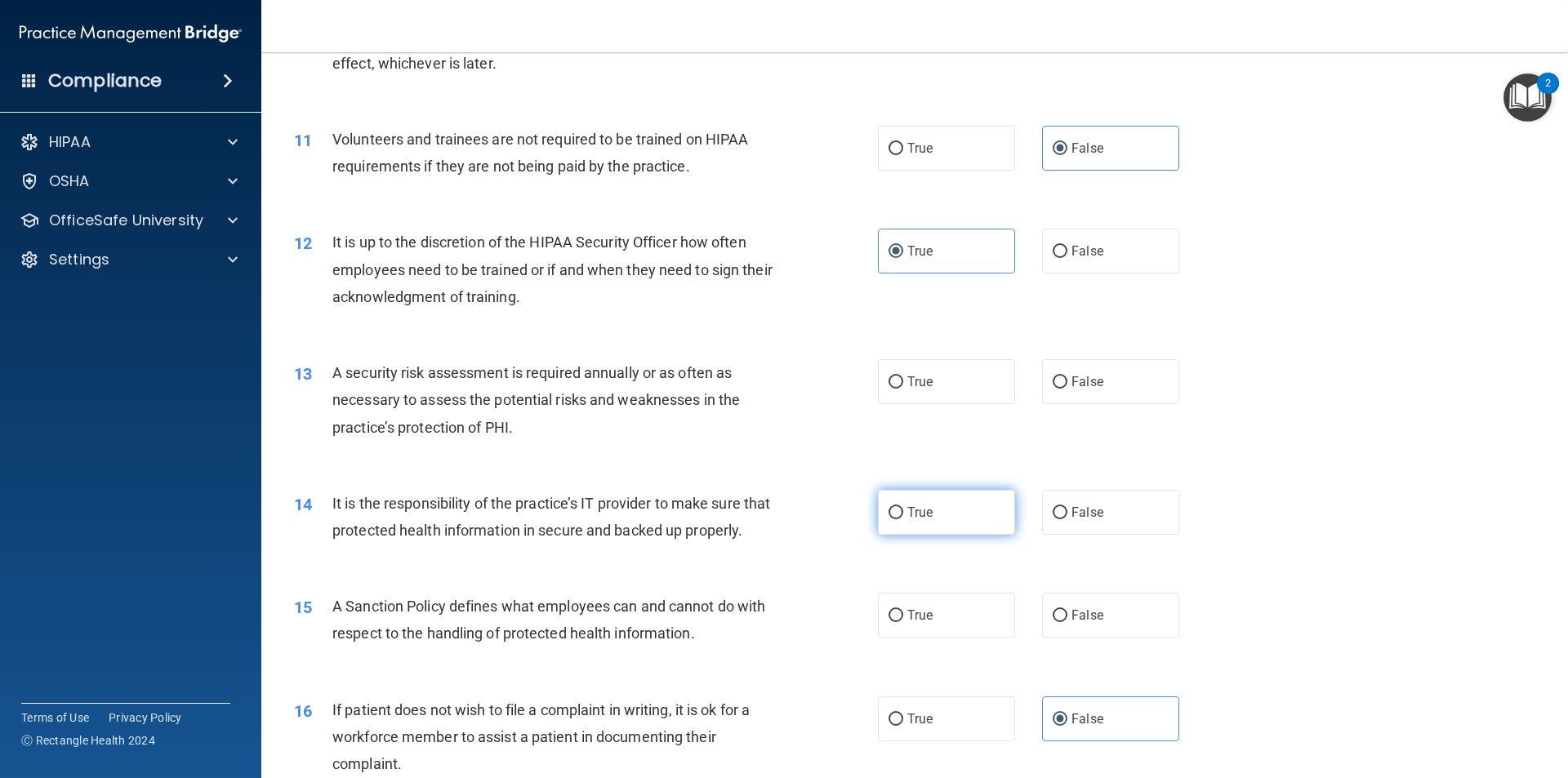
click at [758, 519] on label "True" at bounding box center [947, 512] width 137 height 45
click at [758, 519] on input "True" at bounding box center [896, 513] width 15 height 12
radio input "true"
click at [758, 623] on span "True" at bounding box center [920, 616] width 25 height 16
click at [758, 623] on input "True" at bounding box center [896, 616] width 15 height 12
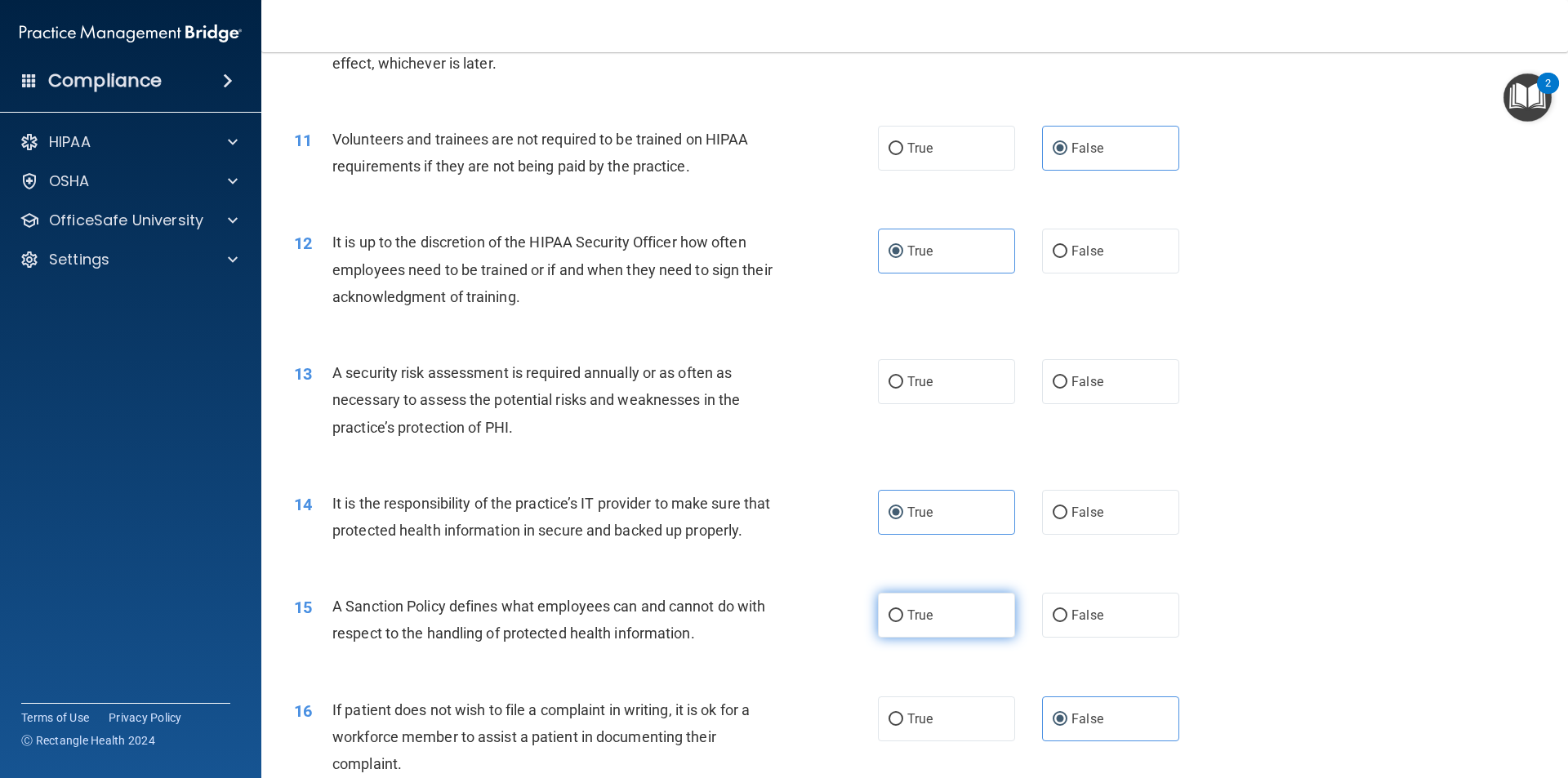
radio input "true"
click at [758, 389] on span "True" at bounding box center [920, 382] width 25 height 16
click at [758, 389] on input "True" at bounding box center [896, 382] width 15 height 12
radio input "true"
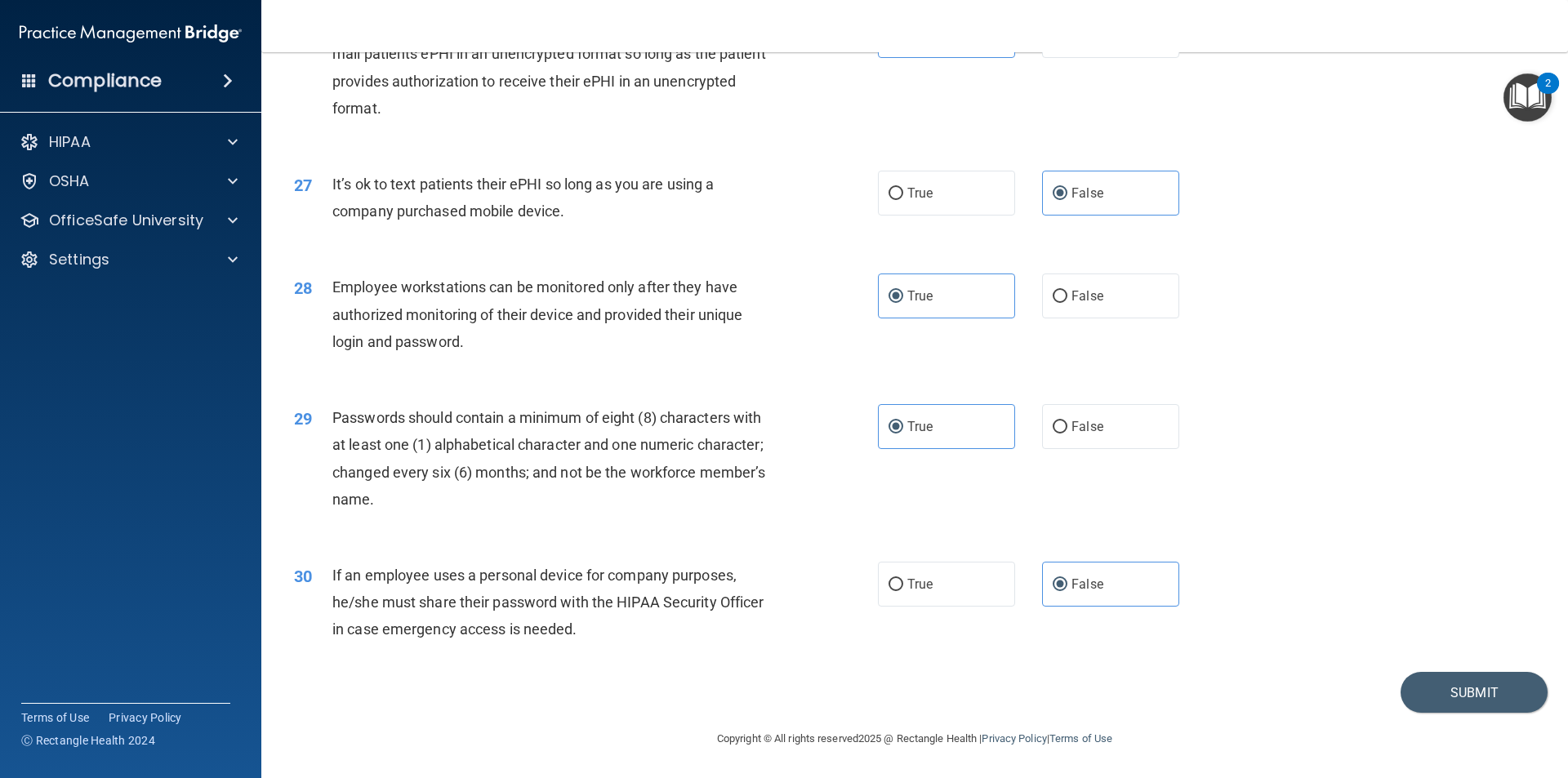
scroll to position [3320, 0]
click at [758, 691] on button "Submit" at bounding box center [1474, 693] width 147 height 42
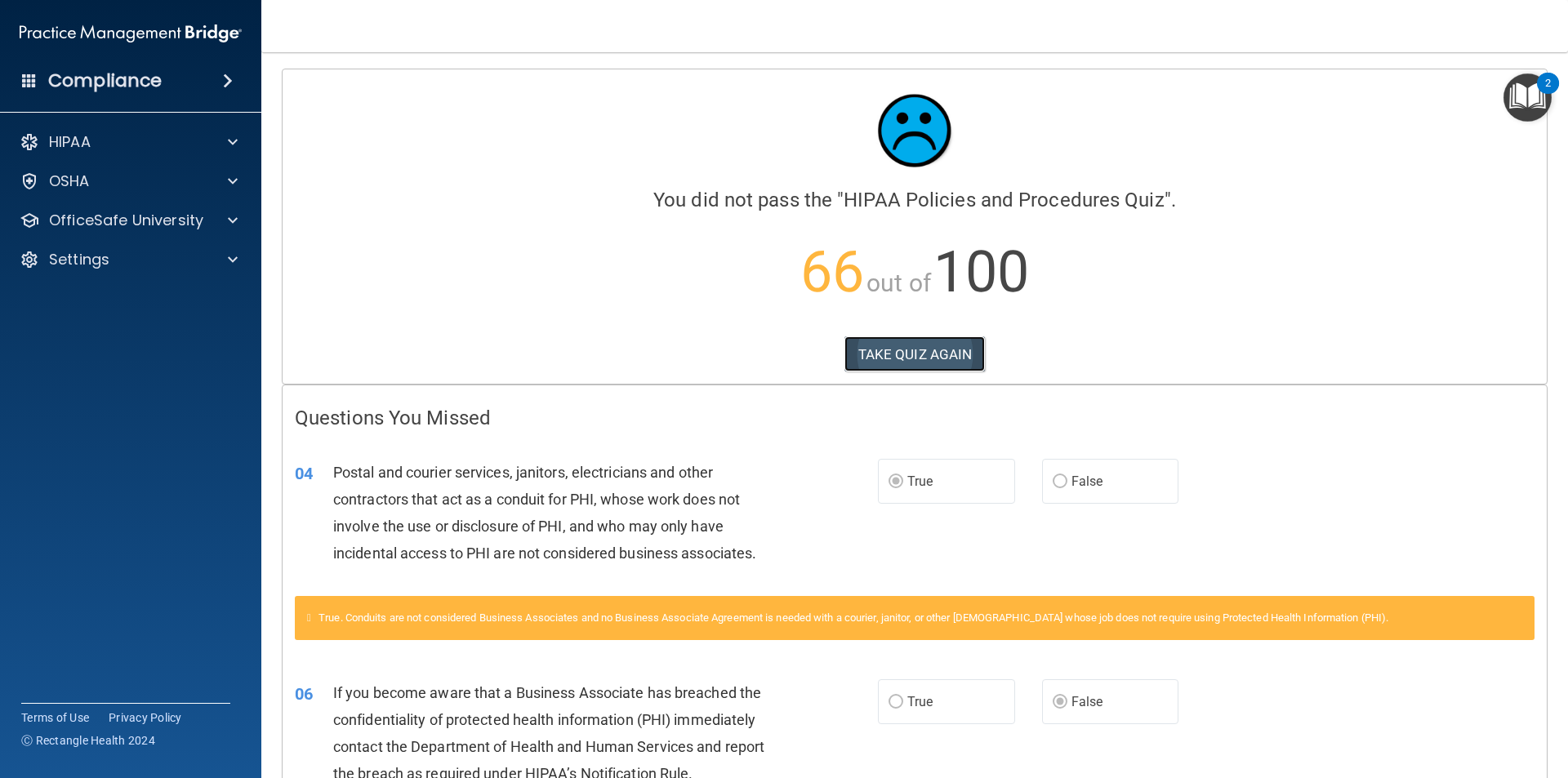
click at [758, 340] on button "TAKE QUIZ AGAIN" at bounding box center [915, 353] width 142 height 36
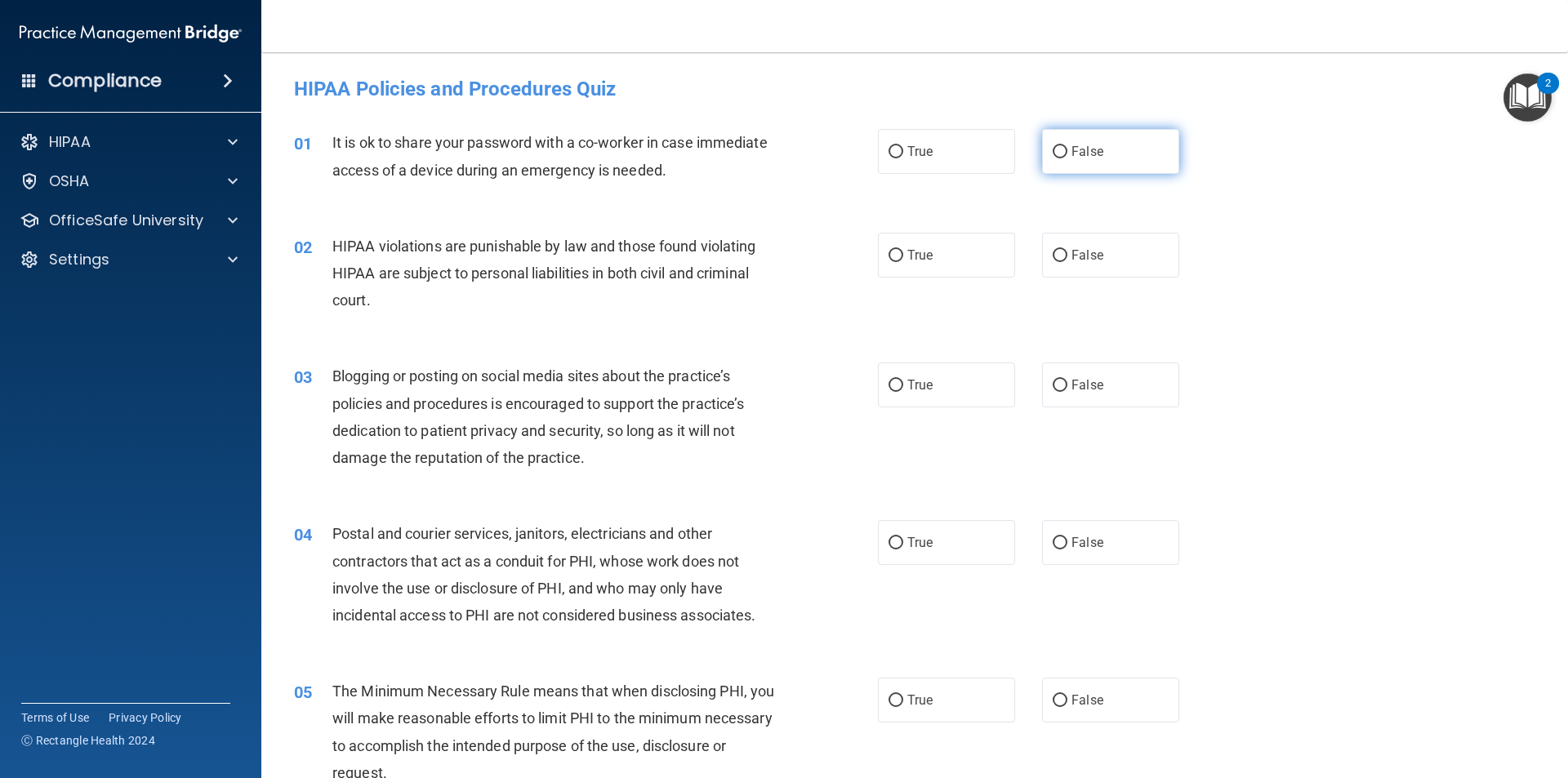
click at [758, 160] on label "False" at bounding box center [1111, 152] width 137 height 45
click at [758, 158] on input "False" at bounding box center [1060, 152] width 15 height 12
radio input "true"
click at [758, 267] on label "True" at bounding box center [947, 255] width 137 height 45
click at [758, 262] on input "True" at bounding box center [896, 256] width 15 height 12
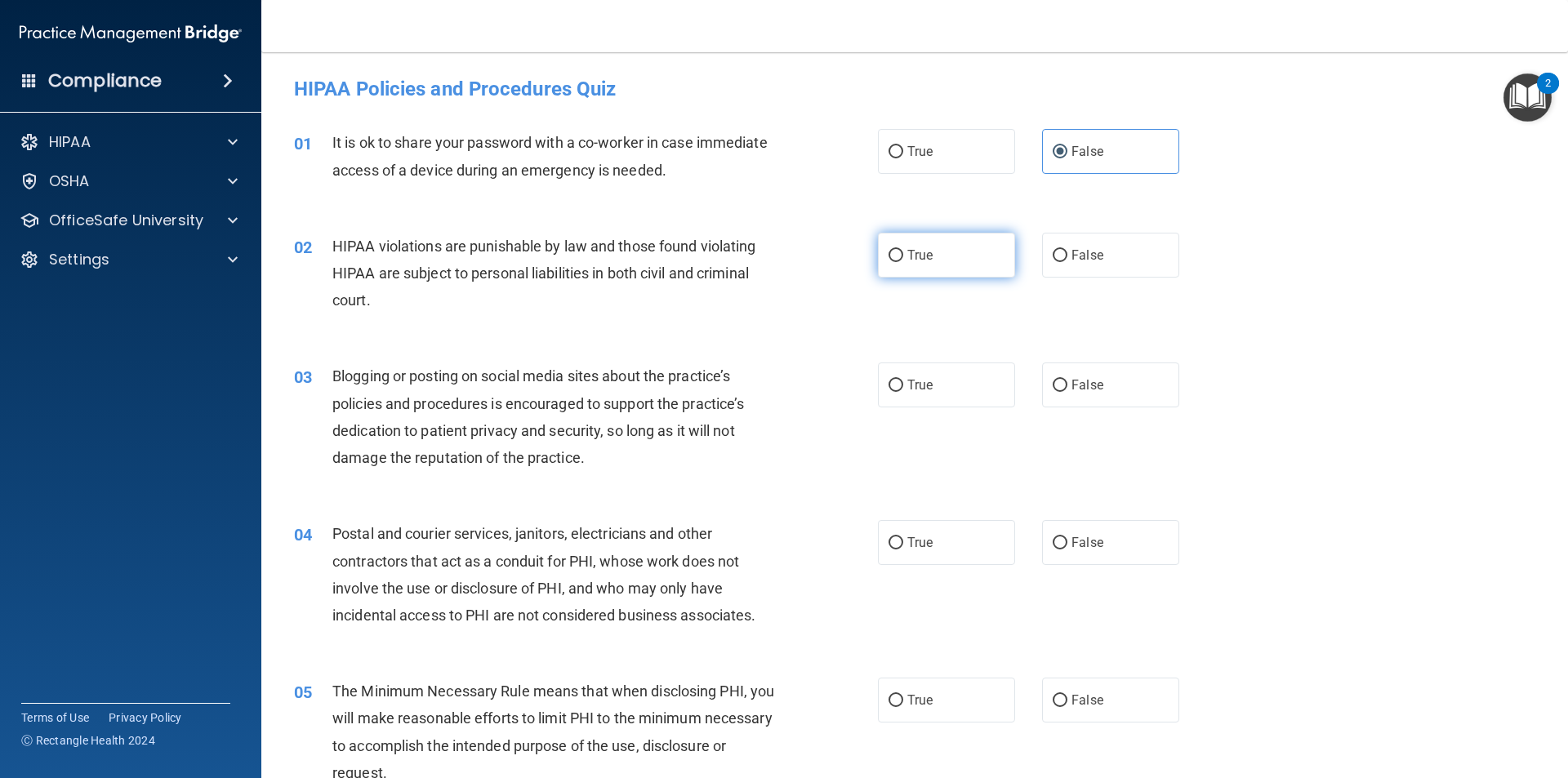
radio input "true"
click at [758, 400] on label "False" at bounding box center [1111, 385] width 137 height 45
click at [758, 392] on input "False" at bounding box center [1060, 386] width 15 height 12
radio input "true"
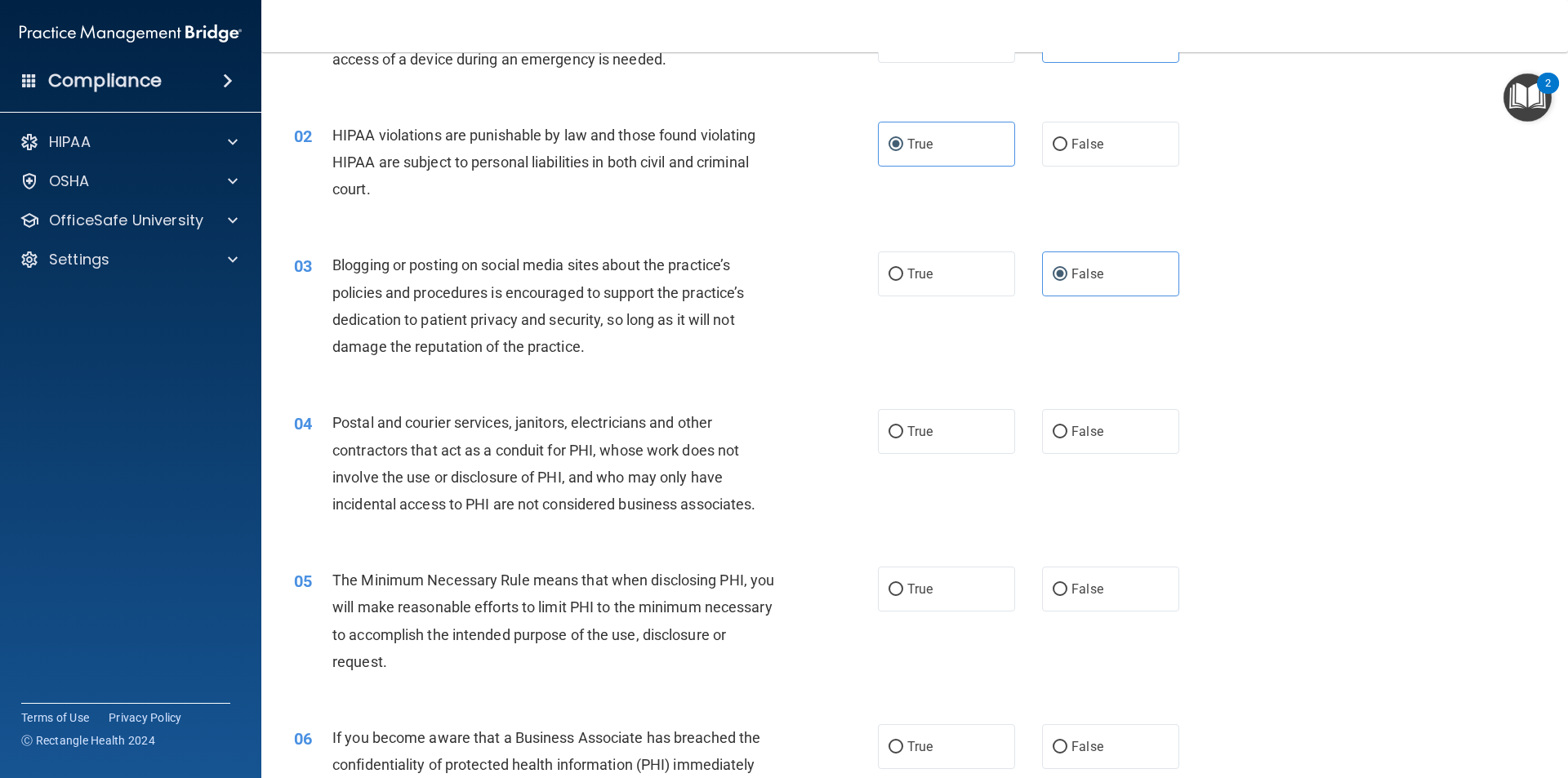
scroll to position [163, 0]
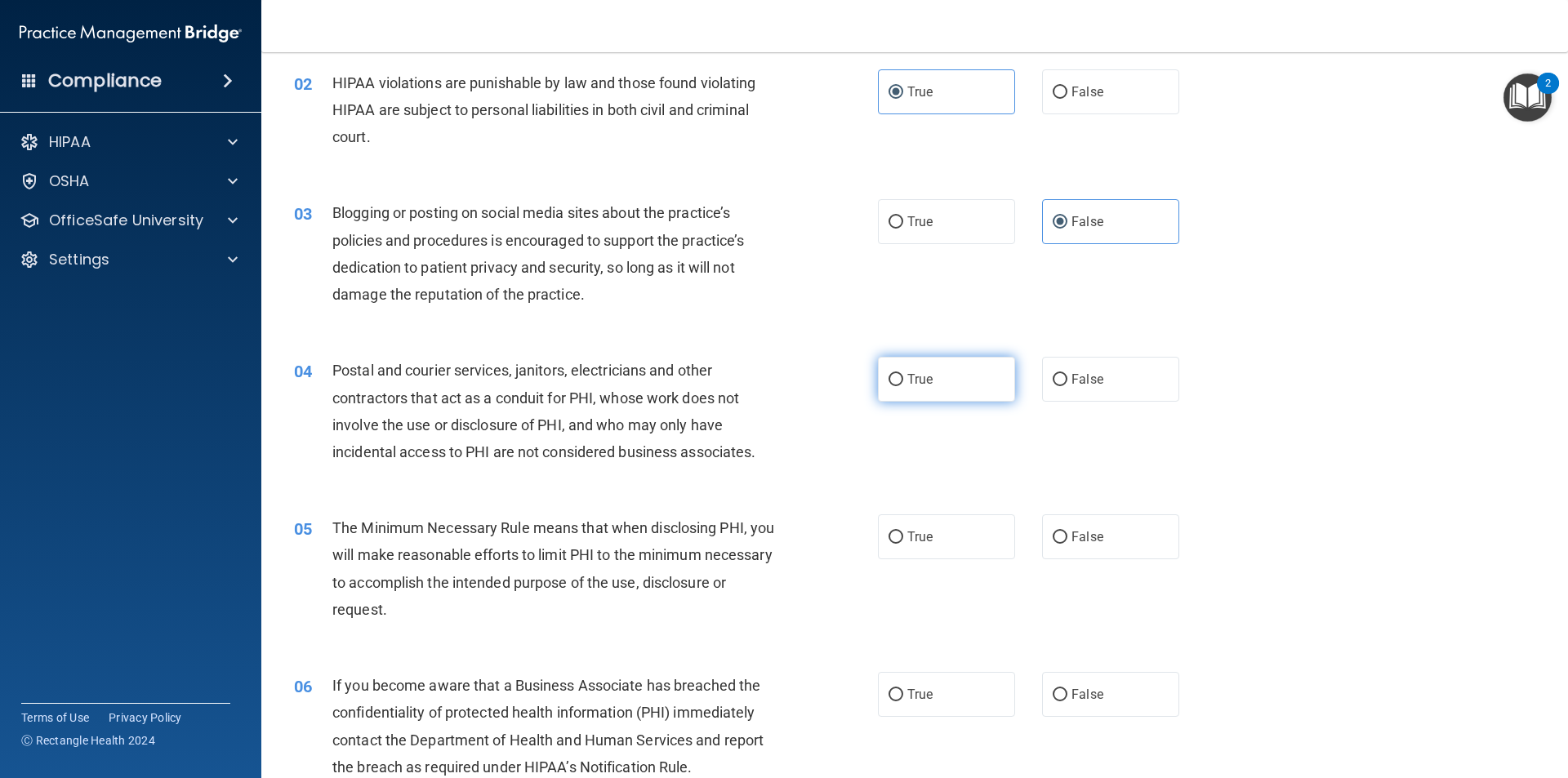
click at [758, 373] on label "True" at bounding box center [947, 379] width 137 height 45
click at [758, 374] on input "True" at bounding box center [896, 380] width 15 height 12
radio input "true"
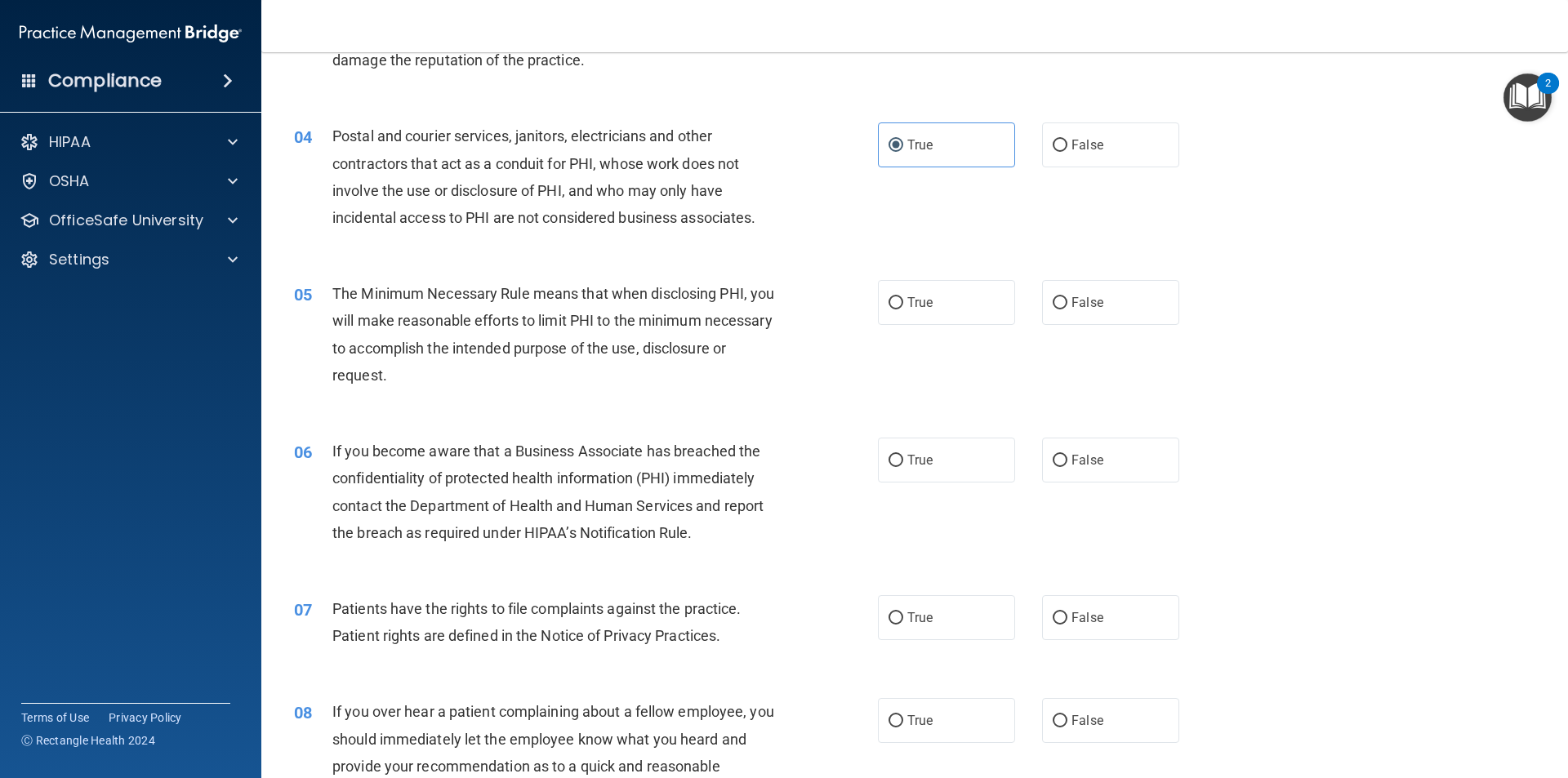
scroll to position [408, 0]
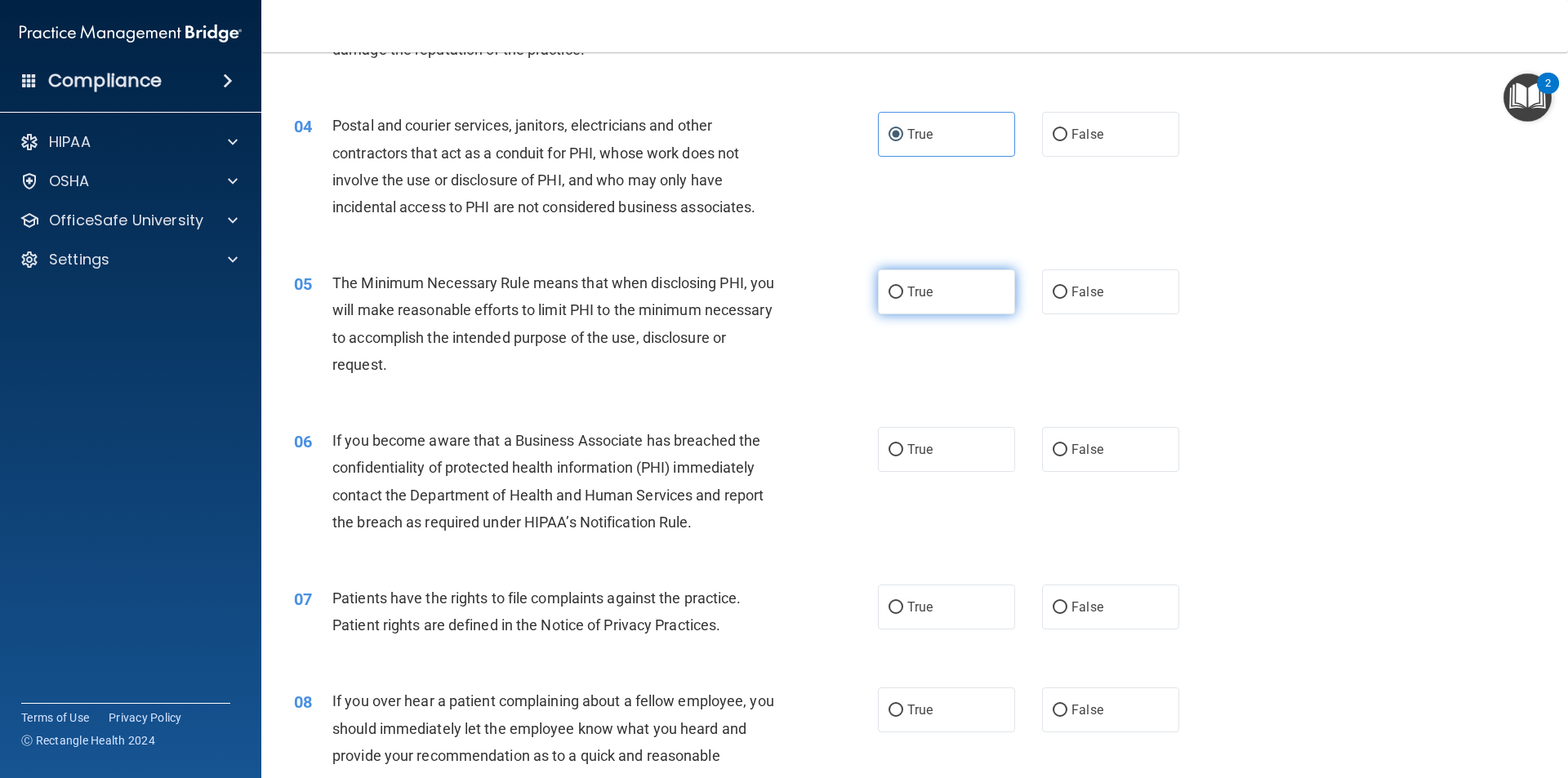
click at [758, 308] on label "True" at bounding box center [947, 292] width 137 height 45
click at [758, 299] on input "True" at bounding box center [896, 293] width 15 height 12
radio input "true"
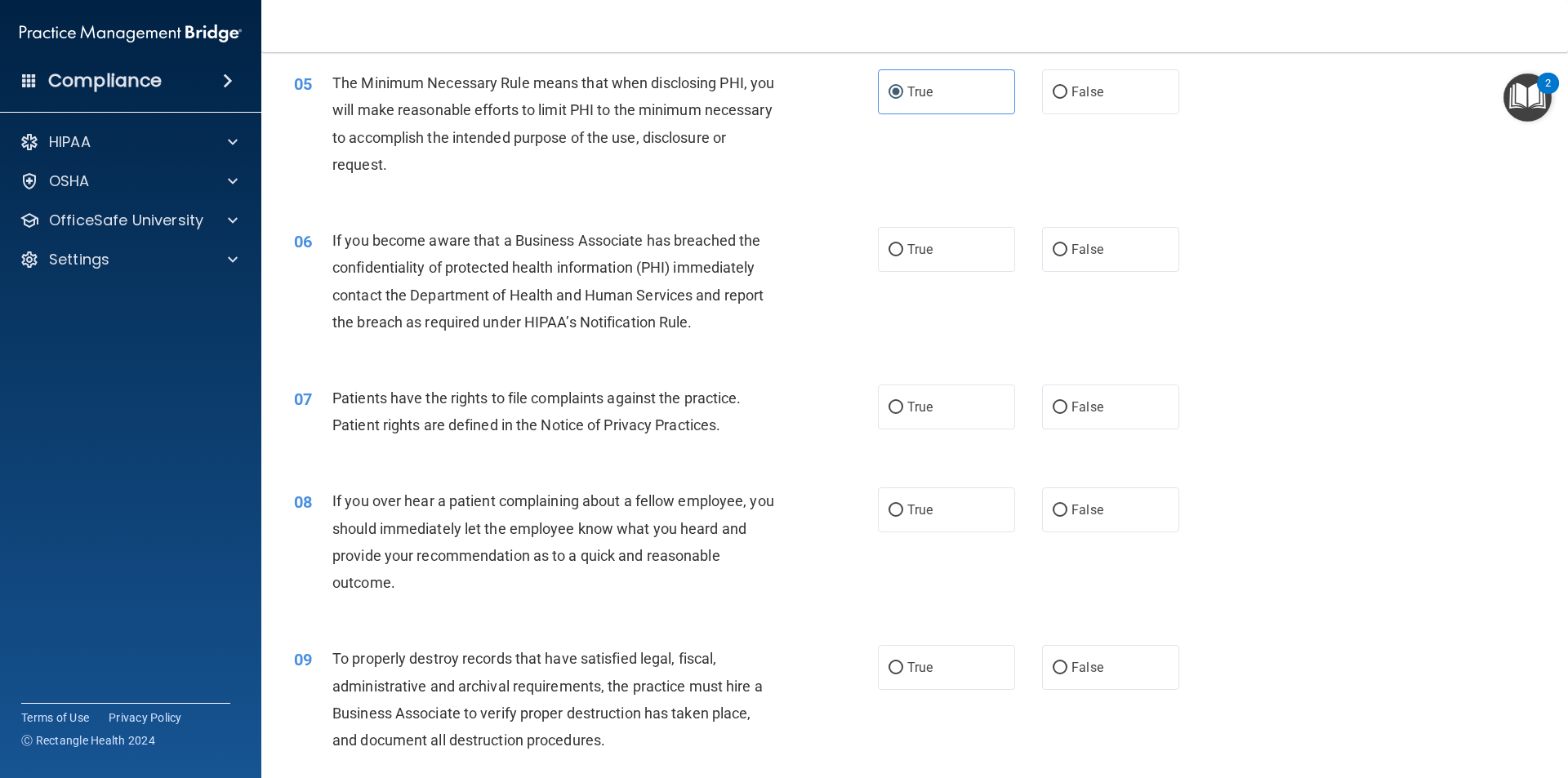
scroll to position [653, 0]
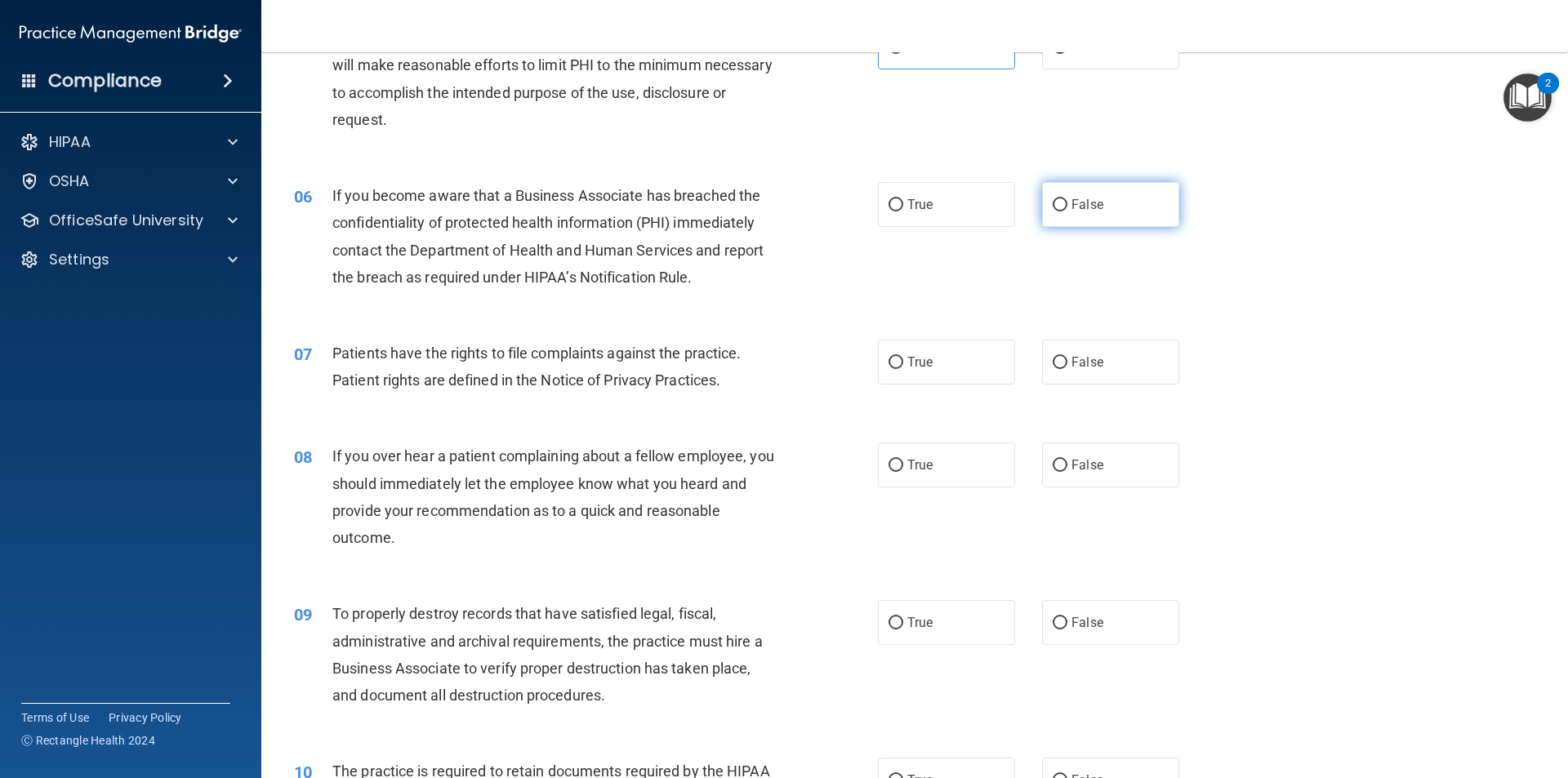
click at [758, 214] on label "False" at bounding box center [1111, 205] width 137 height 45
click at [758, 212] on input "False" at bounding box center [1060, 205] width 15 height 12
radio input "true"
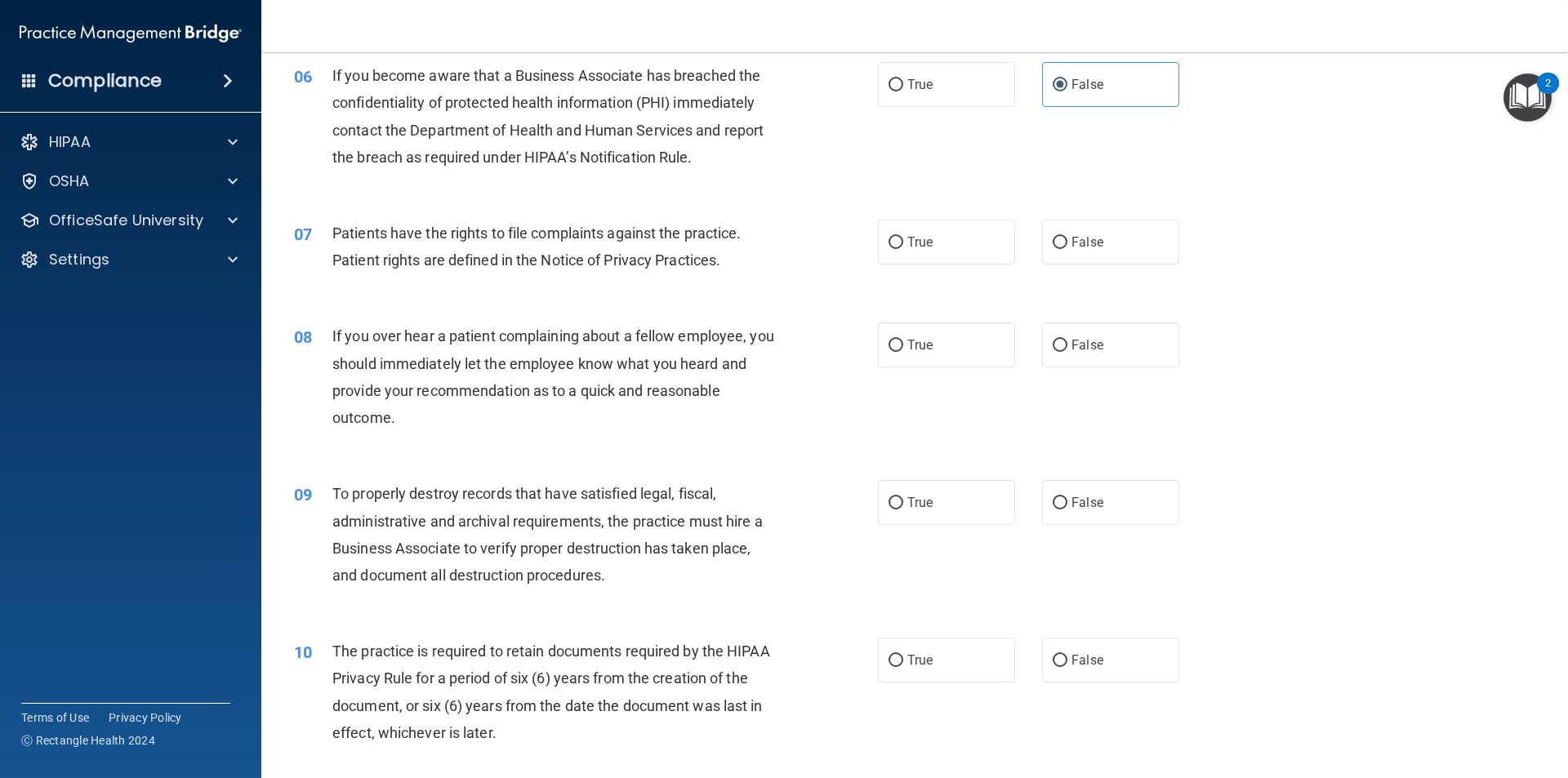
scroll to position [816, 0]
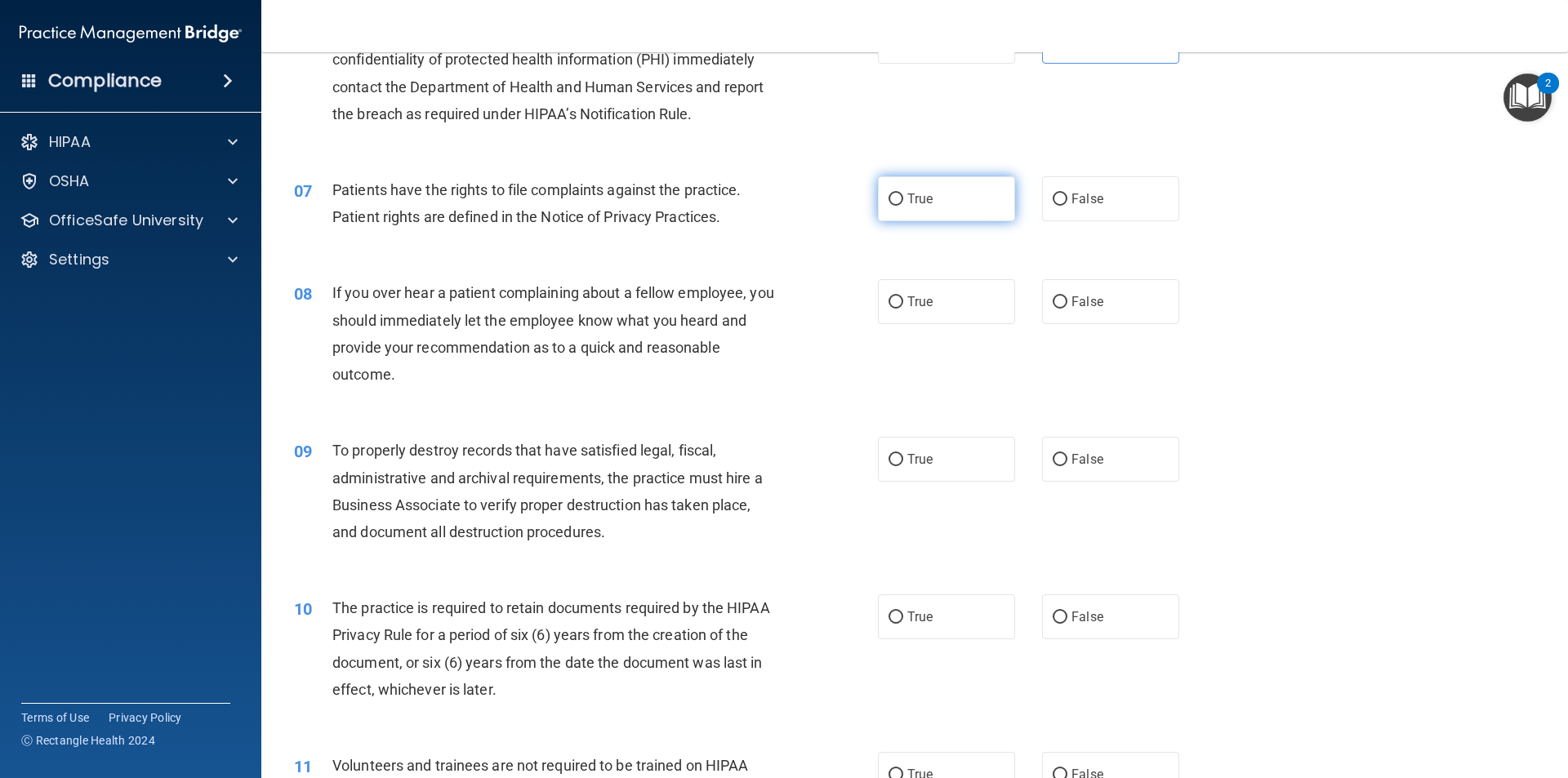
click at [758, 208] on label "True" at bounding box center [947, 199] width 137 height 45
click at [758, 206] on input "True" at bounding box center [896, 200] width 15 height 12
radio input "true"
click at [758, 300] on label "False" at bounding box center [1111, 302] width 137 height 45
click at [758, 300] on input "False" at bounding box center [1060, 302] width 15 height 12
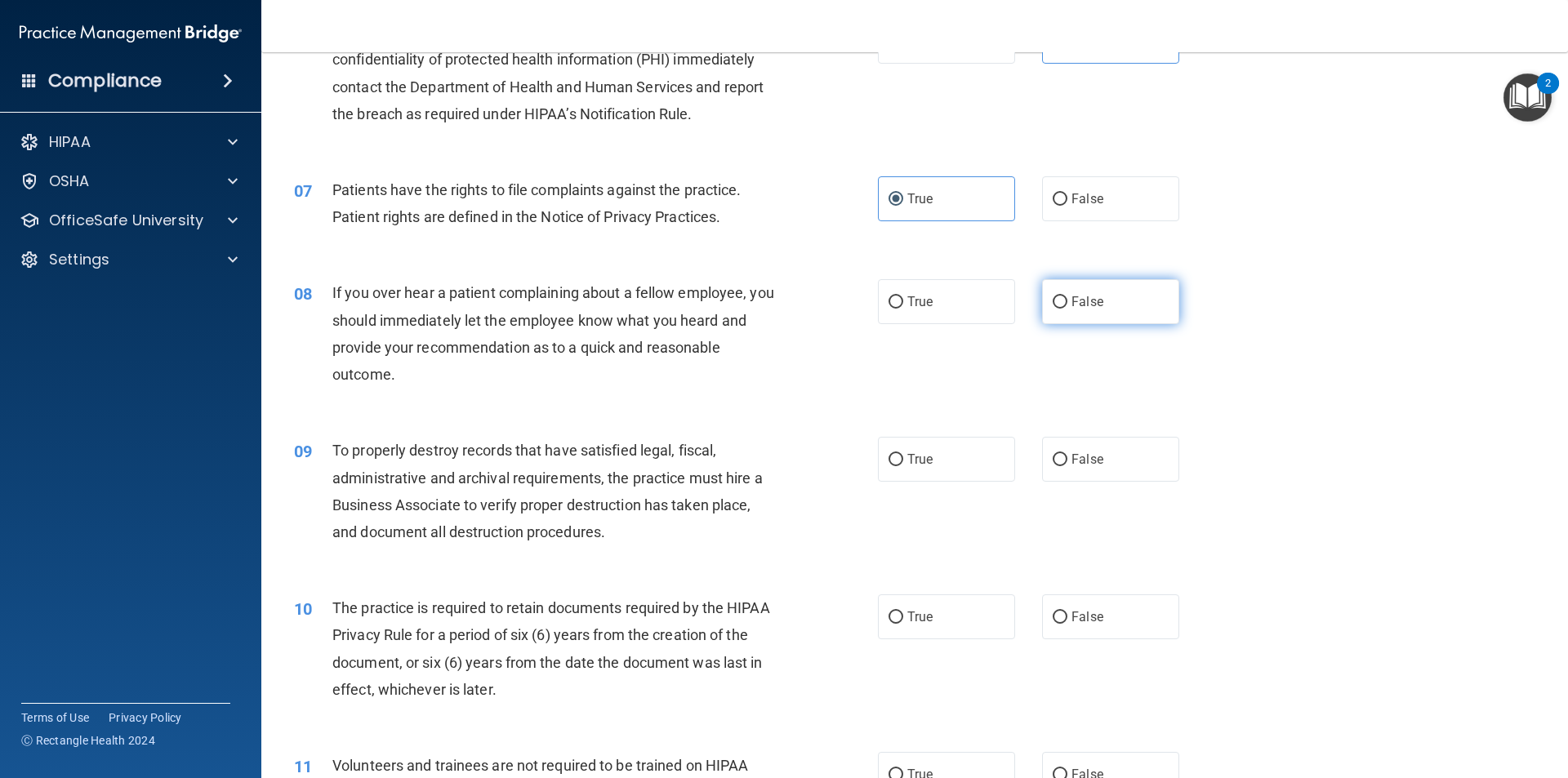
radio input "true"
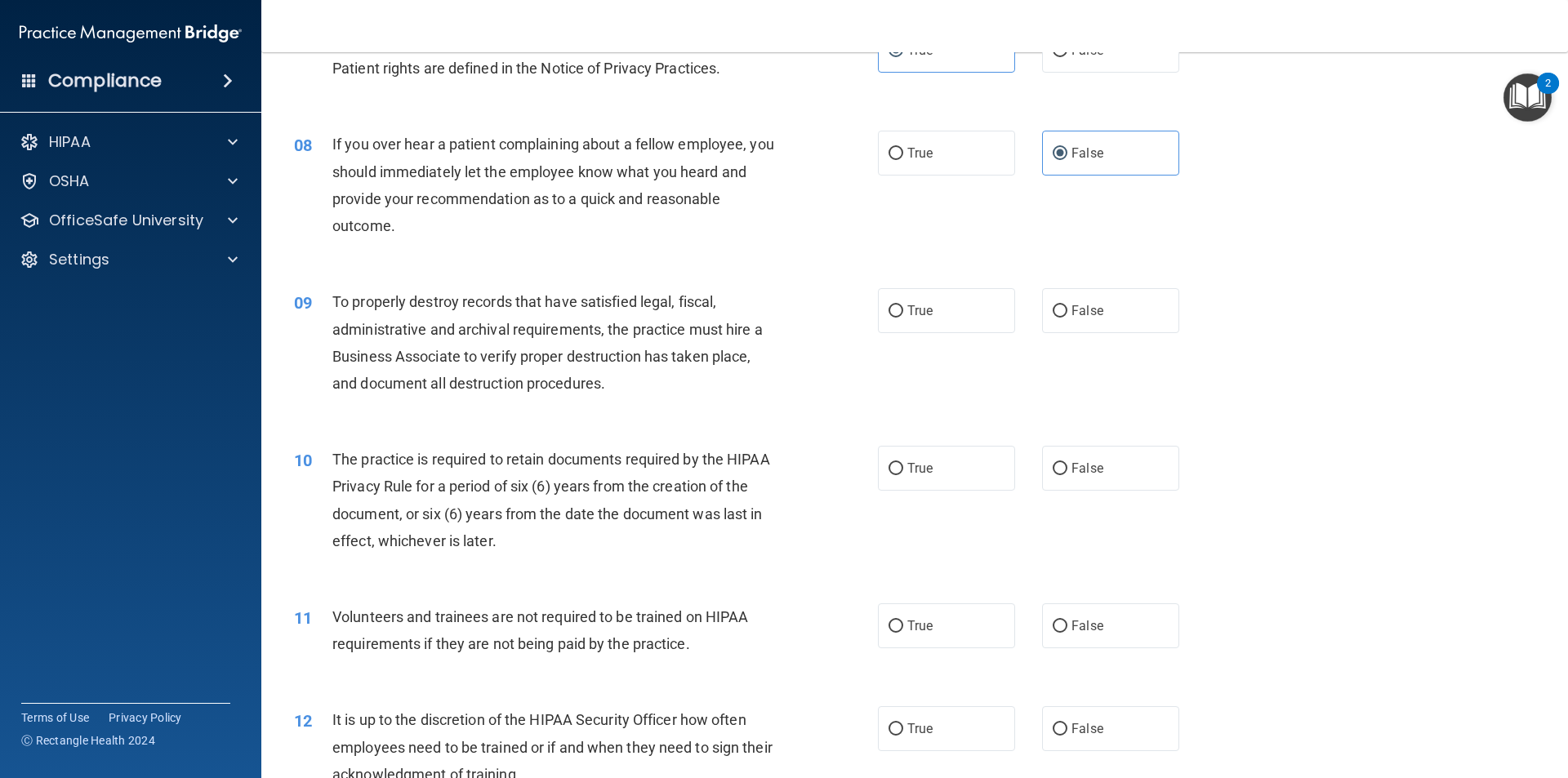
scroll to position [979, 0]
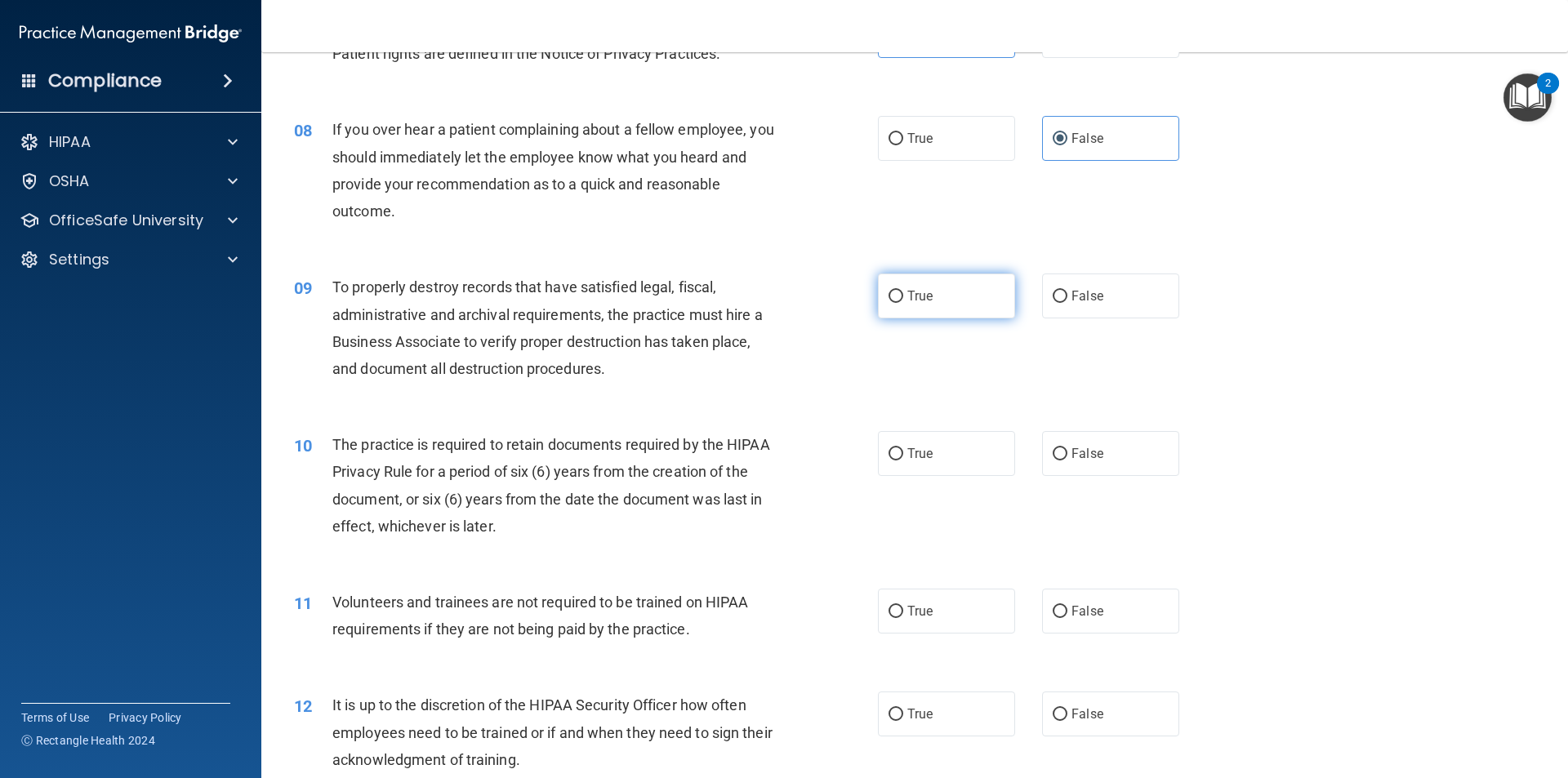
click at [758, 310] on label "True" at bounding box center [947, 296] width 137 height 45
click at [758, 303] on input "True" at bounding box center [896, 297] width 15 height 12
radio input "true"
click at [758, 284] on label "False" at bounding box center [1111, 296] width 137 height 45
click at [758, 291] on input "False" at bounding box center [1060, 297] width 15 height 12
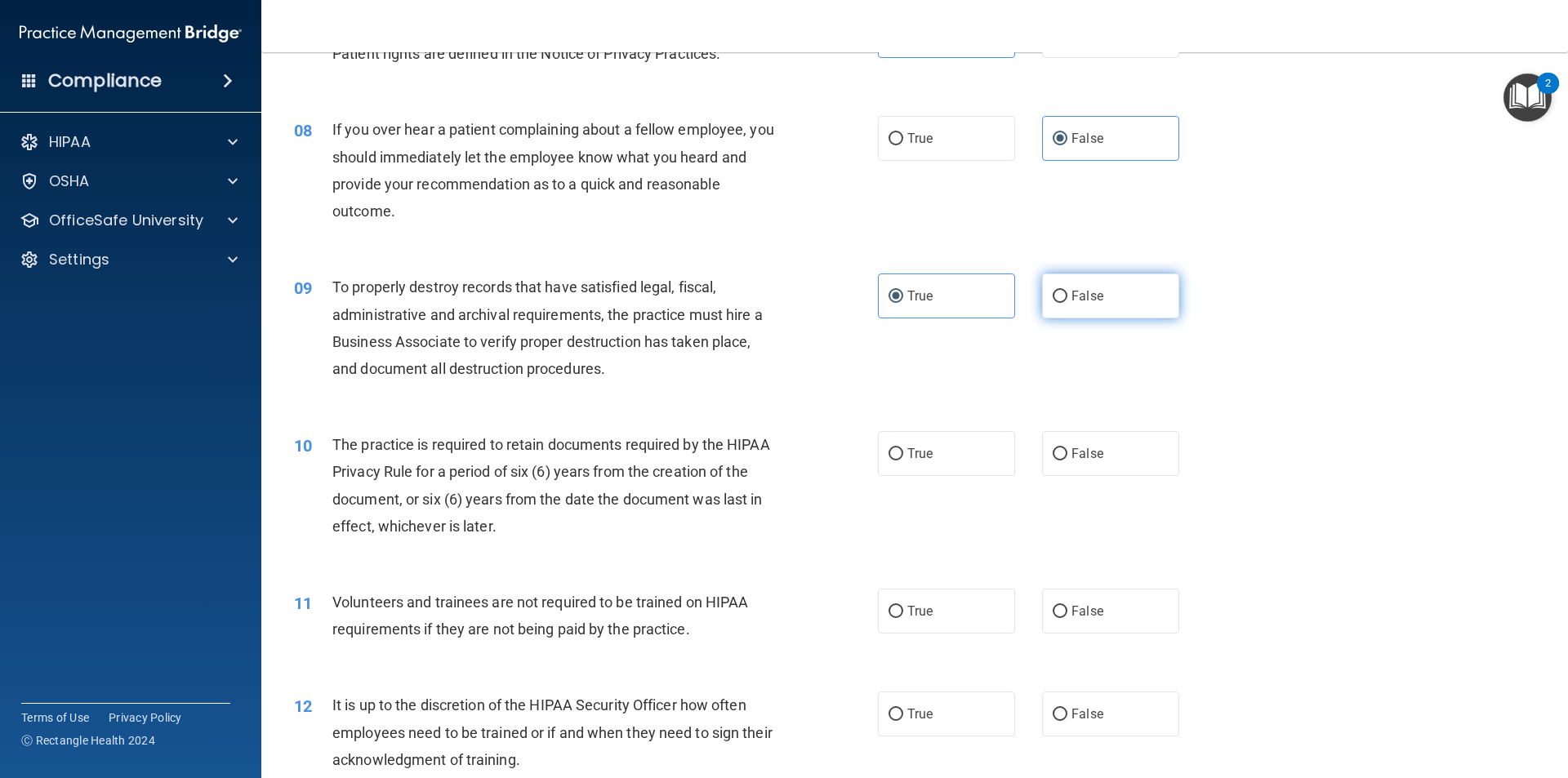
radio input "true"
radio input "false"
click at [758, 455] on label "True" at bounding box center [947, 453] width 137 height 45
click at [758, 455] on input "True" at bounding box center [896, 454] width 15 height 12
radio input "true"
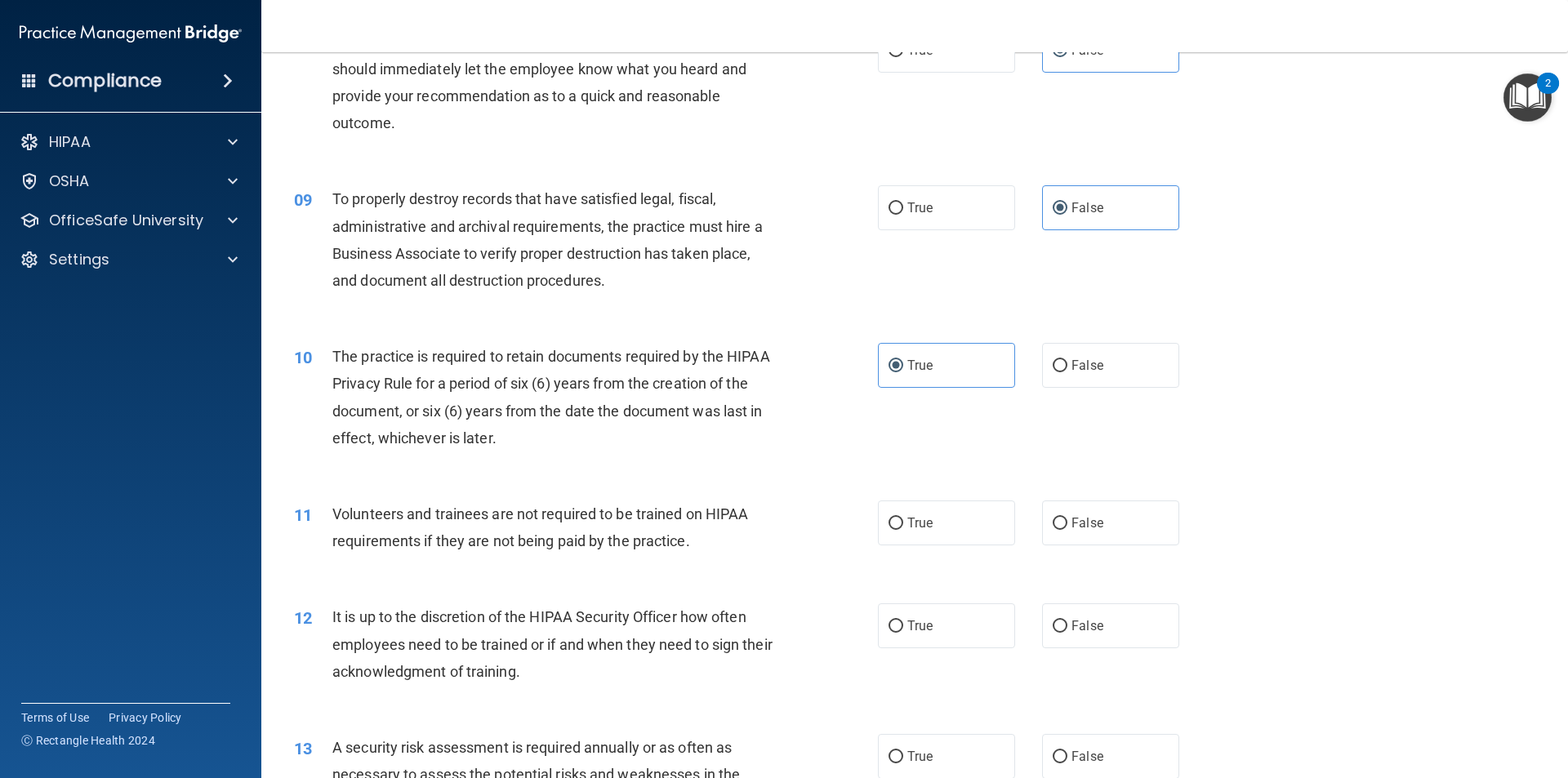
scroll to position [1143, 0]
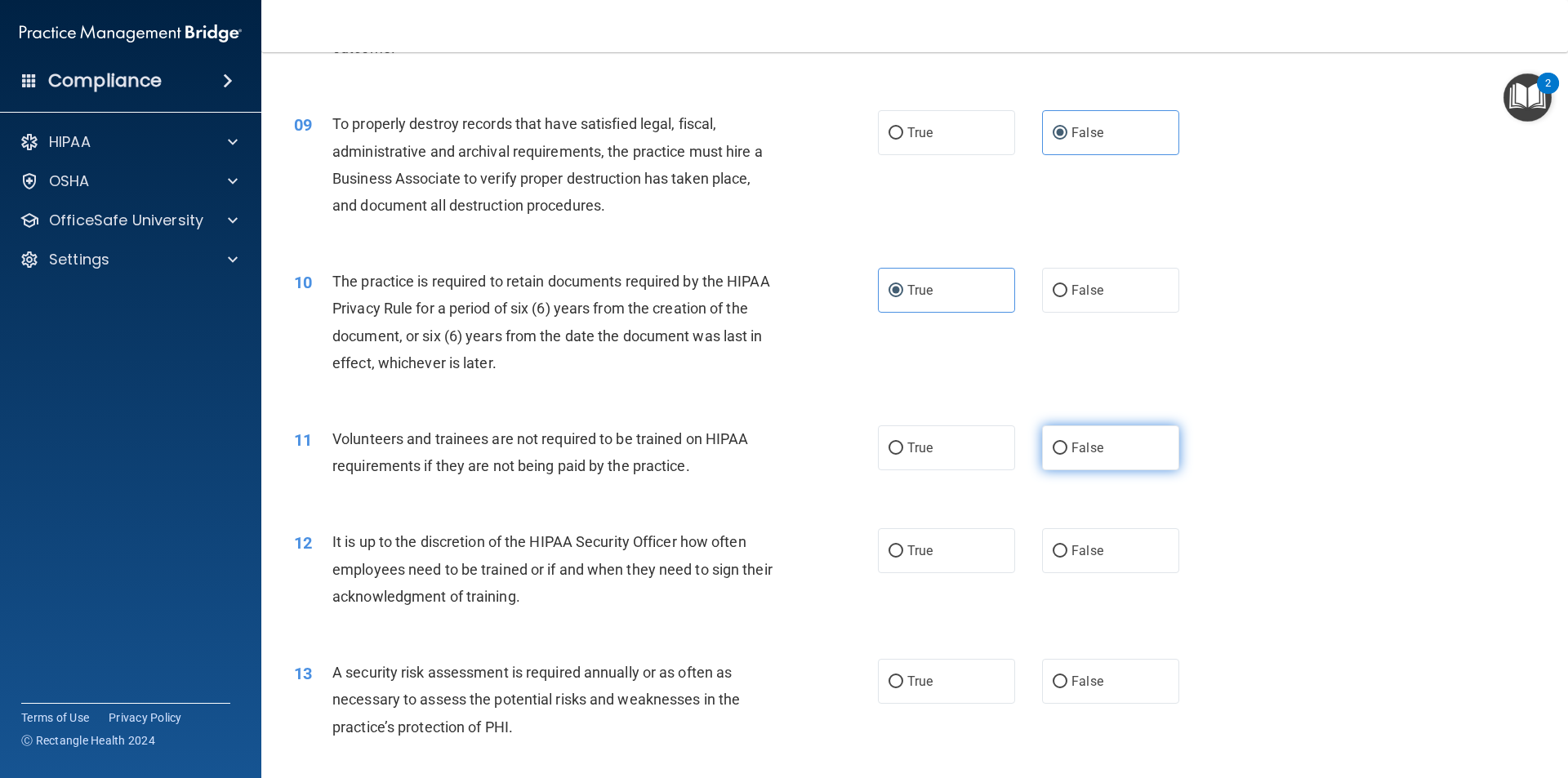
click at [758, 452] on input "False" at bounding box center [1060, 449] width 15 height 12
radio input "true"
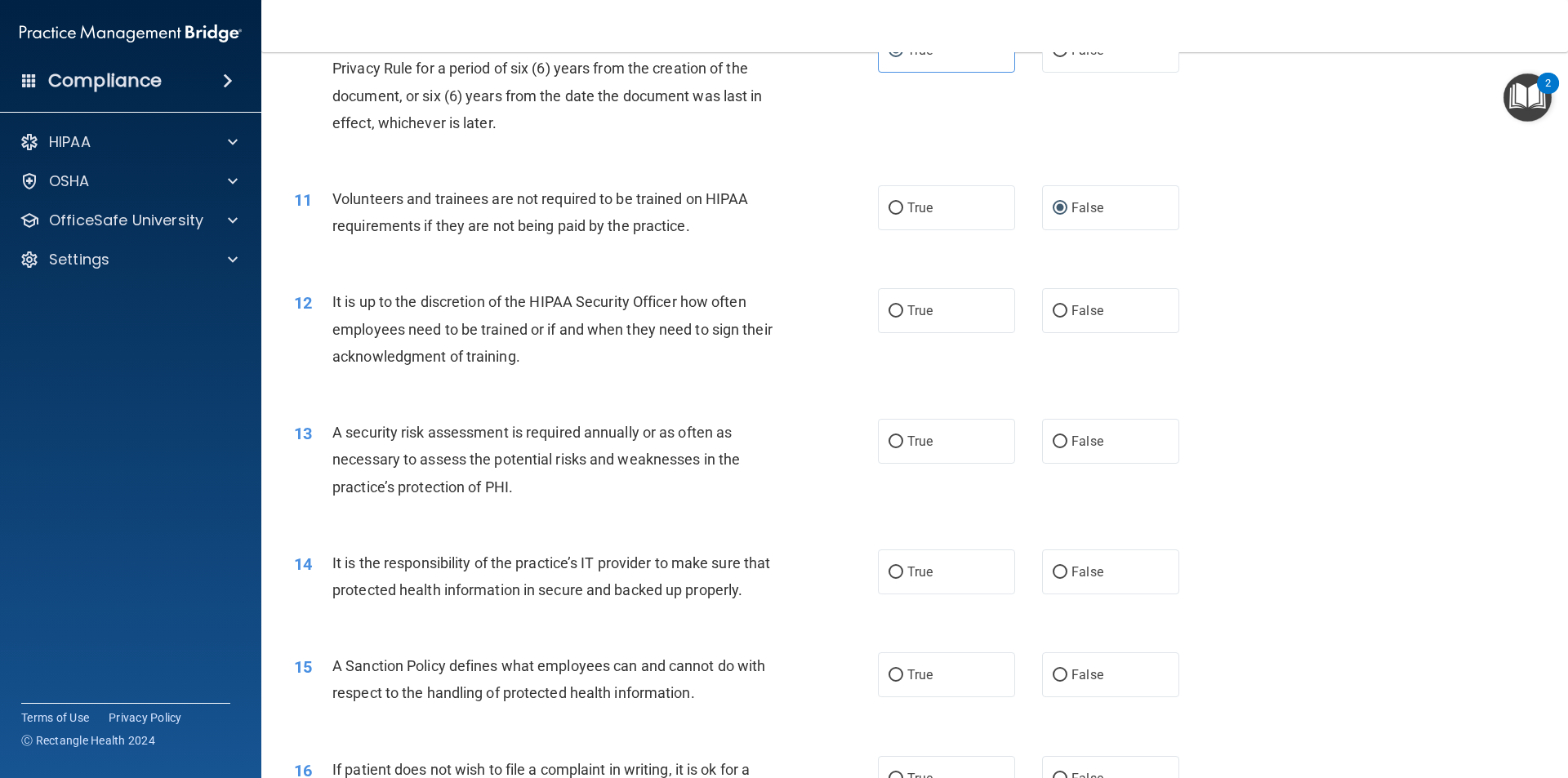
scroll to position [1388, 0]
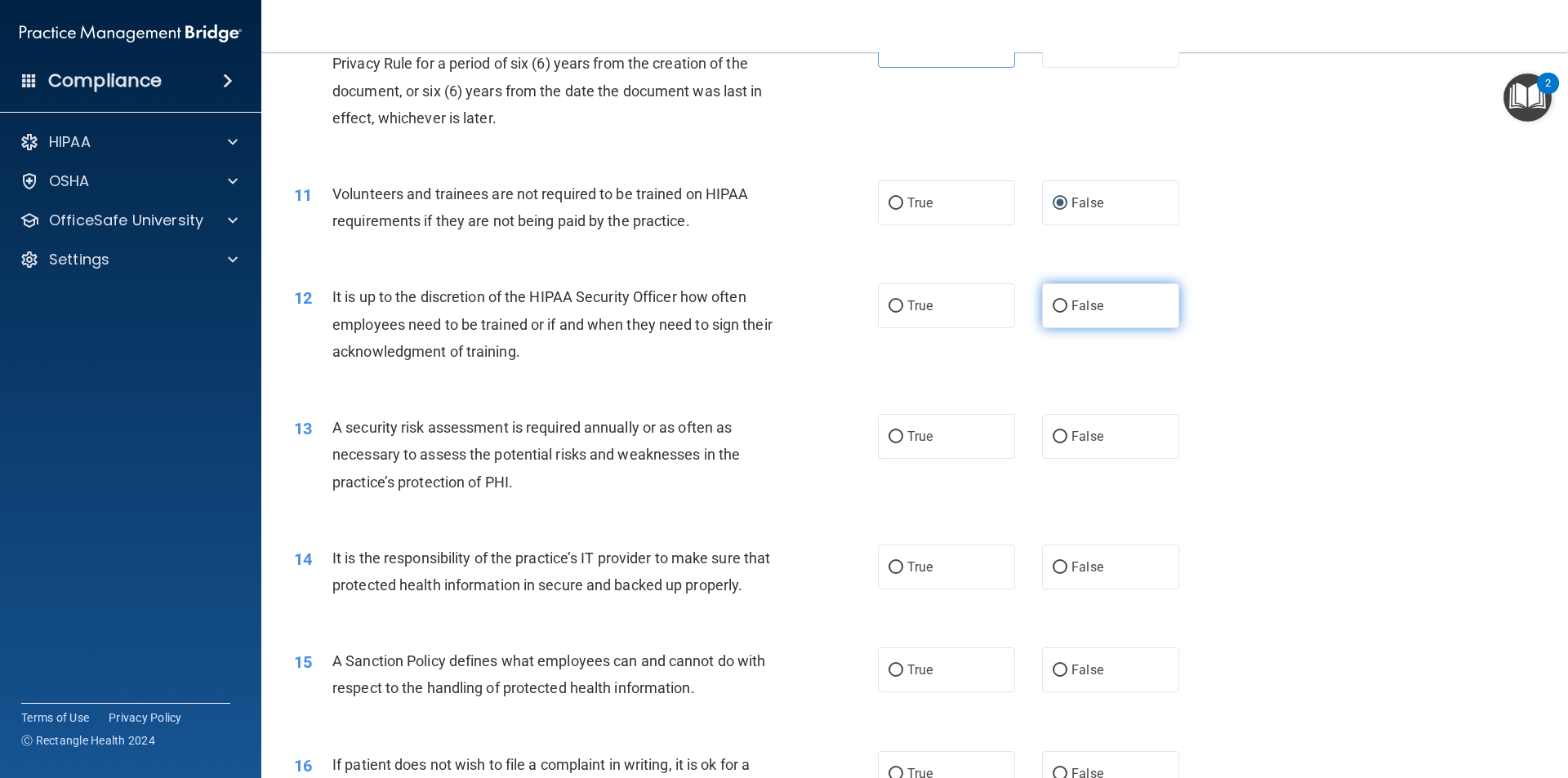
click at [758, 324] on label "False" at bounding box center [1111, 306] width 137 height 45
click at [758, 313] on input "False" at bounding box center [1060, 307] width 15 height 12
radio input "true"
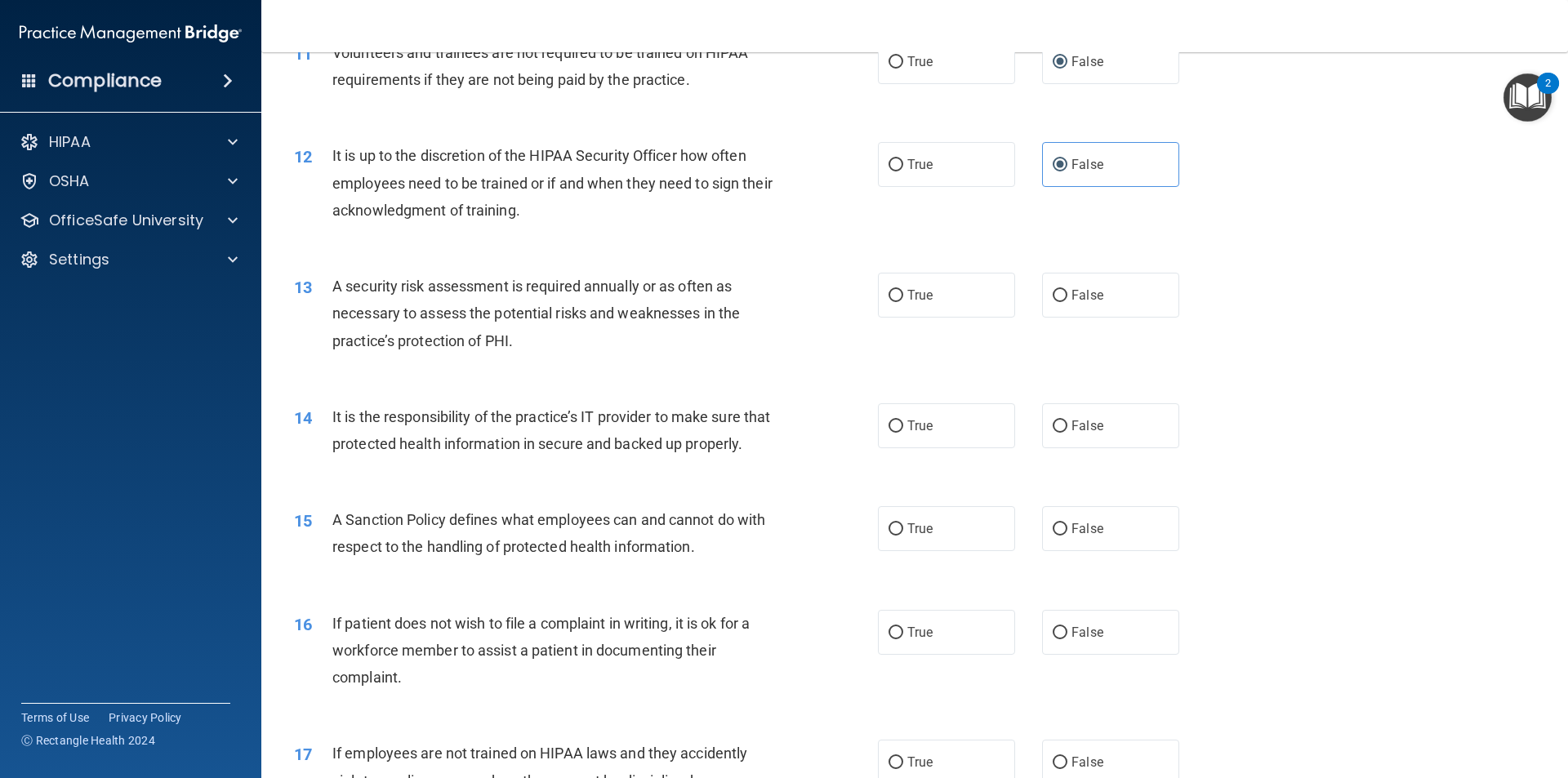
scroll to position [1552, 0]
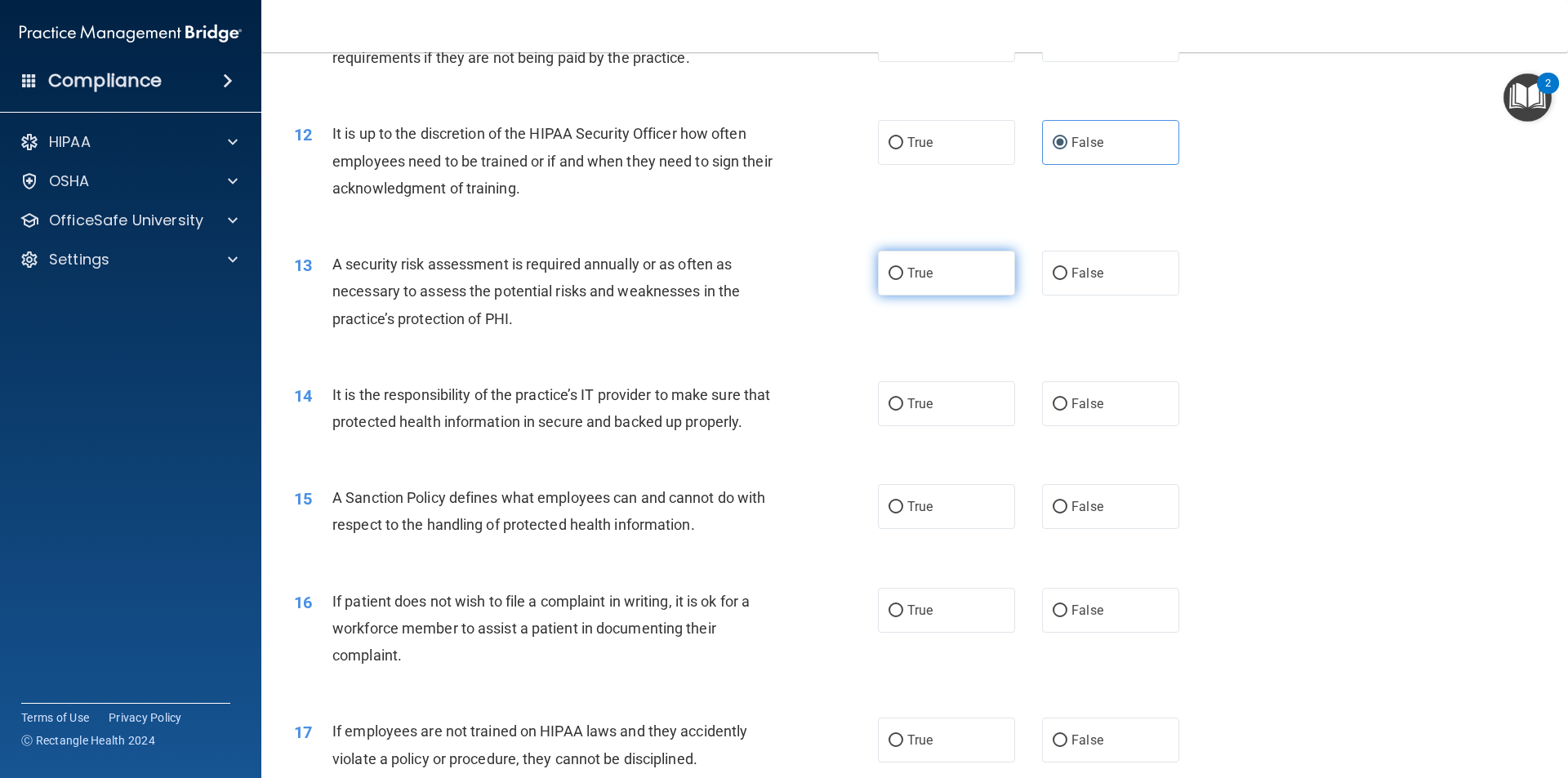
click at [758, 274] on span "True" at bounding box center [920, 274] width 25 height 16
click at [758, 274] on input "True" at bounding box center [896, 274] width 15 height 12
radio input "true"
click at [758, 403] on label "False" at bounding box center [1111, 404] width 137 height 45
click at [758, 403] on input "False" at bounding box center [1060, 405] width 15 height 12
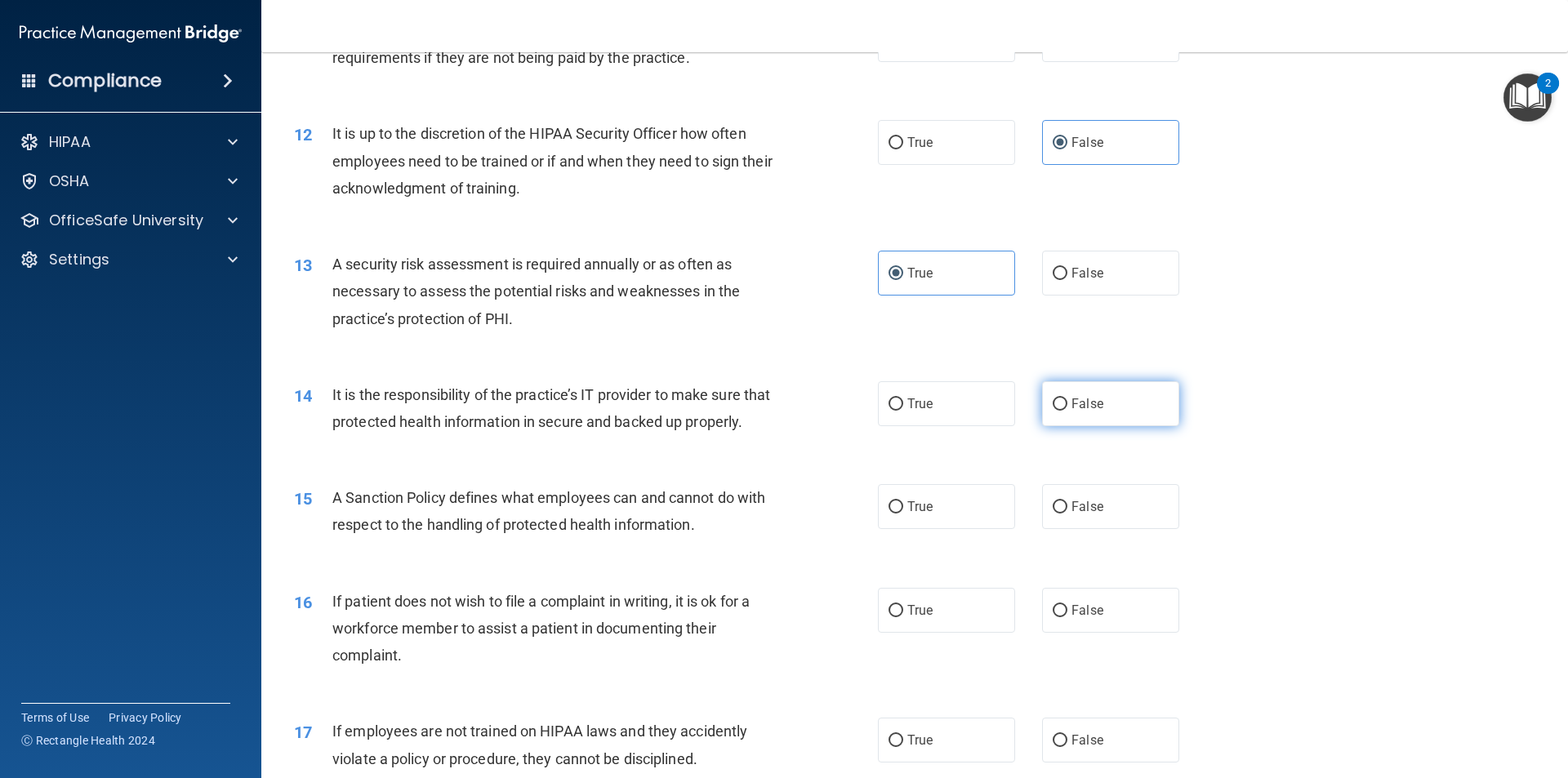
radio input "true"
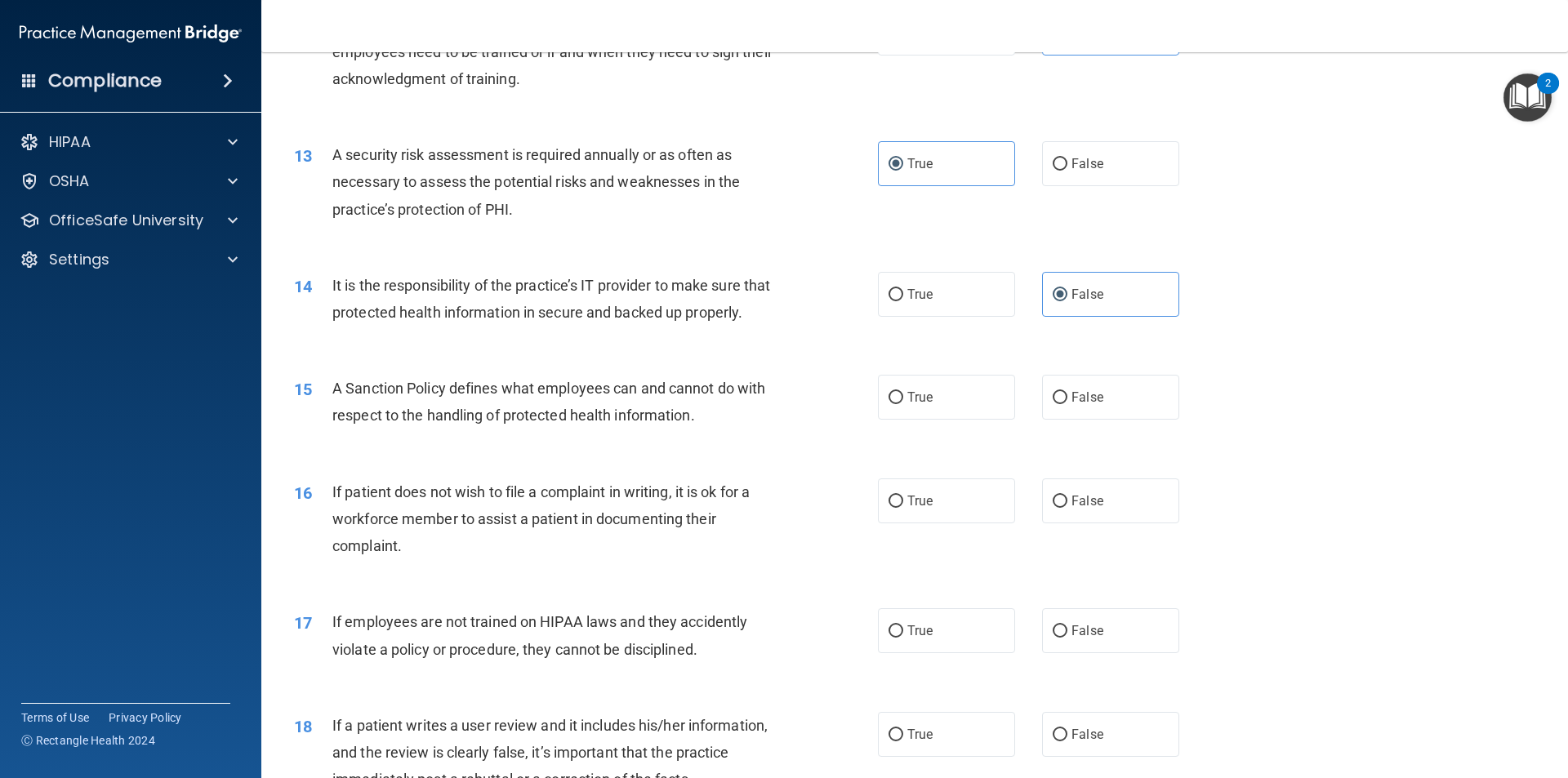
scroll to position [1715, 0]
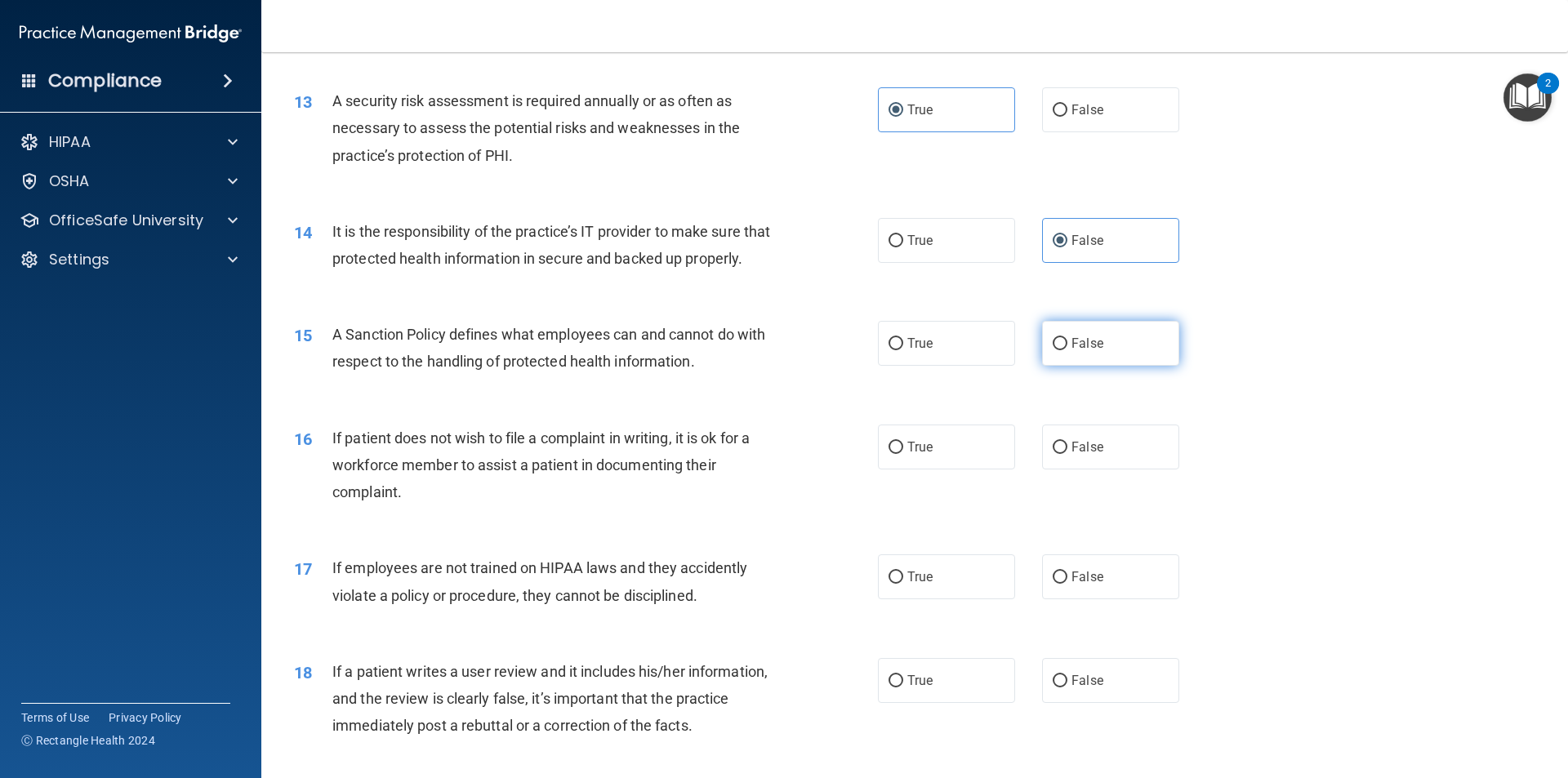
click at [758, 350] on input "False" at bounding box center [1060, 344] width 15 height 12
radio input "true"
click at [758, 470] on label "True" at bounding box center [947, 447] width 137 height 45
click at [758, 454] on input "True" at bounding box center [896, 448] width 15 height 12
radio input "true"
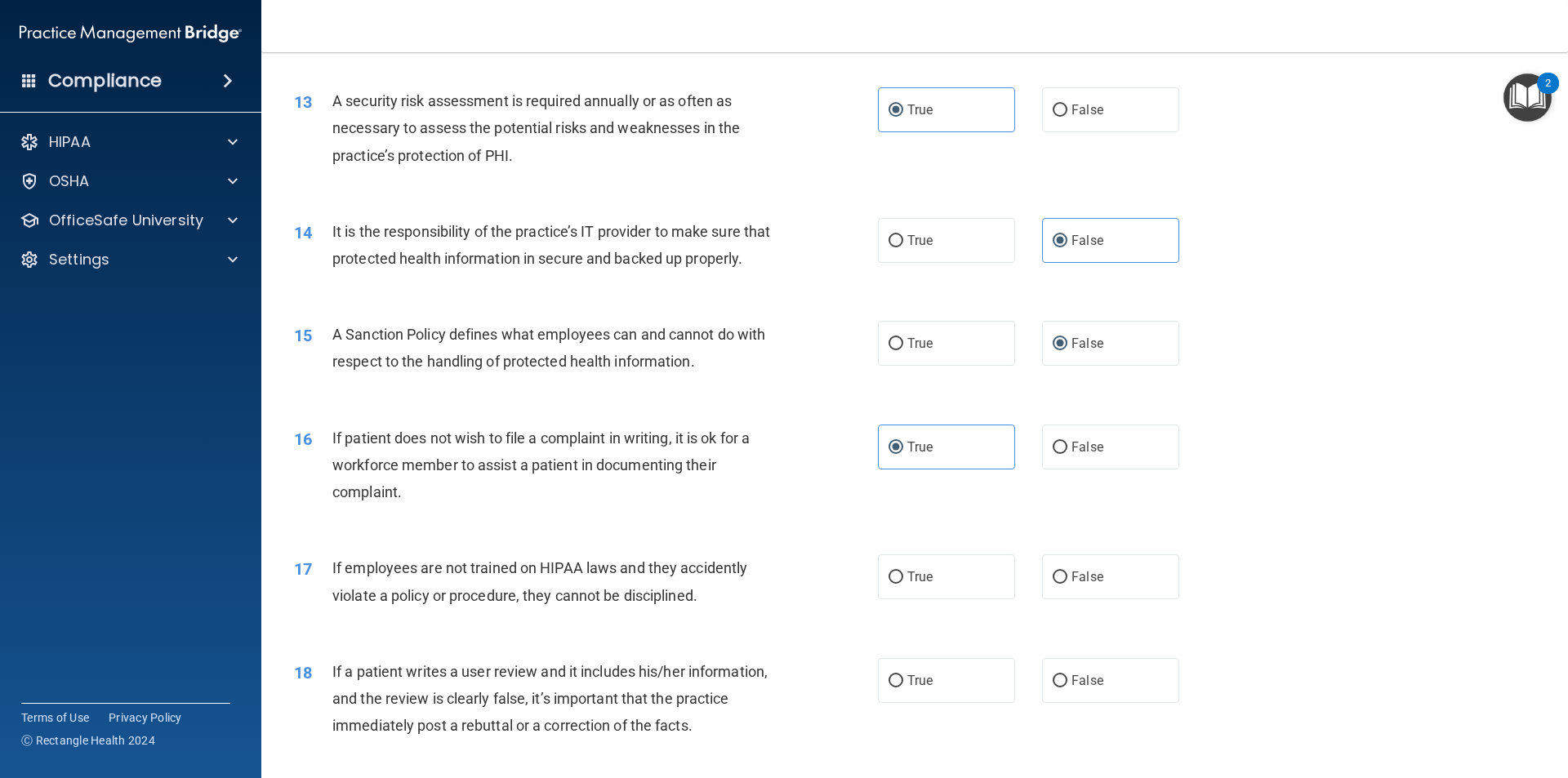
scroll to position [1797, 0]
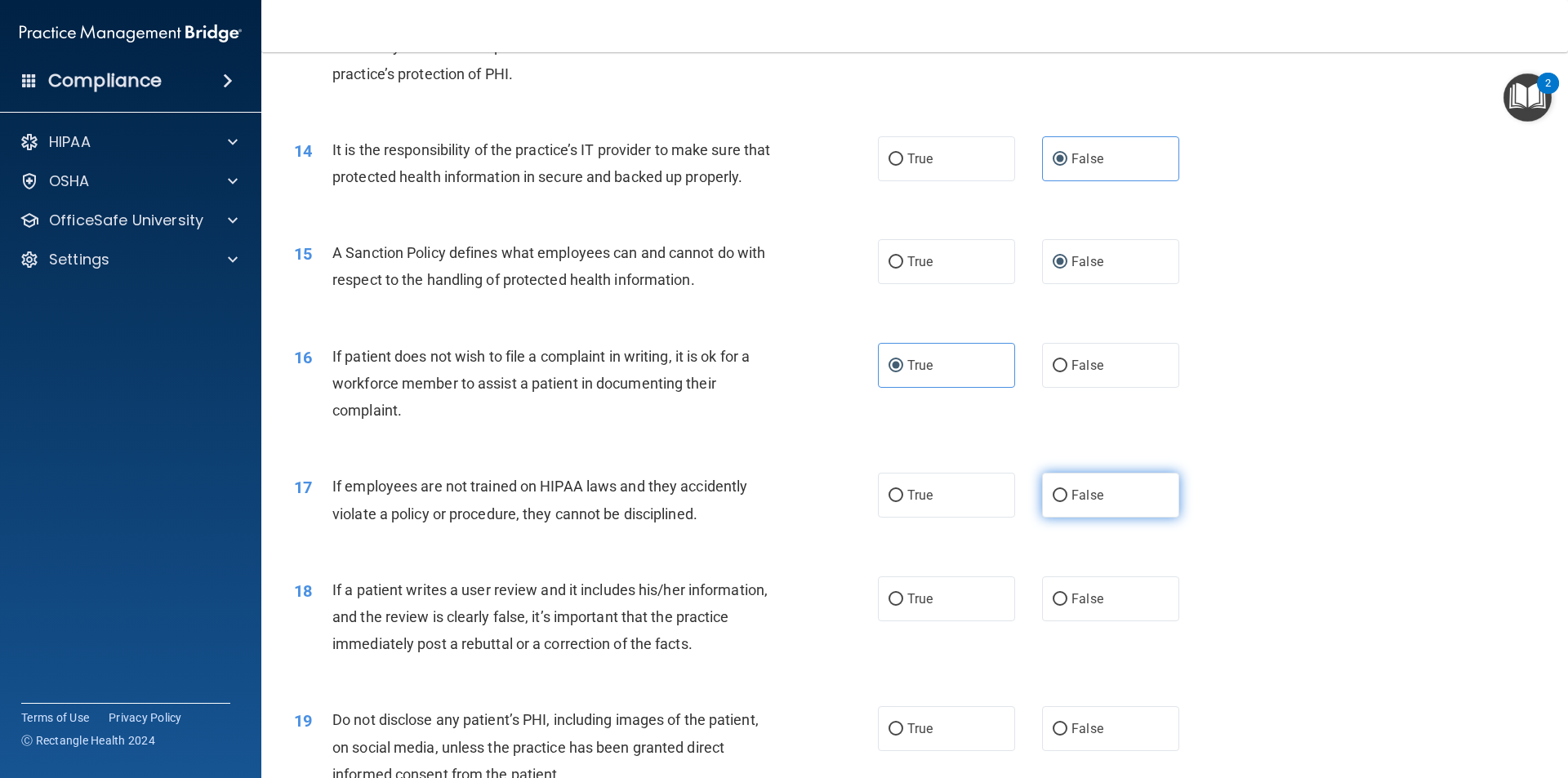
click at [758, 518] on label "False" at bounding box center [1111, 495] width 137 height 45
click at [758, 502] on input "False" at bounding box center [1060, 496] width 15 height 12
radio input "true"
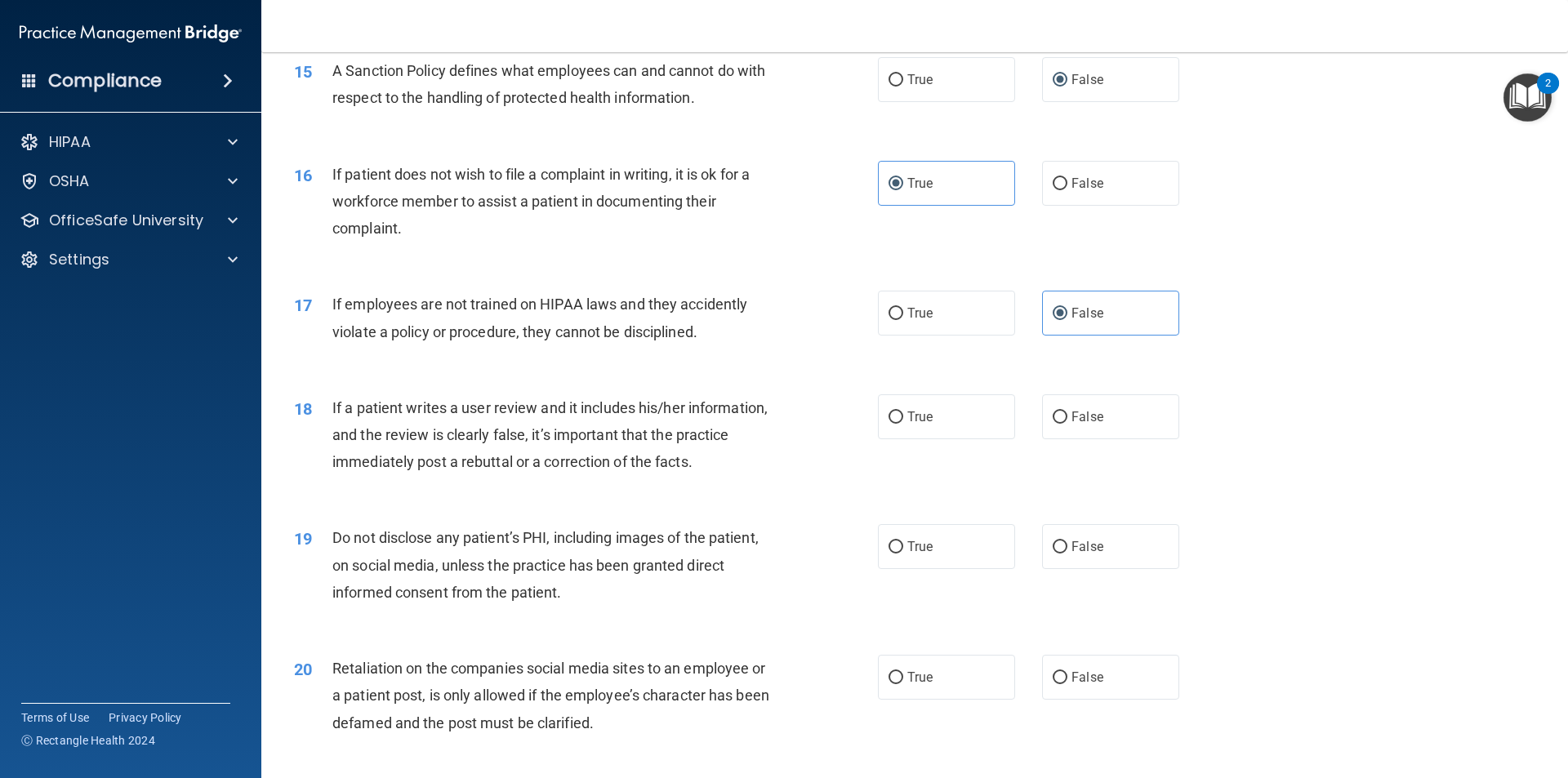
scroll to position [2041, 0]
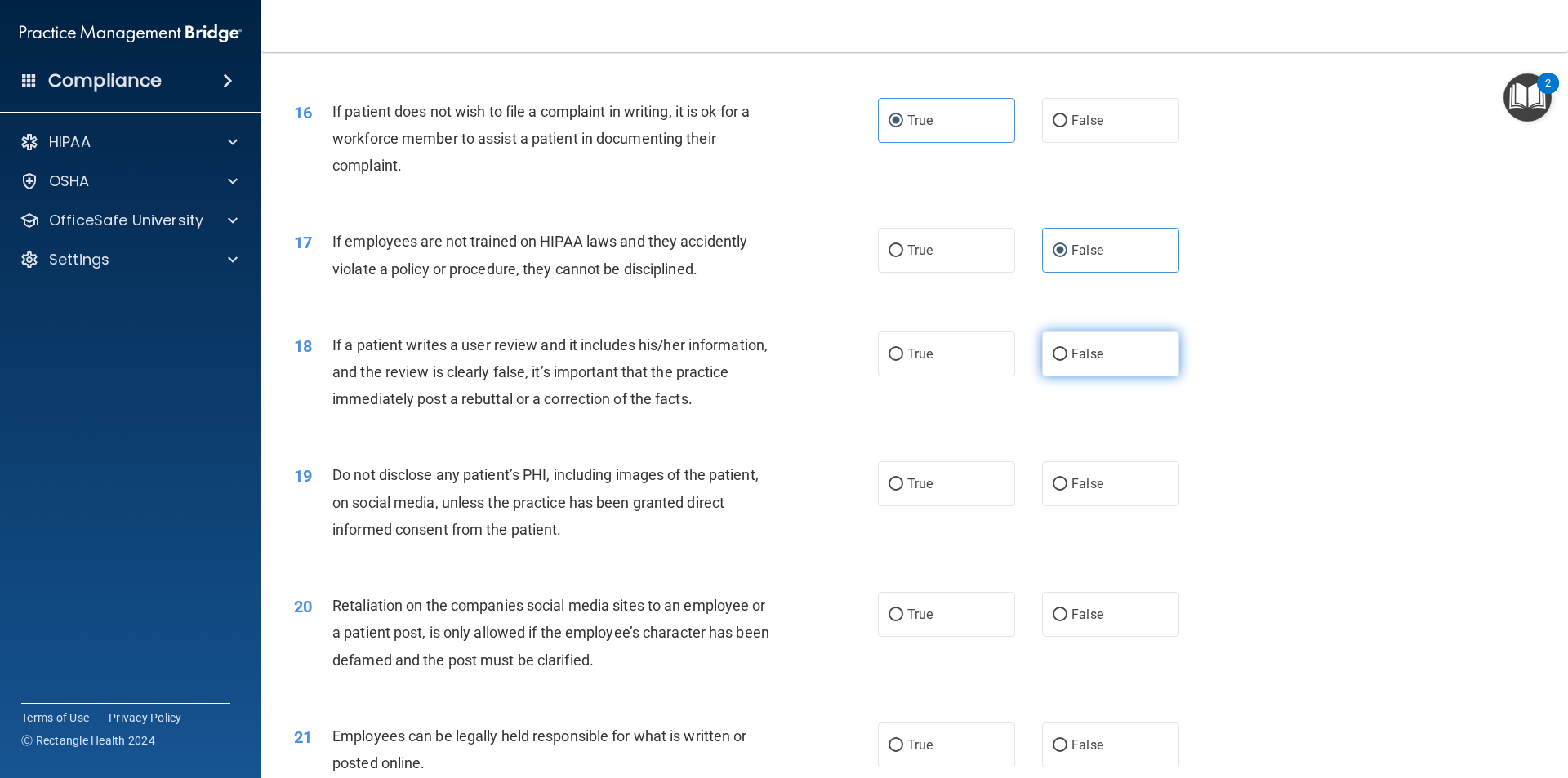
click at [758, 362] on span "False" at bounding box center [1088, 354] width 32 height 16
click at [758, 361] on input "False" at bounding box center [1060, 355] width 15 height 12
radio input "true"
click at [758, 506] on label "True" at bounding box center [947, 484] width 137 height 45
click at [758, 491] on input "True" at bounding box center [896, 485] width 15 height 12
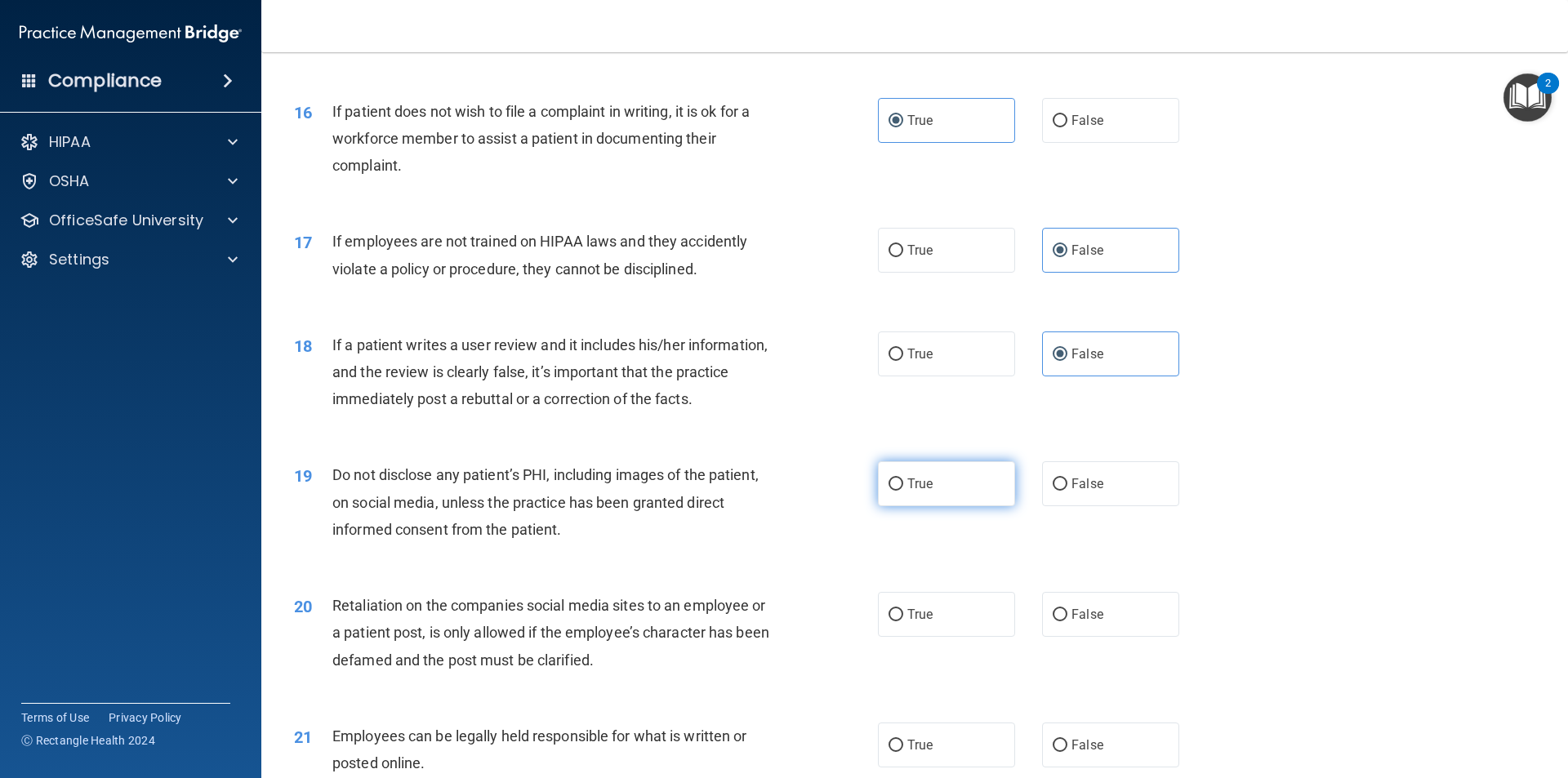
radio input "true"
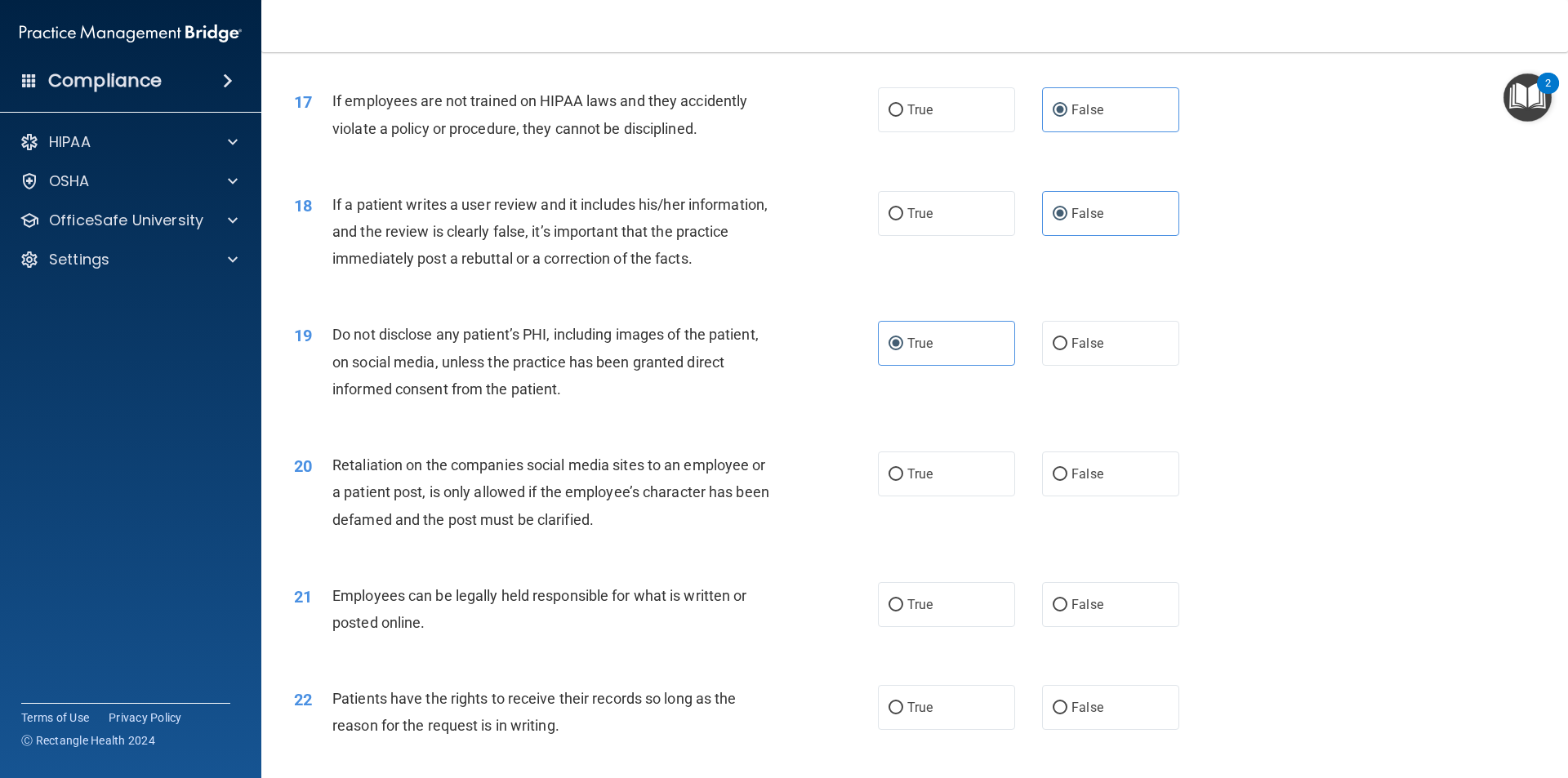
scroll to position [2205, 0]
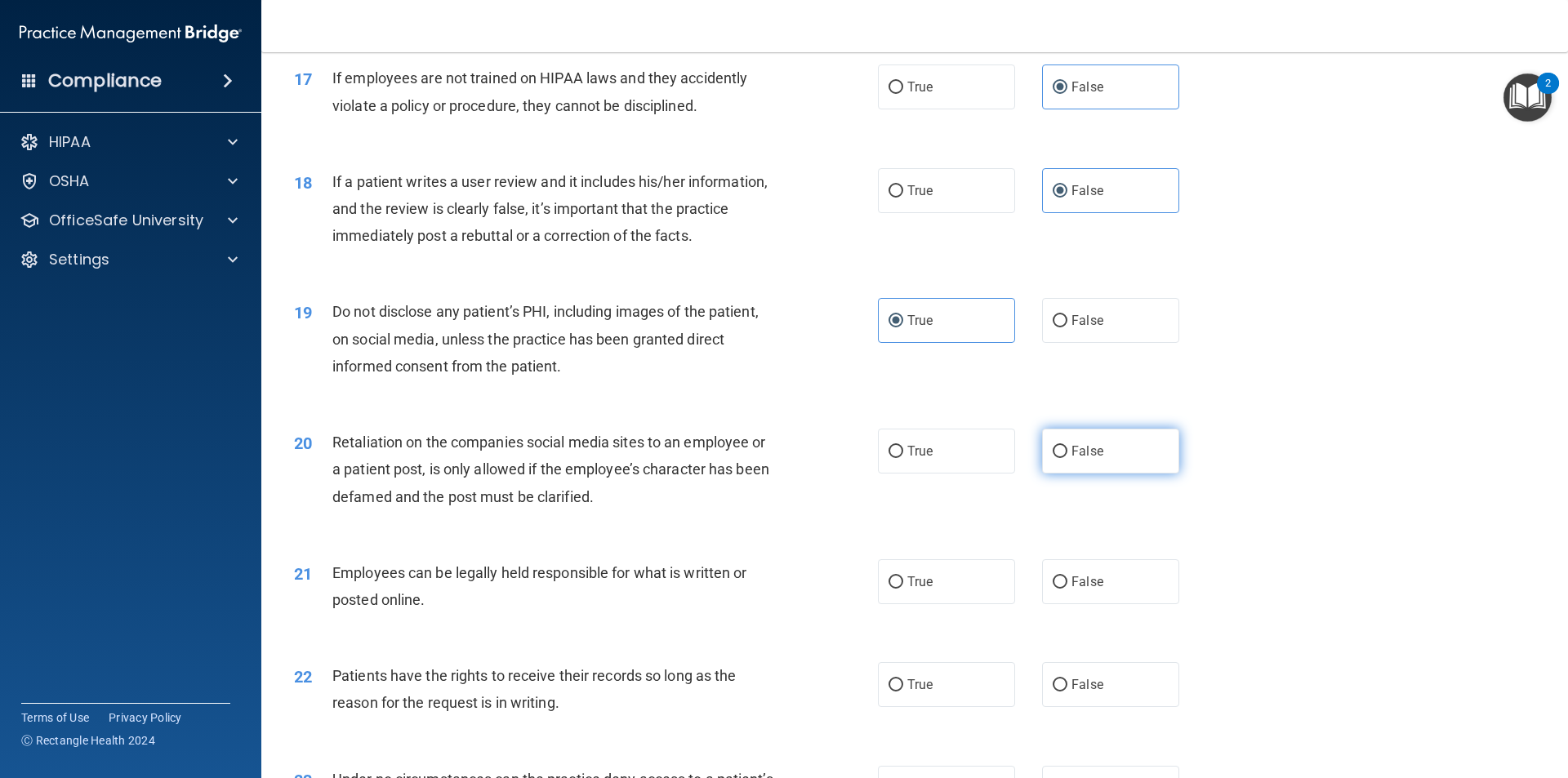
click at [758, 473] on label "False" at bounding box center [1111, 452] width 137 height 45
click at [758, 590] on span "True" at bounding box center [920, 582] width 25 height 16
click at [758, 589] on input "True" at bounding box center [896, 583] width 15 height 12
radio input "true"
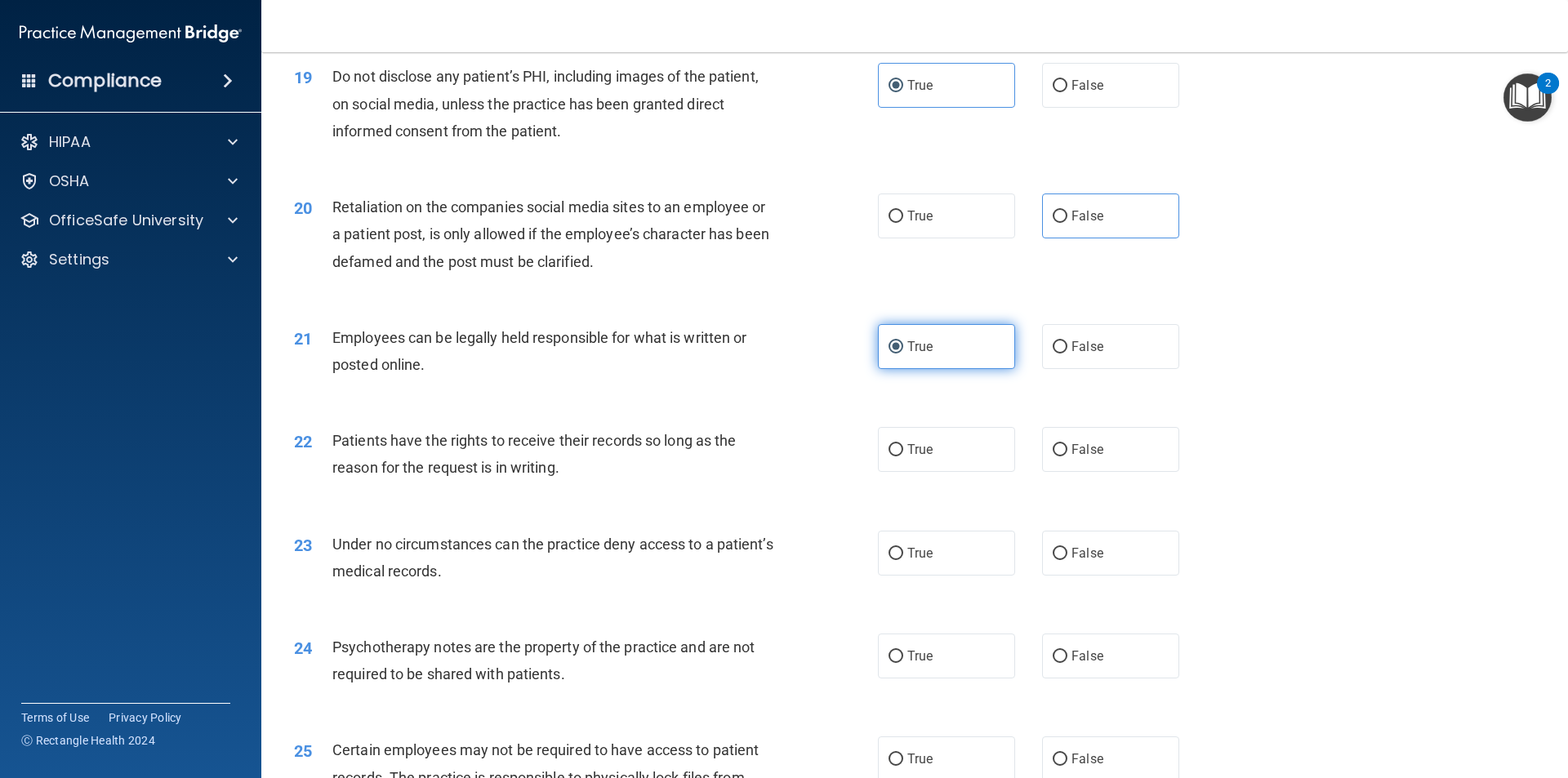
scroll to position [2449, 0]
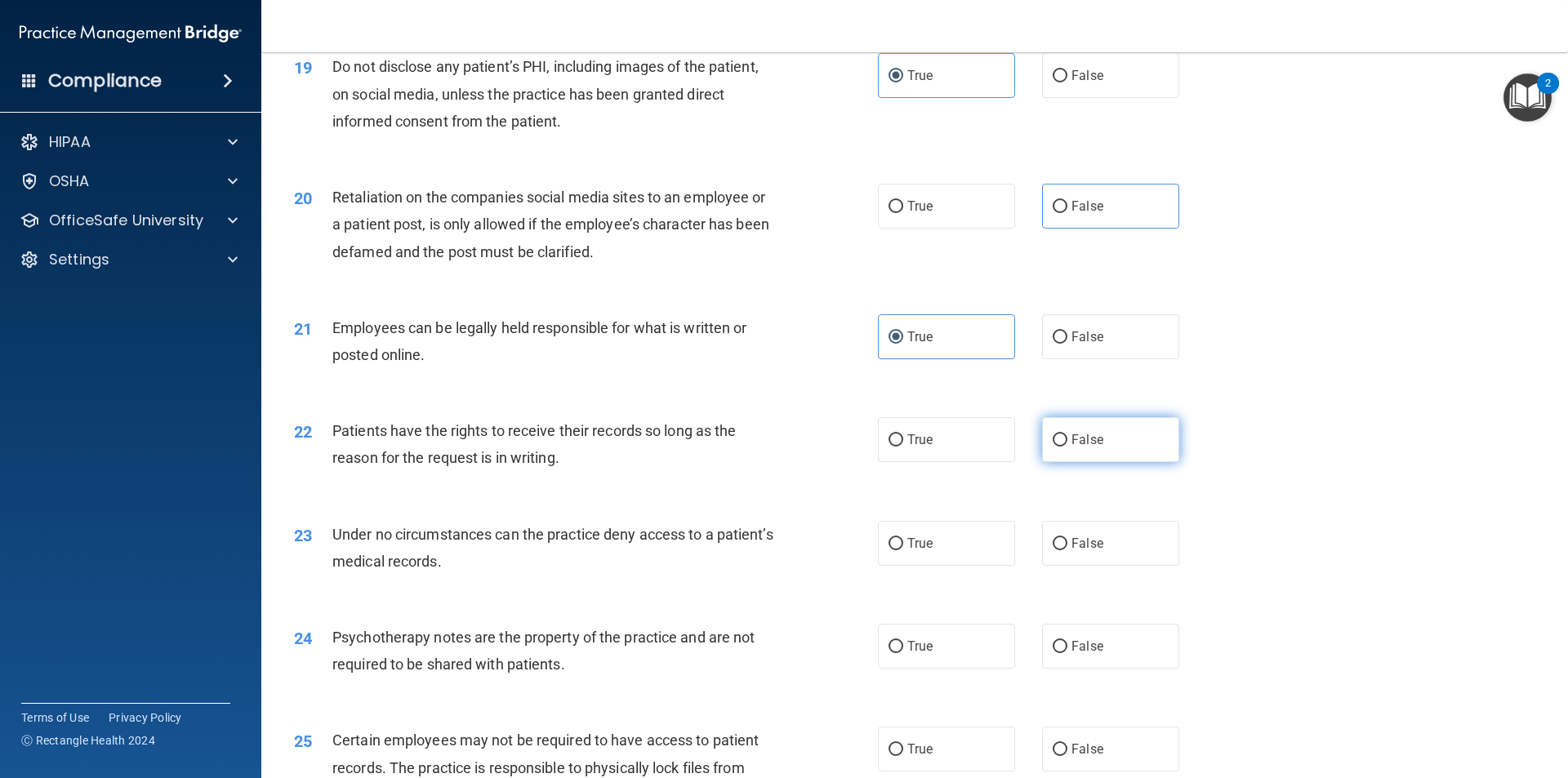
click at [758, 462] on label "False" at bounding box center [1111, 439] width 137 height 45
click at [758, 446] on input "False" at bounding box center [1060, 440] width 15 height 12
radio input "true"
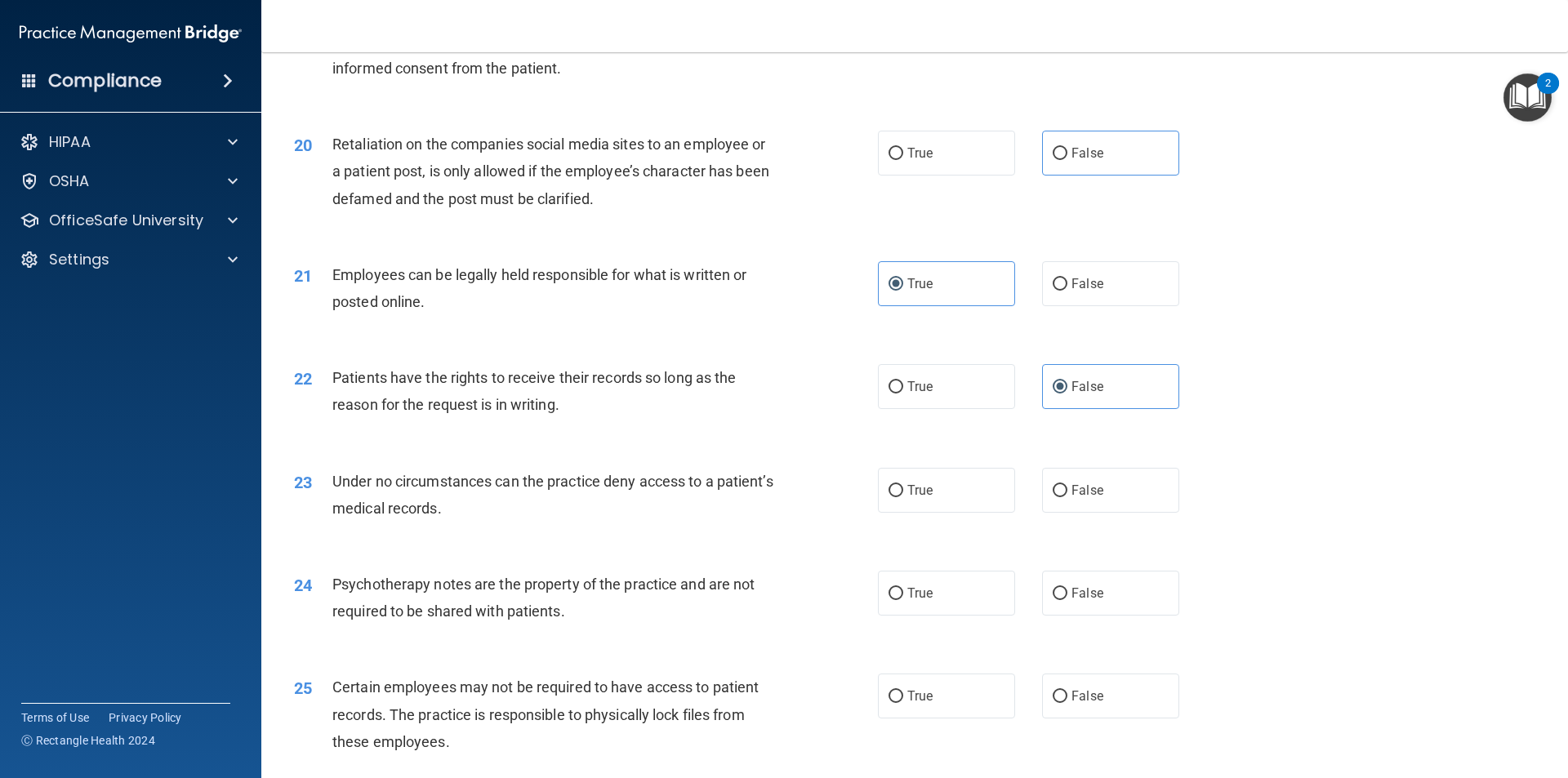
scroll to position [2613, 0]
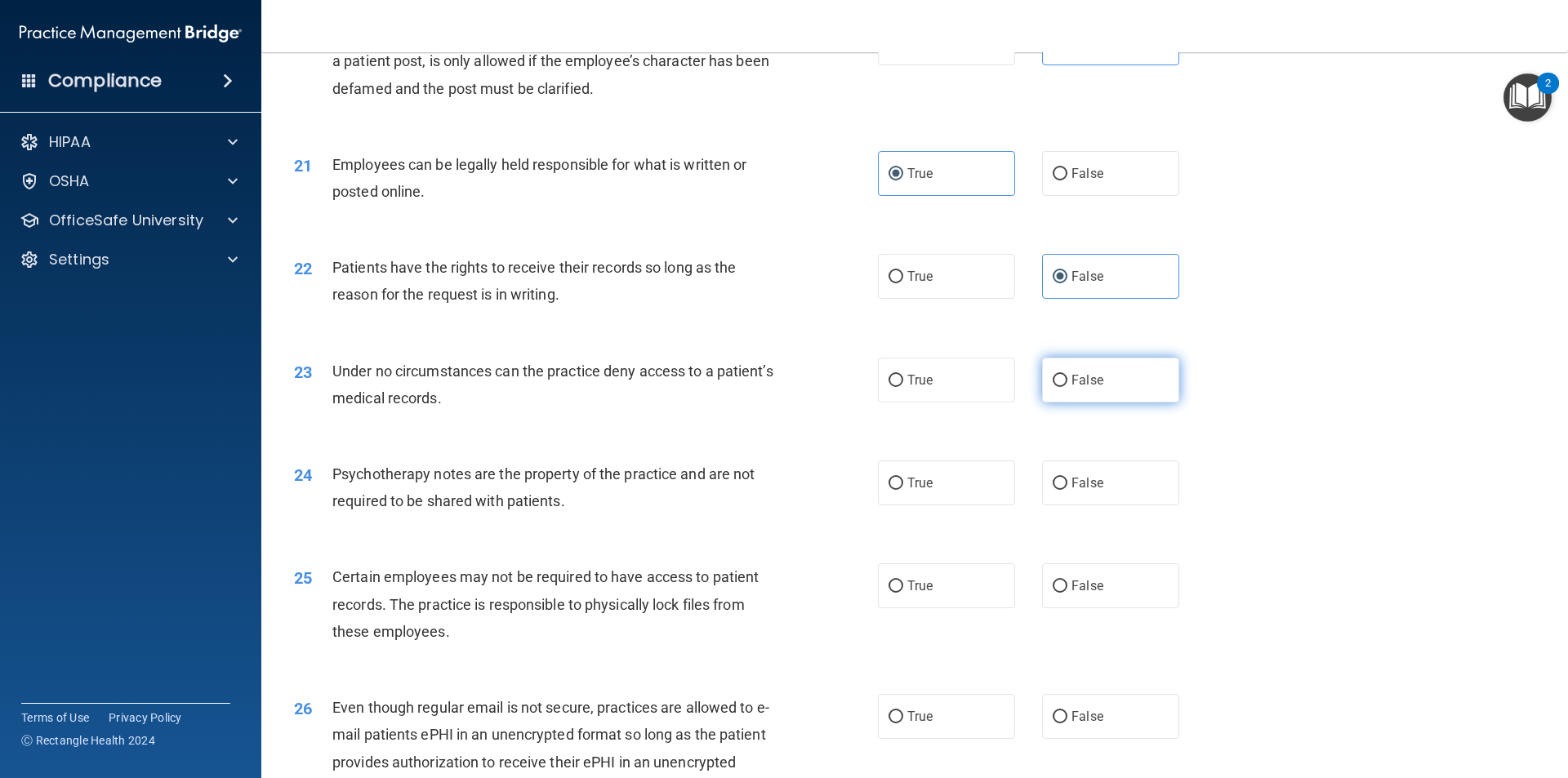
click at [758, 399] on label "False" at bounding box center [1111, 380] width 137 height 45
click at [758, 387] on input "False" at bounding box center [1060, 381] width 15 height 12
radio input "true"
click at [758, 496] on label "True" at bounding box center [947, 483] width 137 height 45
click at [758, 490] on input "True" at bounding box center [896, 484] width 15 height 12
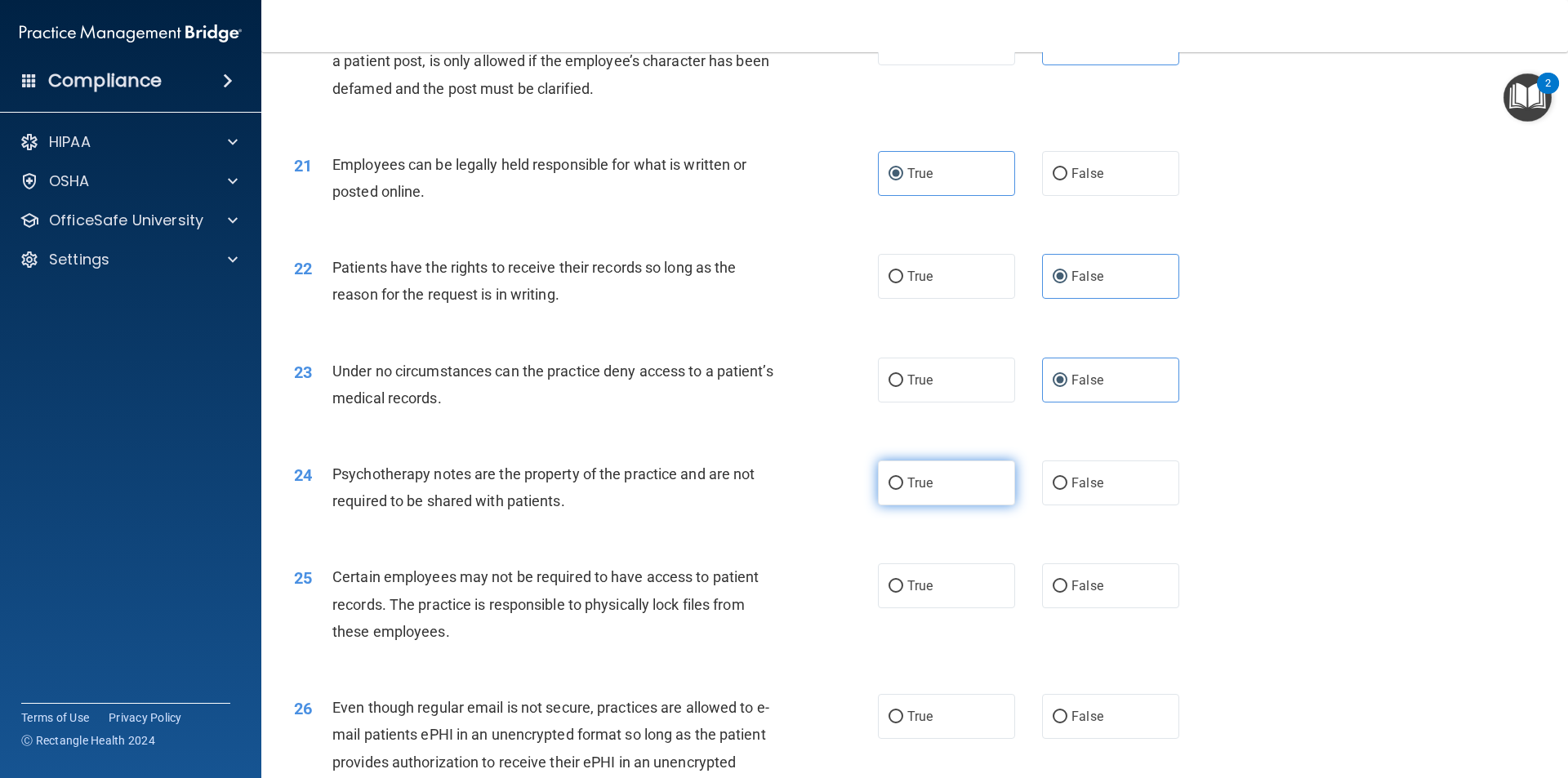
radio input "true"
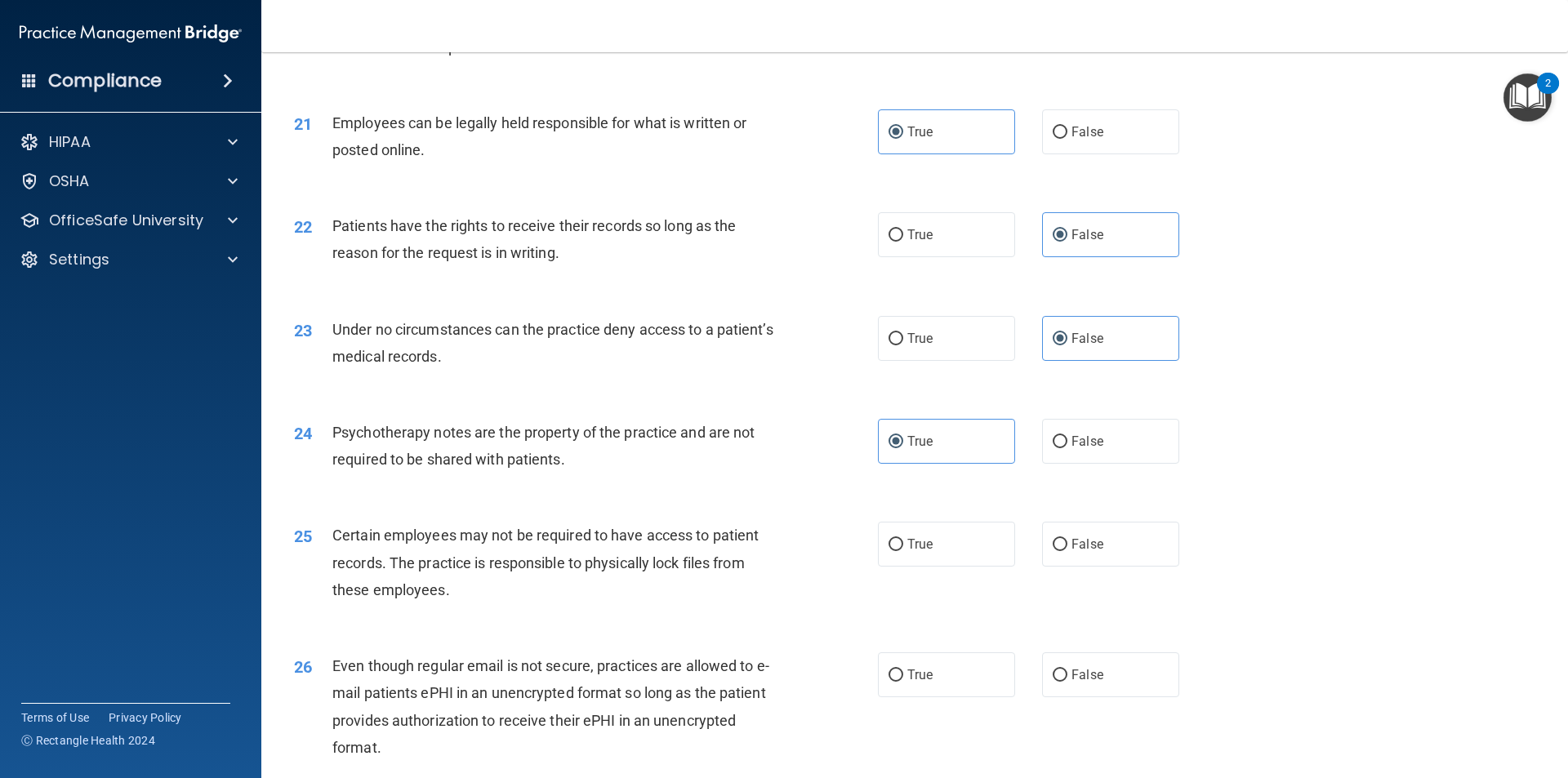
scroll to position [2776, 0]
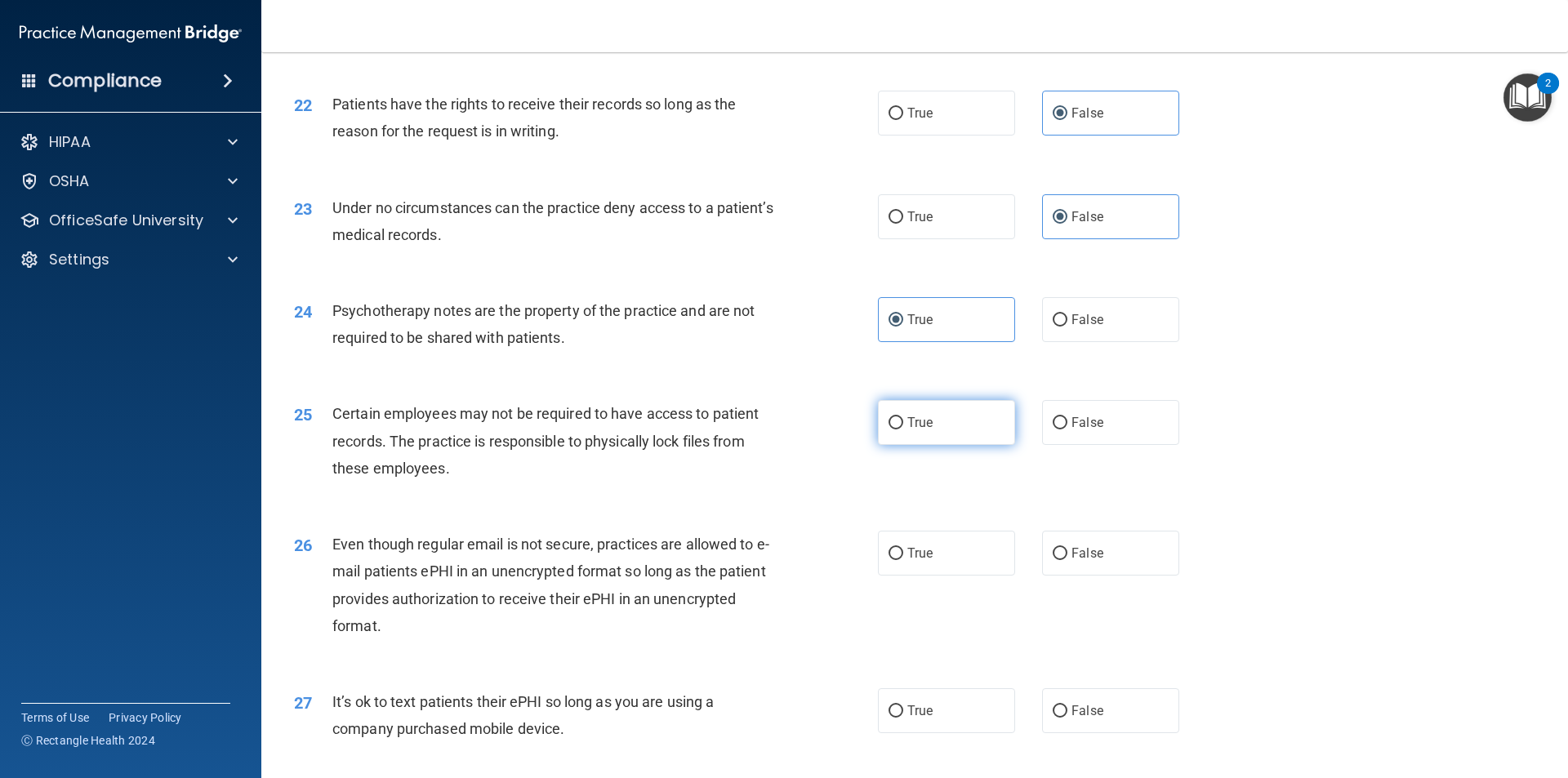
click at [758, 431] on span "True" at bounding box center [920, 423] width 25 height 16
click at [758, 430] on input "True" at bounding box center [896, 423] width 15 height 12
radio input "true"
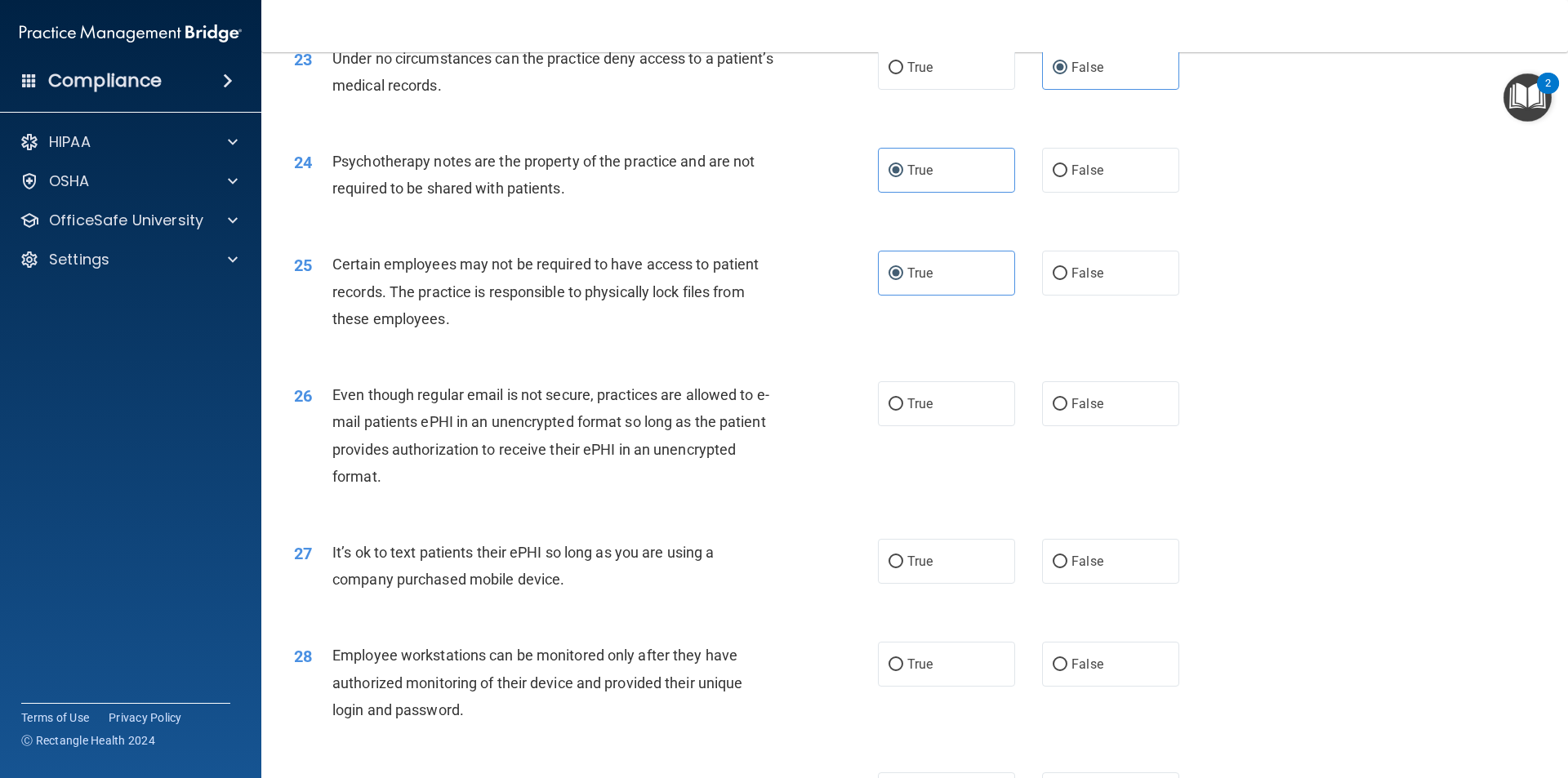
scroll to position [2939, 0]
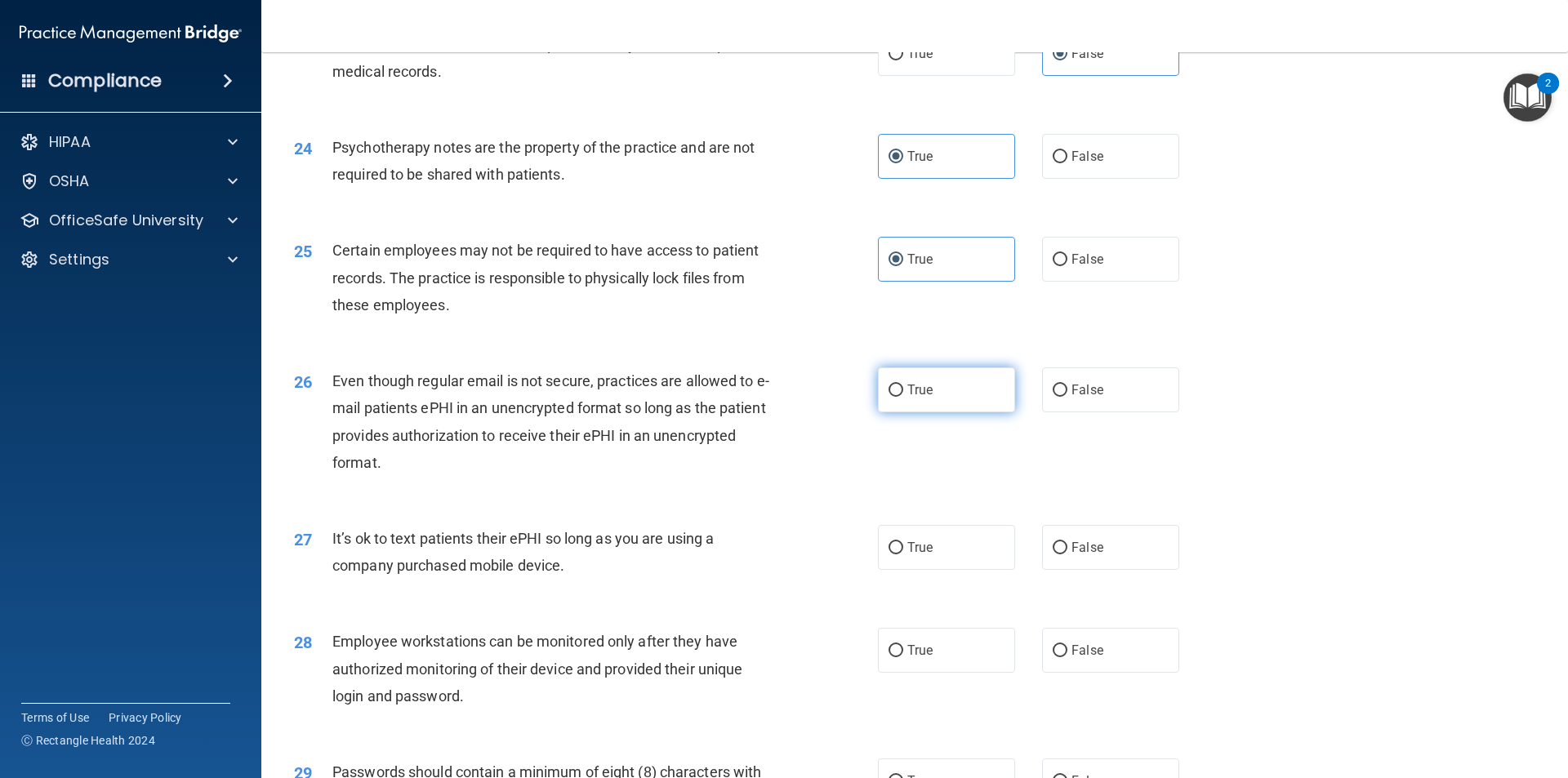
click at [758, 398] on span "True" at bounding box center [920, 390] width 25 height 16
click at [758, 397] on input "True" at bounding box center [896, 391] width 15 height 12
radio input "true"
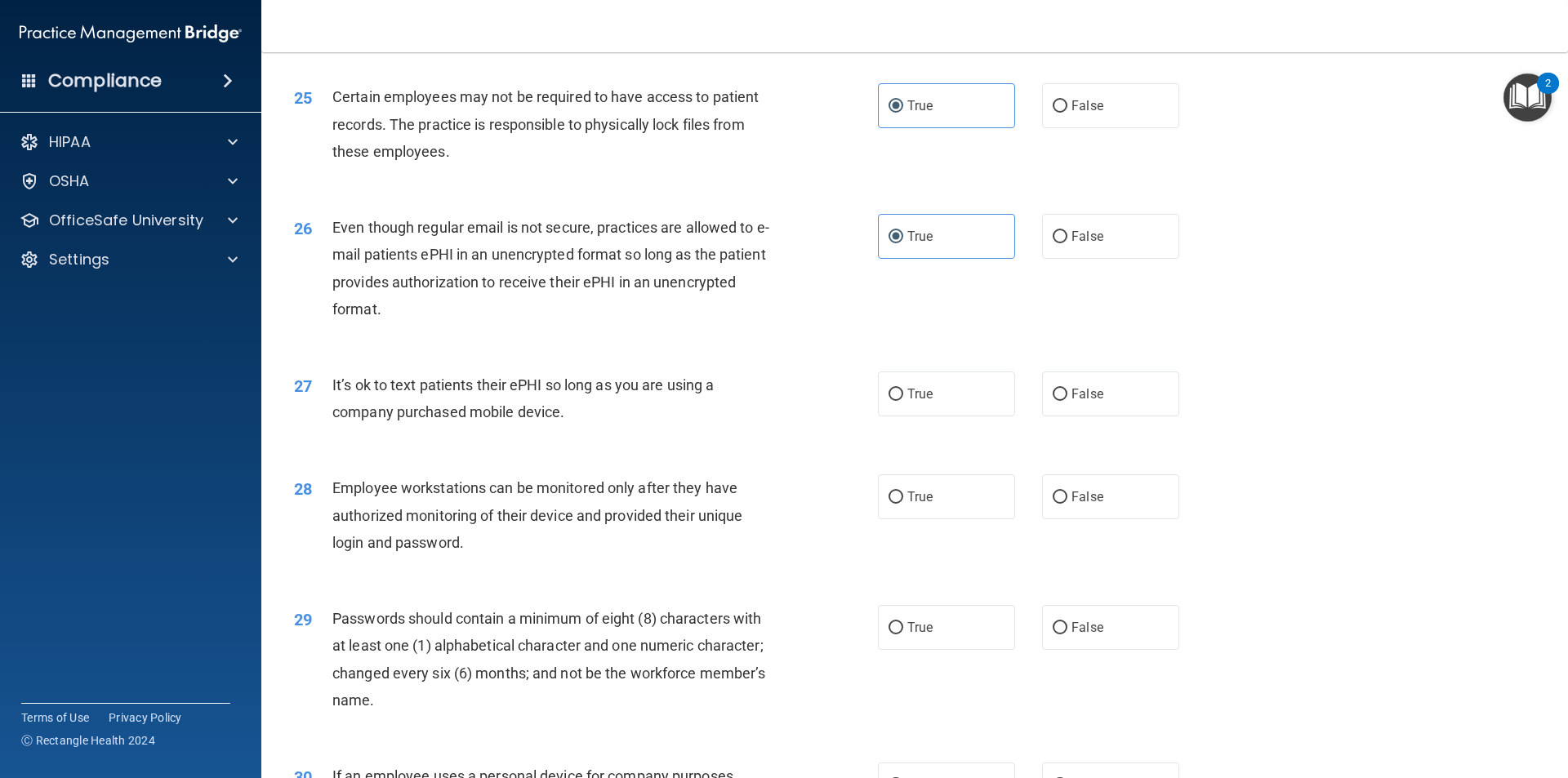
scroll to position [3102, 0]
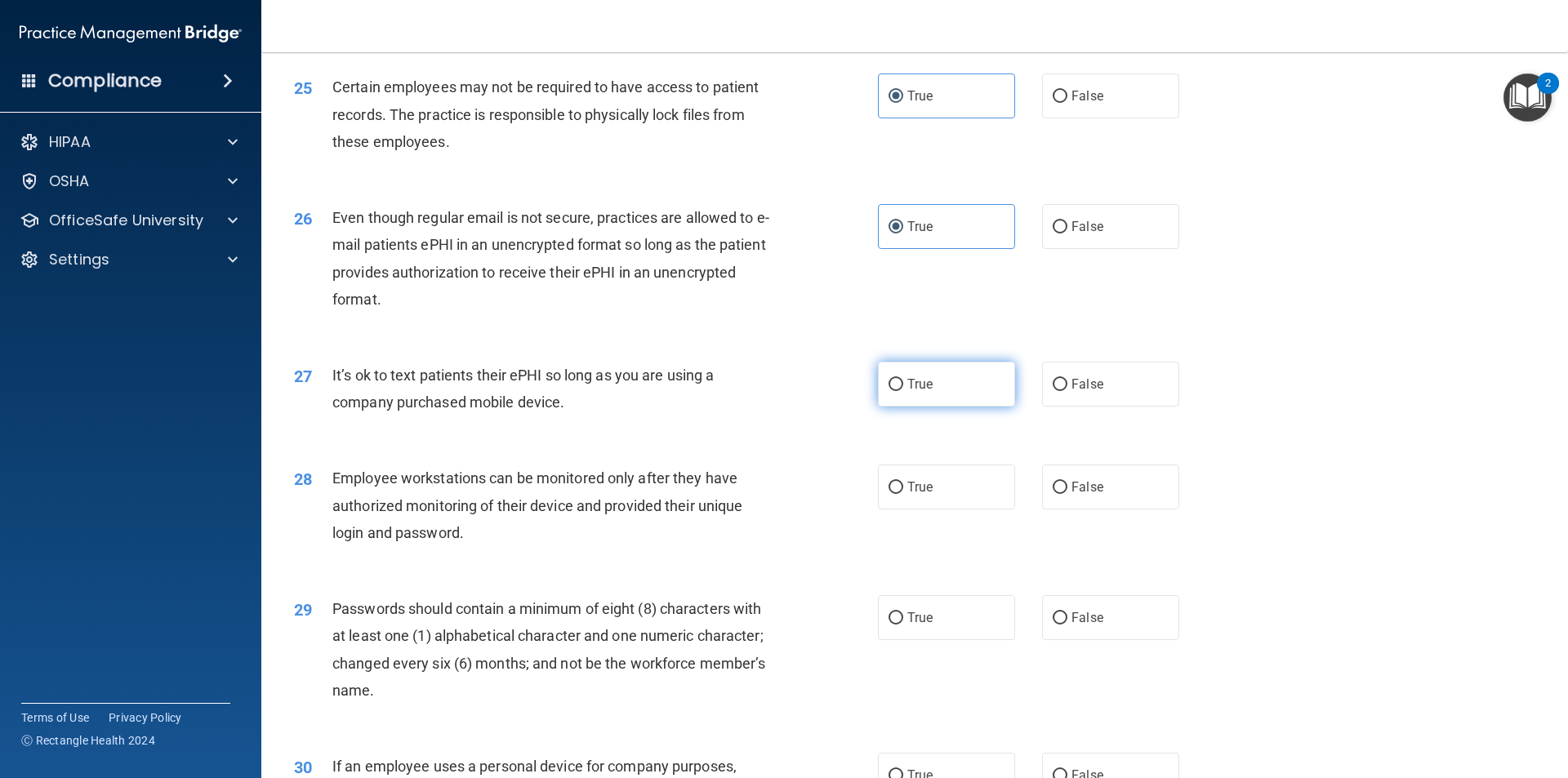
click at [758, 406] on label "True" at bounding box center [947, 385] width 137 height 45
click at [758, 391] on input "True" at bounding box center [896, 385] width 15 height 12
radio input "true"
click at [758, 495] on span "False" at bounding box center [1088, 487] width 32 height 16
click at [758, 494] on input "False" at bounding box center [1060, 488] width 15 height 12
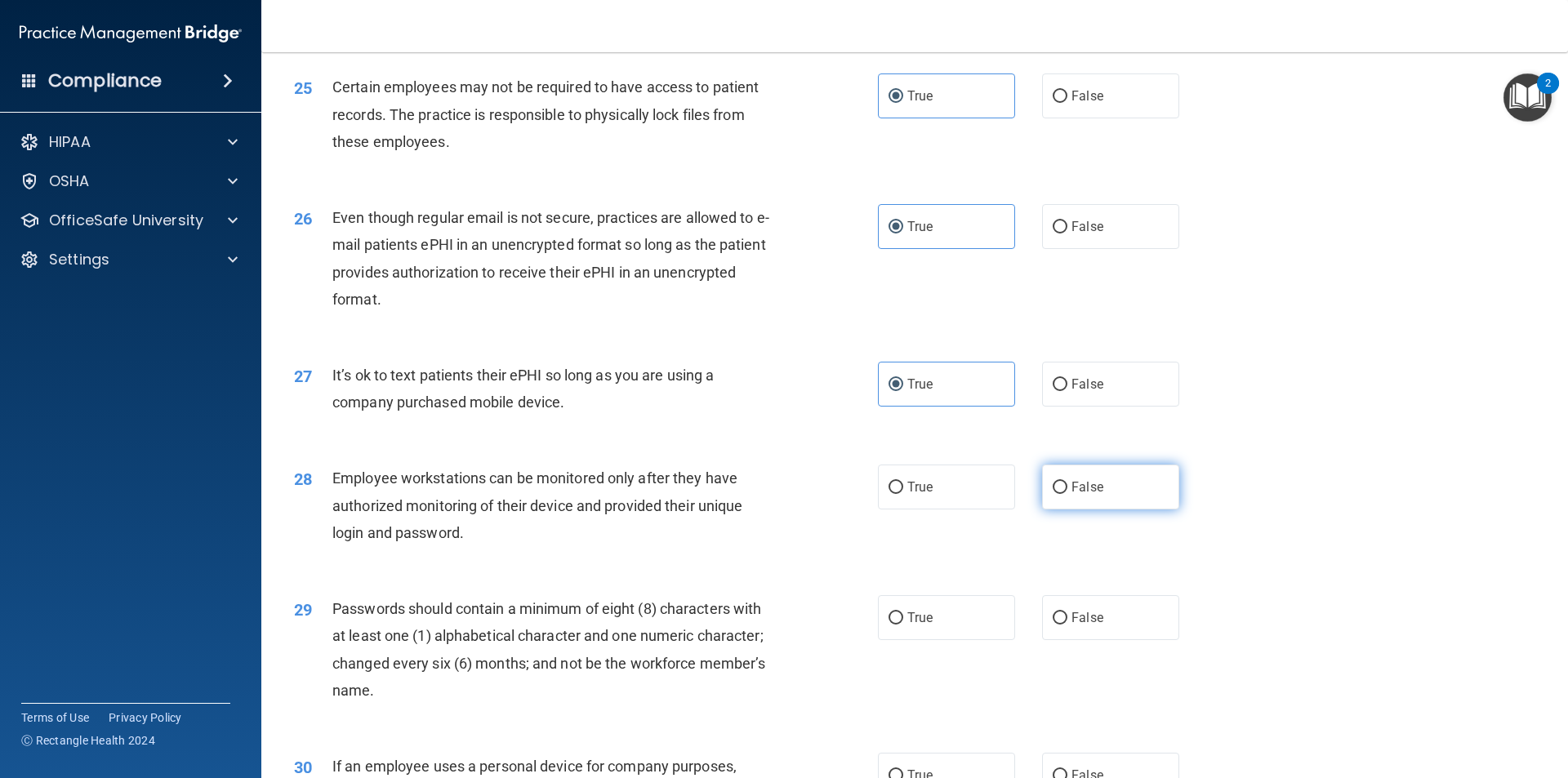
radio input "true"
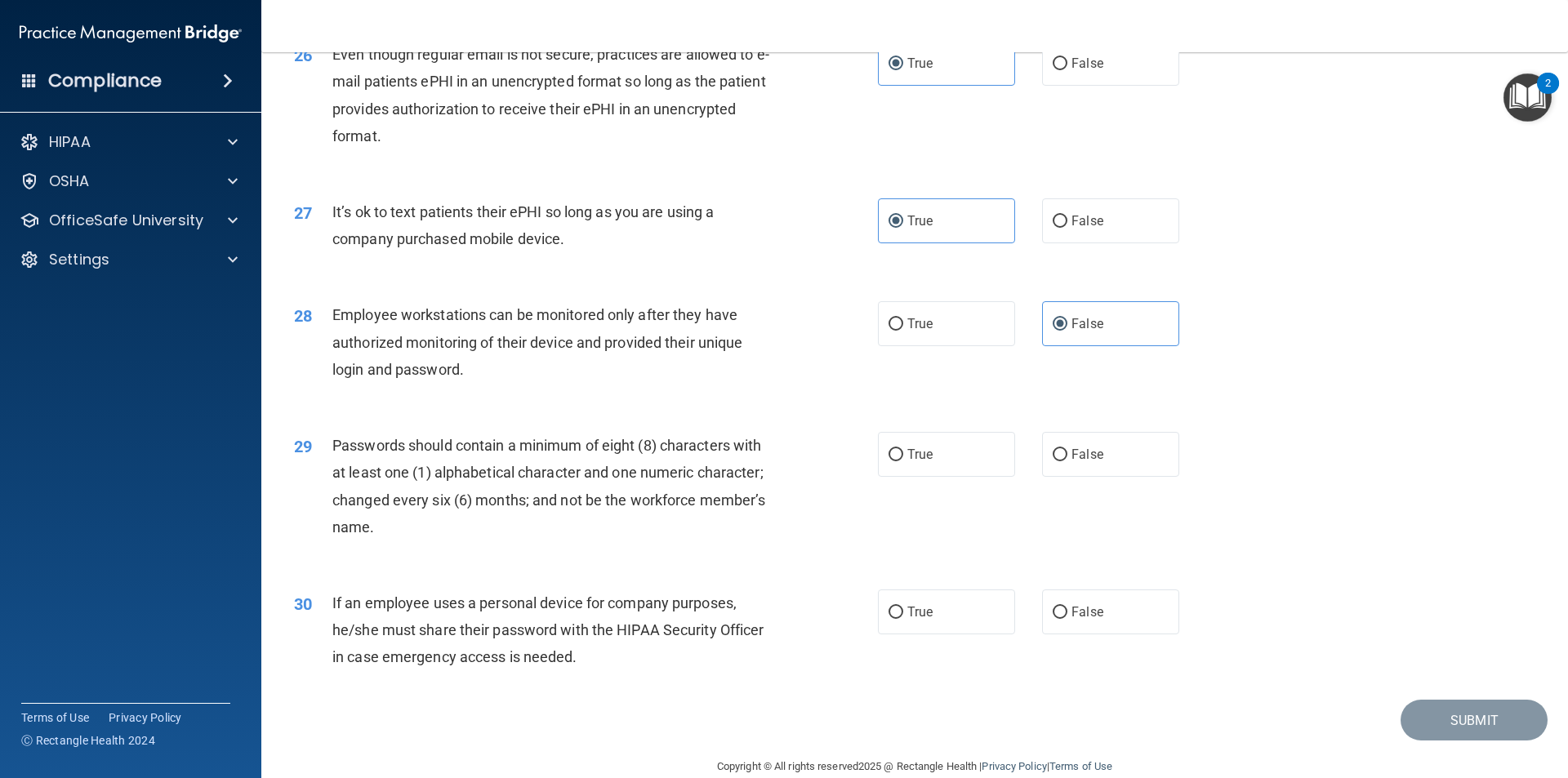
scroll to position [3320, 0]
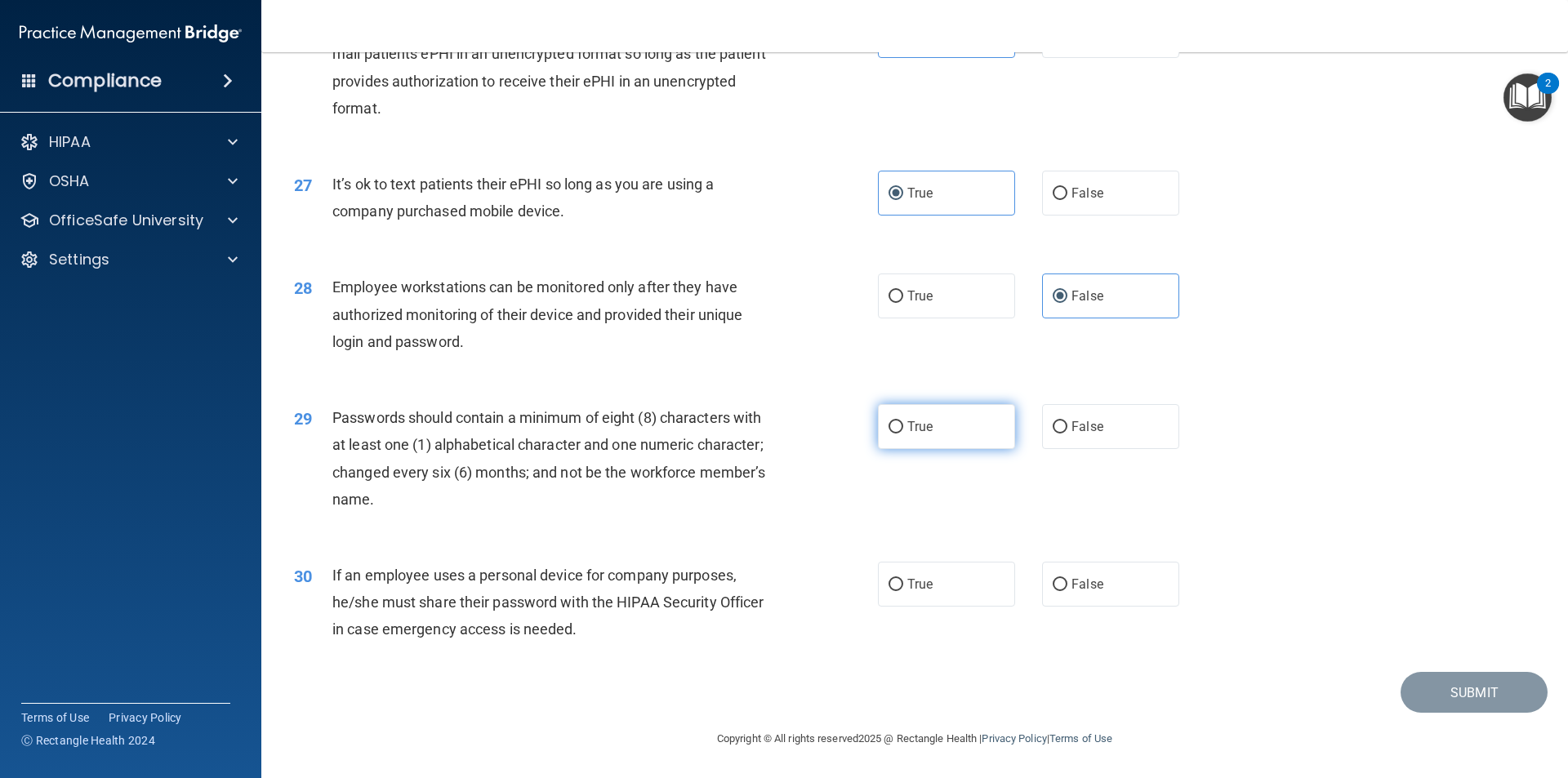
click at [758, 427] on label "True" at bounding box center [947, 426] width 137 height 45
click at [758, 427] on input "True" at bounding box center [896, 427] width 15 height 12
radio input "true"
click at [758, 597] on label "False" at bounding box center [1111, 584] width 137 height 45
click at [758, 591] on input "False" at bounding box center [1060, 585] width 15 height 12
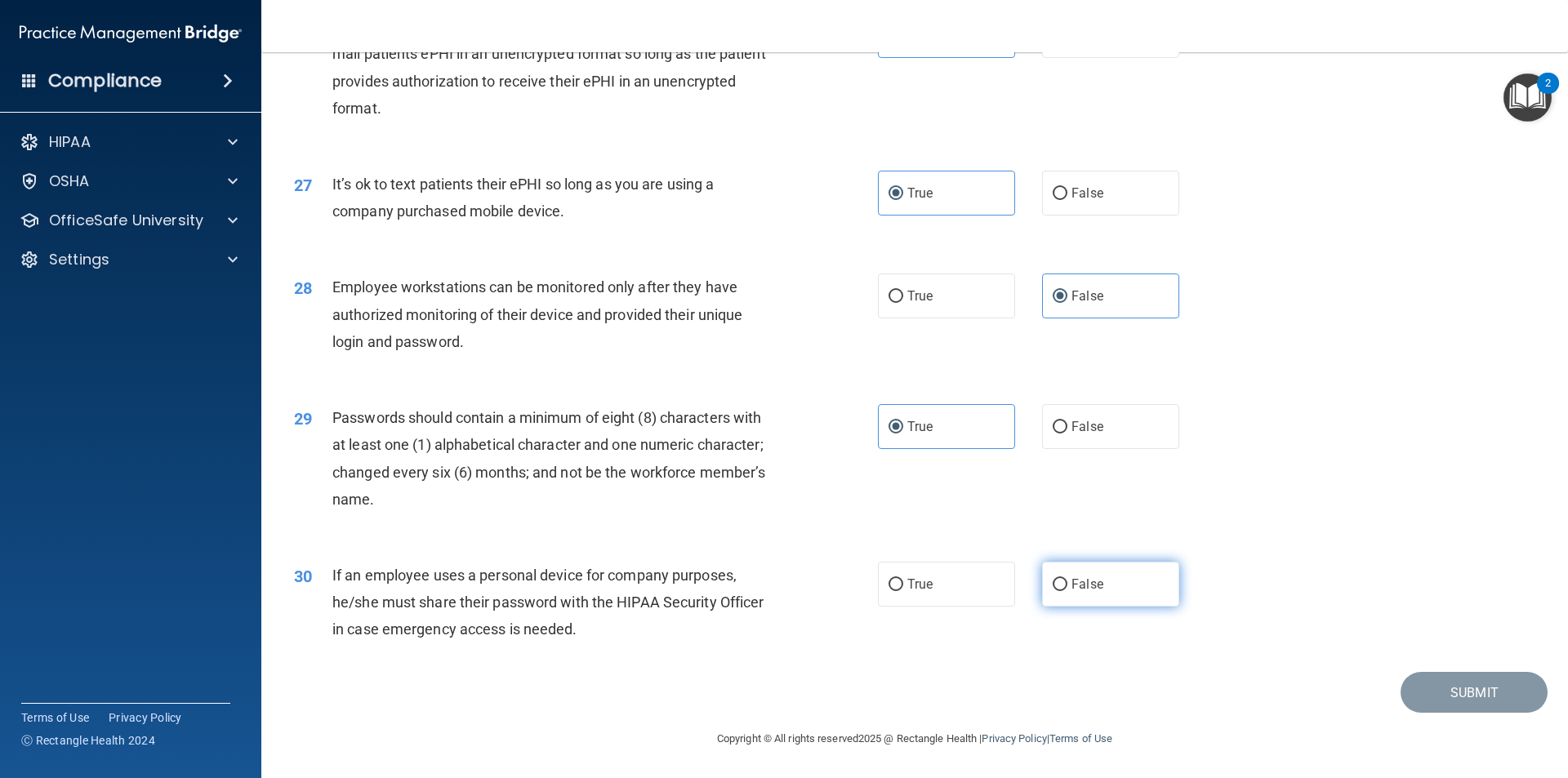
radio input "true"
click at [758, 593] on label "False" at bounding box center [1111, 584] width 137 height 45
click at [758, 591] on input "False" at bounding box center [1060, 585] width 15 height 12
click at [758, 437] on label "True" at bounding box center [947, 426] width 137 height 45
click at [758, 433] on input "True" at bounding box center [896, 427] width 15 height 12
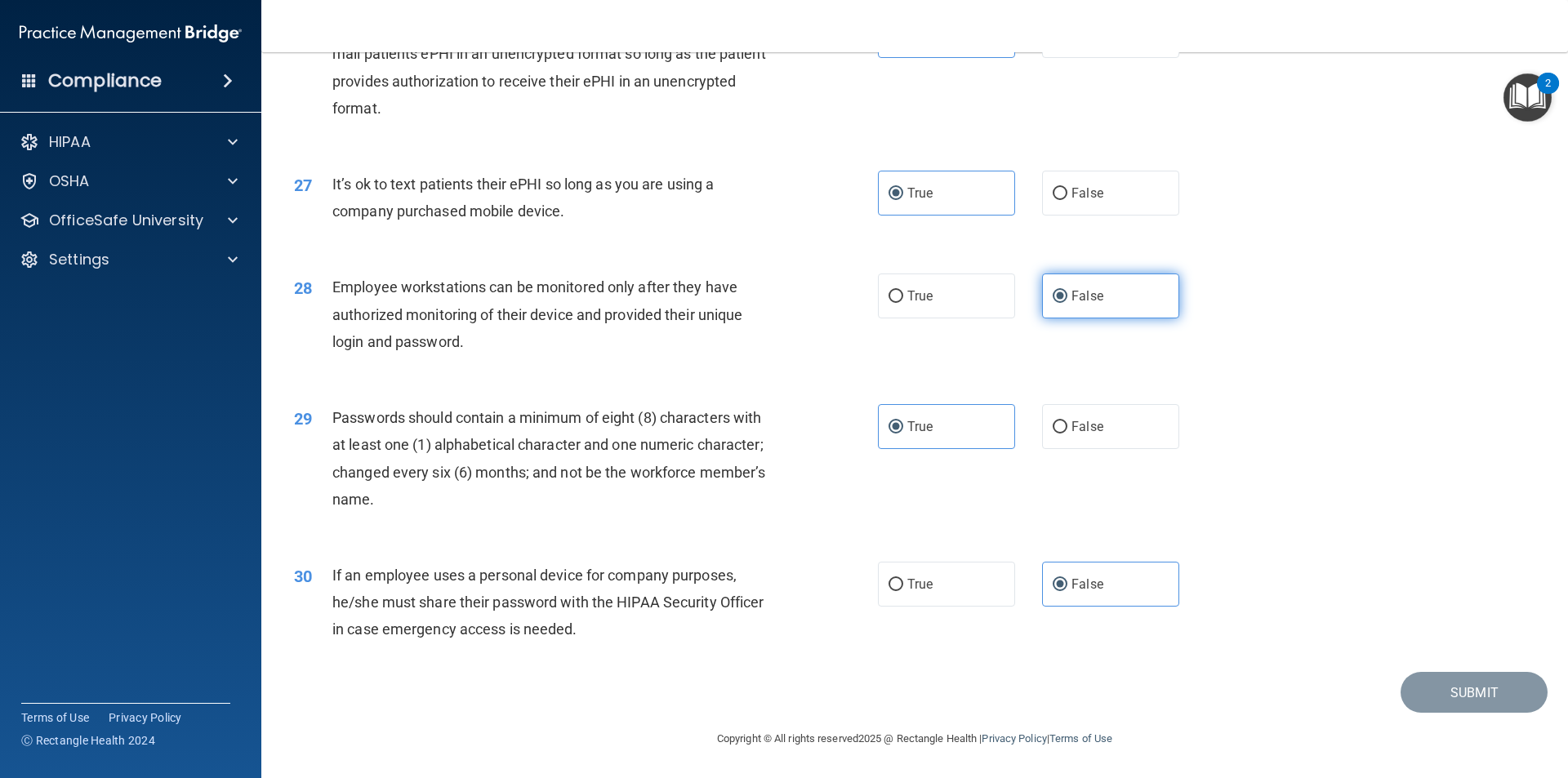
click at [758, 295] on span "False" at bounding box center [1088, 296] width 32 height 16
click at [758, 295] on input "False" at bounding box center [1060, 297] width 15 height 12
click at [758, 211] on label "True" at bounding box center [947, 194] width 137 height 45
click at [758, 200] on input "True" at bounding box center [896, 194] width 15 height 12
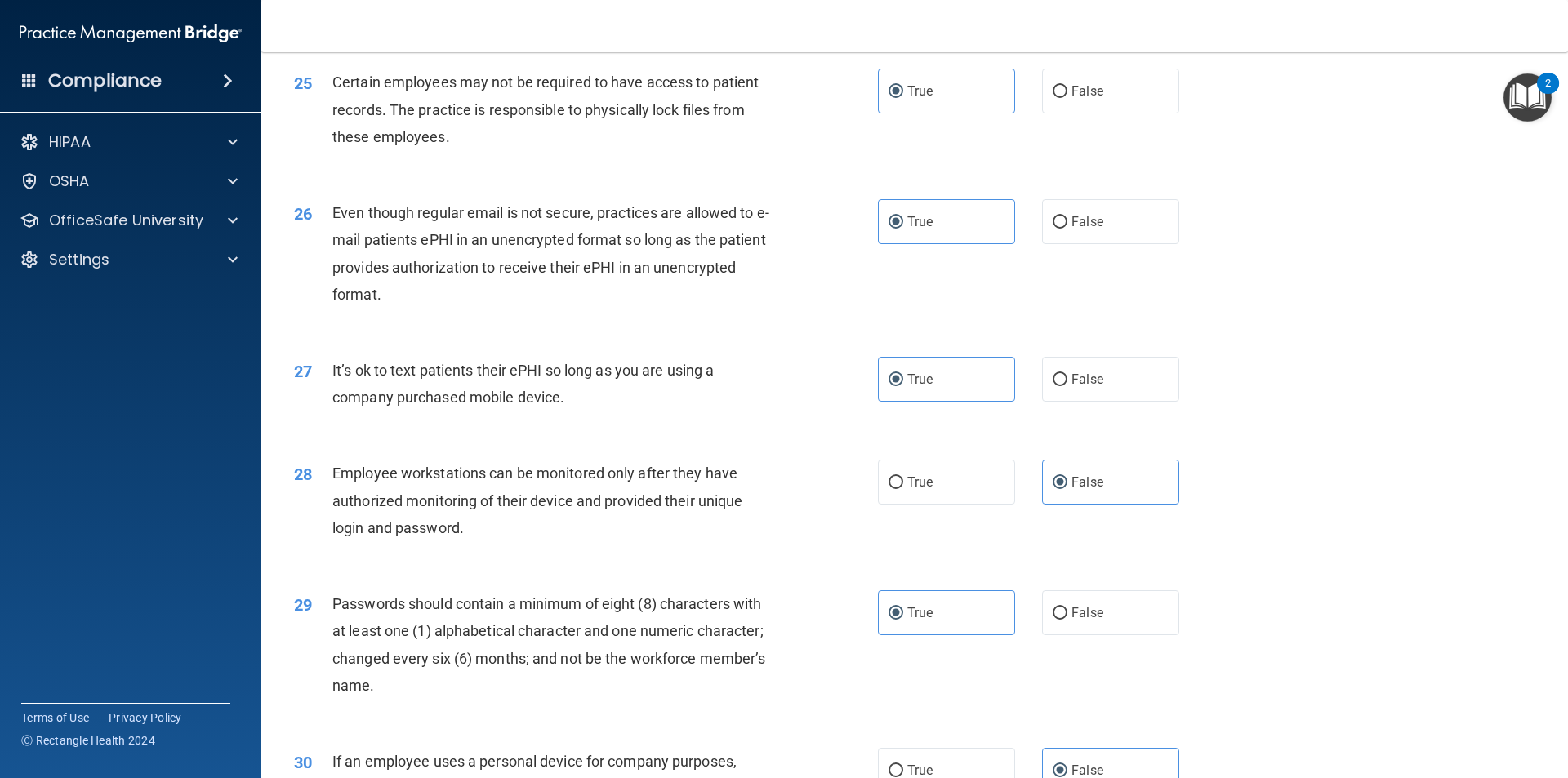
scroll to position [2994, 0]
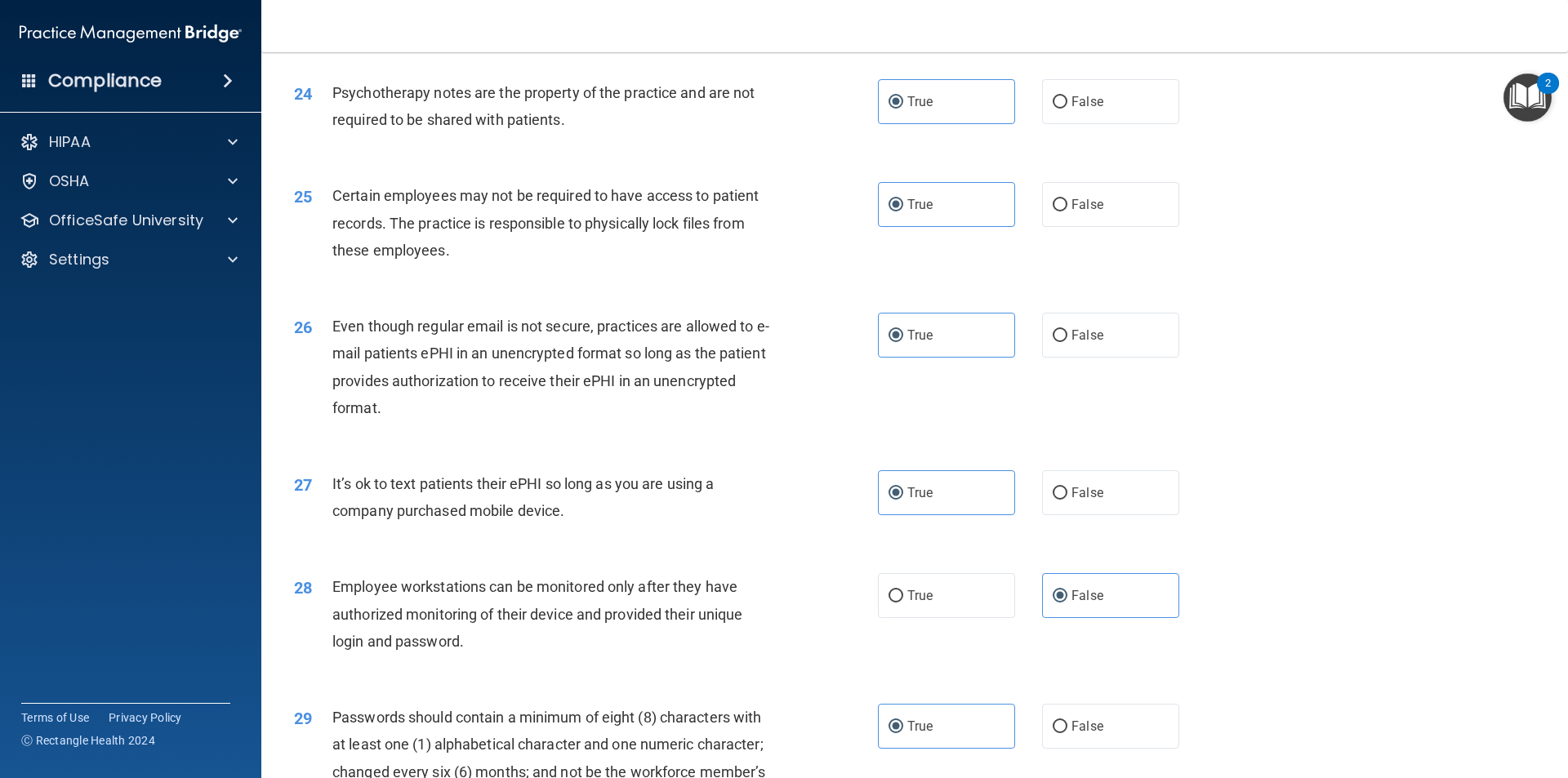
click at [758, 338] on div "26 Even though regular email is not secure, practices are allowed to e-mail pat…" at bounding box center [914, 371] width 1266 height 157
click at [758, 351] on label "True" at bounding box center [947, 335] width 137 height 45
click at [758, 342] on input "True" at bounding box center [896, 336] width 15 height 12
click at [758, 212] on span "True" at bounding box center [920, 205] width 25 height 16
click at [758, 212] on input "True" at bounding box center [896, 205] width 15 height 12
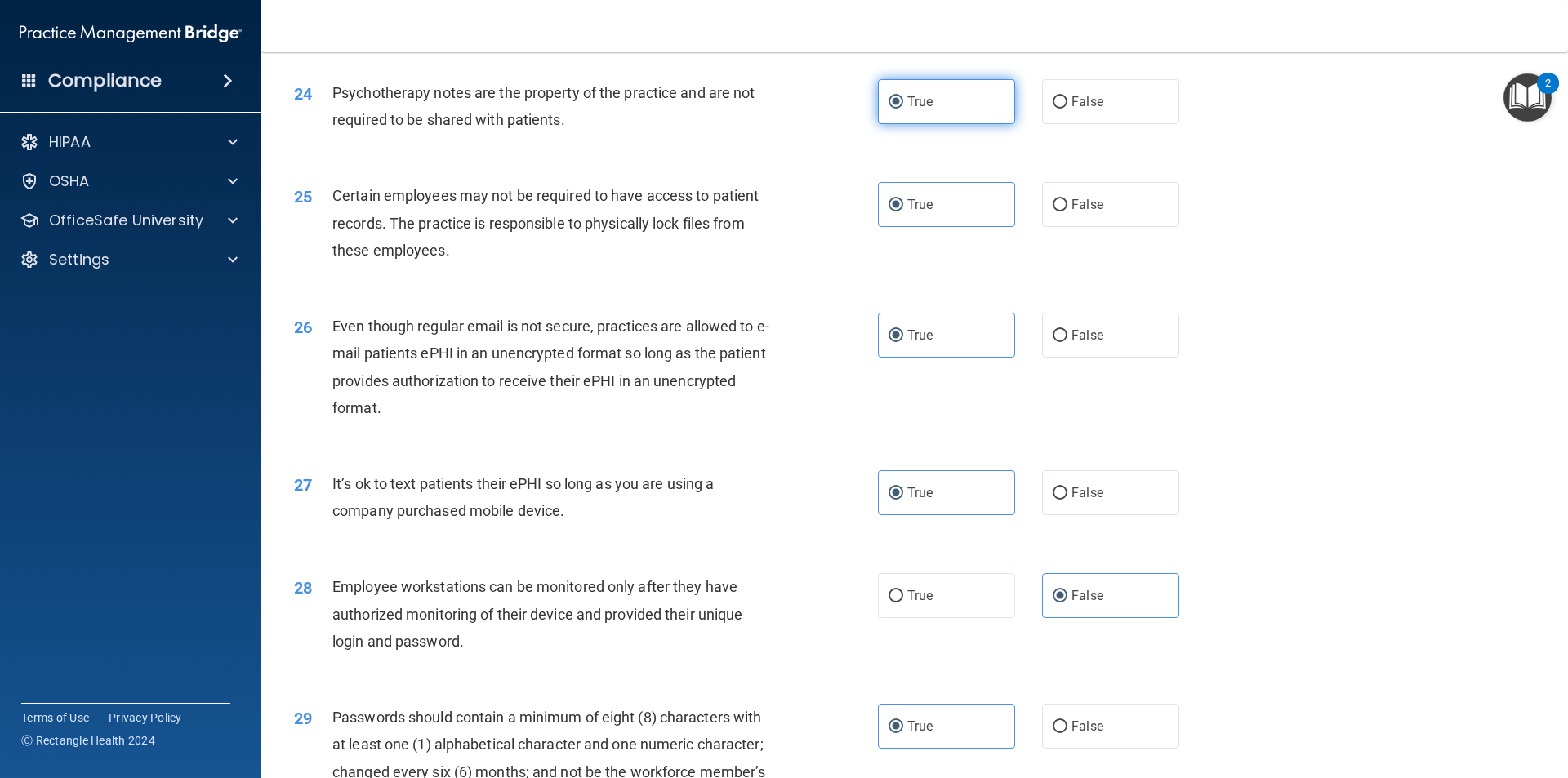
click at [758, 120] on label "True" at bounding box center [947, 102] width 137 height 45
click at [758, 109] on input "True" at bounding box center [896, 102] width 15 height 12
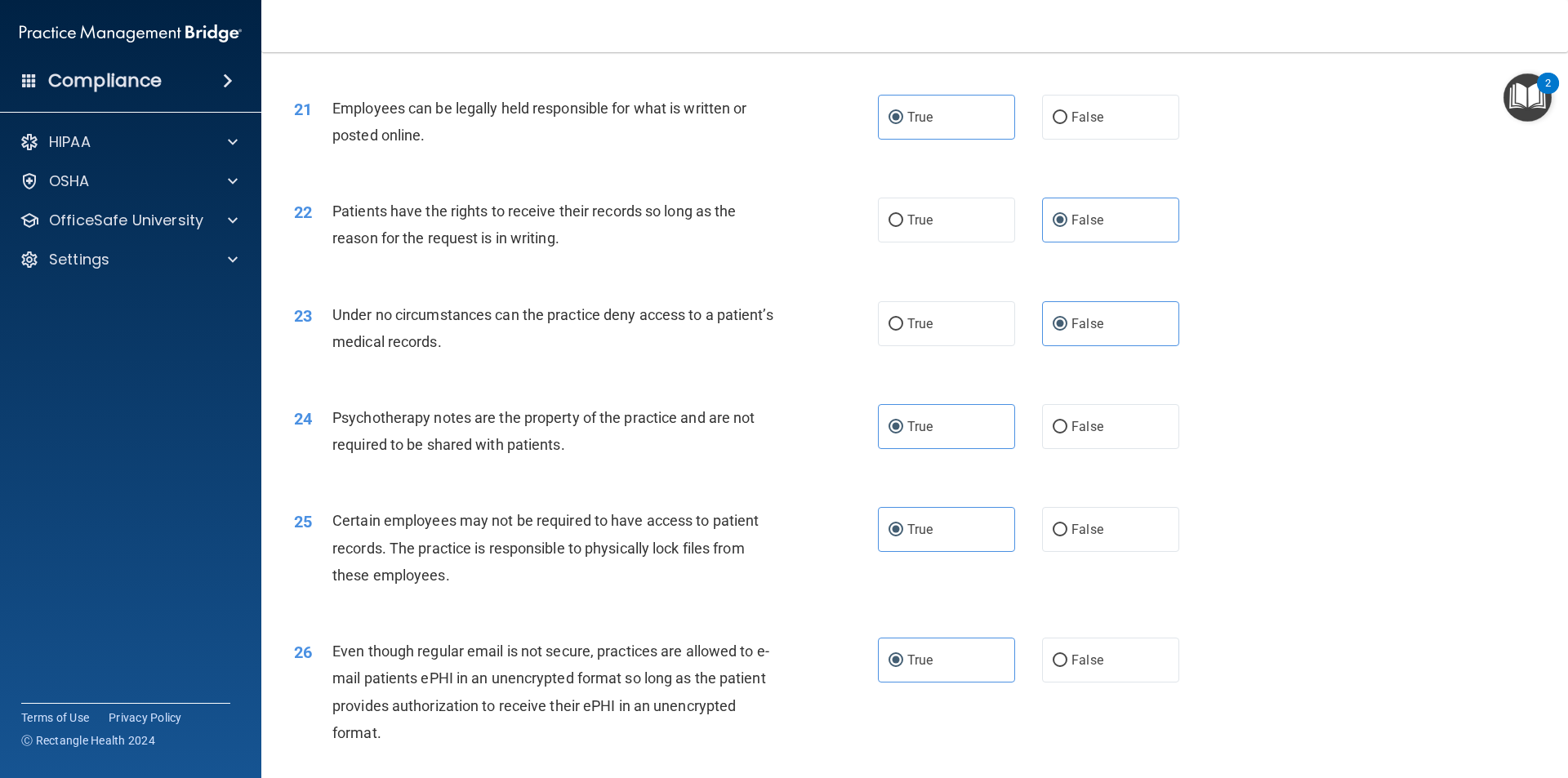
scroll to position [2667, 0]
click at [758, 348] on label "False" at bounding box center [1111, 326] width 137 height 45
click at [758, 333] on input "False" at bounding box center [1060, 326] width 15 height 12
click at [758, 229] on span "False" at bounding box center [1088, 221] width 32 height 16
click at [758, 228] on input "False" at bounding box center [1060, 222] width 15 height 12
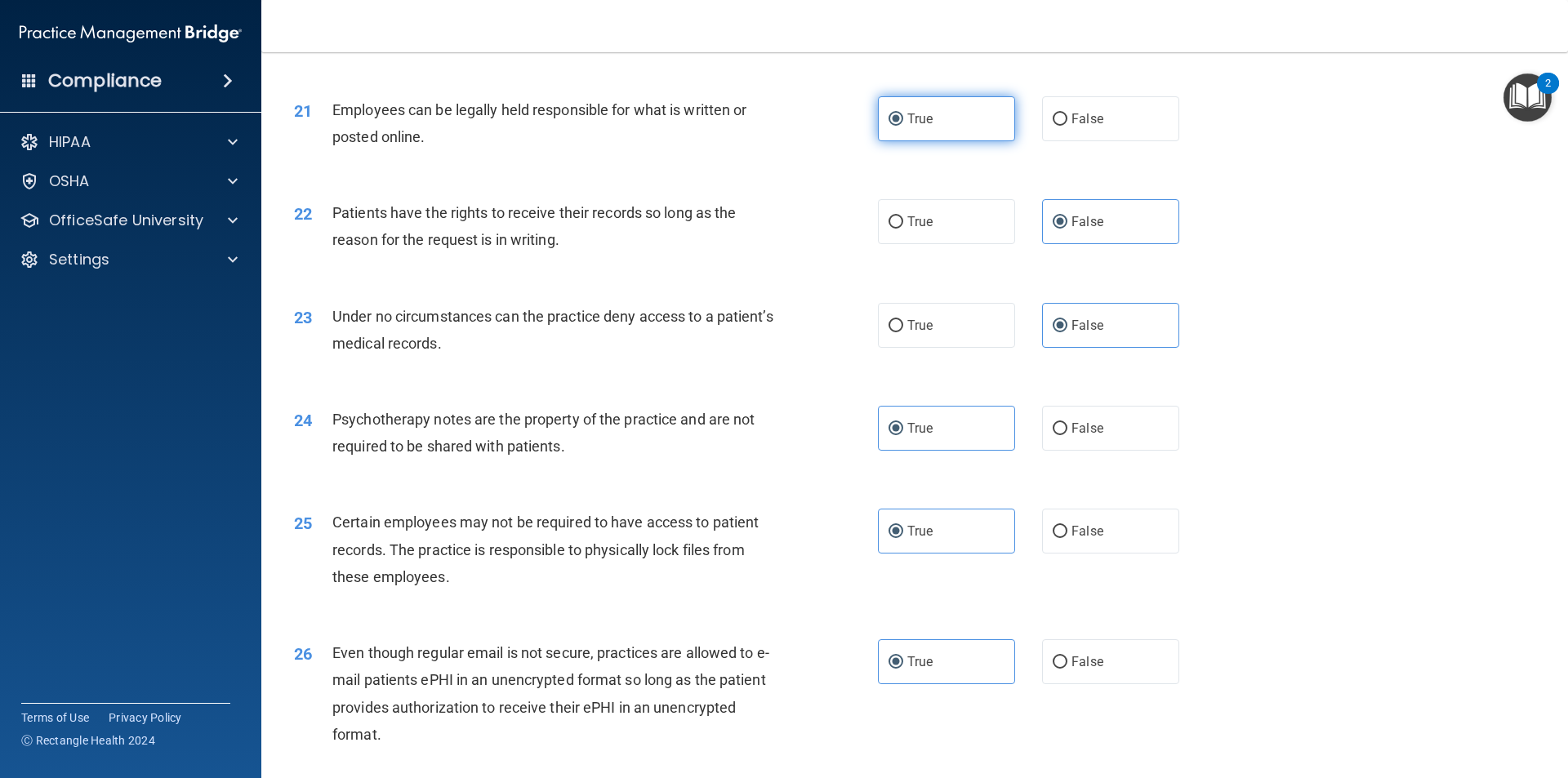
click at [758, 142] on label "True" at bounding box center [947, 119] width 137 height 45
click at [758, 126] on input "True" at bounding box center [896, 120] width 15 height 12
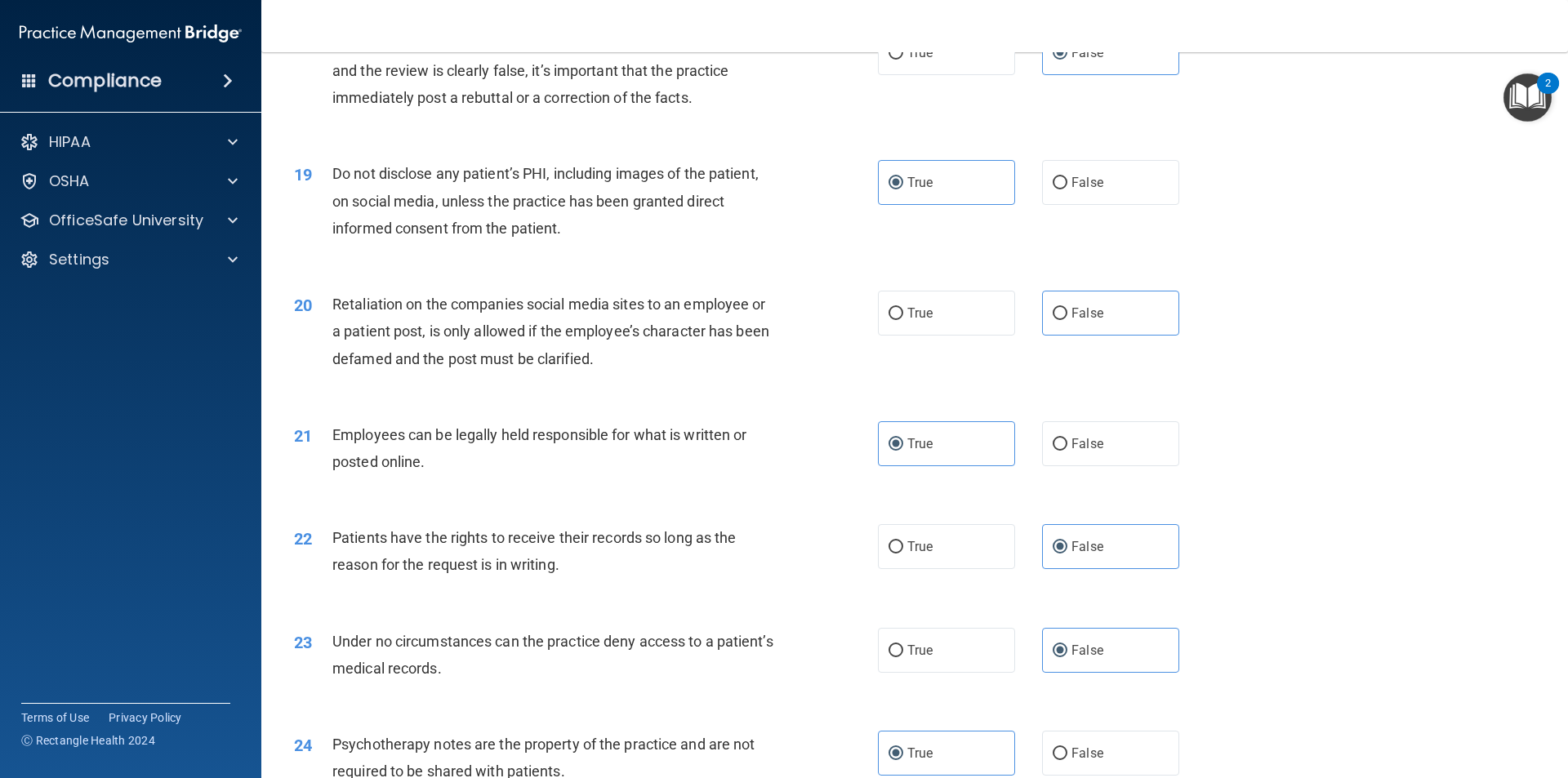
scroll to position [2341, 0]
click at [758, 337] on label "False" at bounding box center [1111, 315] width 137 height 45
click at [758, 321] on input "False" at bounding box center [1060, 315] width 15 height 12
radio input "true"
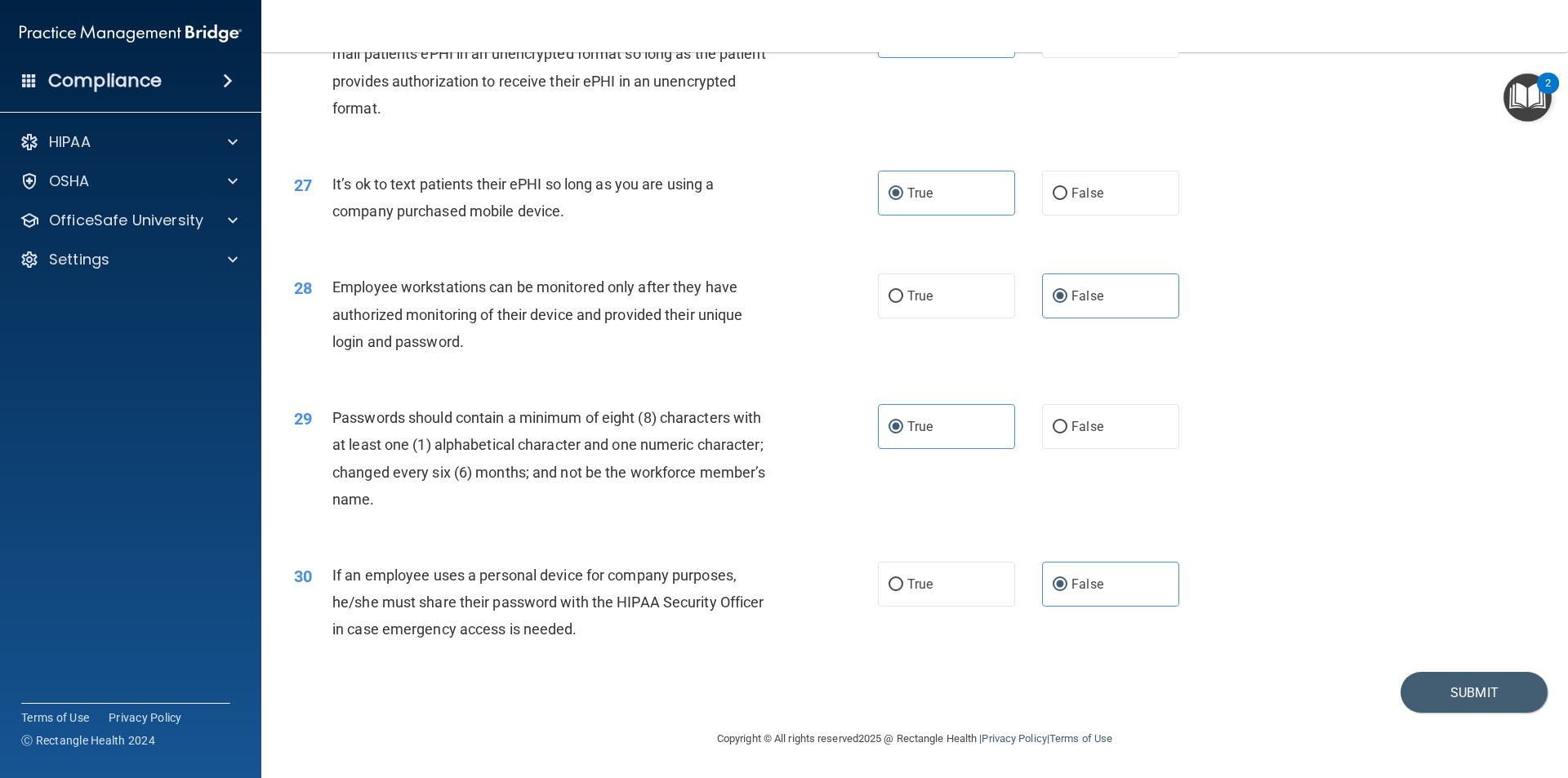
scroll to position [3320, 0]
click at [758, 695] on button "Submit" at bounding box center [1474, 693] width 147 height 42
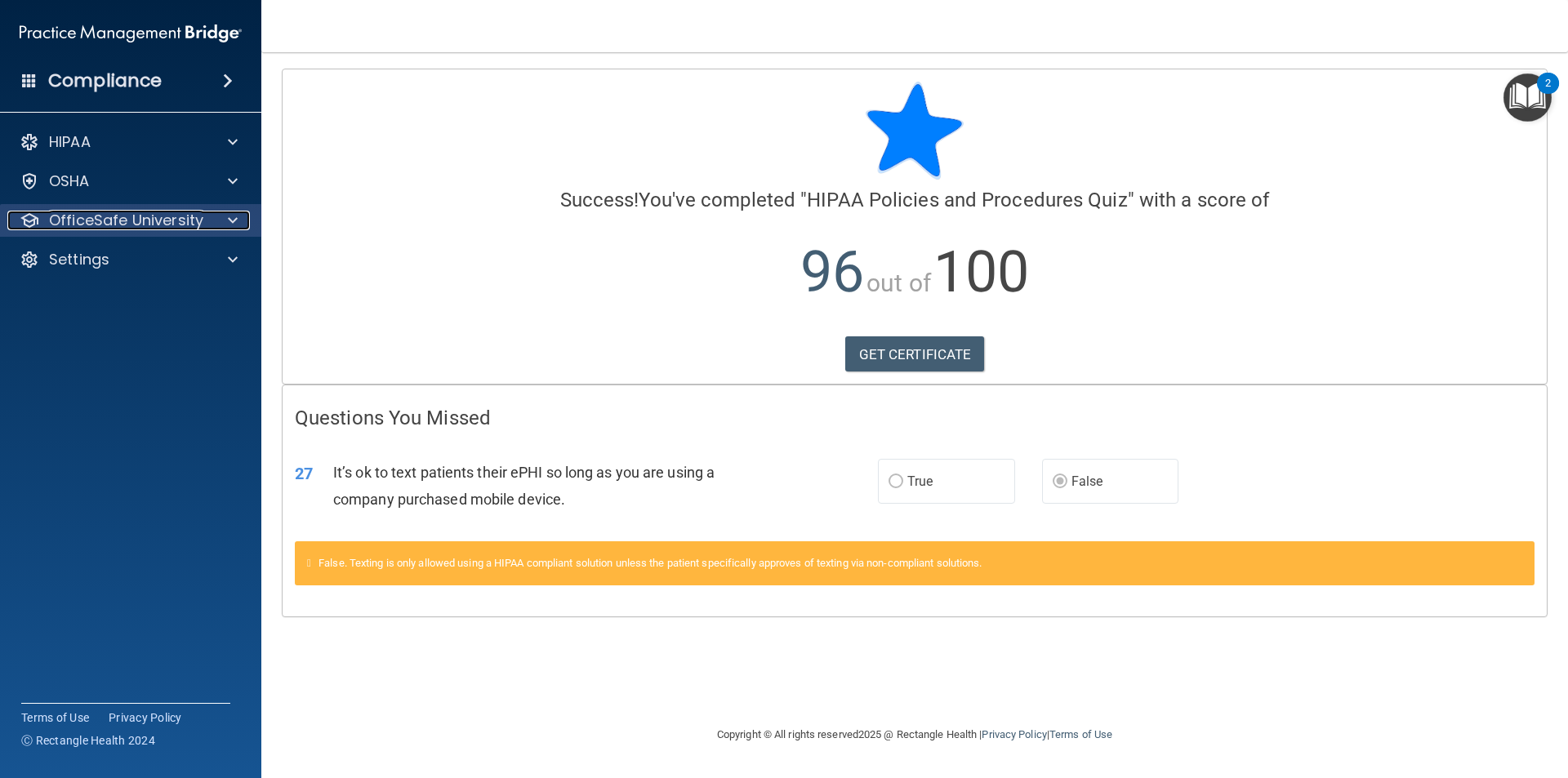
click at [169, 225] on p "OfficeSafe University" at bounding box center [126, 221] width 155 height 20
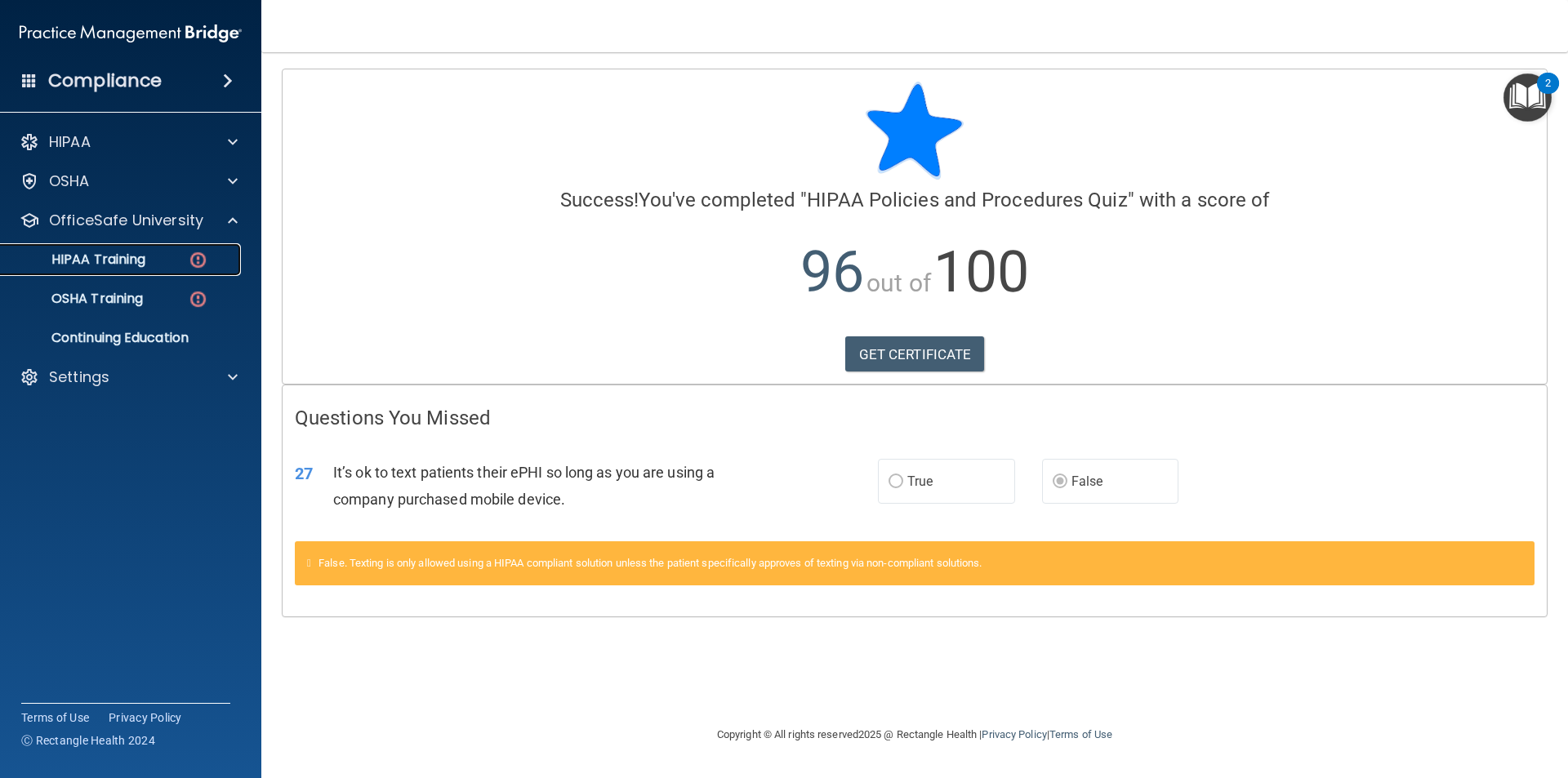
click at [203, 250] on img at bounding box center [198, 260] width 21 height 21
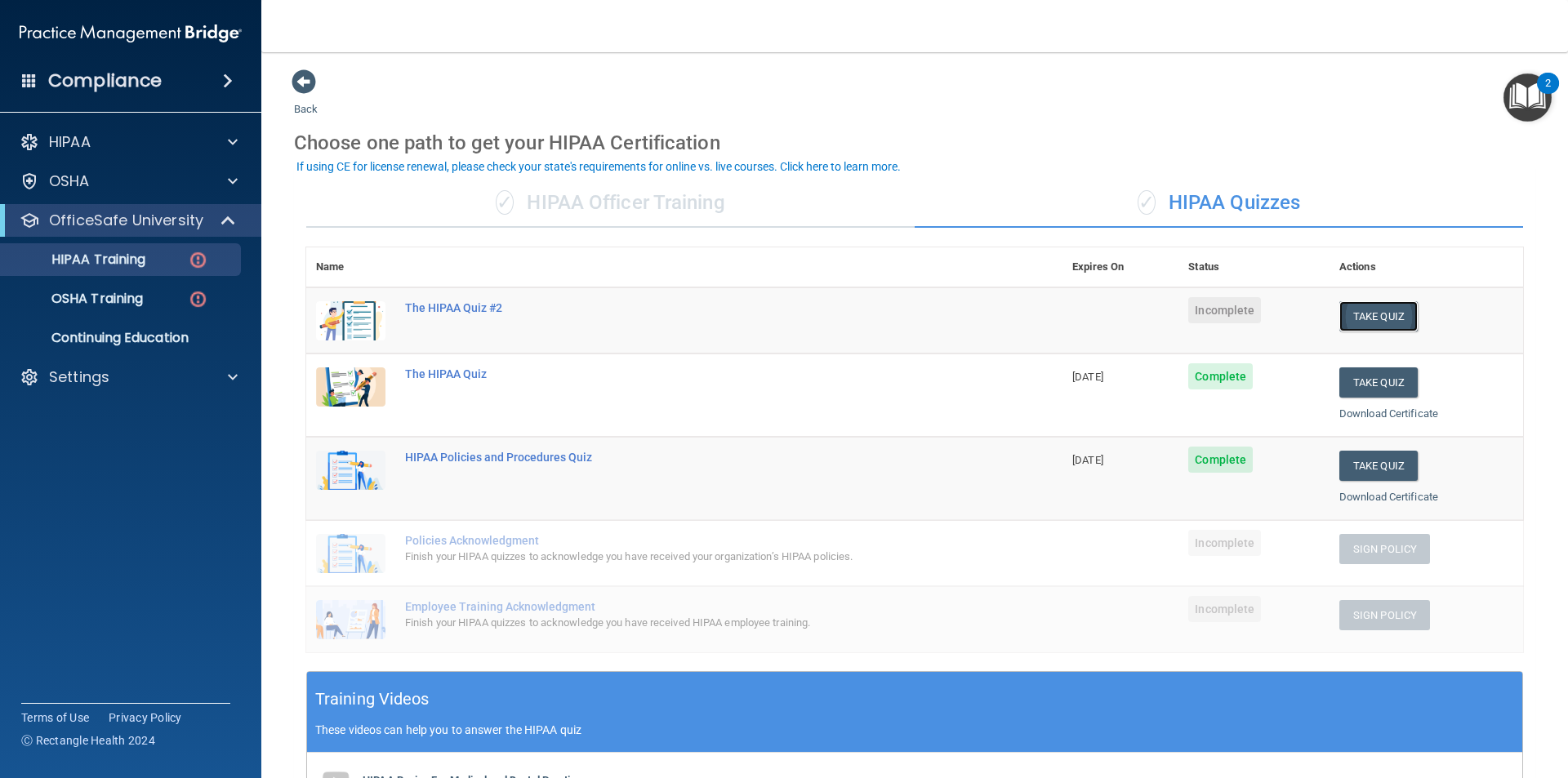
click at [758, 317] on button "Take Quiz" at bounding box center [1379, 316] width 78 height 30
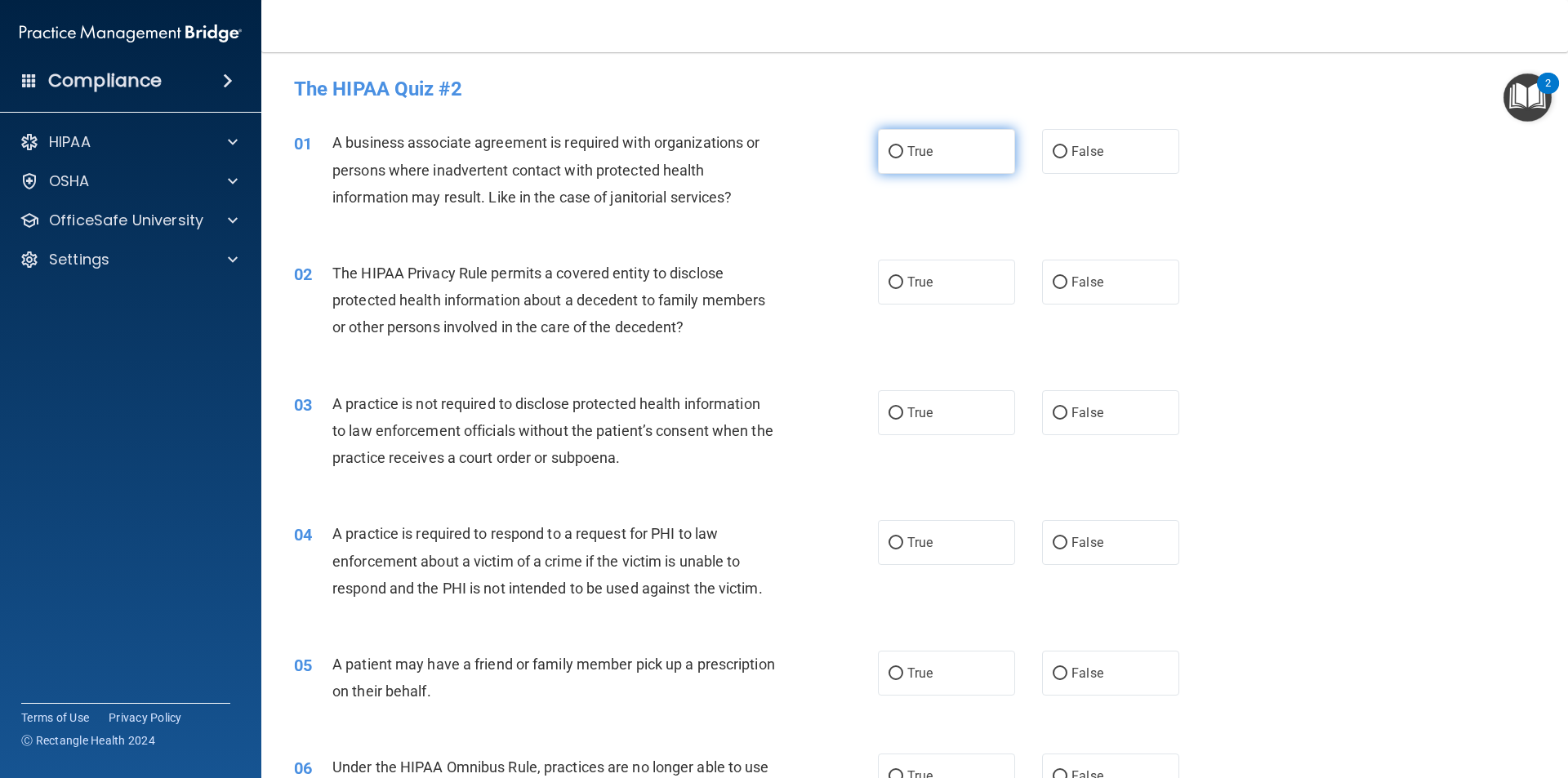
click at [758, 160] on label "True" at bounding box center [947, 152] width 137 height 45
click at [758, 158] on input "True" at bounding box center [896, 152] width 15 height 12
radio input "true"
click at [758, 287] on label "True" at bounding box center [947, 282] width 137 height 45
click at [758, 287] on input "True" at bounding box center [896, 283] width 15 height 12
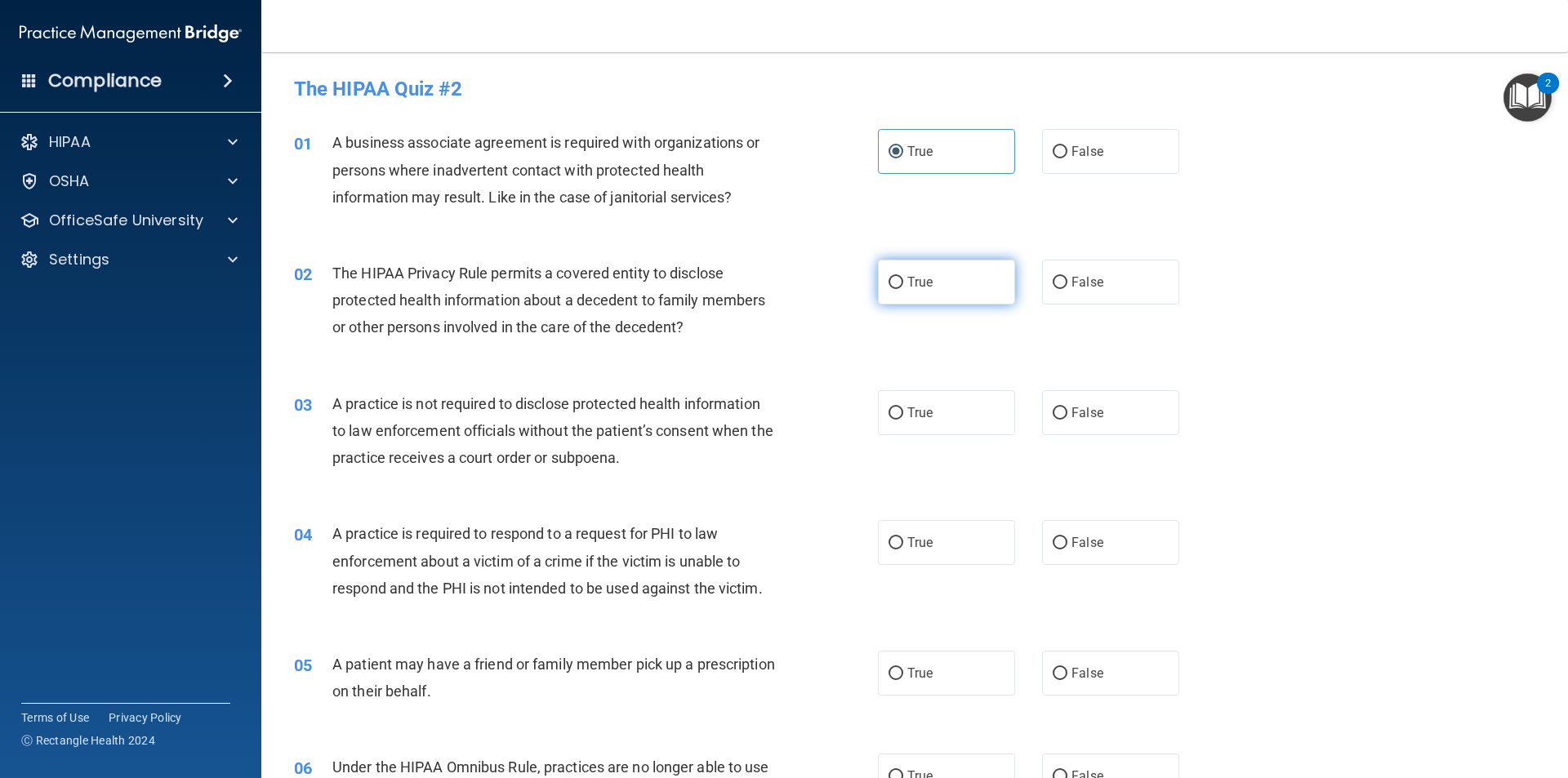
radio input "true"
click at [758, 407] on input "True" at bounding box center [896, 413] width 15 height 12
radio input "true"
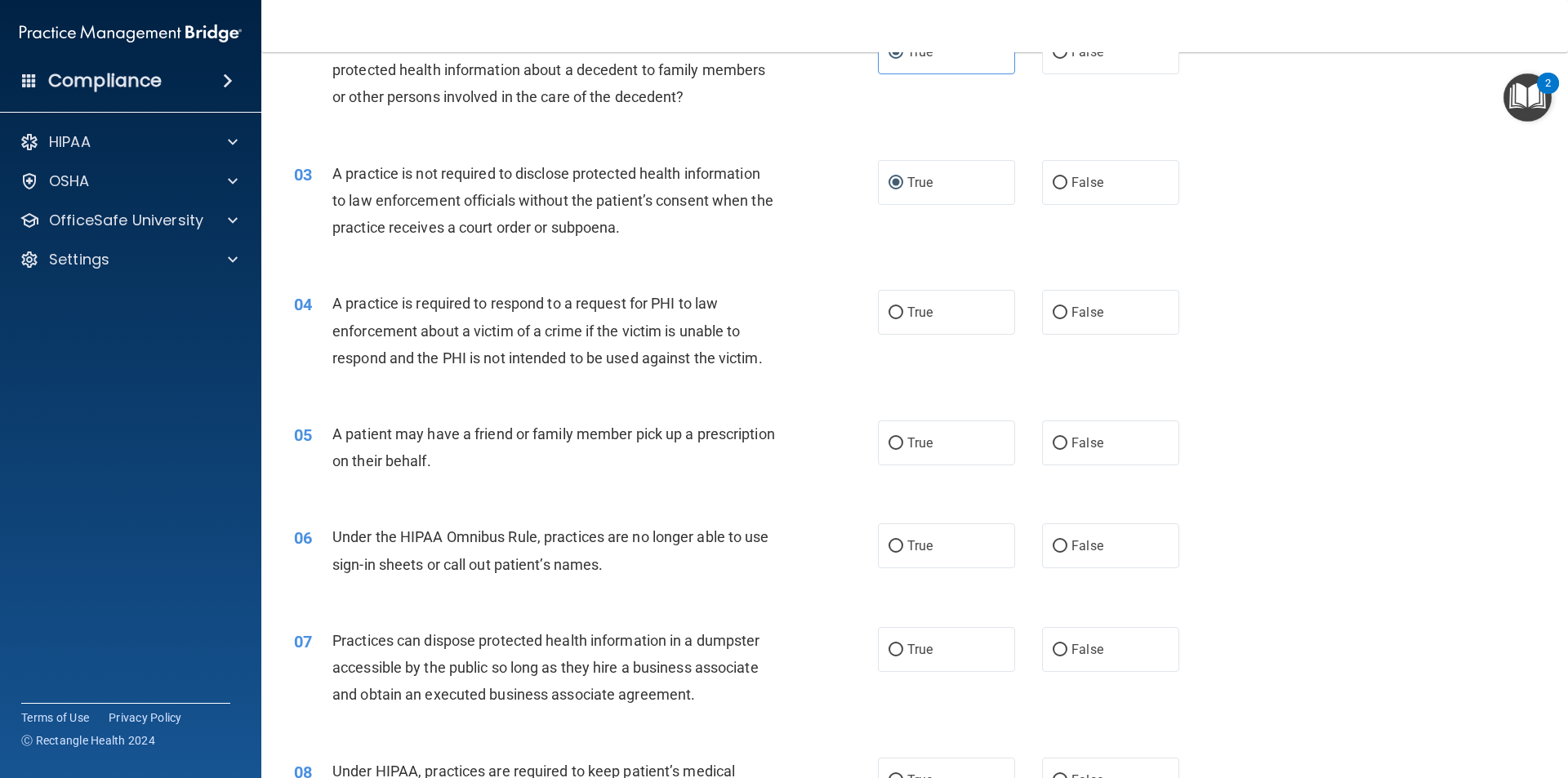
scroll to position [245, 0]
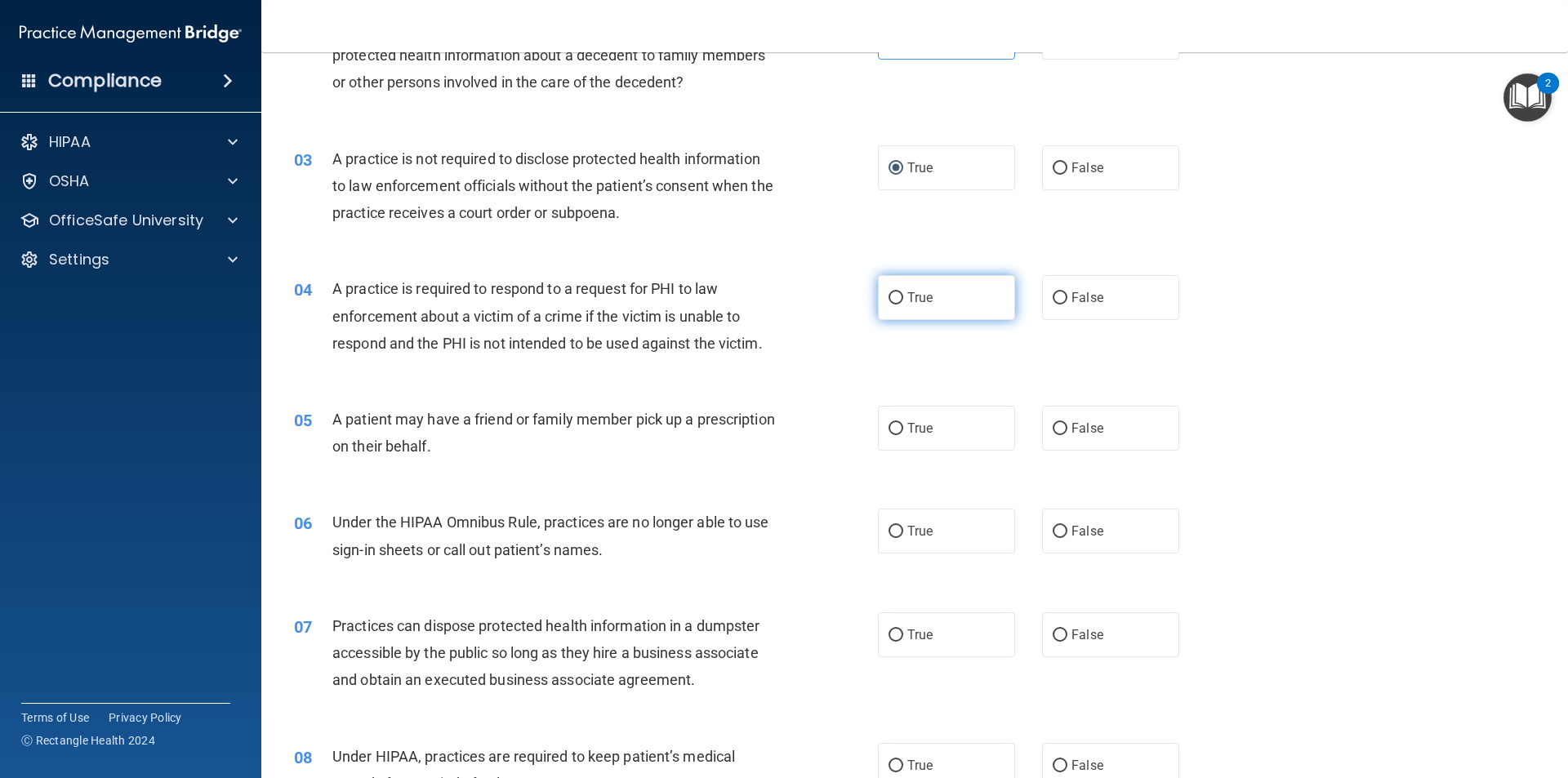
click at [758, 311] on label "True" at bounding box center [947, 298] width 137 height 45
click at [758, 305] on input "True" at bounding box center [896, 299] width 15 height 12
radio input "true"
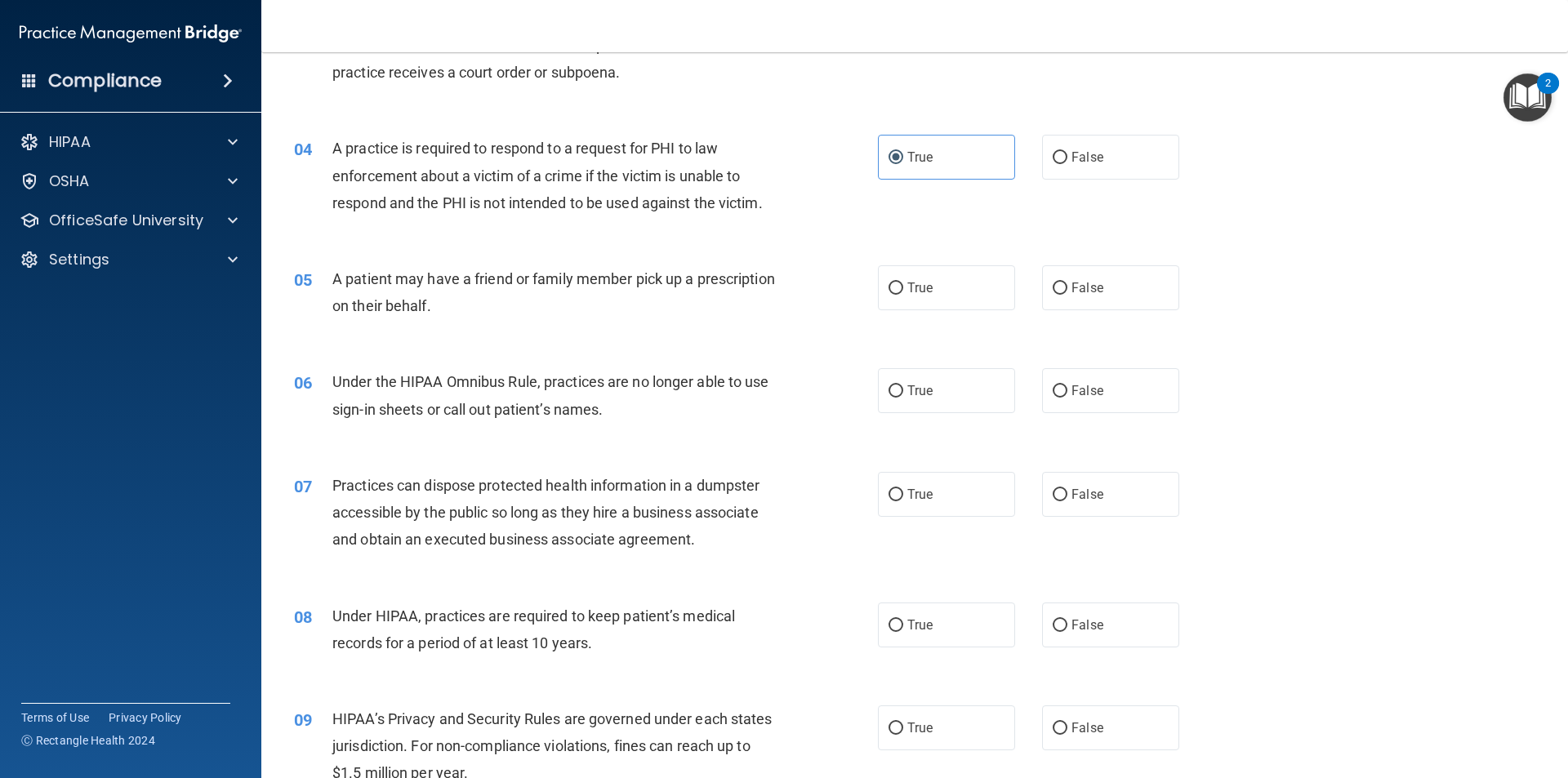
scroll to position [408, 0]
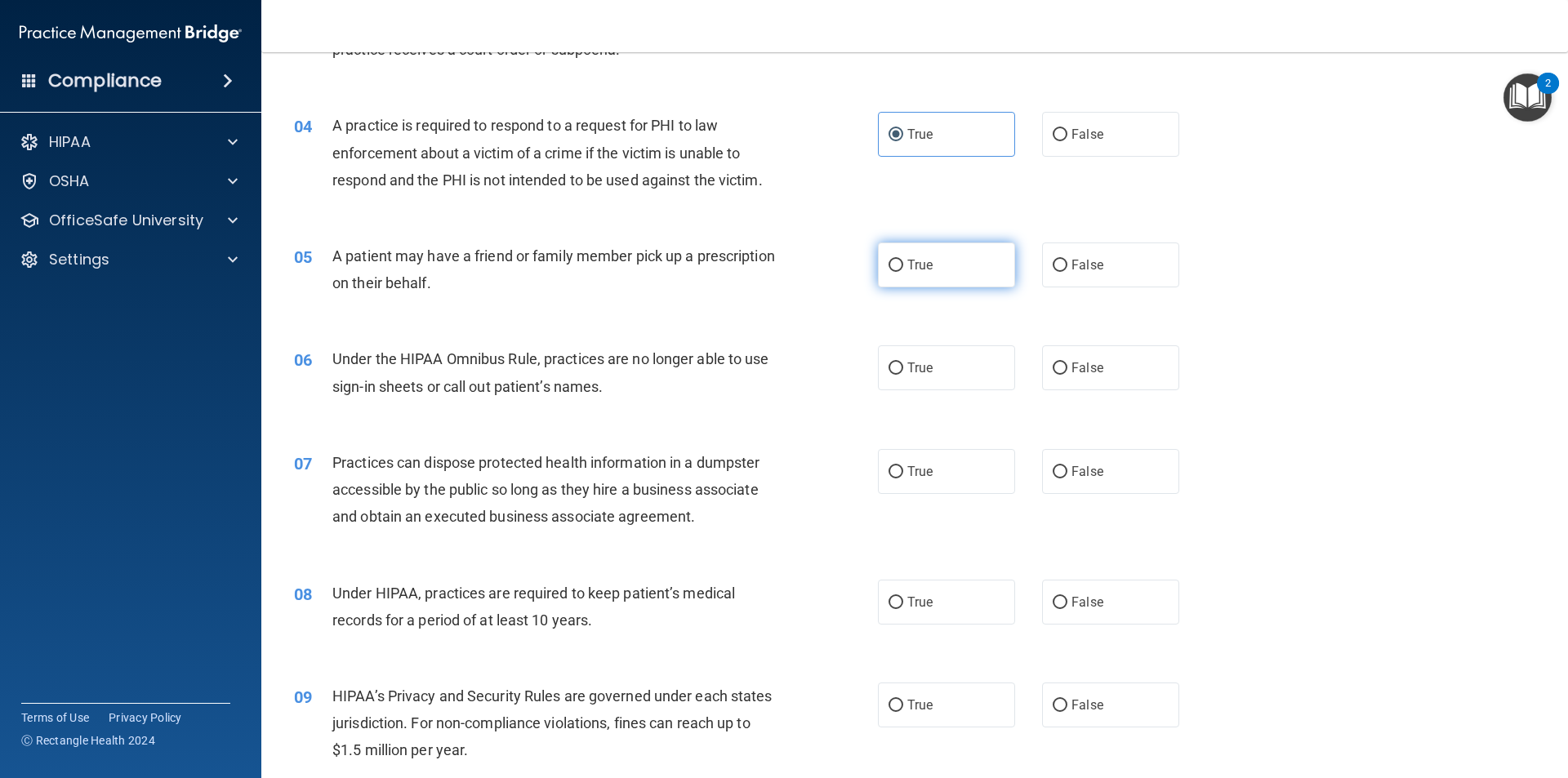
click at [758, 269] on label "True" at bounding box center [947, 265] width 137 height 45
click at [758, 269] on input "True" at bounding box center [896, 266] width 15 height 12
radio input "true"
click at [758, 379] on label "False" at bounding box center [1111, 368] width 137 height 45
click at [758, 375] on input "False" at bounding box center [1060, 368] width 15 height 12
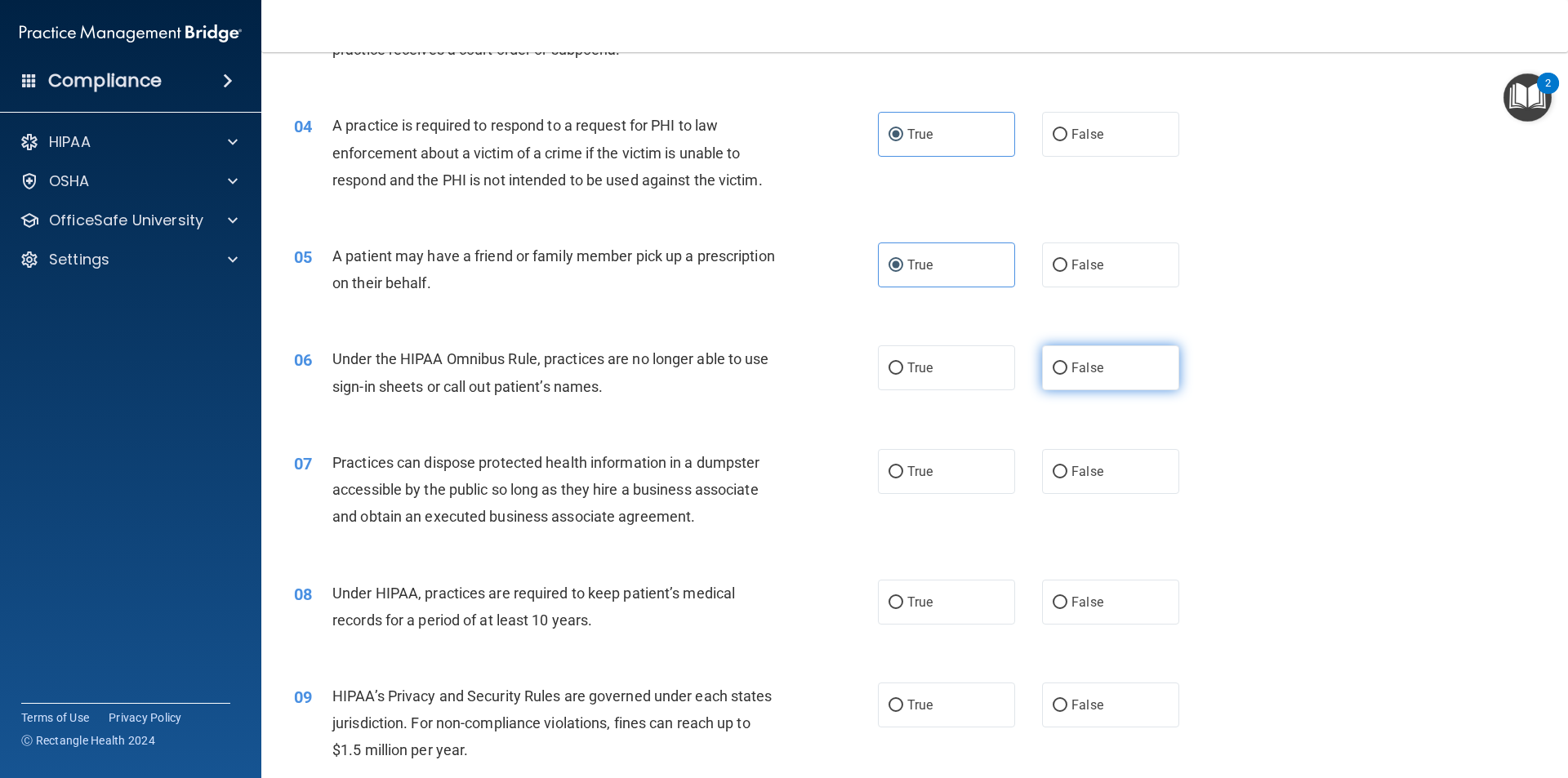
radio input "true"
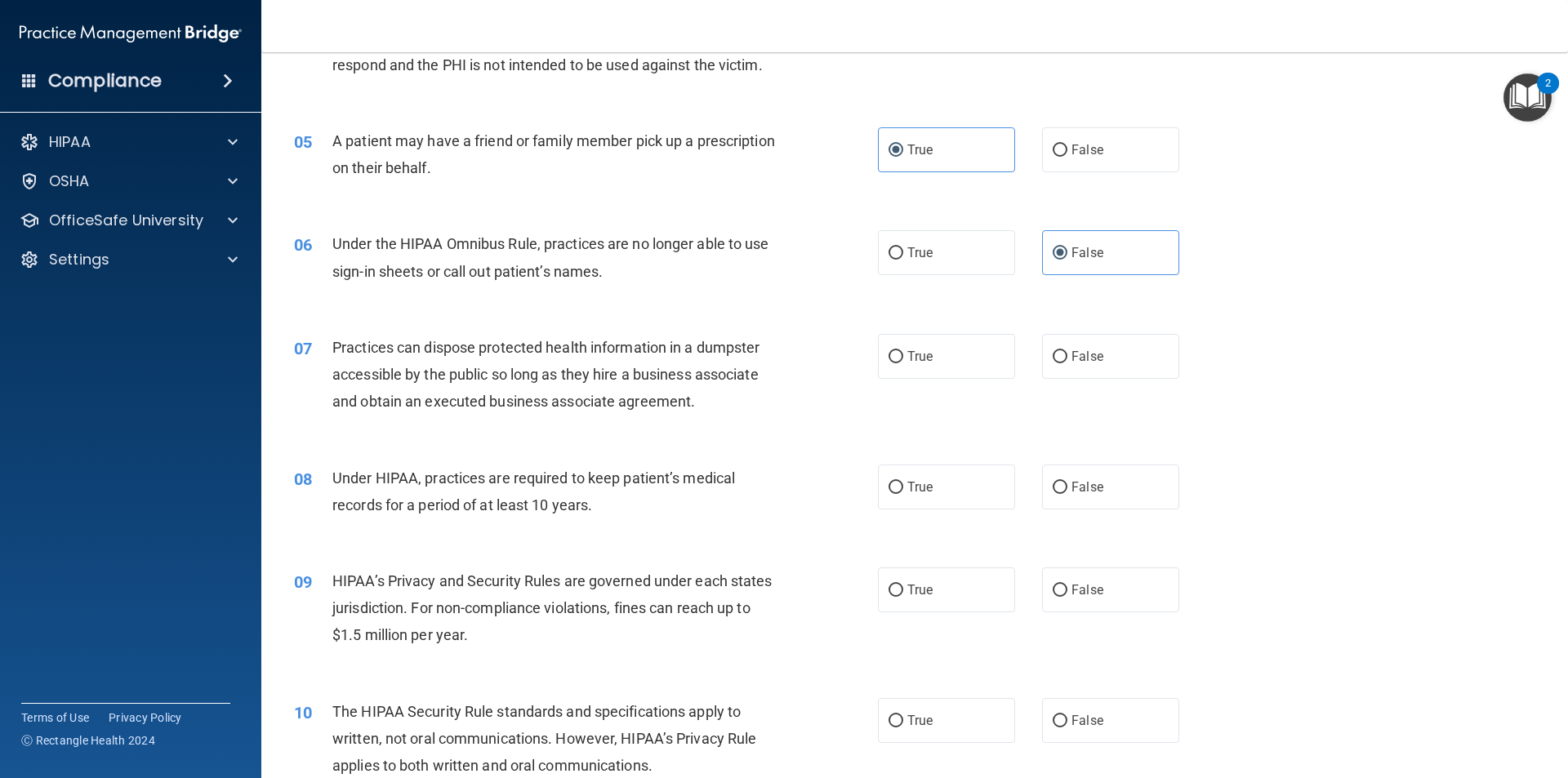
scroll to position [571, 0]
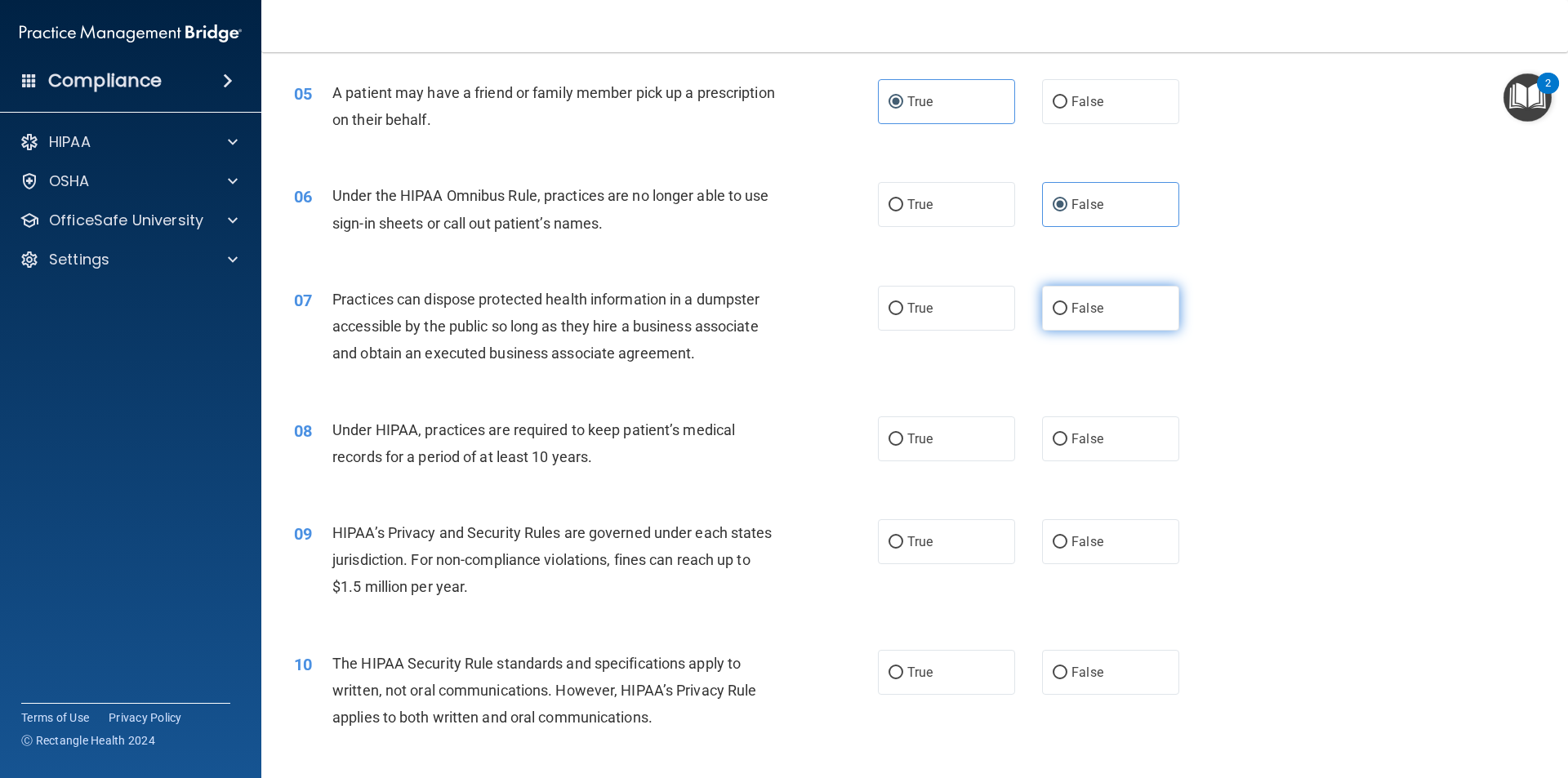
click at [758, 317] on label "False" at bounding box center [1111, 308] width 137 height 45
click at [758, 315] on input "False" at bounding box center [1060, 309] width 15 height 12
radio input "true"
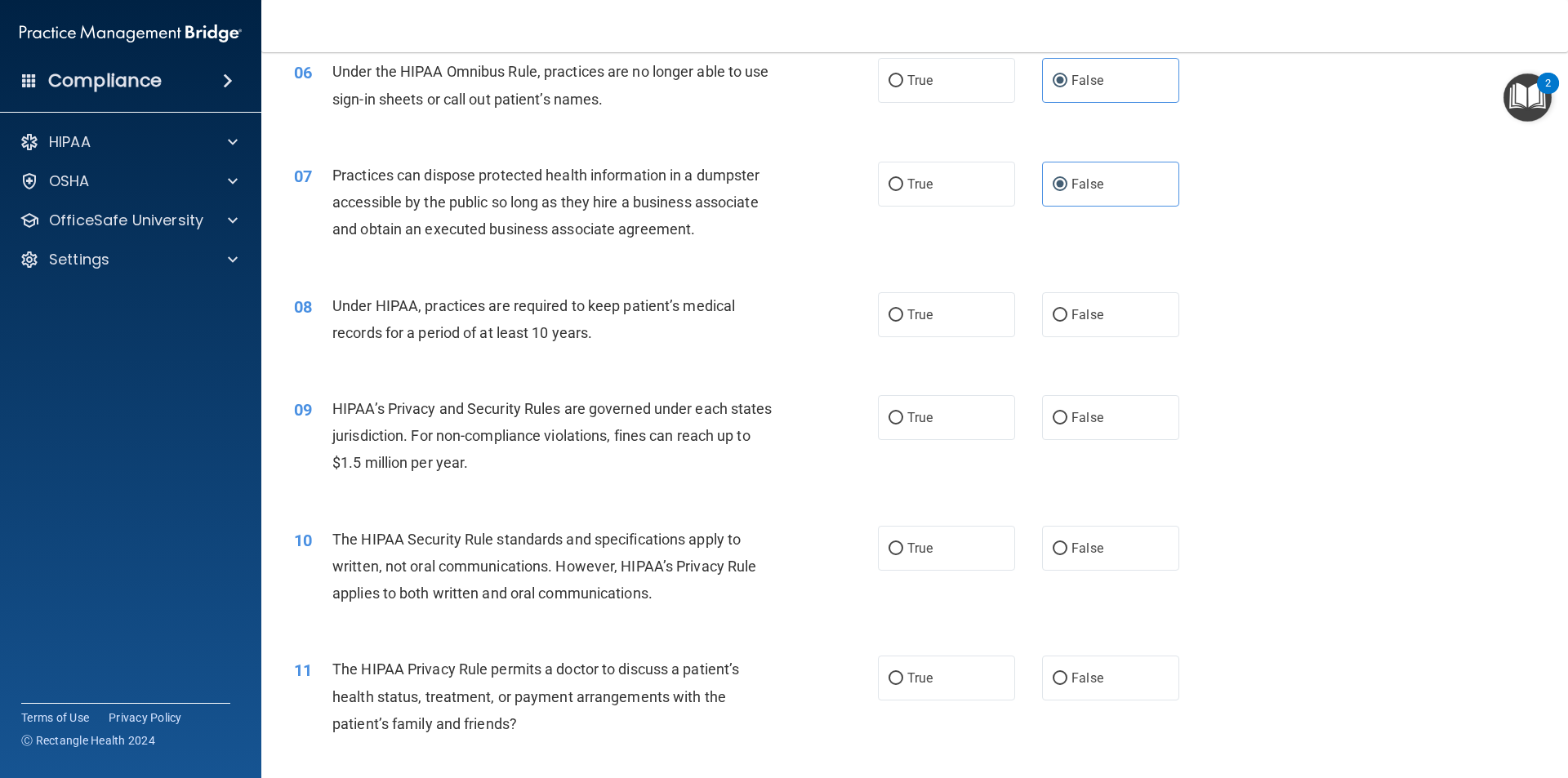
scroll to position [735, 0]
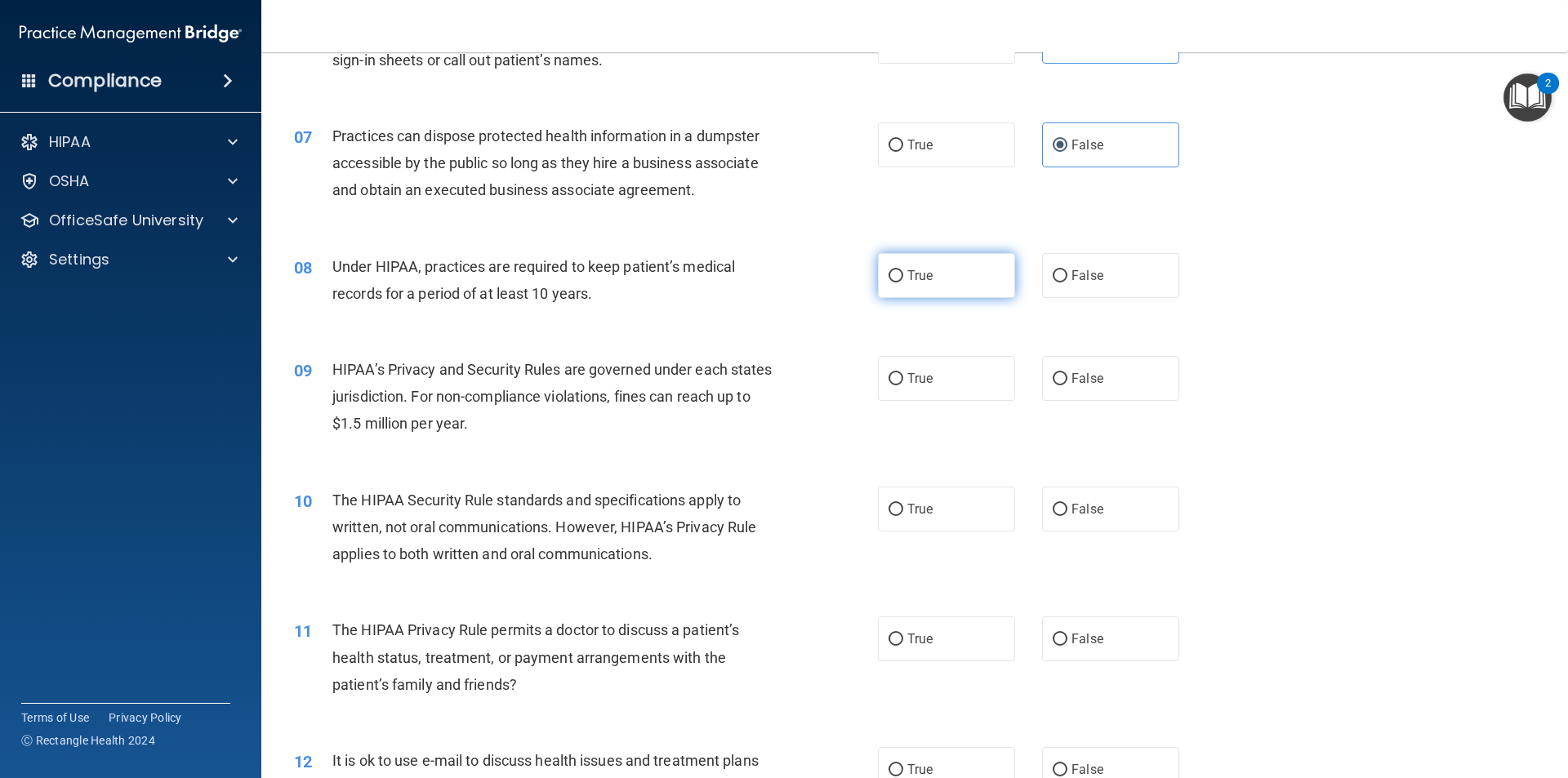
click at [758, 286] on label "True" at bounding box center [947, 275] width 137 height 45
click at [758, 282] on input "True" at bounding box center [896, 276] width 15 height 12
radio input "true"
click at [758, 381] on label "True" at bounding box center [947, 379] width 137 height 45
click at [758, 381] on input "True" at bounding box center [896, 379] width 15 height 12
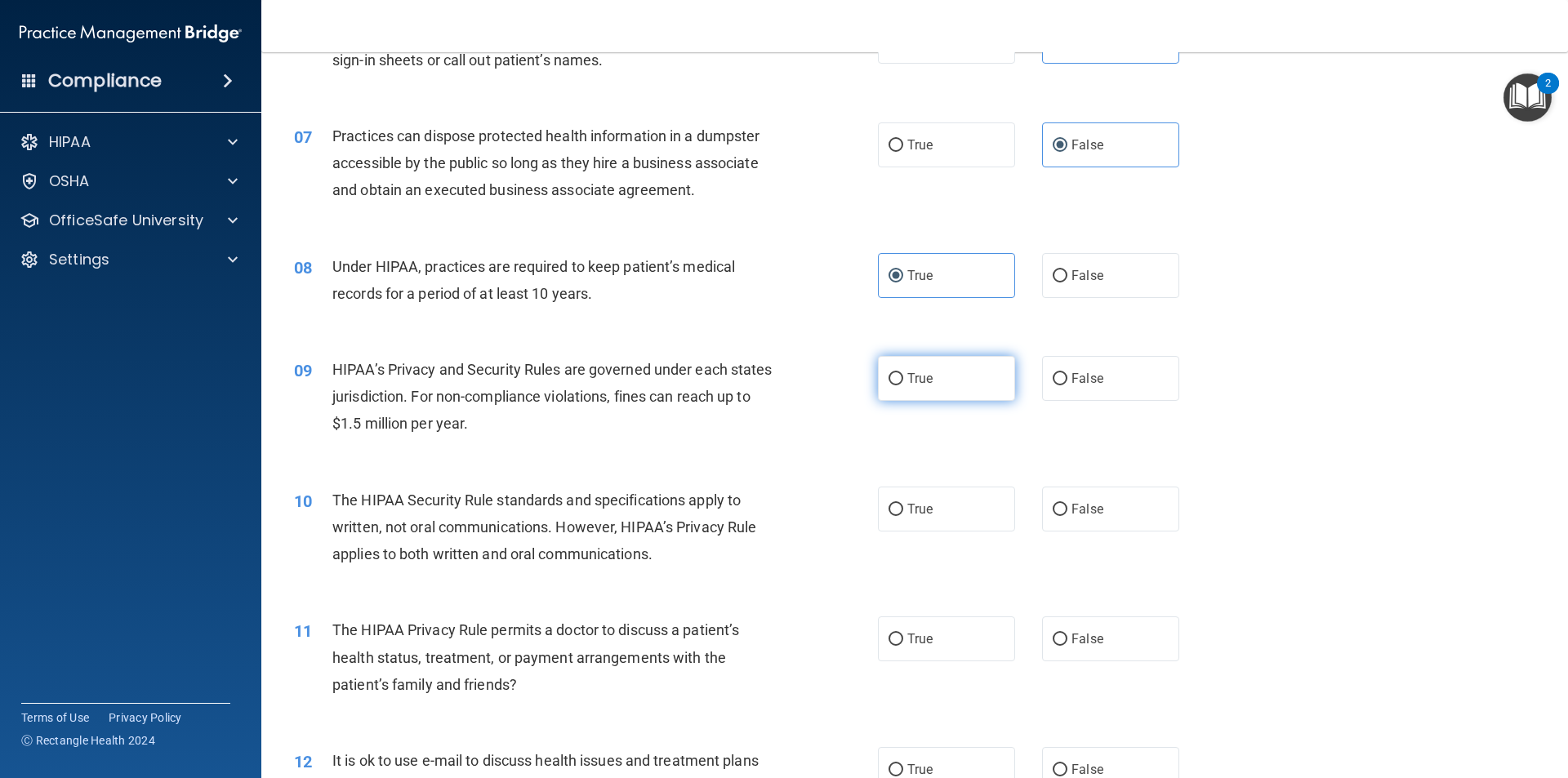
radio input "true"
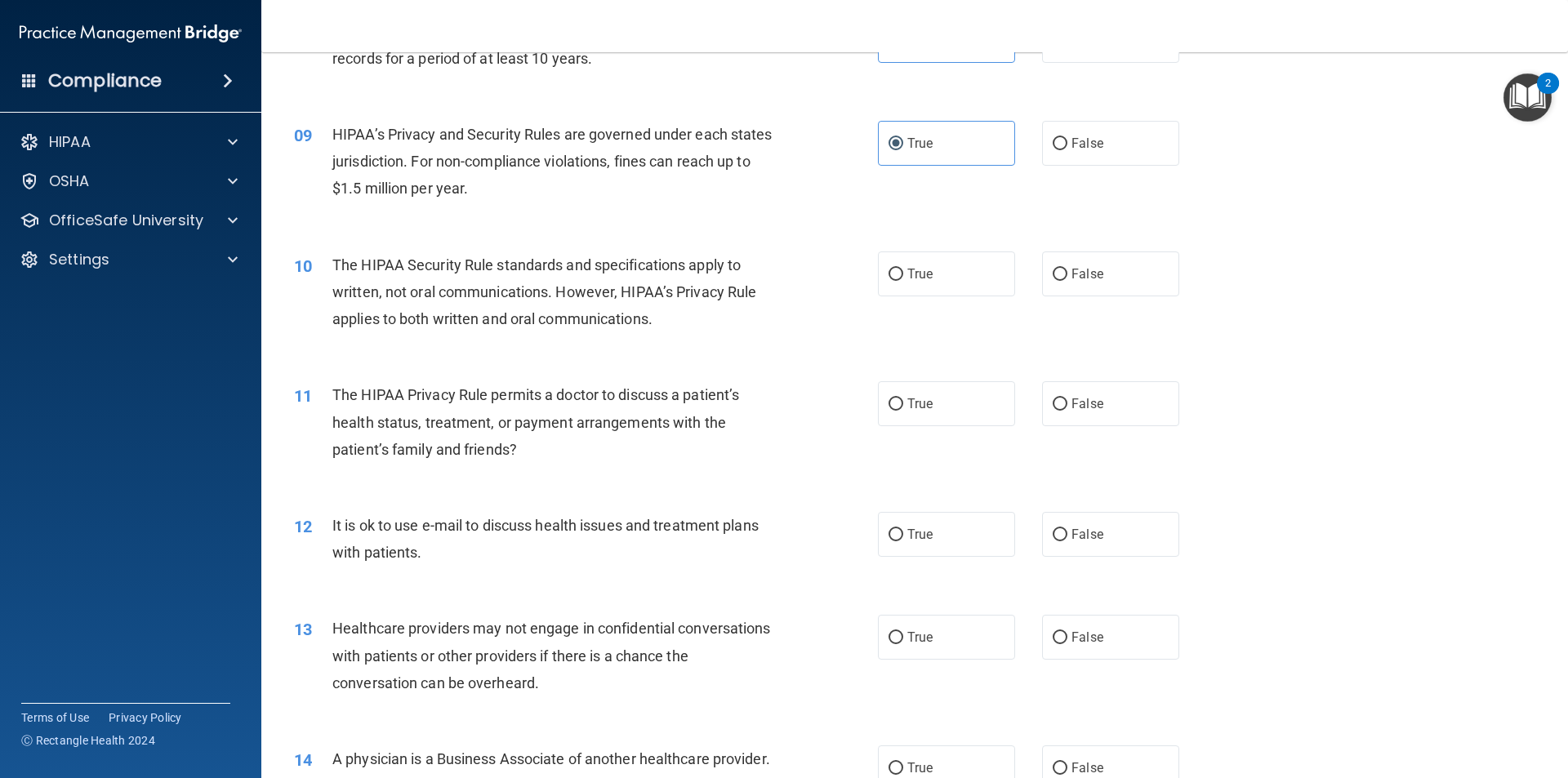
scroll to position [979, 0]
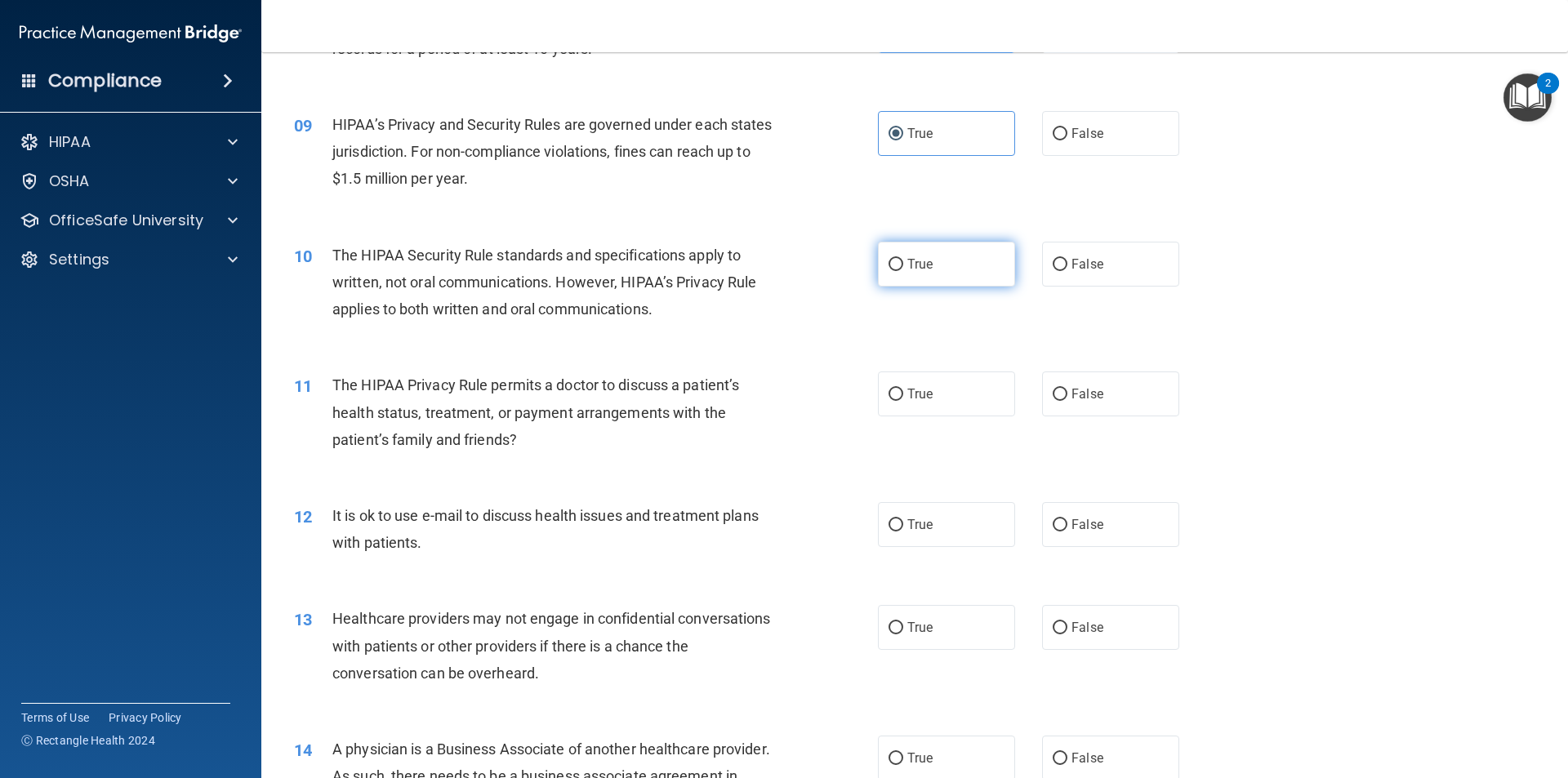
click at [758, 272] on label "True" at bounding box center [947, 264] width 137 height 45
click at [758, 271] on input "True" at bounding box center [896, 265] width 15 height 12
radio input "true"
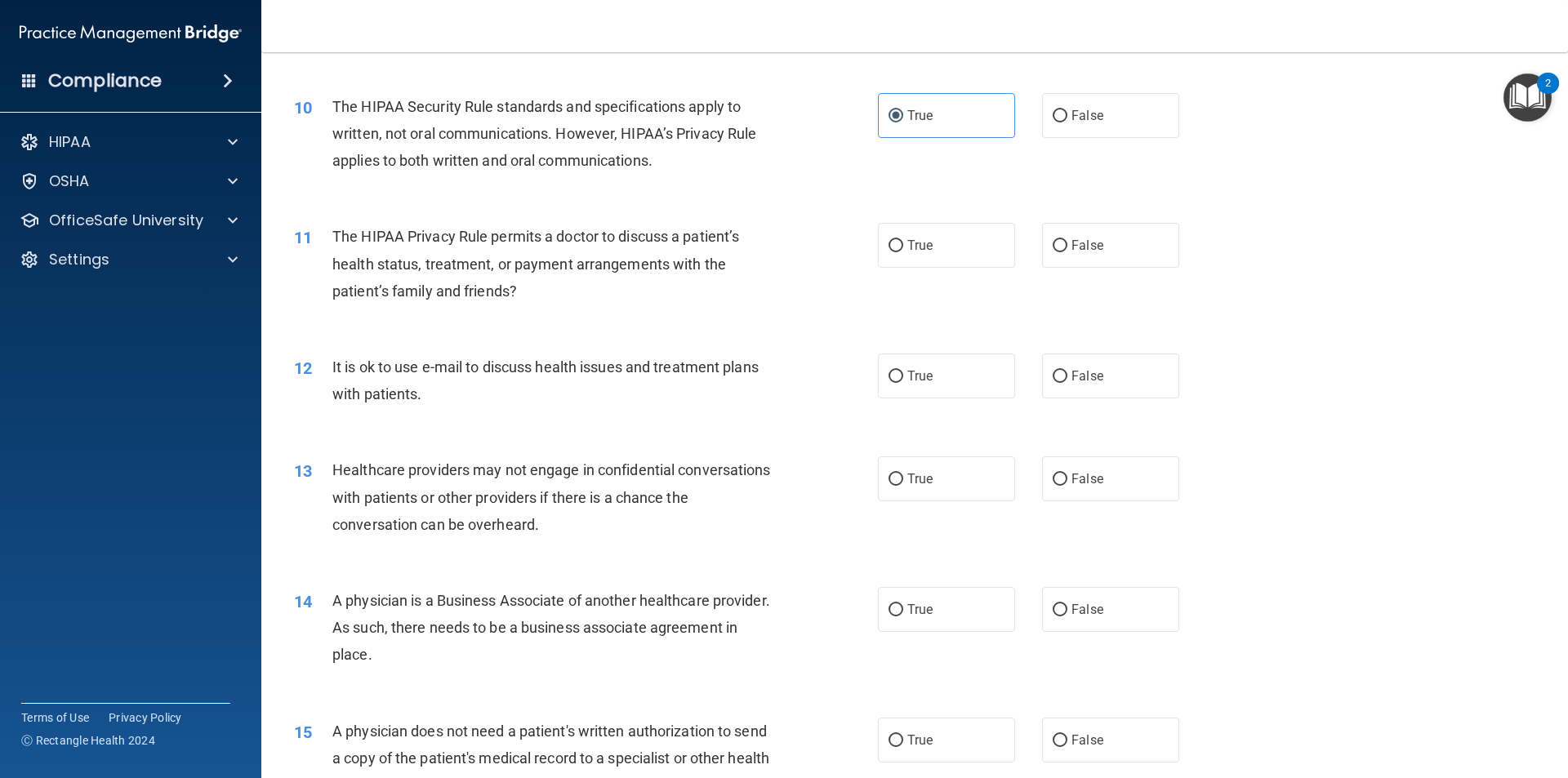
scroll to position [1143, 0]
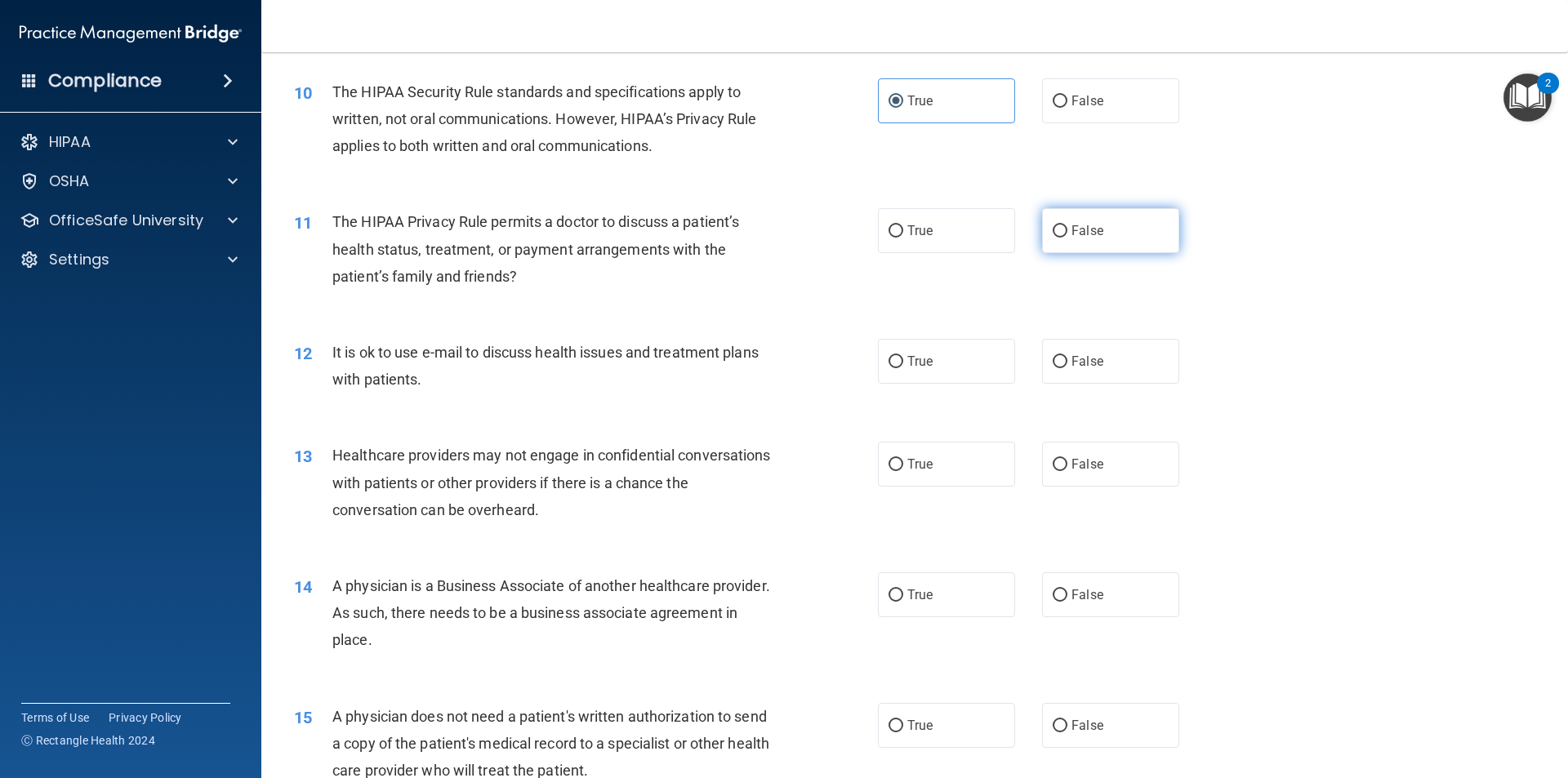
click at [758, 227] on span "False" at bounding box center [1088, 231] width 32 height 16
click at [758, 227] on input "False" at bounding box center [1060, 232] width 15 height 12
radio input "true"
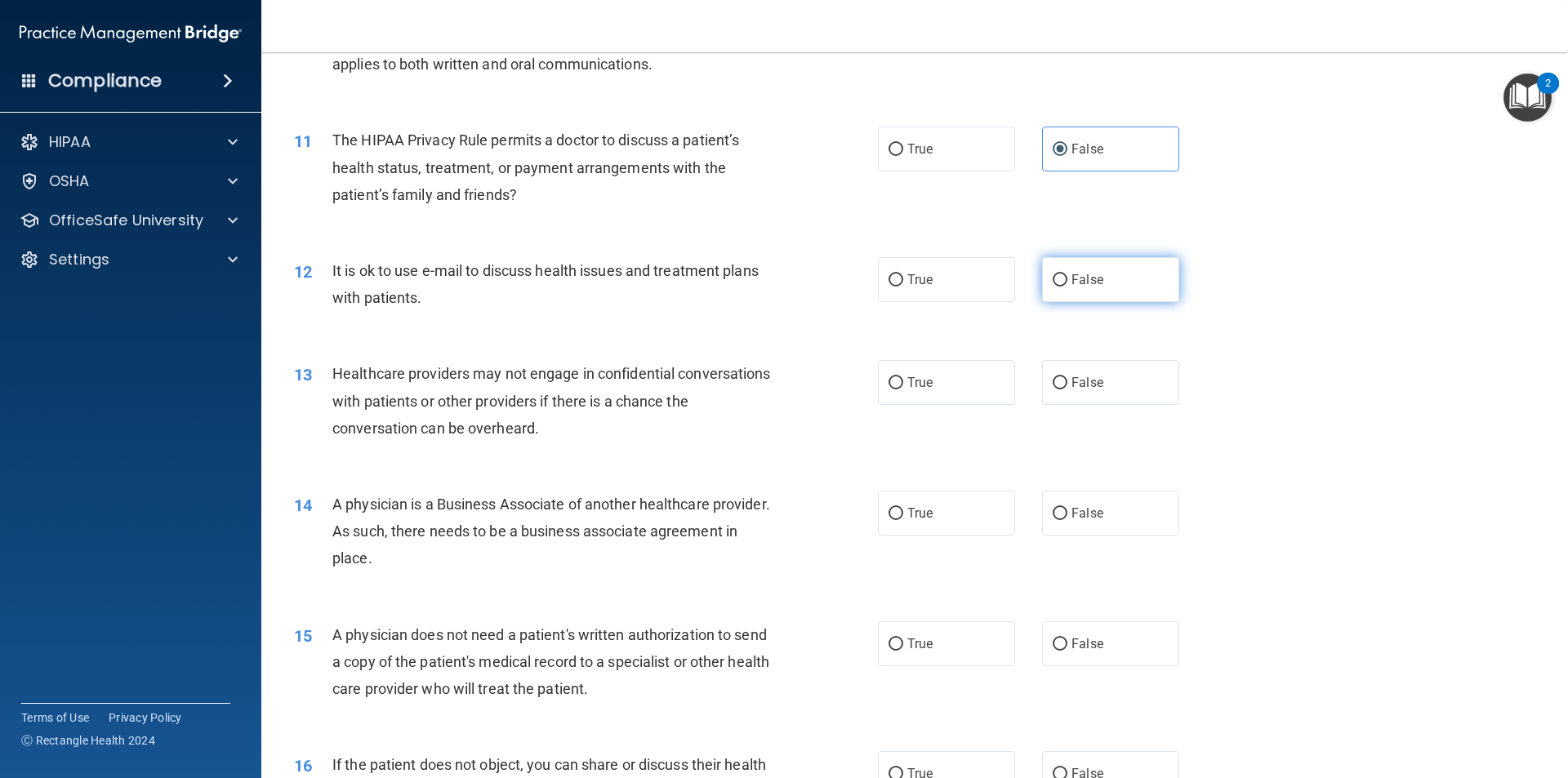
click at [758, 285] on span "False" at bounding box center [1088, 280] width 32 height 16
click at [758, 285] on input "False" at bounding box center [1060, 280] width 15 height 12
radio input "true"
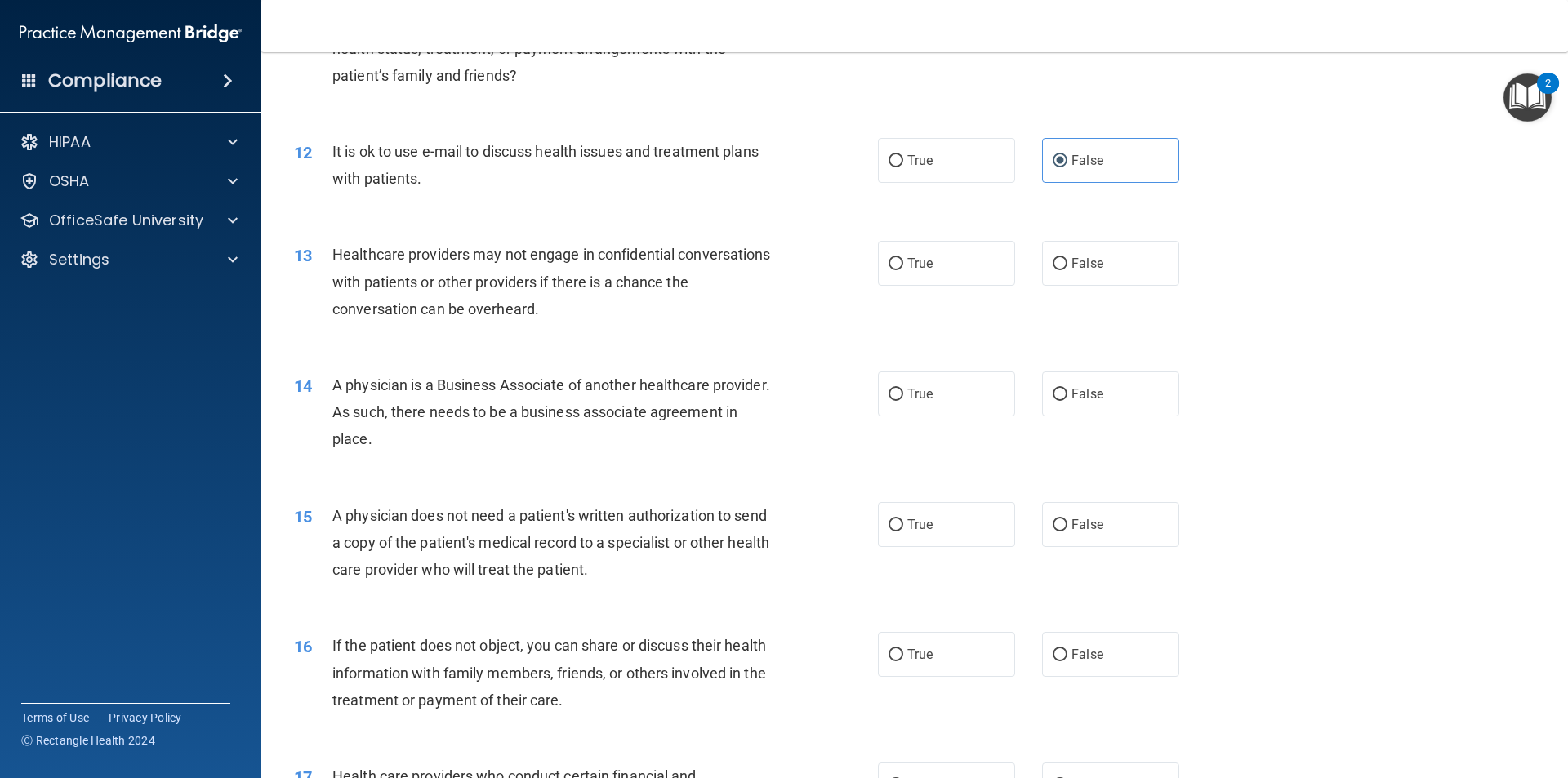
scroll to position [1388, 0]
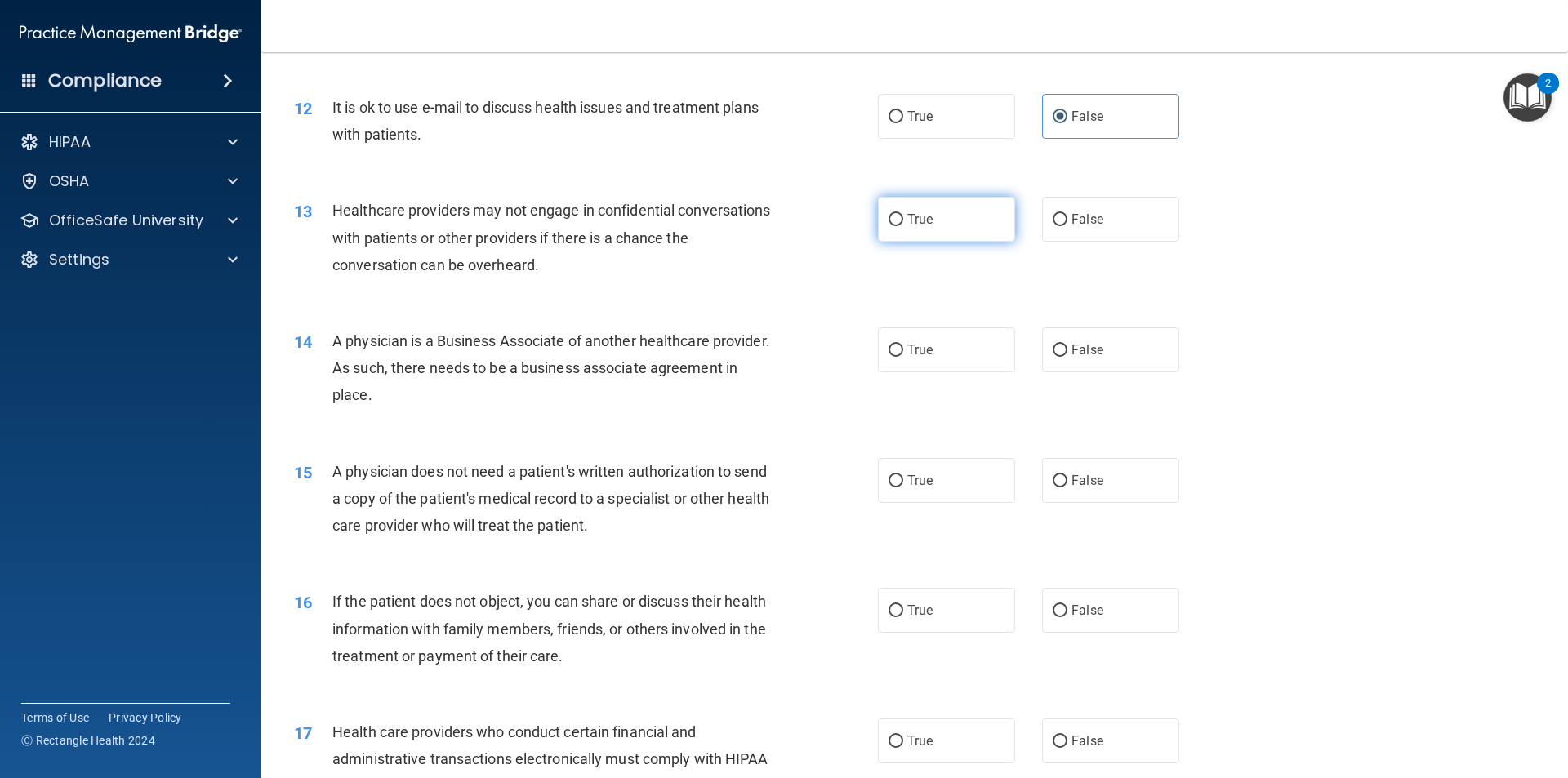
click at [758, 227] on label "True" at bounding box center [947, 220] width 137 height 45
click at [758, 226] on input "True" at bounding box center [896, 220] width 15 height 12
click at [758, 228] on label "False" at bounding box center [1111, 220] width 137 height 45
click at [758, 226] on input "False" at bounding box center [1060, 220] width 15 height 12
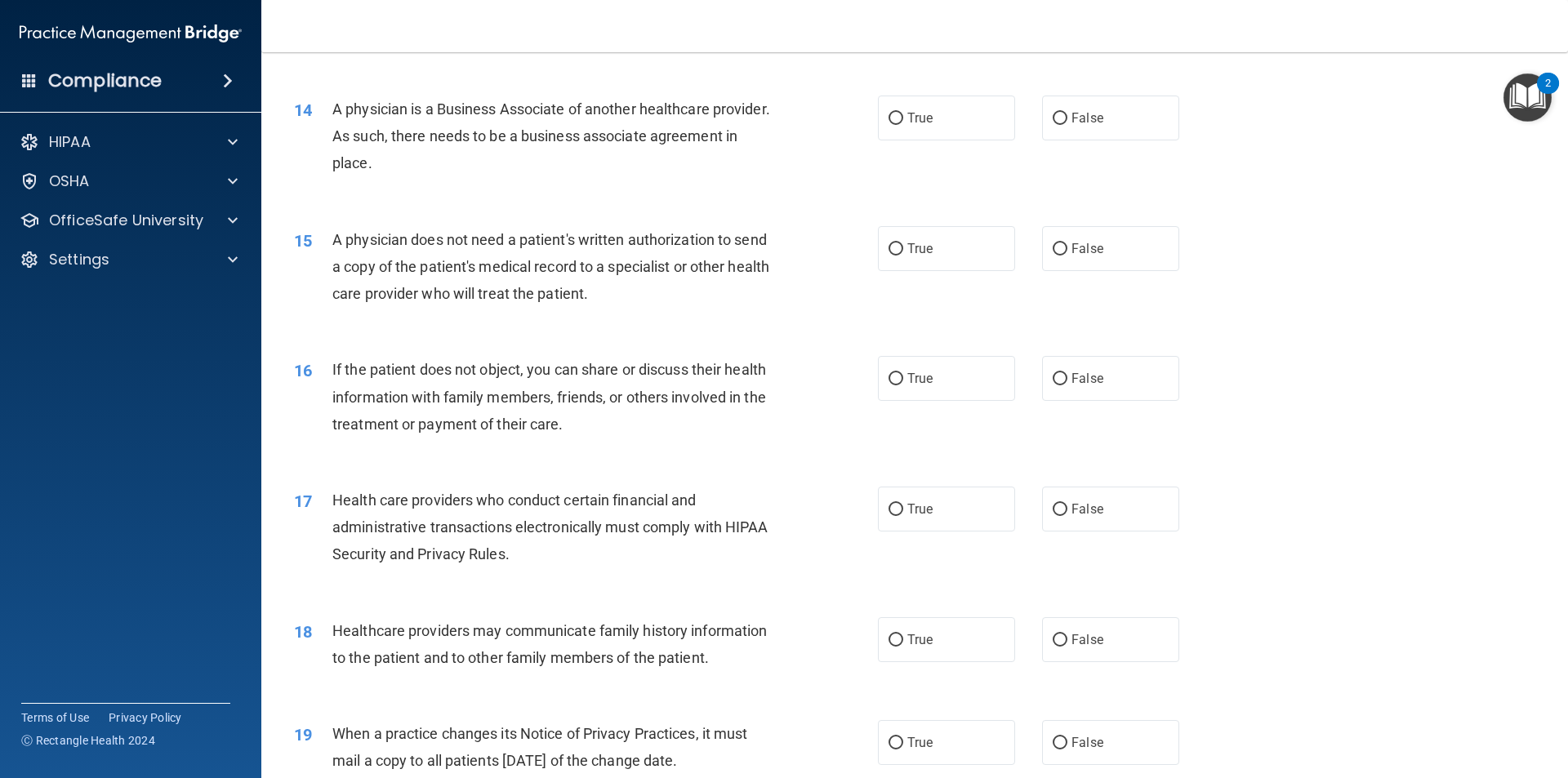
scroll to position [1633, 0]
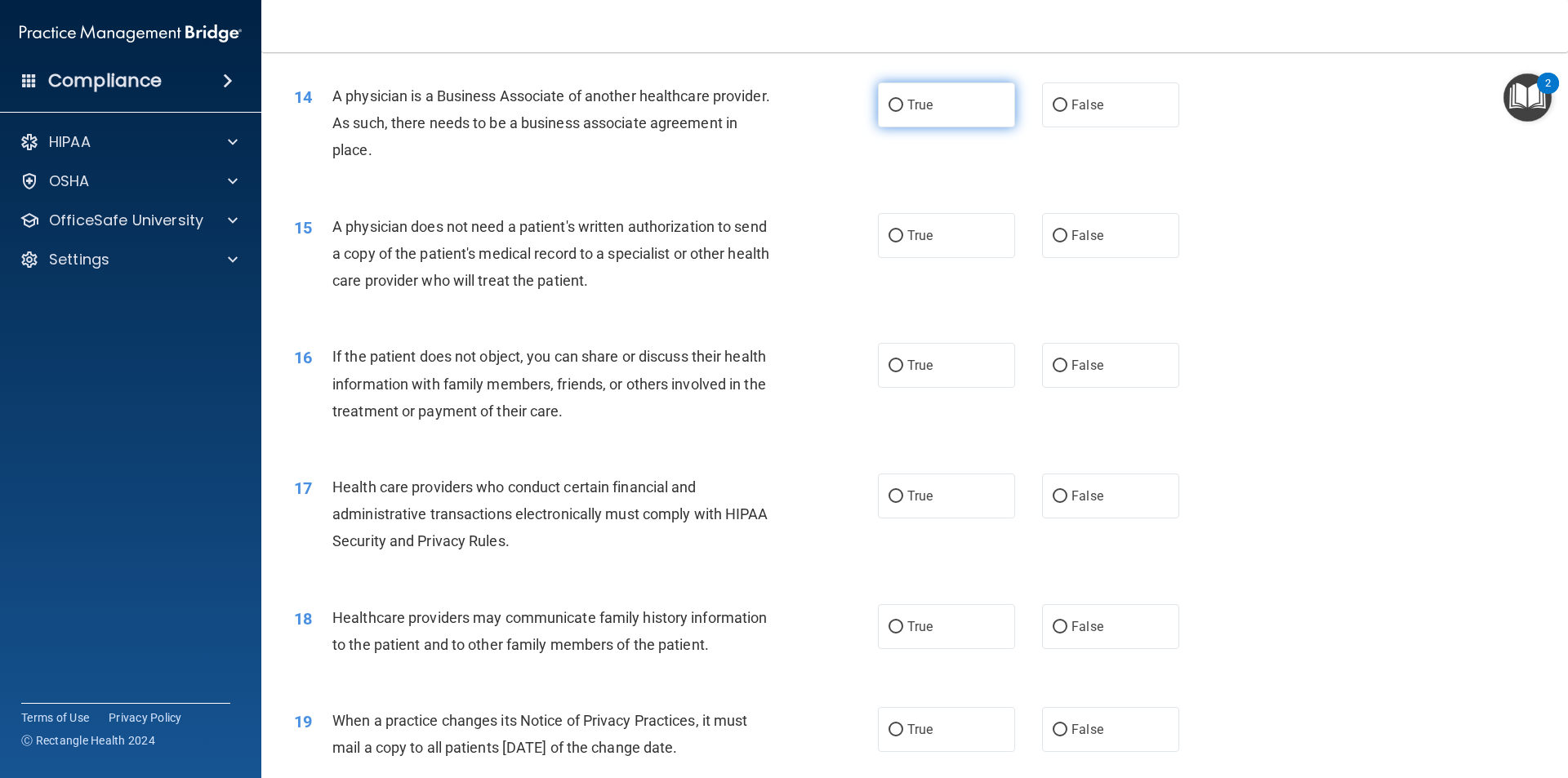
click at [758, 106] on span "True" at bounding box center [920, 105] width 25 height 16
click at [758, 106] on input "True" at bounding box center [896, 106] width 15 height 12
click at [758, 264] on div "15 A physician does not need a patient's written authorization to send a copy o…" at bounding box center [914, 258] width 1266 height 130
click at [758, 221] on label "False" at bounding box center [1111, 235] width 137 height 45
click at [758, 230] on input "False" at bounding box center [1060, 236] width 15 height 12
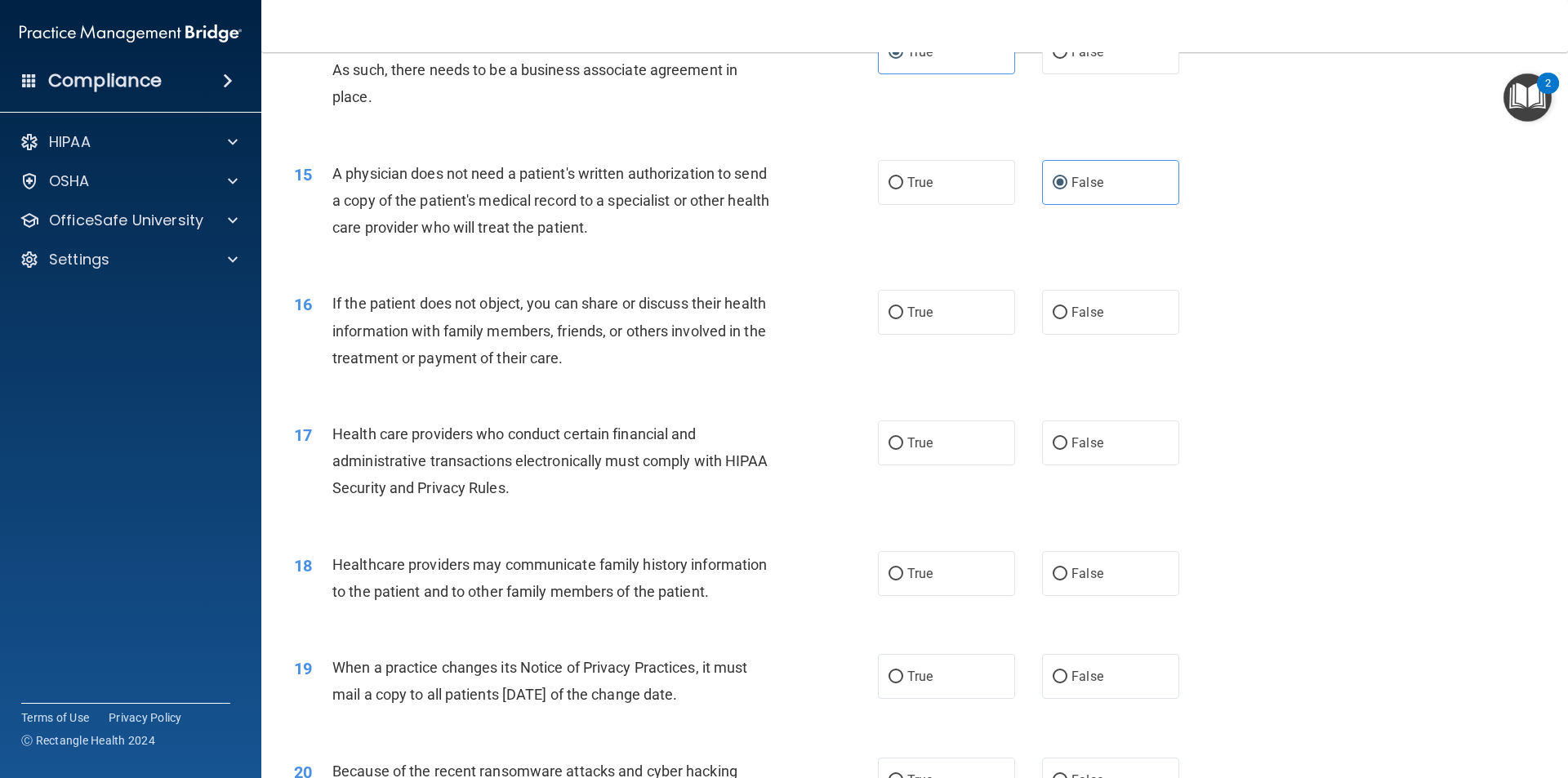
scroll to position [1715, 0]
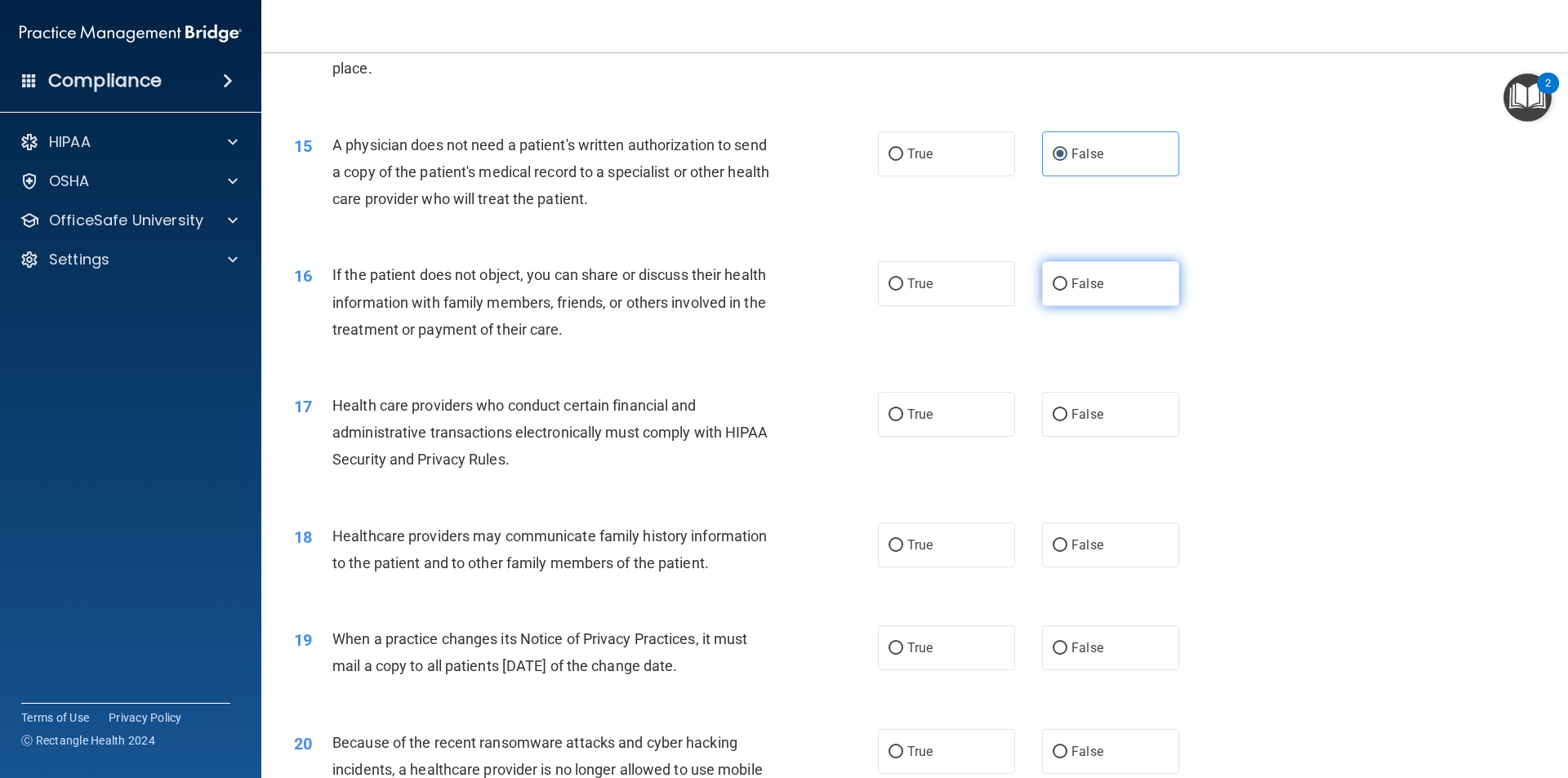
click at [758, 279] on input "False" at bounding box center [1060, 285] width 15 height 12
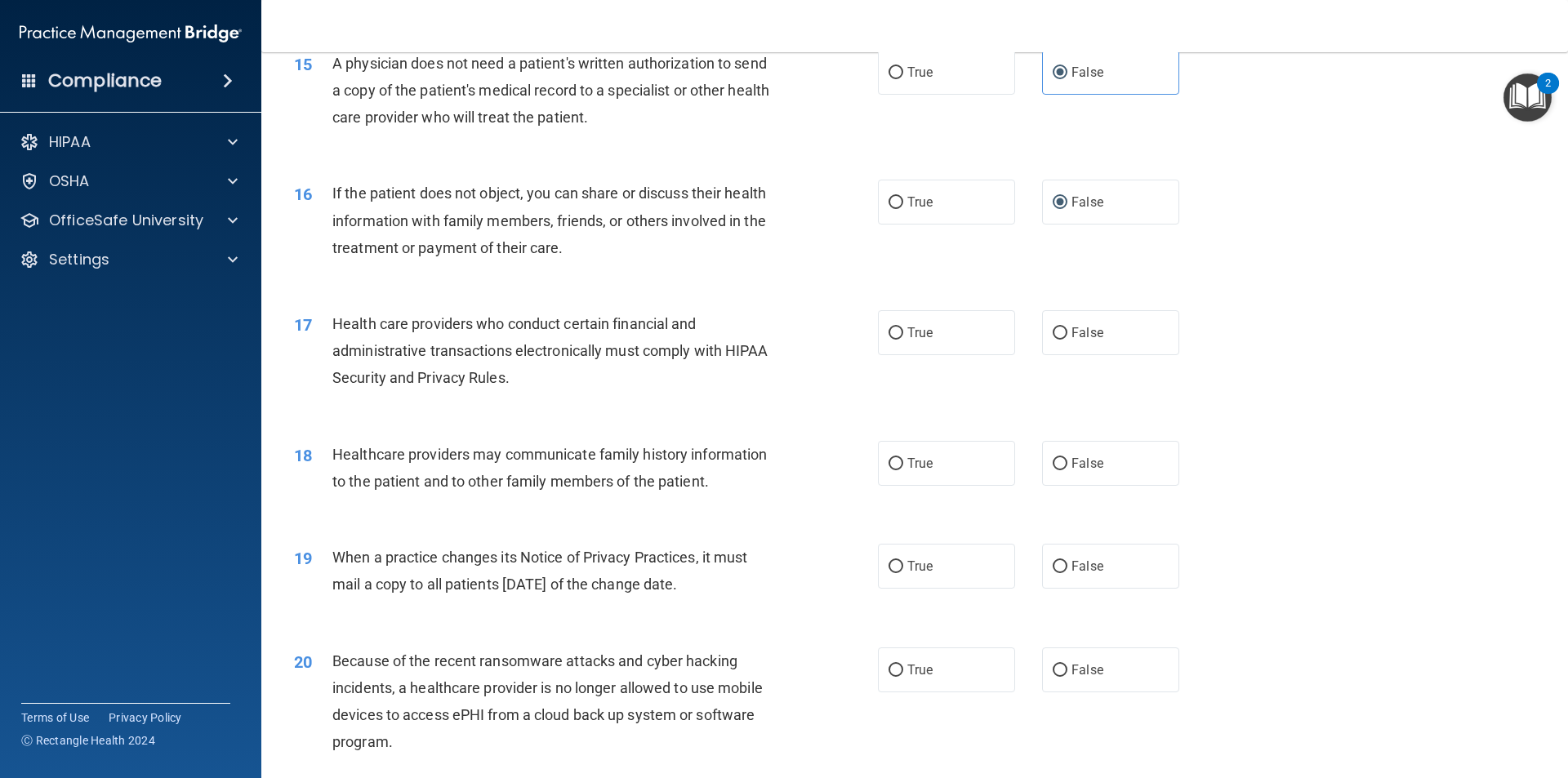
click at [758, 357] on div "17 Health care providers who conduct certain financial and administrative trans…" at bounding box center [914, 355] width 1266 height 130
click at [758, 351] on label "True" at bounding box center [947, 333] width 137 height 45
click at [758, 340] on input "True" at bounding box center [896, 333] width 15 height 12
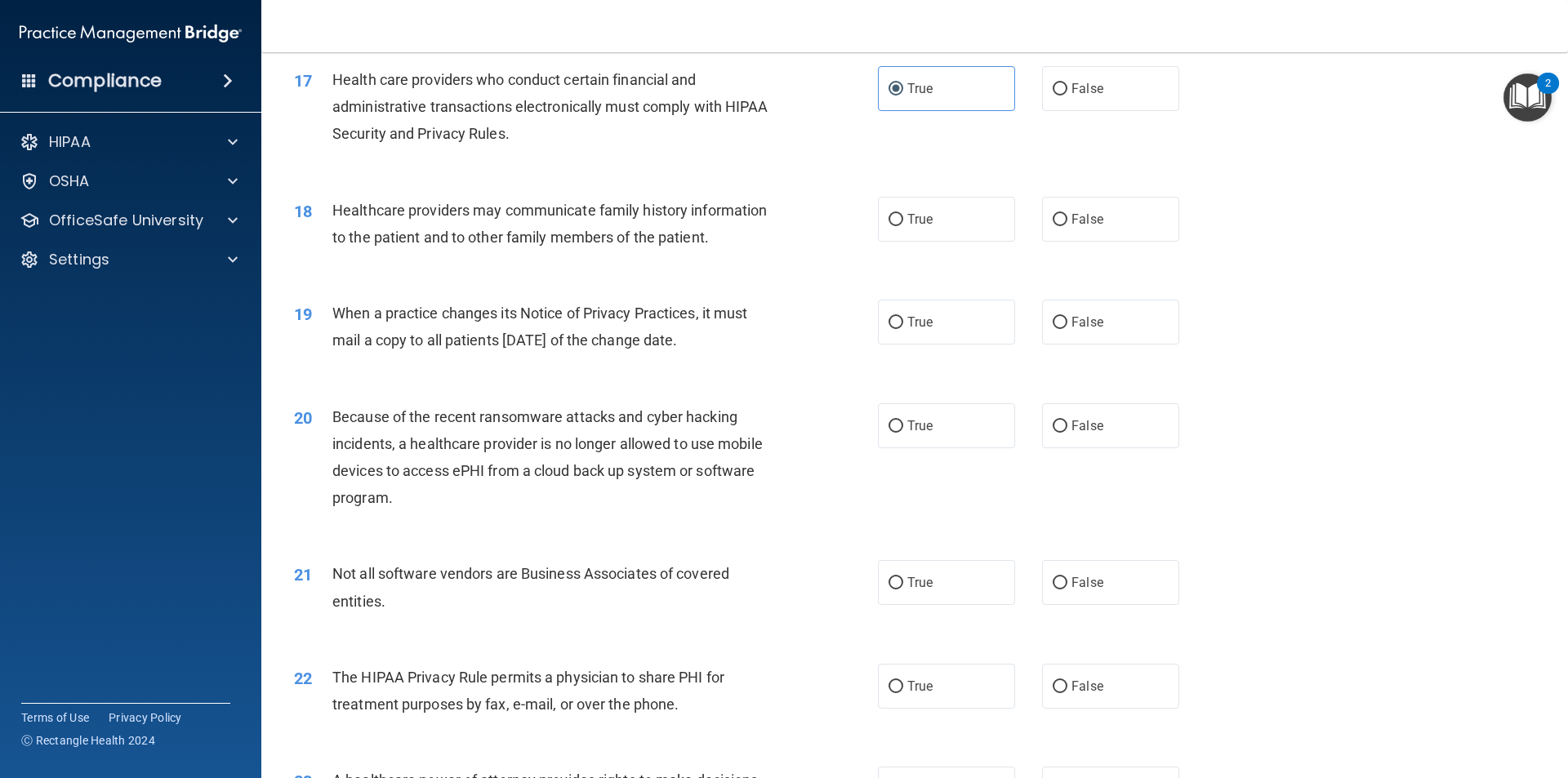
scroll to position [2041, 0]
click at [758, 225] on label "False" at bounding box center [1111, 219] width 137 height 45
click at [758, 225] on input "False" at bounding box center [1060, 219] width 15 height 12
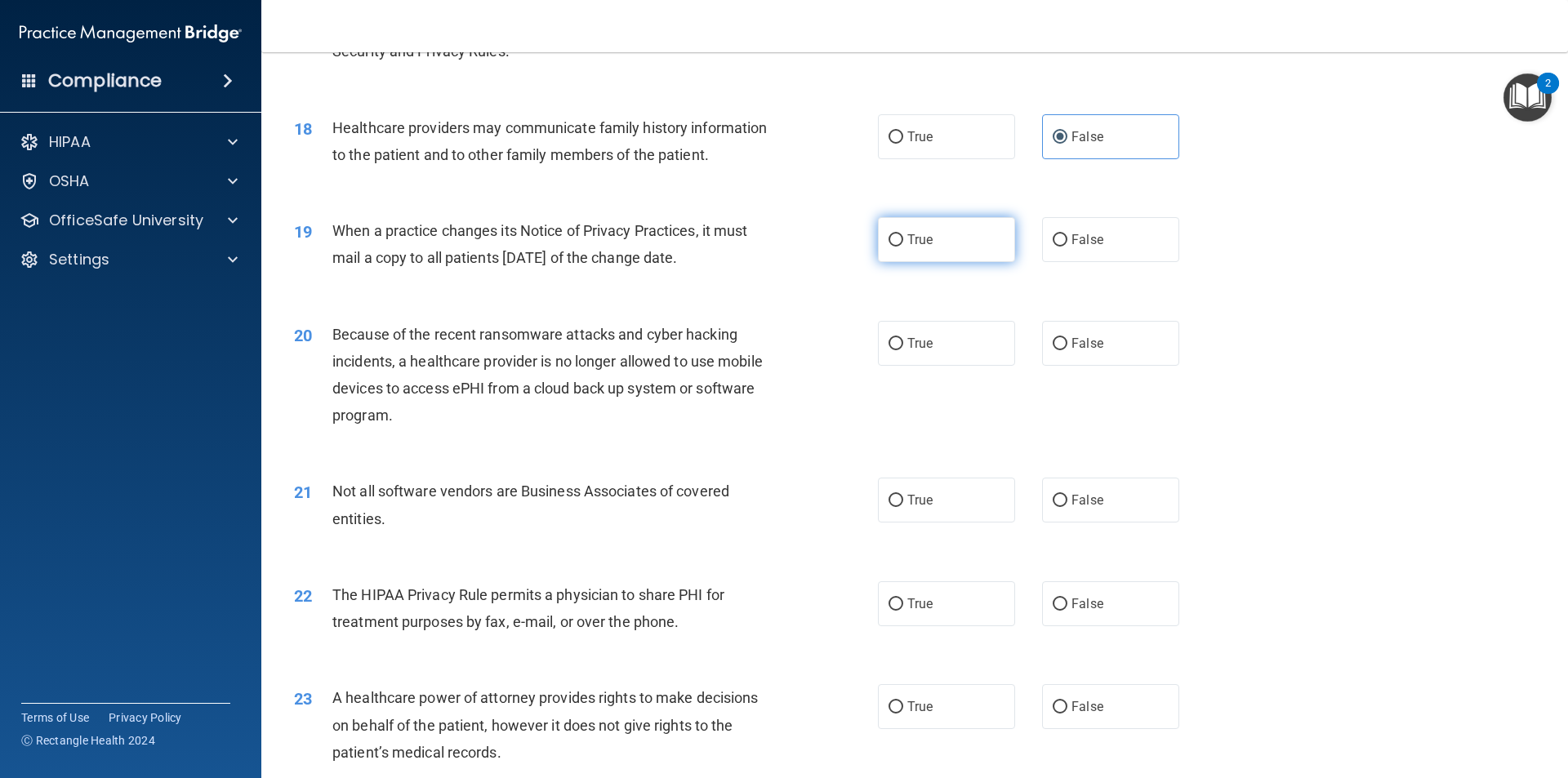
click at [758, 224] on label "True" at bounding box center [947, 240] width 137 height 45
click at [758, 234] on input "True" at bounding box center [896, 241] width 15 height 12
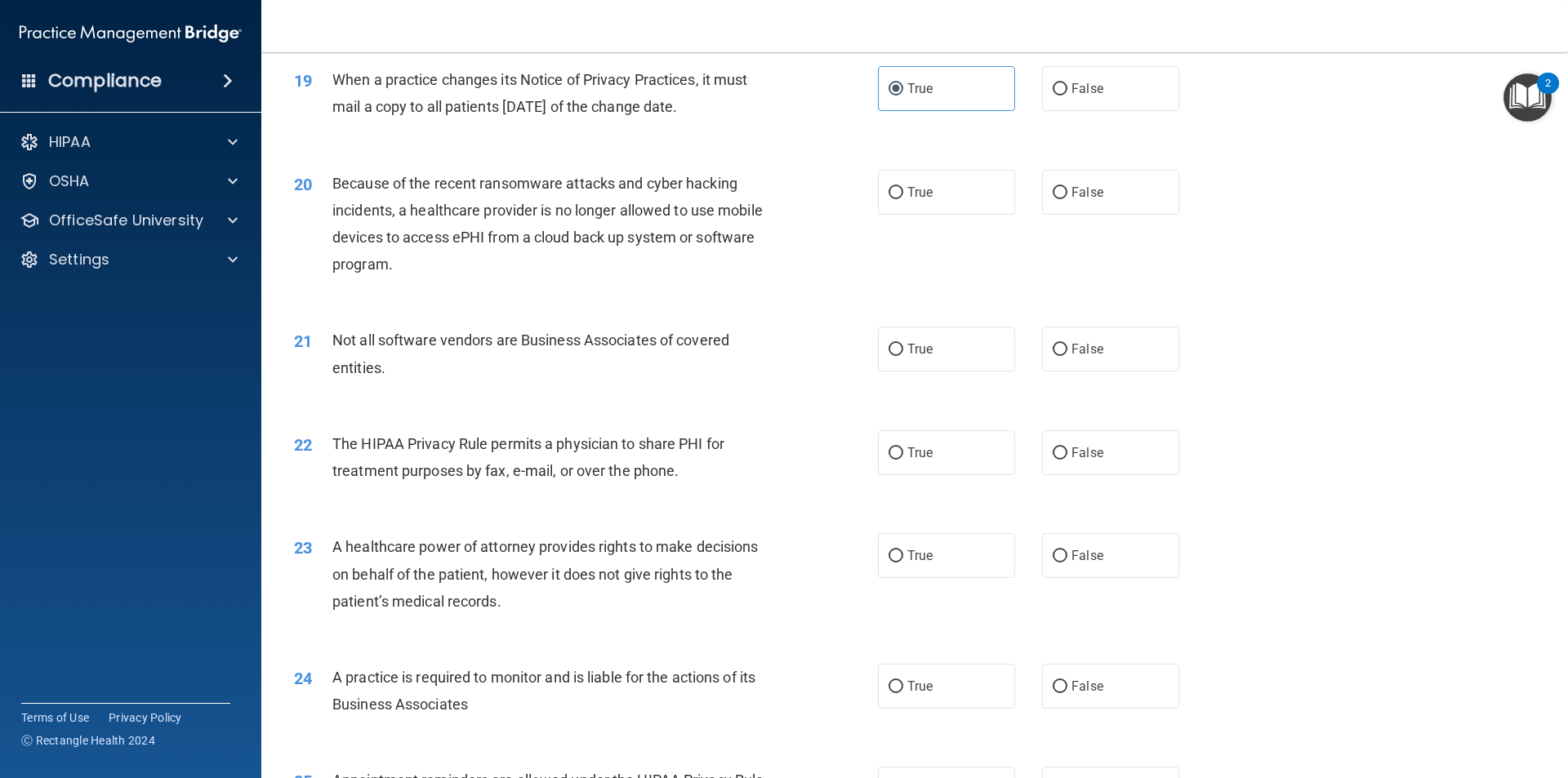
scroll to position [2286, 0]
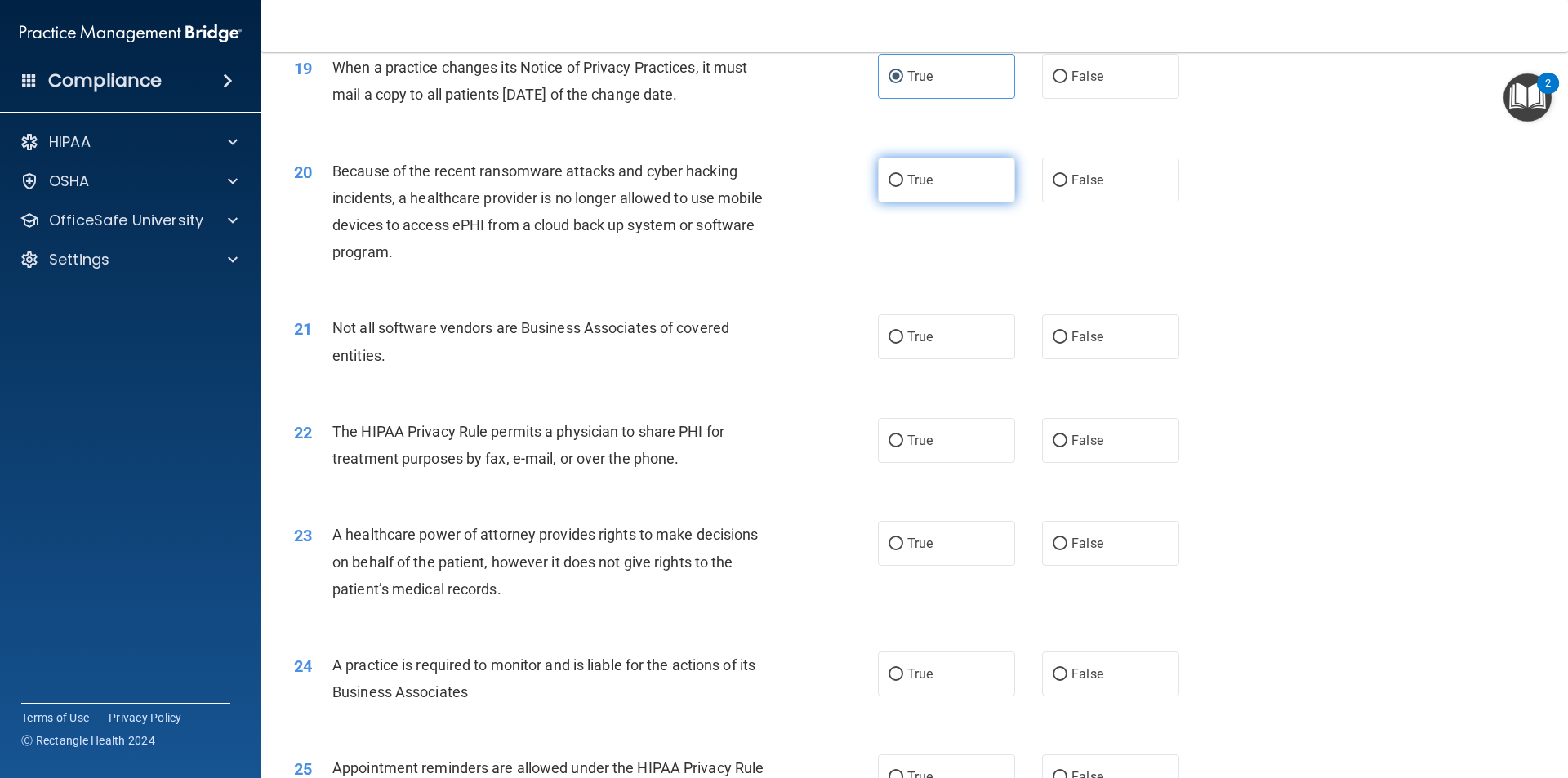
click at [758, 185] on label "True" at bounding box center [947, 180] width 137 height 45
click at [758, 185] on input "True" at bounding box center [896, 181] width 15 height 12
click at [758, 341] on label "True" at bounding box center [947, 337] width 137 height 45
click at [758, 341] on input "True" at bounding box center [896, 338] width 15 height 12
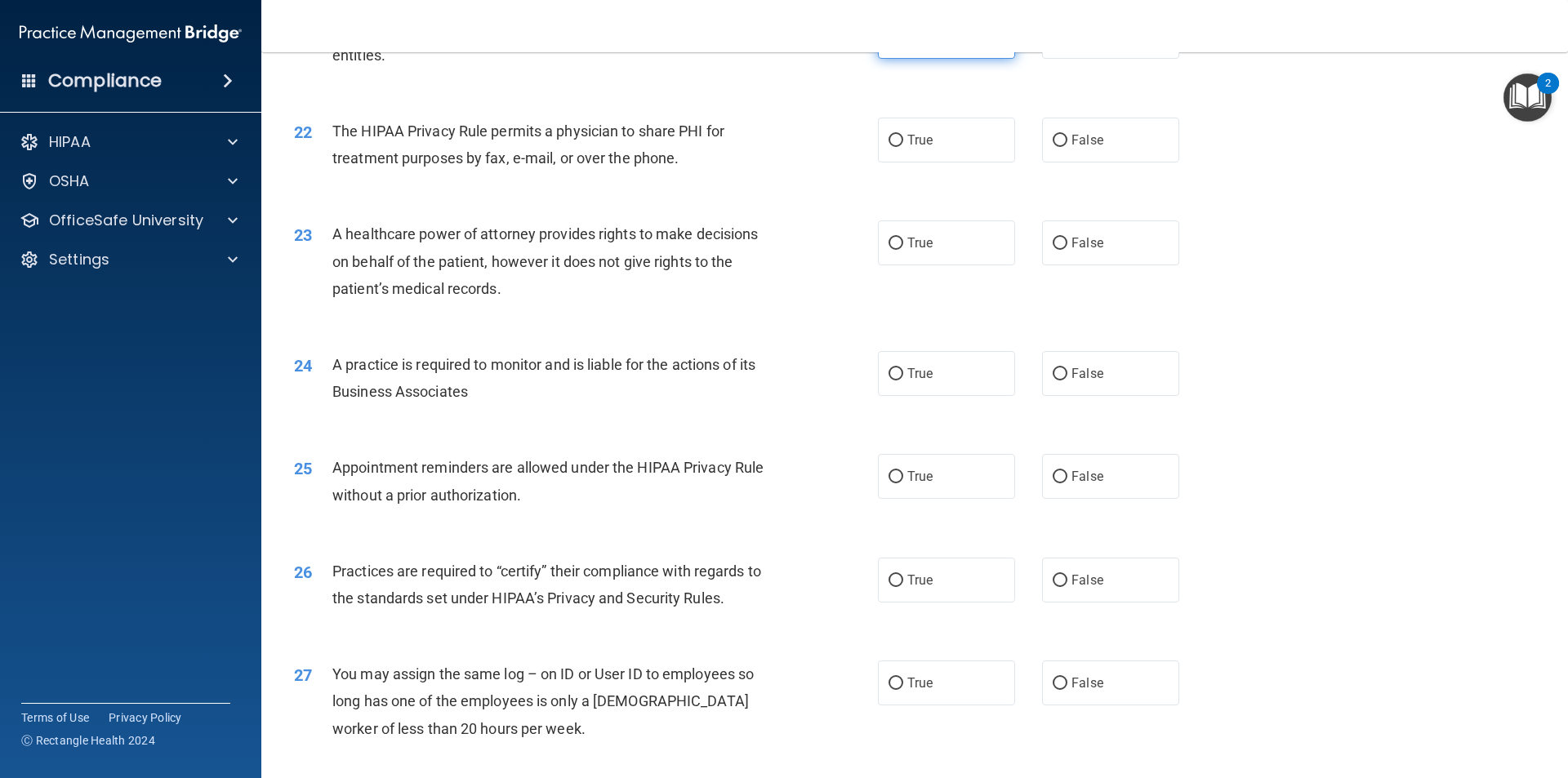
scroll to position [2613, 0]
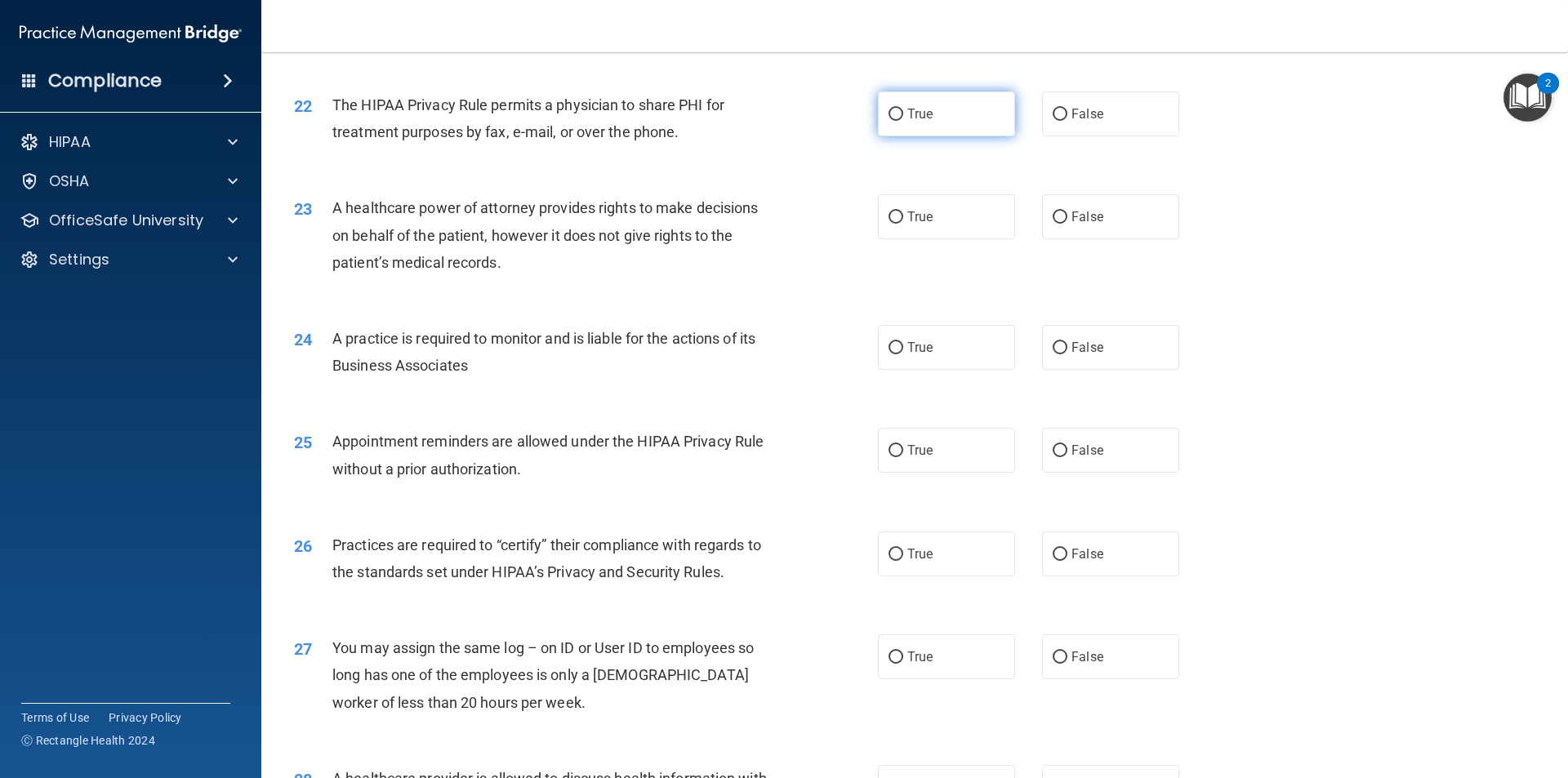
click at [758, 112] on label "True" at bounding box center [947, 114] width 137 height 45
click at [758, 112] on input "True" at bounding box center [896, 115] width 15 height 12
click at [758, 235] on label "False" at bounding box center [1111, 217] width 137 height 45
click at [758, 224] on input "False" at bounding box center [1060, 218] width 15 height 12
click at [758, 226] on label "True" at bounding box center [947, 217] width 137 height 45
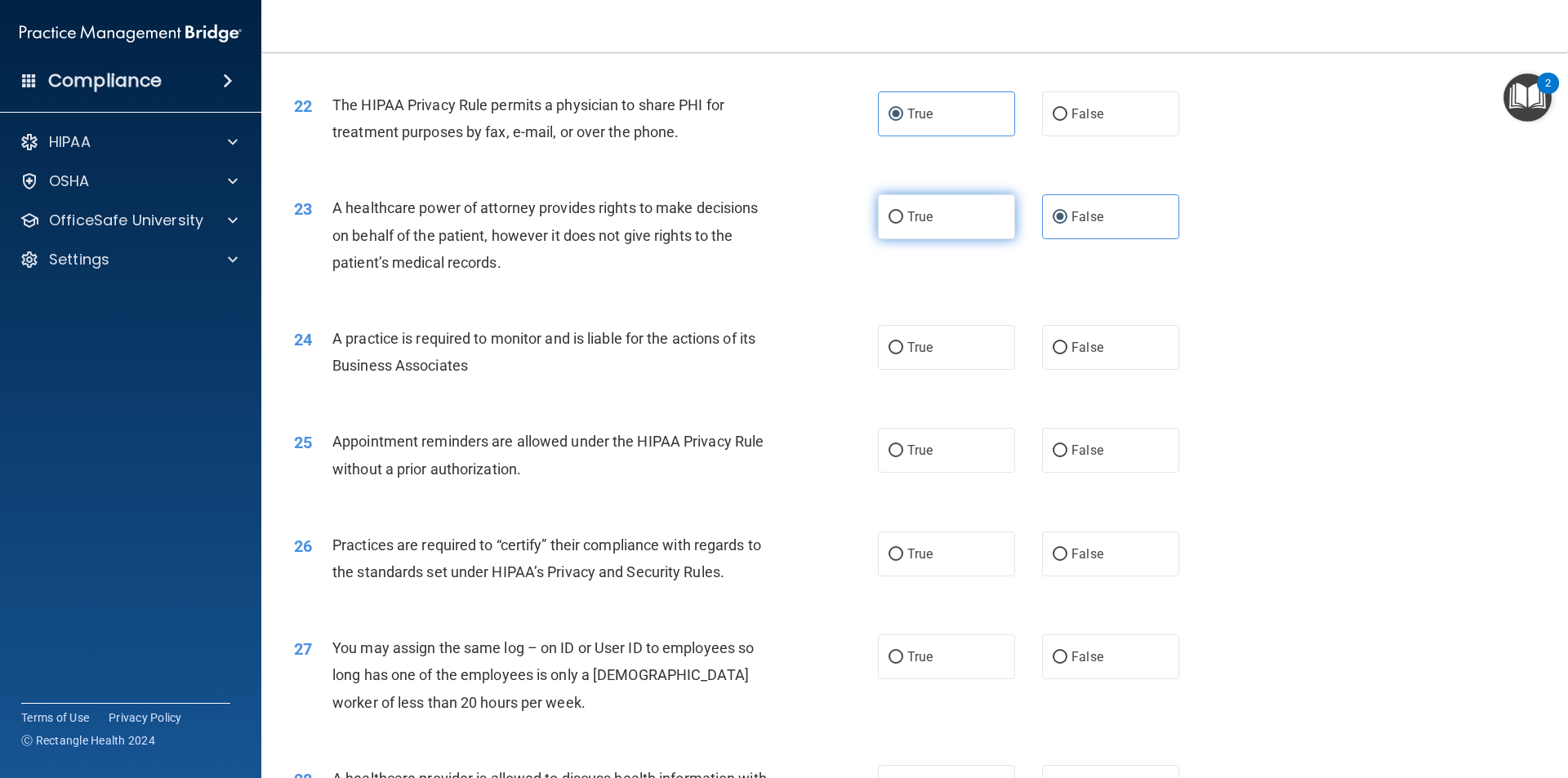
click at [758, 224] on input "True" at bounding box center [896, 218] width 15 height 12
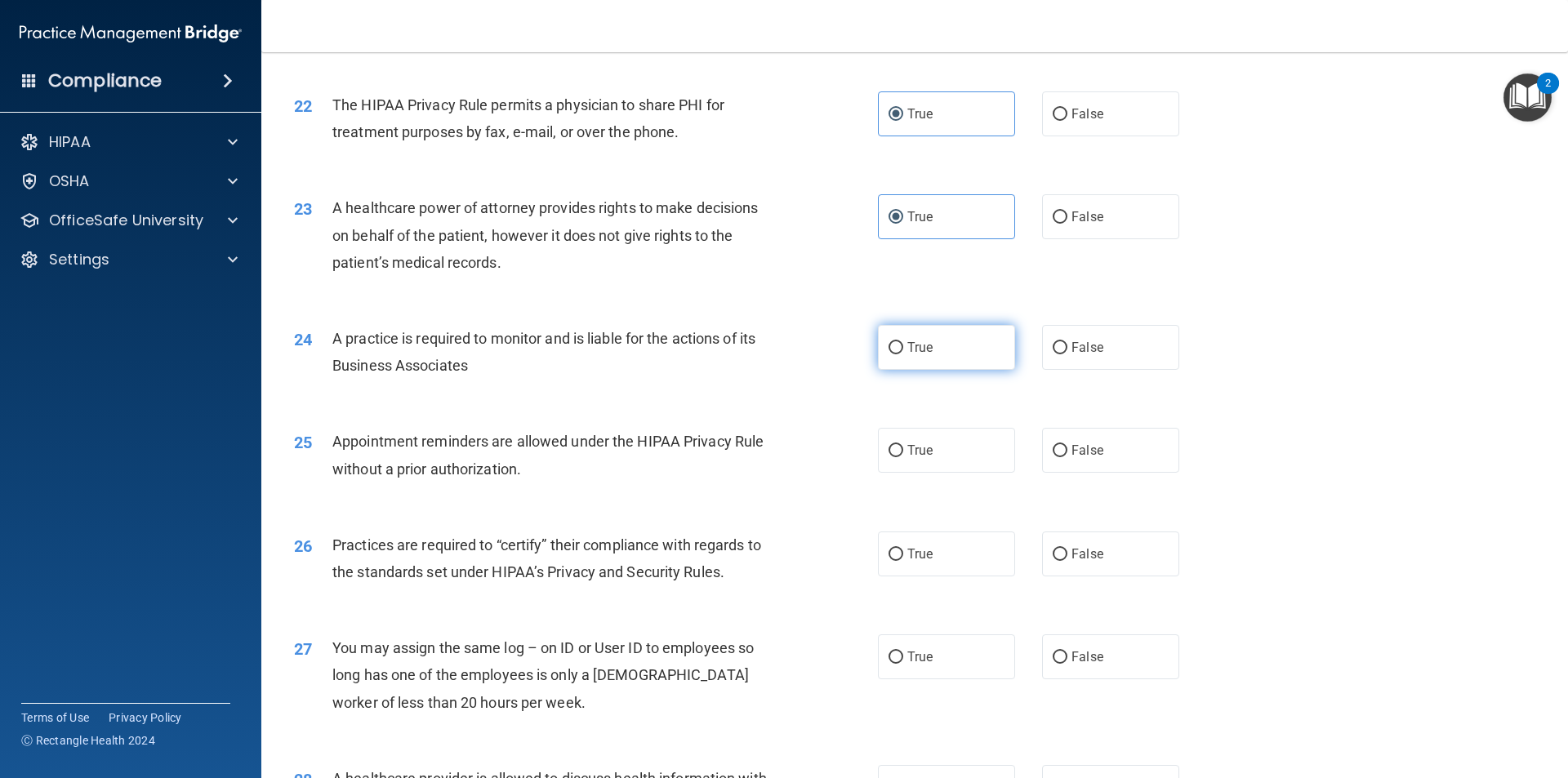
click at [758, 355] on label "True" at bounding box center [947, 347] width 137 height 45
click at [758, 354] on input "True" at bounding box center [896, 348] width 15 height 12
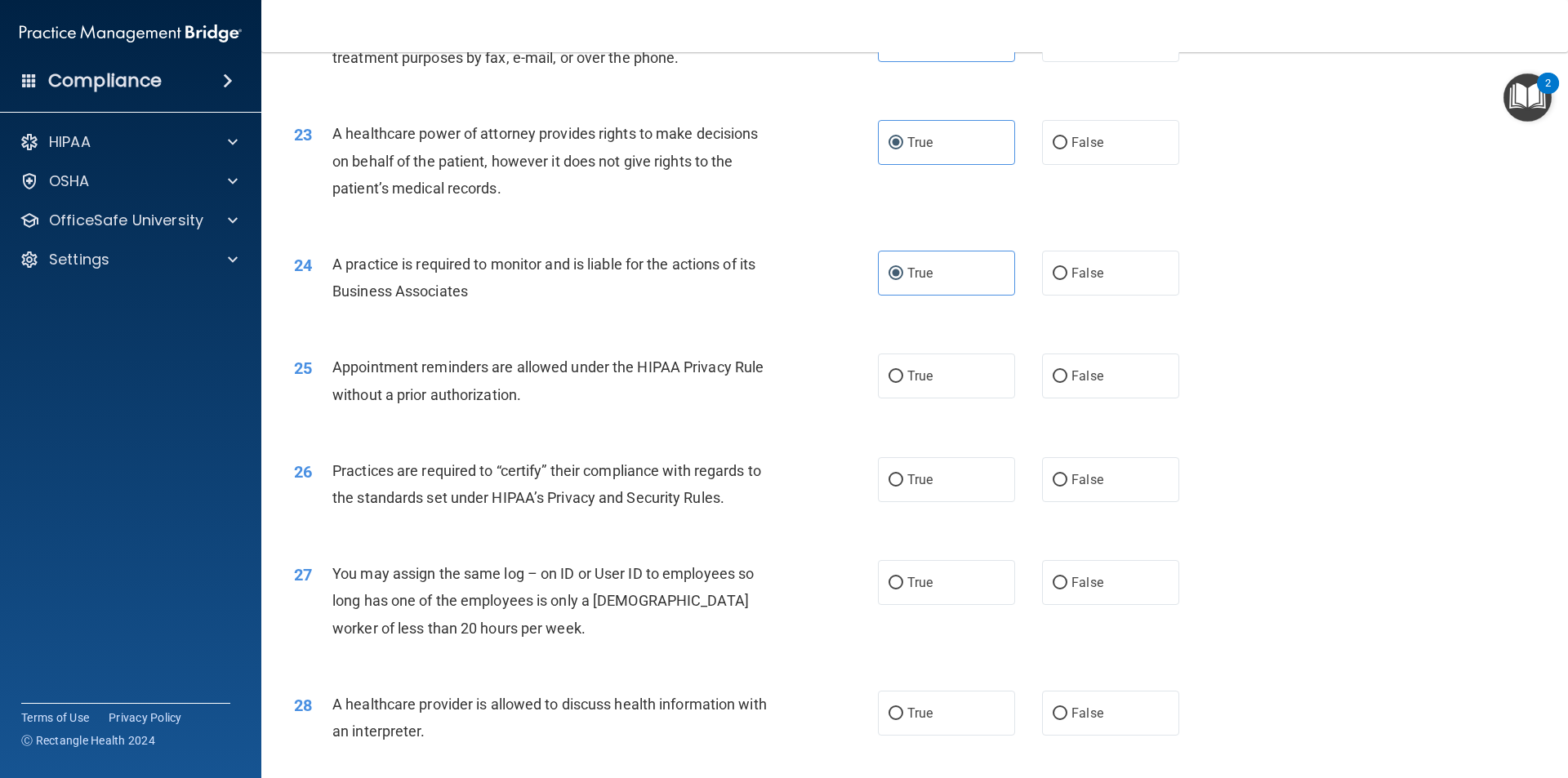
scroll to position [2776, 0]
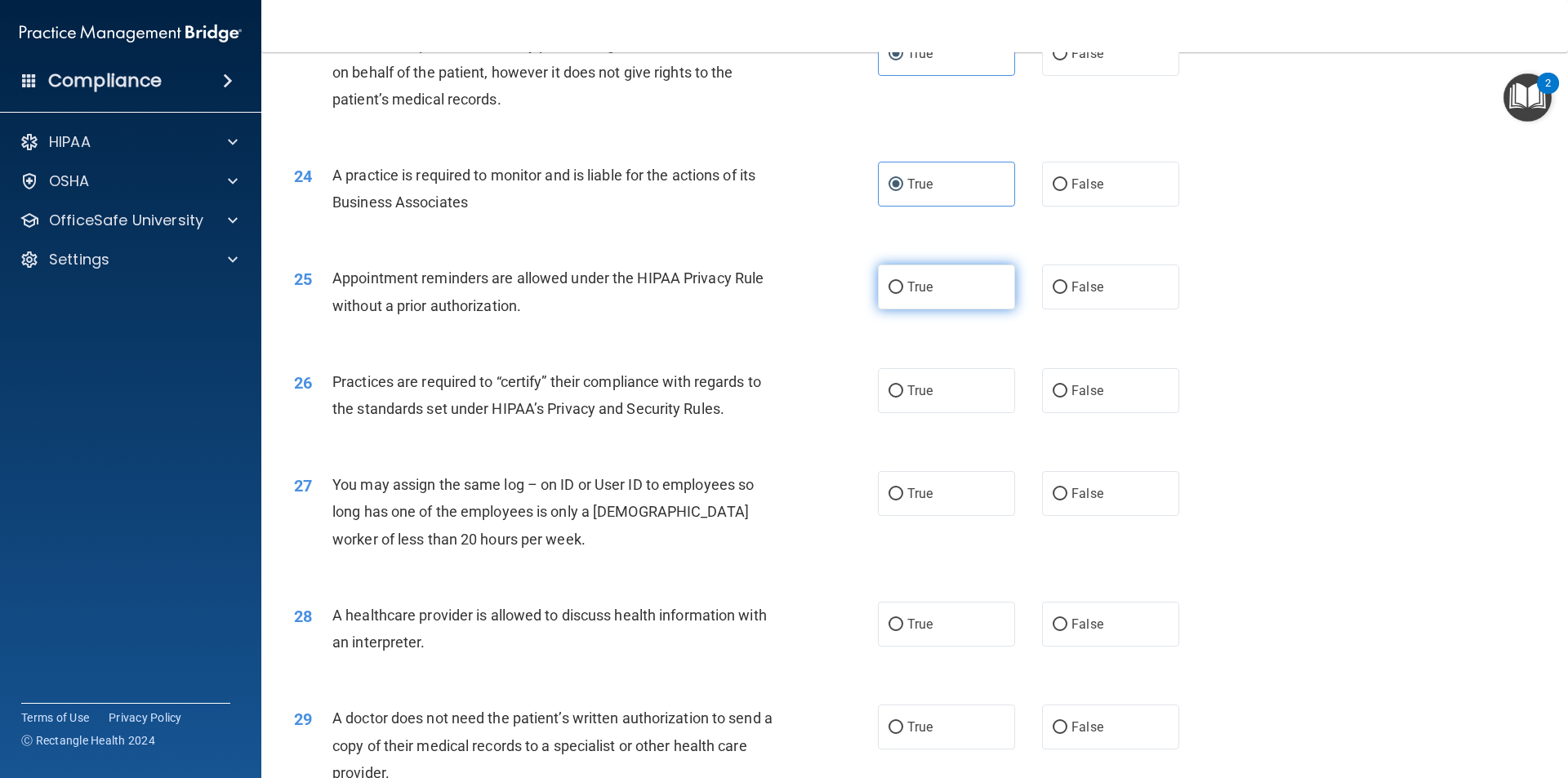
click at [758, 293] on label "True" at bounding box center [947, 287] width 137 height 45
click at [758, 293] on input "True" at bounding box center [896, 287] width 15 height 12
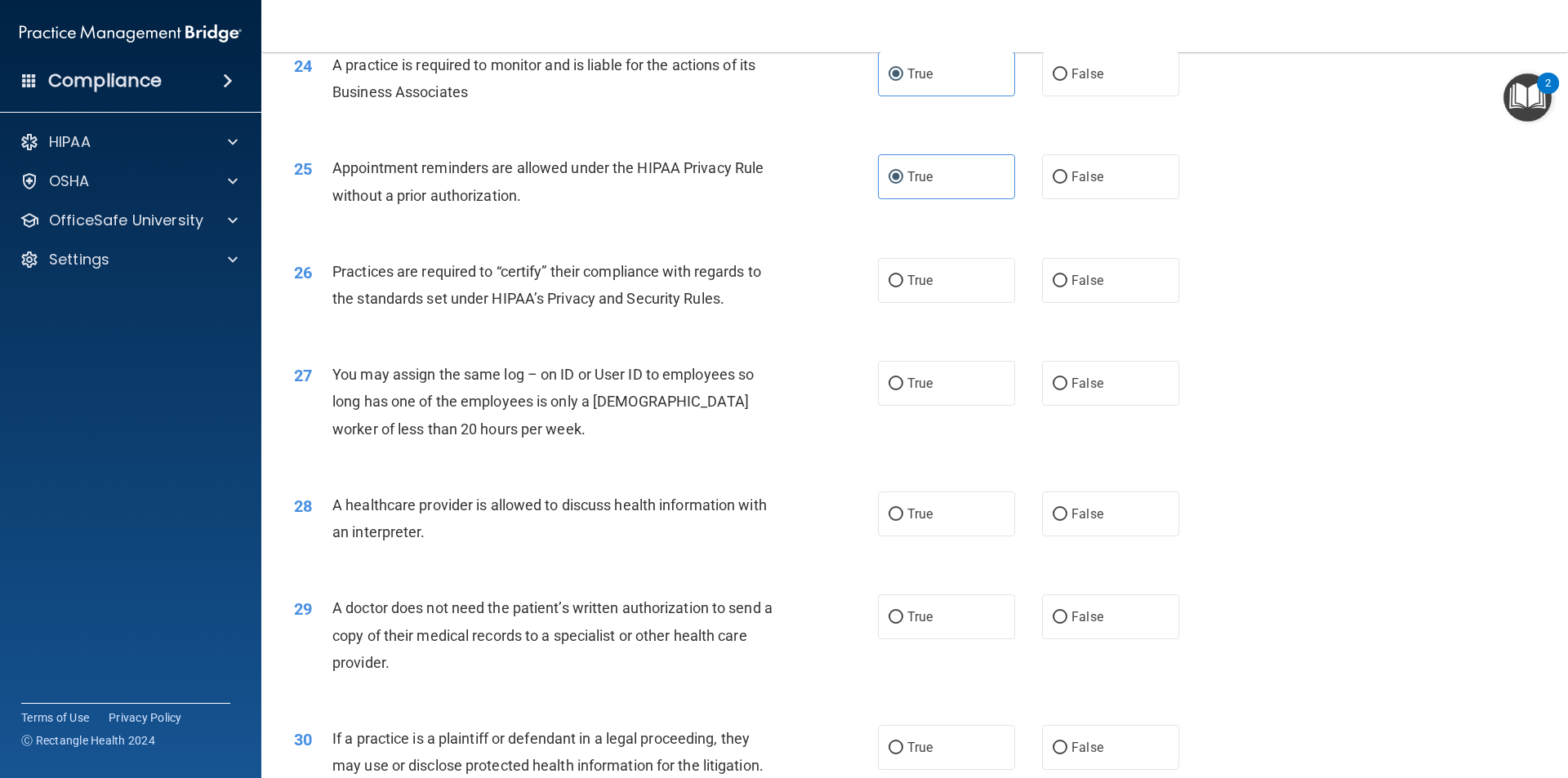
scroll to position [2939, 0]
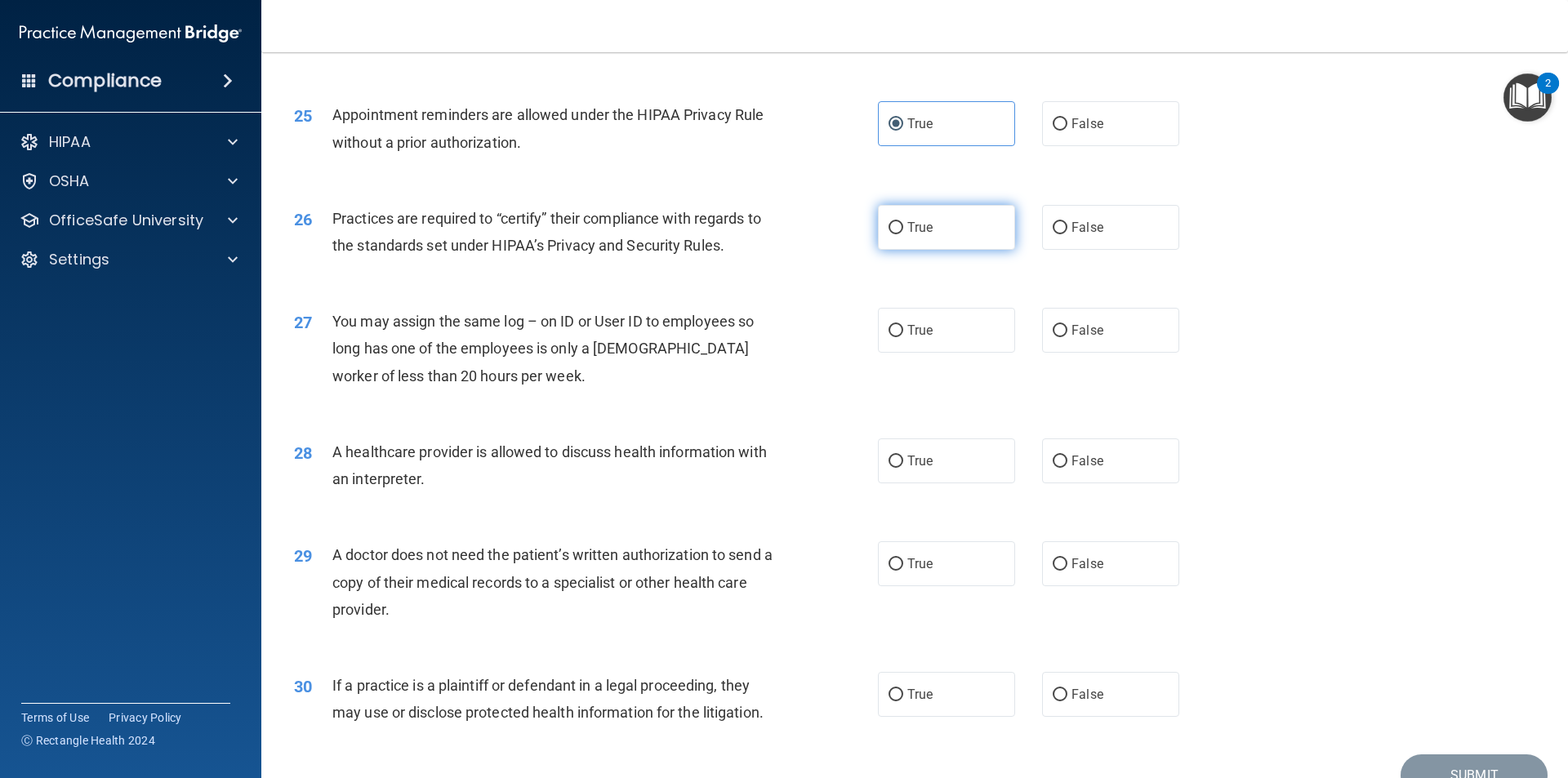
click at [758, 235] on label "True" at bounding box center [947, 227] width 137 height 45
click at [758, 234] on input "True" at bounding box center [896, 228] width 15 height 12
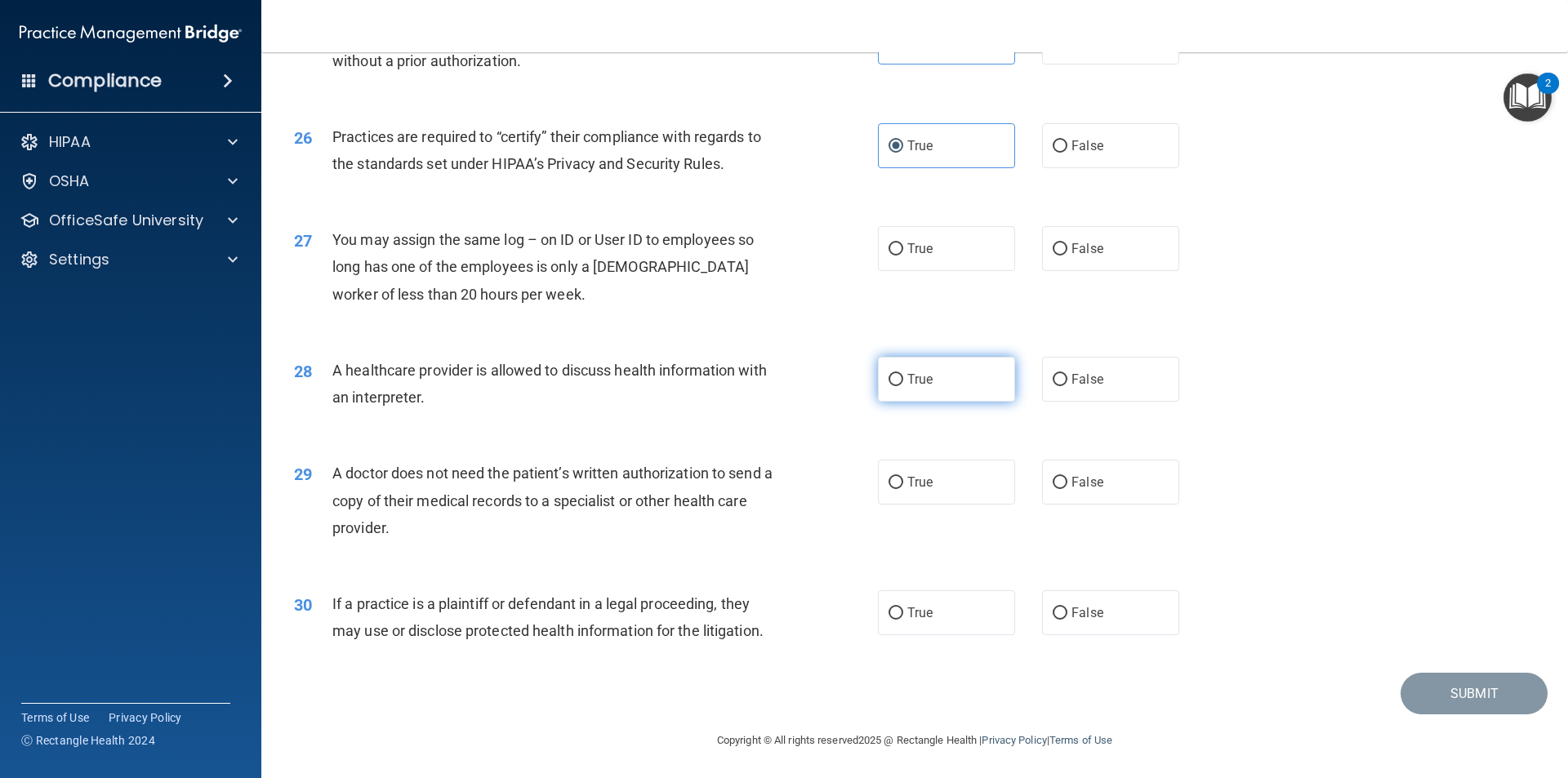
scroll to position [3023, 0]
click at [758, 256] on label "False" at bounding box center [1111, 247] width 137 height 45
click at [758, 254] on input "False" at bounding box center [1060, 247] width 15 height 12
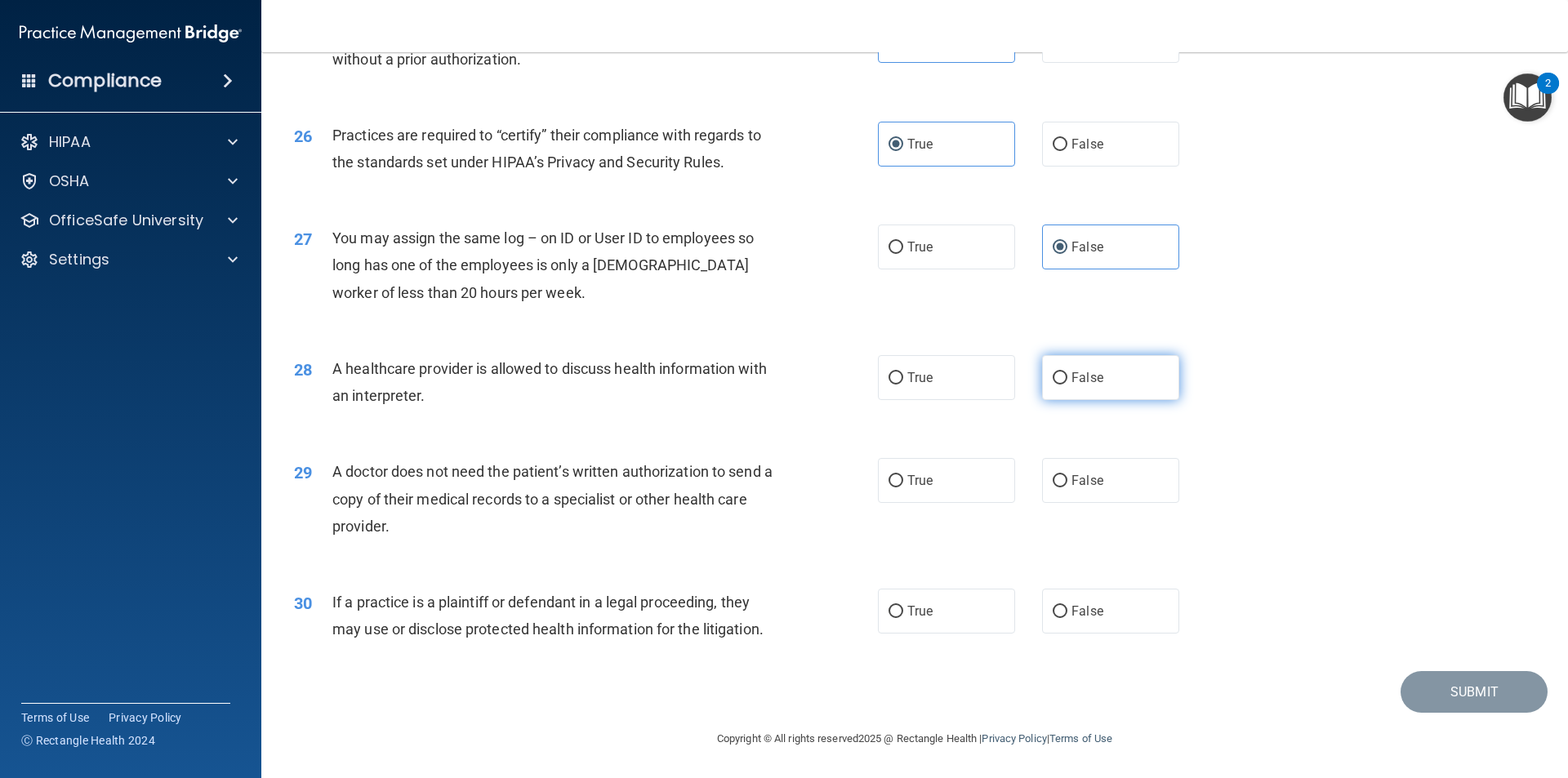
click at [758, 381] on span "False" at bounding box center [1088, 378] width 32 height 16
click at [758, 381] on input "False" at bounding box center [1060, 379] width 15 height 12
click at [758, 484] on span "False" at bounding box center [1088, 480] width 32 height 16
click at [758, 484] on input "False" at bounding box center [1060, 481] width 15 height 12
click at [758, 608] on span "True" at bounding box center [920, 611] width 25 height 16
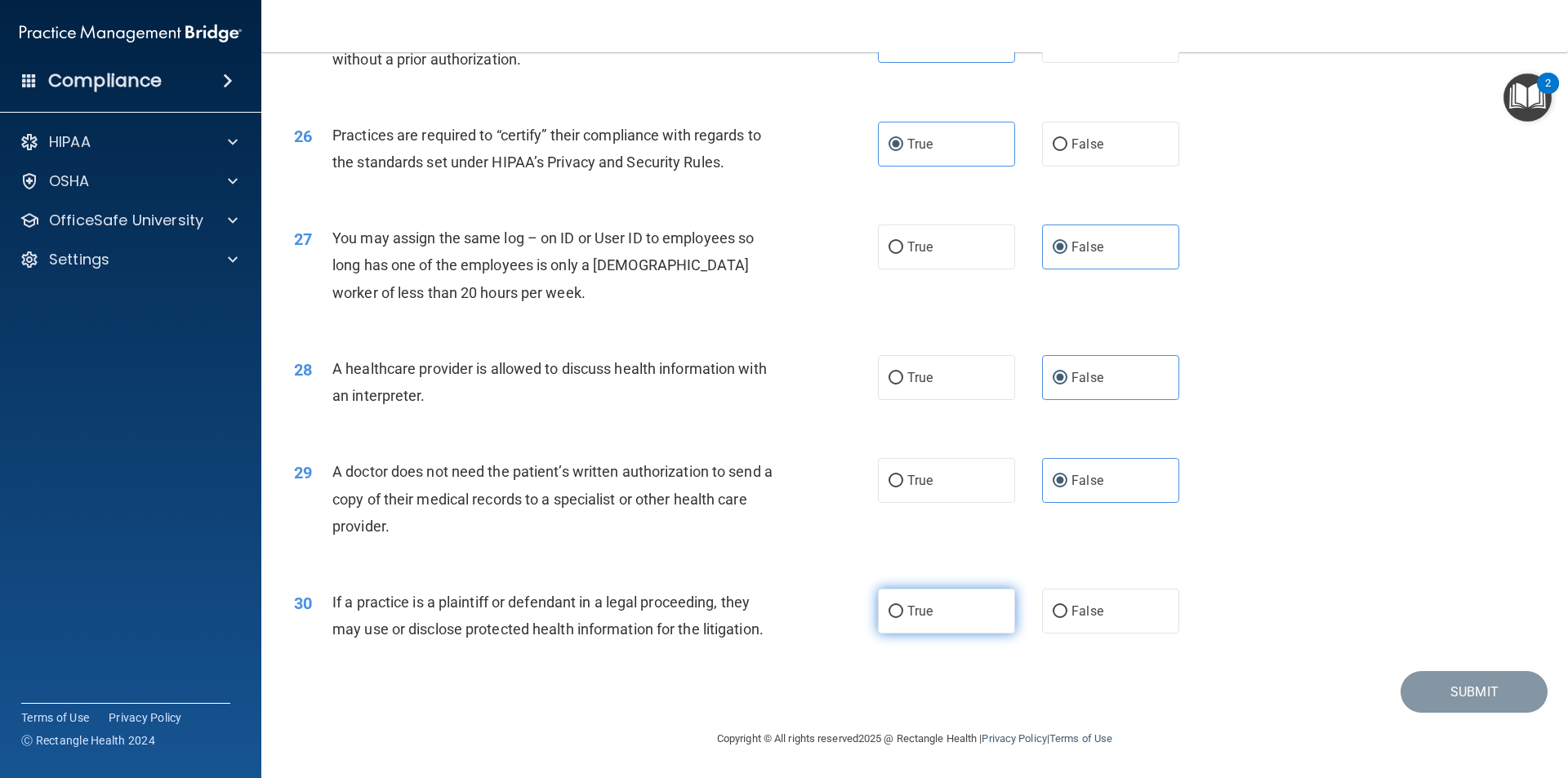
click at [758, 608] on input "True" at bounding box center [896, 612] width 15 height 12
click at [758, 704] on button "Submit" at bounding box center [1474, 692] width 147 height 42
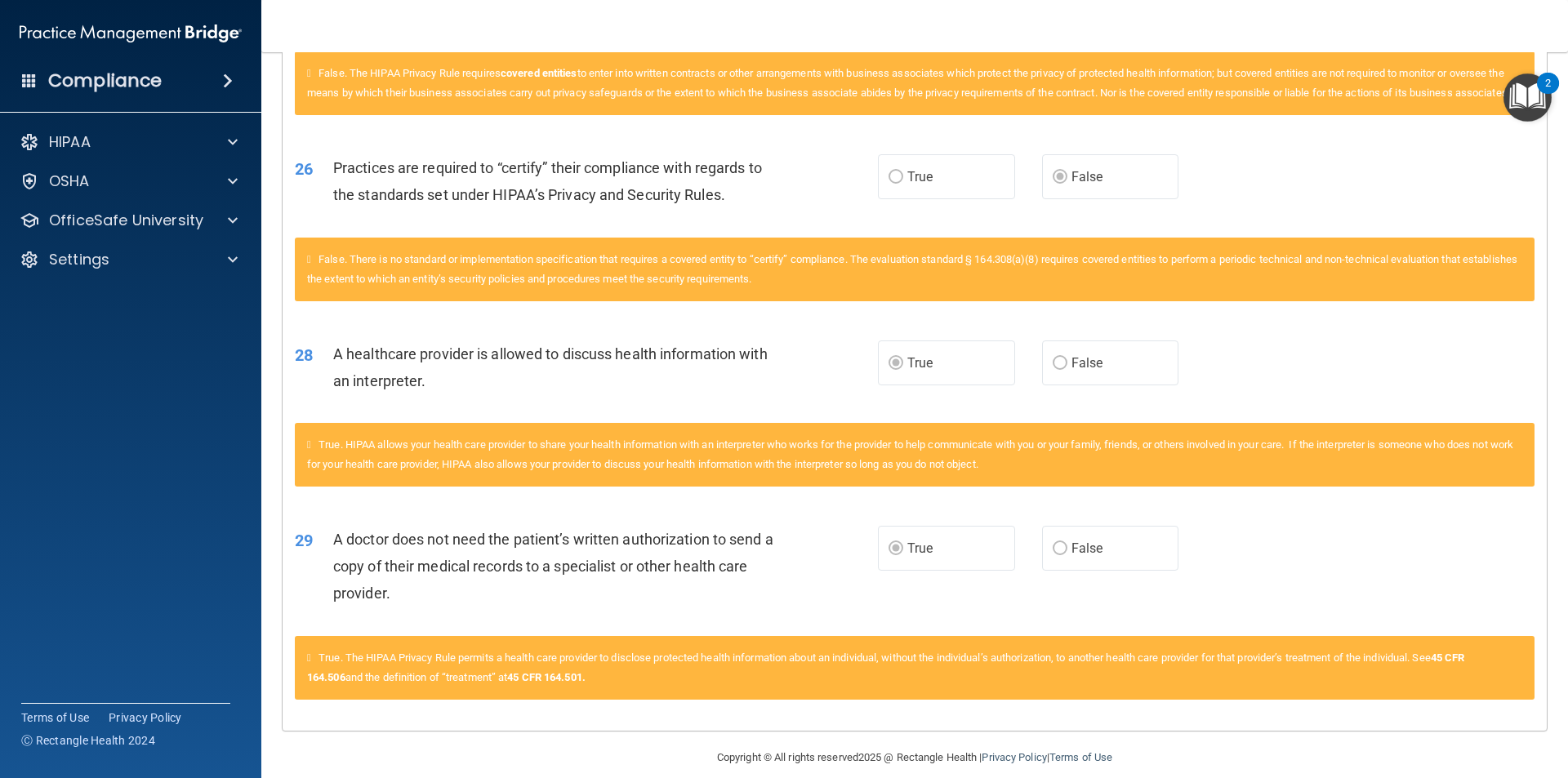
scroll to position [2949, 0]
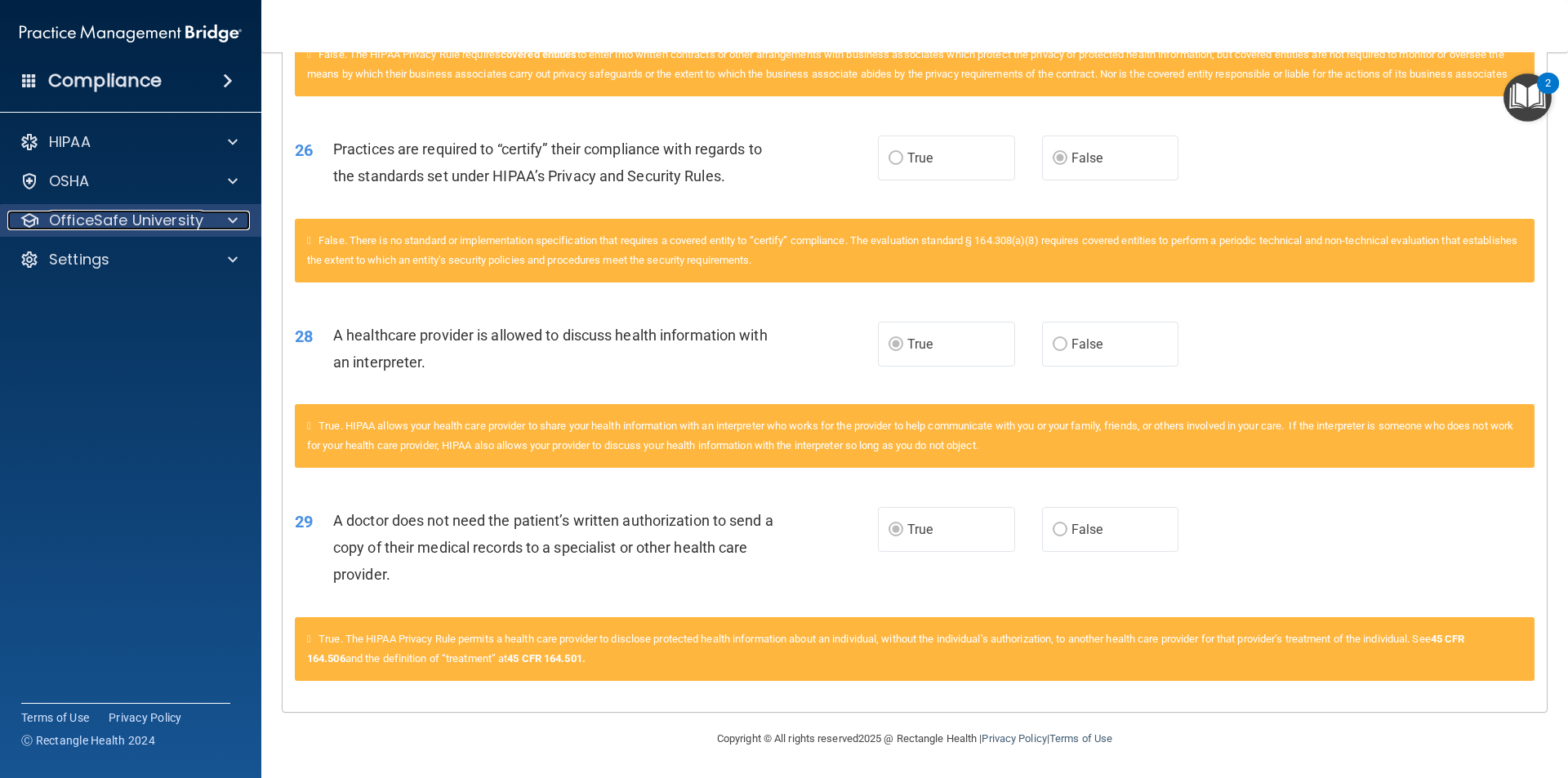
click at [178, 227] on p "OfficeSafe University" at bounding box center [126, 221] width 155 height 20
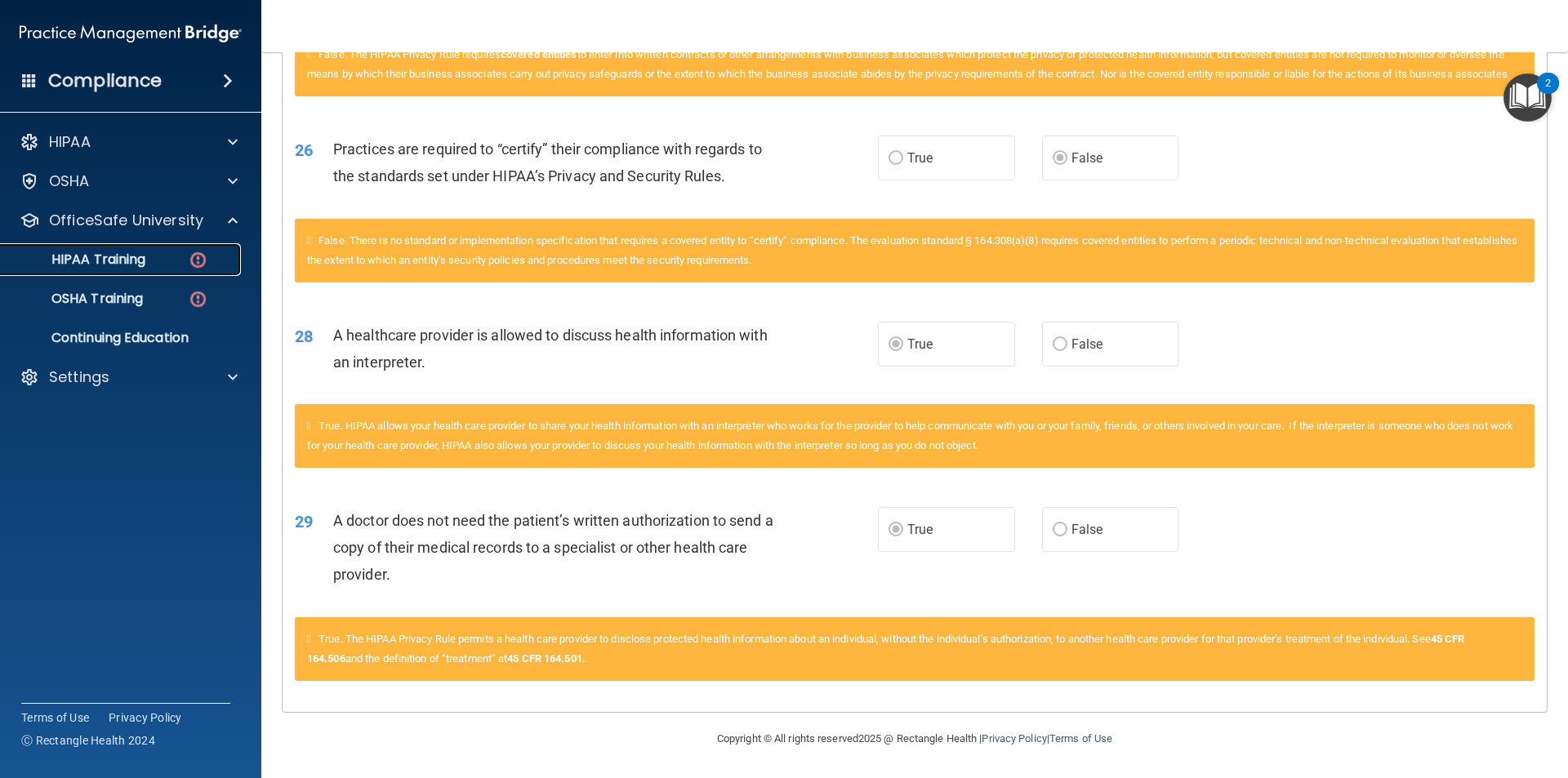
click at [195, 259] on img at bounding box center [198, 260] width 21 height 21
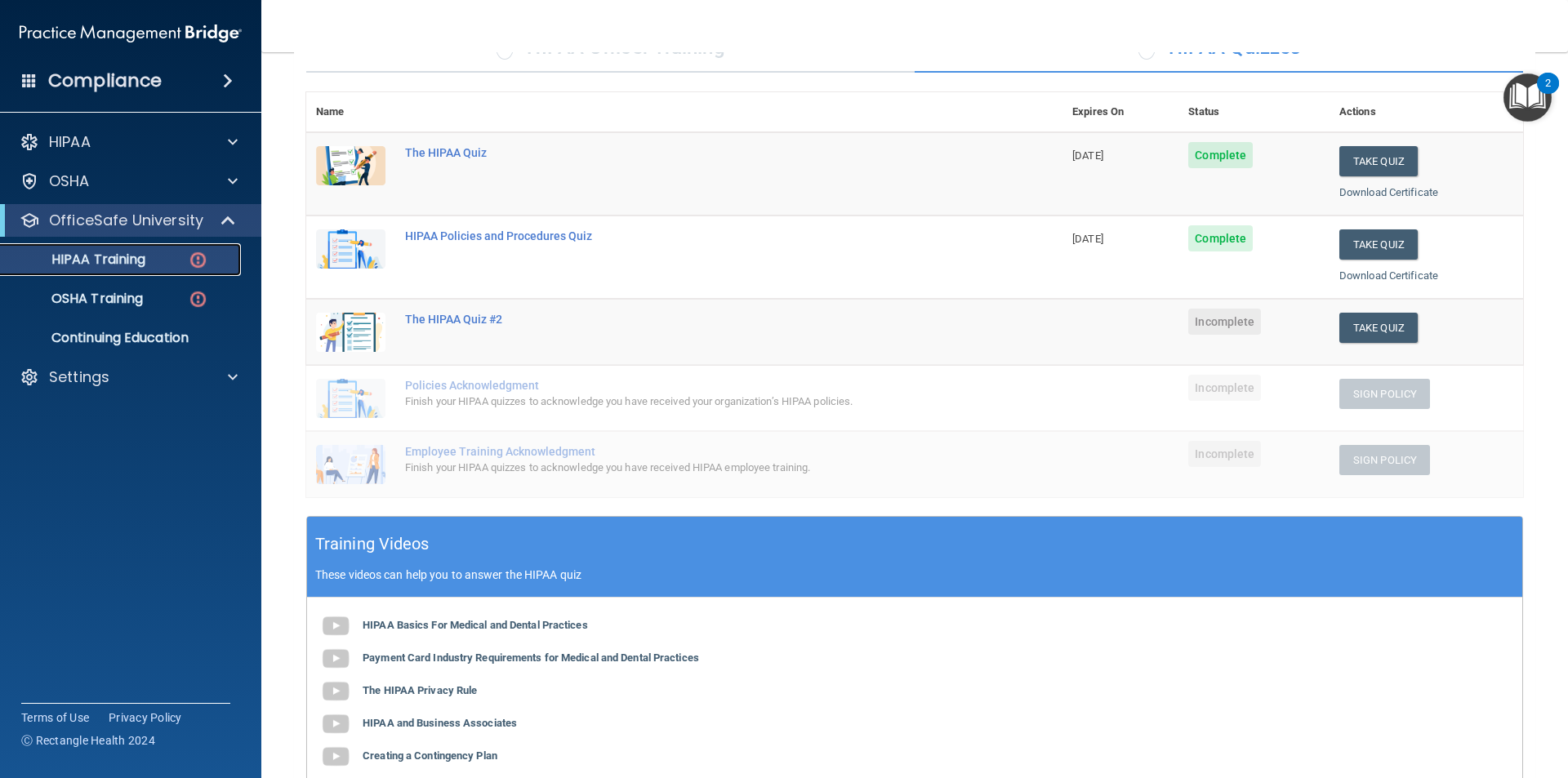
scroll to position [74, 0]
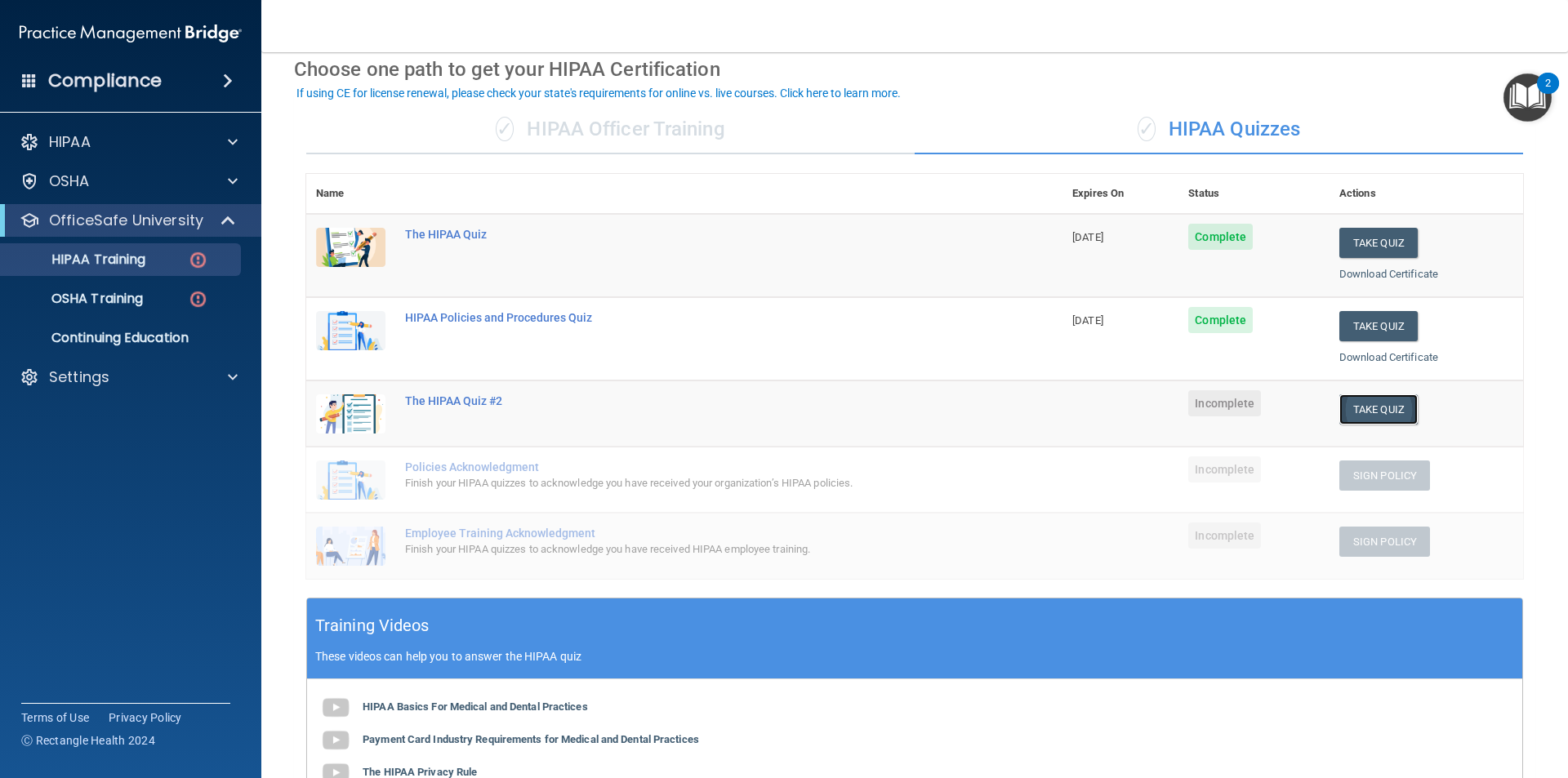
click at [758, 412] on button "Take Quiz" at bounding box center [1379, 409] width 78 height 30
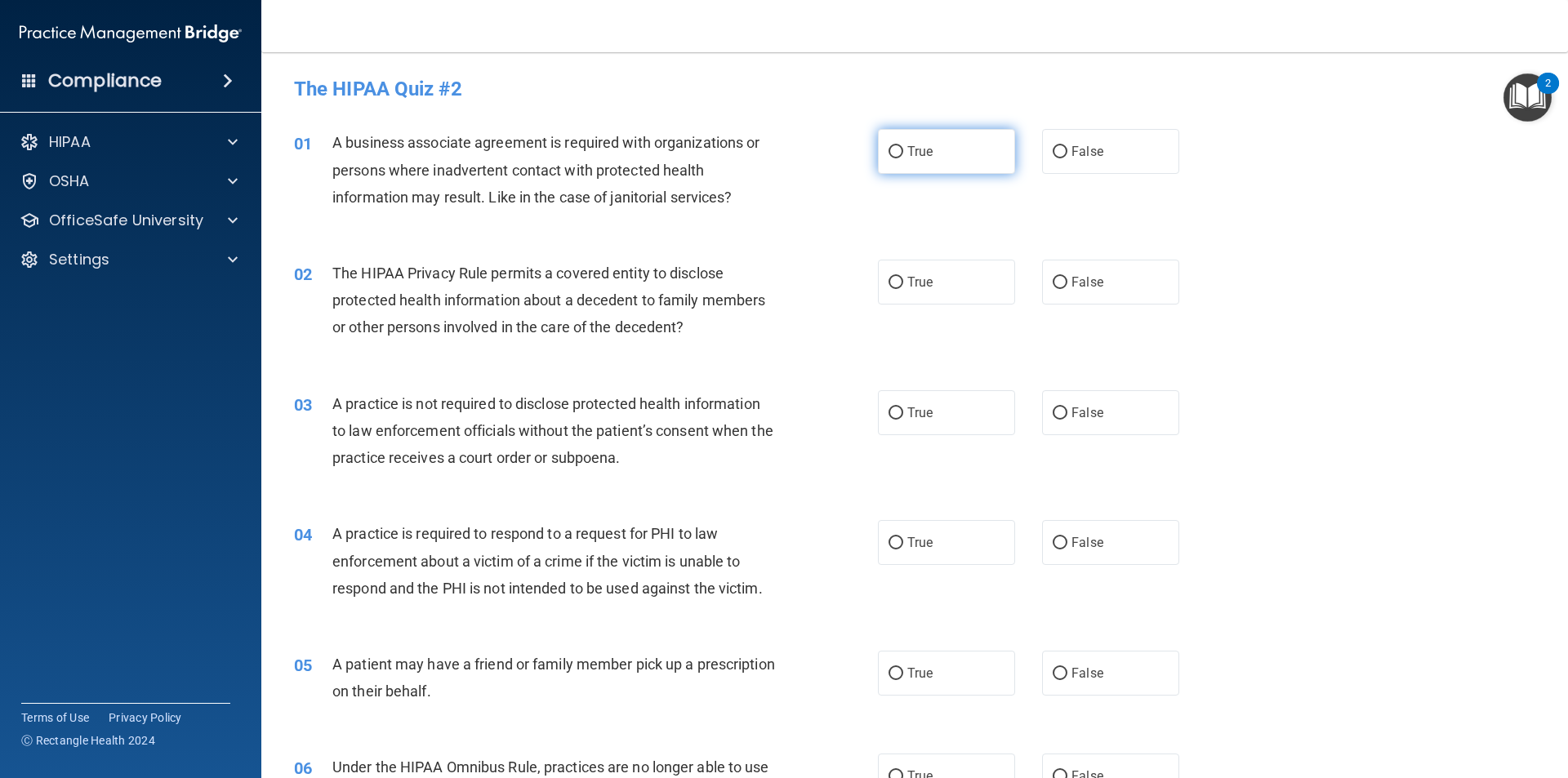
click at [758, 171] on label "True" at bounding box center [947, 152] width 137 height 45
click at [758, 158] on input "True" at bounding box center [896, 152] width 15 height 12
click at [758, 155] on label "False" at bounding box center [1111, 152] width 137 height 45
click at [758, 155] on input "False" at bounding box center [1060, 152] width 15 height 12
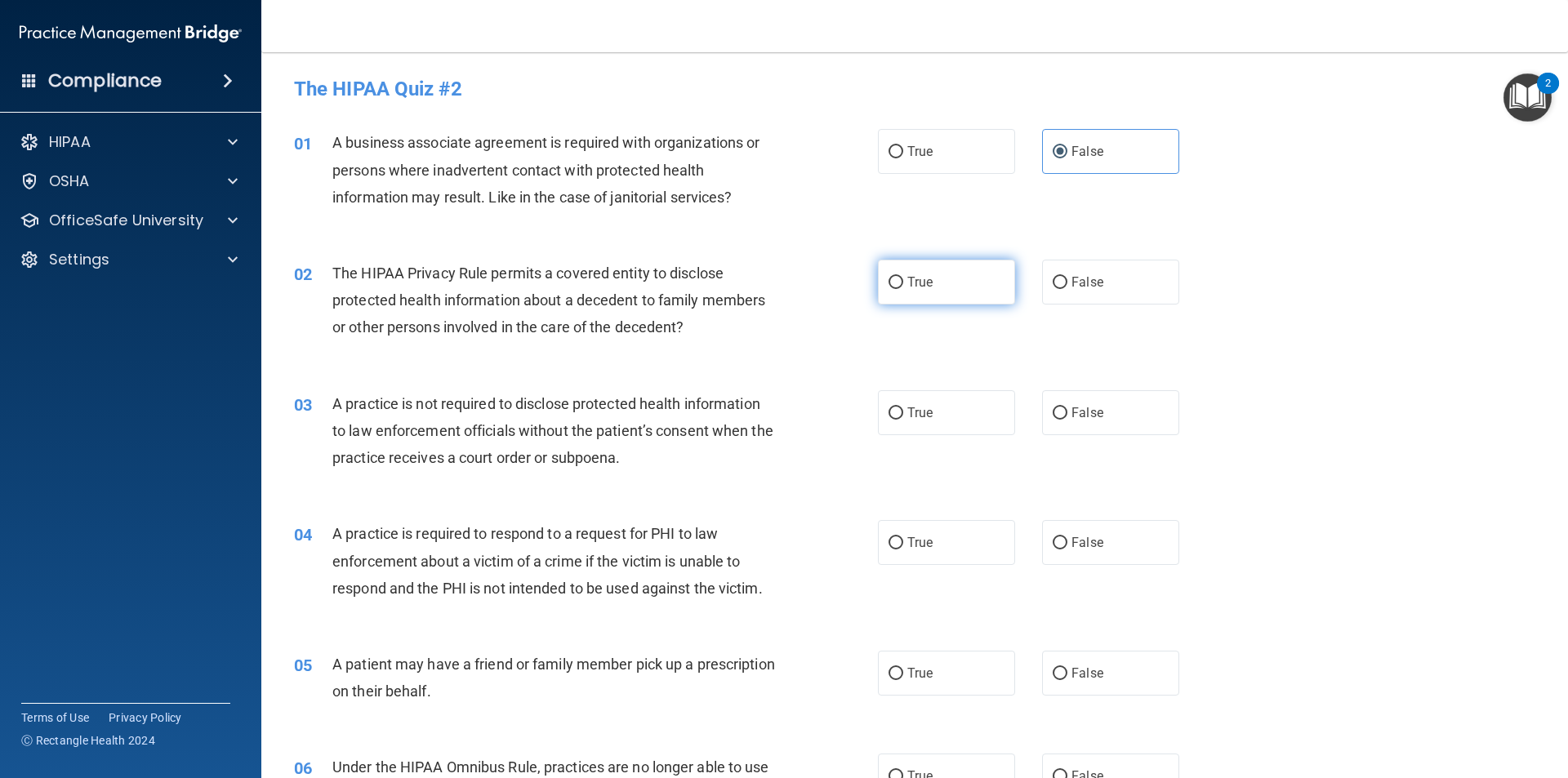
click at [758, 301] on label "True" at bounding box center [947, 282] width 137 height 45
click at [758, 289] on input "True" at bounding box center [896, 283] width 15 height 12
click at [758, 422] on label "False" at bounding box center [1111, 412] width 137 height 45
click at [758, 419] on input "False" at bounding box center [1060, 413] width 15 height 12
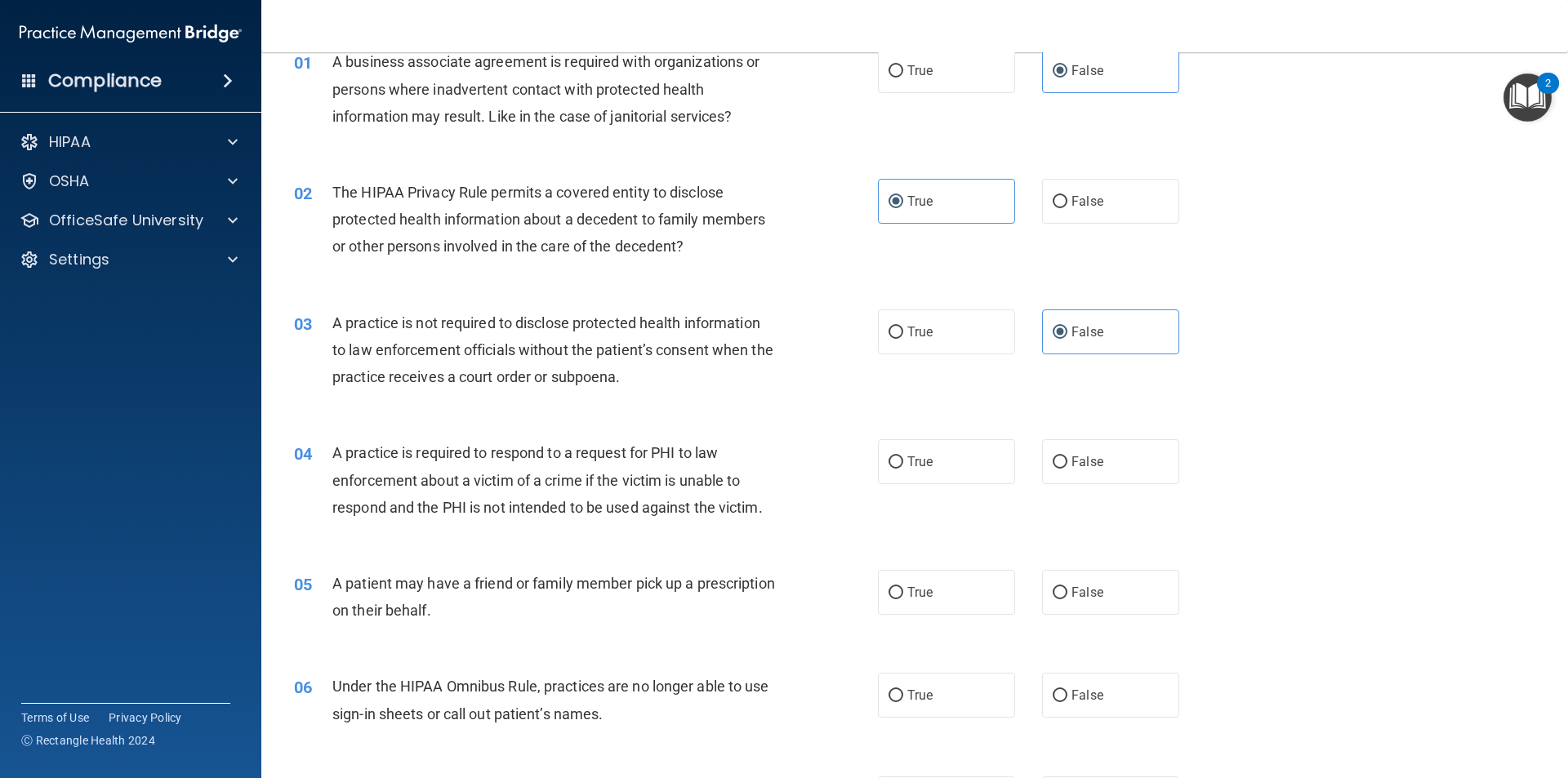
scroll to position [82, 0]
click at [758, 468] on label "True" at bounding box center [947, 461] width 137 height 45
click at [758, 468] on input "True" at bounding box center [896, 462] width 15 height 12
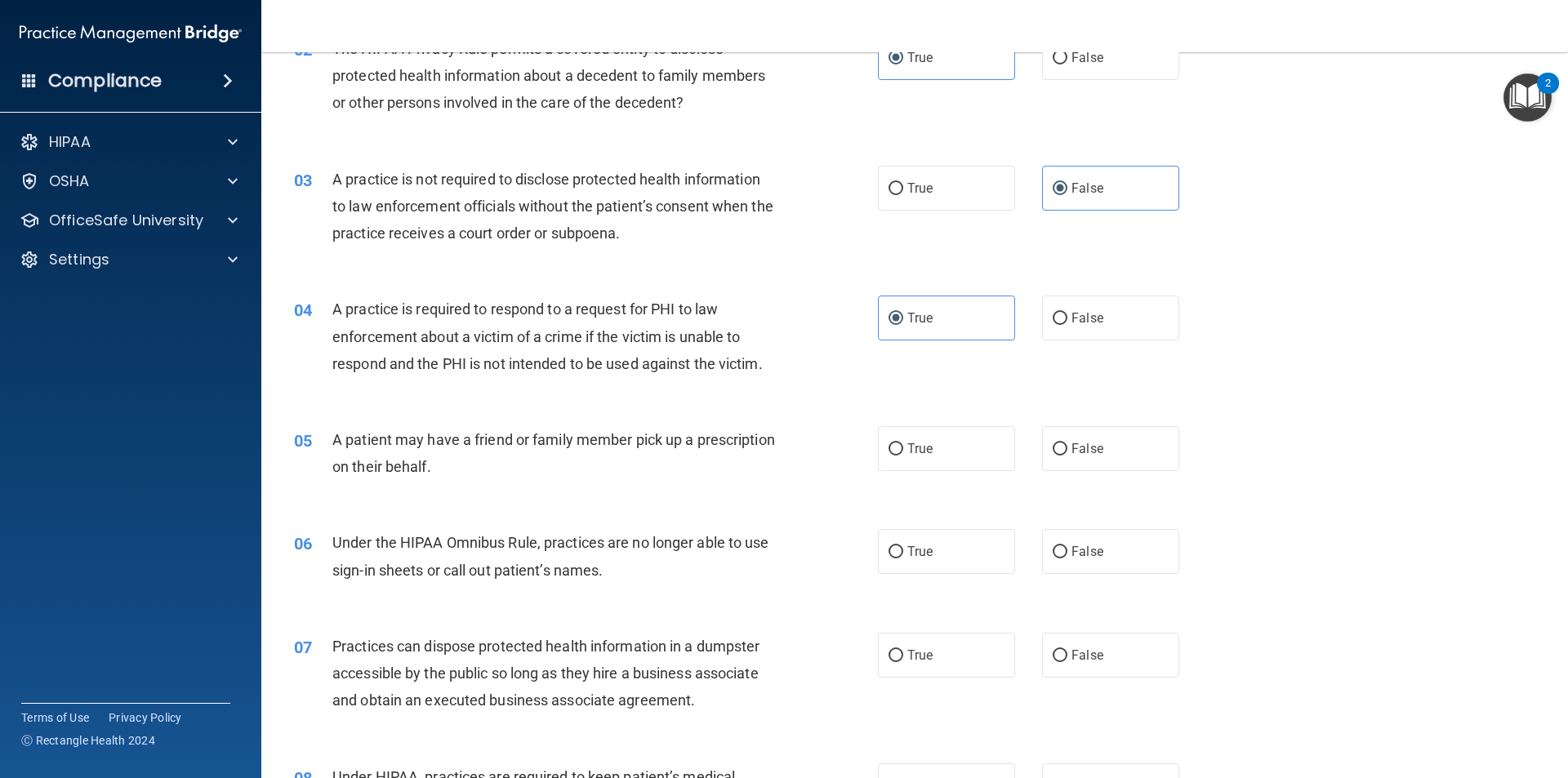
scroll to position [245, 0]
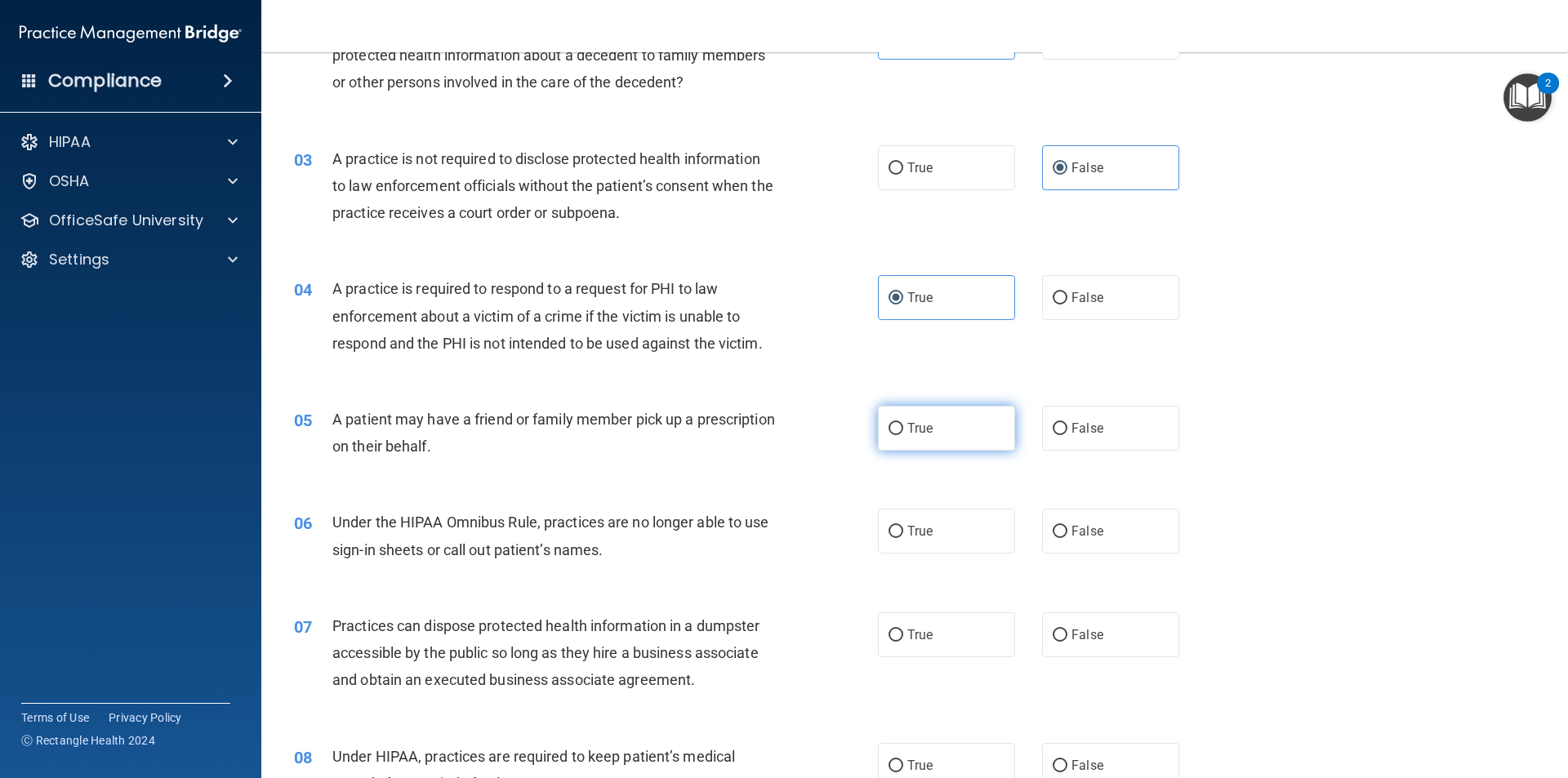
click at [758, 444] on label "True" at bounding box center [947, 428] width 137 height 45
click at [758, 435] on input "True" at bounding box center [896, 429] width 15 height 12
click at [758, 542] on label "False" at bounding box center [1111, 531] width 137 height 45
click at [758, 538] on input "False" at bounding box center [1060, 532] width 15 height 12
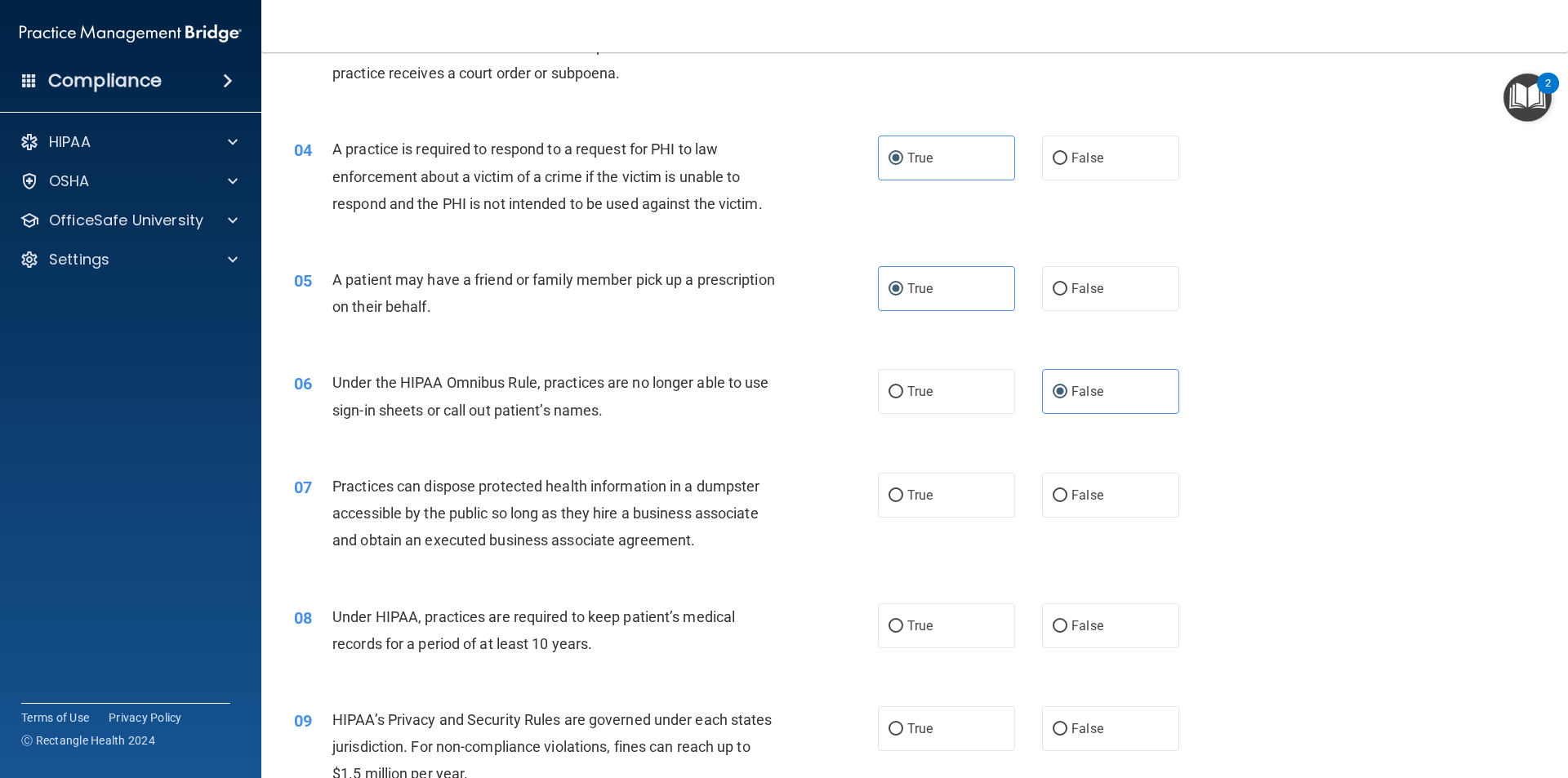
scroll to position [408, 0]
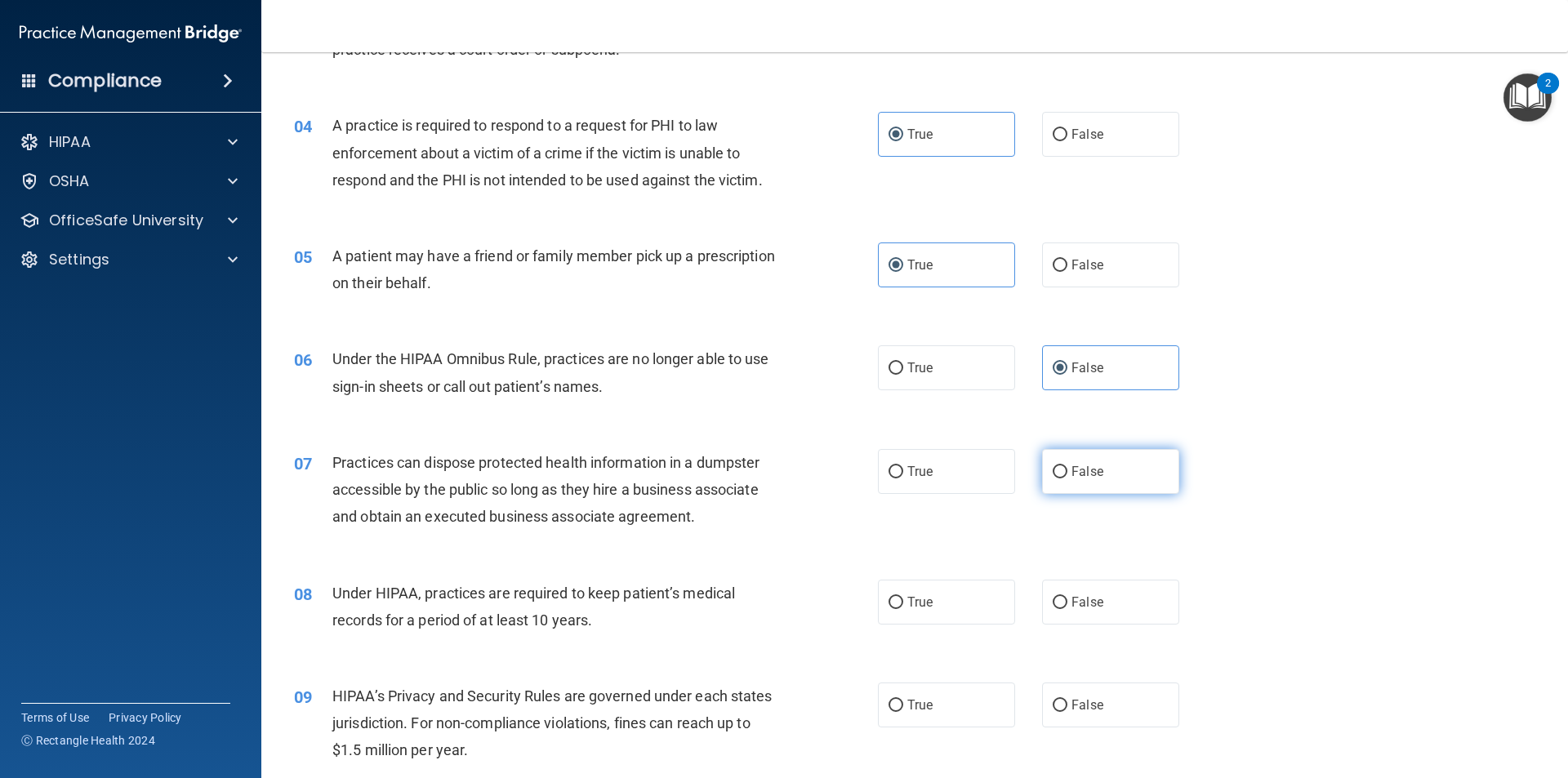
click at [758, 485] on label "False" at bounding box center [1111, 471] width 137 height 45
click at [758, 478] on input "False" at bounding box center [1060, 472] width 15 height 12
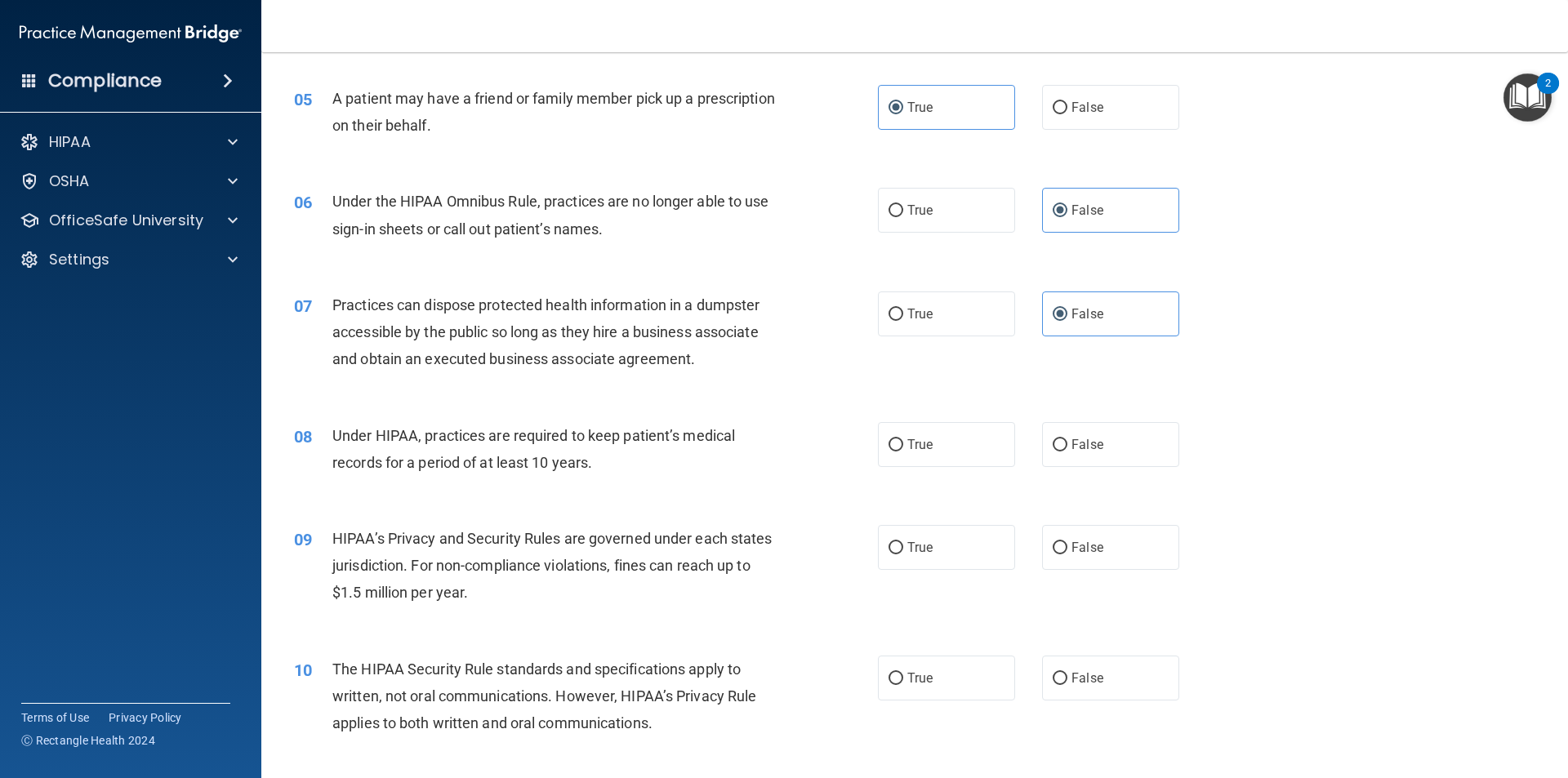
scroll to position [571, 0]
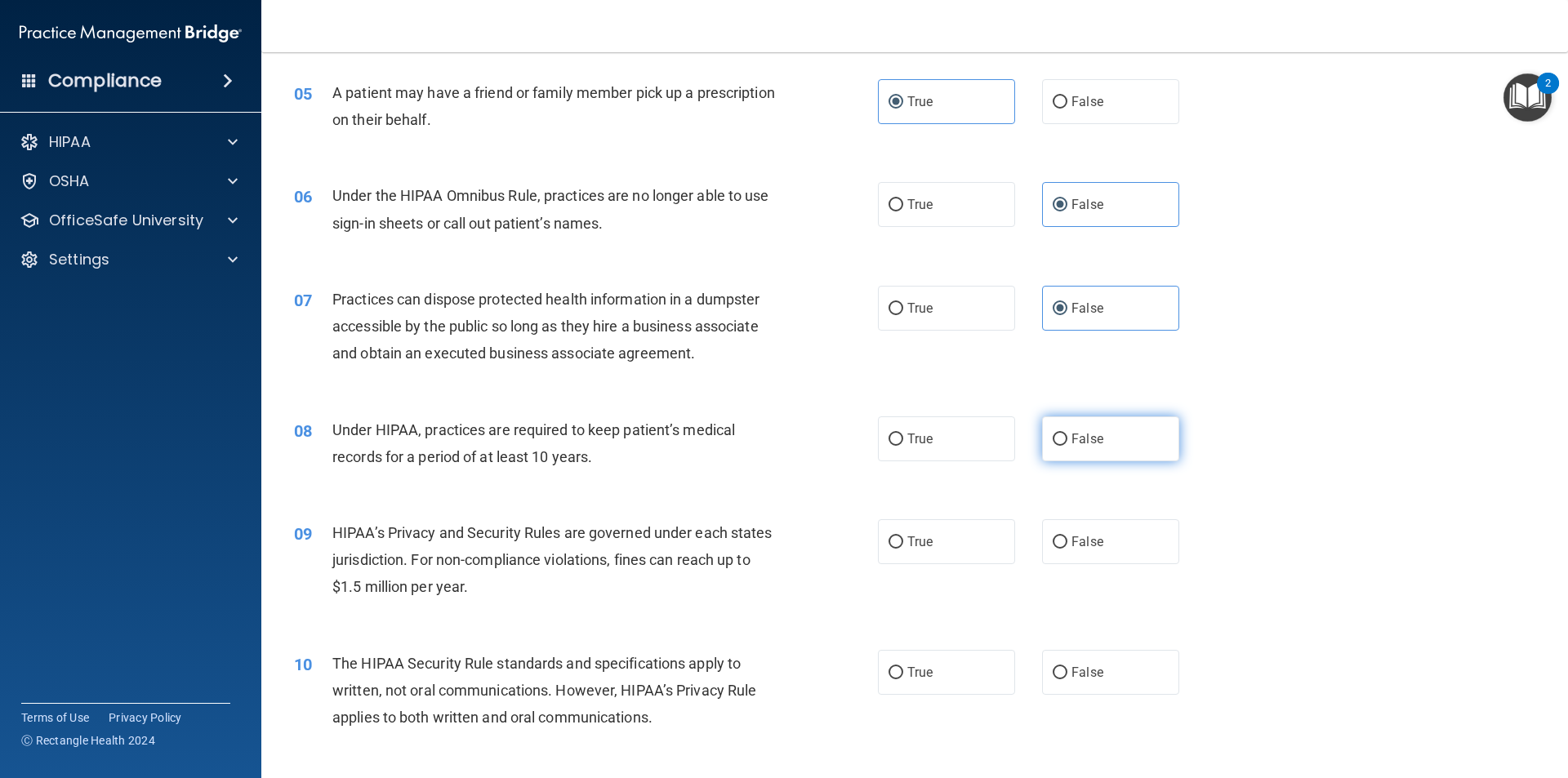
click at [758, 450] on label "False" at bounding box center [1111, 439] width 137 height 45
click at [758, 445] on input "False" at bounding box center [1060, 439] width 15 height 12
click at [758, 551] on label "False" at bounding box center [1111, 542] width 137 height 45
click at [758, 549] on input "False" at bounding box center [1060, 543] width 15 height 12
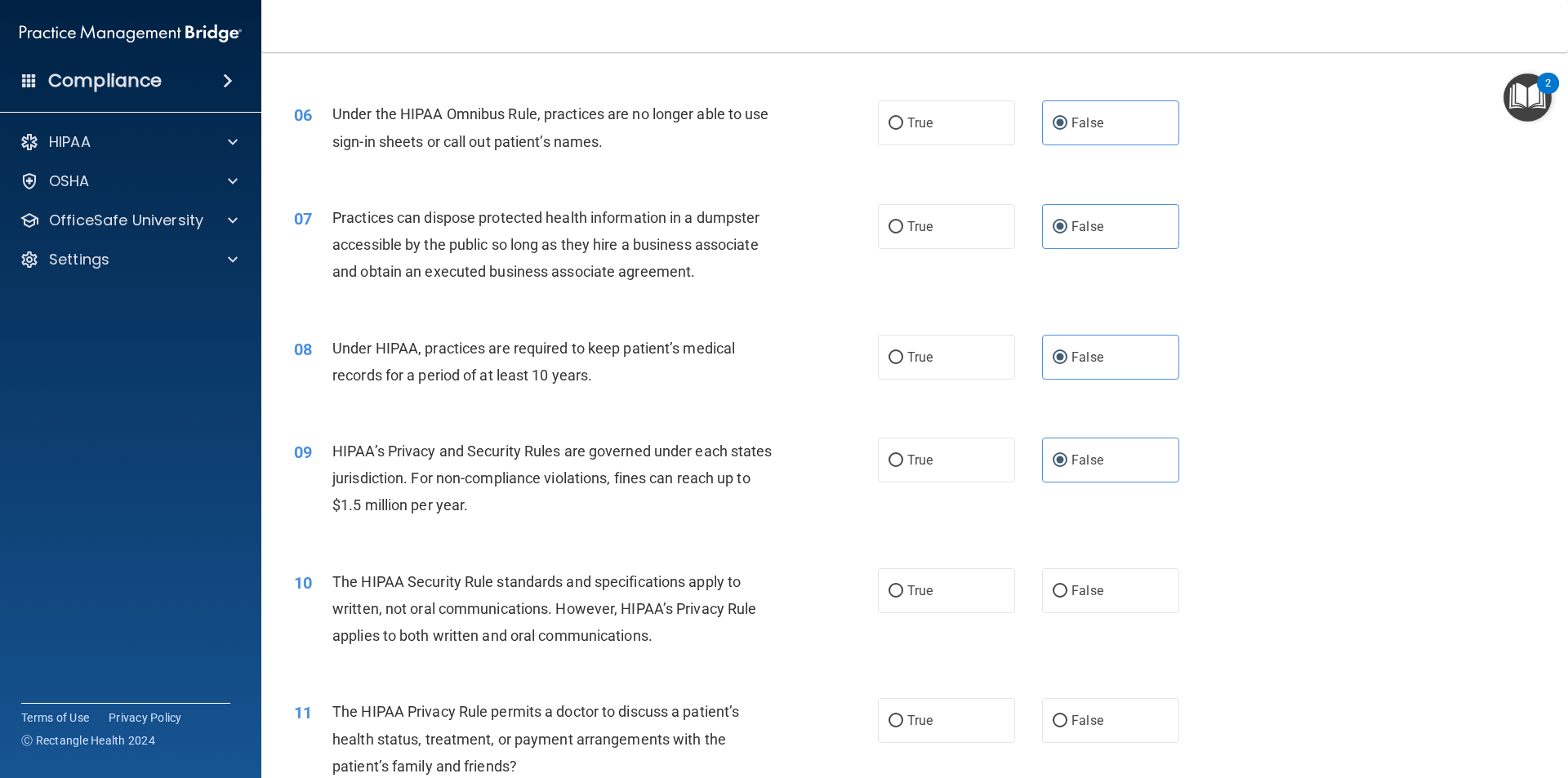
scroll to position [735, 0]
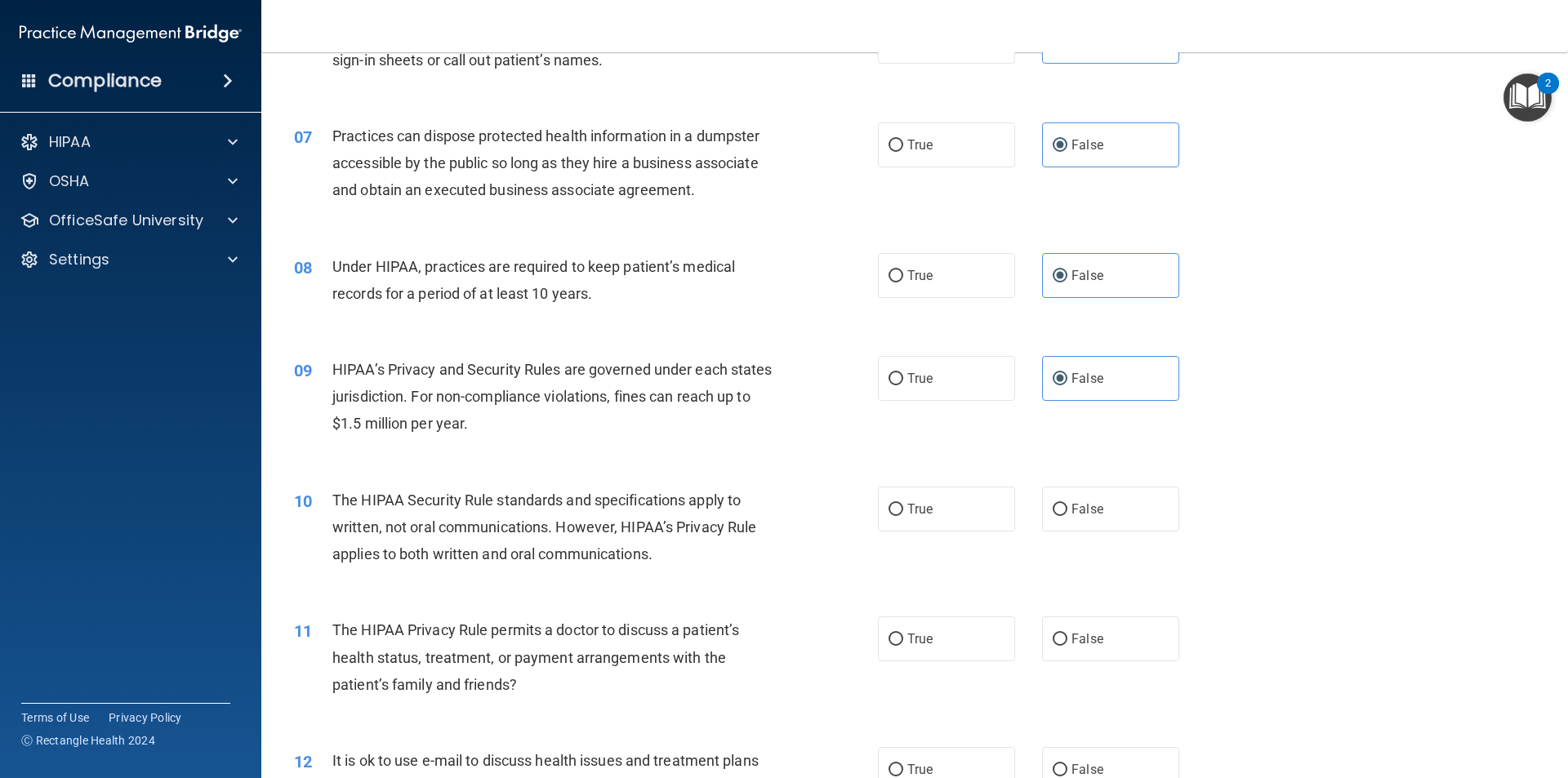
click at [758, 524] on div "10 The HIPAA Security Rule standards and specifications apply to written, not o…" at bounding box center [586, 531] width 633 height 89
click at [758, 523] on label "True" at bounding box center [947, 509] width 137 height 45
click at [758, 516] on input "True" at bounding box center [896, 510] width 15 height 12
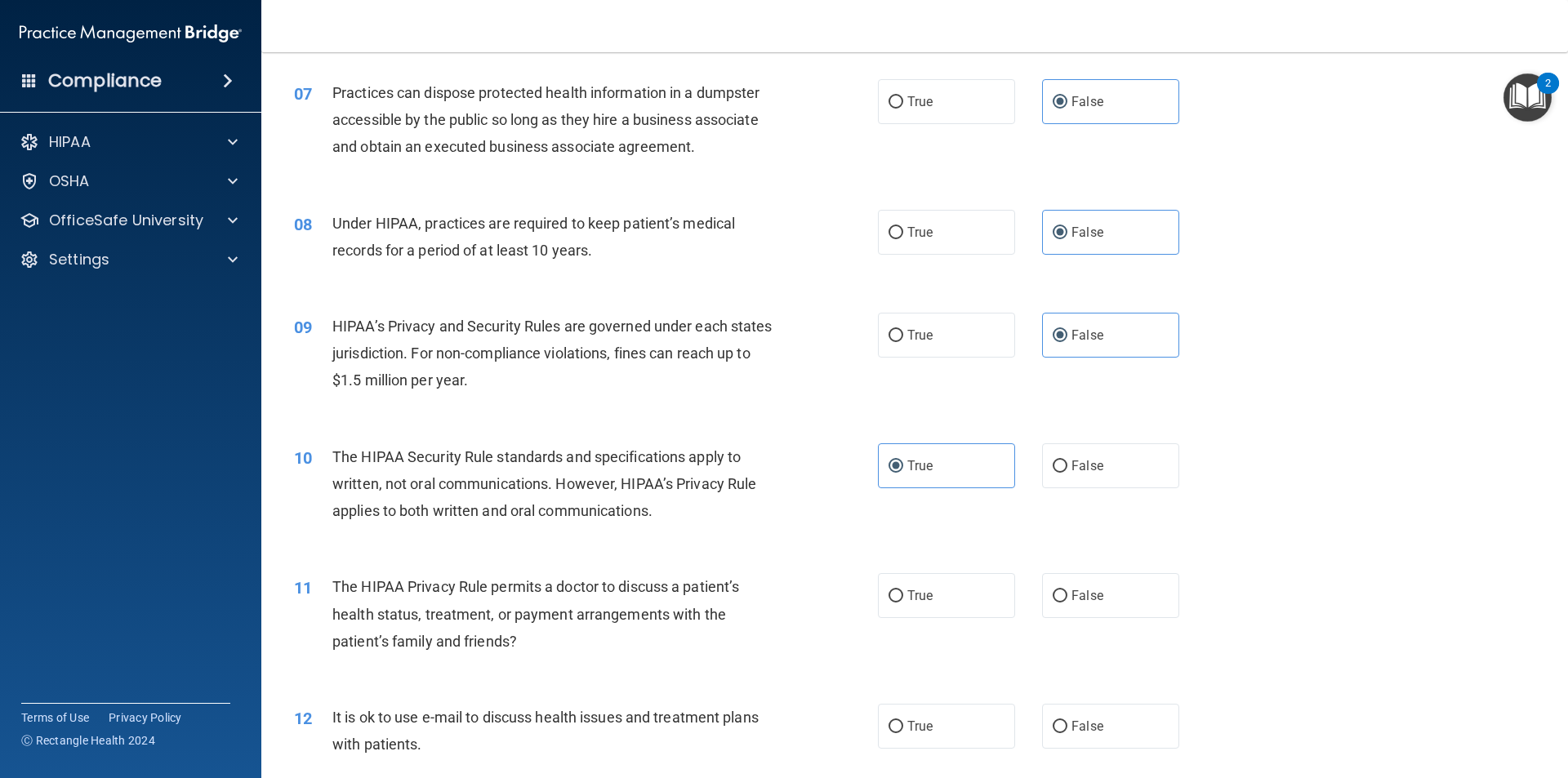
scroll to position [898, 0]
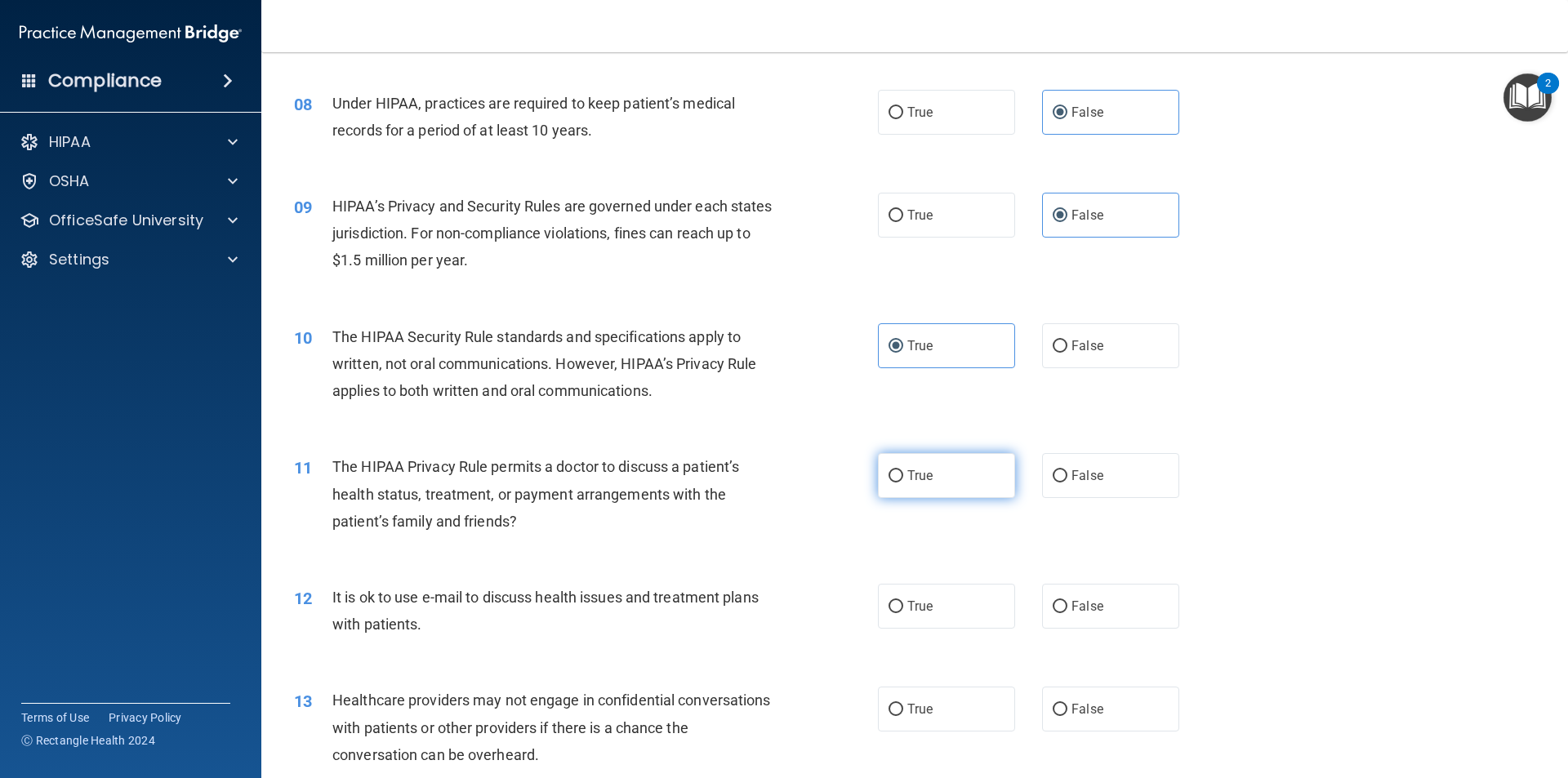
click at [758, 487] on label "True" at bounding box center [947, 476] width 137 height 45
click at [758, 483] on input "True" at bounding box center [896, 477] width 15 height 12
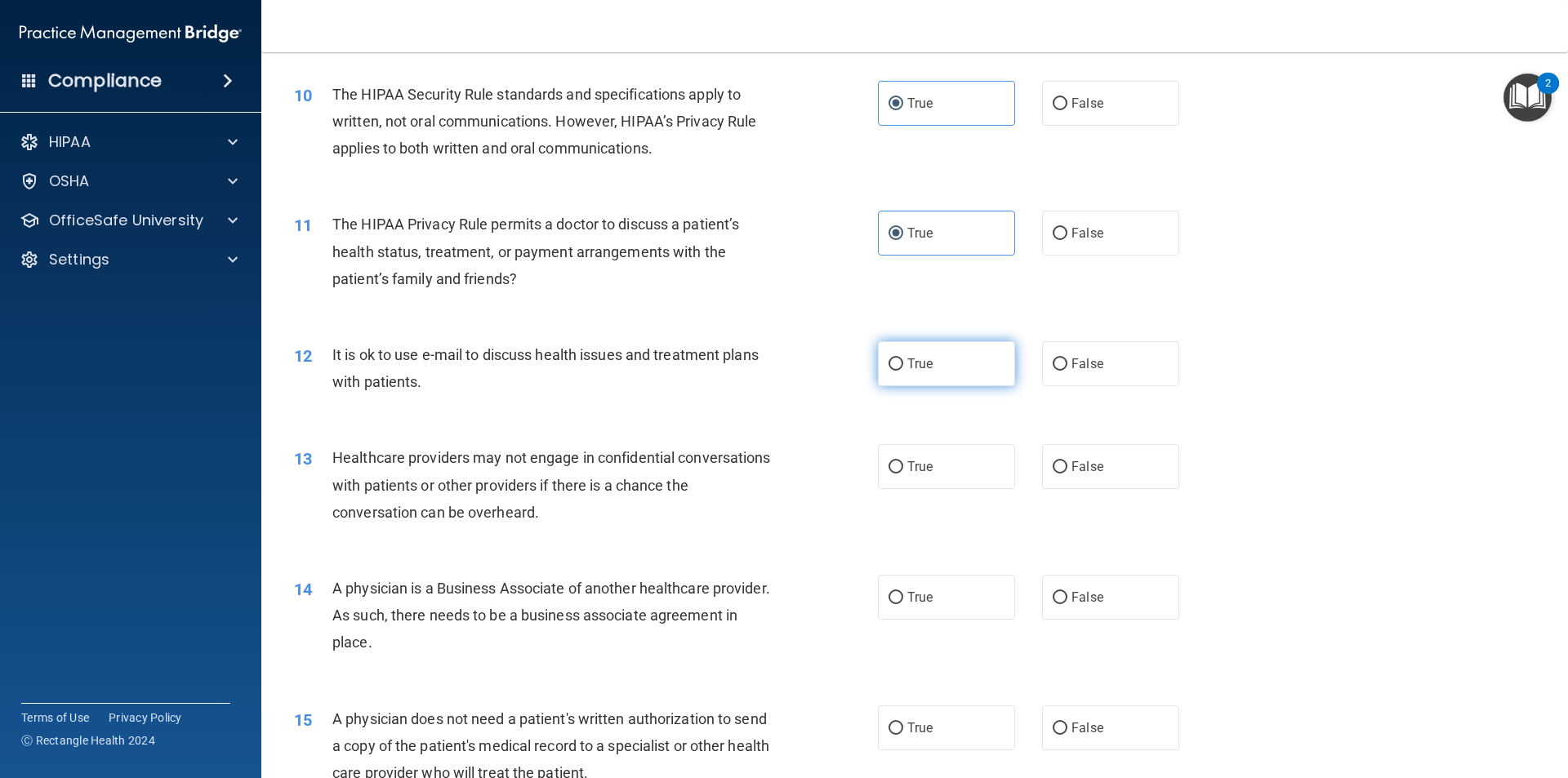
scroll to position [1143, 0]
click at [758, 356] on span "True" at bounding box center [920, 361] width 25 height 16
click at [758, 356] on input "True" at bounding box center [896, 362] width 15 height 12
click at [758, 471] on label "True" at bounding box center [947, 465] width 137 height 45
click at [758, 471] on input "True" at bounding box center [896, 465] width 15 height 12
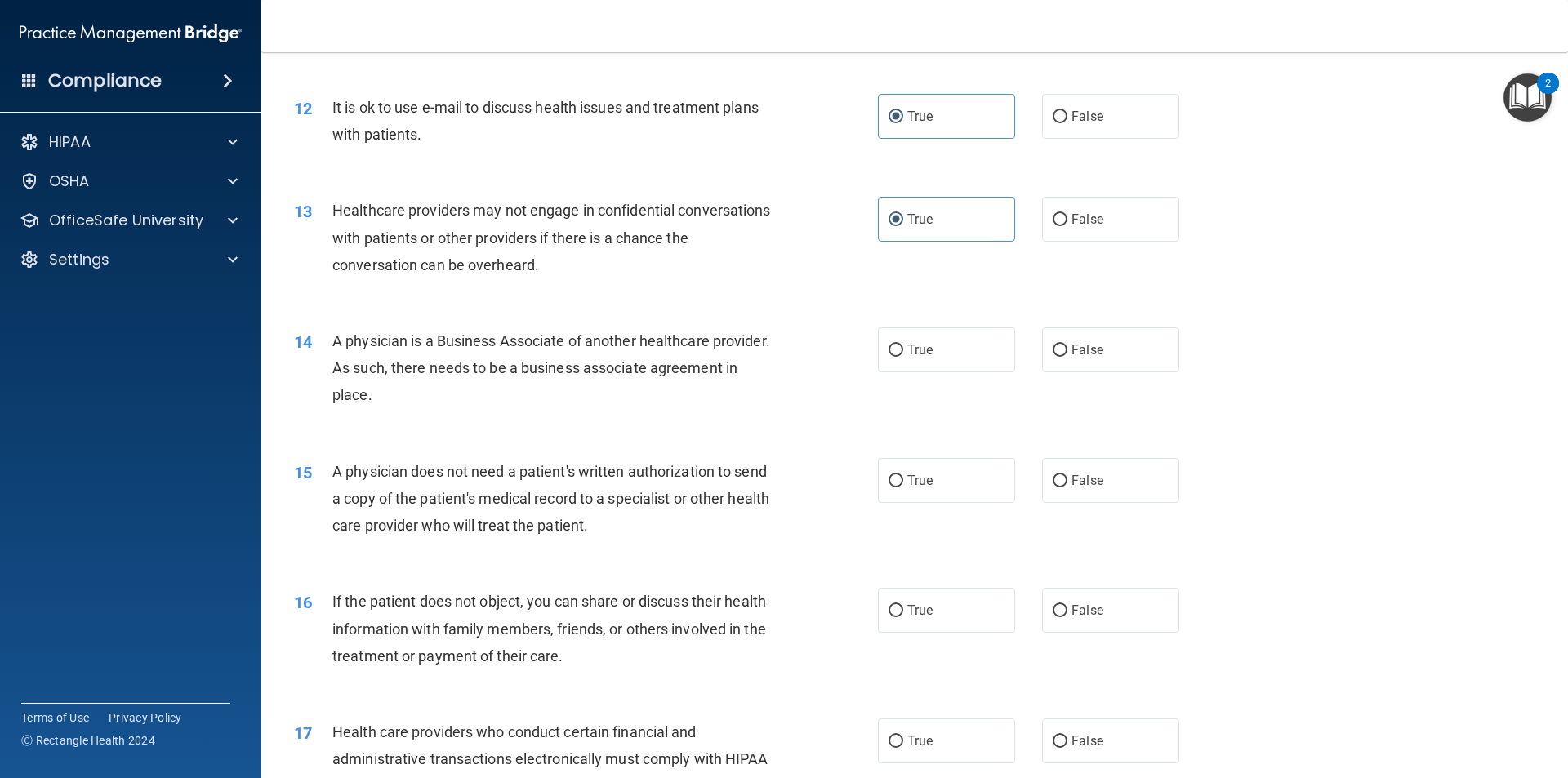
scroll to position [1470, 0]
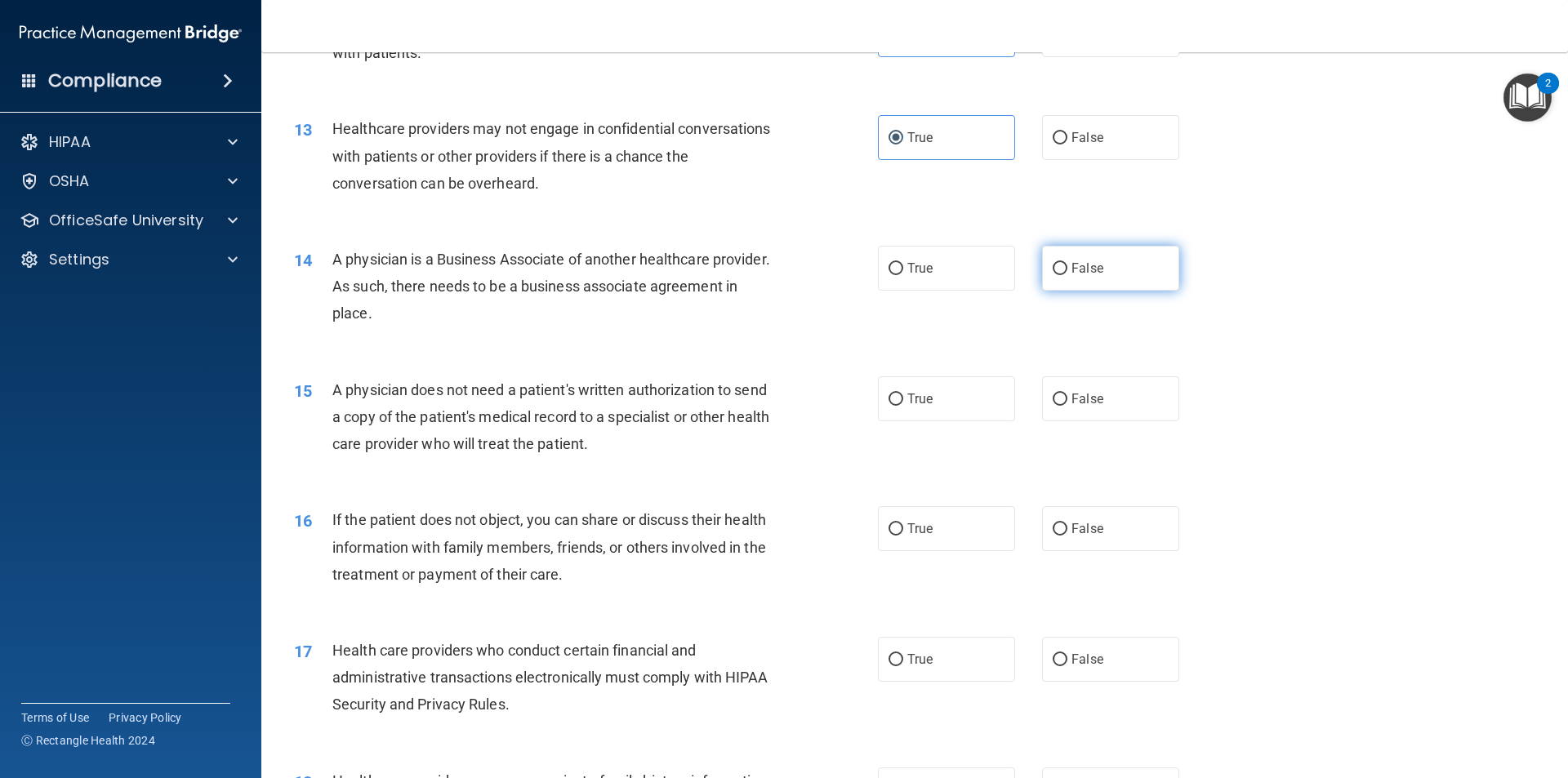
click at [758, 275] on label "False" at bounding box center [1111, 268] width 137 height 45
click at [758, 275] on input "False" at bounding box center [1060, 269] width 15 height 12
click at [758, 396] on span "True" at bounding box center [920, 399] width 25 height 16
click at [758, 396] on input "True" at bounding box center [896, 399] width 15 height 12
click at [758, 524] on label "False" at bounding box center [1111, 529] width 137 height 45
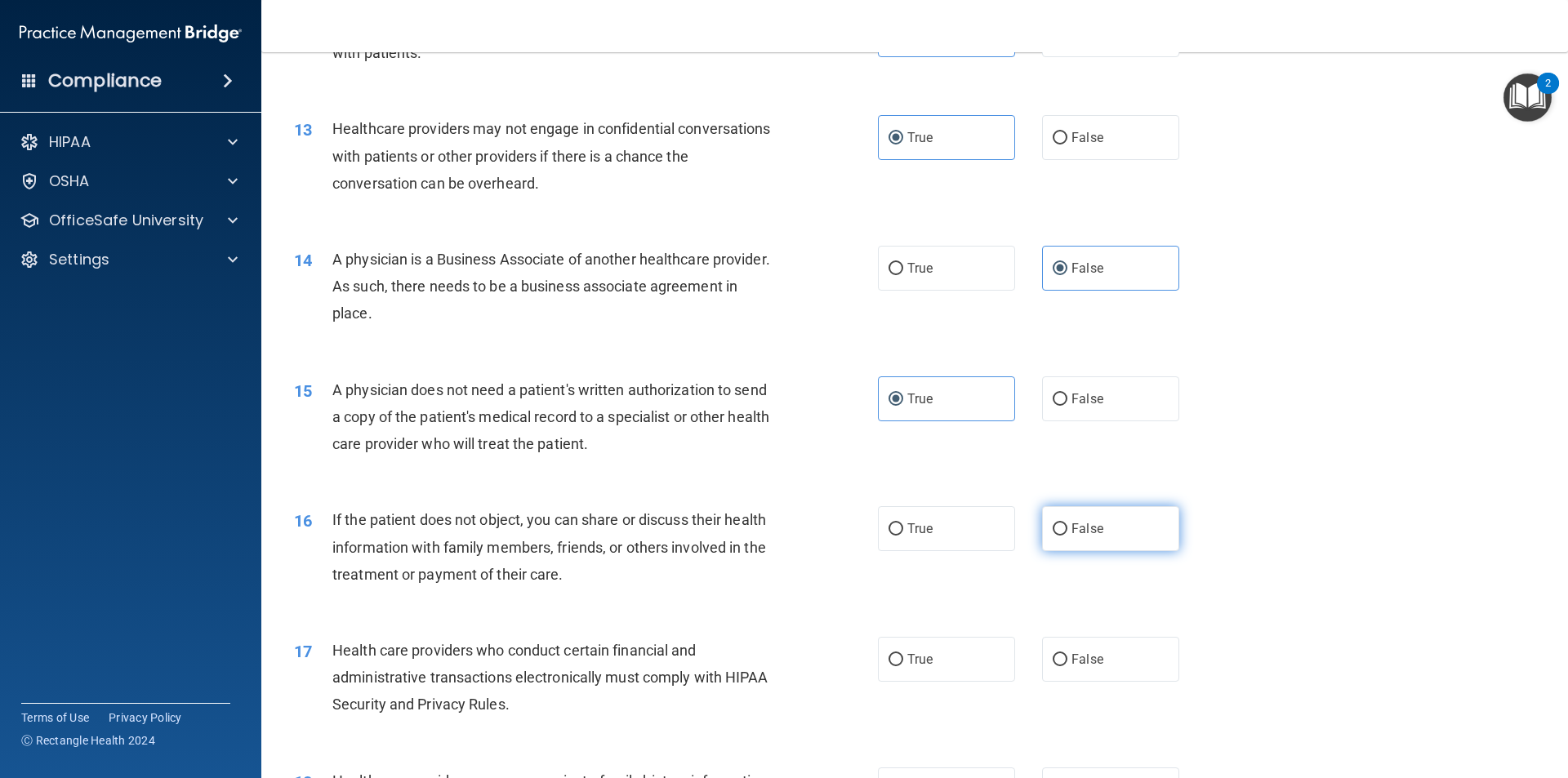
click at [758, 524] on input "False" at bounding box center [1060, 530] width 15 height 12
click at [758, 533] on label "True" at bounding box center [947, 529] width 137 height 45
click at [758, 533] on input "True" at bounding box center [896, 530] width 15 height 12
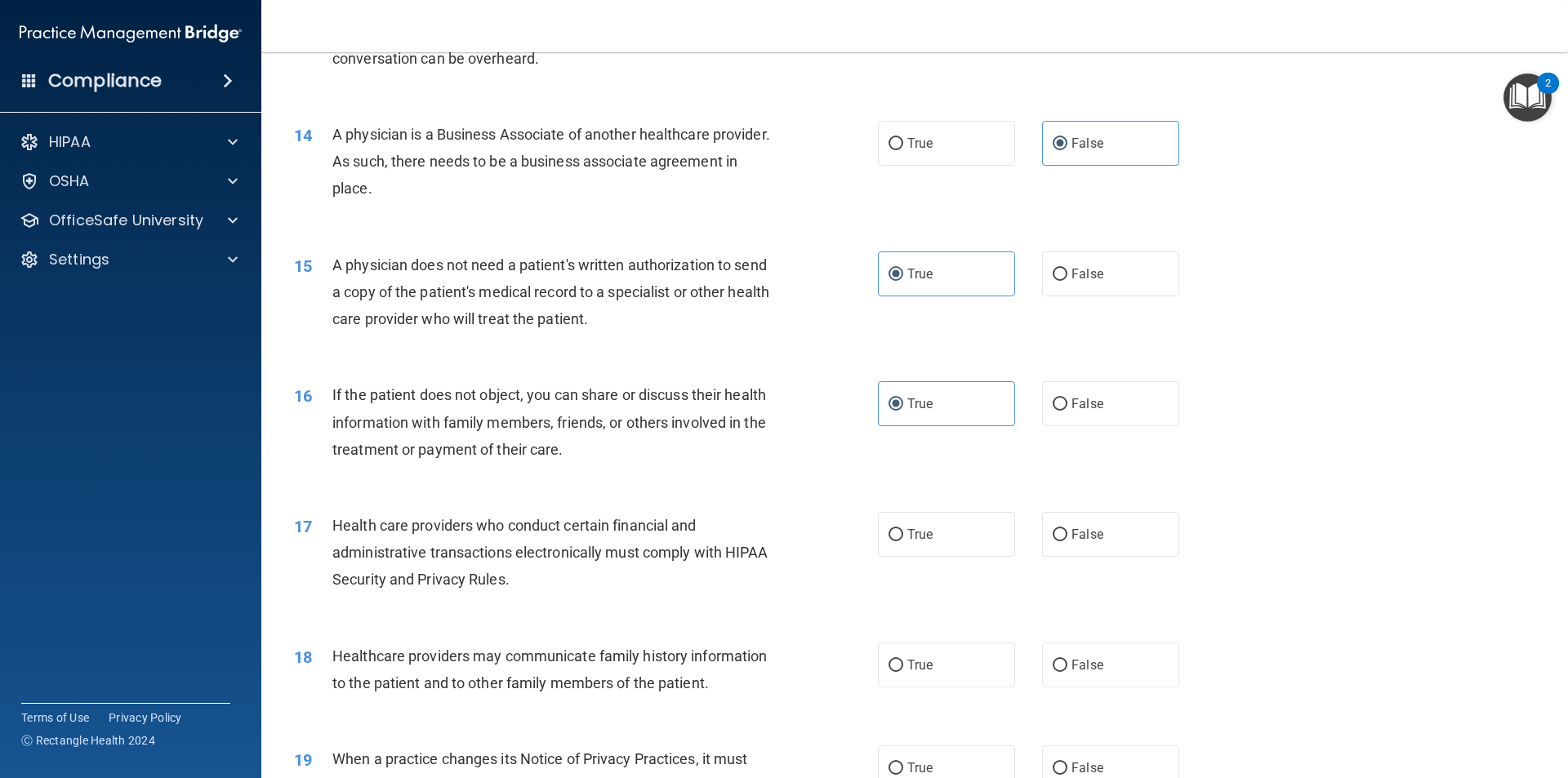
scroll to position [1633, 0]
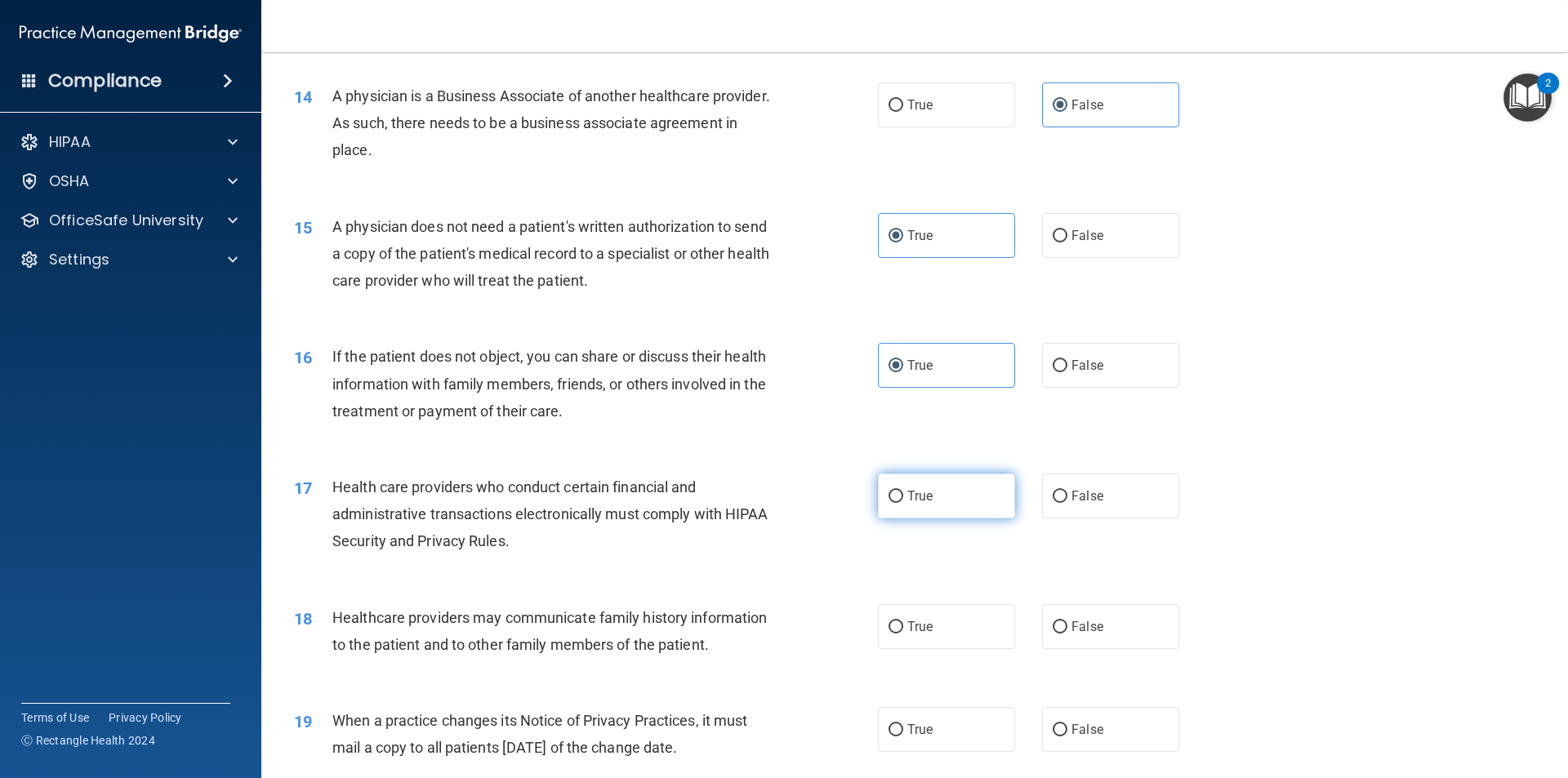
click at [758, 502] on span "True" at bounding box center [920, 496] width 25 height 16
click at [758, 502] on input "True" at bounding box center [896, 497] width 15 height 12
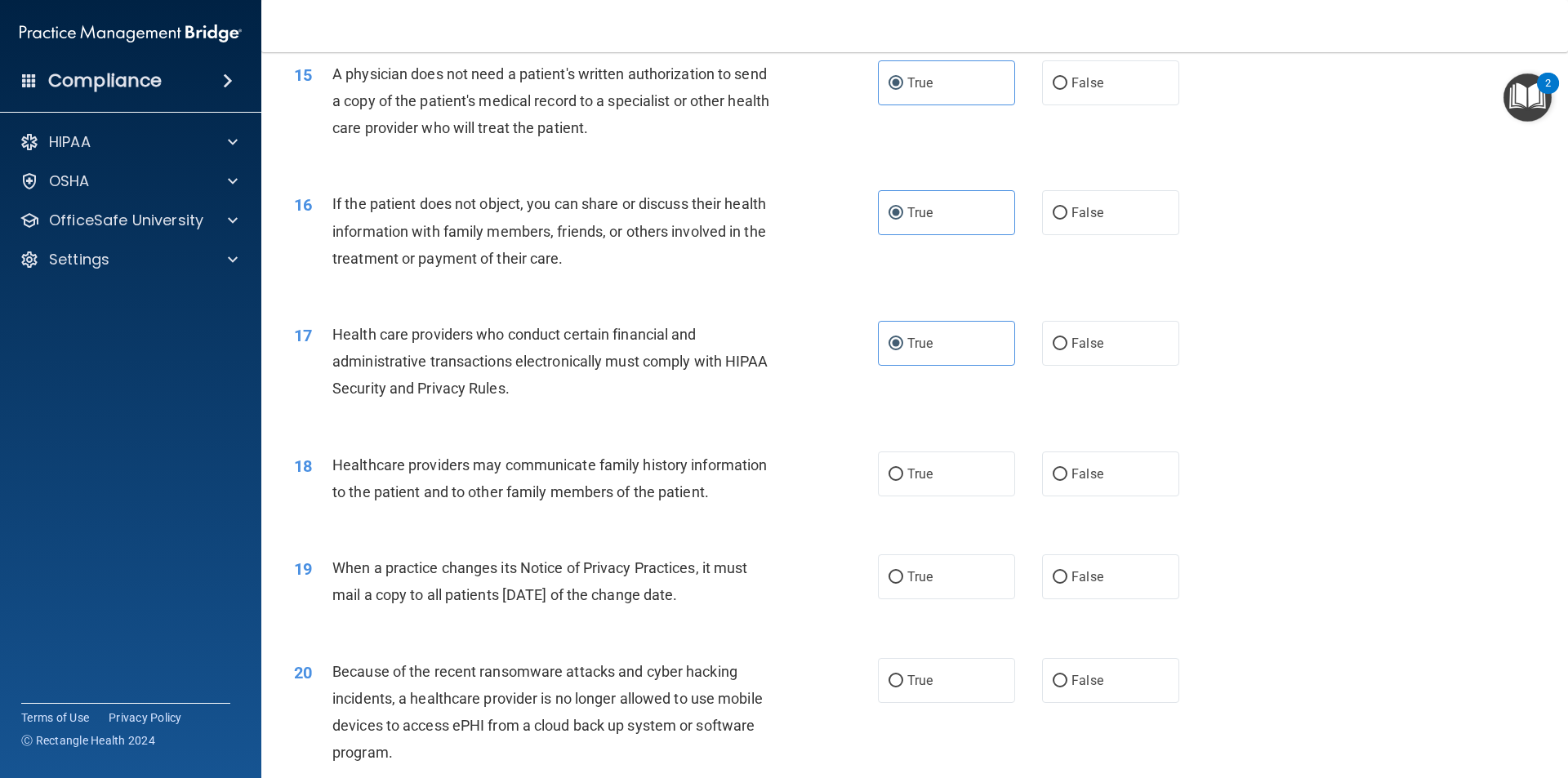
scroll to position [1797, 0]
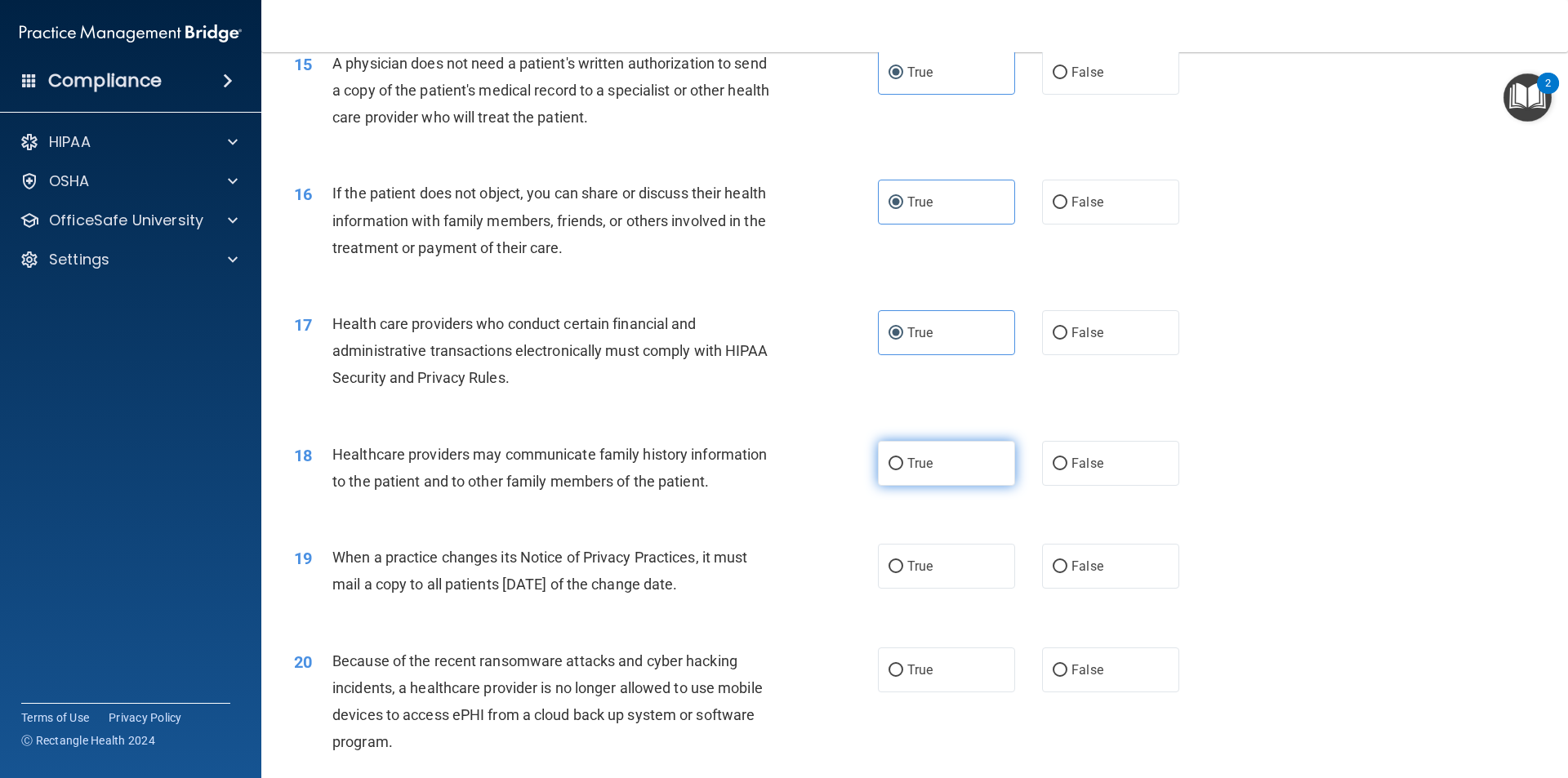
click at [758, 458] on span "True" at bounding box center [920, 464] width 25 height 16
click at [758, 458] on input "True" at bounding box center [896, 465] width 15 height 12
click at [758, 324] on label "False" at bounding box center [1111, 333] width 137 height 45
click at [758, 327] on input "False" at bounding box center [1060, 333] width 15 height 12
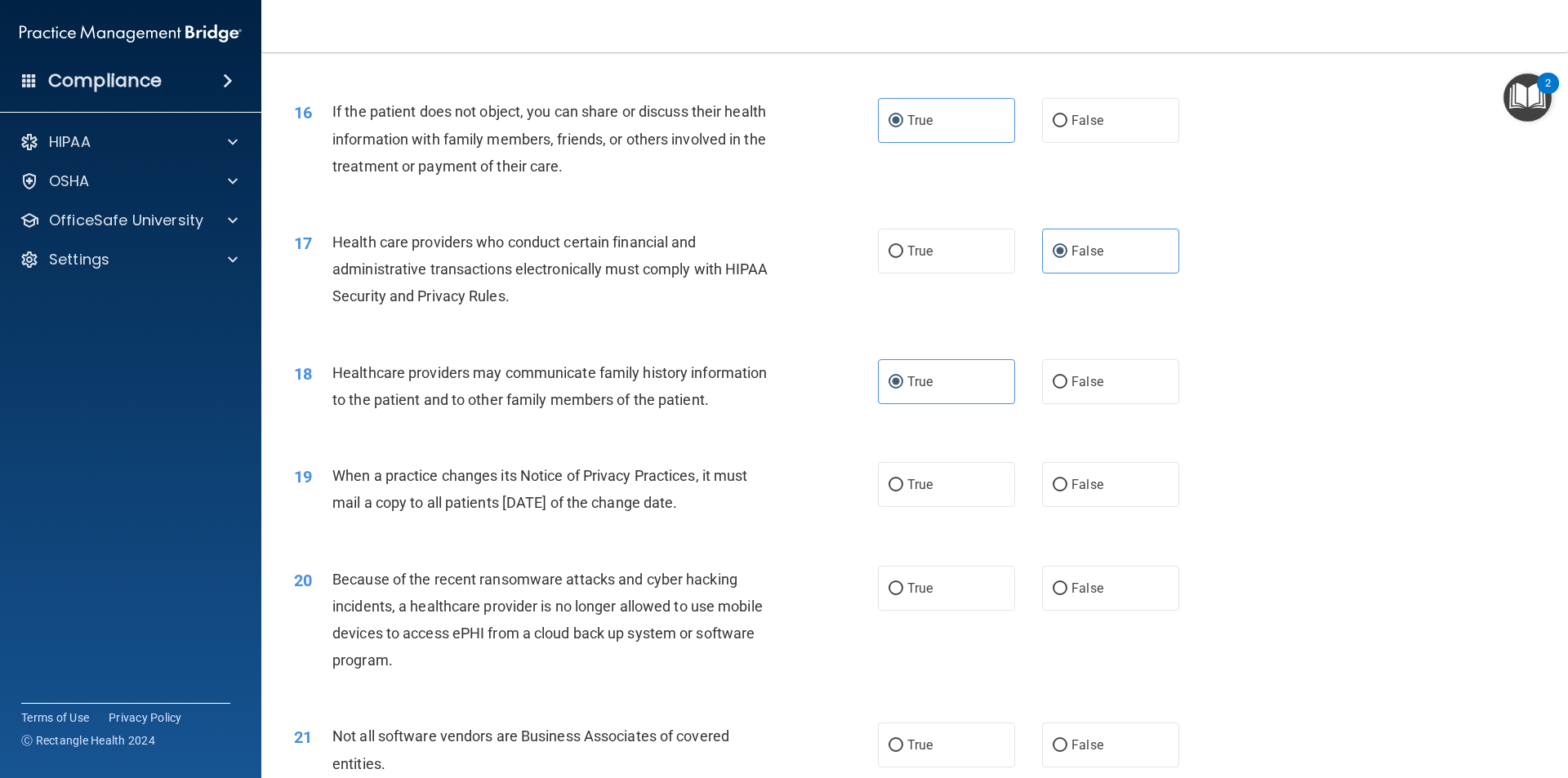
scroll to position [1960, 0]
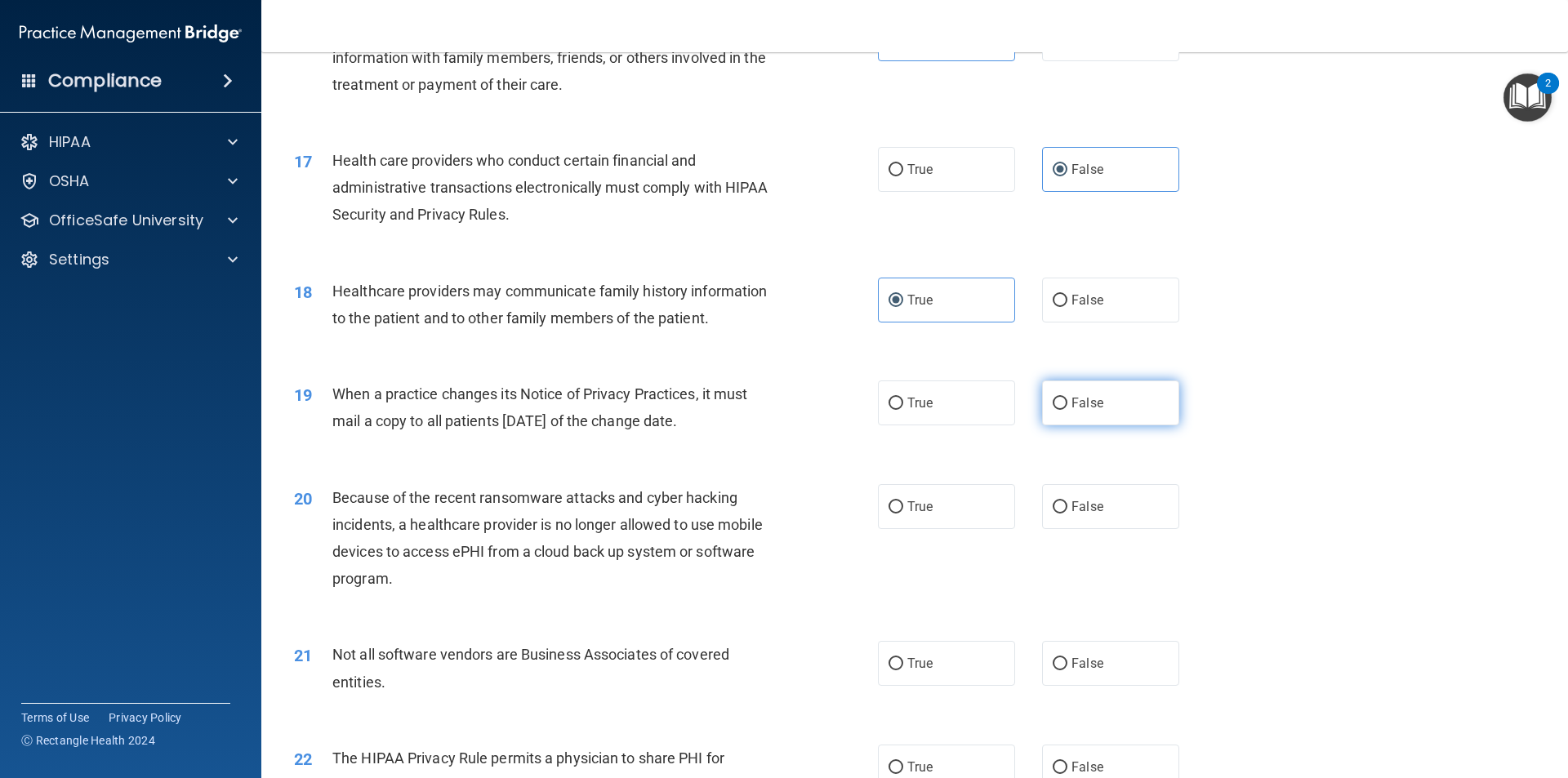
click at [758, 403] on span "False" at bounding box center [1088, 403] width 32 height 16
click at [758, 403] on input "False" at bounding box center [1060, 404] width 15 height 12
click at [758, 498] on label "False" at bounding box center [1111, 507] width 137 height 45
click at [758, 501] on input "False" at bounding box center [1060, 507] width 15 height 12
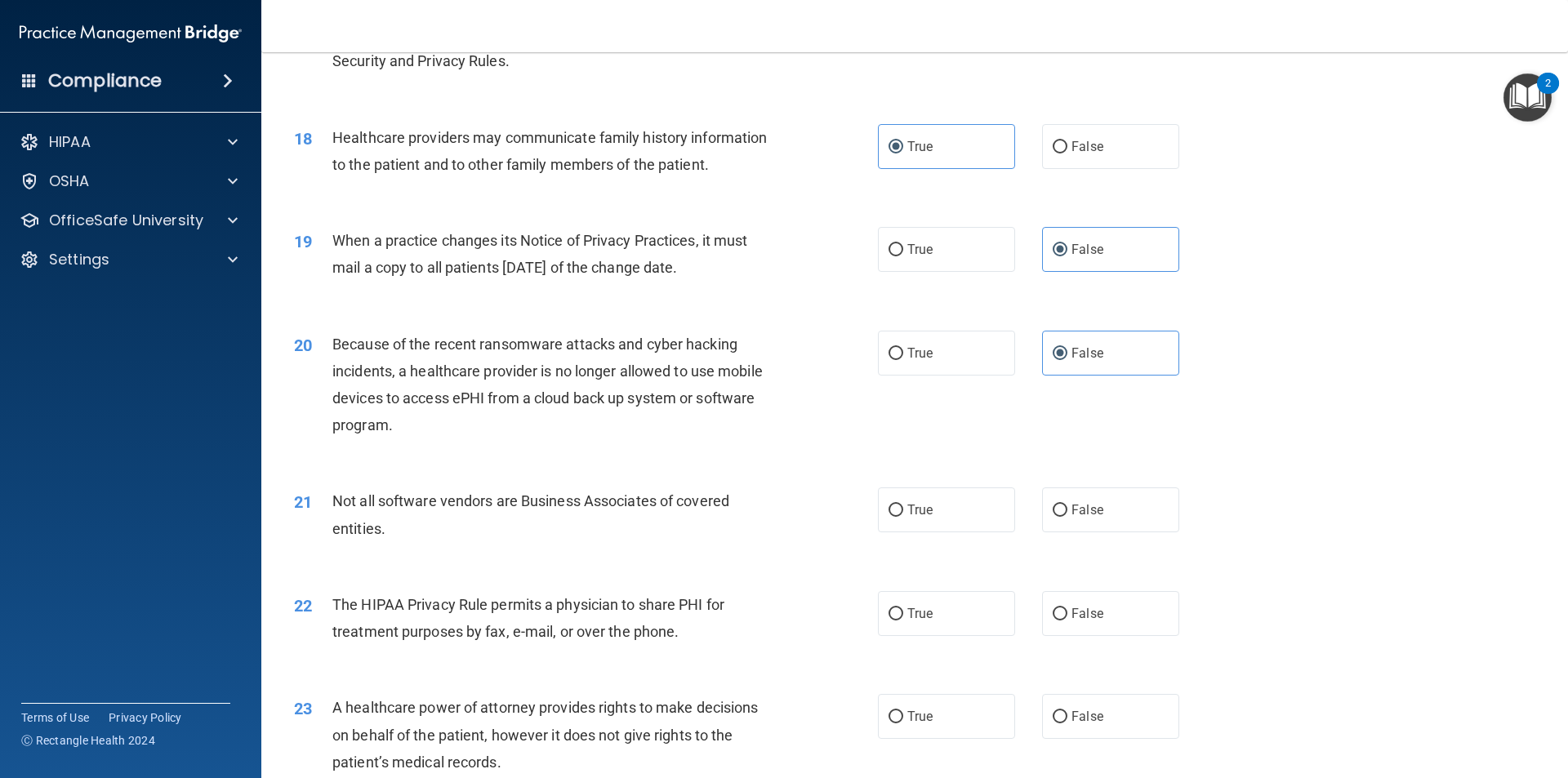
scroll to position [2123, 0]
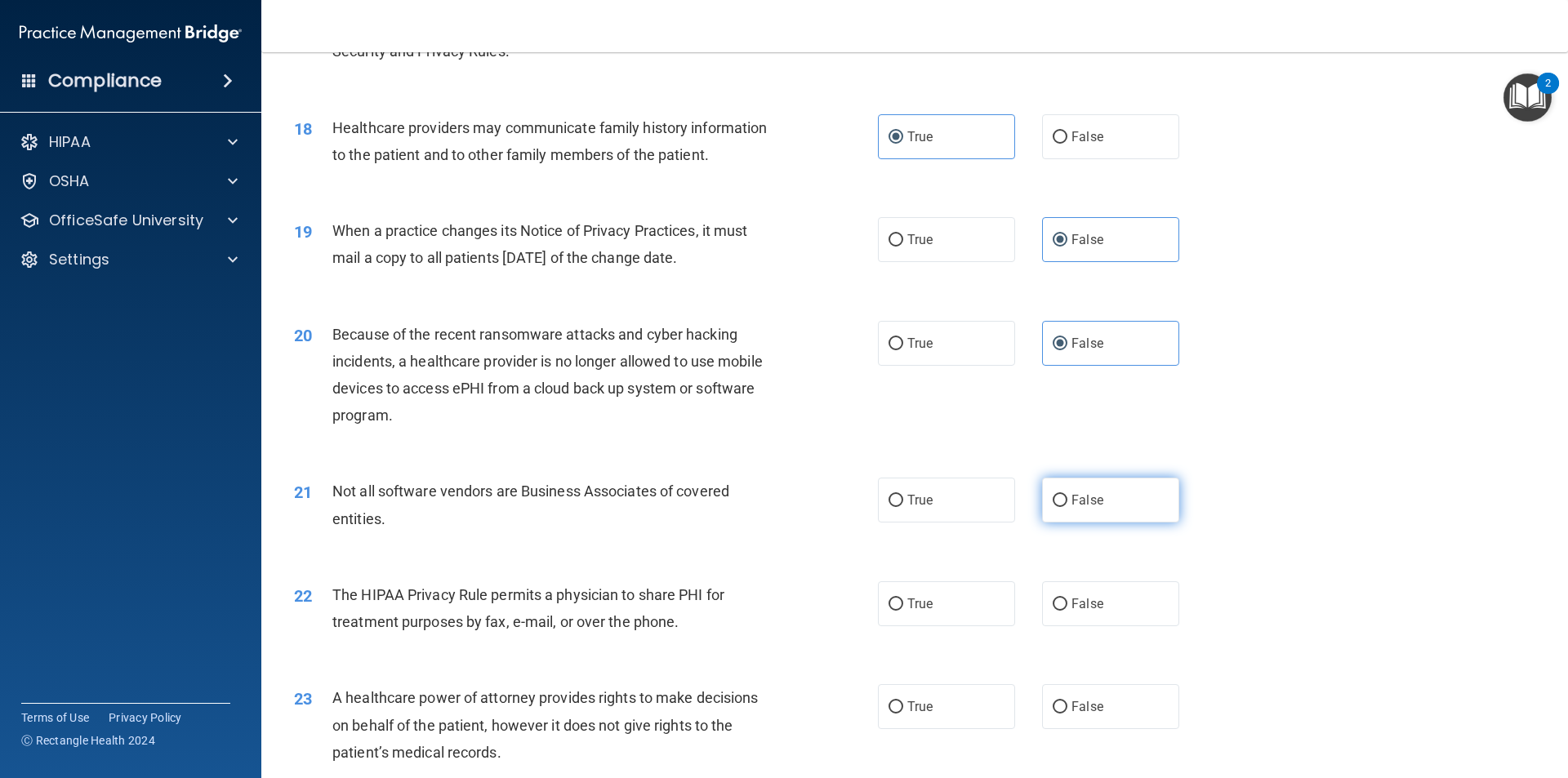
click at [758, 504] on span "False" at bounding box center [1088, 500] width 32 height 16
click at [758, 504] on input "False" at bounding box center [1060, 501] width 15 height 12
click at [758, 507] on label "True" at bounding box center [947, 500] width 137 height 45
click at [758, 507] on input "True" at bounding box center [896, 501] width 15 height 12
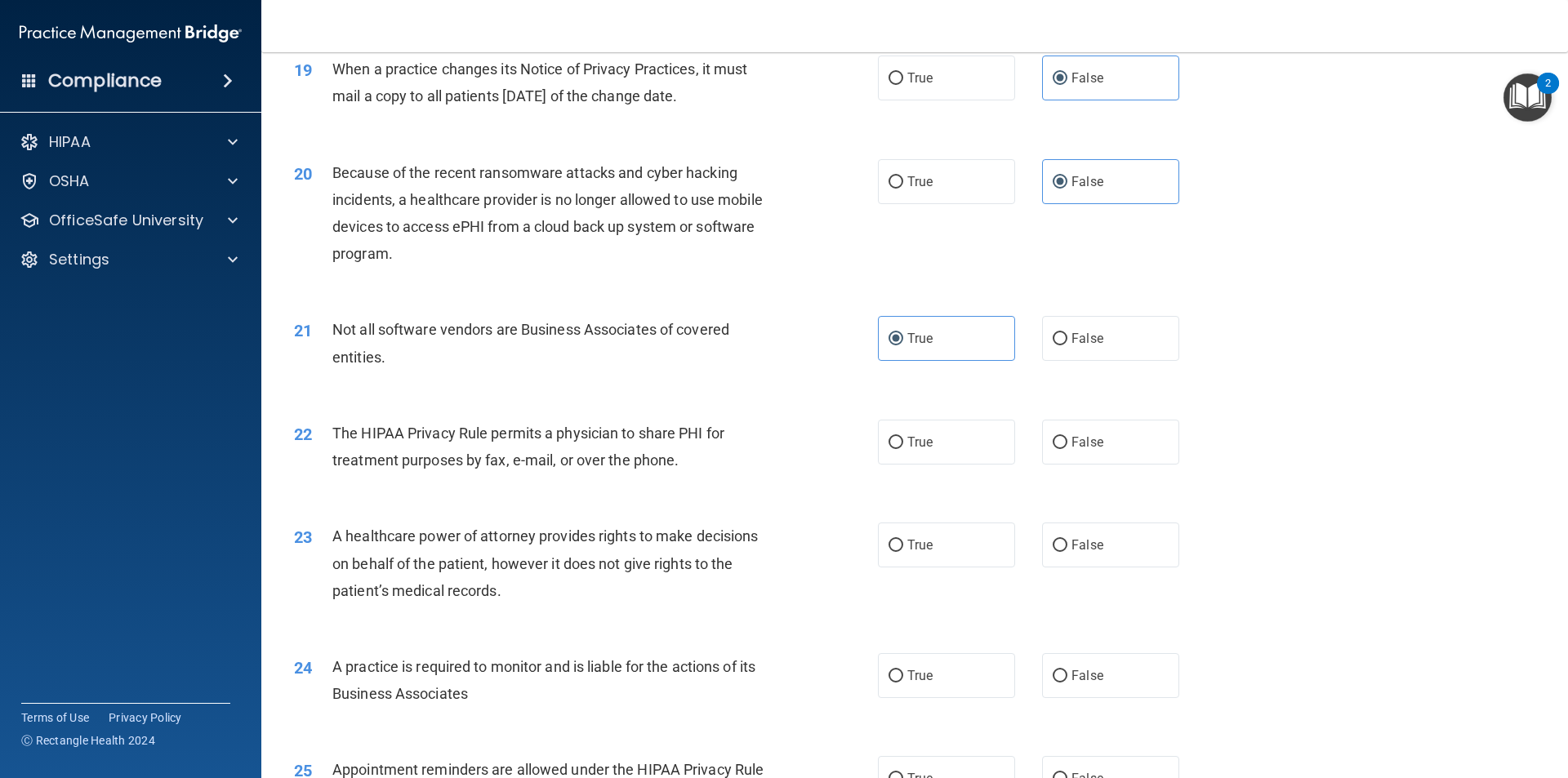
scroll to position [2286, 0]
click at [758, 447] on label "False" at bounding box center [1111, 440] width 137 height 45
click at [758, 447] on input "False" at bounding box center [1060, 441] width 15 height 12
click at [758, 540] on label "True" at bounding box center [947, 544] width 137 height 45
click at [758, 540] on input "True" at bounding box center [896, 544] width 15 height 12
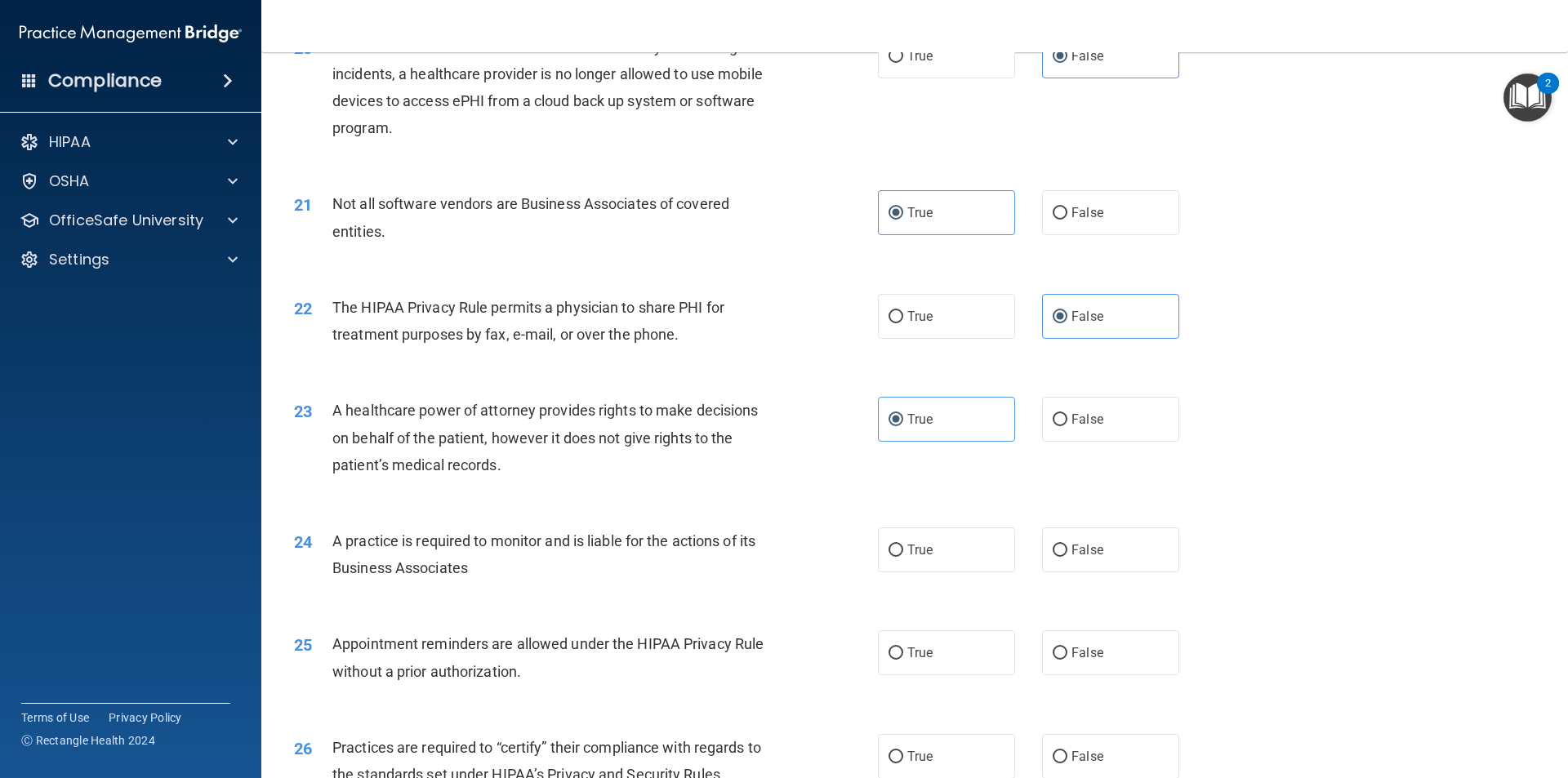
scroll to position [2449, 0]
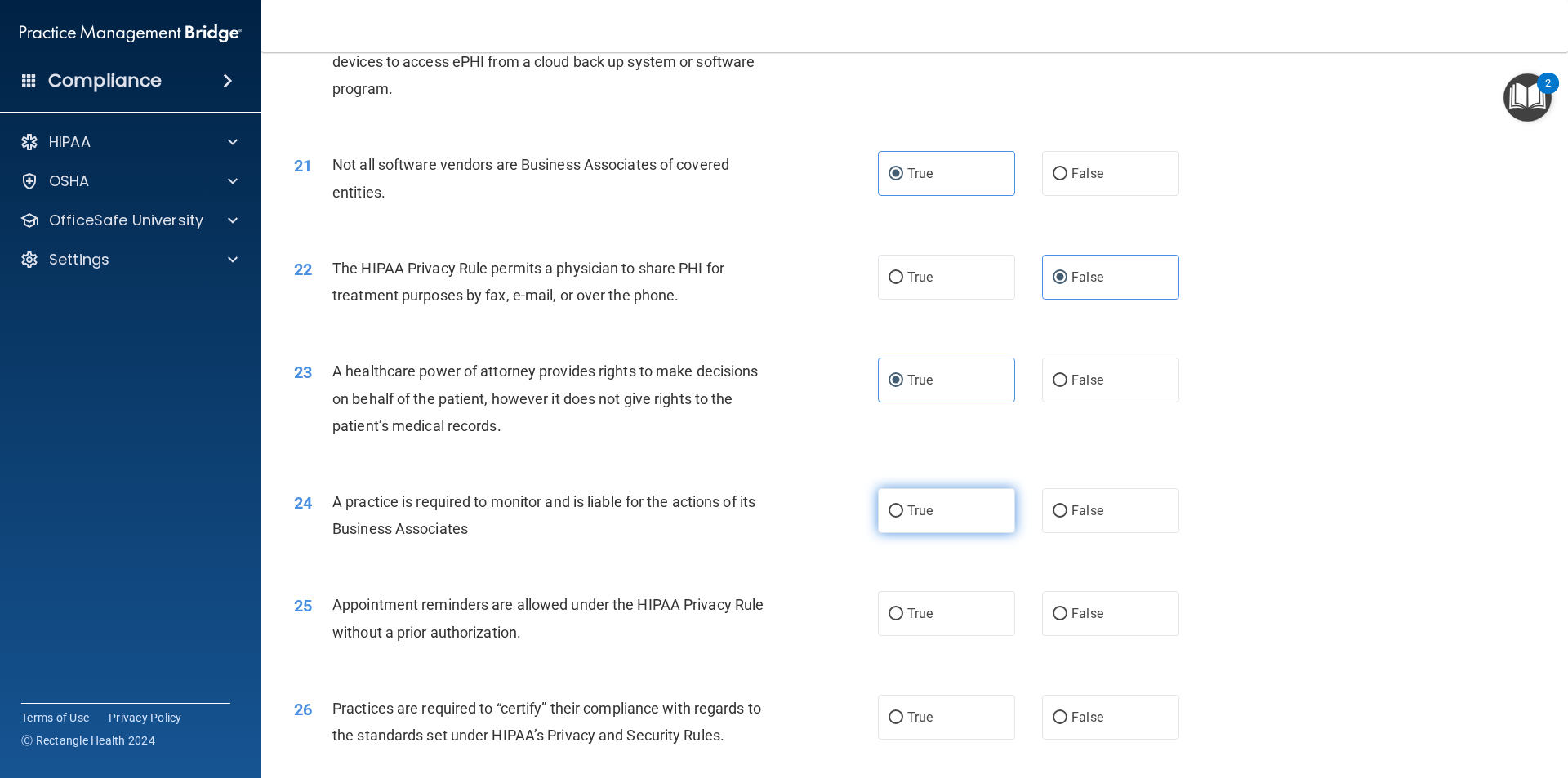
click at [758, 504] on label "True" at bounding box center [947, 511] width 137 height 45
click at [758, 505] on input "True" at bounding box center [896, 511] width 15 height 12
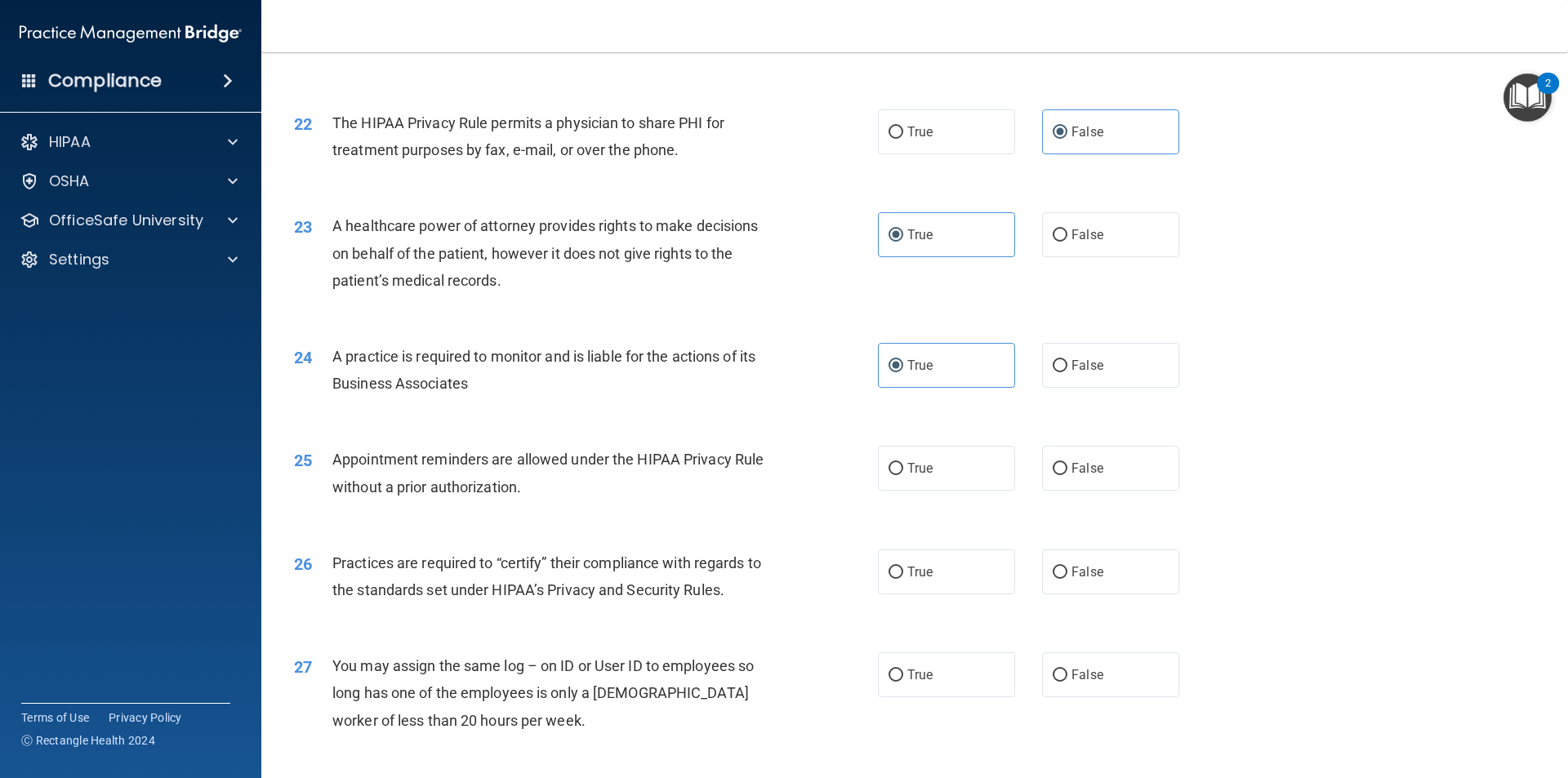
scroll to position [2613, 0]
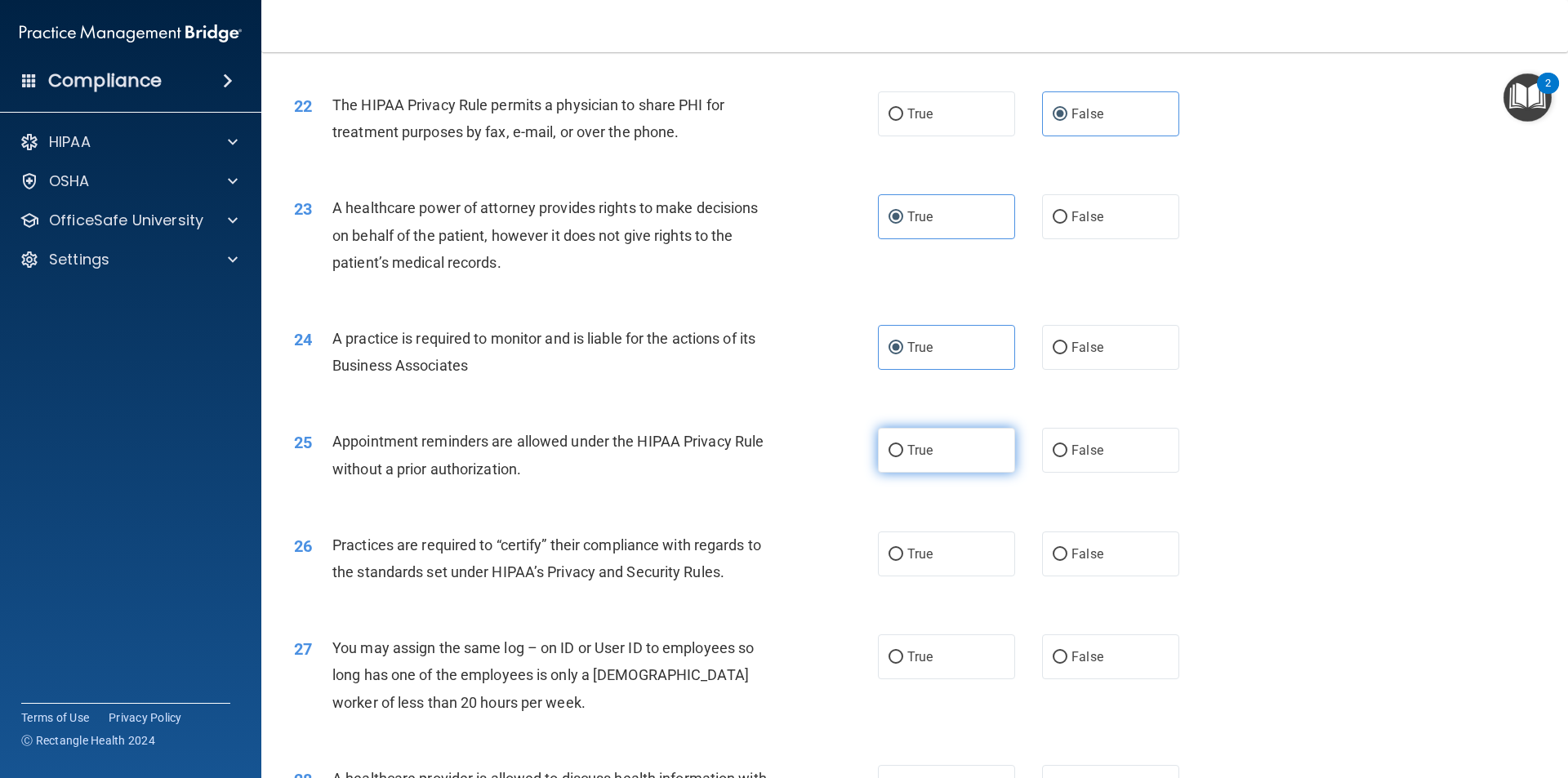
click at [758, 453] on label "True" at bounding box center [947, 451] width 137 height 45
click at [758, 453] on input "True" at bounding box center [896, 451] width 15 height 12
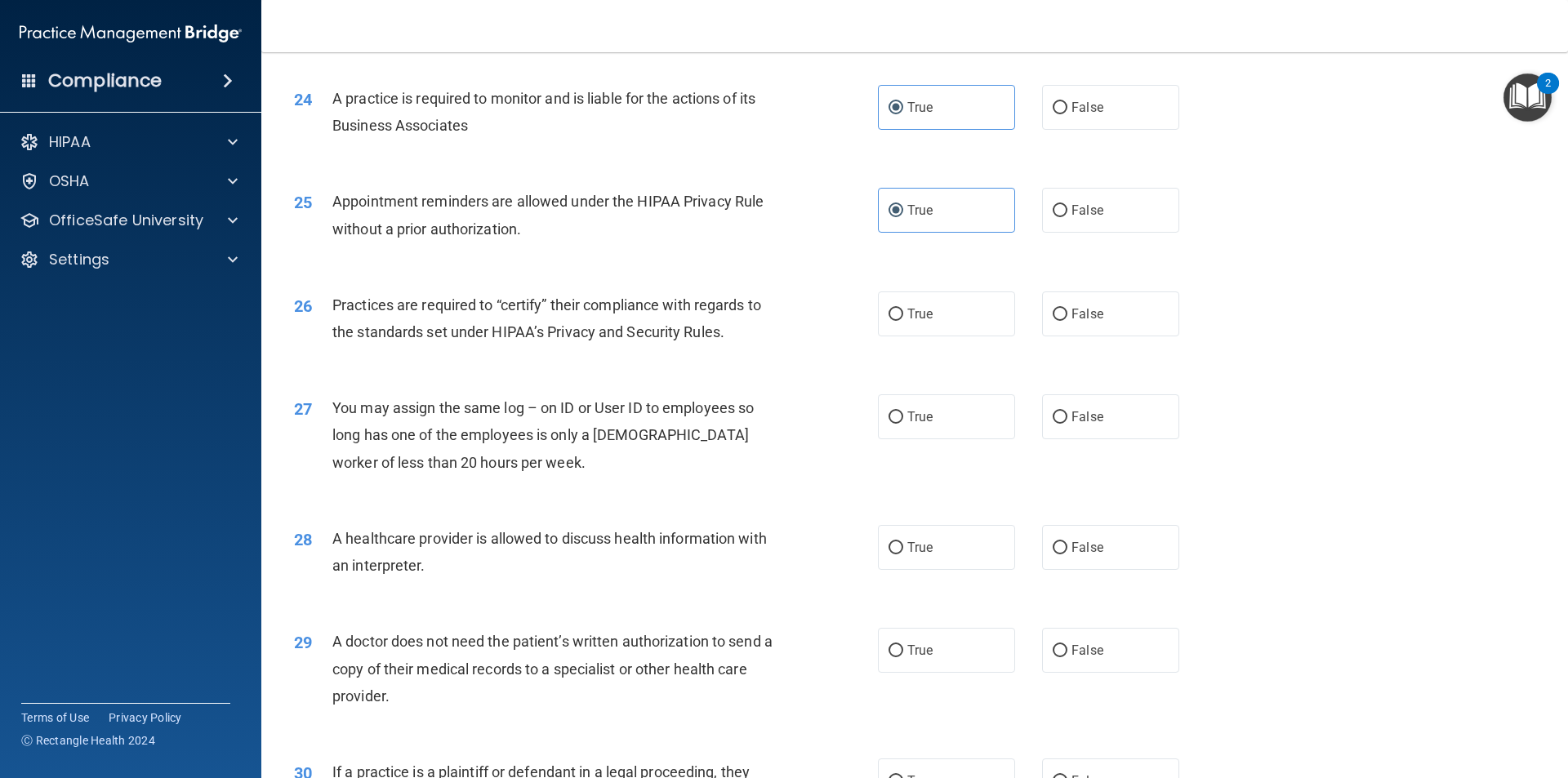
scroll to position [2858, 0]
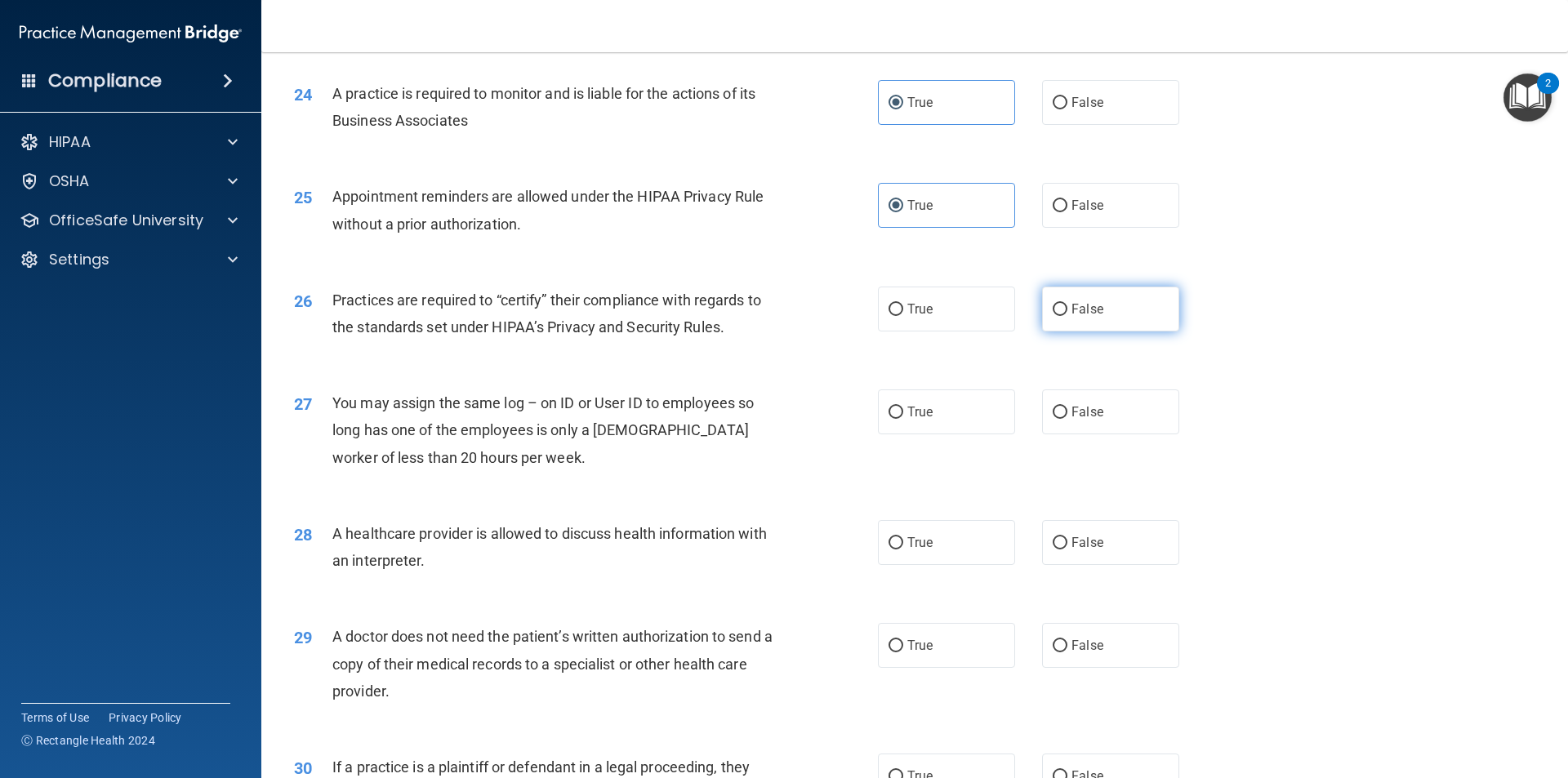
click at [758, 316] on label "False" at bounding box center [1111, 309] width 137 height 45
click at [758, 316] on input "False" at bounding box center [1060, 310] width 15 height 12
click at [758, 418] on span "False" at bounding box center [1088, 412] width 32 height 16
click at [758, 418] on input "False" at bounding box center [1060, 412] width 15 height 12
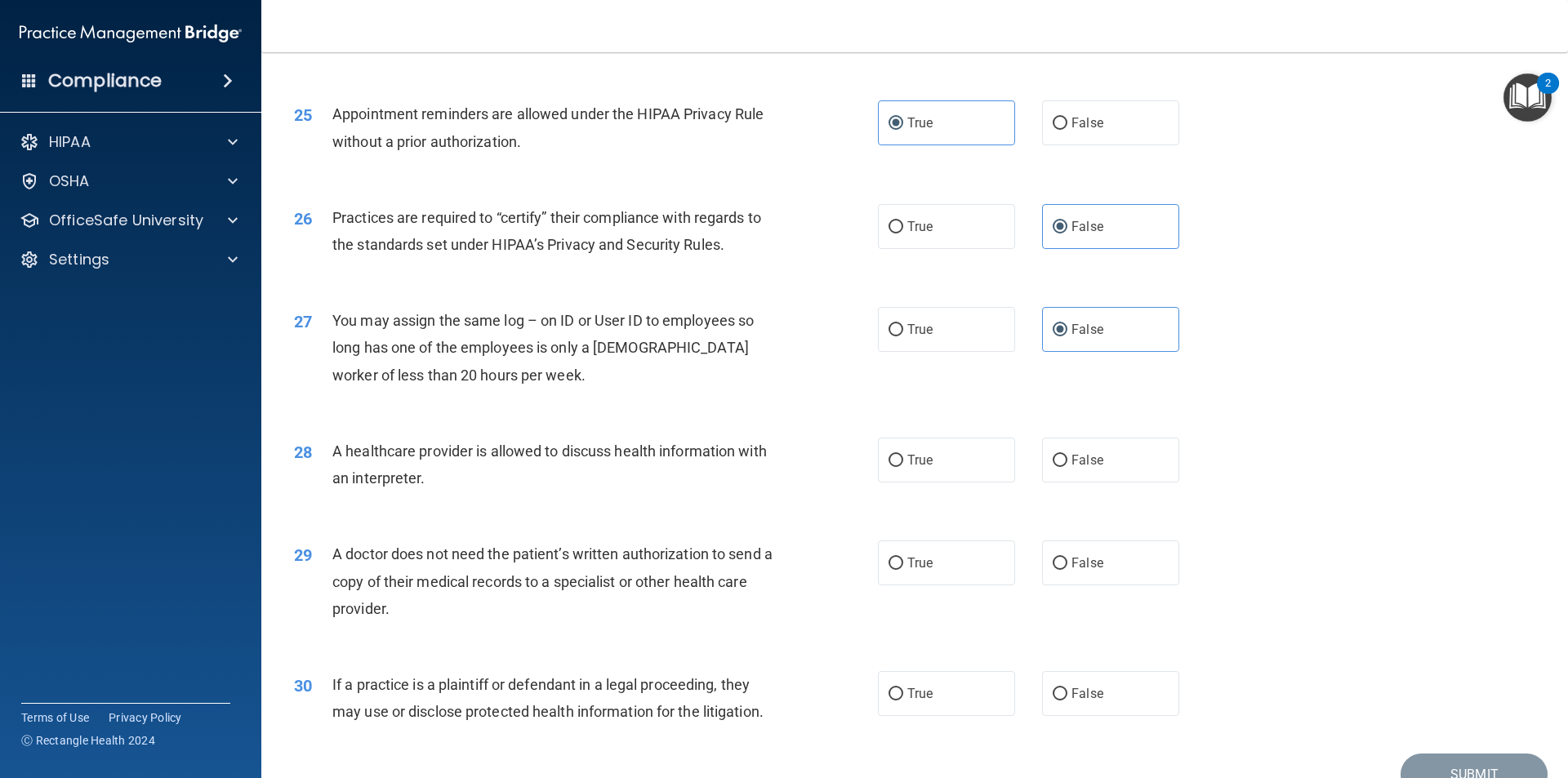
scroll to position [3021, 0]
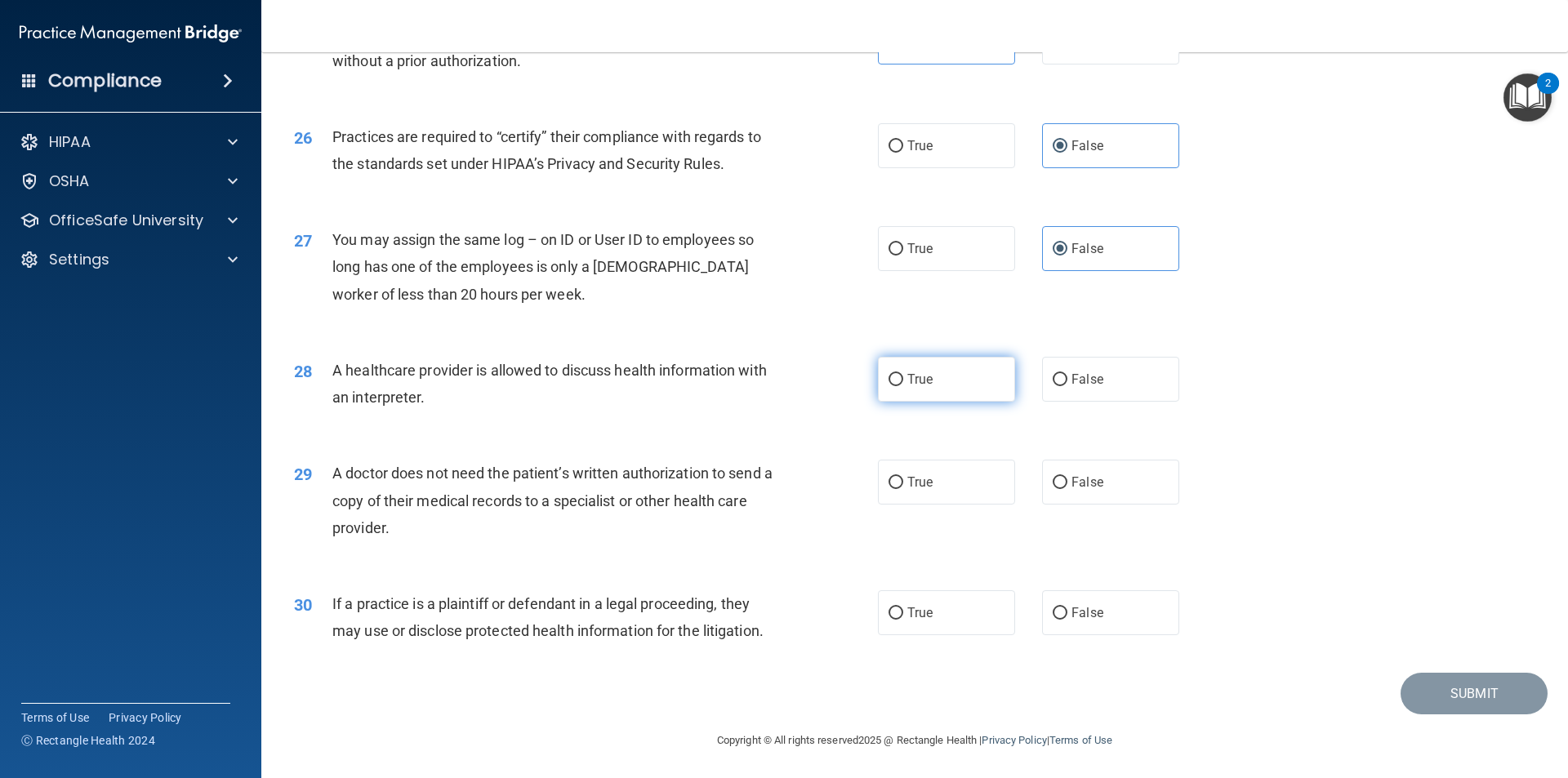
click at [758, 379] on span "True" at bounding box center [920, 379] width 25 height 16
click at [758, 379] on input "True" at bounding box center [896, 380] width 15 height 12
click at [758, 491] on label "True" at bounding box center [947, 482] width 137 height 45
click at [758, 489] on input "True" at bounding box center [896, 483] width 15 height 12
click at [758, 623] on label "True" at bounding box center [947, 613] width 137 height 45
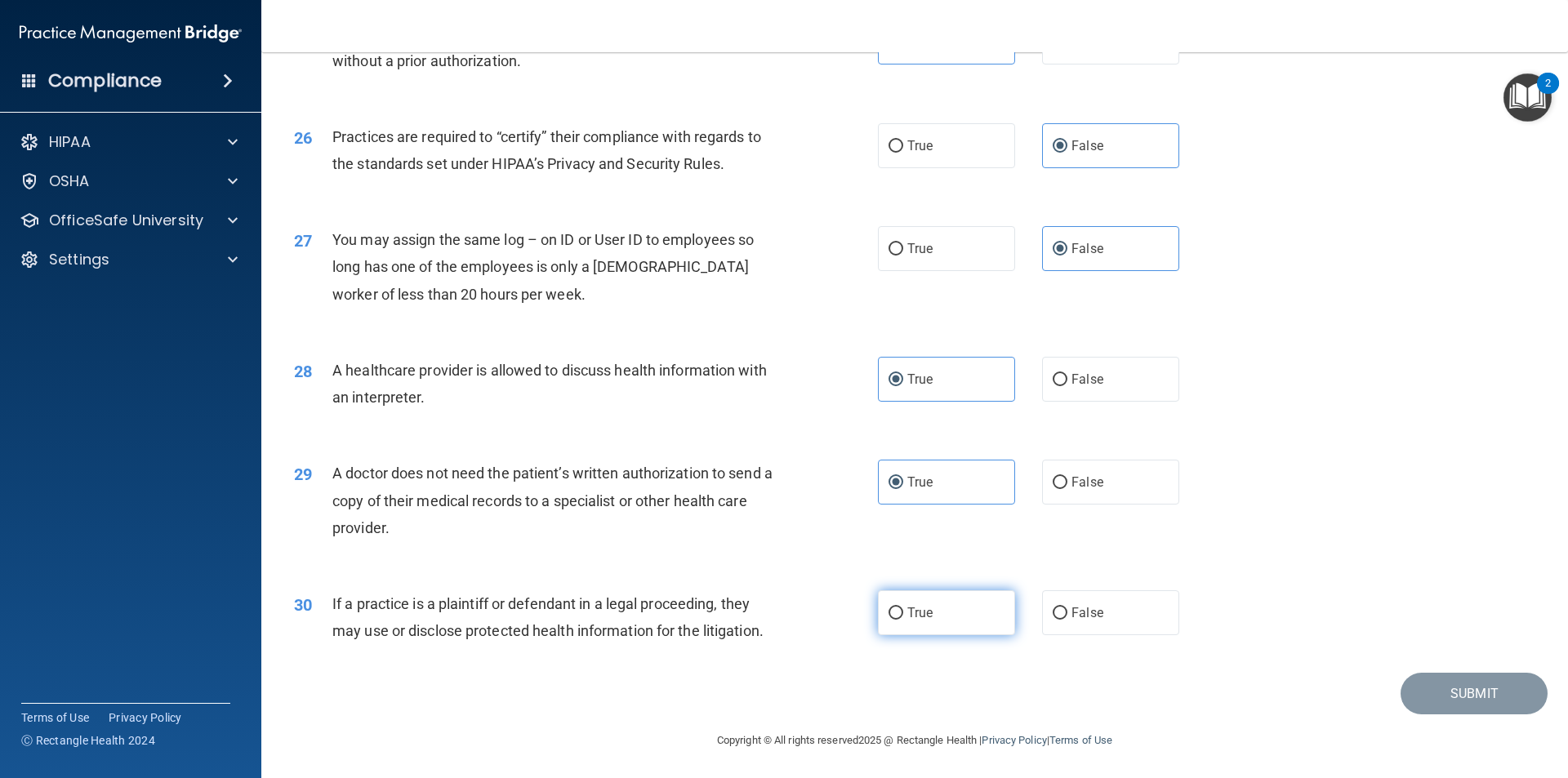
click at [758, 620] on input "True" at bounding box center [896, 614] width 15 height 12
click at [758, 686] on button "Submit" at bounding box center [1474, 694] width 147 height 42
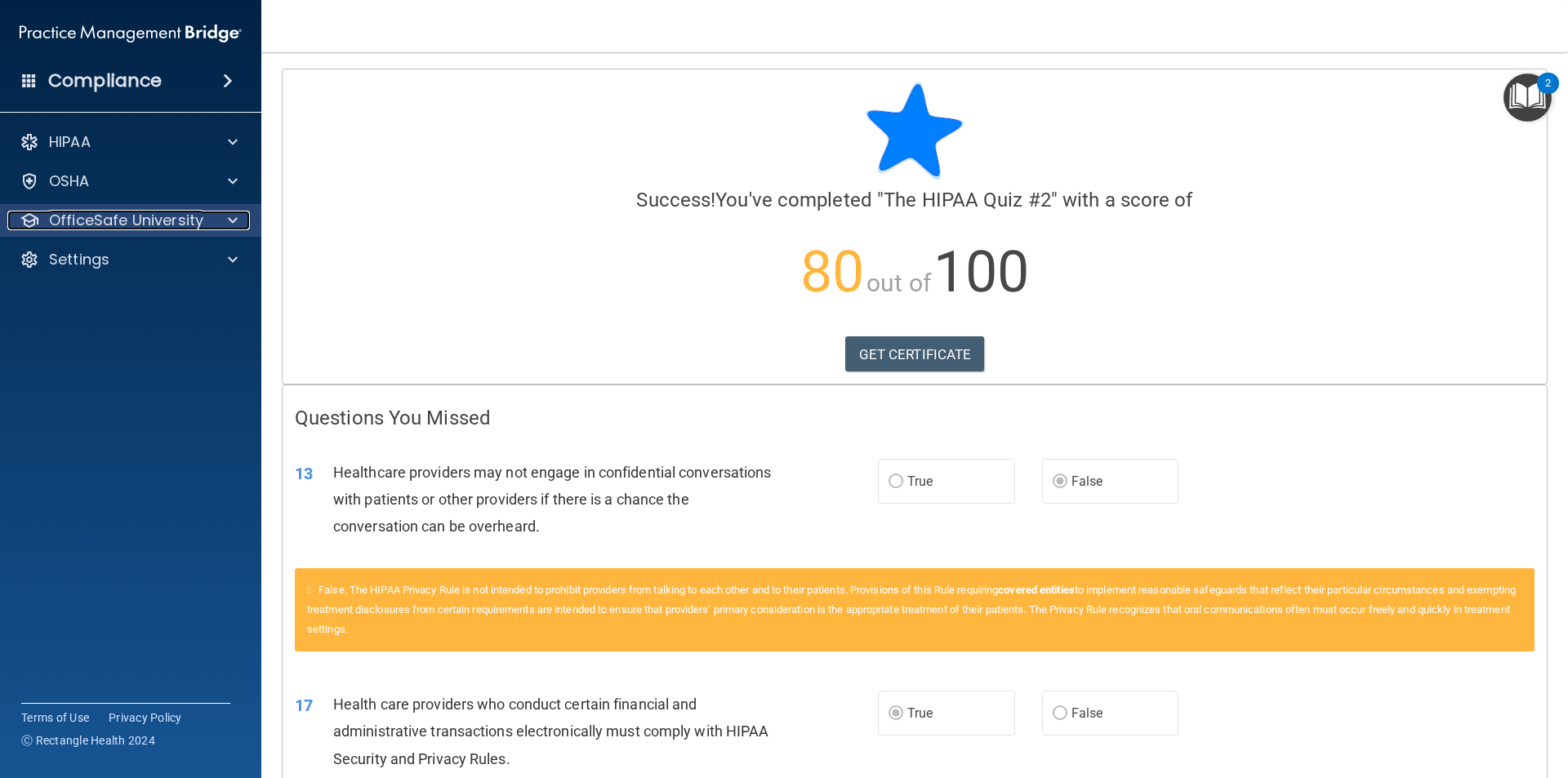
click at [151, 225] on p "OfficeSafe University" at bounding box center [126, 221] width 155 height 20
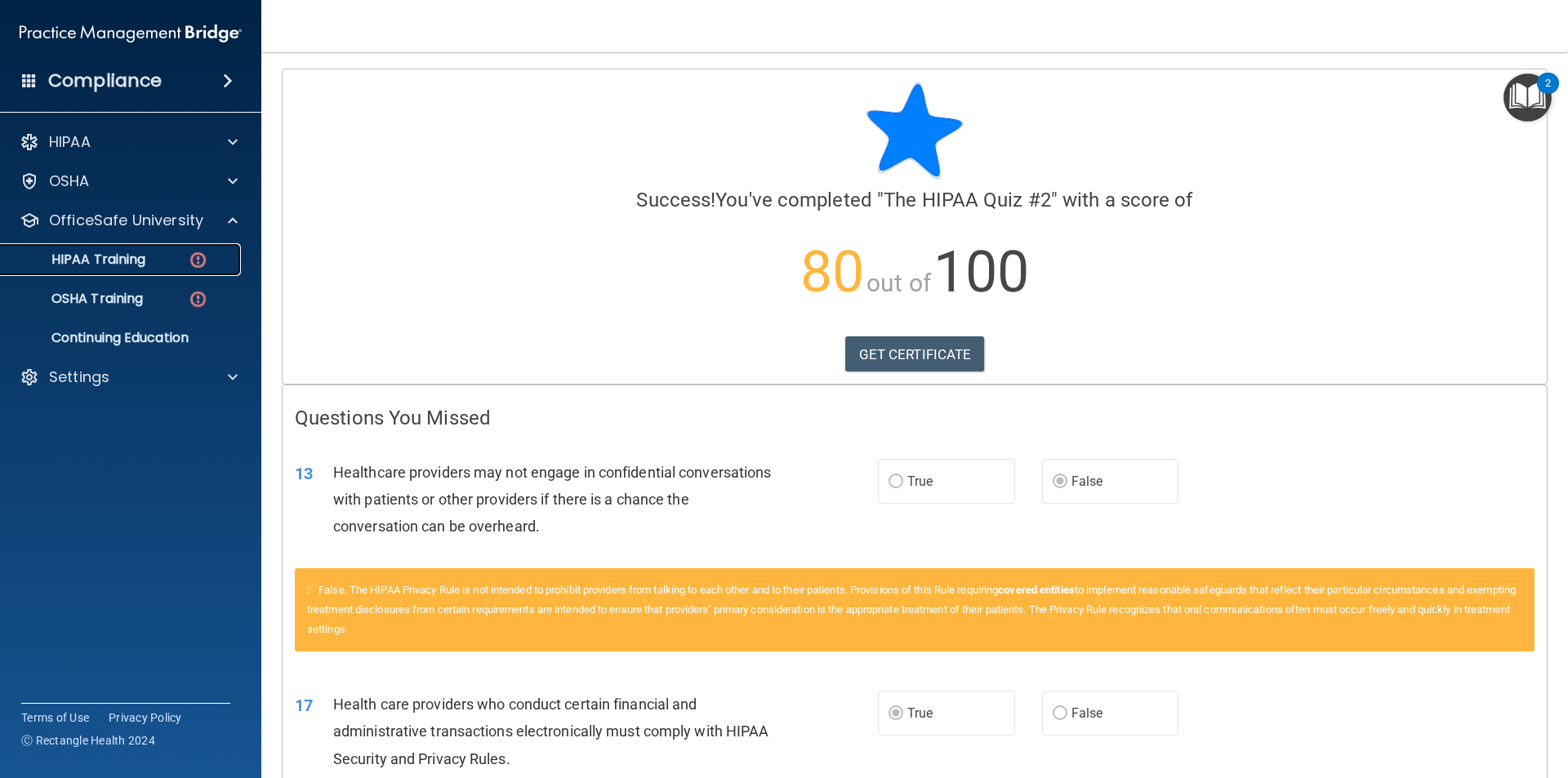
click at [193, 260] on img at bounding box center [198, 260] width 21 height 21
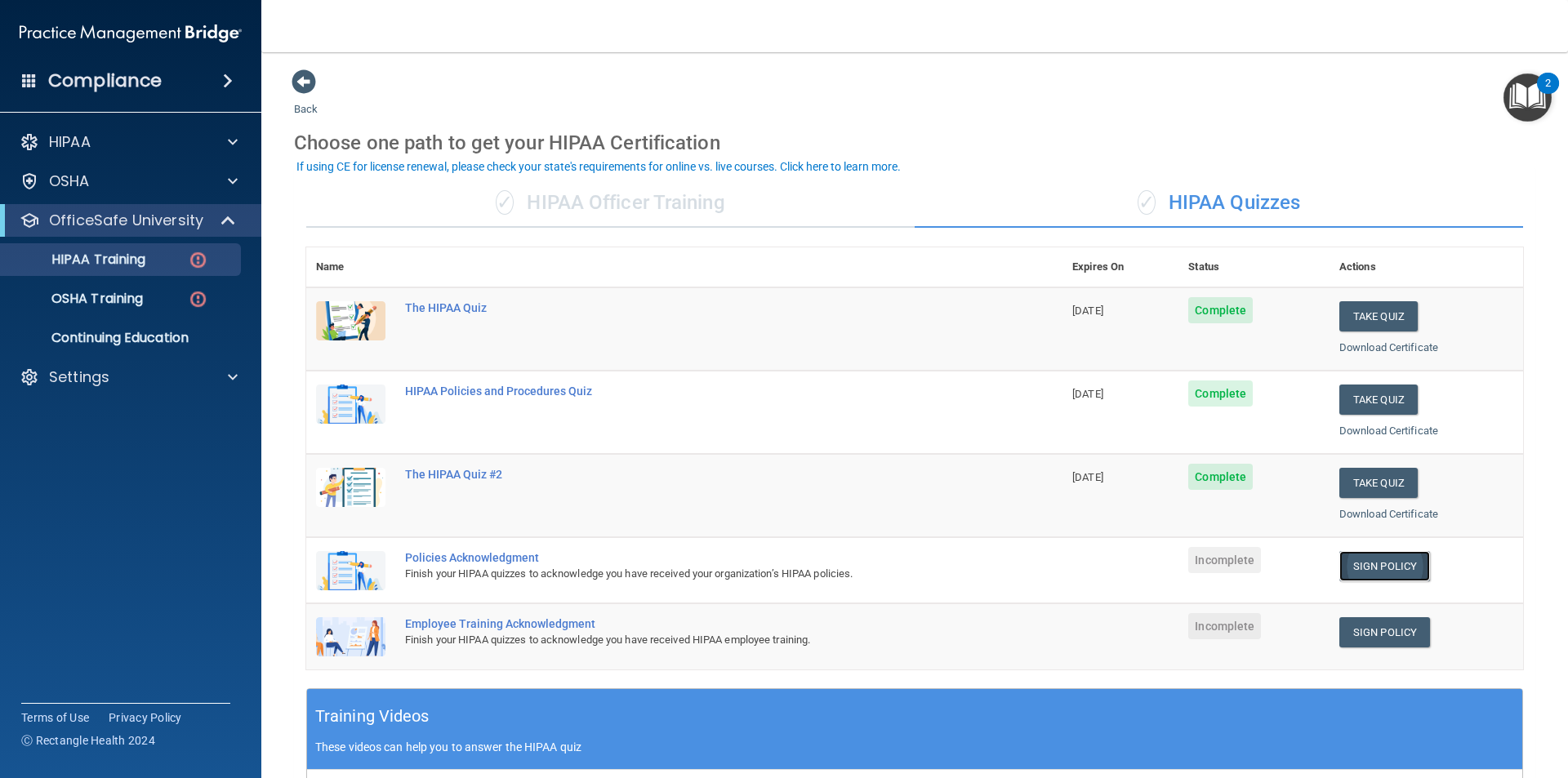
click at [758, 566] on link "Sign Policy" at bounding box center [1385, 566] width 90 height 30
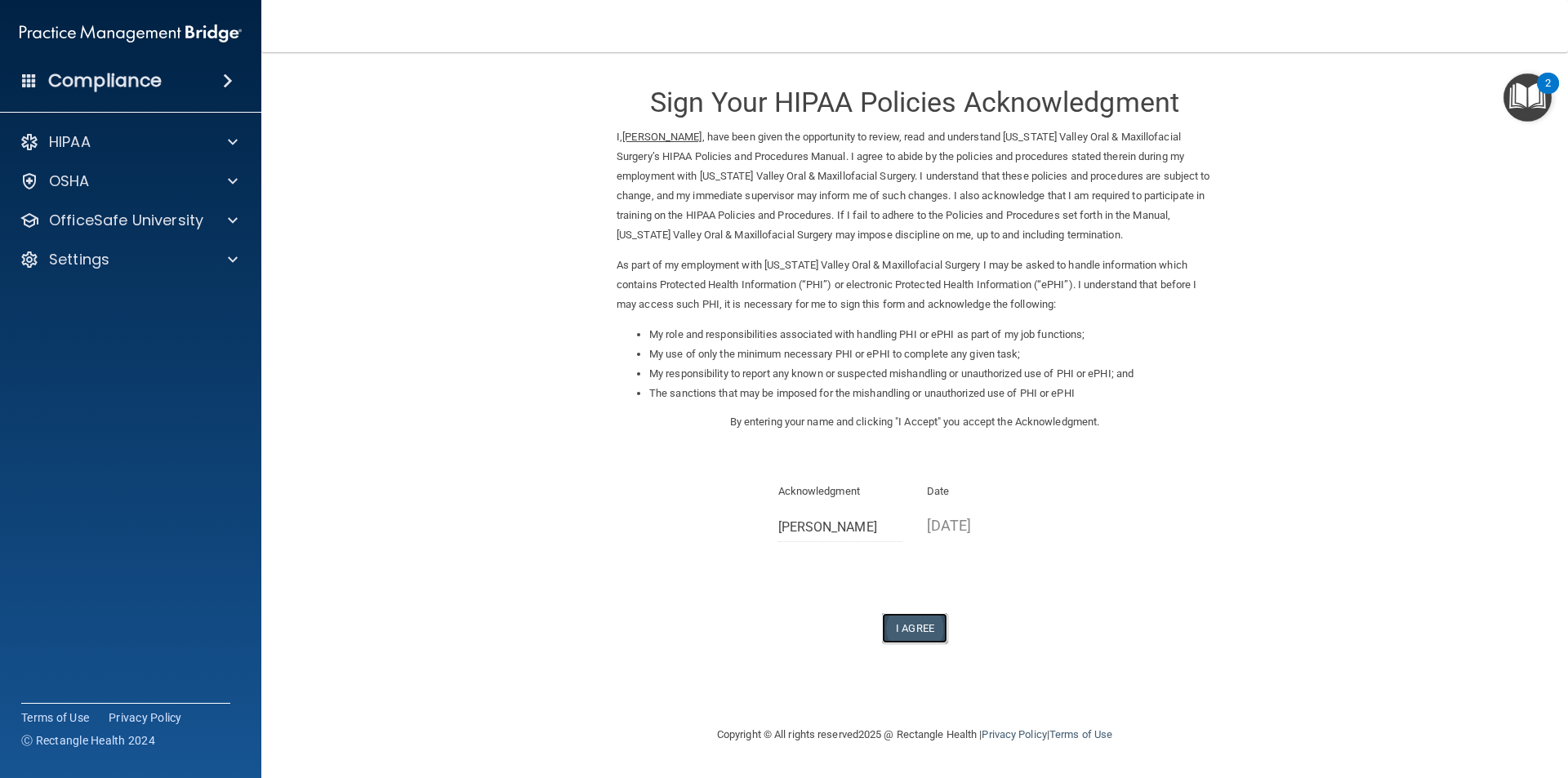
click at [915, 643] on button "I Agree" at bounding box center [915, 628] width 65 height 30
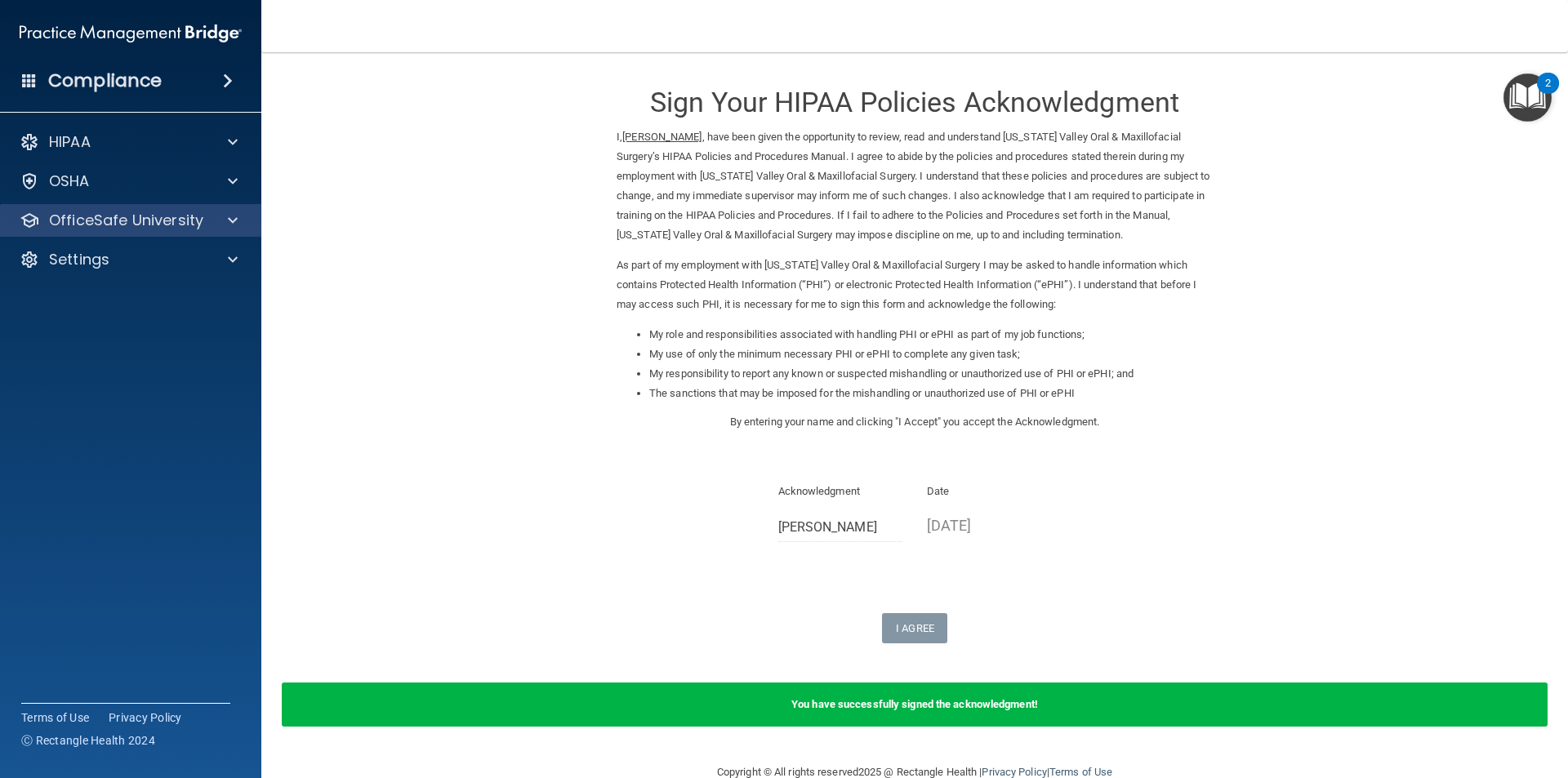
click at [165, 230] on div "OfficeSafe University" at bounding box center [131, 221] width 262 height 33
click at [226, 222] on div at bounding box center [230, 221] width 41 height 20
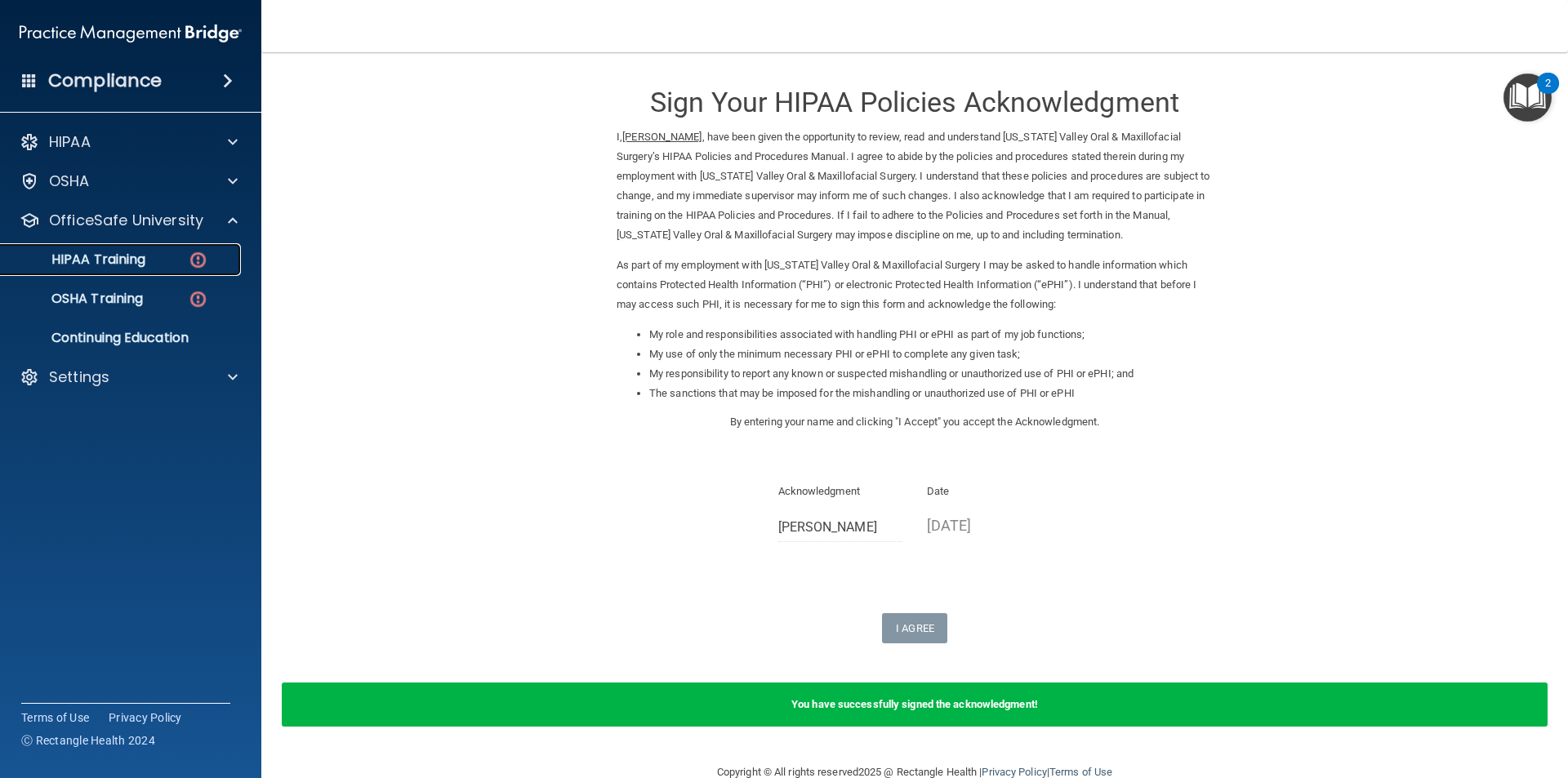
click at [202, 265] on img at bounding box center [198, 260] width 21 height 21
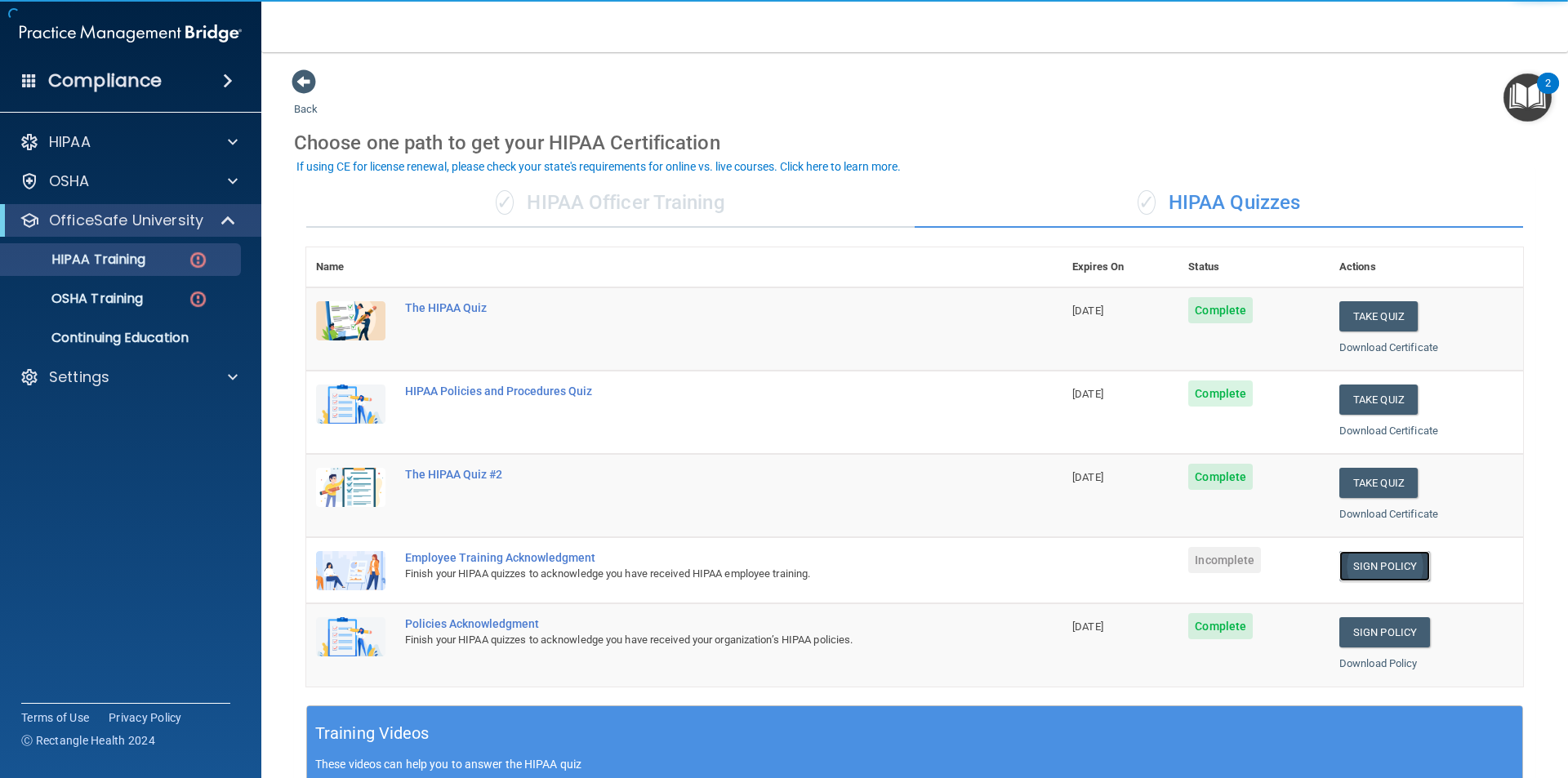
click at [1389, 569] on link "Sign Policy" at bounding box center [1385, 566] width 90 height 30
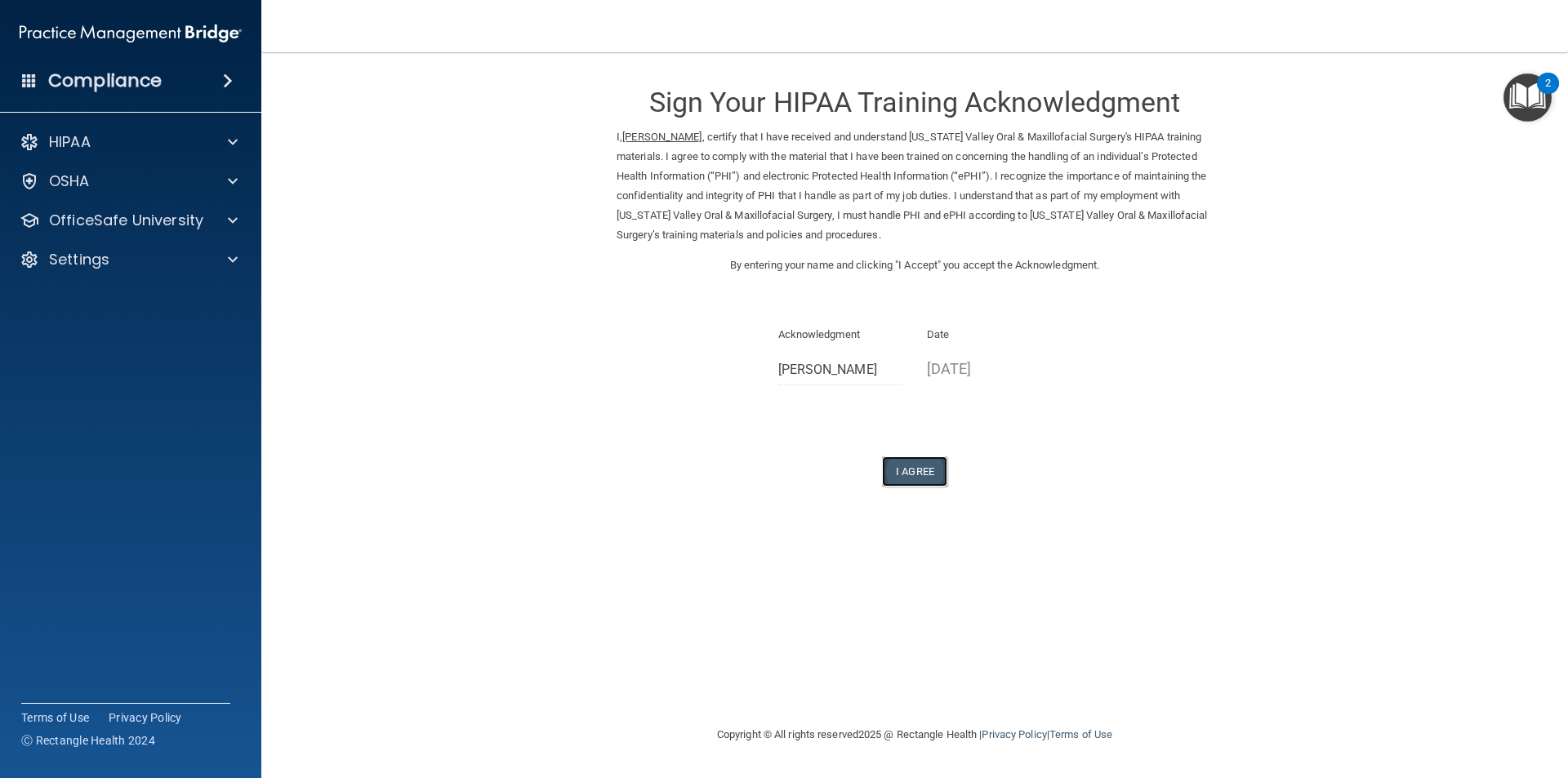
click at [919, 469] on button "I Agree" at bounding box center [915, 471] width 65 height 30
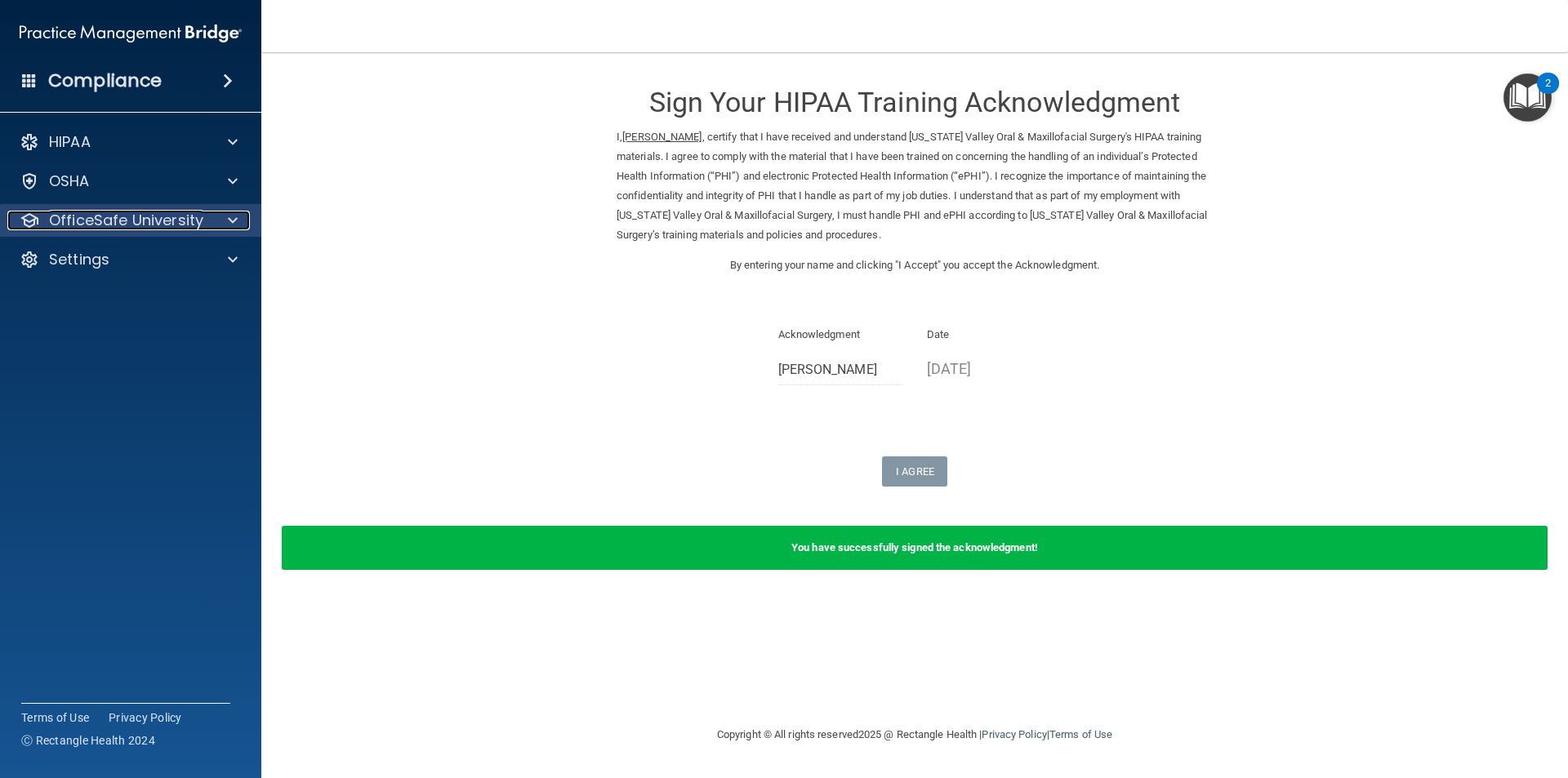
click at [194, 221] on p "OfficeSafe University" at bounding box center [126, 221] width 155 height 20
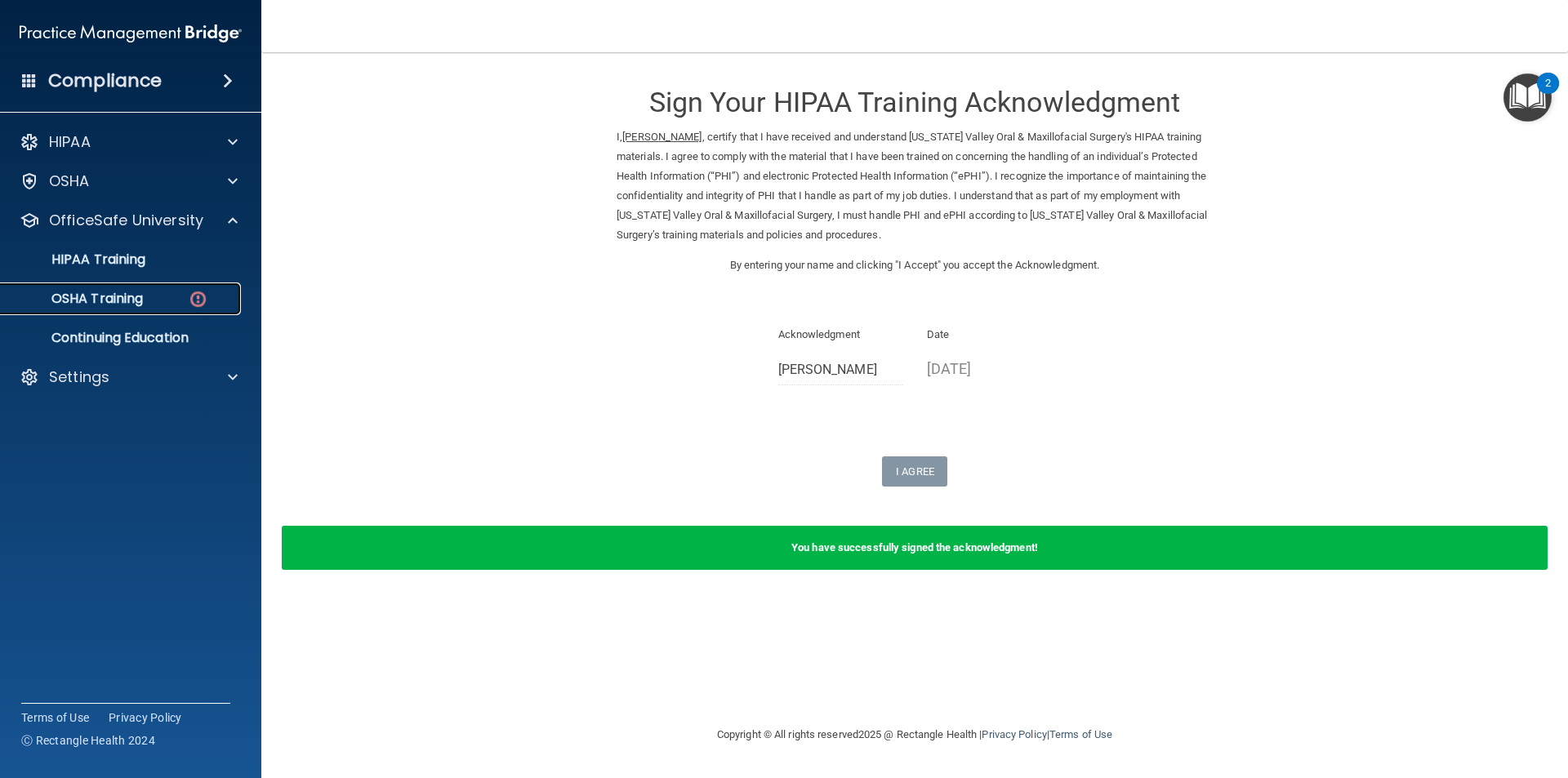
click at [194, 296] on img at bounding box center [198, 300] width 21 height 21
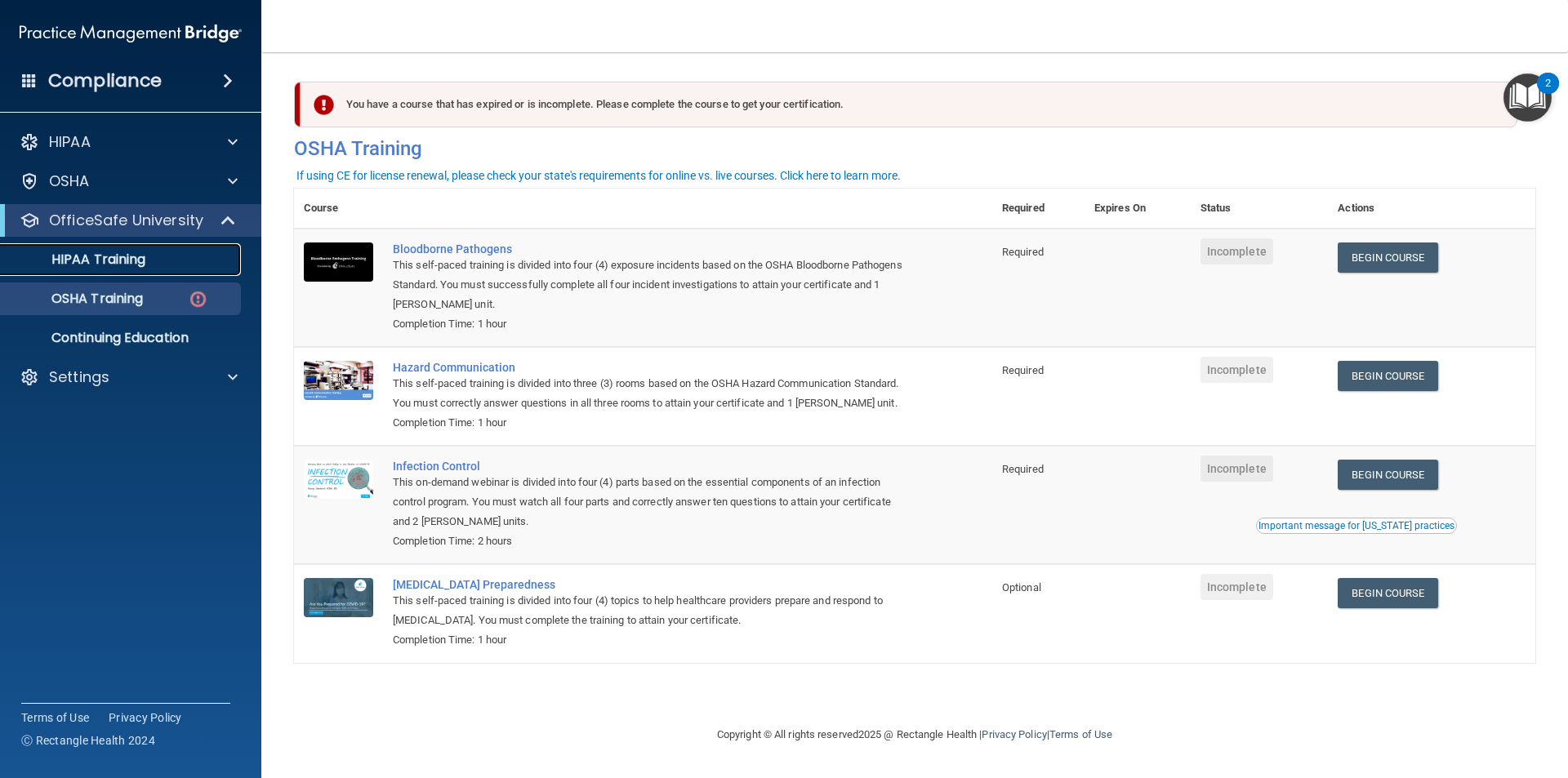
click at [148, 267] on div "HIPAA Training" at bounding box center [122, 260] width 223 height 16
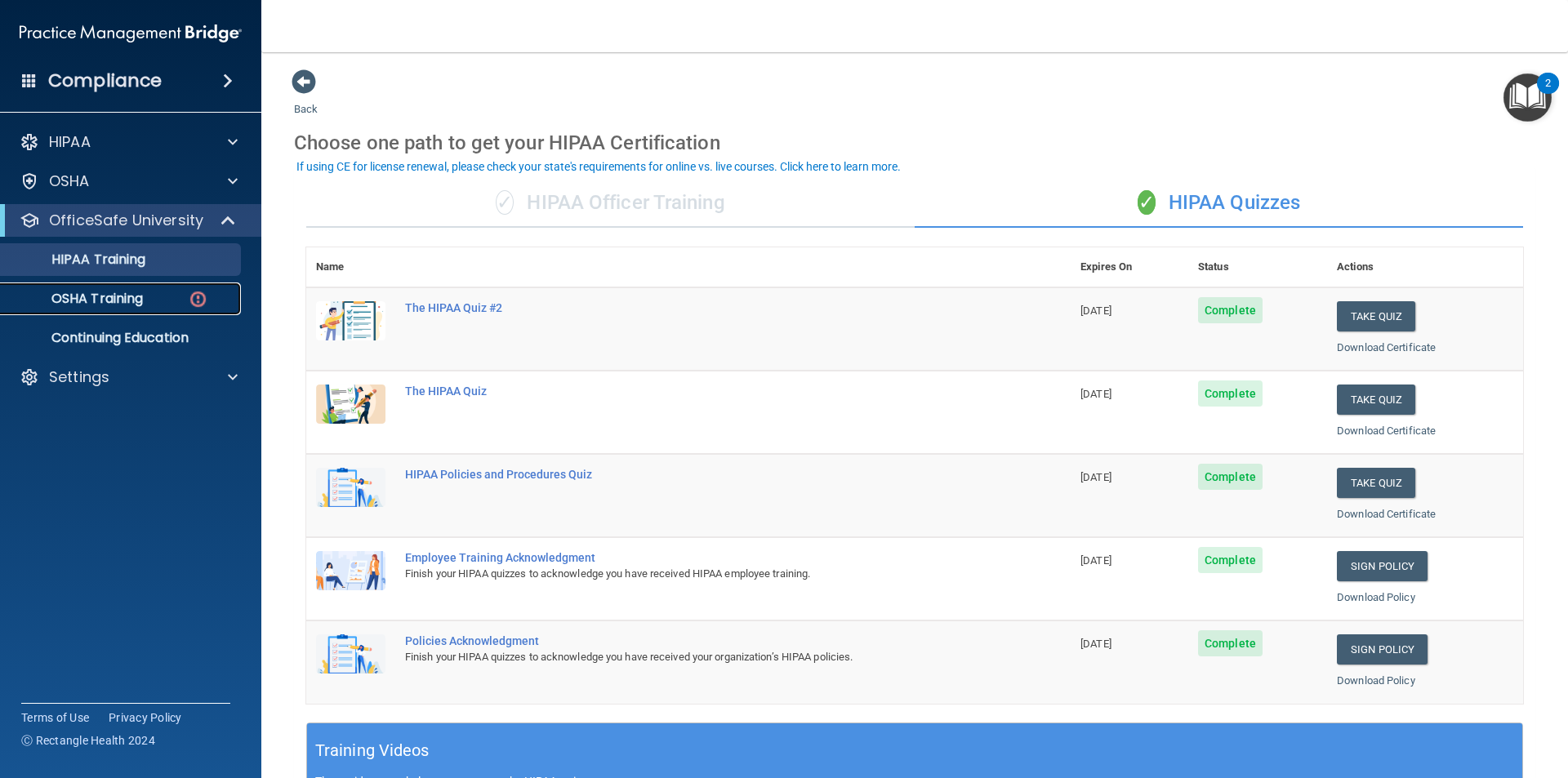
click at [173, 303] on div "OSHA Training" at bounding box center [122, 299] width 223 height 16
